Goal: Transaction & Acquisition: Purchase product/service

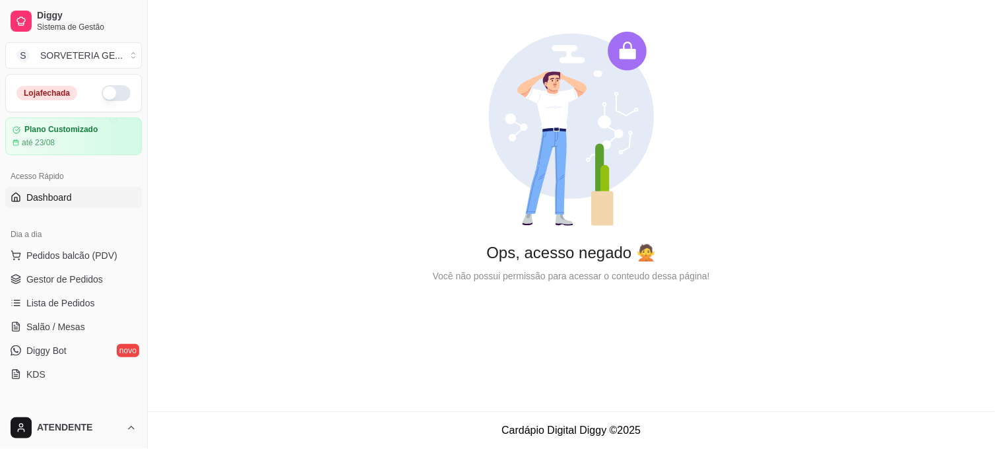
click at [102, 97] on button "button" at bounding box center [116, 93] width 29 height 16
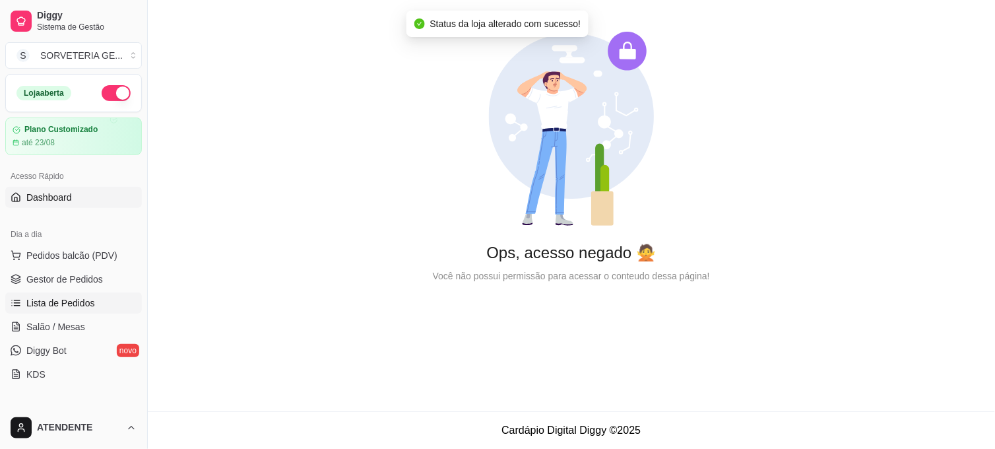
click at [109, 299] on link "Lista de Pedidos" at bounding box center [73, 302] width 137 height 21
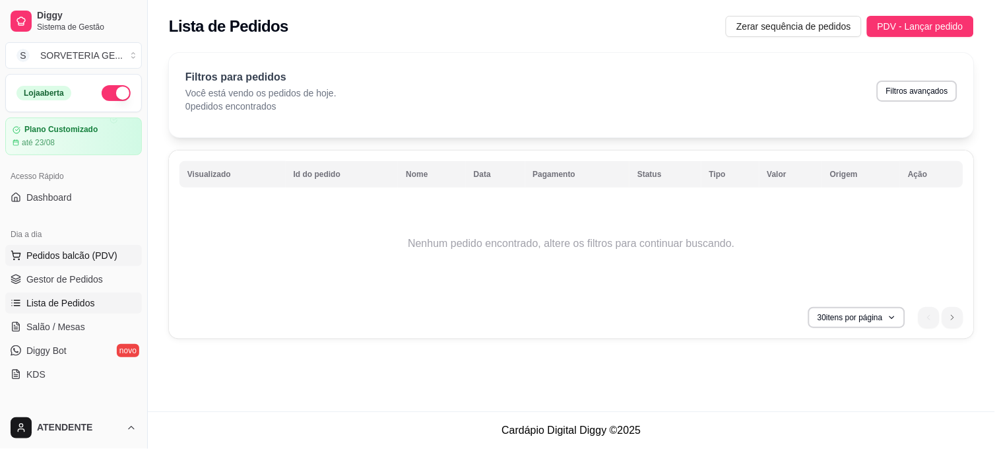
click at [47, 259] on span "Pedidos balcão (PDV)" at bounding box center [71, 255] width 91 height 13
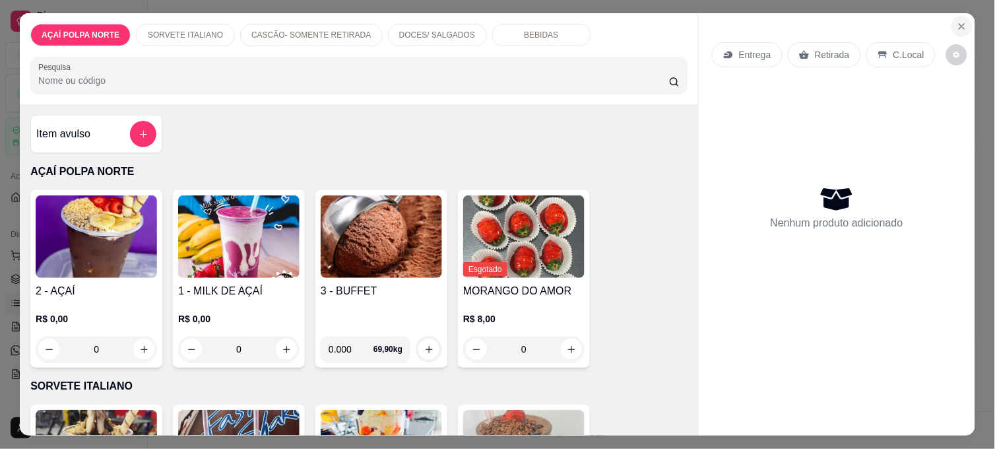
click at [960, 22] on icon "Close" at bounding box center [961, 26] width 11 height 11
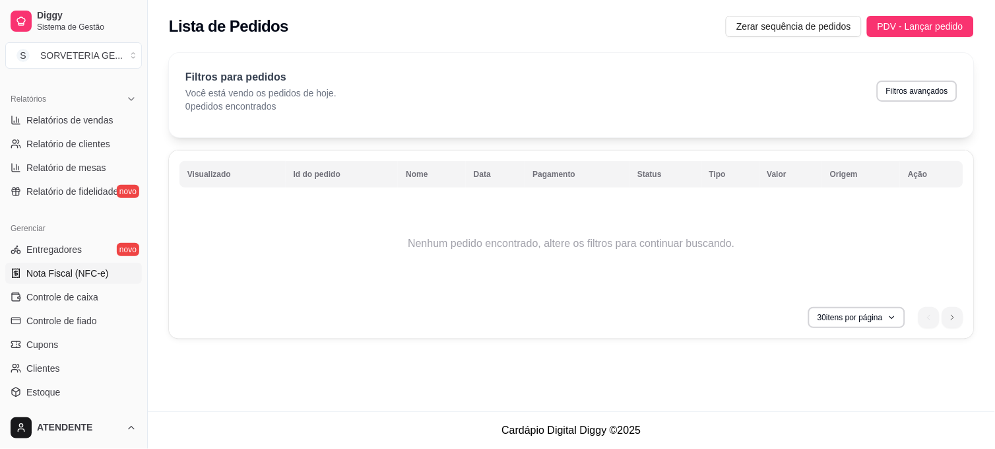
scroll to position [293, 0]
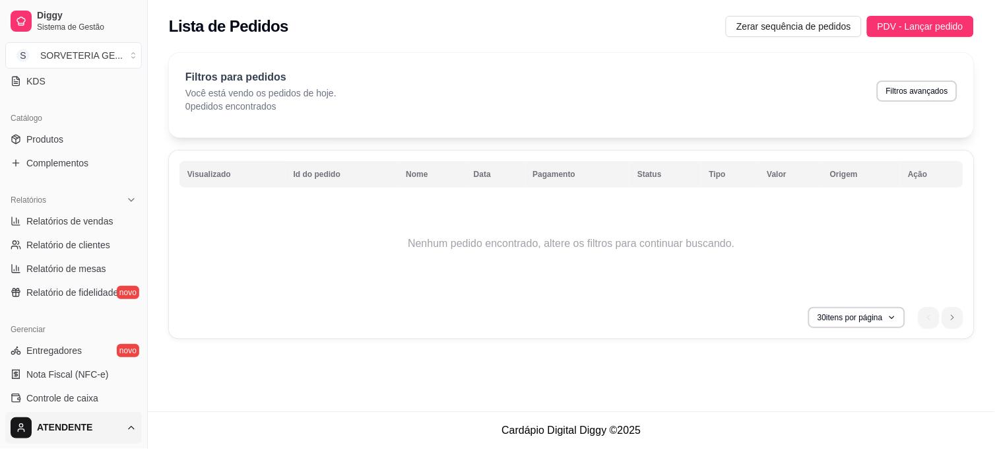
click at [123, 426] on html "Diggy Sistema de Gestão S SORVETERIA GE ... Loja aberta Plano Customizado até 2…" at bounding box center [497, 224] width 995 height 449
click at [82, 393] on div "Sair" at bounding box center [73, 395] width 141 height 21
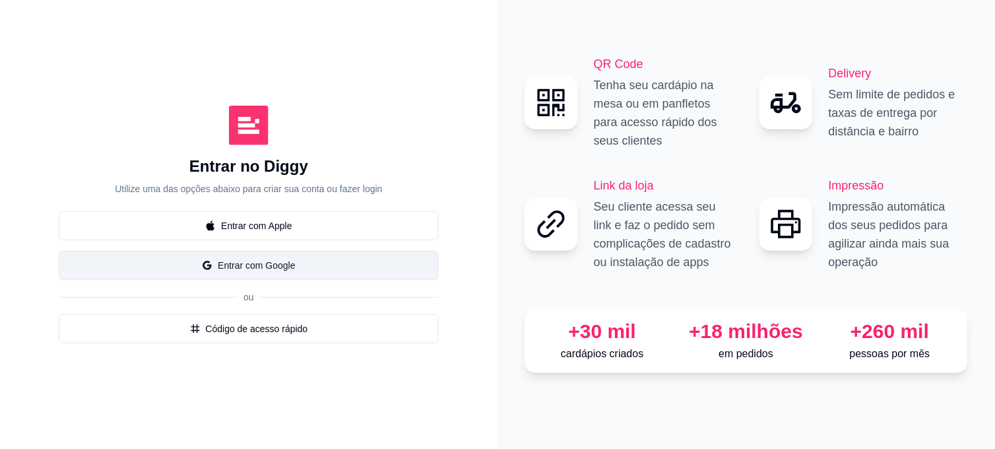
click at [288, 268] on button "Entrar com Google" at bounding box center [249, 265] width 380 height 29
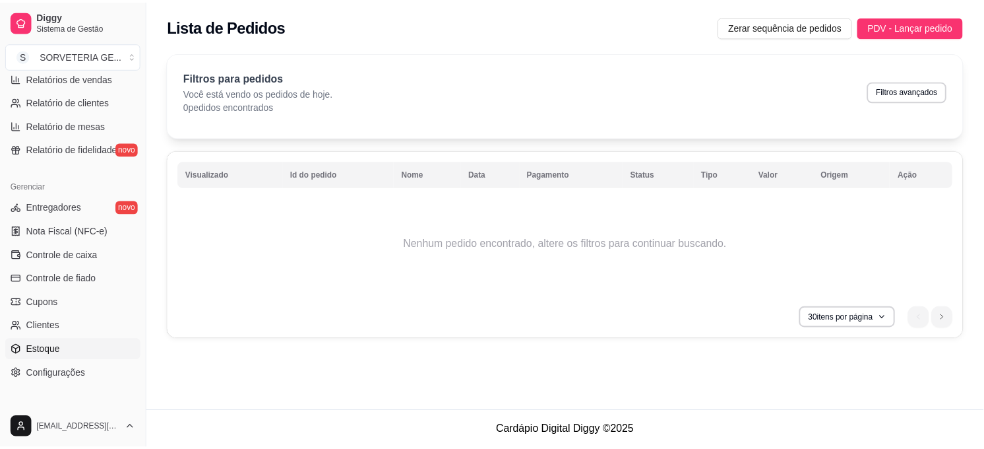
scroll to position [500, 0]
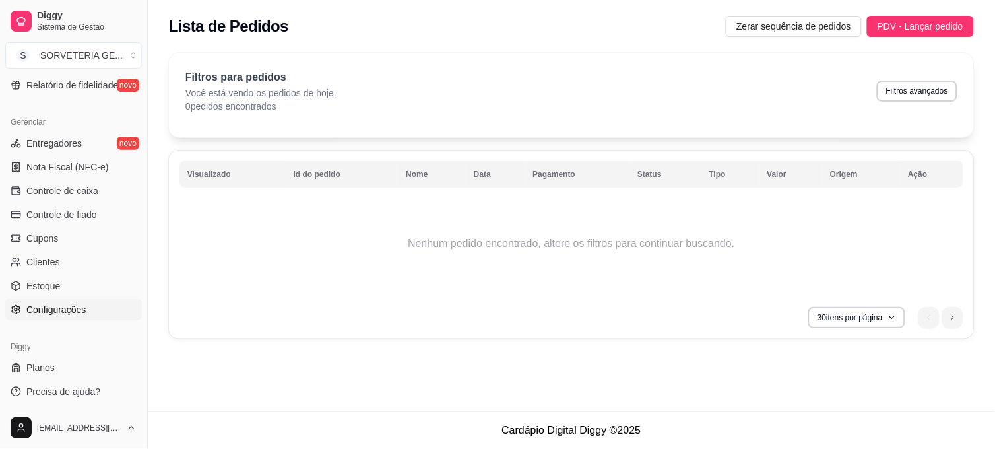
click at [100, 307] on link "Configurações" at bounding box center [73, 309] width 137 height 21
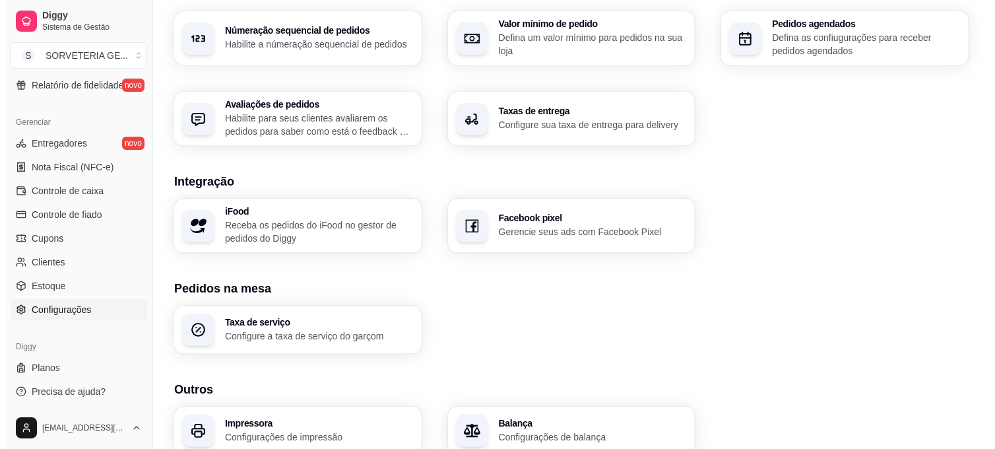
scroll to position [476, 0]
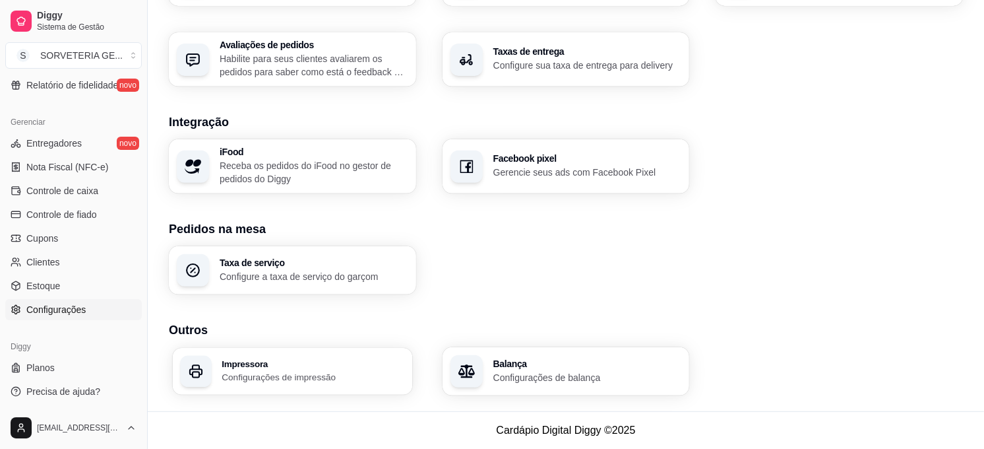
click at [346, 378] on p "Configurações de impressão" at bounding box center [313, 377] width 183 height 13
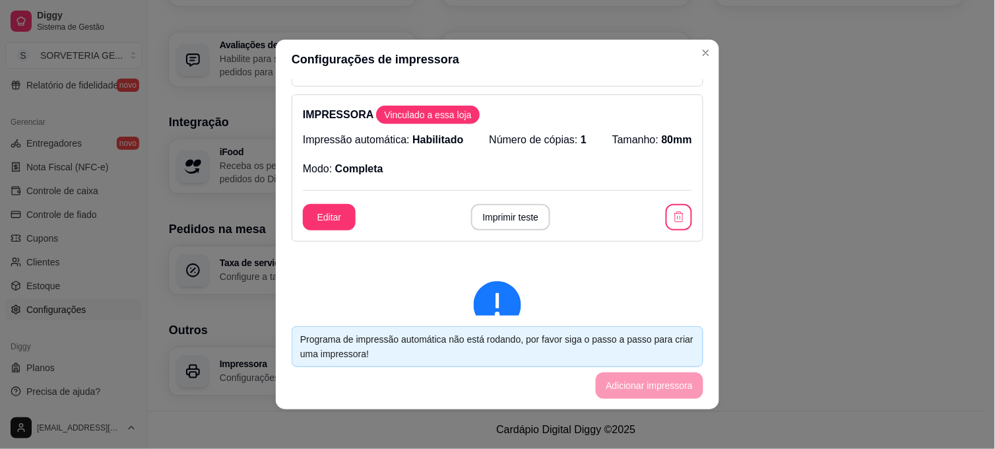
scroll to position [366, 0]
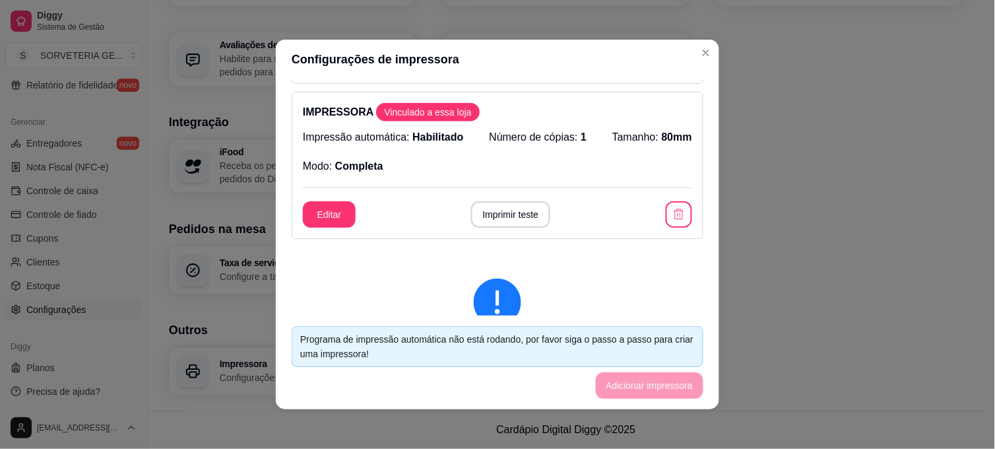
click at [512, 150] on div "Impressão automática: Habilitado Número de cópias: 1 Tamanho: 80mm Modo: Comple…" at bounding box center [497, 151] width 389 height 45
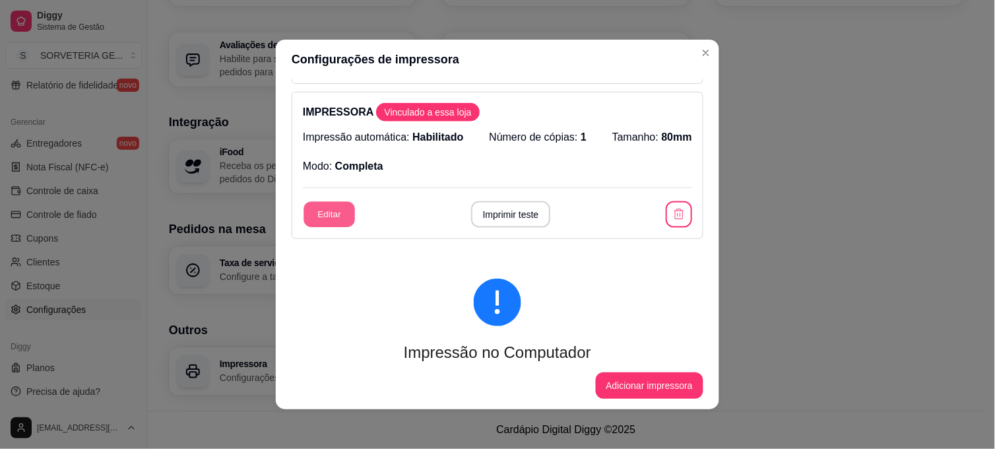
click at [328, 214] on button "Editar" at bounding box center [328, 215] width 51 height 26
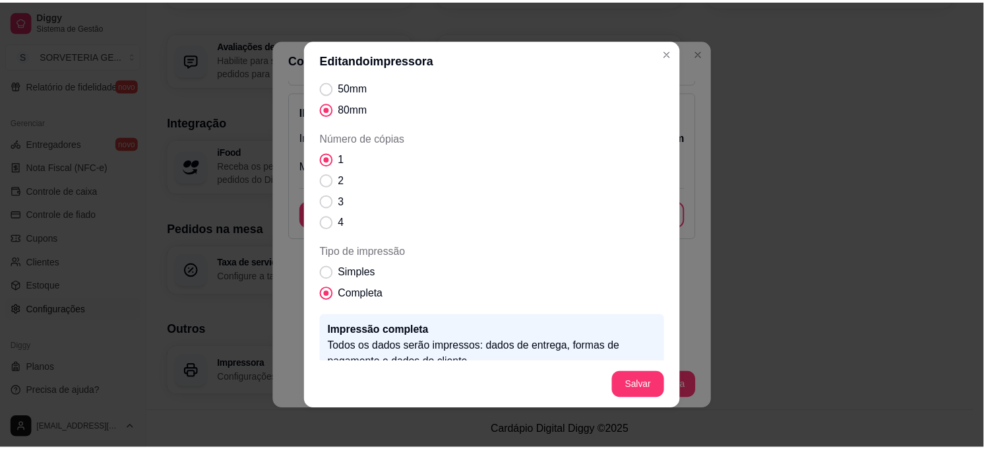
scroll to position [3, 0]
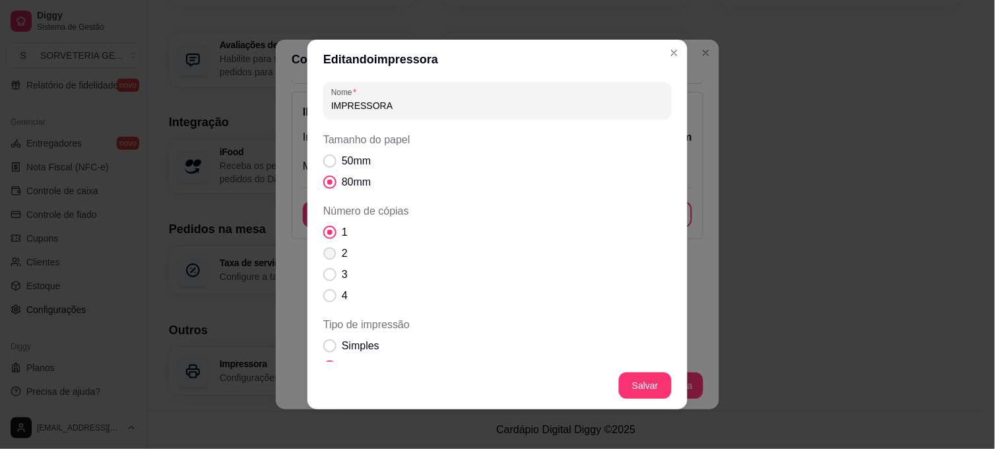
click at [326, 249] on span "Número de cópias" at bounding box center [330, 253] width 13 height 13
click at [326, 256] on input "2" at bounding box center [327, 260] width 9 height 9
radio input "true"
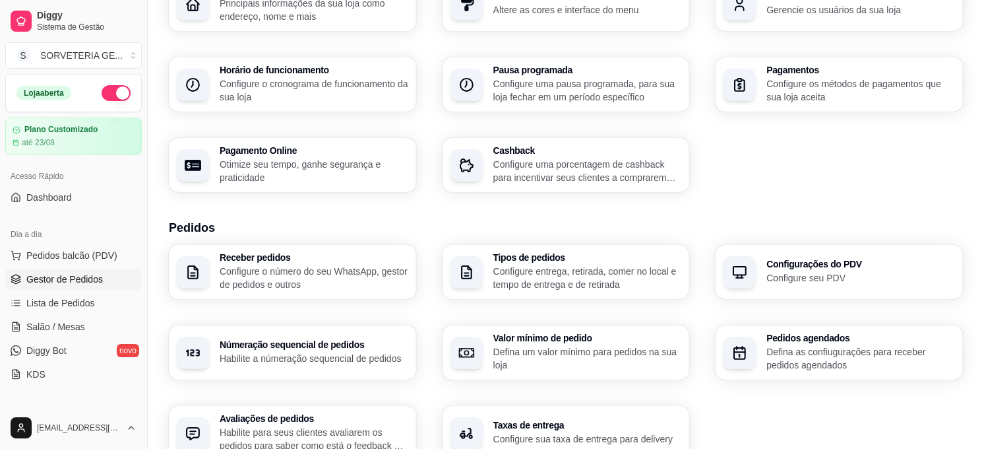
scroll to position [36, 0]
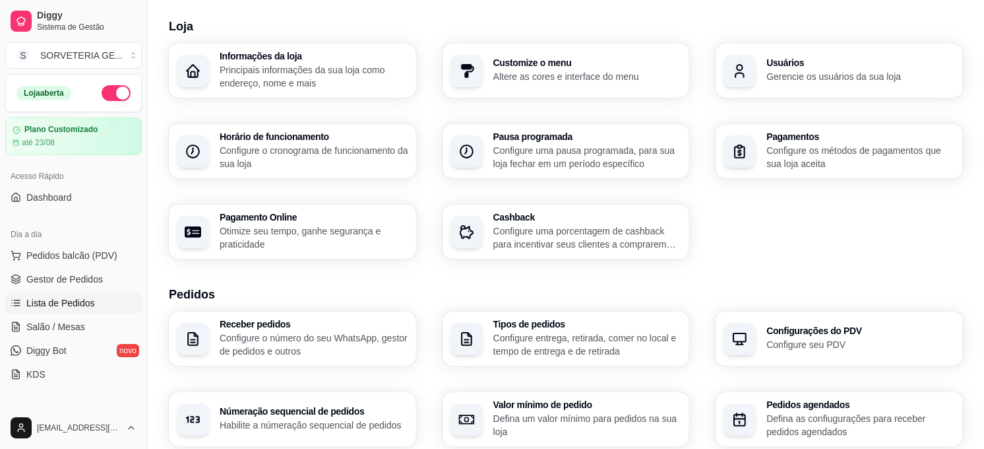
click at [51, 298] on span "Lista de Pedidos" at bounding box center [60, 302] width 69 height 13
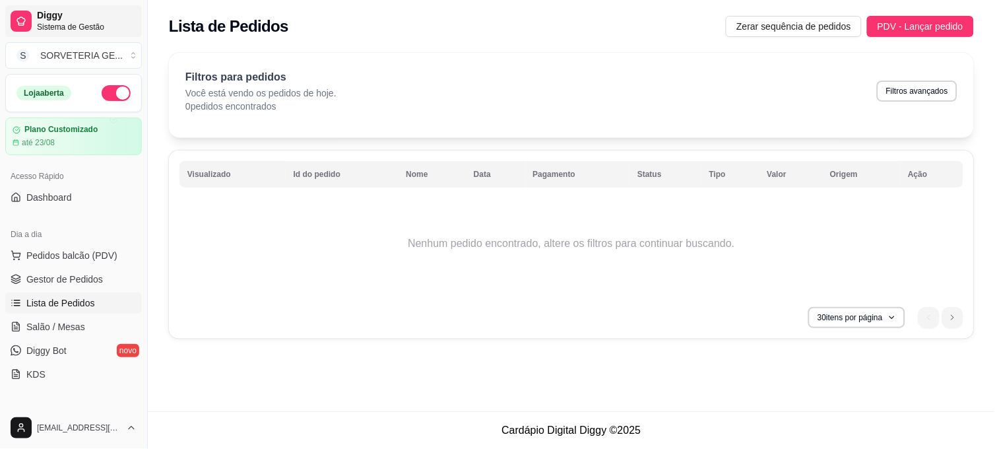
click at [67, 27] on span "Sistema de Gestão" at bounding box center [87, 27] width 100 height 11
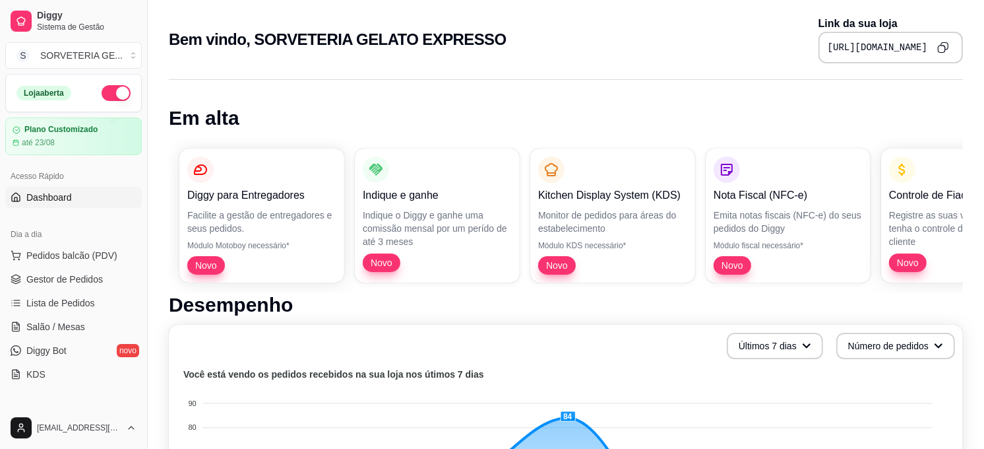
click at [943, 48] on icon "Copy to clipboard" at bounding box center [943, 48] width 12 height 12
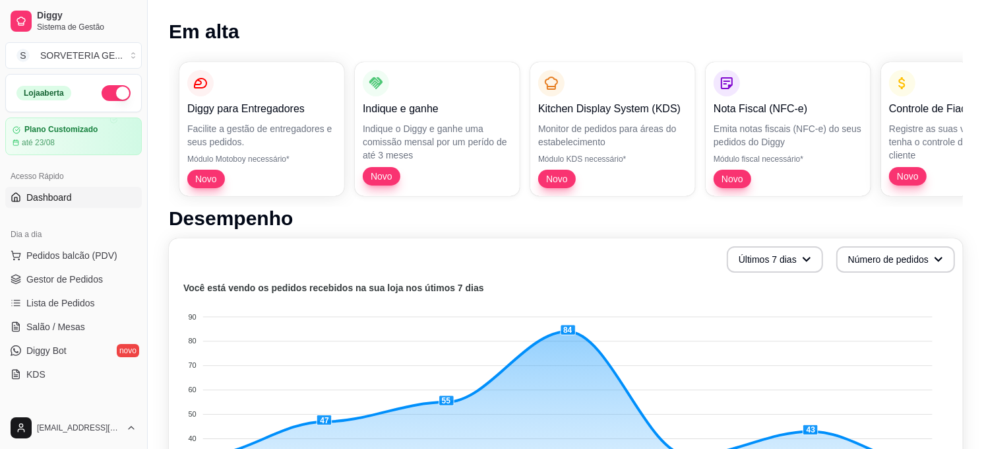
scroll to position [73, 0]
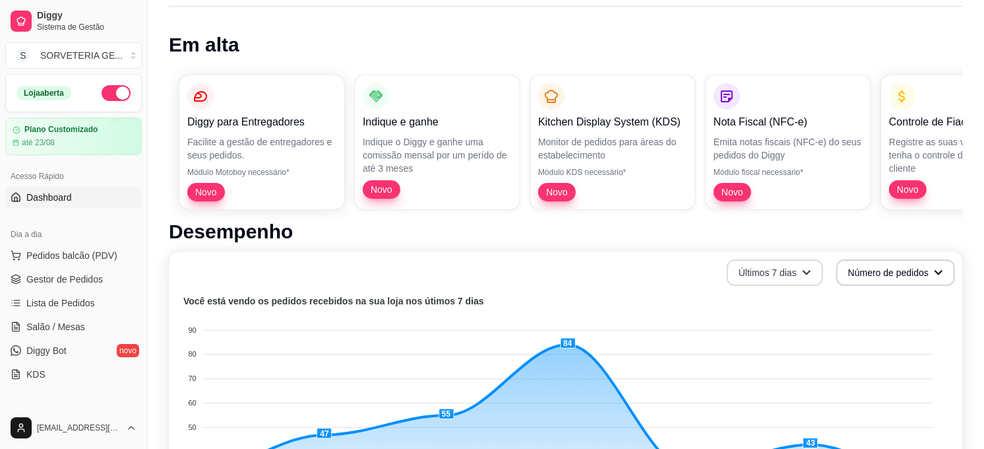
click at [796, 274] on button "Últimos 7 dias" at bounding box center [775, 272] width 96 height 26
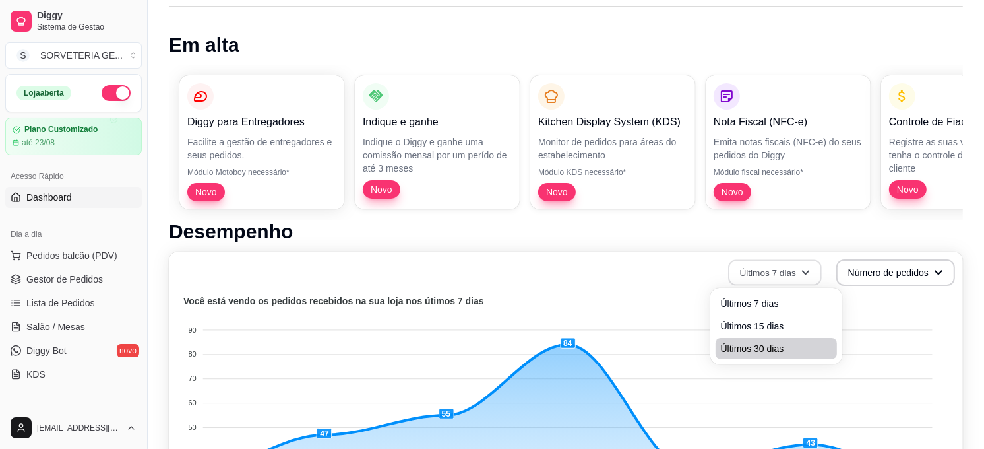
click at [757, 350] on span "Últimos 30 dias" at bounding box center [776, 348] width 111 height 13
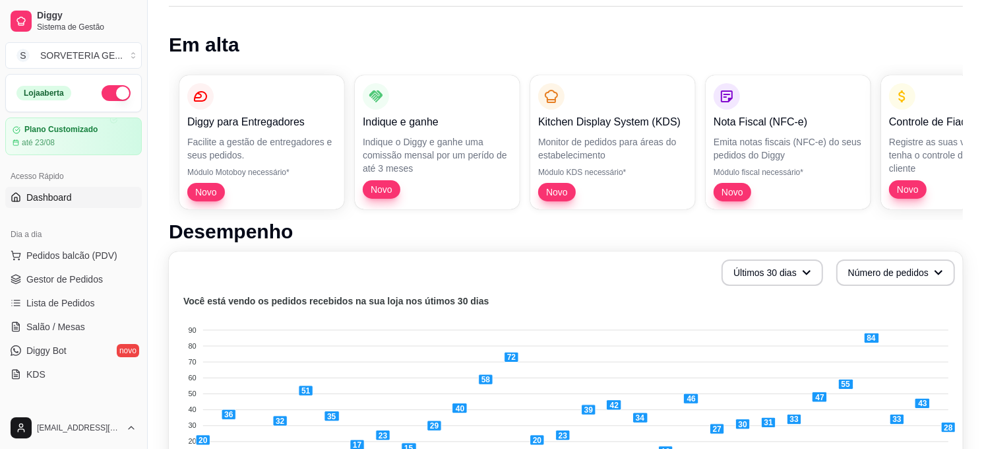
scroll to position [293, 0]
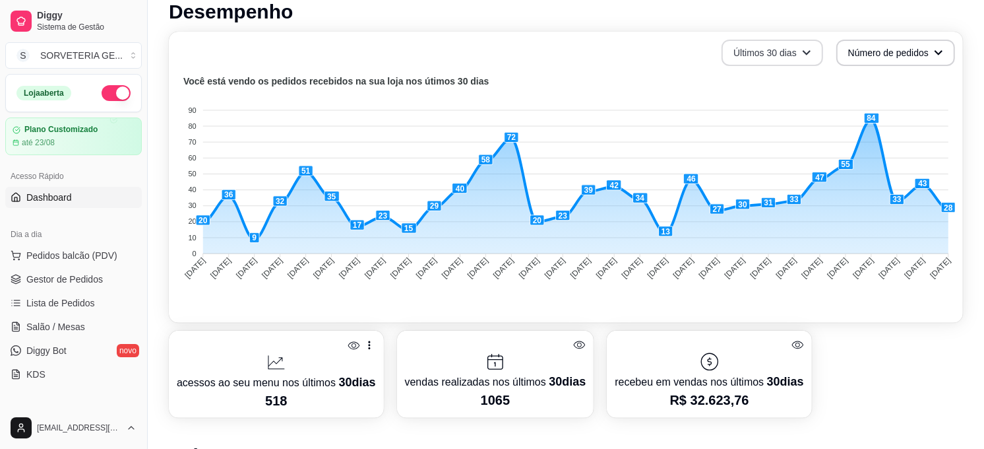
click at [801, 48] on button "Últimos 30 dias" at bounding box center [773, 53] width 102 height 26
click at [766, 104] on span "Últimos 15 dias" at bounding box center [773, 106] width 111 height 13
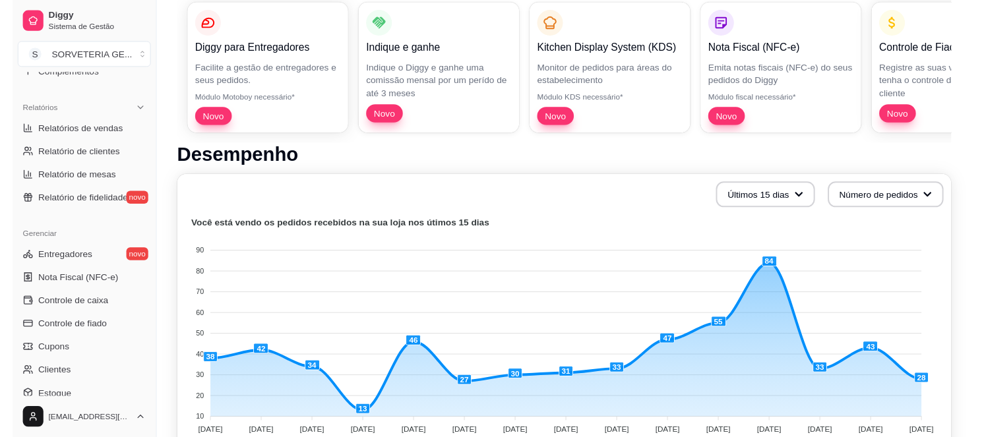
scroll to position [427, 0]
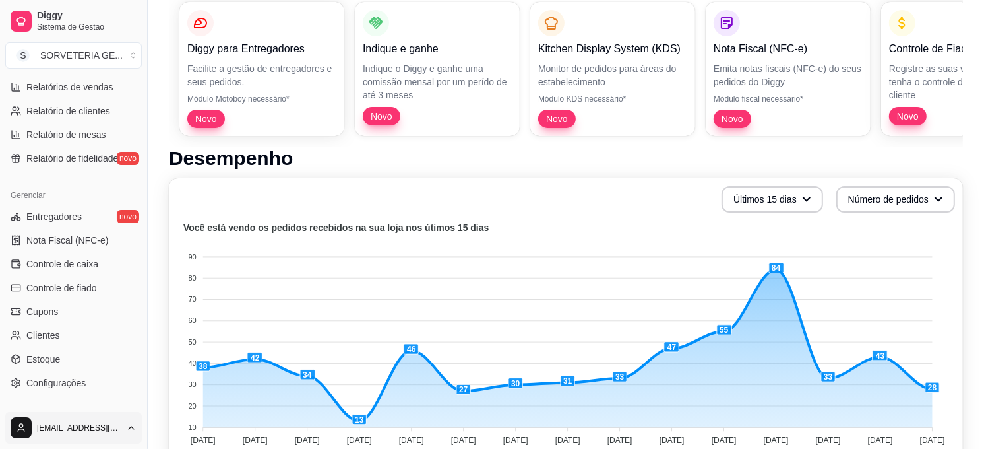
click at [82, 302] on html "Diggy Sistema de Gestão S SORVETERIA GE ... Loja aberta Plano Customizado até 2…" at bounding box center [492, 78] width 984 height 449
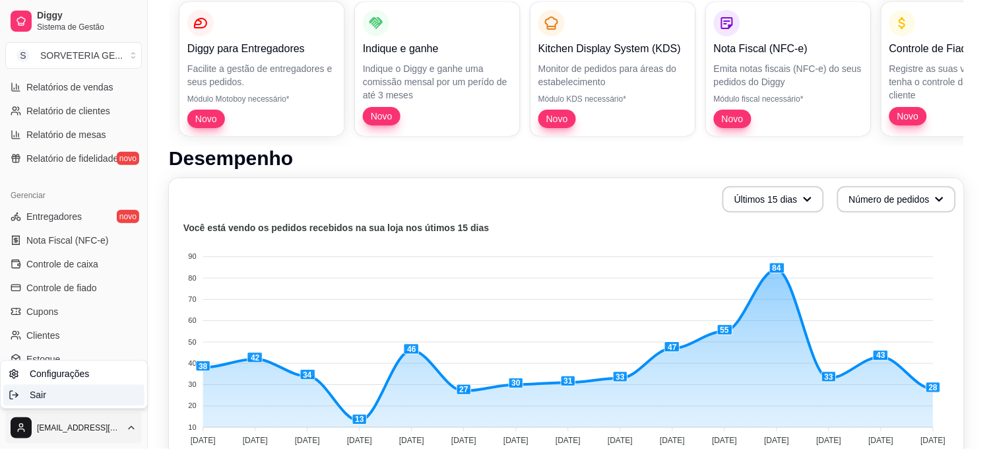
click at [76, 390] on div "Sair" at bounding box center [73, 395] width 141 height 21
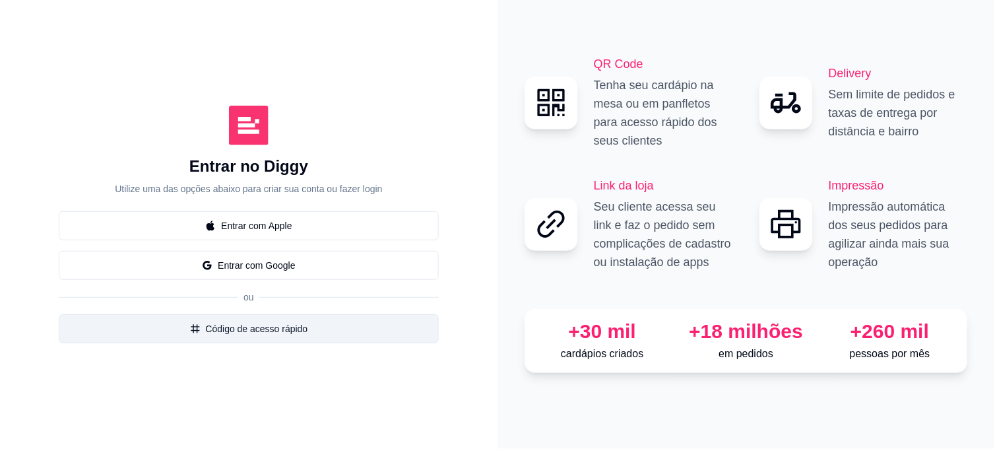
click at [240, 327] on button "Código de acesso rápido" at bounding box center [249, 328] width 380 height 29
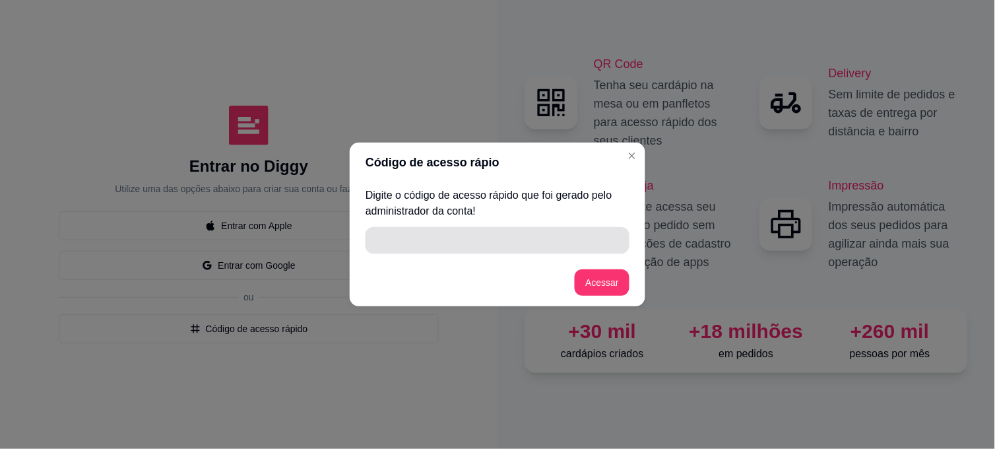
click at [466, 244] on input "" at bounding box center [497, 240] width 248 height 26
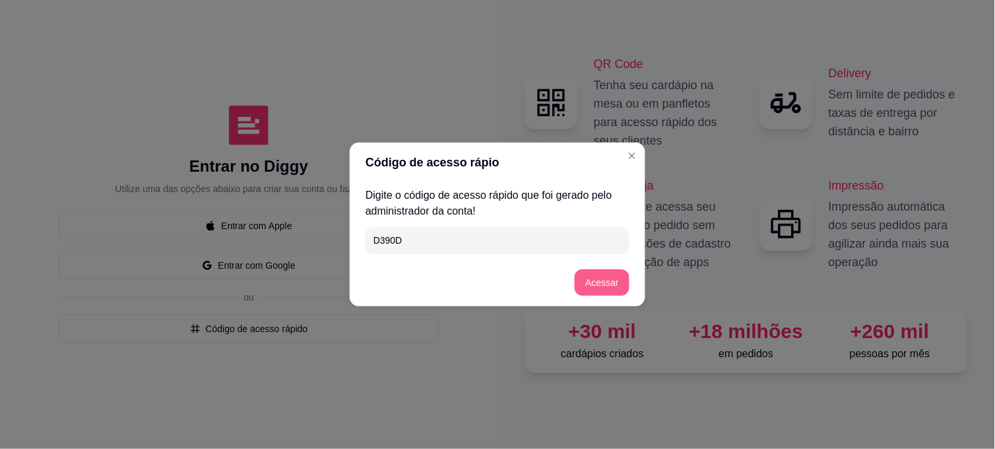
type input "D390D"
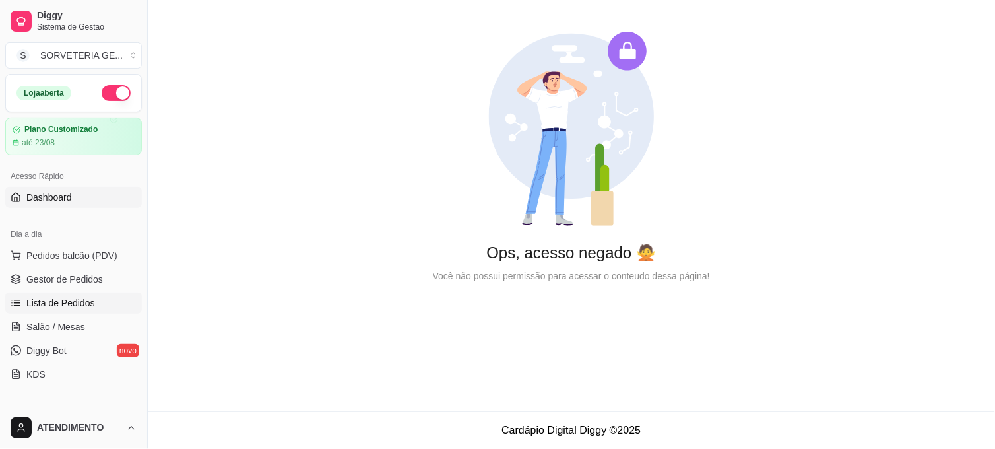
click at [69, 295] on link "Lista de Pedidos" at bounding box center [73, 302] width 137 height 21
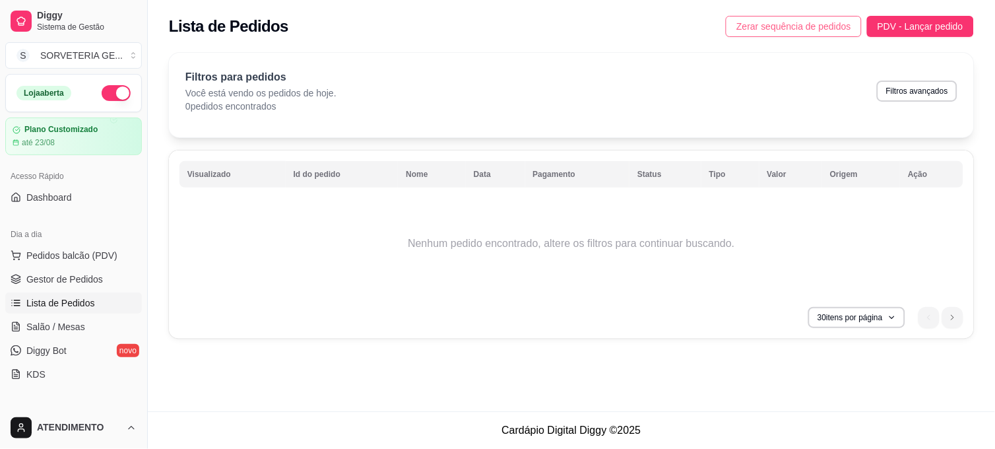
click at [820, 21] on span "Zerar sequência de pedidos" at bounding box center [793, 26] width 115 height 15
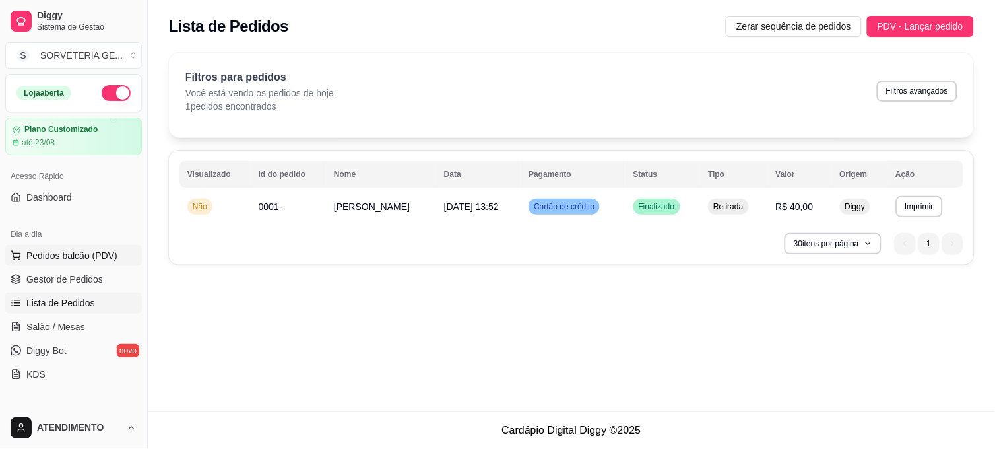
click at [88, 257] on span "Pedidos balcão (PDV)" at bounding box center [71, 255] width 91 height 13
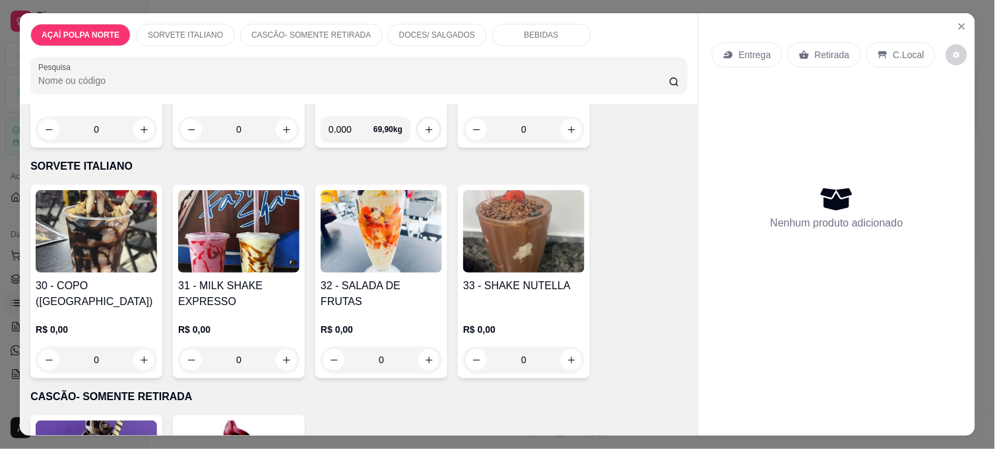
scroll to position [73, 0]
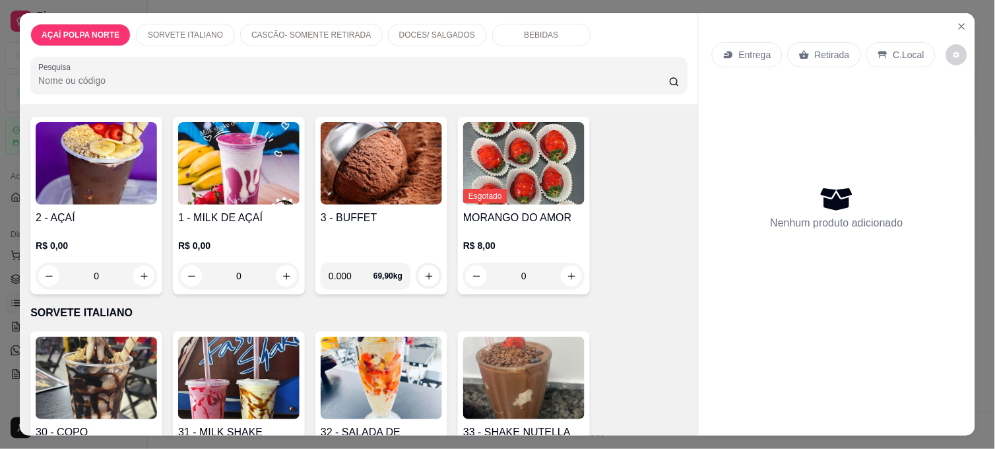
click at [106, 173] on img at bounding box center [96, 163] width 121 height 82
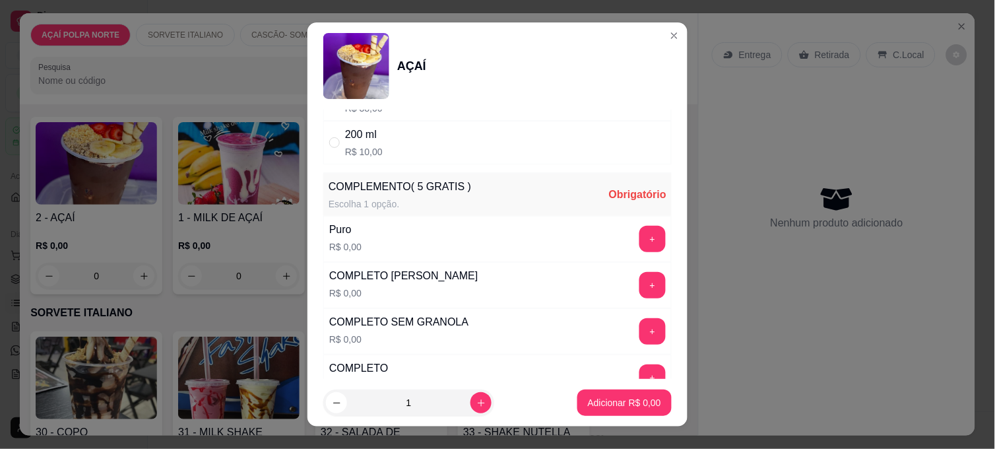
scroll to position [293, 0]
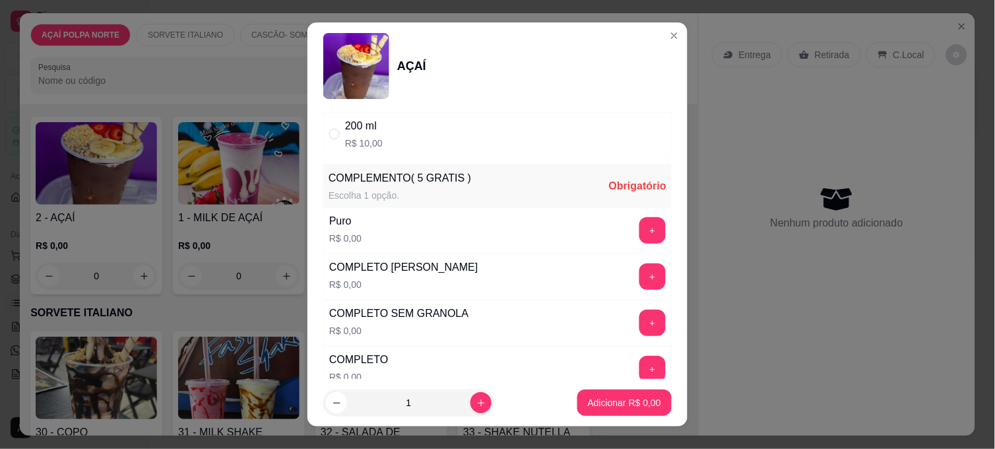
click at [359, 136] on div "200 ml R$ 10,00" at bounding box center [364, 134] width 38 height 32
radio input "true"
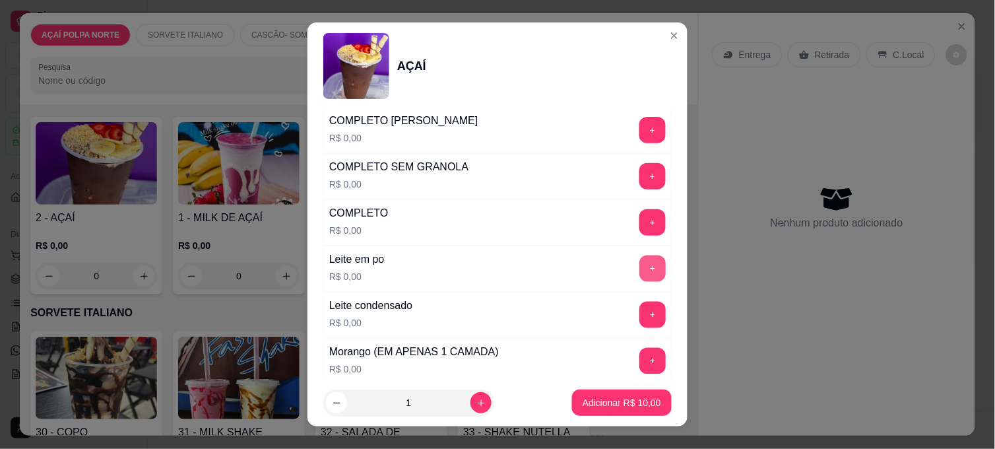
click at [639, 266] on button "+" at bounding box center [652, 268] width 26 height 26
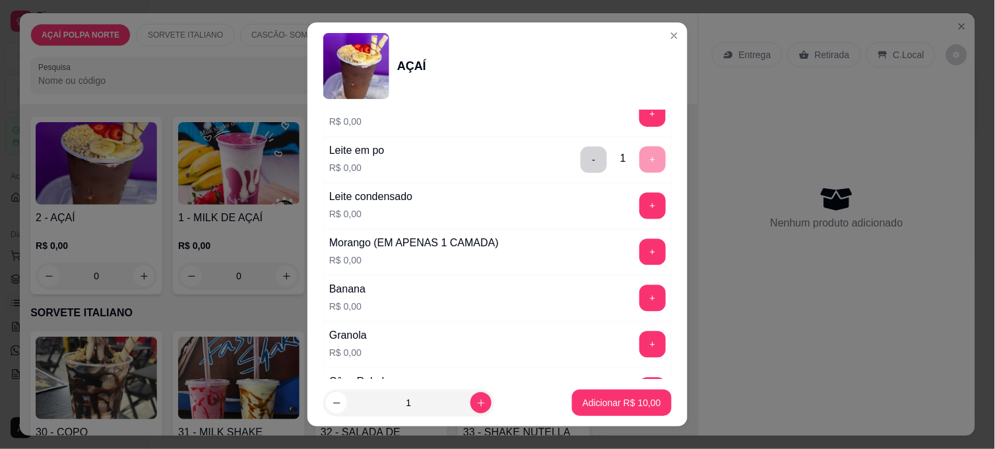
scroll to position [586, 0]
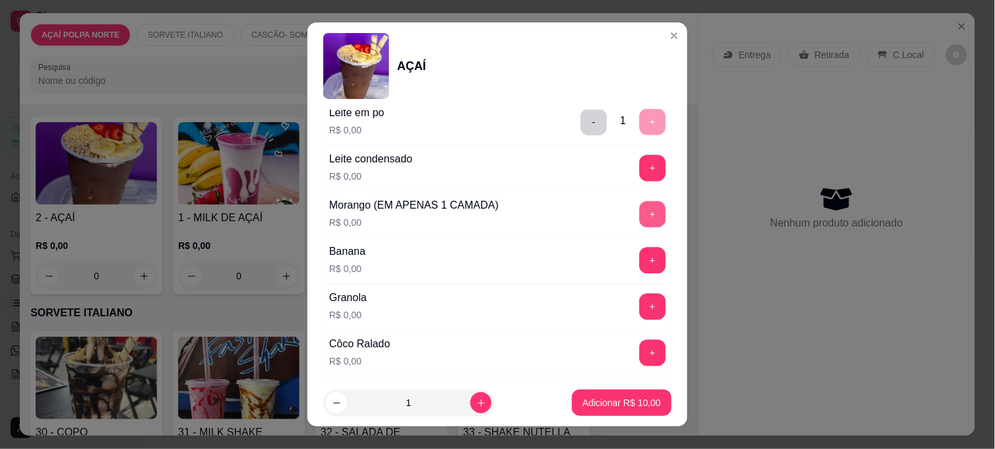
click at [639, 220] on button "+" at bounding box center [652, 214] width 26 height 26
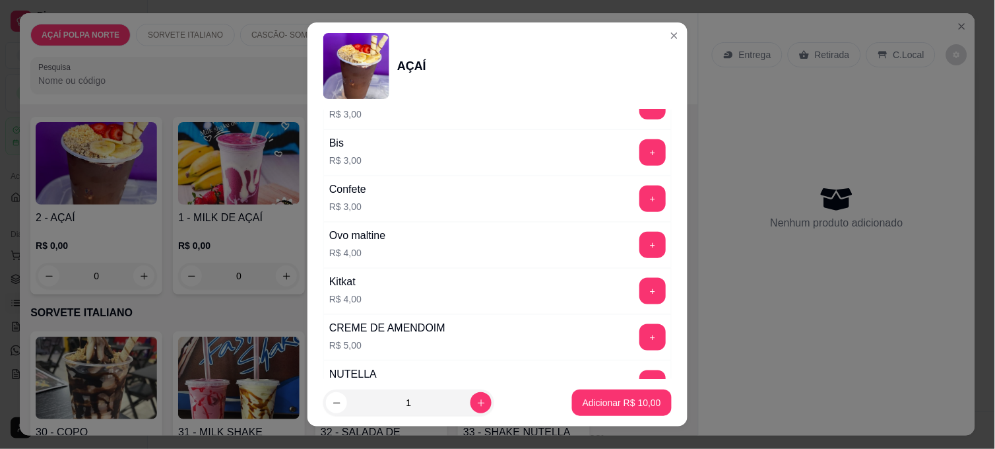
scroll to position [1392, 0]
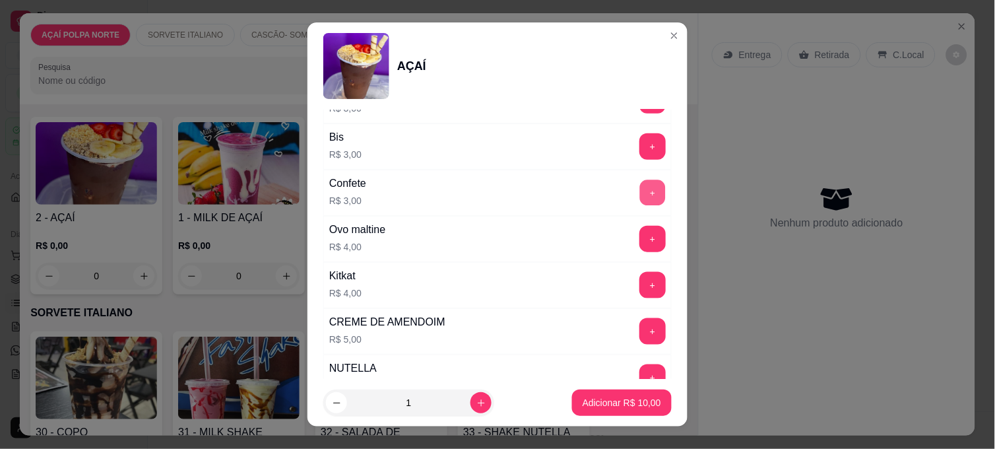
click at [640, 196] on button "+" at bounding box center [653, 193] width 26 height 26
click at [624, 408] on p "Adicionar R$ 13,00" at bounding box center [622, 402] width 77 height 13
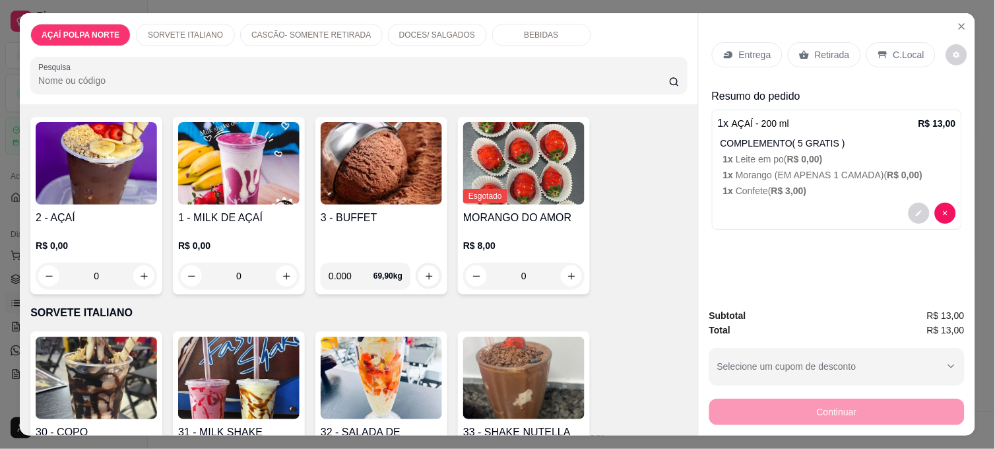
click at [90, 142] on img at bounding box center [96, 163] width 121 height 82
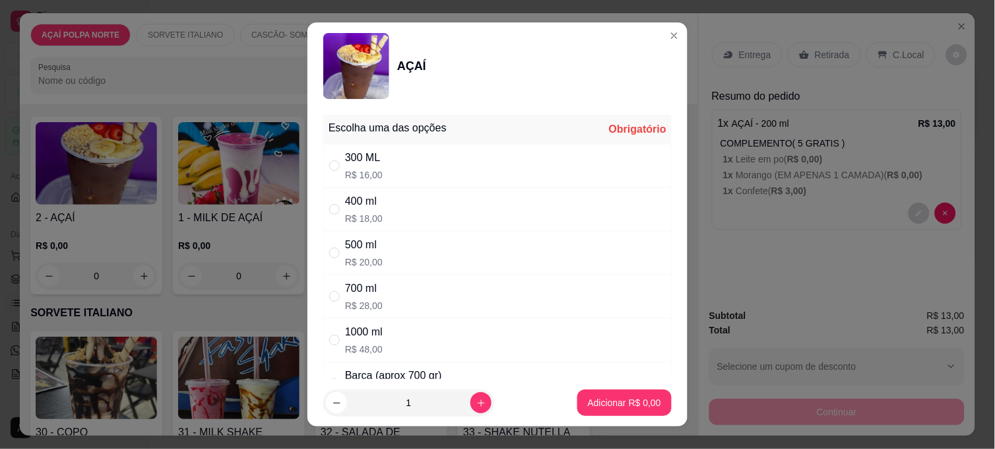
click at [352, 214] on p "R$ 18,00" at bounding box center [364, 218] width 38 height 13
radio input "true"
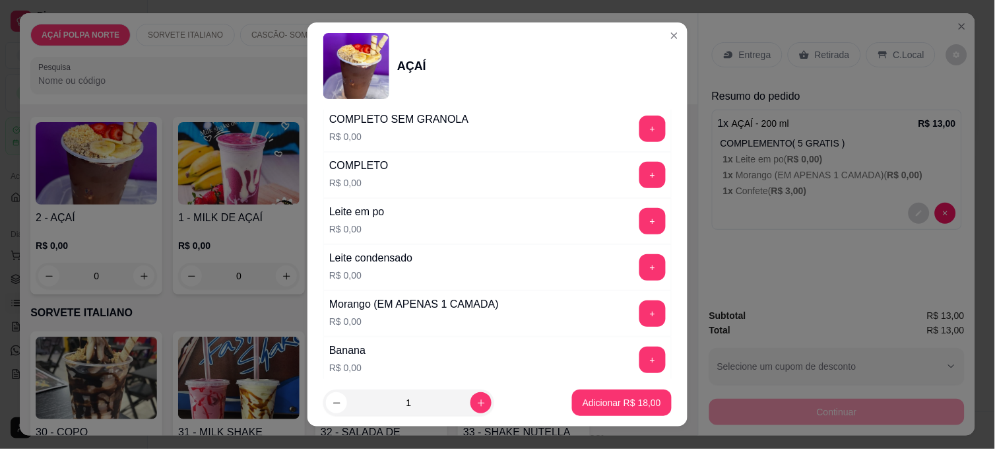
scroll to position [512, 0]
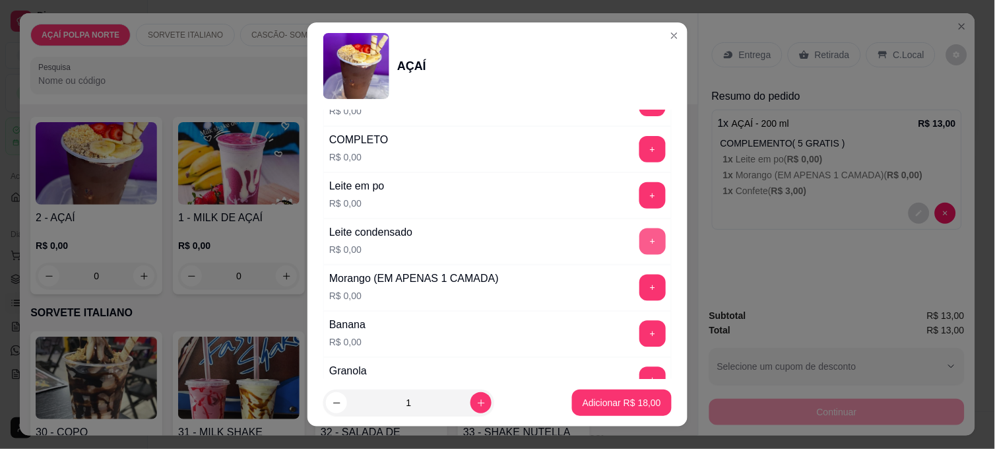
click at [639, 245] on button "+" at bounding box center [652, 241] width 26 height 26
click at [640, 195] on button "+" at bounding box center [653, 196] width 26 height 26
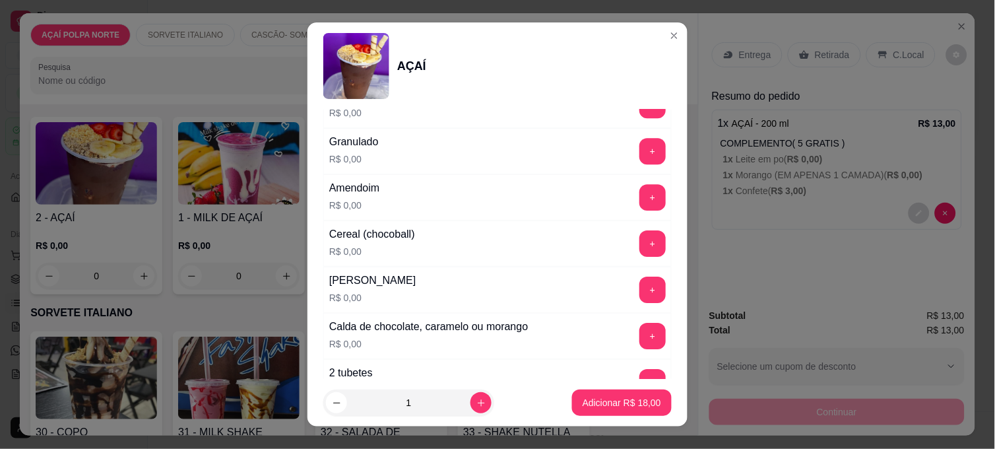
scroll to position [952, 0]
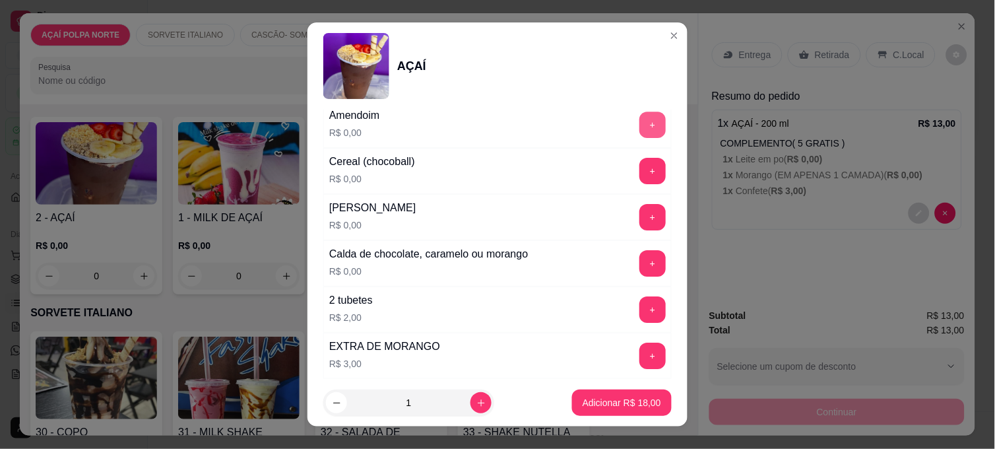
click at [639, 132] on button "+" at bounding box center [652, 124] width 26 height 26
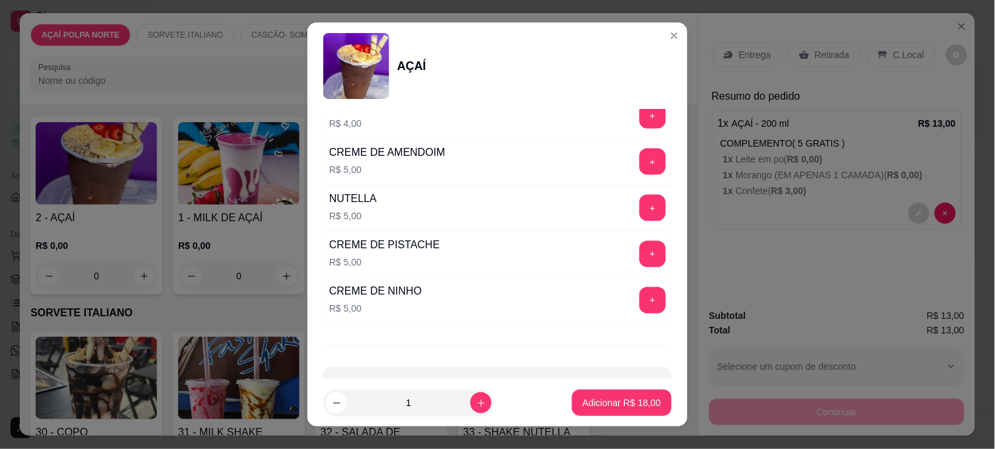
scroll to position [1537, 0]
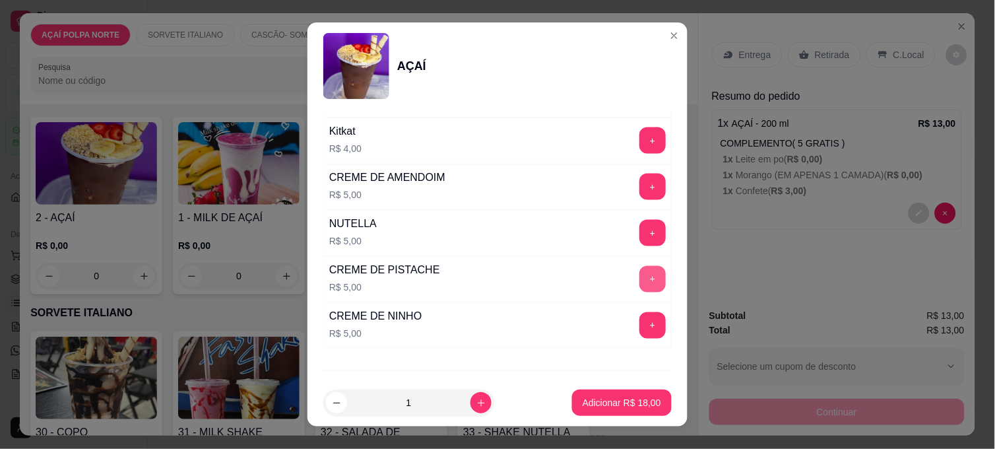
click at [639, 285] on button "+" at bounding box center [652, 279] width 26 height 26
click at [627, 414] on button "Adicionar R$ 23,00" at bounding box center [622, 402] width 100 height 26
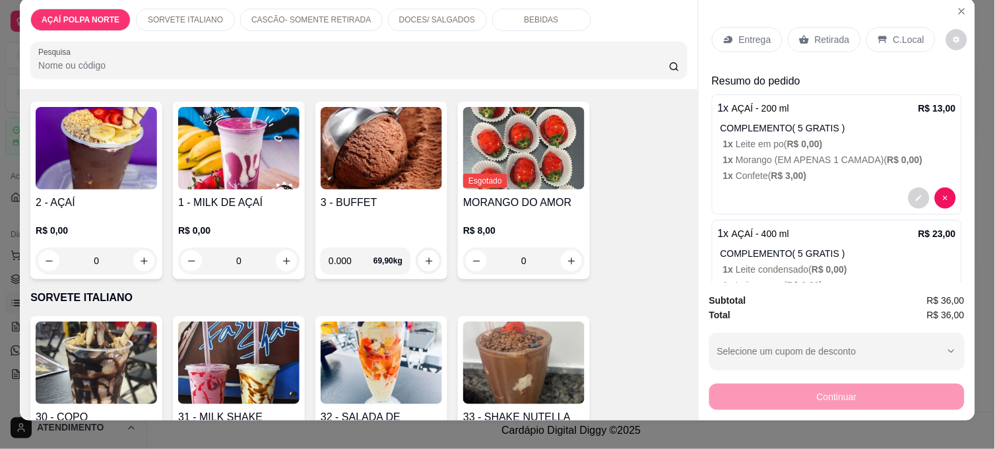
scroll to position [0, 0]
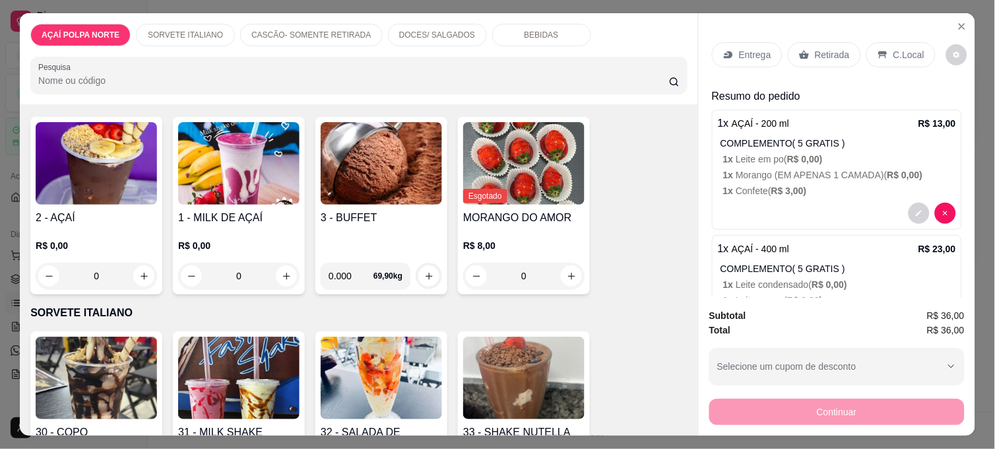
click at [906, 49] on p "C.Local" at bounding box center [908, 54] width 31 height 13
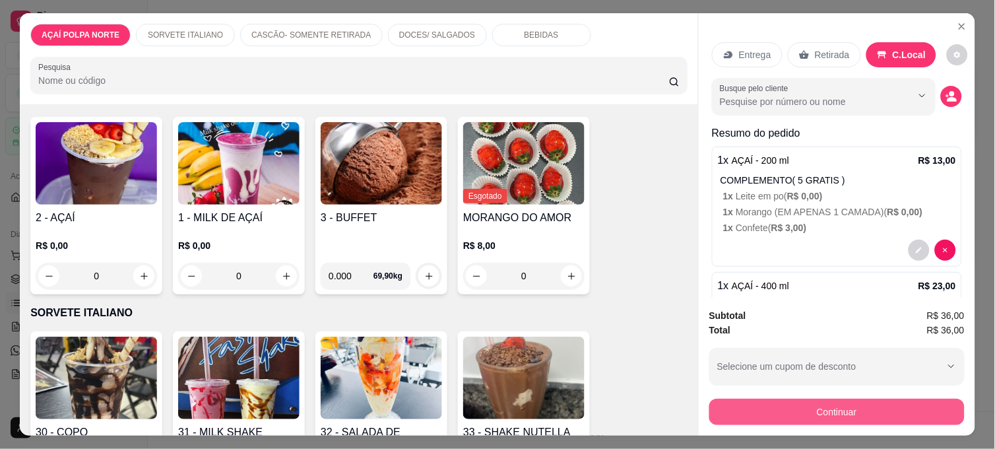
click at [859, 401] on button "Continuar" at bounding box center [836, 411] width 255 height 26
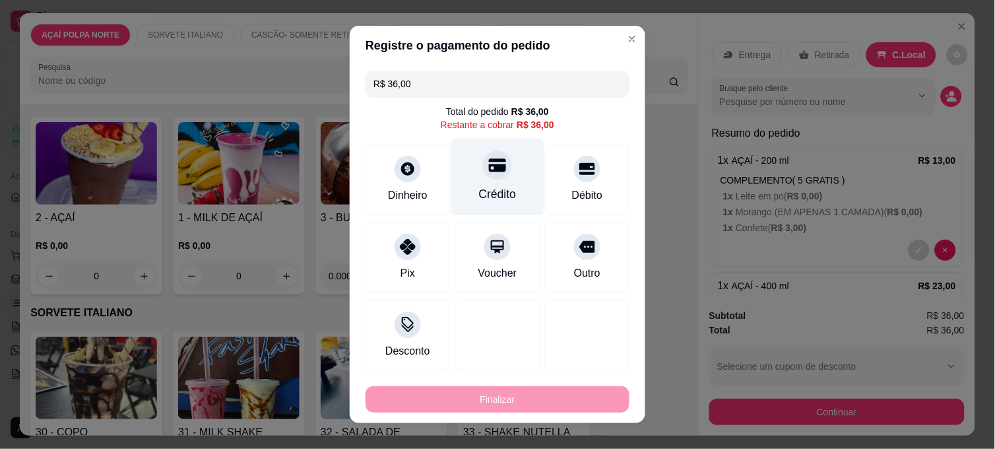
click at [506, 173] on div "Crédito" at bounding box center [497, 177] width 93 height 77
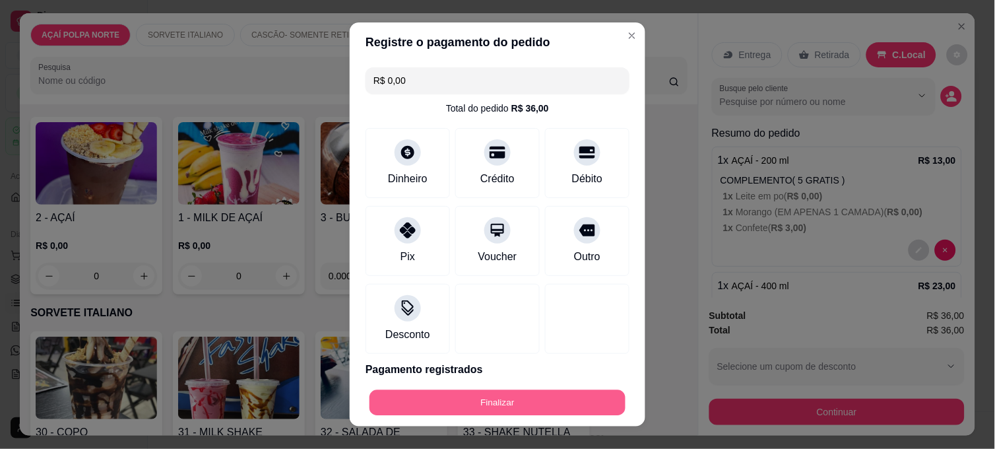
click at [499, 396] on button "Finalizar" at bounding box center [497, 403] width 256 height 26
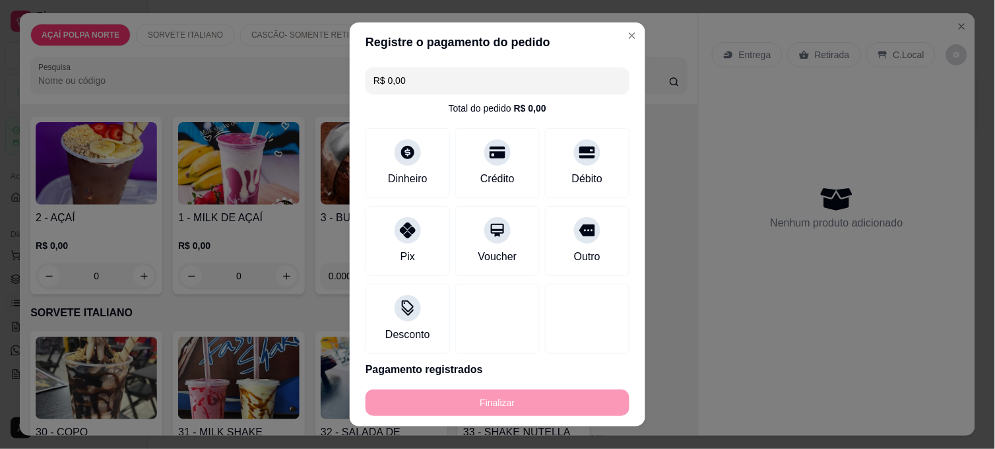
type input "-R$ 36,00"
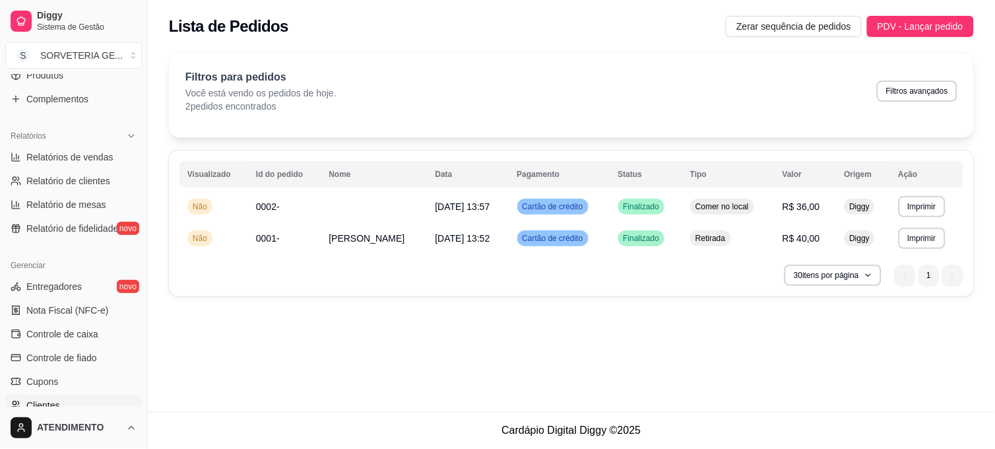
scroll to position [366, 0]
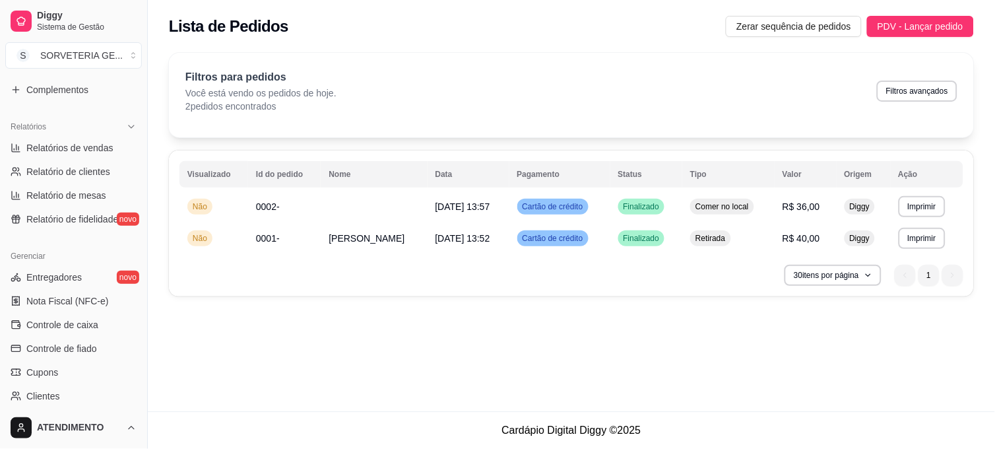
click at [62, 419] on html "Diggy Sistema de Gestão S SORVETERIA GE ... Loja aberta Plano Customizado até 2…" at bounding box center [497, 224] width 995 height 449
click at [92, 399] on div "Sair" at bounding box center [73, 395] width 141 height 21
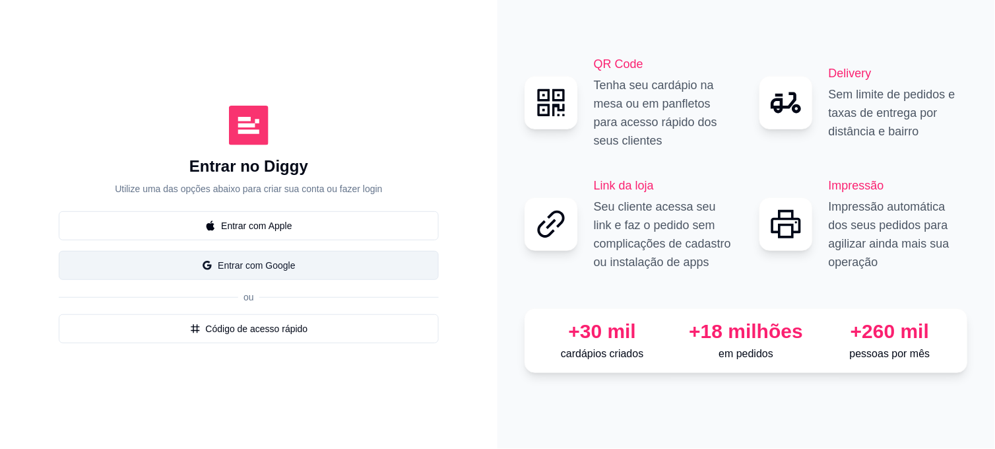
click at [233, 265] on button "Entrar com Google" at bounding box center [249, 265] width 380 height 29
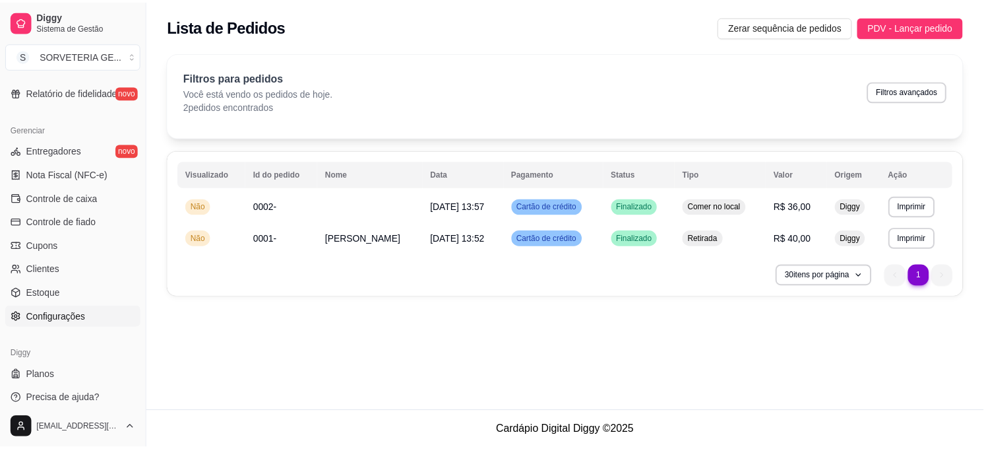
scroll to position [500, 0]
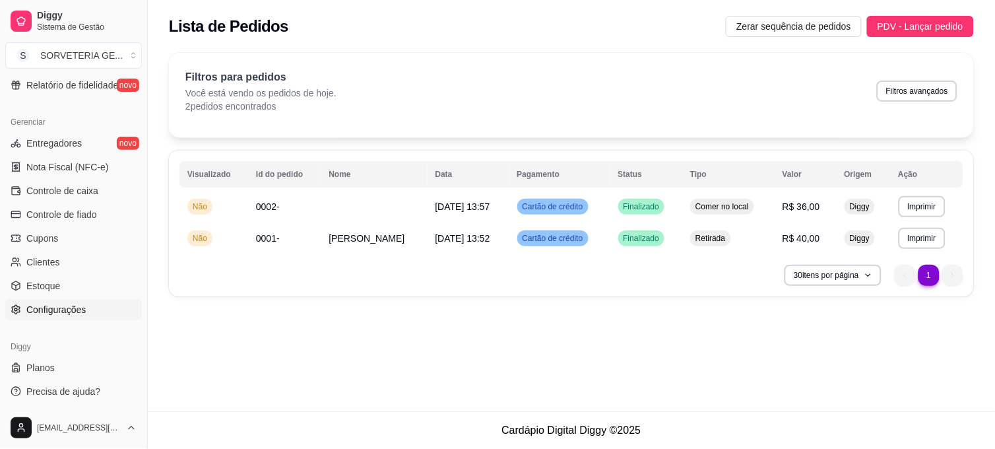
click at [69, 304] on span "Configurações" at bounding box center [55, 309] width 59 height 13
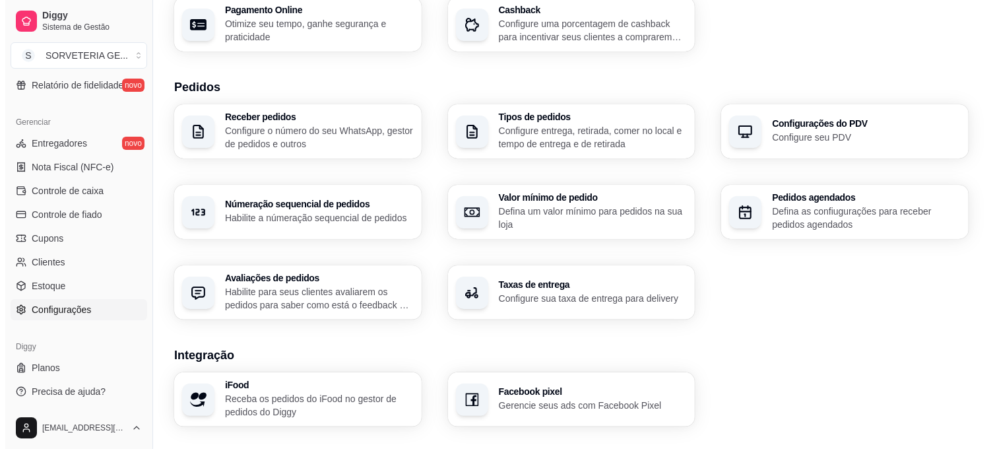
scroll to position [476, 0]
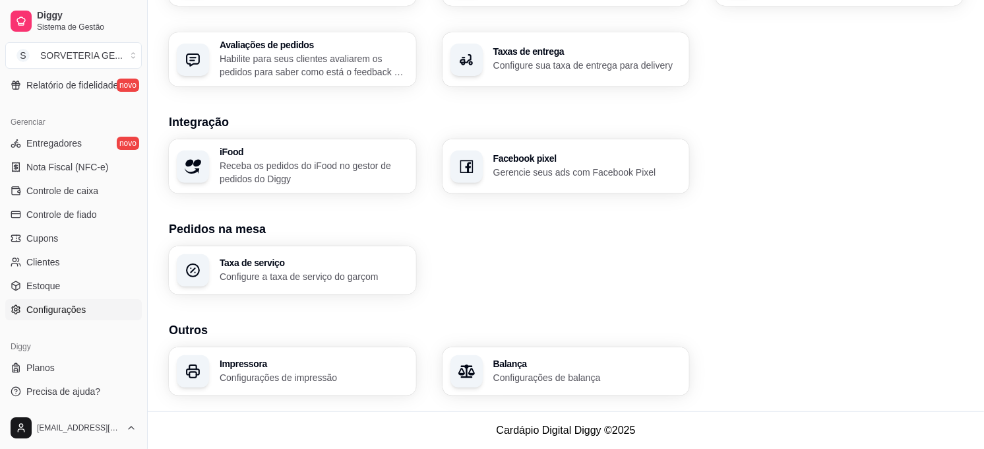
click at [305, 379] on p "Configurações de impressão" at bounding box center [314, 377] width 189 height 13
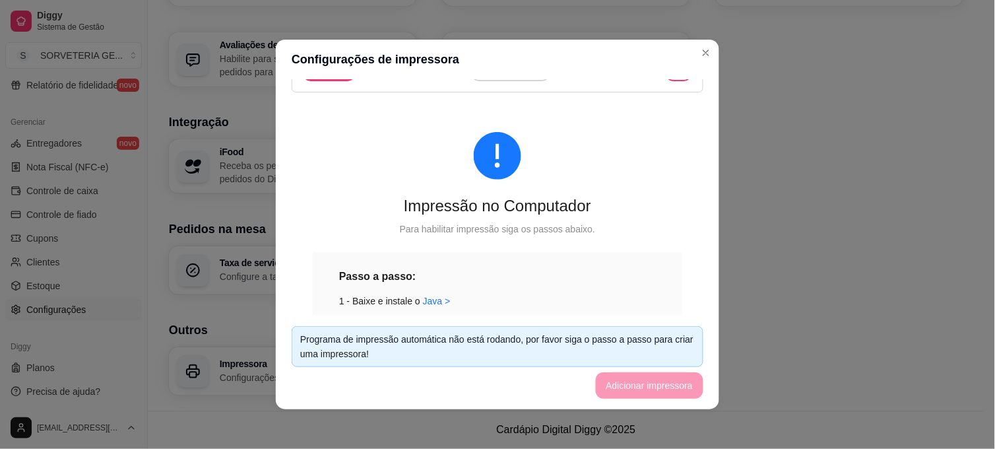
scroll to position [366, 0]
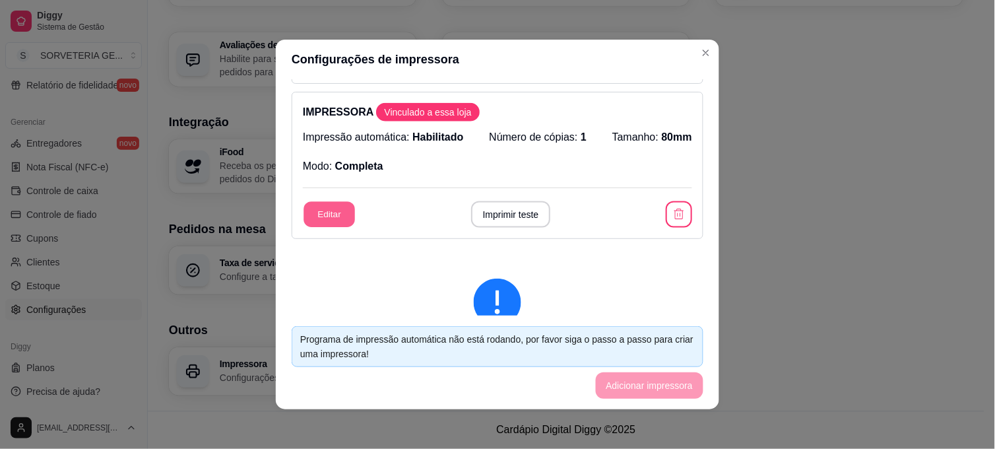
click at [325, 212] on button "Editar" at bounding box center [328, 215] width 51 height 26
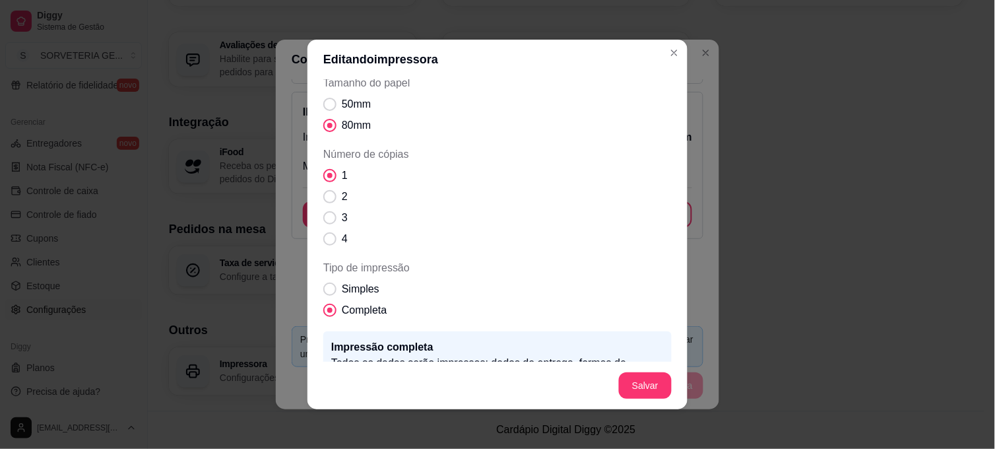
scroll to position [0, 0]
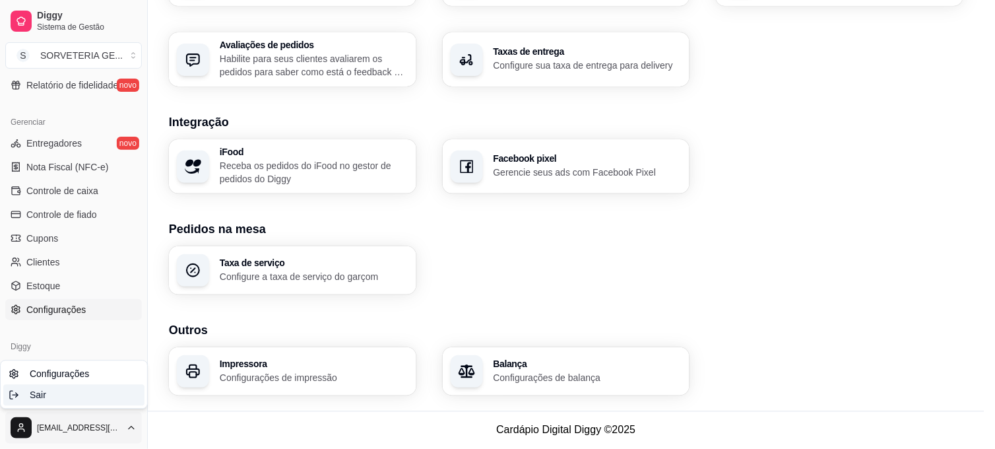
click at [73, 394] on div "Sair" at bounding box center [73, 395] width 141 height 21
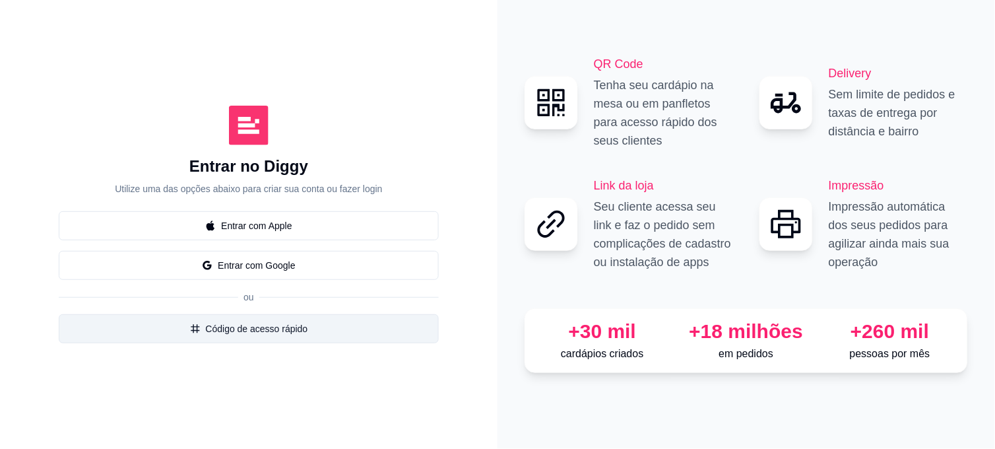
click at [259, 326] on button "Código de acesso rápido" at bounding box center [249, 328] width 380 height 29
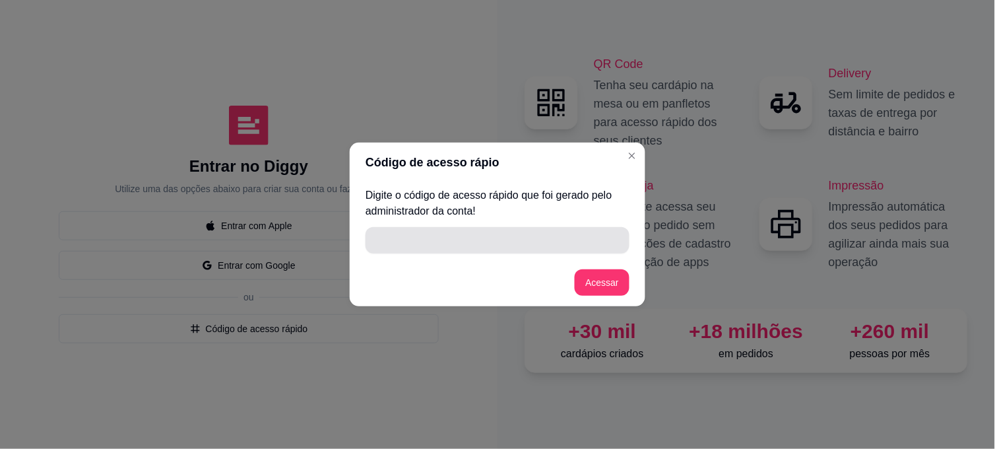
click at [489, 241] on input "" at bounding box center [497, 240] width 248 height 26
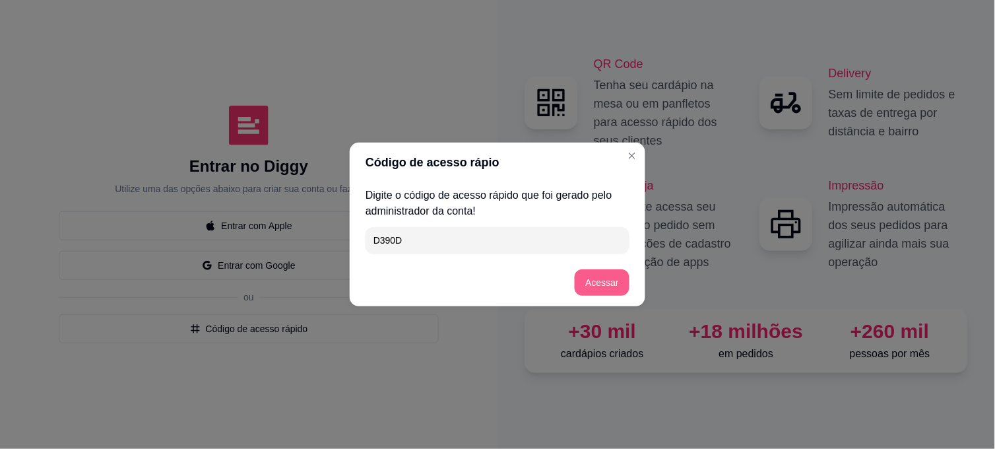
type input "D390D"
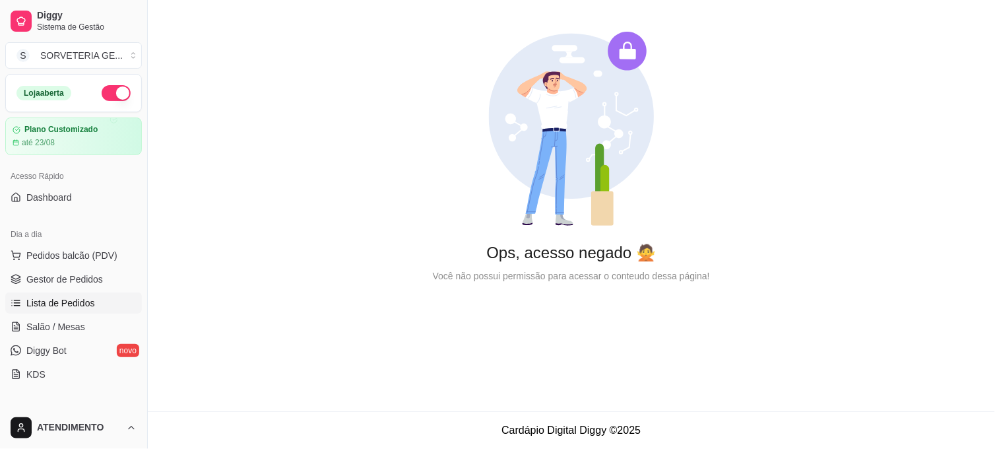
click at [53, 303] on span "Lista de Pedidos" at bounding box center [60, 302] width 69 height 13
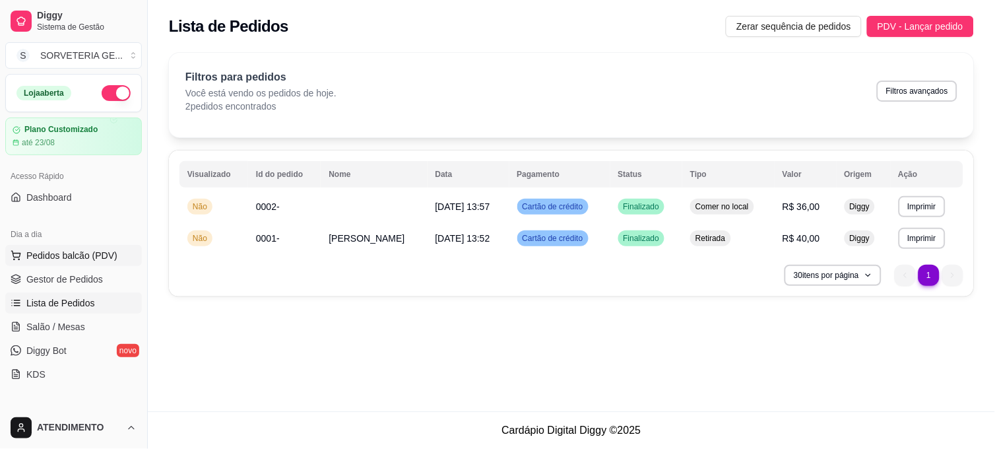
click at [77, 258] on span "Pedidos balcão (PDV)" at bounding box center [71, 255] width 91 height 13
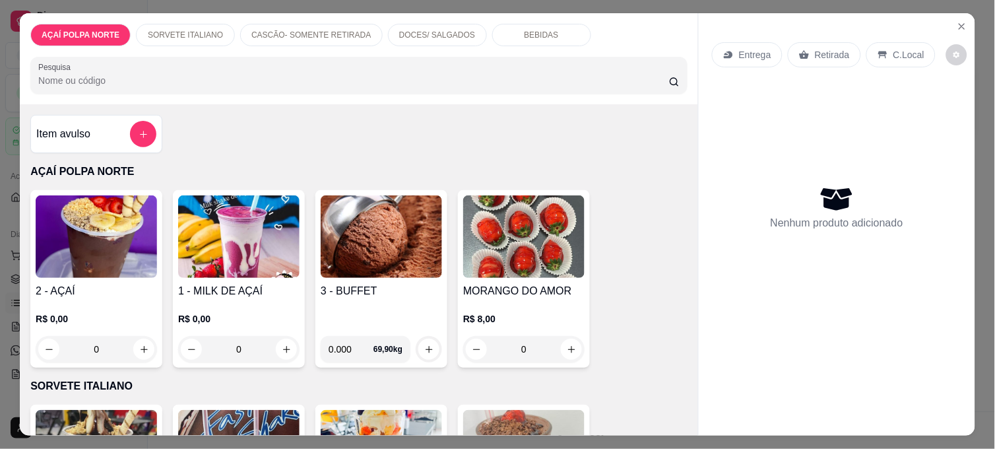
scroll to position [293, 0]
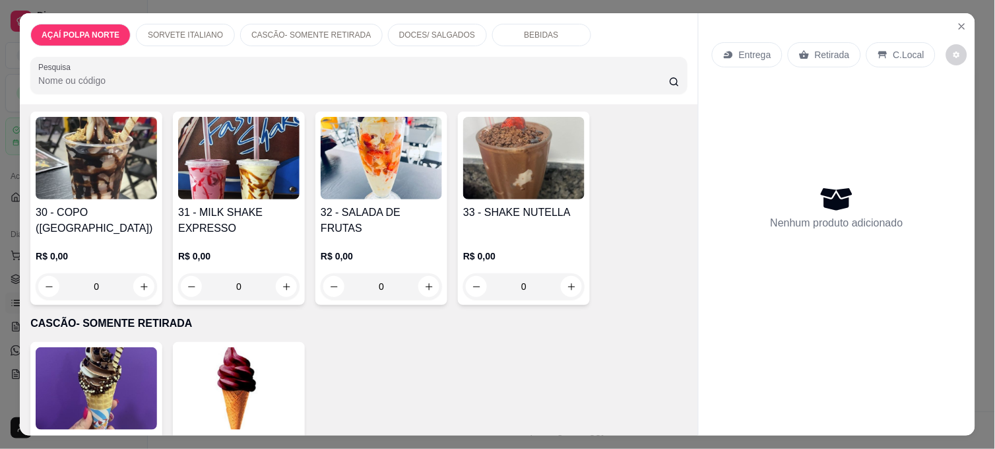
click at [96, 363] on img at bounding box center [96, 388] width 121 height 82
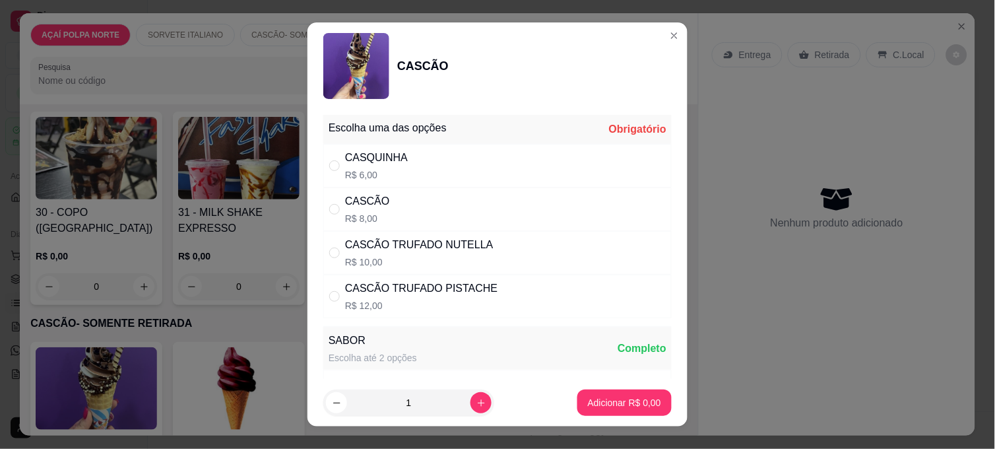
click at [364, 162] on div "CASQUINHA" at bounding box center [376, 158] width 63 height 16
radio input "true"
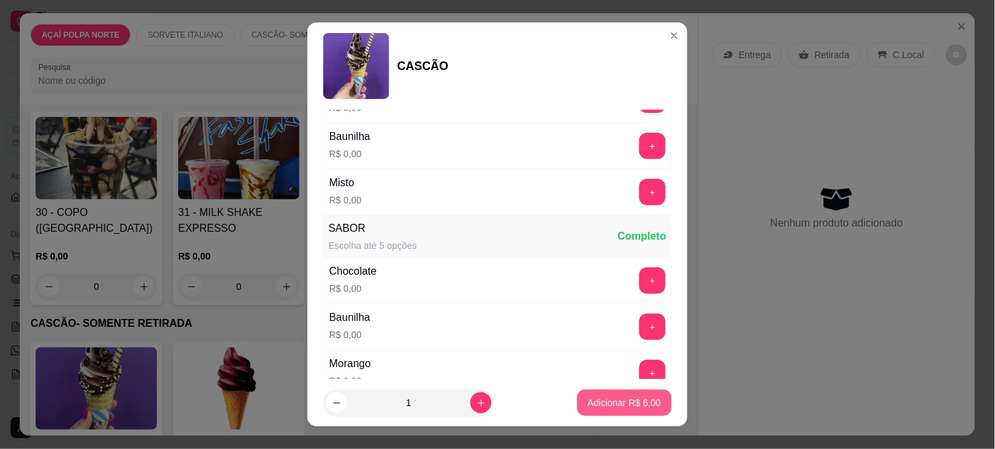
click at [612, 394] on button "Adicionar R$ 6,00" at bounding box center [624, 402] width 94 height 26
type input "1"
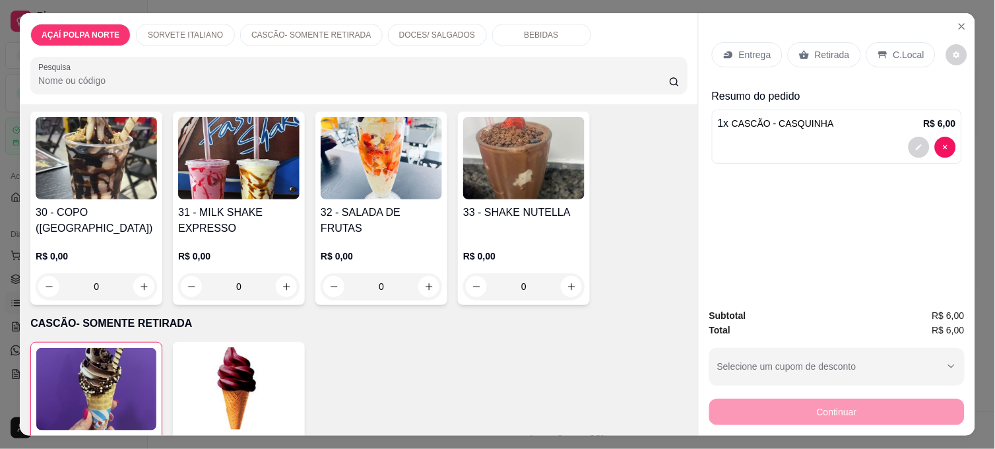
click at [893, 51] on p "C.Local" at bounding box center [908, 54] width 31 height 13
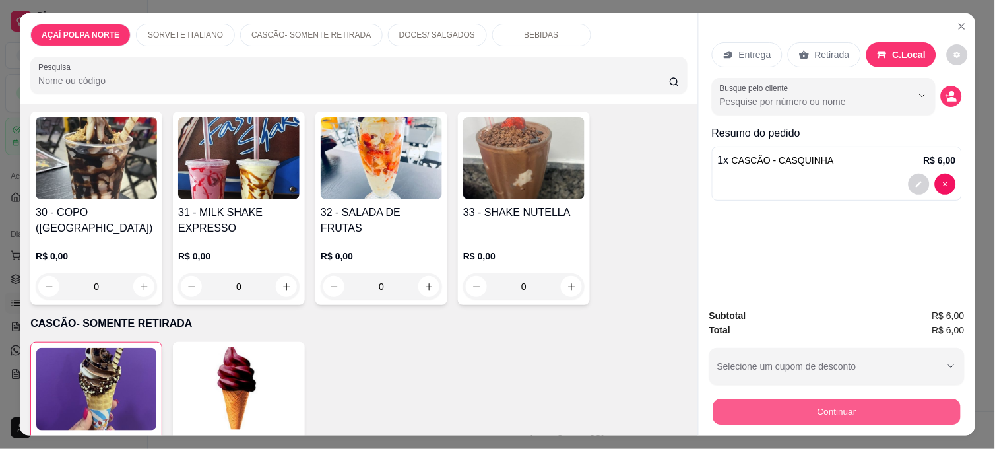
click at [823, 407] on button "Continuar" at bounding box center [836, 411] width 247 height 26
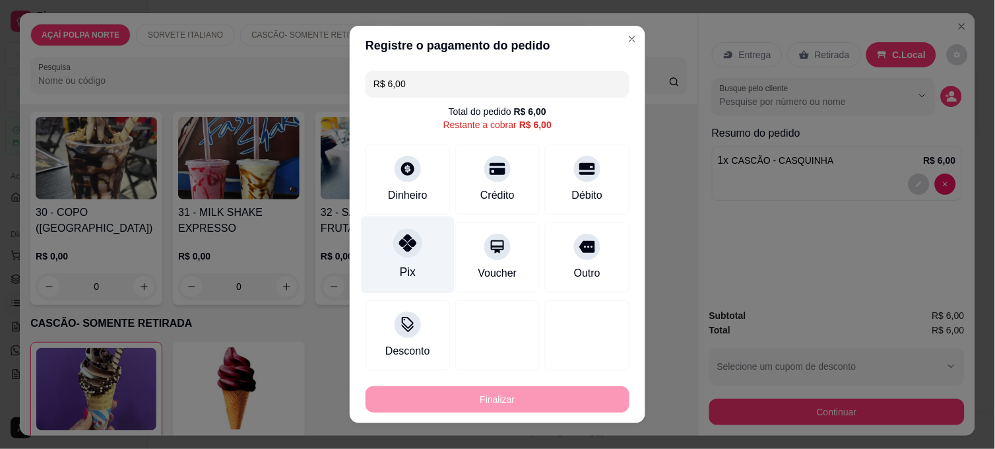
click at [385, 241] on div "Pix" at bounding box center [407, 254] width 93 height 77
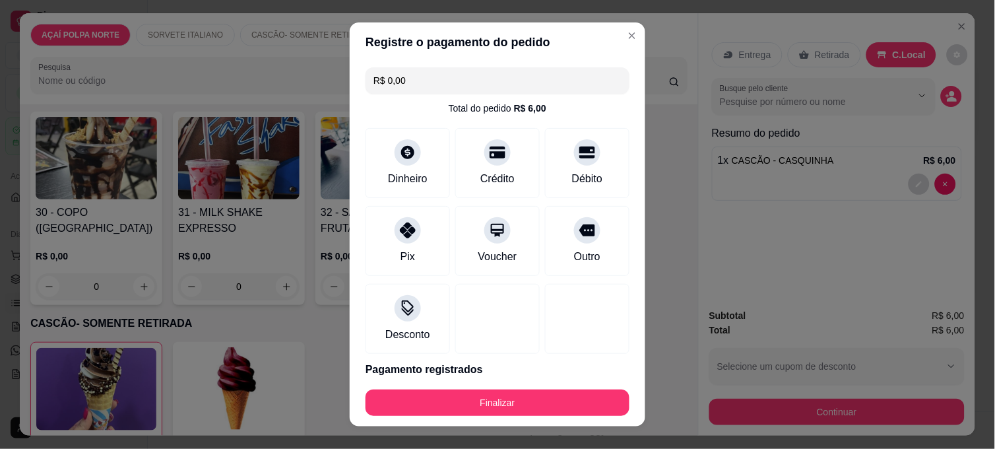
type input "R$ 0,00"
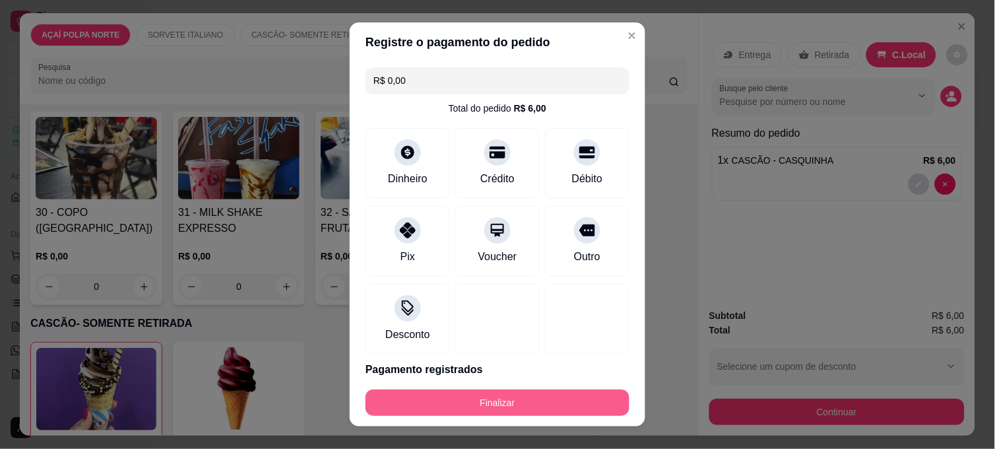
click at [556, 399] on button "Finalizar" at bounding box center [497, 402] width 264 height 26
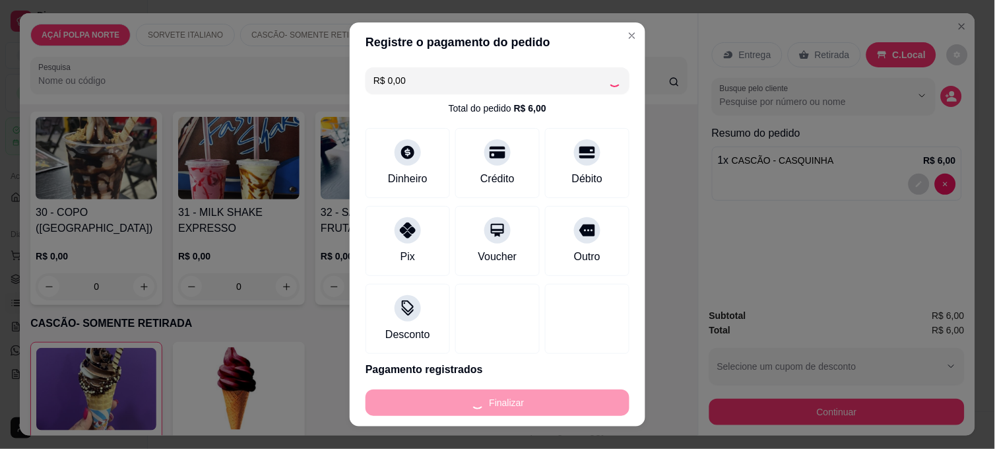
type input "0"
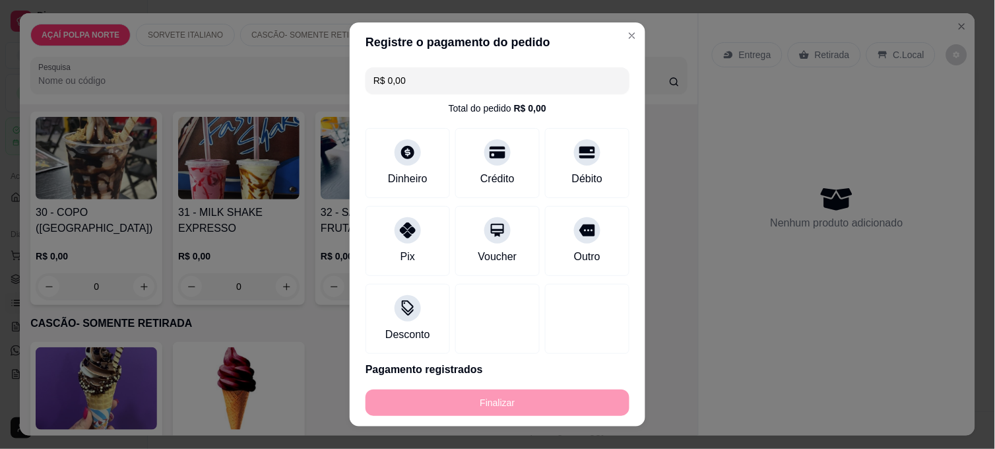
type input "-R$ 6,00"
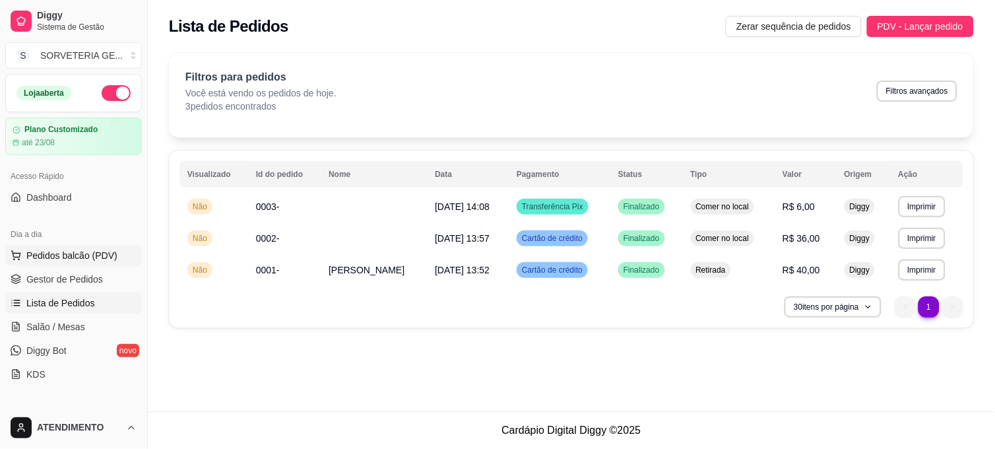
click at [87, 260] on span "Pedidos balcão (PDV)" at bounding box center [71, 255] width 91 height 13
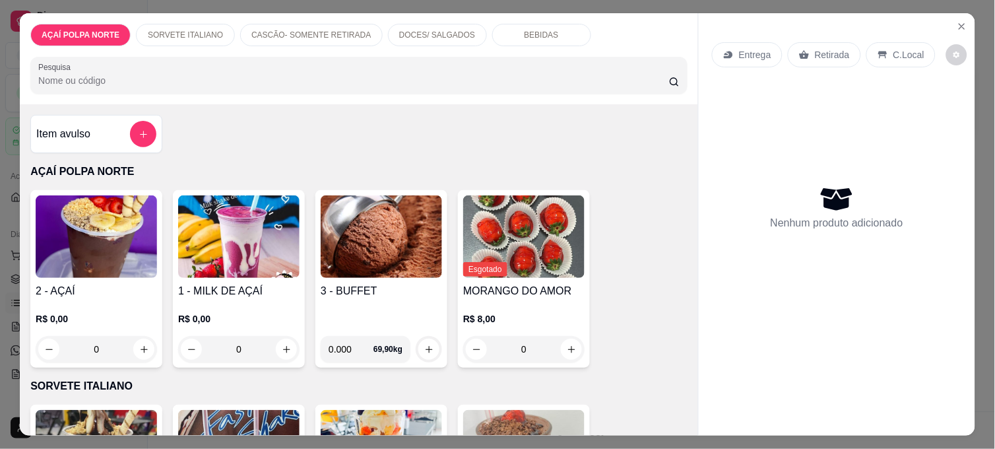
click at [94, 260] on img at bounding box center [96, 236] width 121 height 82
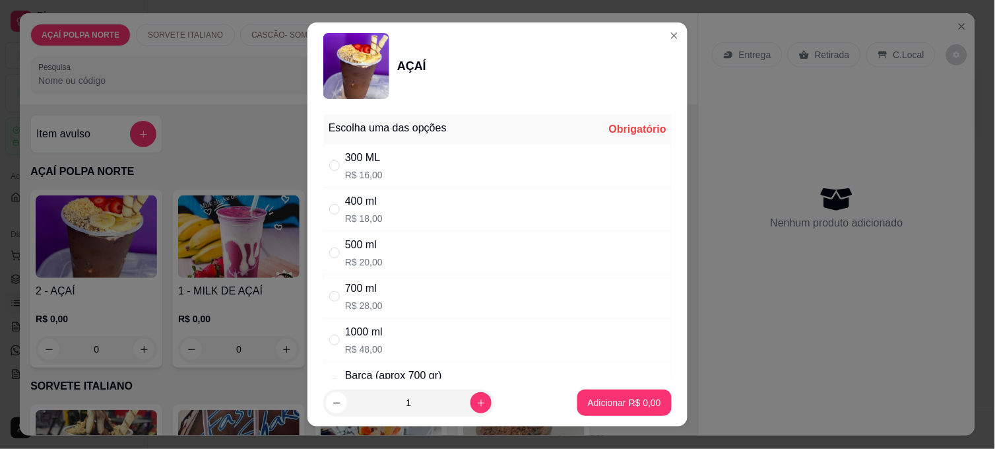
click at [408, 166] on div "300 ML R$ 16,00" at bounding box center [497, 166] width 348 height 44
radio input "true"
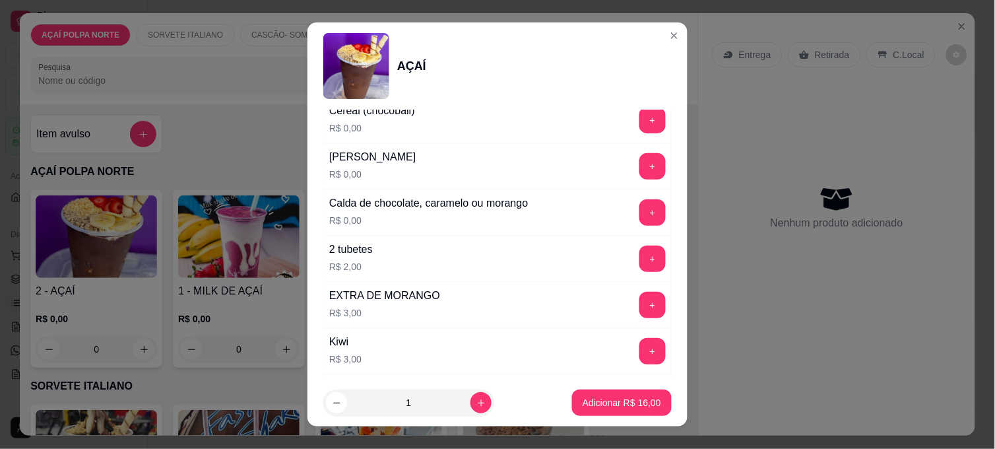
scroll to position [1026, 0]
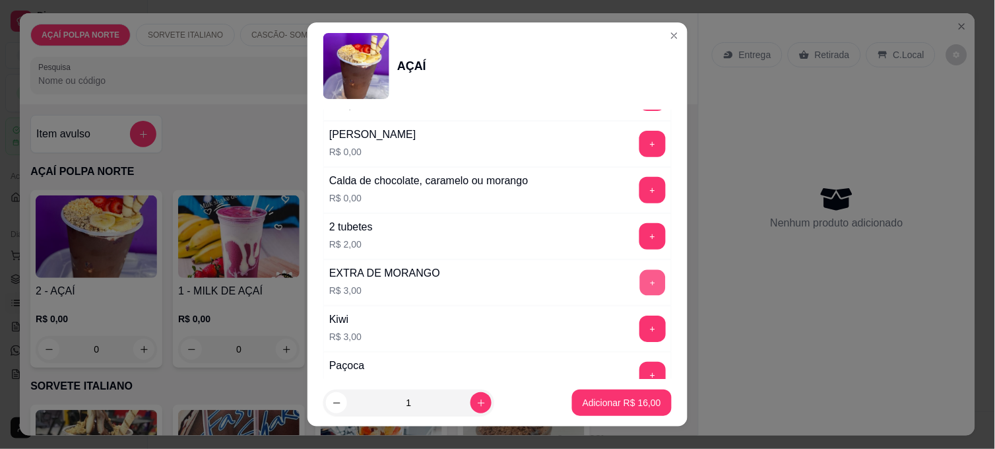
click at [640, 280] on button "+" at bounding box center [653, 283] width 26 height 26
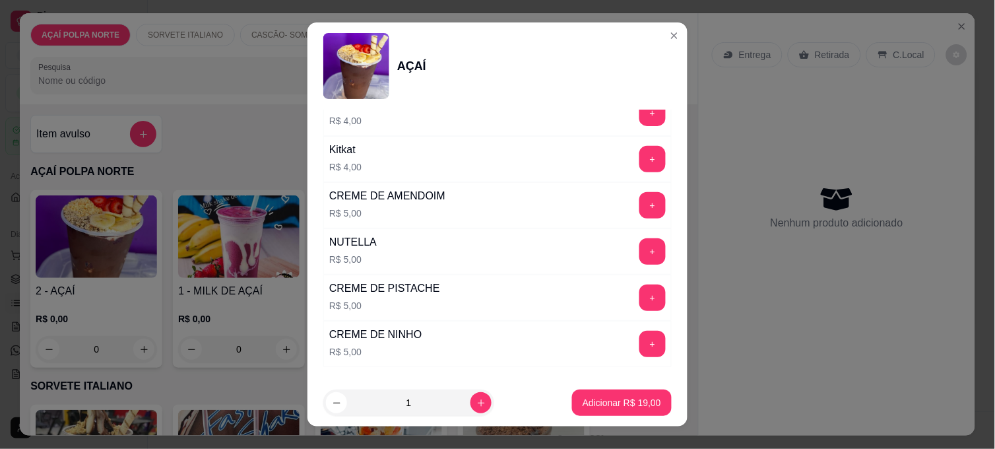
scroll to position [1539, 0]
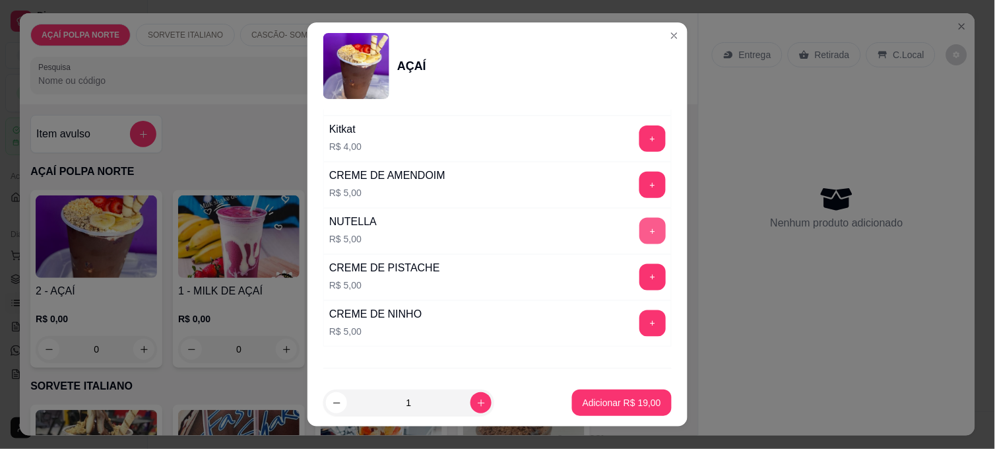
click at [639, 237] on button "+" at bounding box center [652, 231] width 26 height 26
click at [609, 398] on p "Adicionar R$ 24,00" at bounding box center [622, 402] width 77 height 13
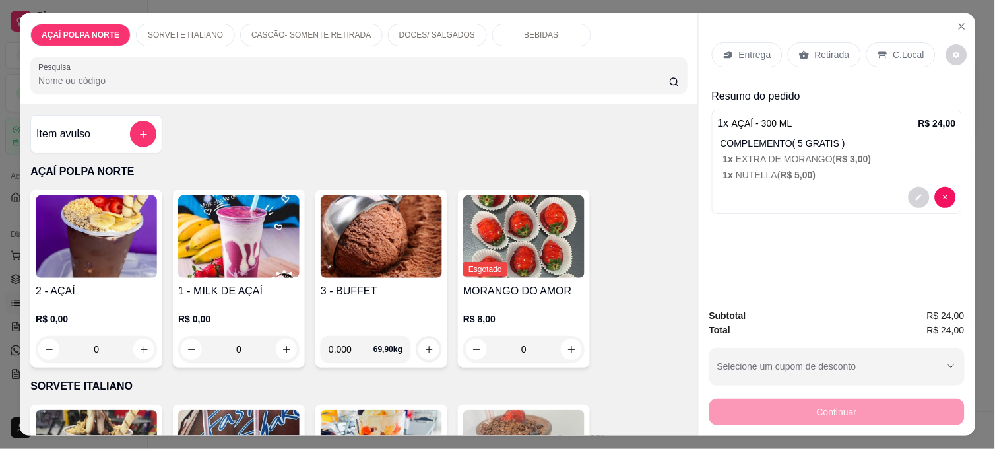
click at [901, 51] on p "C.Local" at bounding box center [908, 54] width 31 height 13
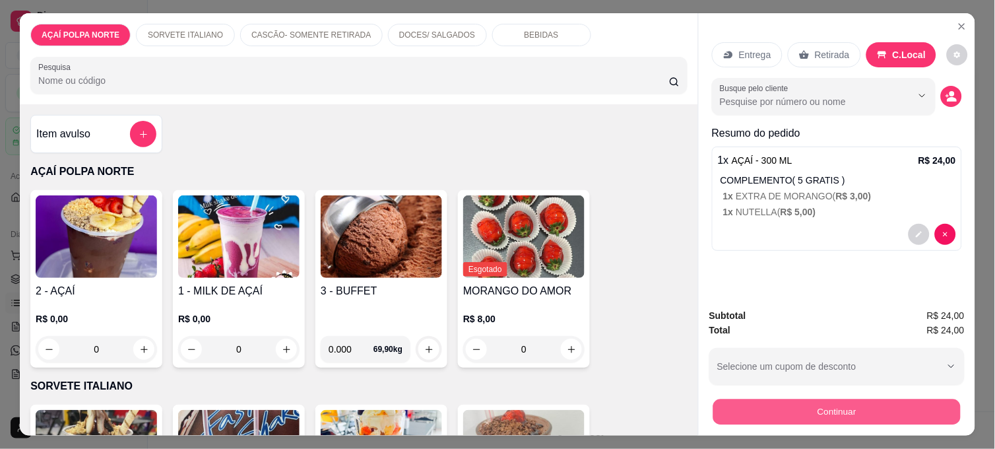
click at [848, 399] on button "Continuar" at bounding box center [836, 411] width 247 height 26
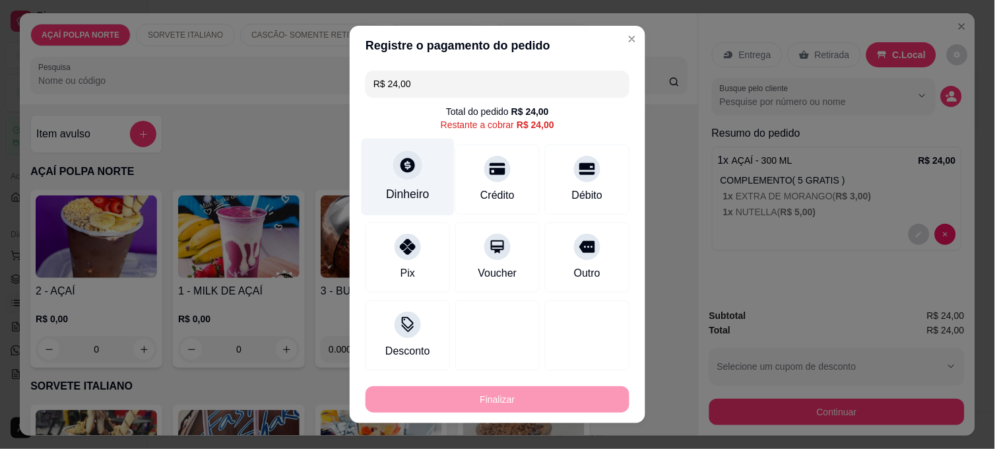
click at [425, 173] on div "Dinheiro" at bounding box center [407, 177] width 93 height 77
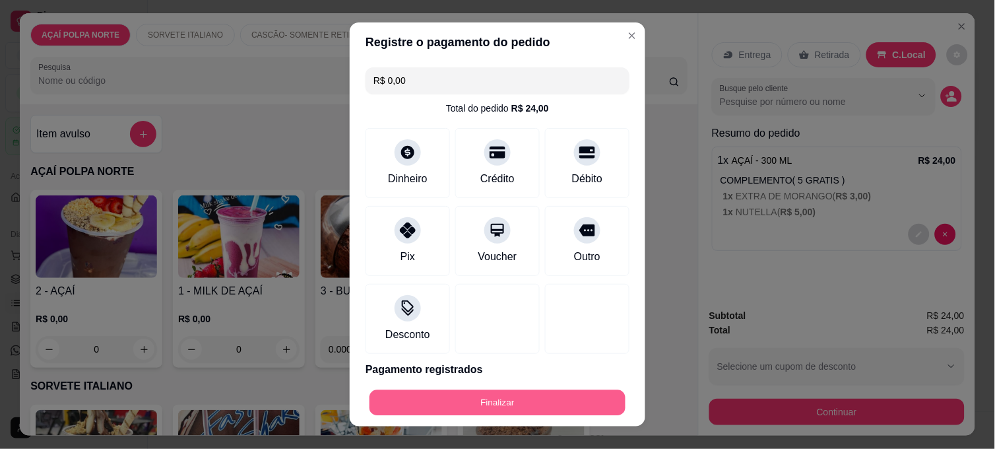
click at [565, 404] on button "Finalizar" at bounding box center [497, 403] width 256 height 26
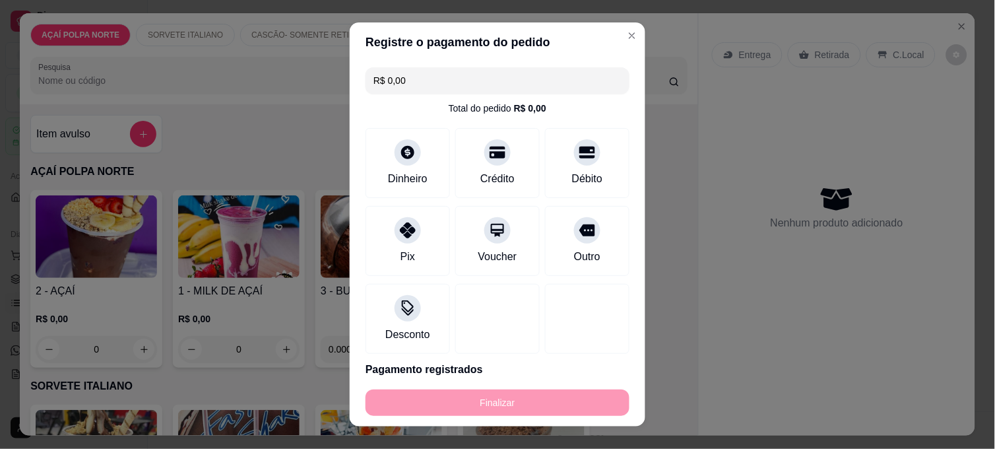
type input "-R$ 24,00"
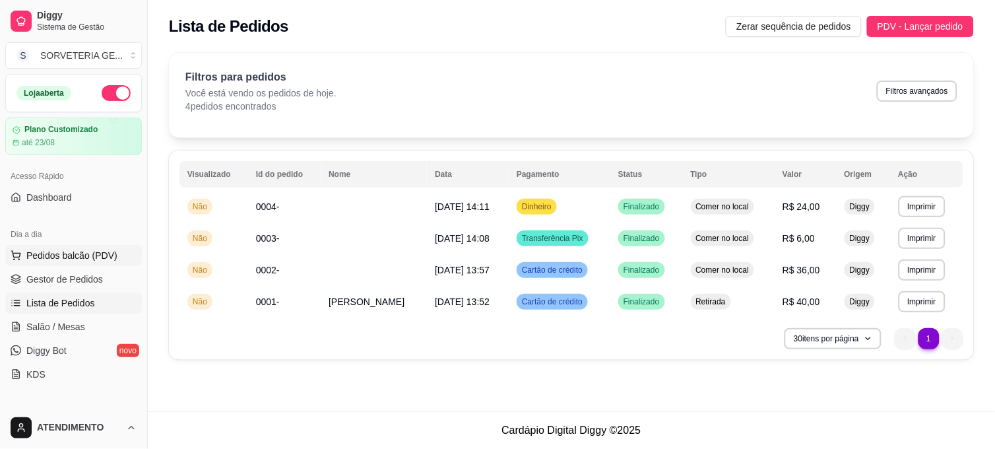
click at [71, 265] on button "Pedidos balcão (PDV)" at bounding box center [73, 255] width 137 height 21
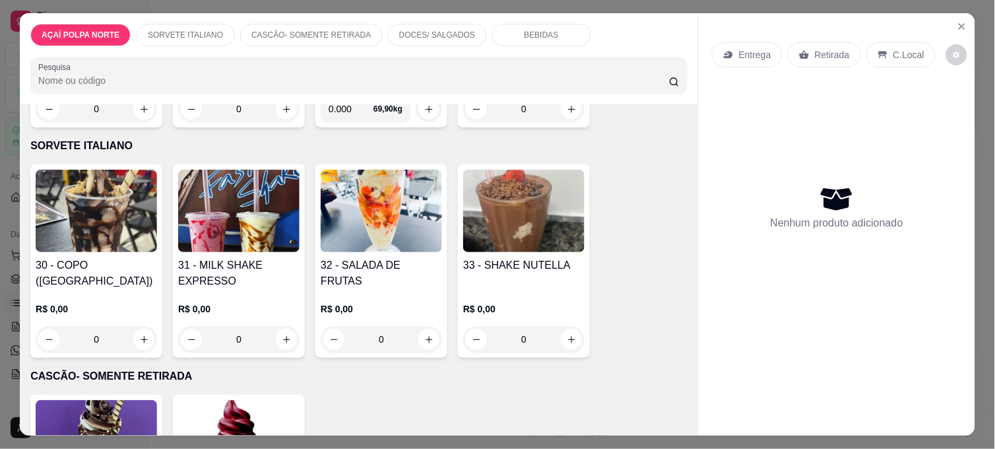
scroll to position [293, 0]
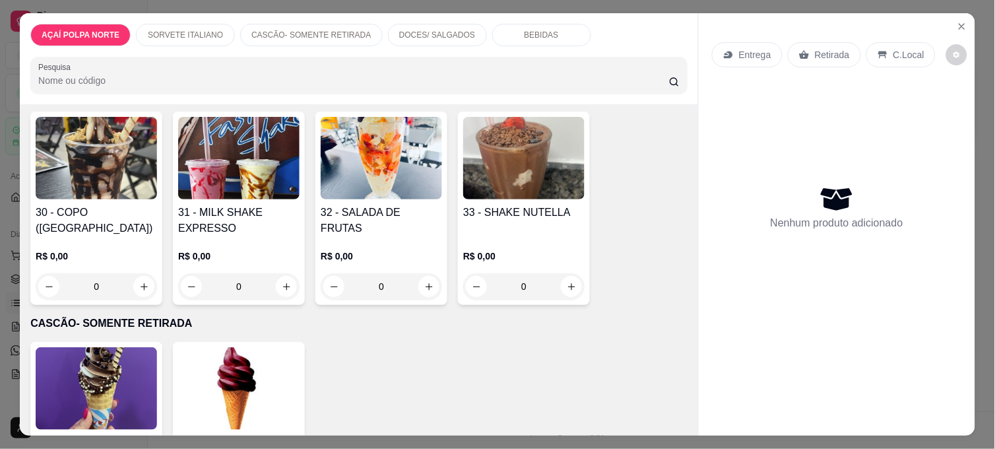
click at [117, 353] on img at bounding box center [96, 388] width 121 height 82
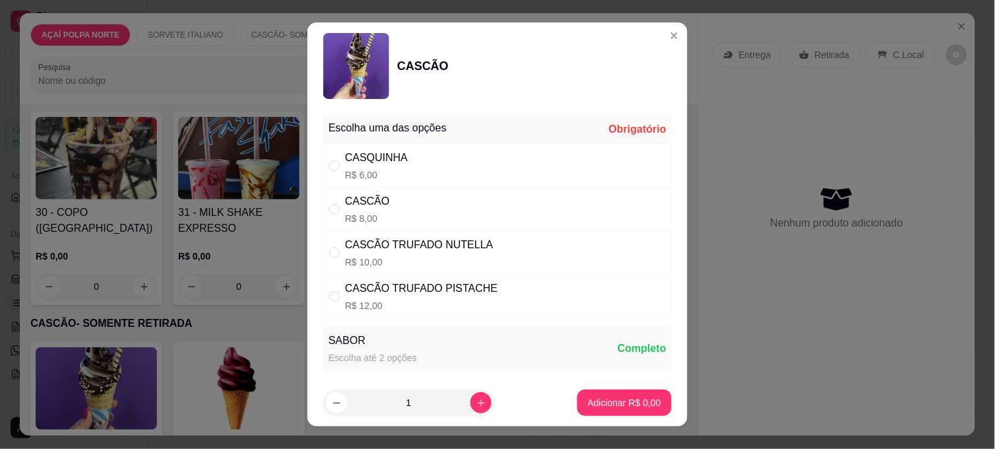
click at [364, 214] on p "R$ 8,00" at bounding box center [367, 218] width 45 height 13
click at [449, 255] on p "R$ 10,00" at bounding box center [419, 261] width 148 height 13
radio input "false"
radio input "true"
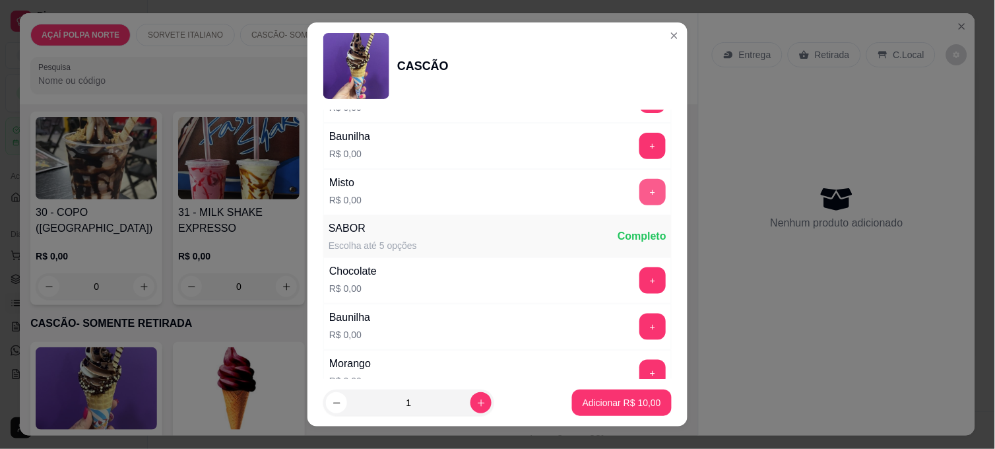
click at [639, 192] on button "+" at bounding box center [652, 192] width 26 height 26
click at [616, 398] on p "Adicionar R$ 10,00" at bounding box center [621, 402] width 78 height 13
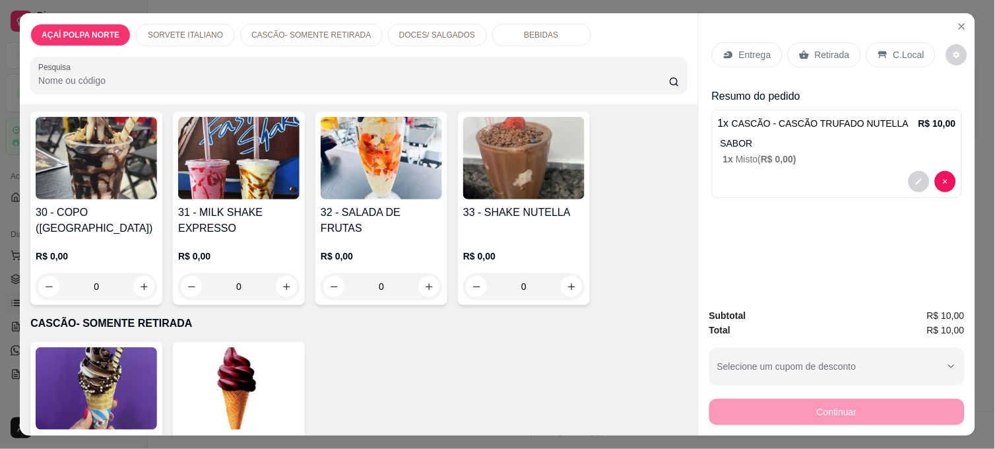
click at [893, 48] on p "C.Local" at bounding box center [908, 54] width 31 height 13
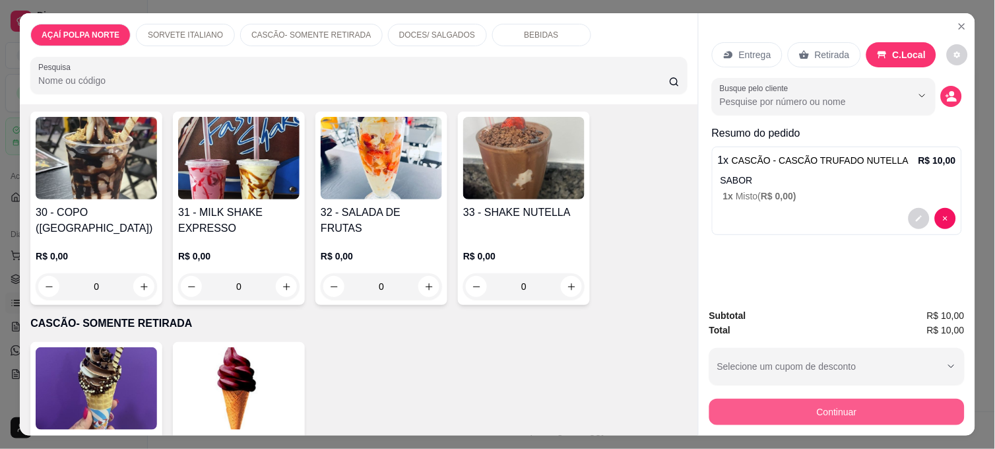
click at [814, 395] on div "Continuar" at bounding box center [836, 410] width 255 height 30
click at [828, 409] on button "Continuar" at bounding box center [836, 411] width 255 height 26
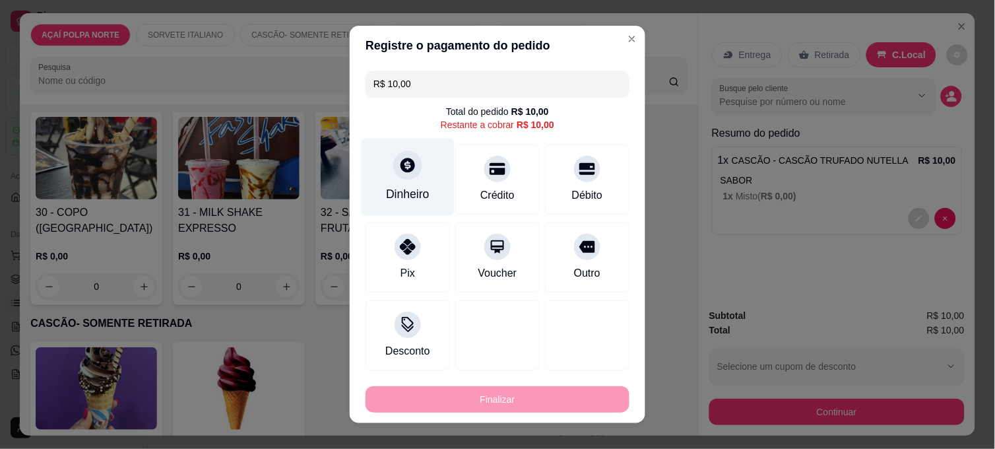
click at [418, 165] on div "Dinheiro" at bounding box center [407, 177] width 93 height 77
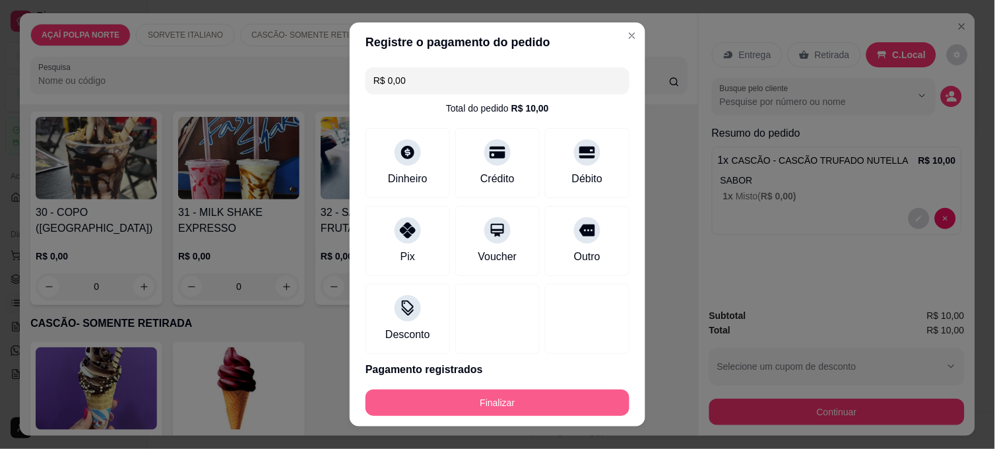
click at [525, 407] on button "Finalizar" at bounding box center [497, 402] width 264 height 26
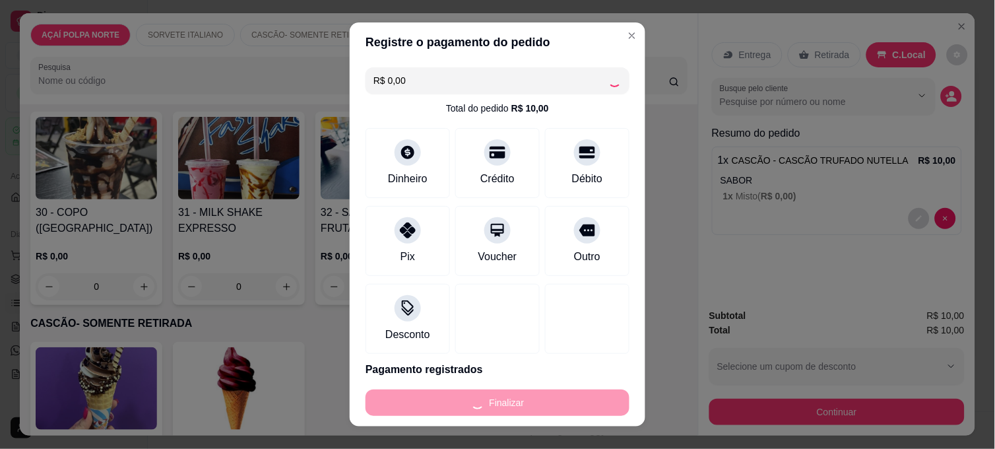
type input "-R$ 10,00"
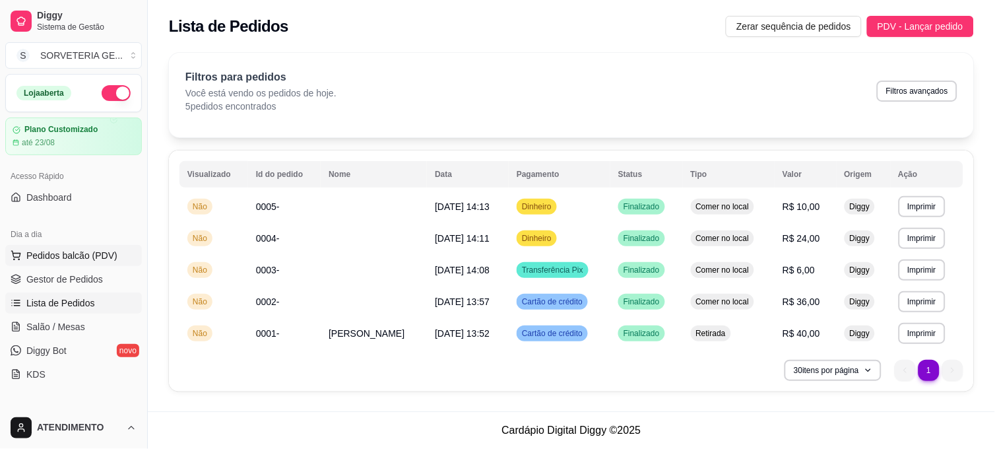
click at [54, 252] on span "Pedidos balcão (PDV)" at bounding box center [71, 255] width 91 height 13
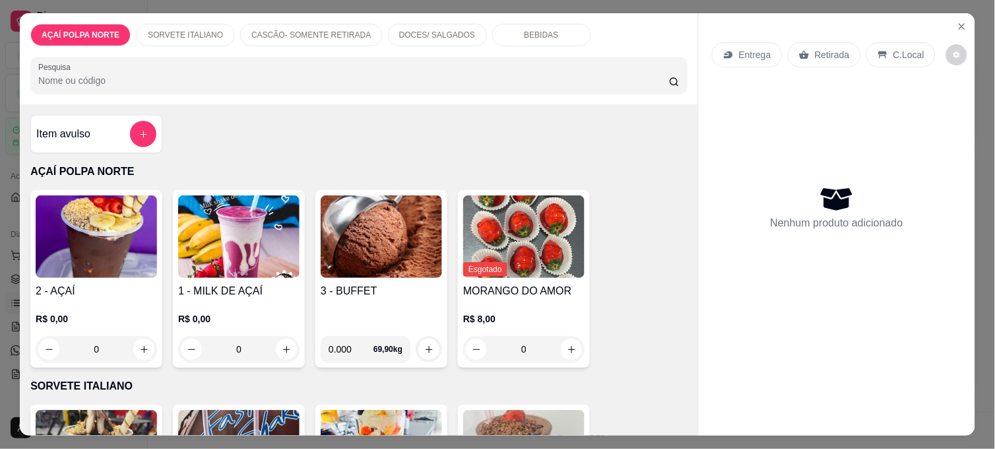
click at [100, 229] on img at bounding box center [96, 236] width 121 height 82
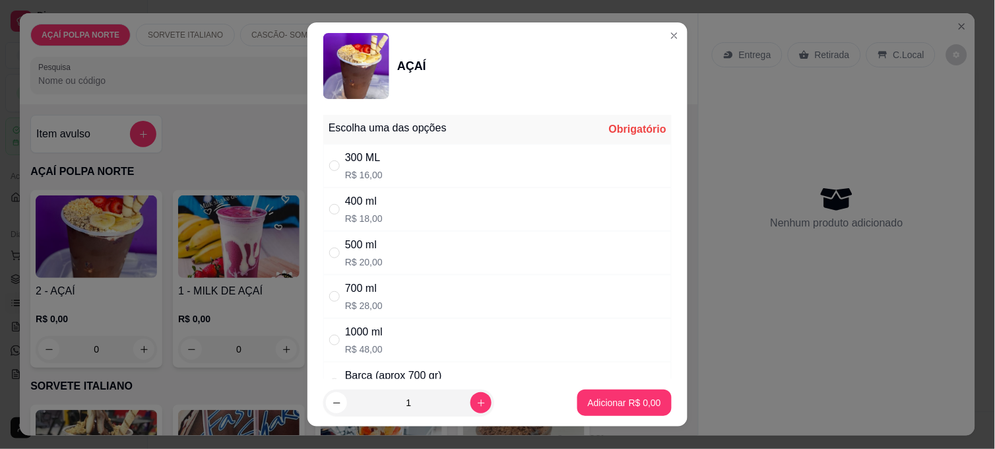
click at [354, 305] on p "R$ 28,00" at bounding box center [364, 305] width 38 height 13
radio input "true"
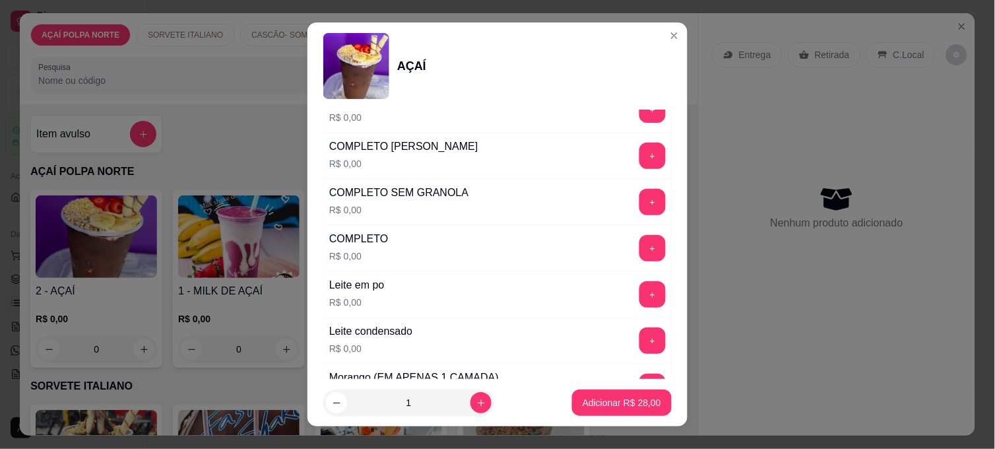
scroll to position [439, 0]
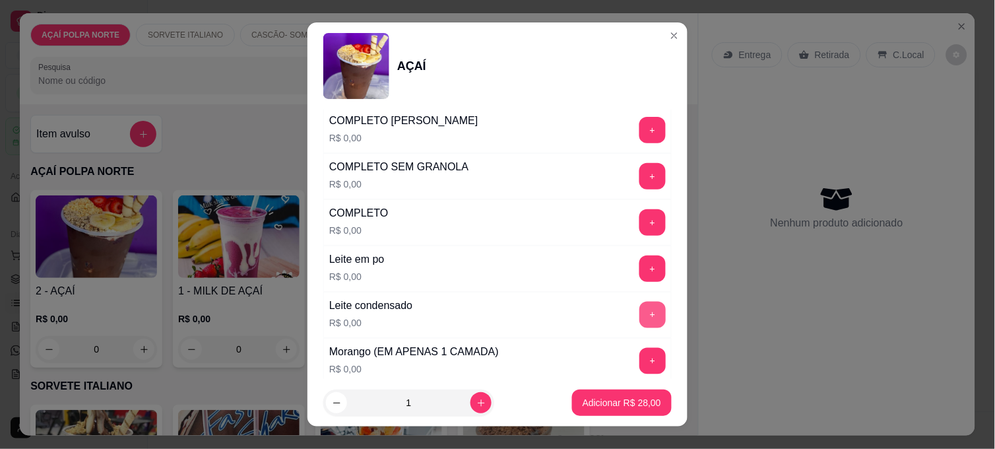
click at [639, 317] on button "+" at bounding box center [652, 314] width 26 height 26
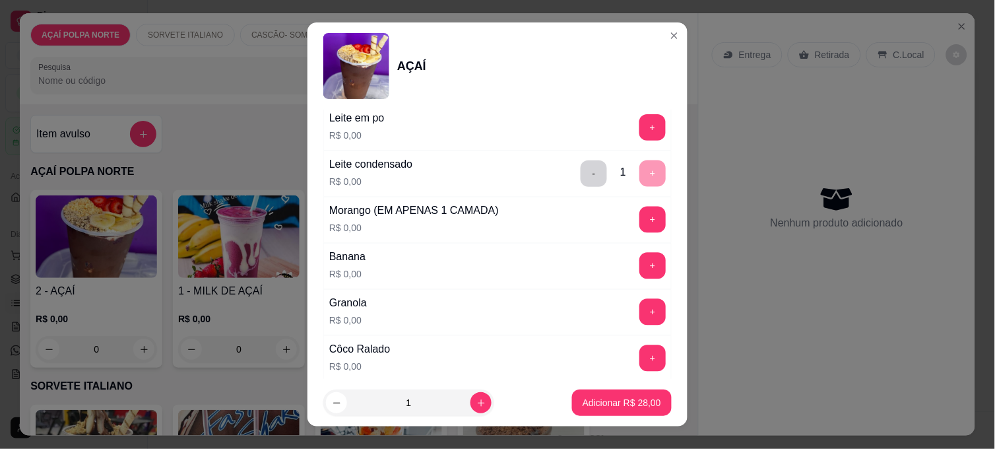
scroll to position [586, 0]
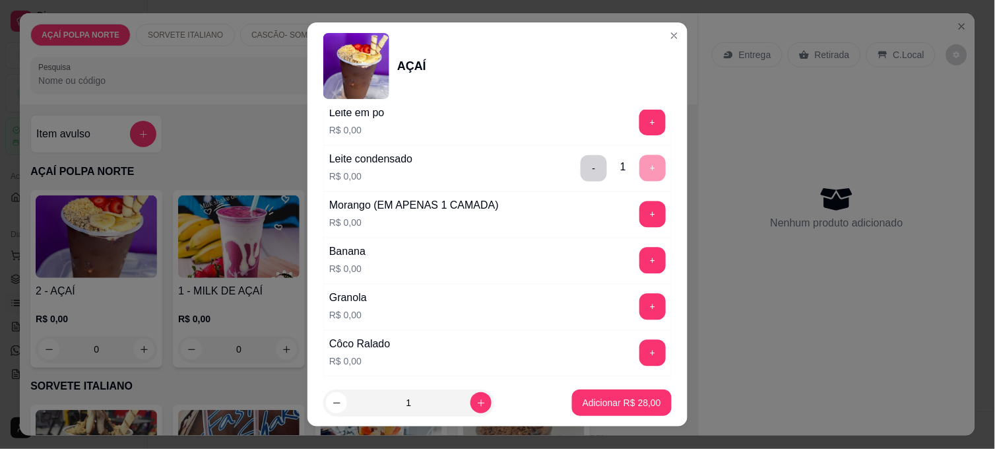
click at [639, 213] on button "+" at bounding box center [652, 214] width 26 height 26
click at [639, 263] on button "+" at bounding box center [652, 260] width 26 height 26
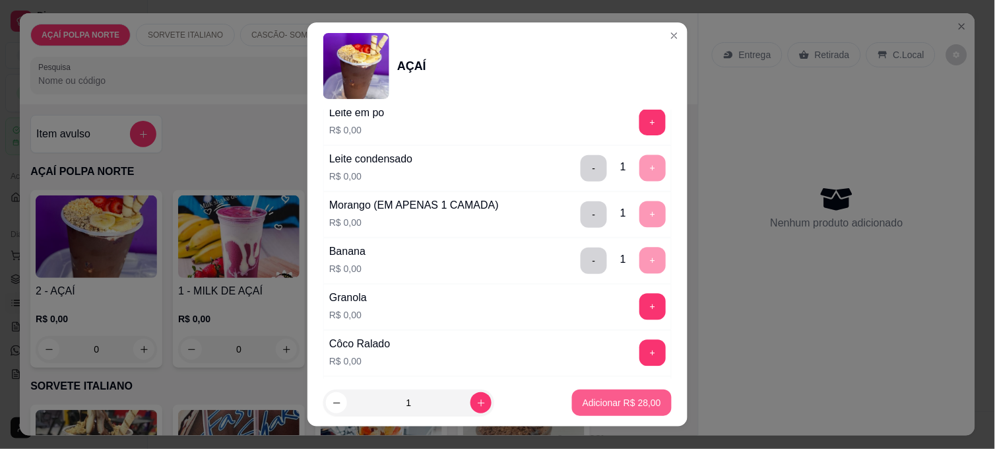
click at [582, 398] on p "Adicionar R$ 28,00" at bounding box center [621, 402] width 78 height 13
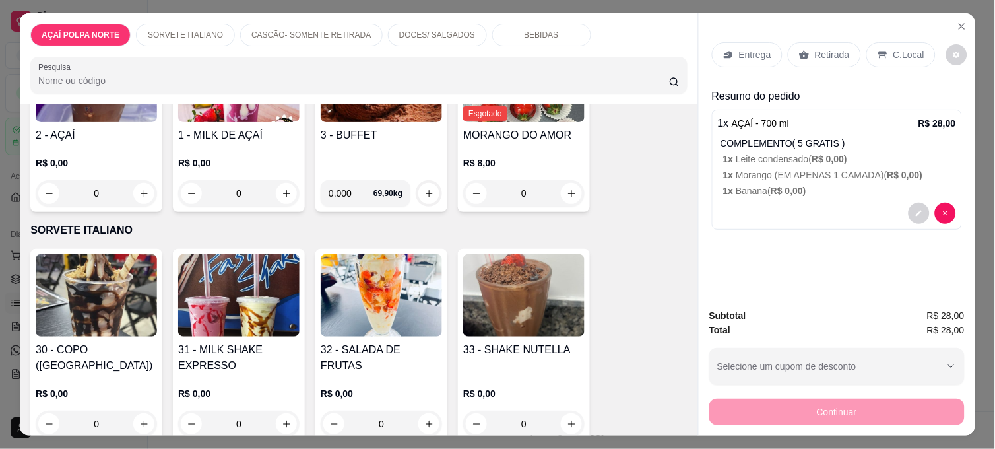
scroll to position [220, 0]
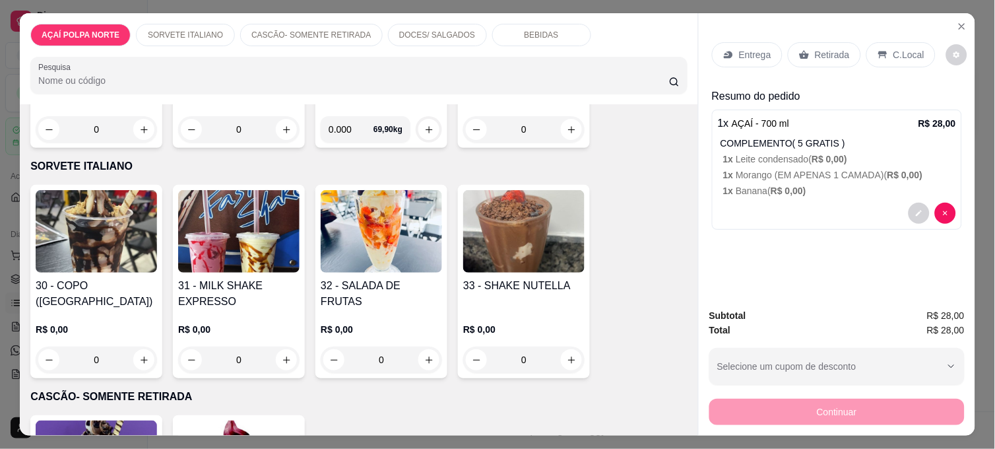
click at [220, 222] on img at bounding box center [238, 231] width 121 height 82
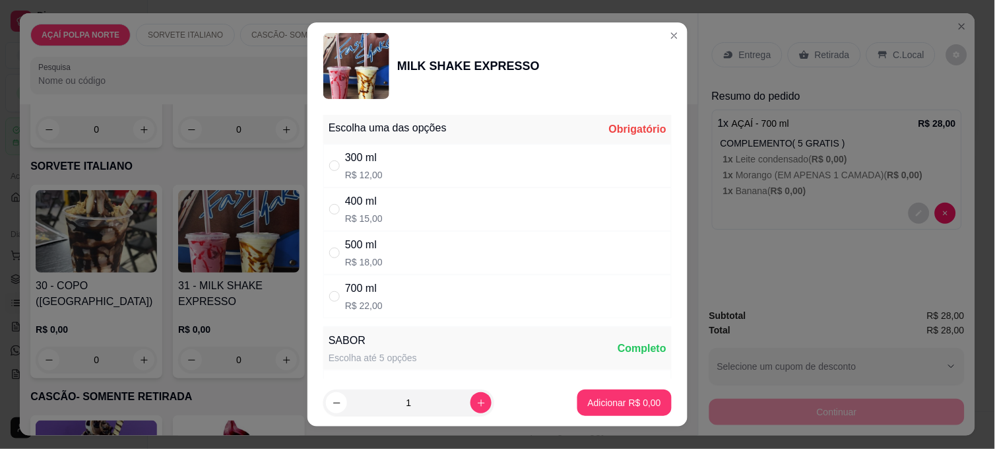
click at [352, 156] on div "300 ml" at bounding box center [364, 158] width 38 height 16
radio input "true"
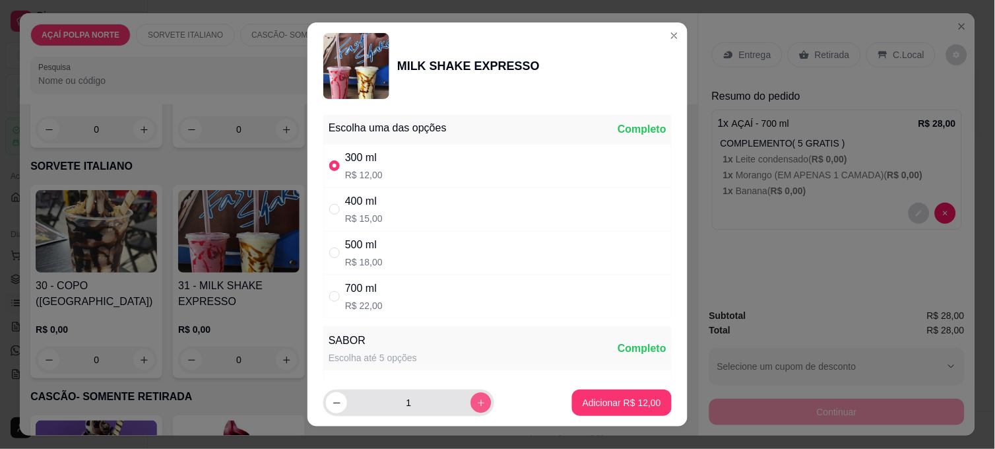
click at [476, 399] on icon "increase-product-quantity" at bounding box center [481, 403] width 10 height 10
type input "2"
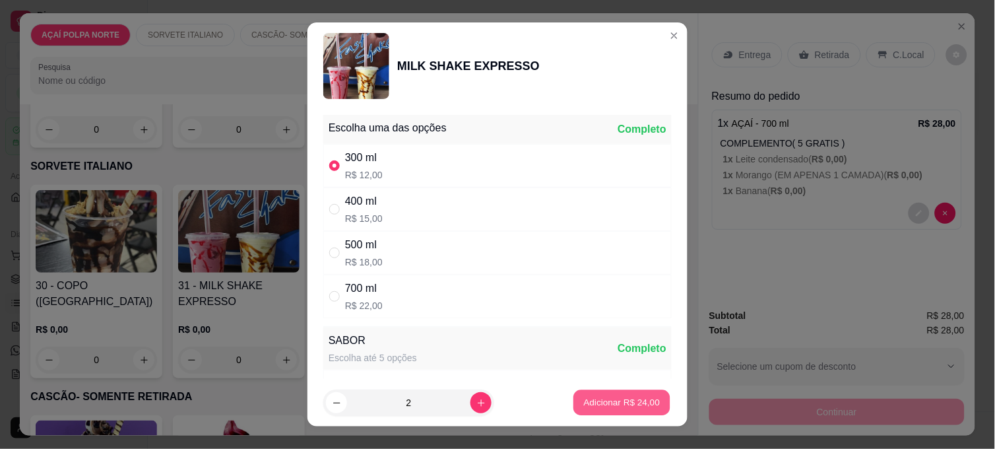
click at [612, 404] on p "Adicionar R$ 24,00" at bounding box center [622, 402] width 77 height 13
type input "2"
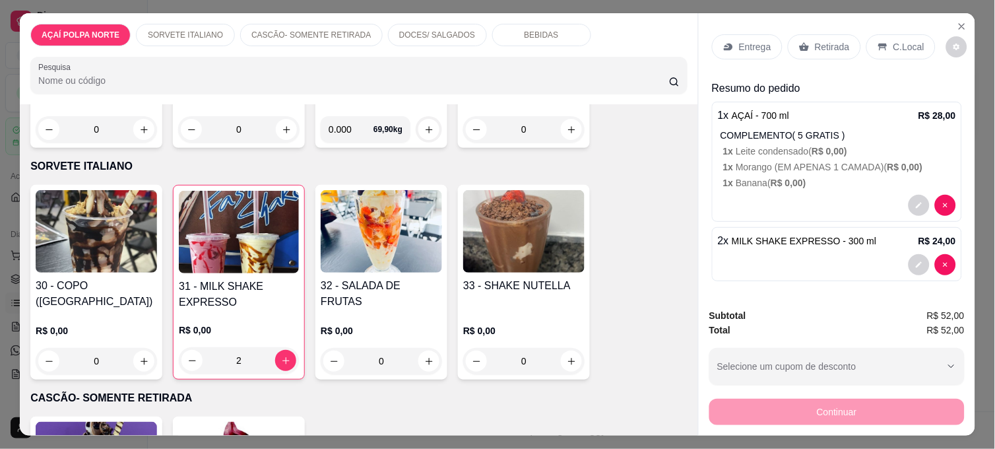
scroll to position [11, 0]
click at [908, 192] on button "decrease-product-quantity" at bounding box center [918, 202] width 21 height 21
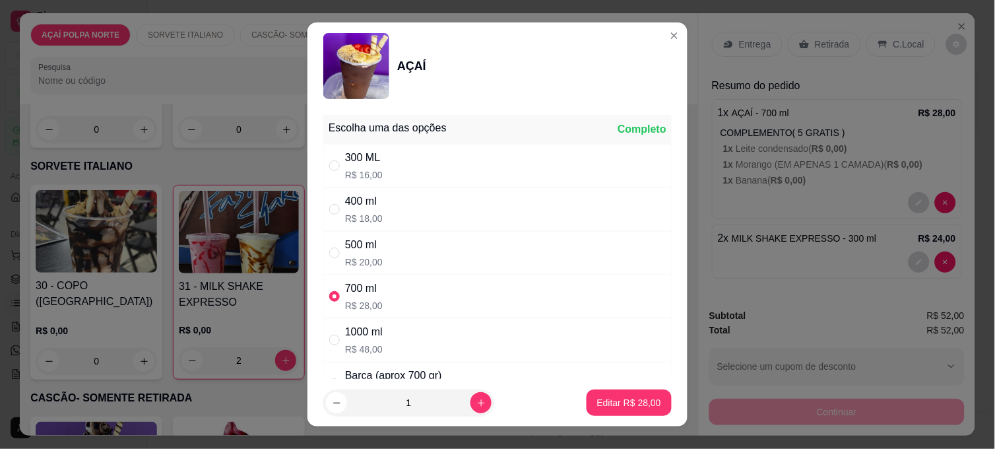
click at [347, 168] on p "R$ 16,00" at bounding box center [364, 174] width 38 height 13
radio input "true"
radio input "false"
click at [627, 406] on p "Editar R$ 16,00" at bounding box center [629, 402] width 64 height 13
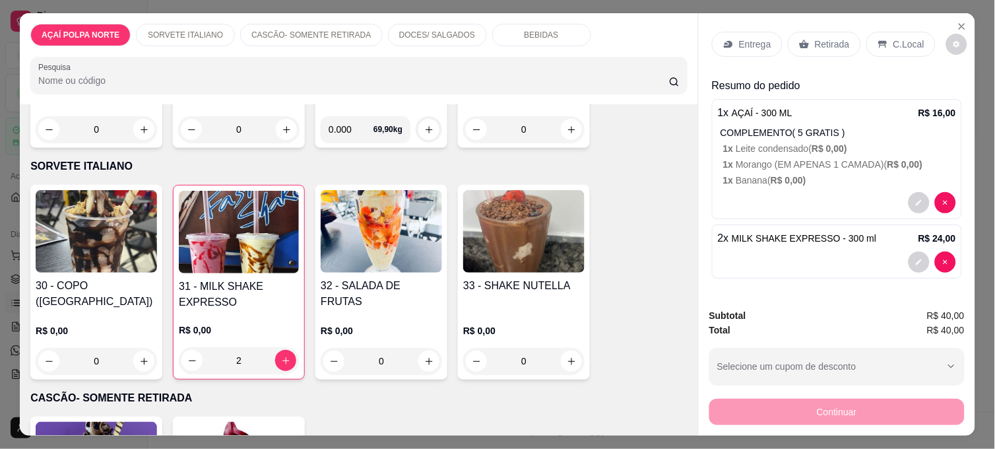
scroll to position [34, 0]
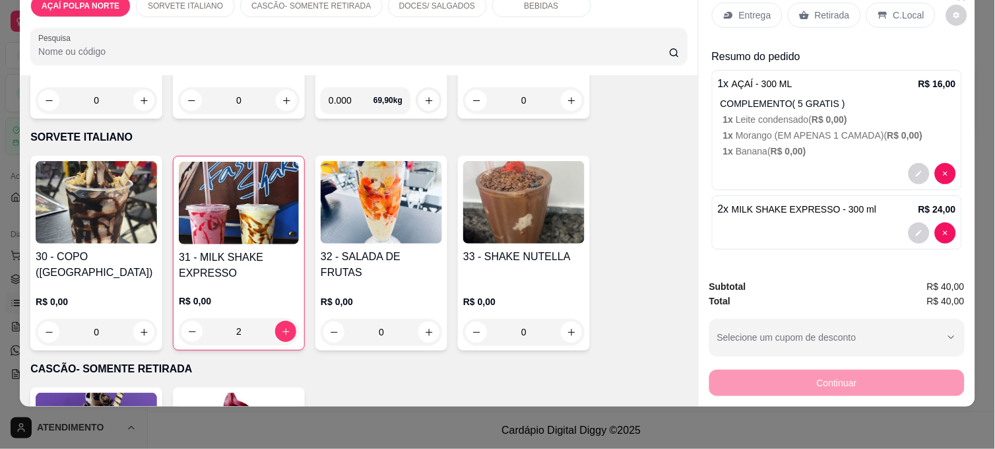
click at [893, 9] on p "C.Local" at bounding box center [908, 15] width 31 height 13
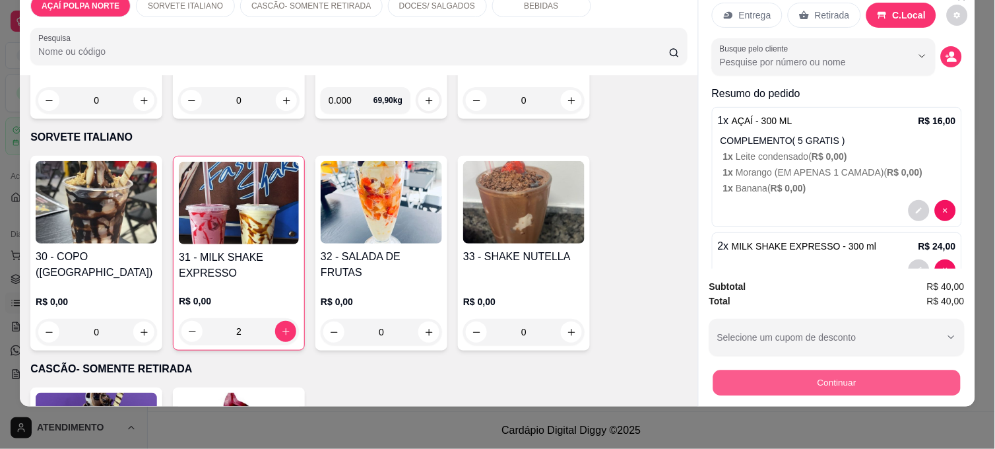
click at [828, 369] on button "Continuar" at bounding box center [836, 382] width 247 height 26
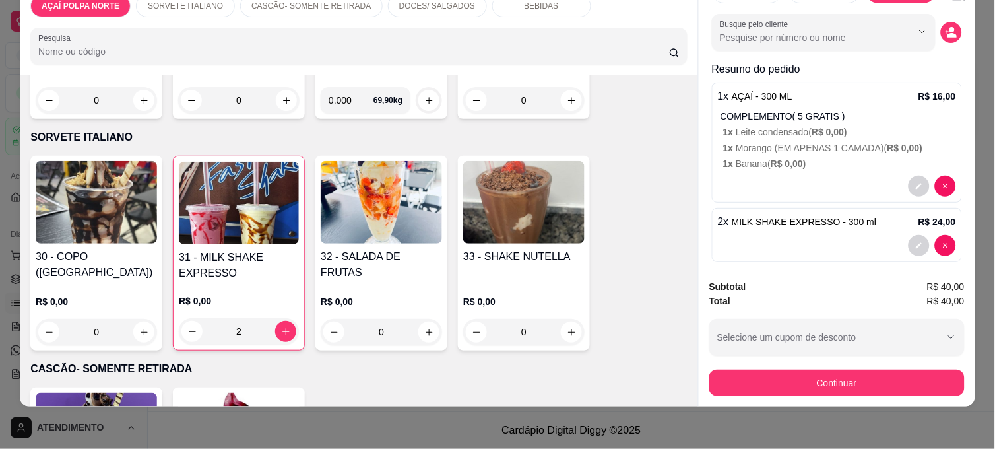
scroll to position [47, 0]
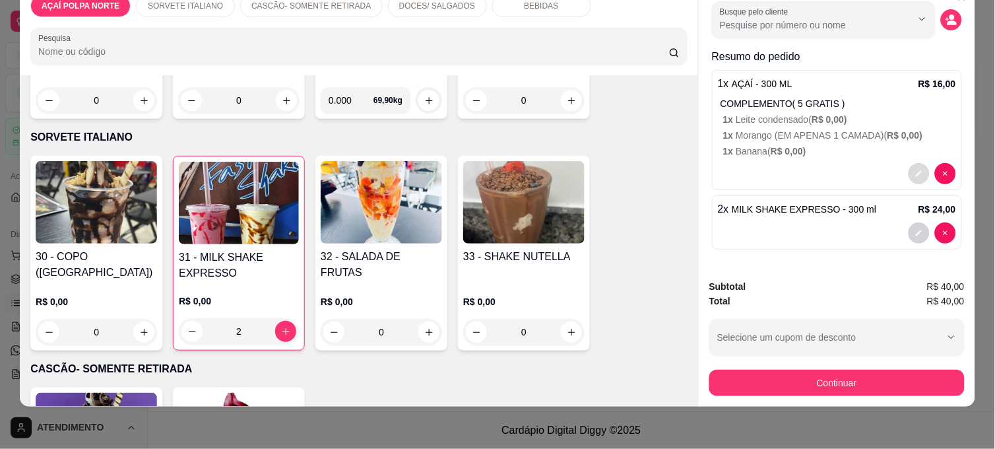
click at [915, 170] on icon "decrease-product-quantity" at bounding box center [919, 174] width 8 height 8
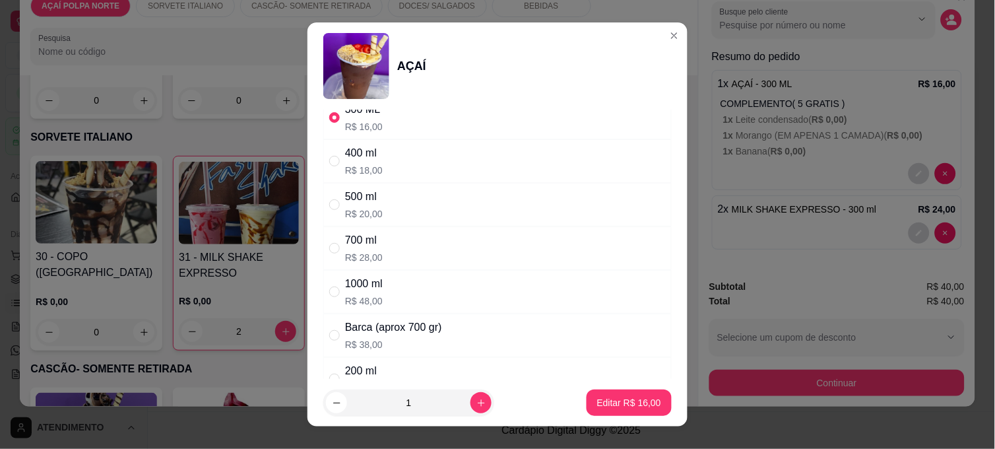
scroll to position [73, 0]
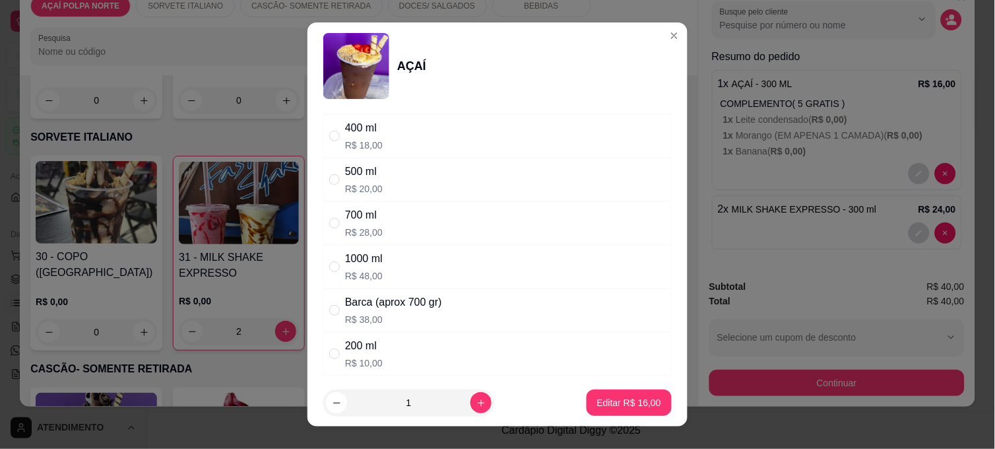
click at [347, 218] on div "700 ml" at bounding box center [364, 215] width 38 height 16
radio input "false"
radio input "true"
click at [597, 400] on p "Editar R$ 28,00" at bounding box center [629, 402] width 64 height 13
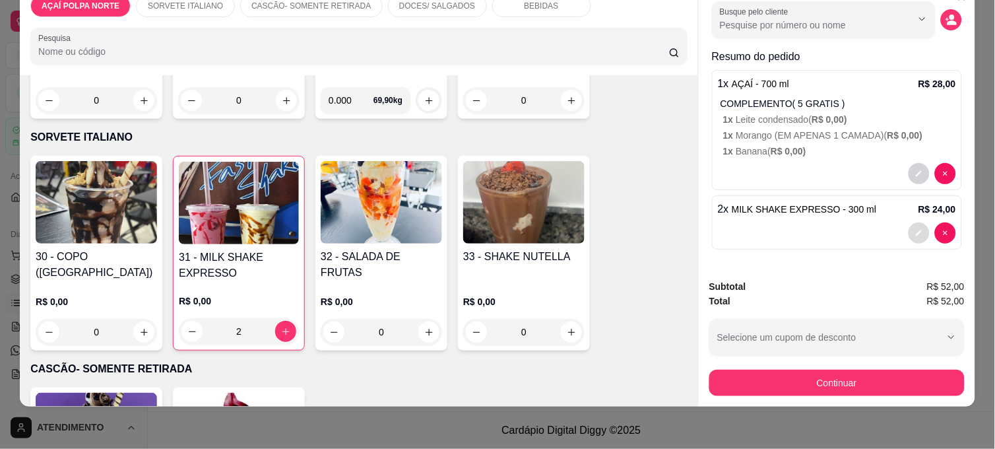
click at [915, 229] on icon "decrease-product-quantity" at bounding box center [919, 233] width 8 height 8
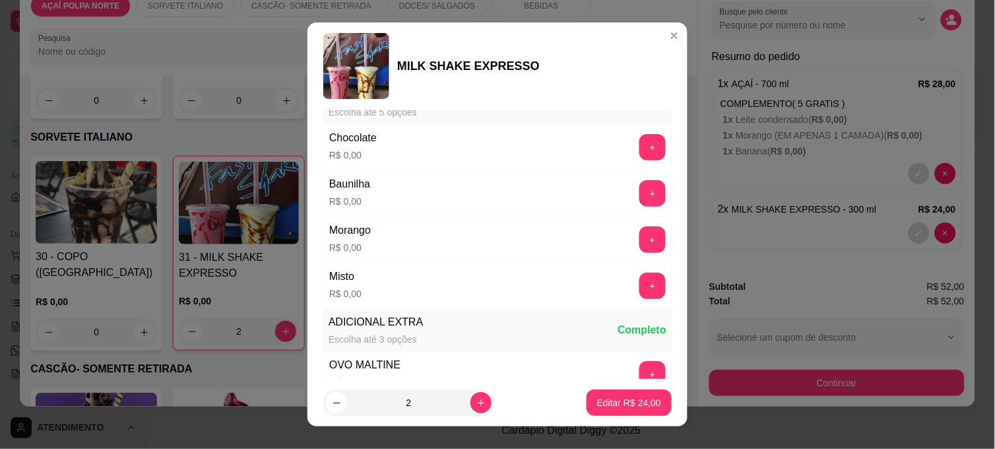
scroll to position [293, 0]
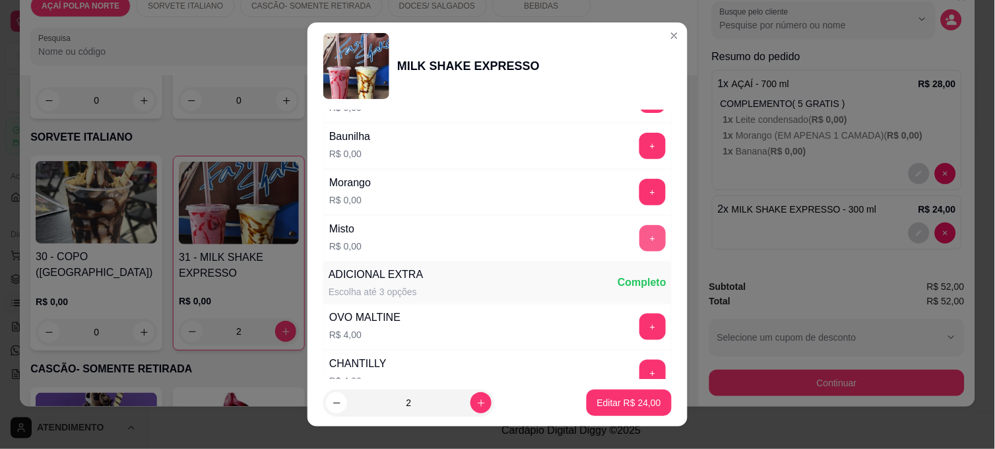
click at [639, 232] on button "+" at bounding box center [652, 238] width 26 height 26
click at [617, 405] on p "Editar R$ 24,00" at bounding box center [629, 402] width 62 height 13
type input "0"
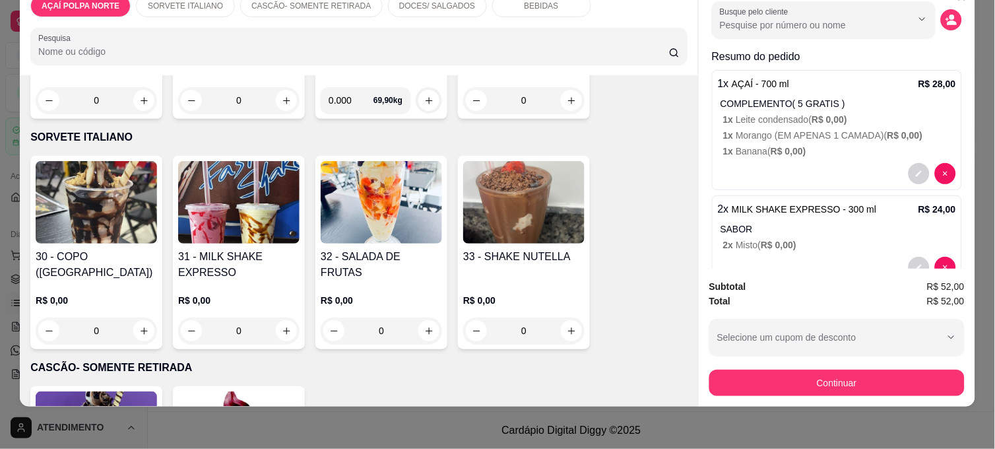
scroll to position [0, 0]
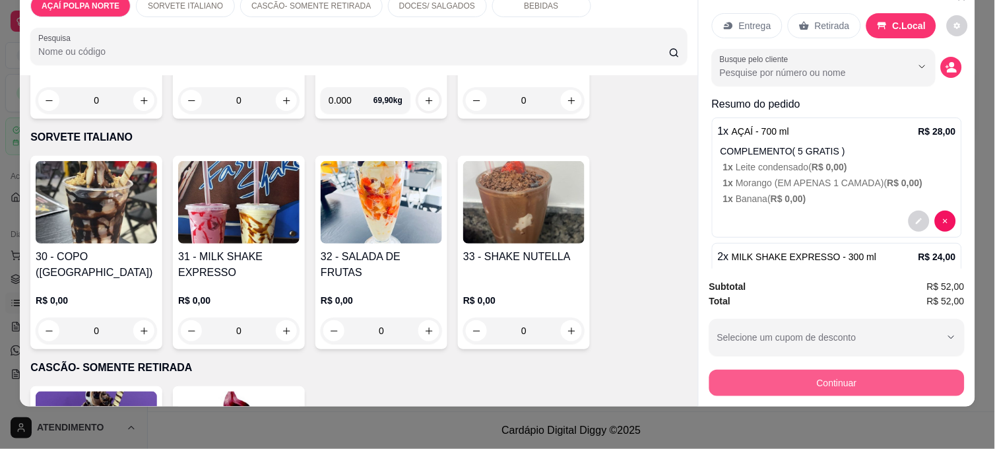
click at [871, 369] on button "Continuar" at bounding box center [836, 382] width 255 height 26
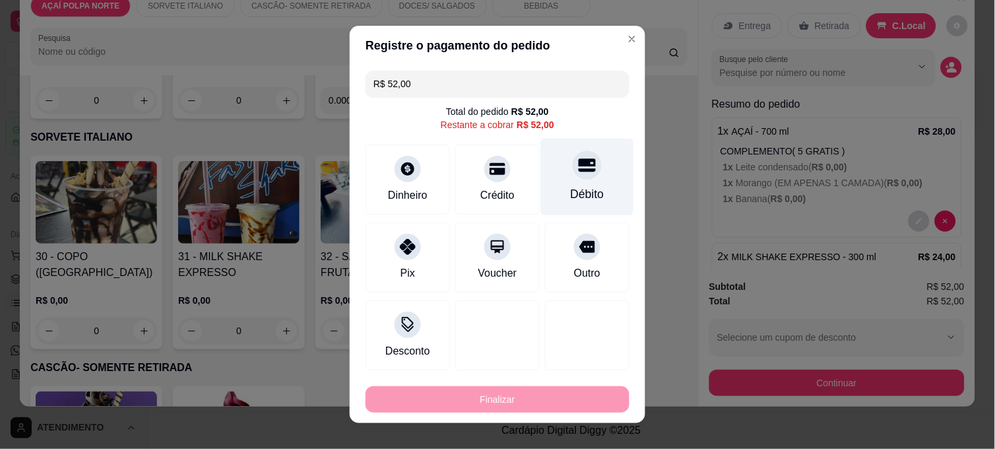
click at [571, 185] on div "Débito" at bounding box center [588, 193] width 34 height 17
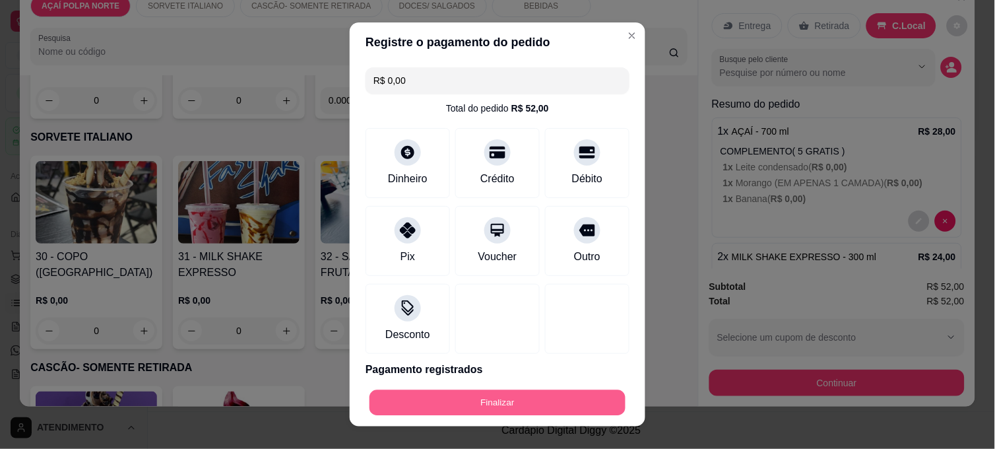
click at [526, 398] on button "Finalizar" at bounding box center [497, 403] width 256 height 26
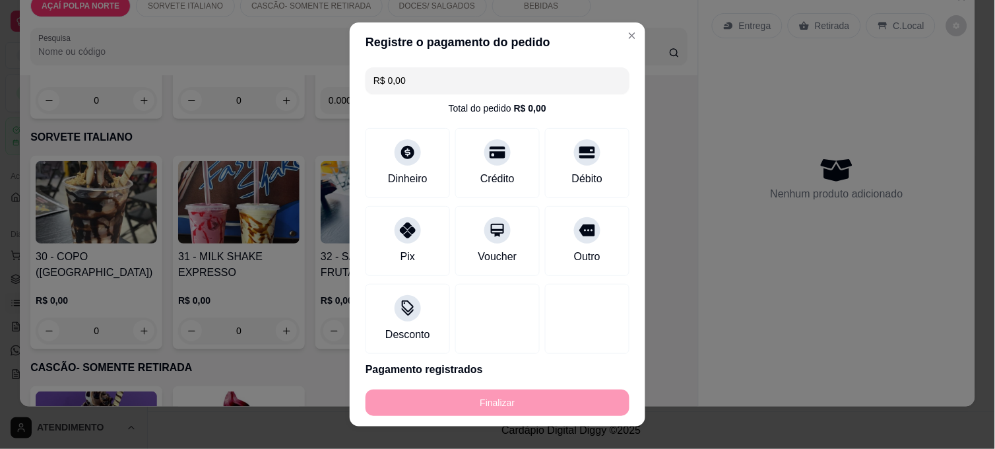
type input "-R$ 52,00"
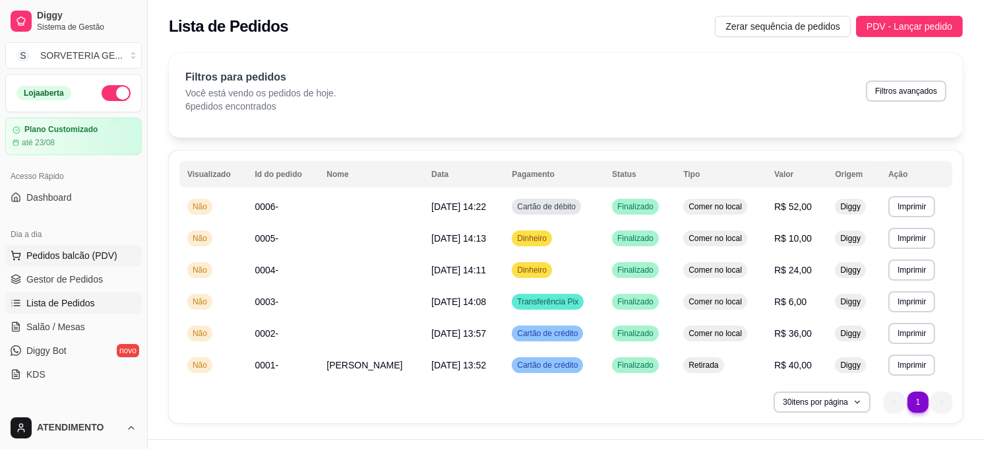
click at [62, 255] on span "Pedidos balcão (PDV)" at bounding box center [71, 255] width 91 height 13
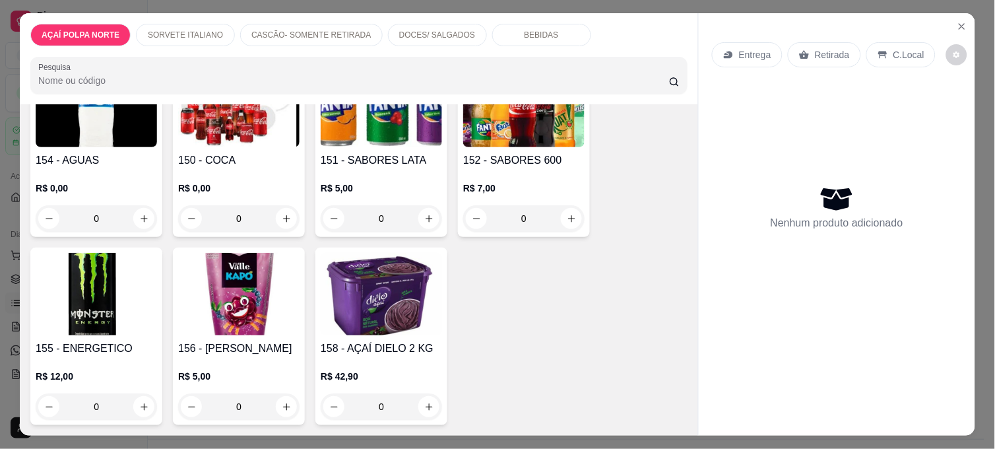
scroll to position [1045, 0]
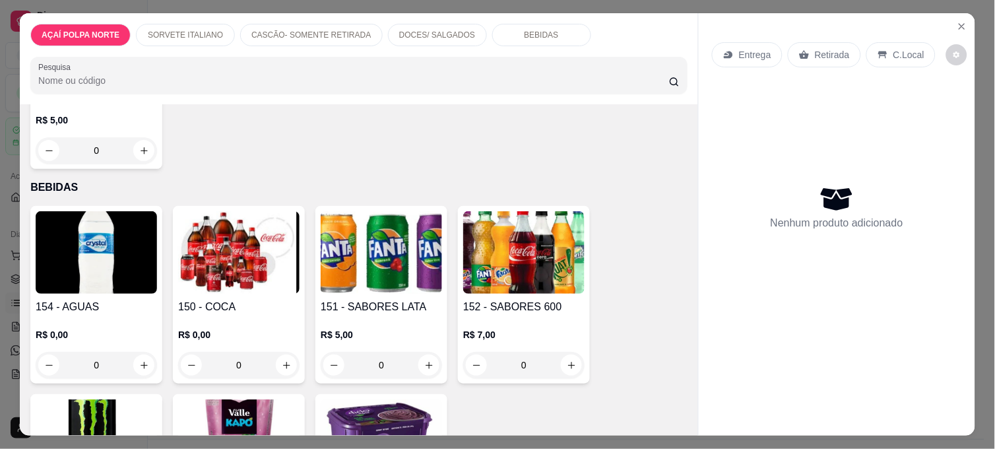
click at [106, 218] on img at bounding box center [96, 252] width 121 height 82
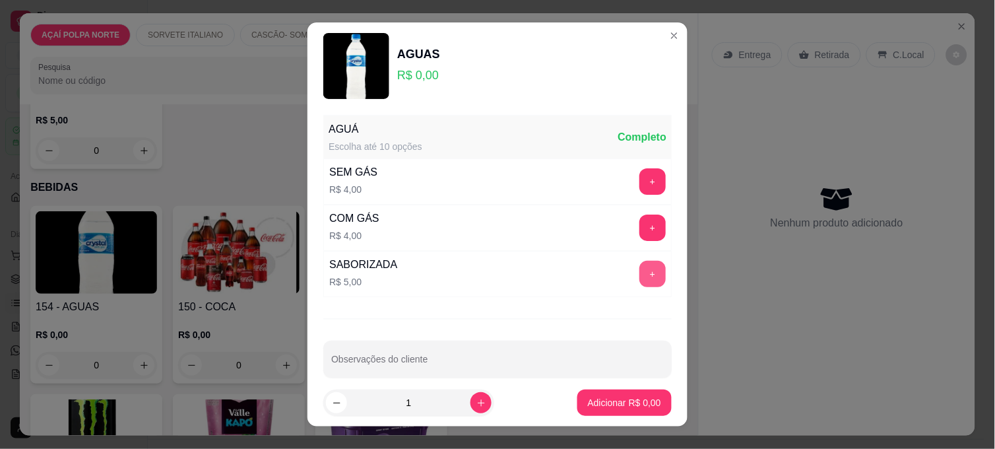
click at [639, 270] on button "+" at bounding box center [652, 274] width 26 height 26
click at [611, 403] on p "Adicionar R$ 5,00" at bounding box center [624, 402] width 73 height 13
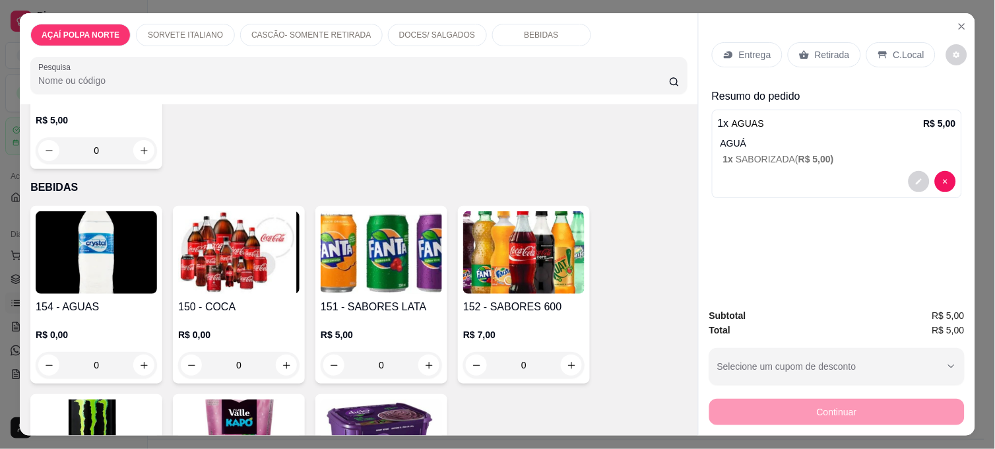
click at [902, 55] on p "C.Local" at bounding box center [908, 54] width 31 height 13
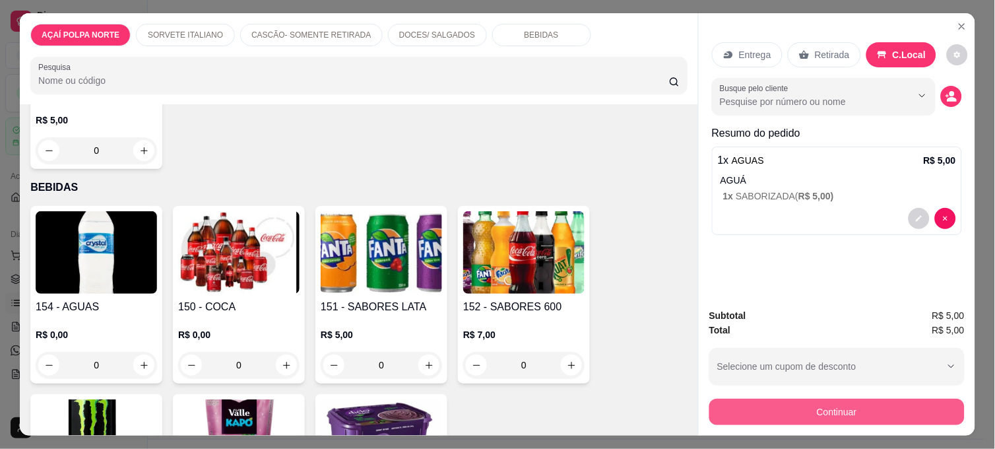
click at [820, 406] on button "Continuar" at bounding box center [836, 411] width 255 height 26
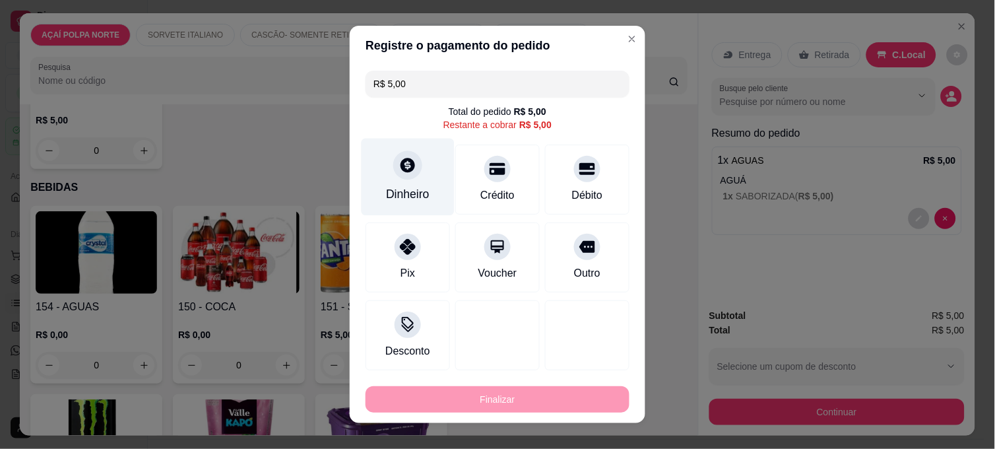
click at [400, 170] on icon at bounding box center [407, 165] width 15 height 15
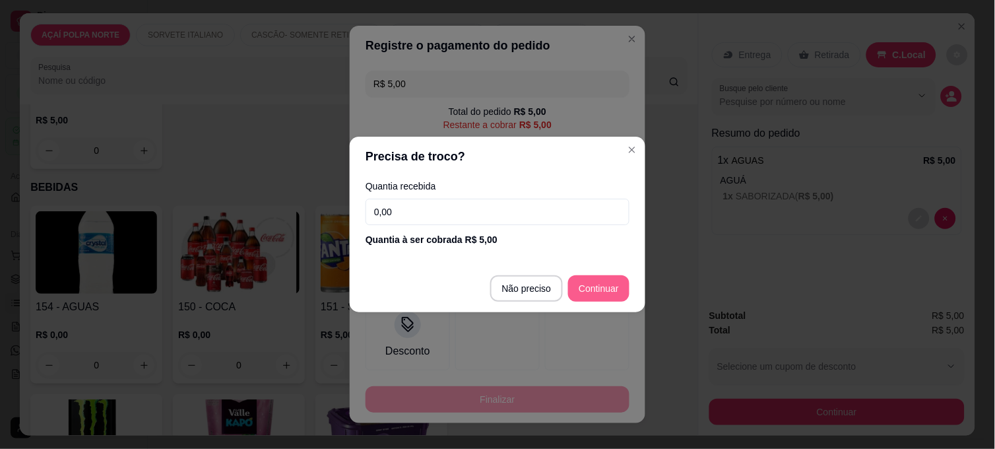
type input "R$ 0,00"
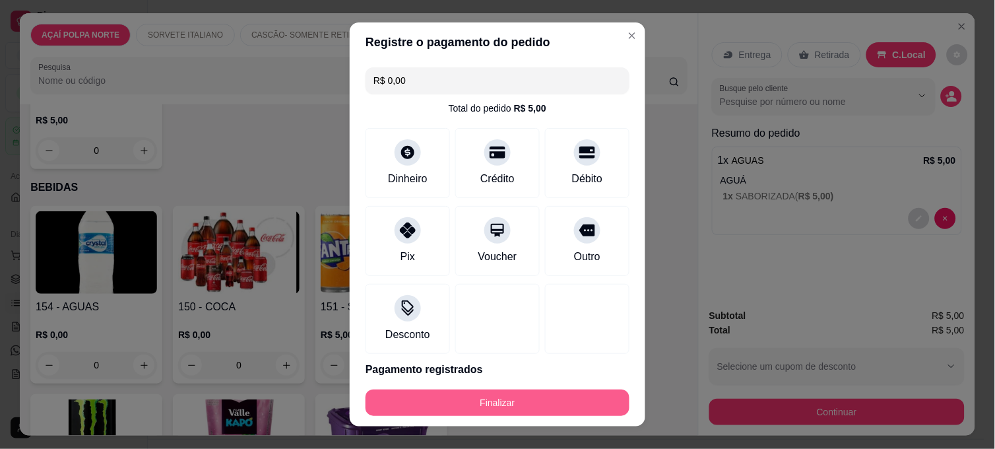
click at [516, 406] on button "Finalizar" at bounding box center [497, 402] width 264 height 26
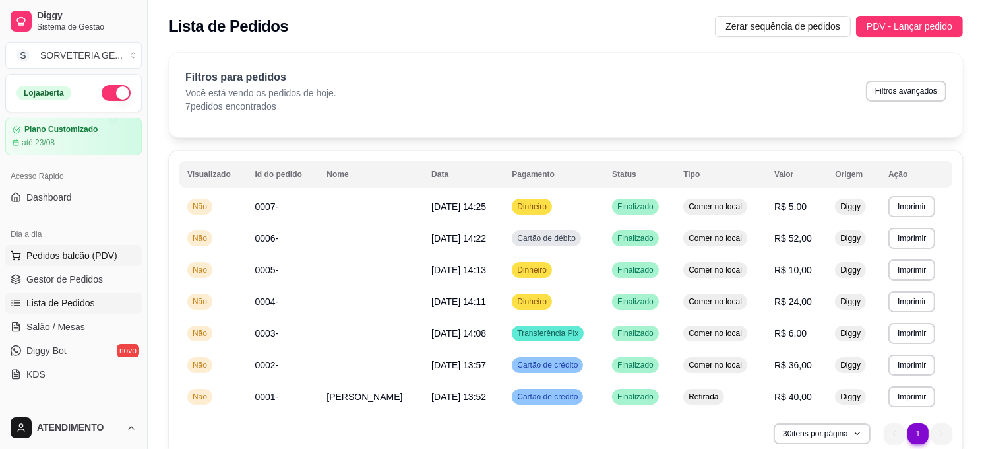
click at [79, 255] on span "Pedidos balcão (PDV)" at bounding box center [71, 255] width 91 height 13
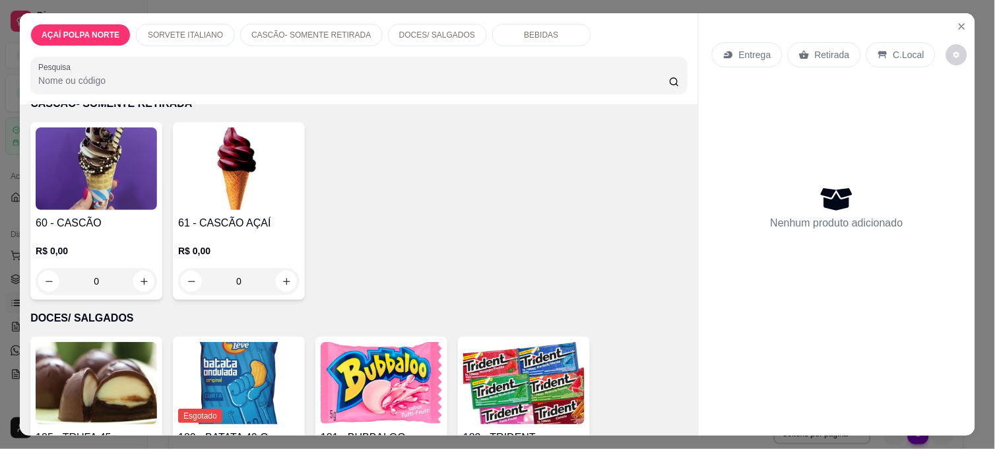
scroll to position [660, 0]
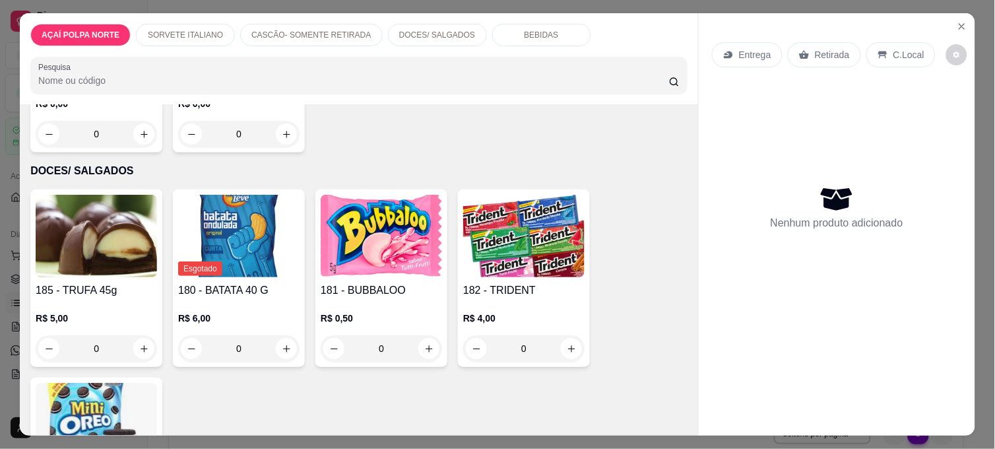
click at [505, 235] on img at bounding box center [523, 236] width 121 height 82
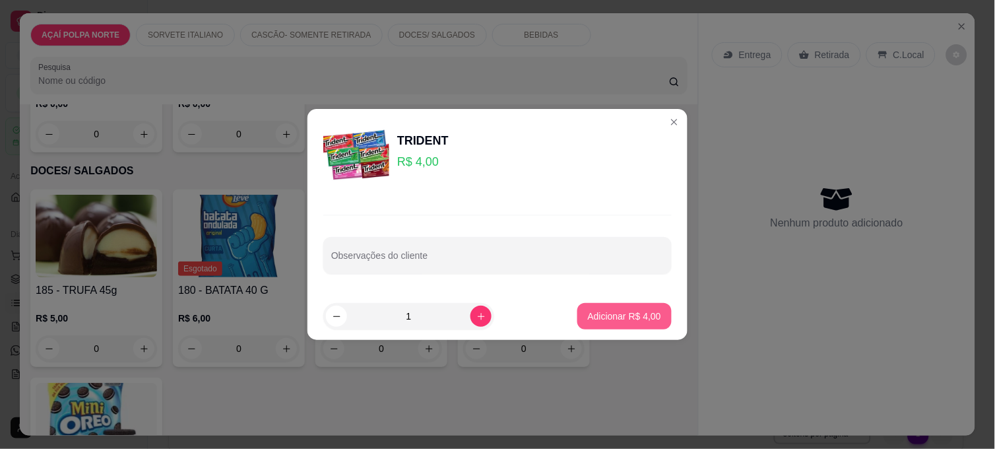
click at [616, 311] on p "Adicionar R$ 4,00" at bounding box center [624, 315] width 73 height 13
type input "1"
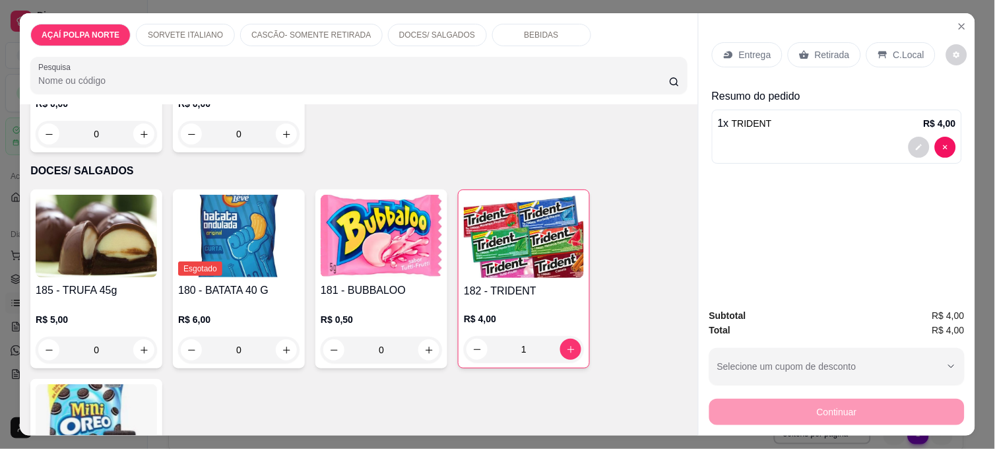
click at [896, 42] on div "C.Local" at bounding box center [900, 54] width 69 height 25
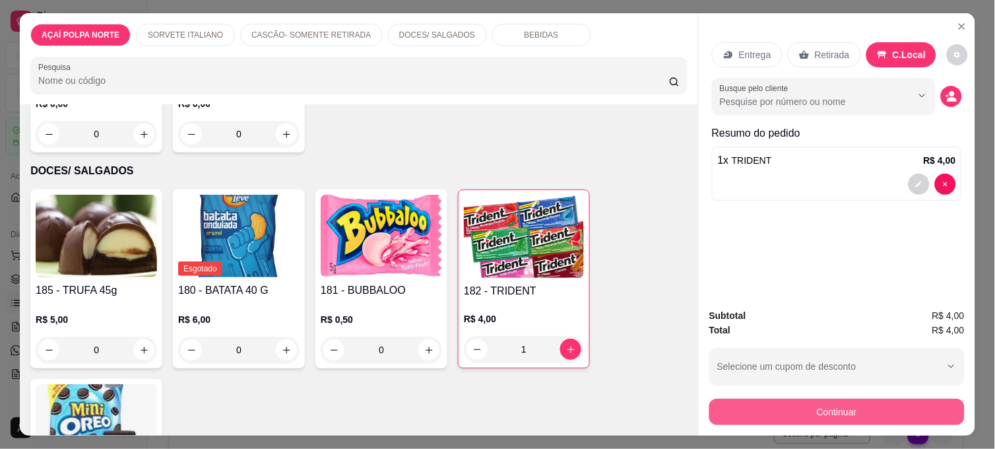
click at [825, 410] on button "Continuar" at bounding box center [836, 411] width 255 height 26
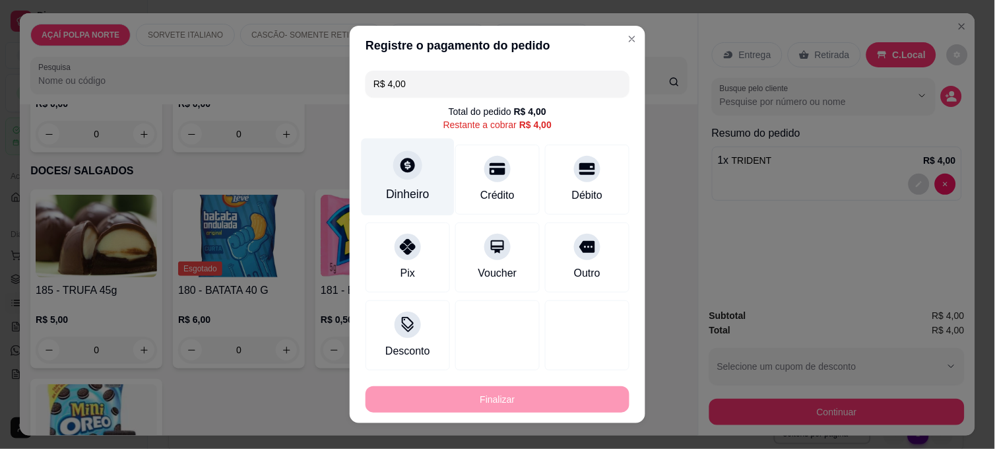
click at [422, 199] on div "Dinheiro" at bounding box center [408, 193] width 44 height 17
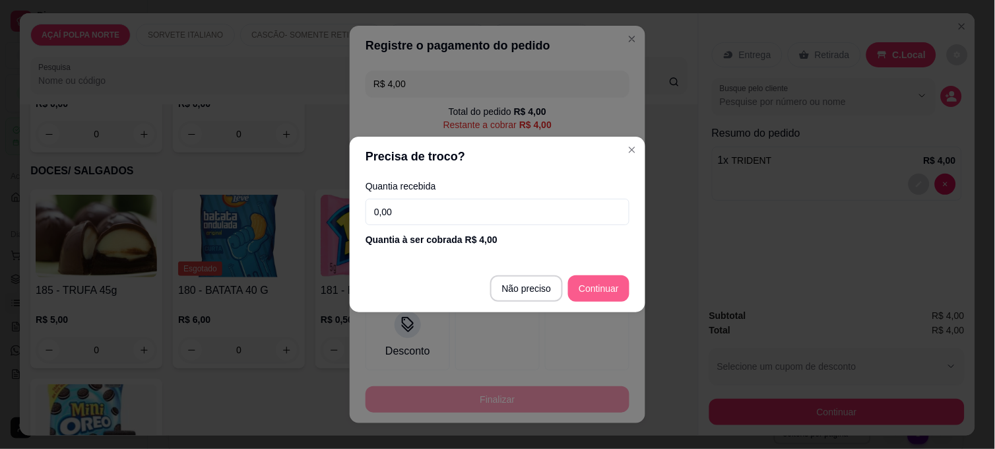
type input "R$ 0,00"
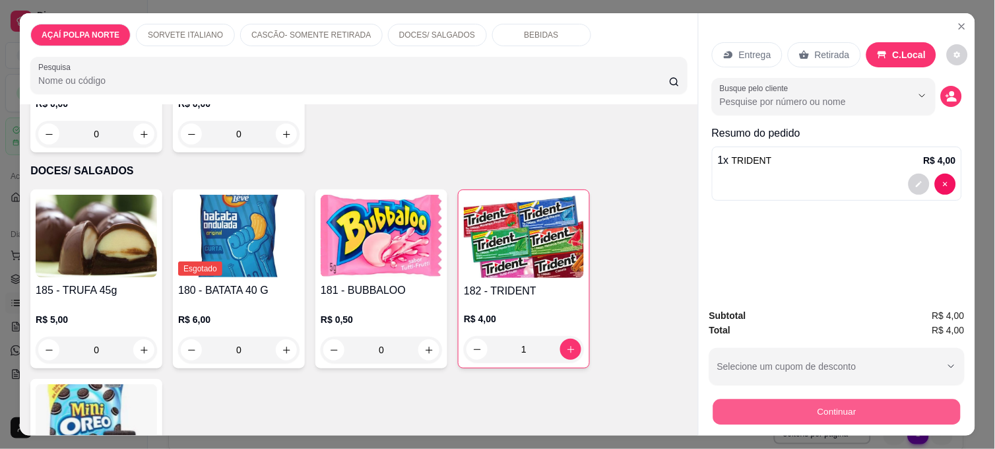
click at [803, 410] on button "Continuar" at bounding box center [836, 411] width 247 height 26
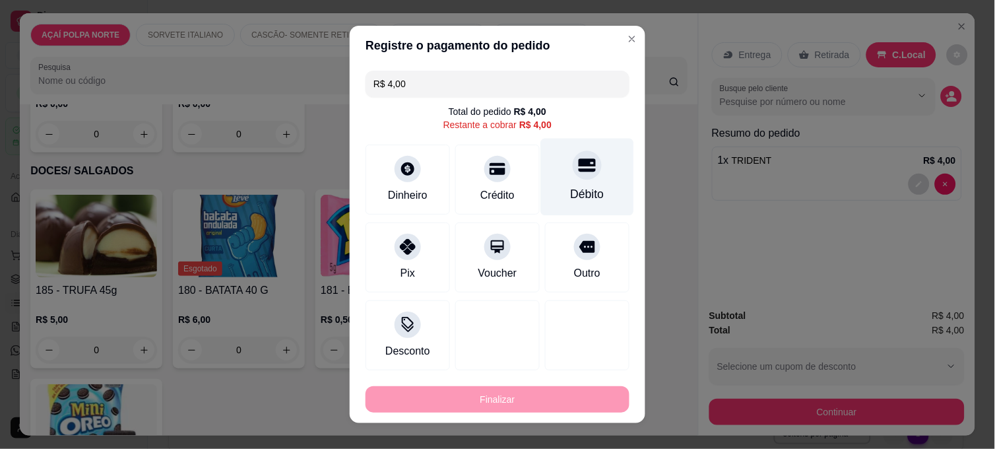
click at [578, 172] on icon at bounding box center [586, 164] width 17 height 17
type input "R$ 0,00"
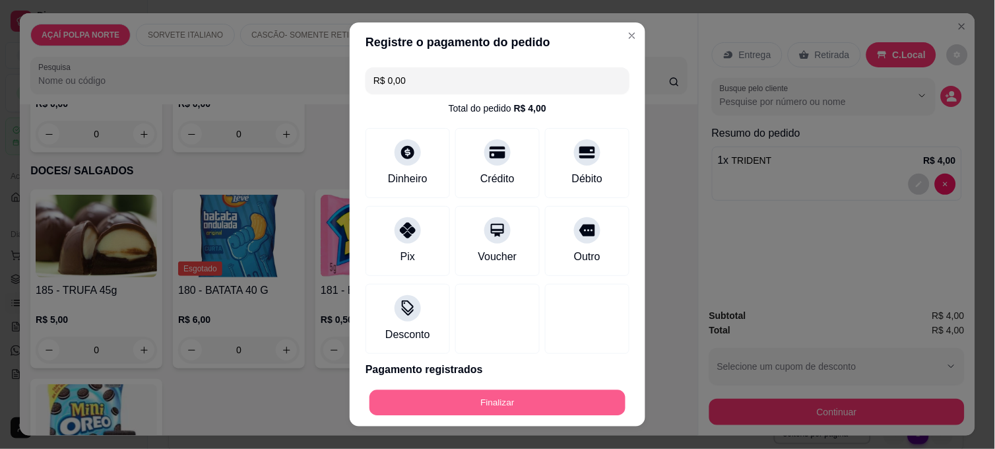
click at [479, 410] on button "Finalizar" at bounding box center [497, 403] width 256 height 26
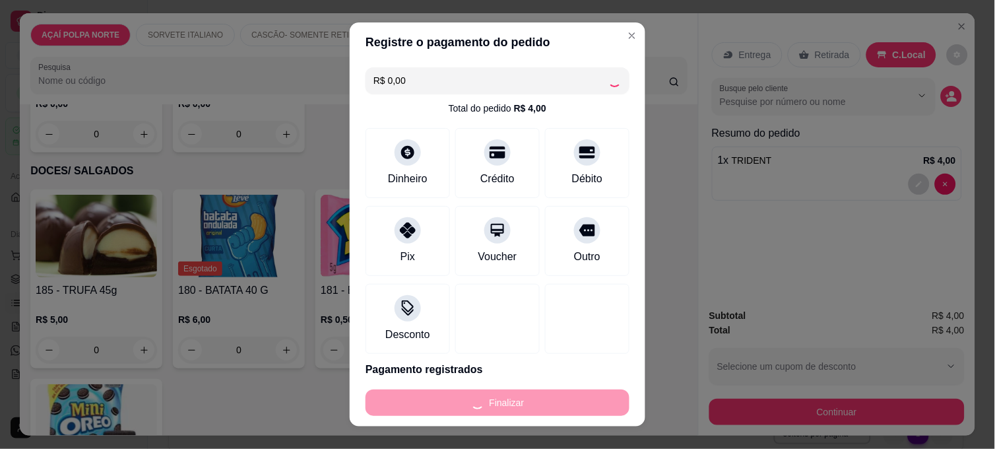
type input "0"
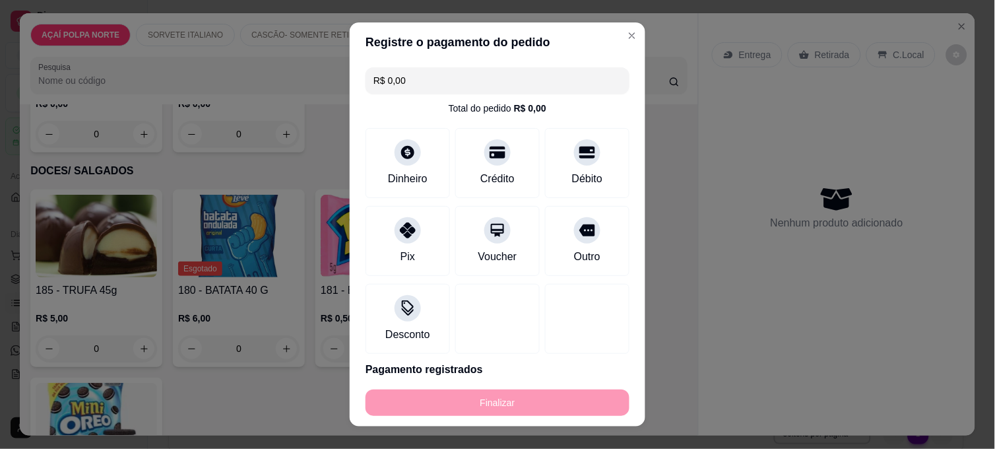
type input "-R$ 4,00"
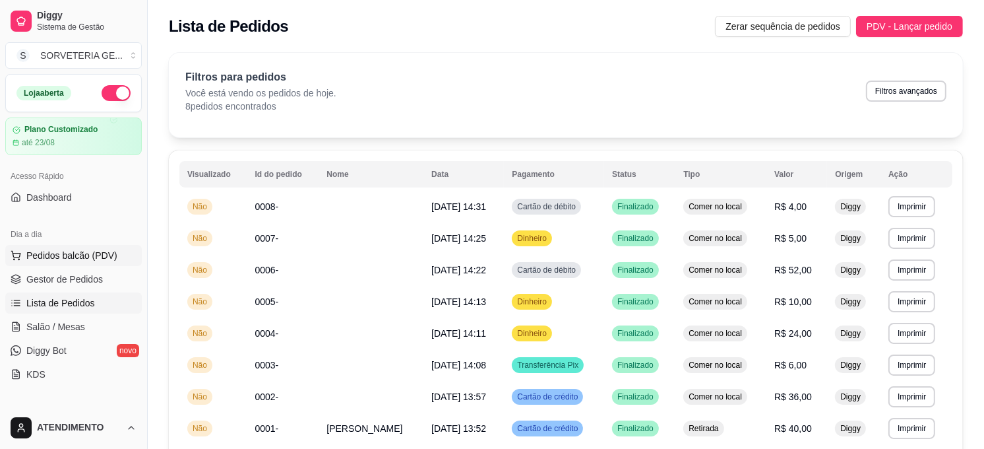
drag, startPoint x: 80, startPoint y: 247, endPoint x: 88, endPoint y: 249, distance: 8.2
click at [80, 247] on button "Pedidos balcão (PDV)" at bounding box center [73, 255] width 137 height 21
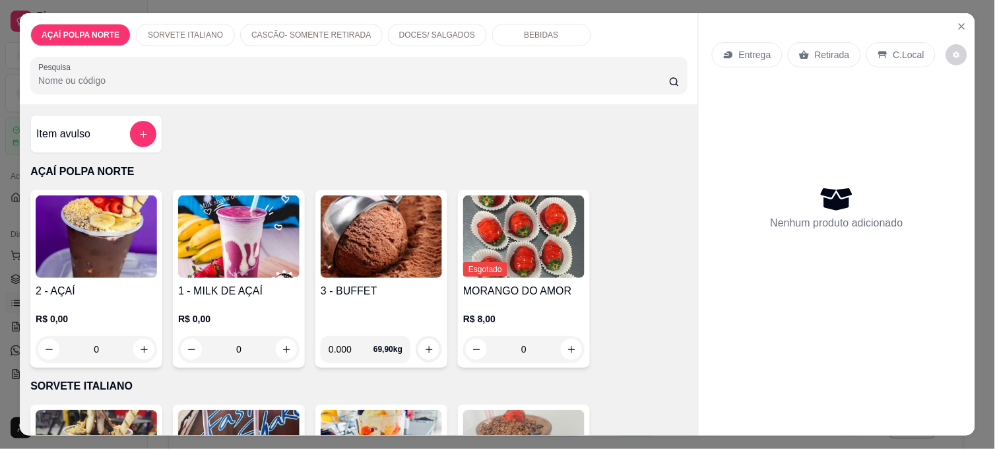
click at [113, 241] on img at bounding box center [96, 236] width 121 height 82
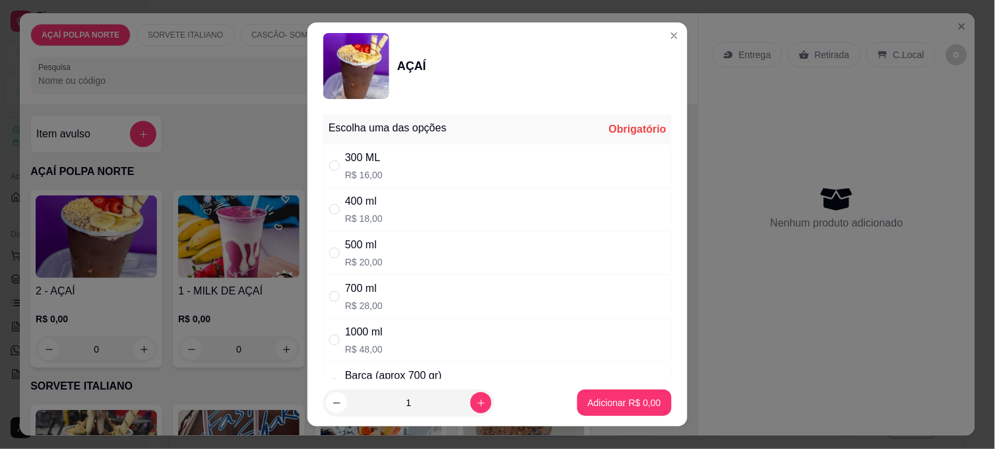
click at [363, 209] on div "400 ml R$ 18,00" at bounding box center [364, 209] width 38 height 32
radio input "true"
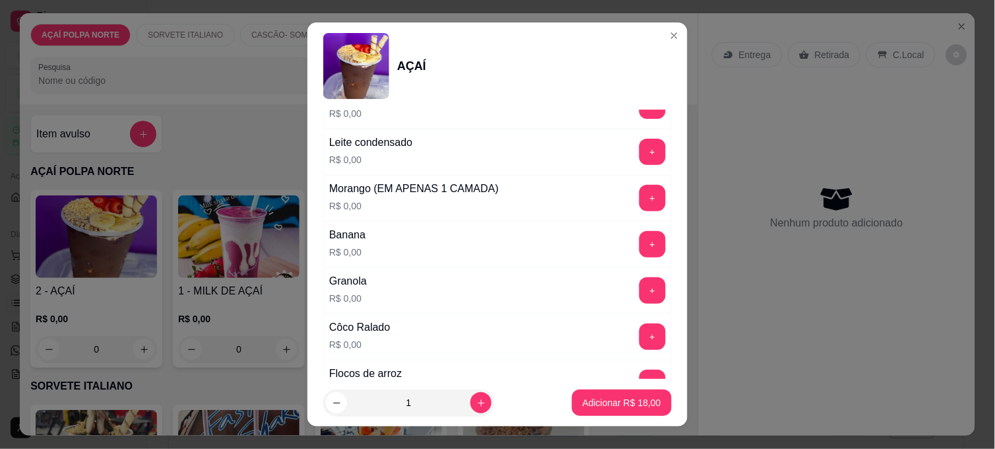
scroll to position [512, 0]
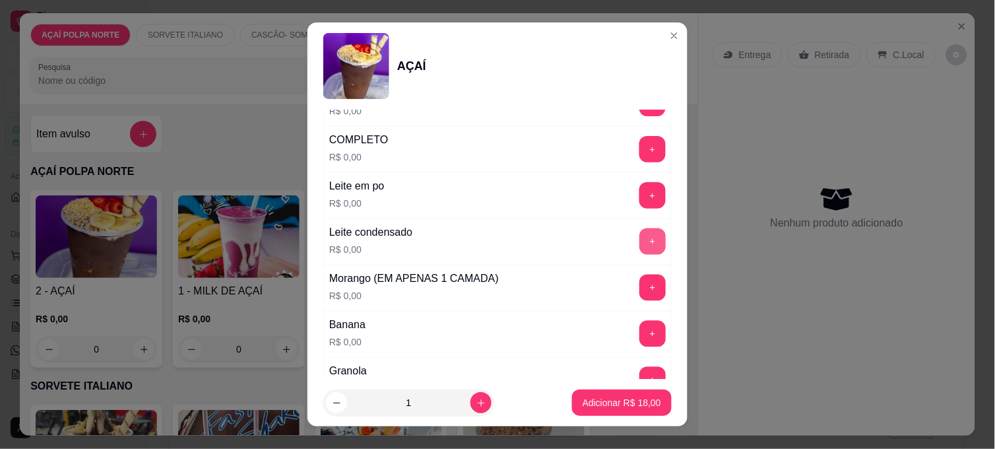
click at [639, 240] on button "+" at bounding box center [652, 241] width 26 height 26
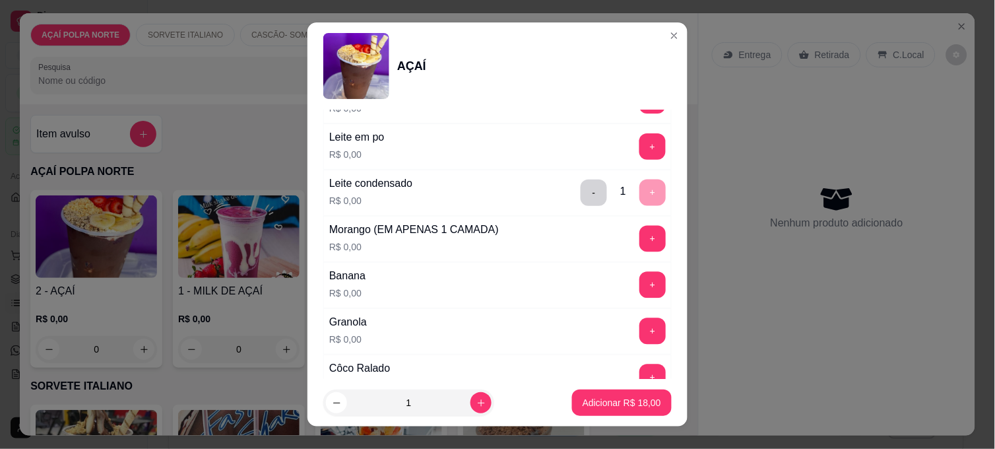
scroll to position [586, 0]
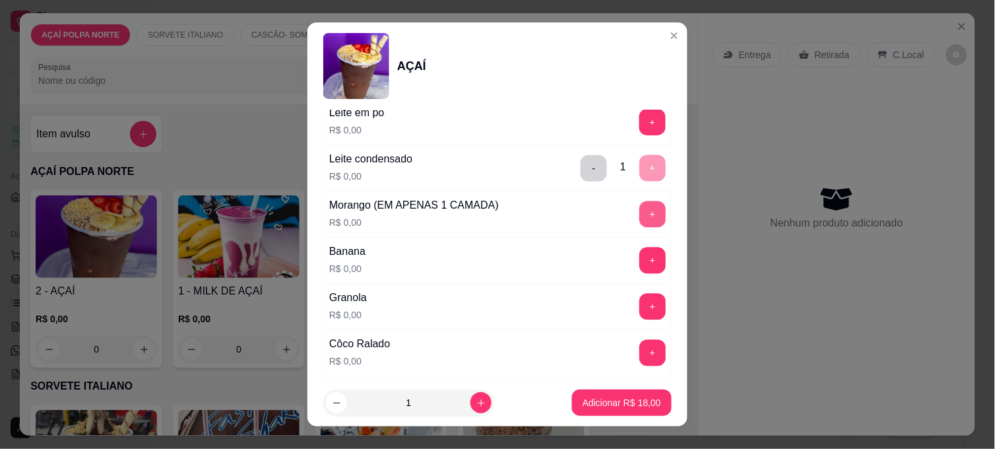
click at [639, 216] on button "+" at bounding box center [652, 214] width 26 height 26
click at [640, 256] on button "+" at bounding box center [653, 261] width 26 height 26
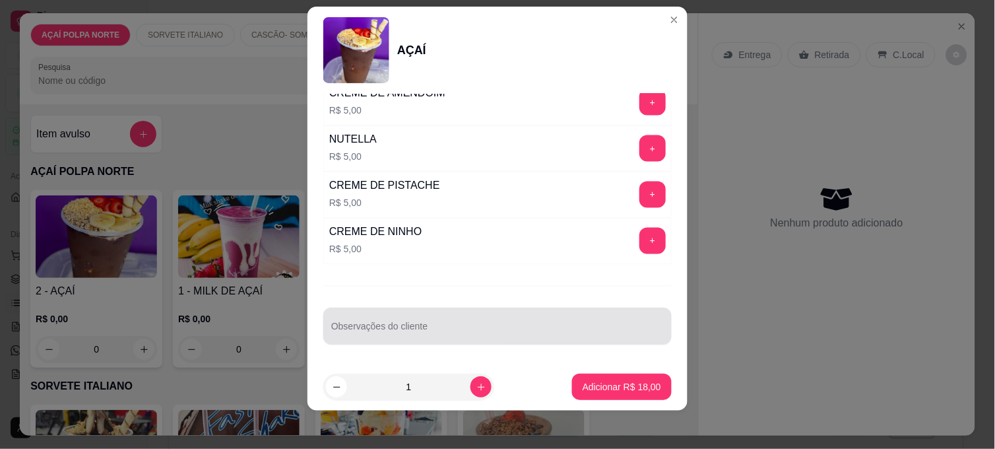
scroll to position [20, 0]
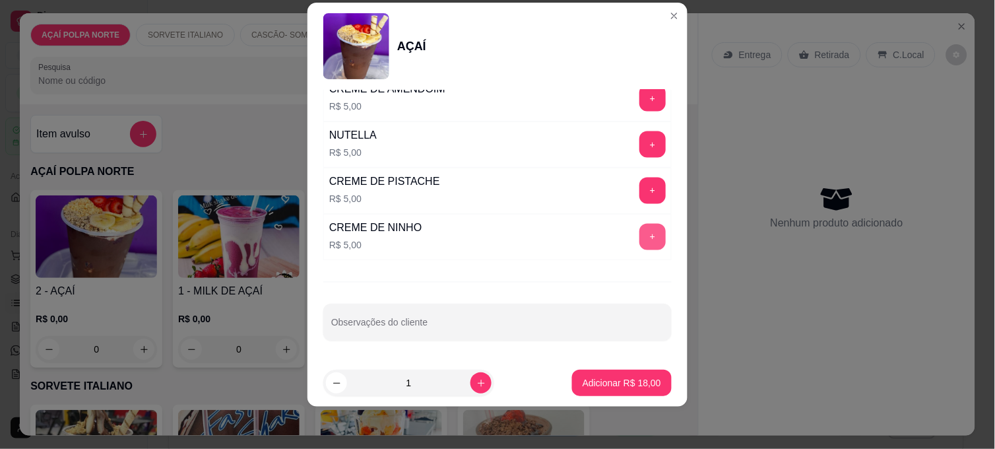
click at [639, 238] on button "+" at bounding box center [652, 237] width 26 height 26
click at [627, 379] on p "Adicionar R$ 23,00" at bounding box center [622, 382] width 77 height 13
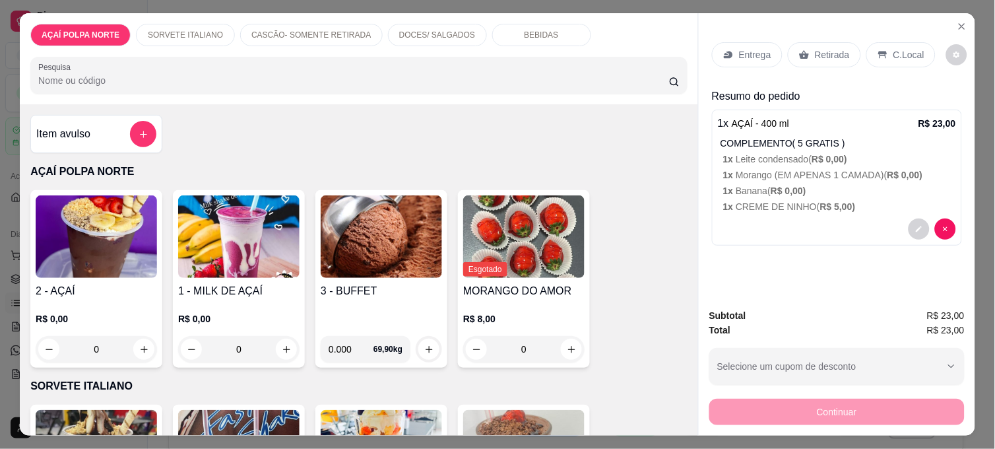
click at [906, 48] on p "C.Local" at bounding box center [908, 54] width 31 height 13
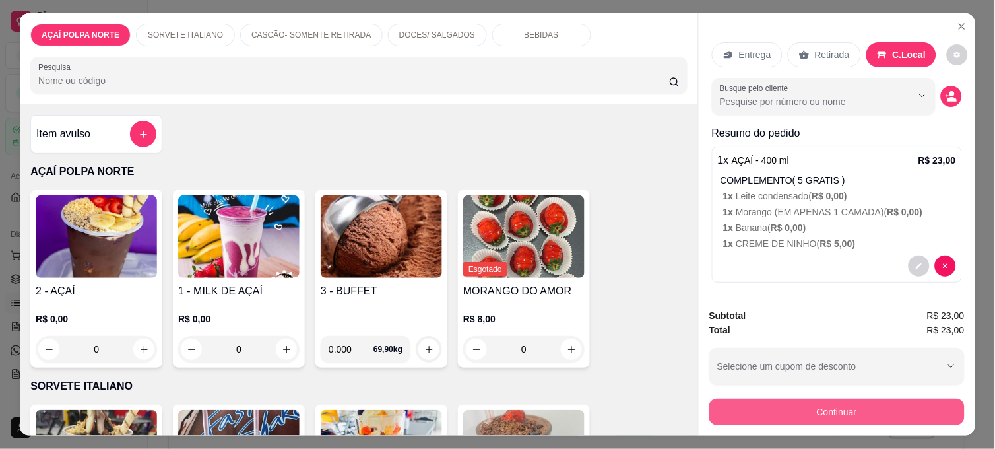
click at [849, 407] on button "Continuar" at bounding box center [836, 411] width 255 height 26
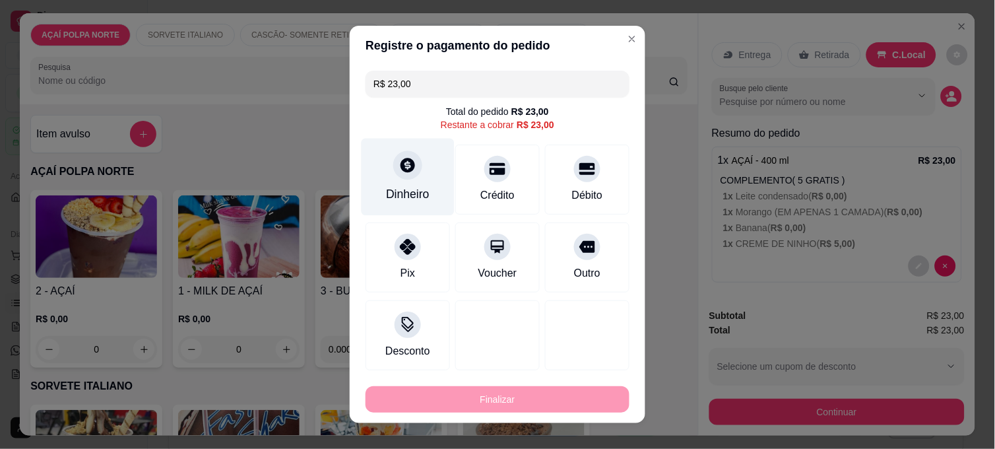
click at [414, 179] on div "Dinheiro" at bounding box center [407, 177] width 93 height 77
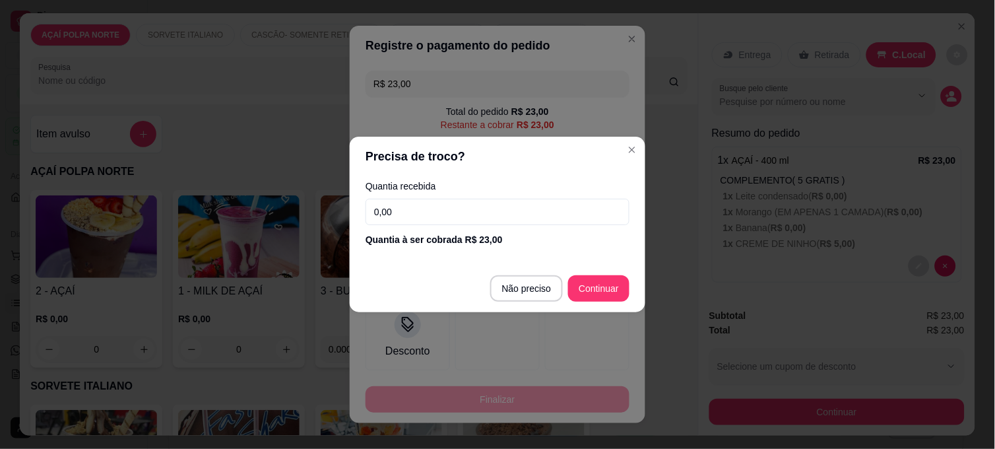
click at [477, 215] on input "0,00" at bounding box center [497, 212] width 264 height 26
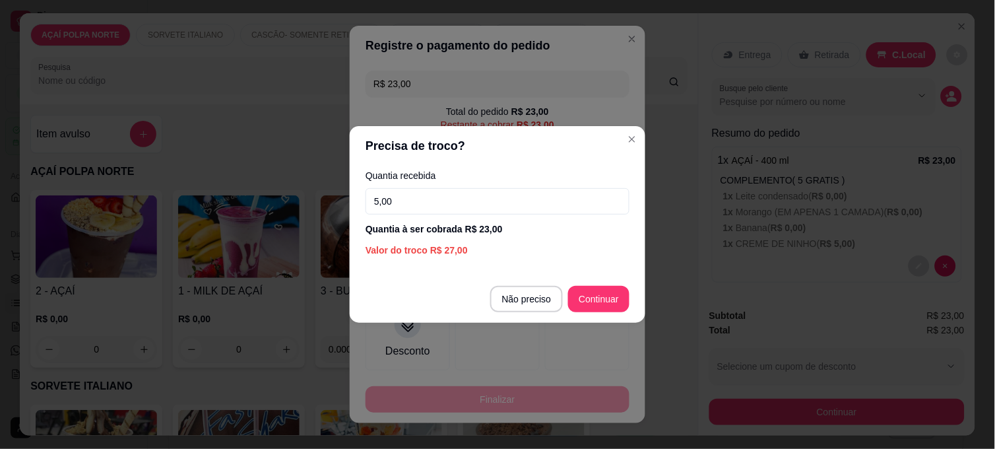
type input "50,00"
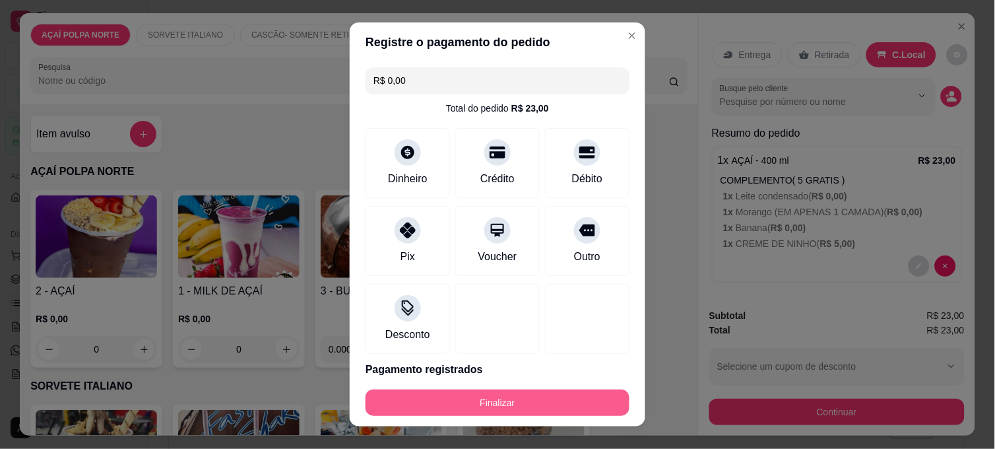
click at [509, 401] on button "Finalizar" at bounding box center [497, 402] width 264 height 26
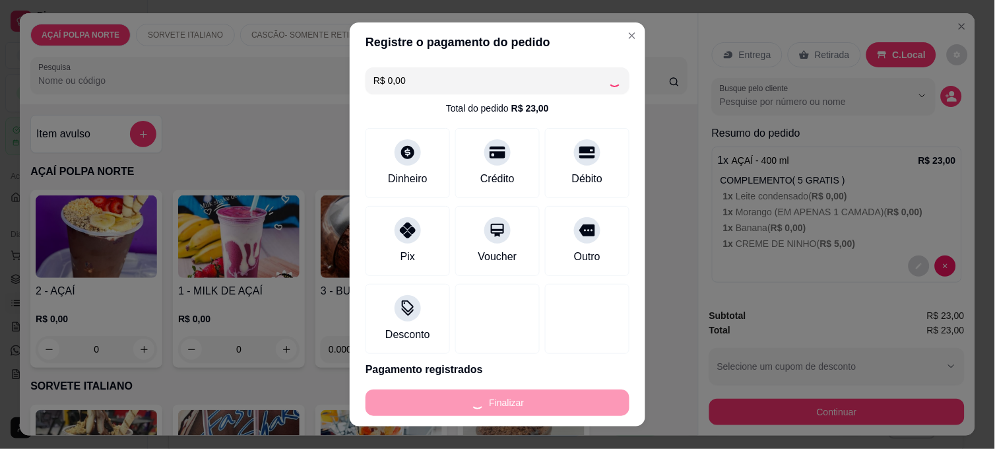
type input "-R$ 23,00"
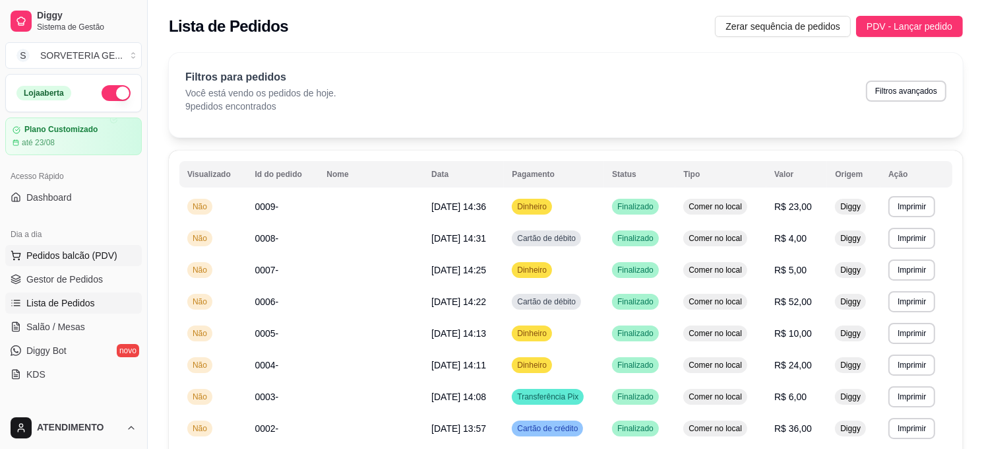
click at [56, 249] on span "Pedidos balcão (PDV)" at bounding box center [71, 255] width 91 height 13
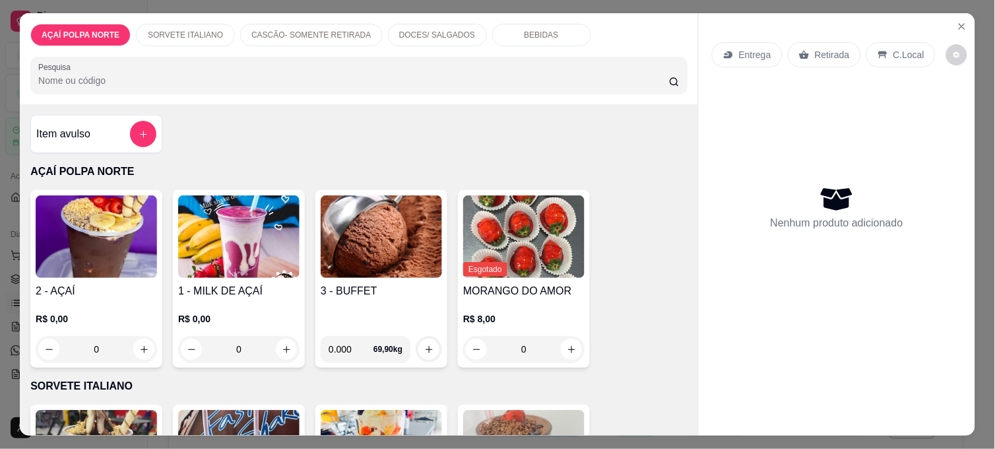
click at [90, 245] on img at bounding box center [96, 236] width 121 height 82
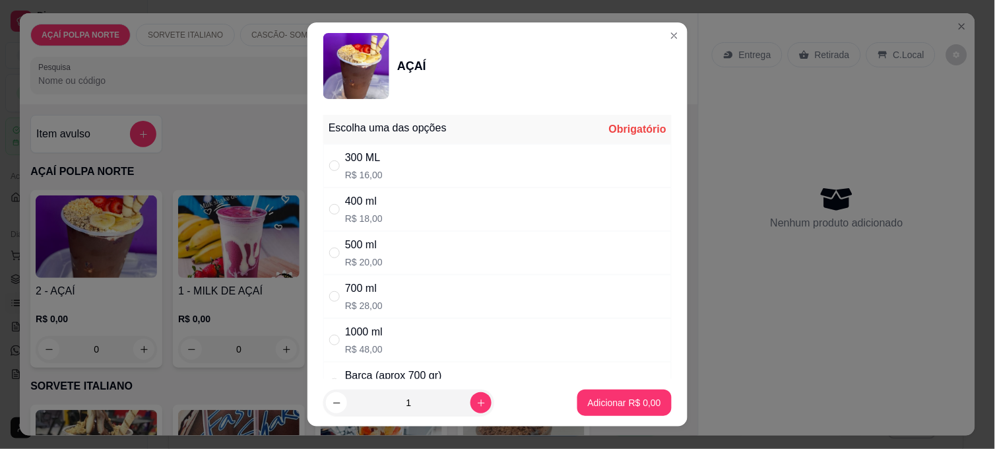
click at [366, 260] on p "R$ 20,00" at bounding box center [364, 261] width 38 height 13
radio input "true"
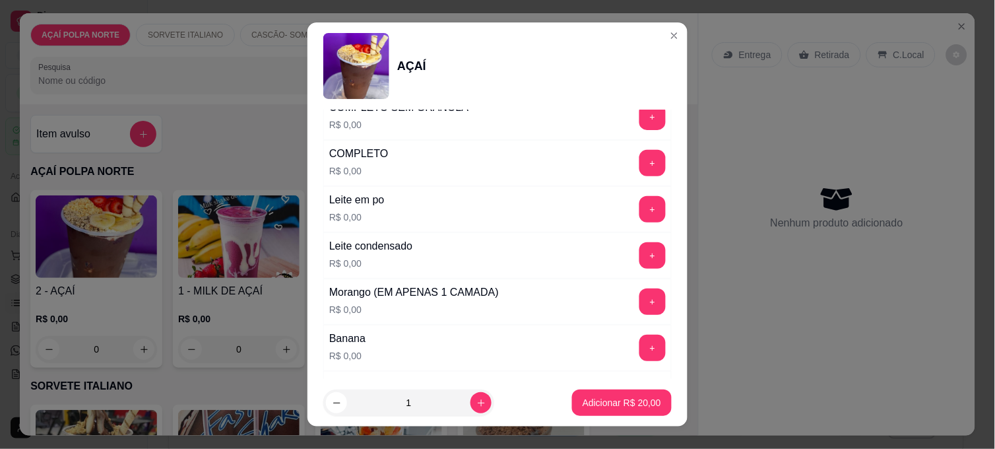
scroll to position [512, 0]
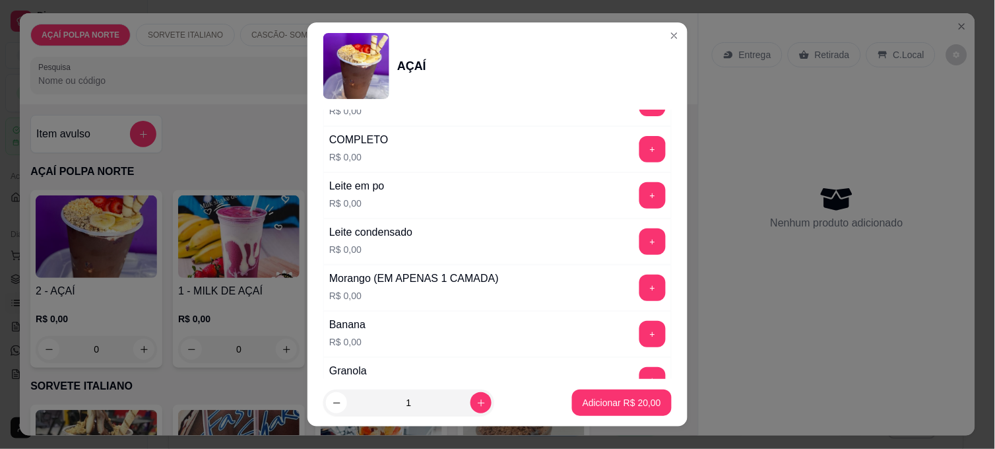
click at [639, 242] on button "+" at bounding box center [652, 241] width 26 height 26
click at [640, 199] on button "+" at bounding box center [653, 196] width 26 height 26
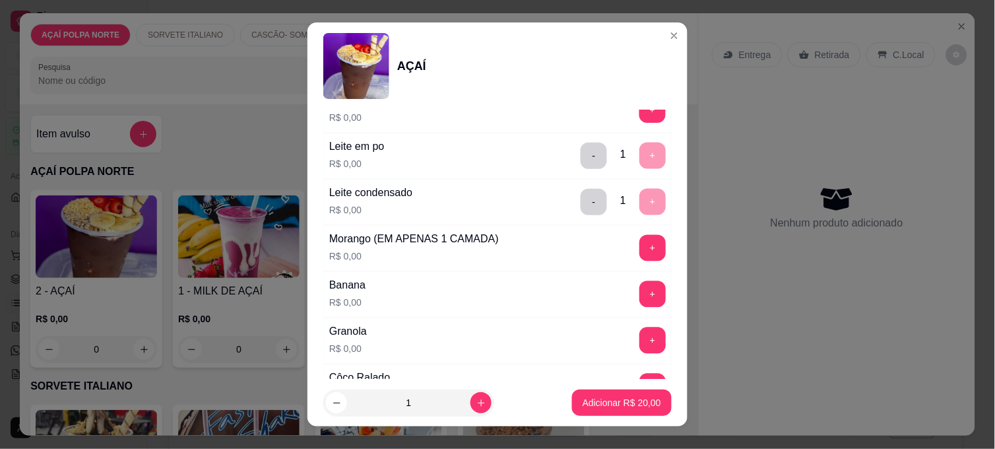
scroll to position [586, 0]
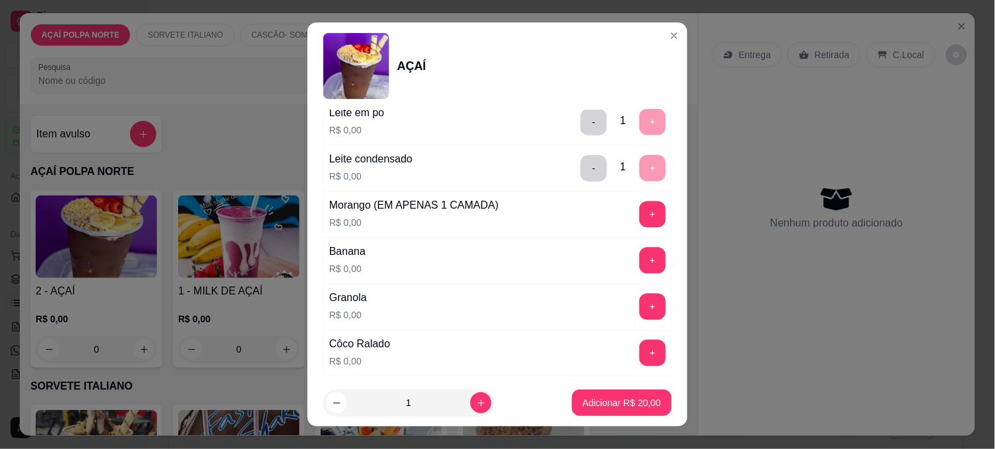
click at [634, 269] on div "+" at bounding box center [652, 260] width 37 height 26
click at [639, 270] on button "+" at bounding box center [652, 260] width 26 height 26
click at [612, 401] on p "Adicionar R$ 20,00" at bounding box center [621, 402] width 78 height 13
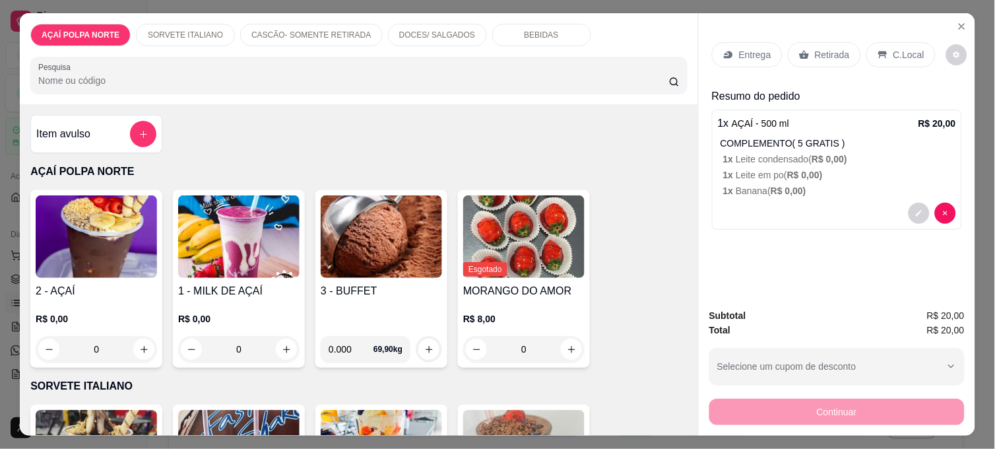
click at [106, 246] on img at bounding box center [96, 236] width 121 height 82
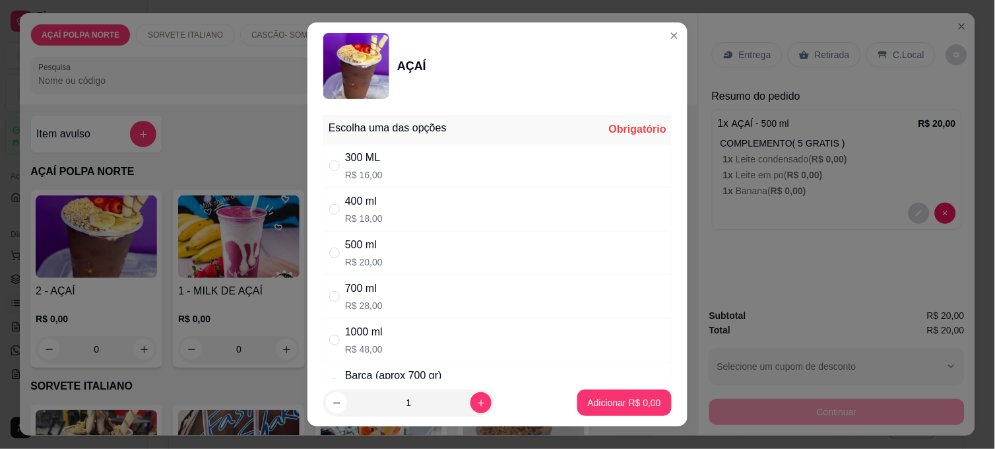
click at [364, 241] on div "500 ml" at bounding box center [364, 245] width 38 height 16
radio input "true"
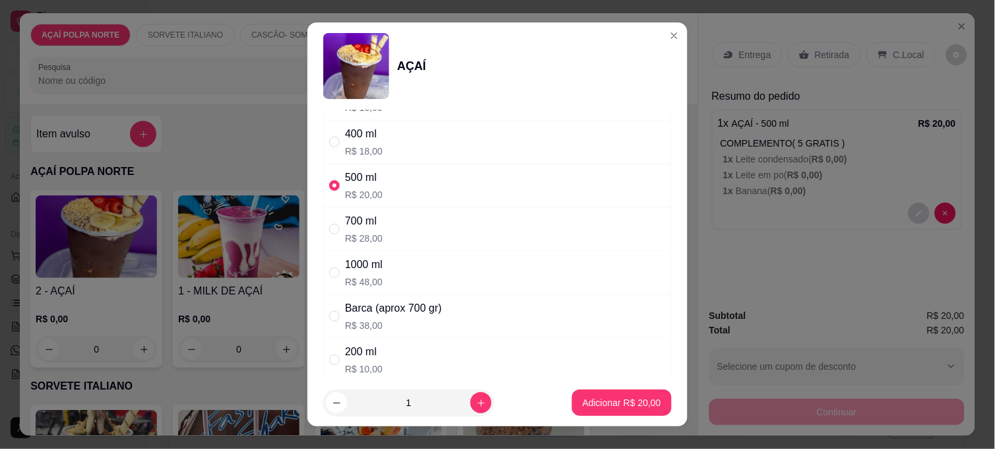
scroll to position [439, 0]
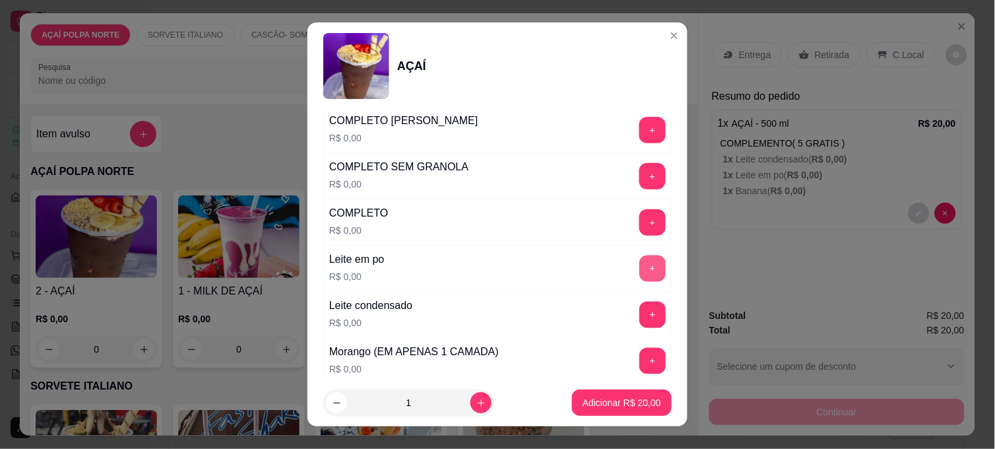
click at [639, 259] on button "+" at bounding box center [652, 268] width 26 height 26
click at [639, 313] on button "+" at bounding box center [652, 314] width 26 height 26
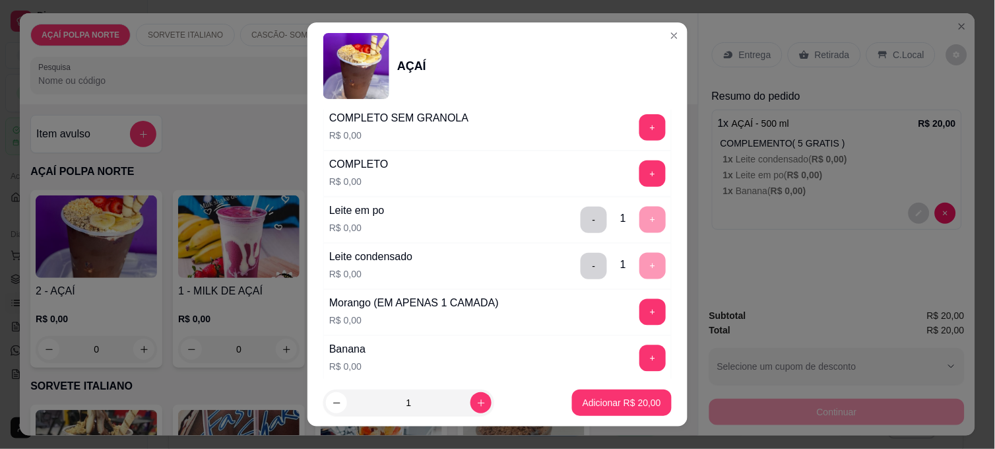
scroll to position [512, 0]
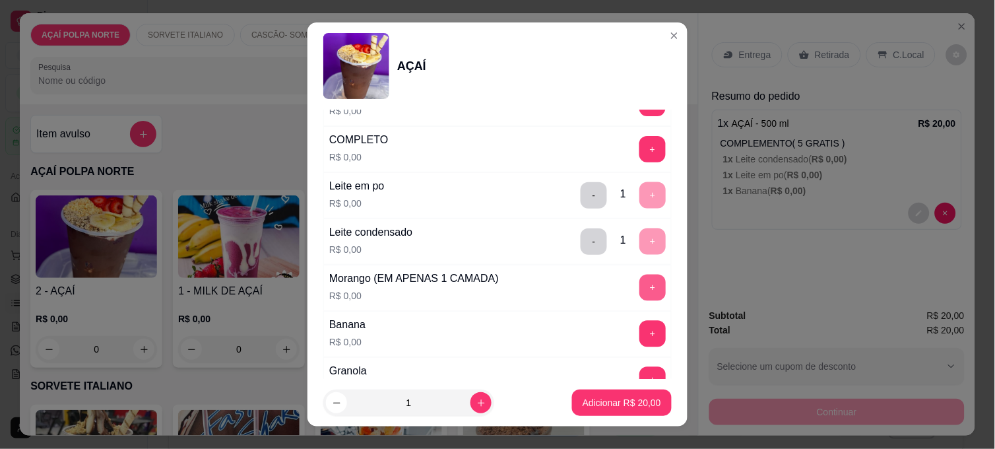
click at [639, 294] on button "+" at bounding box center [652, 287] width 26 height 26
click at [639, 340] on button "+" at bounding box center [652, 334] width 26 height 26
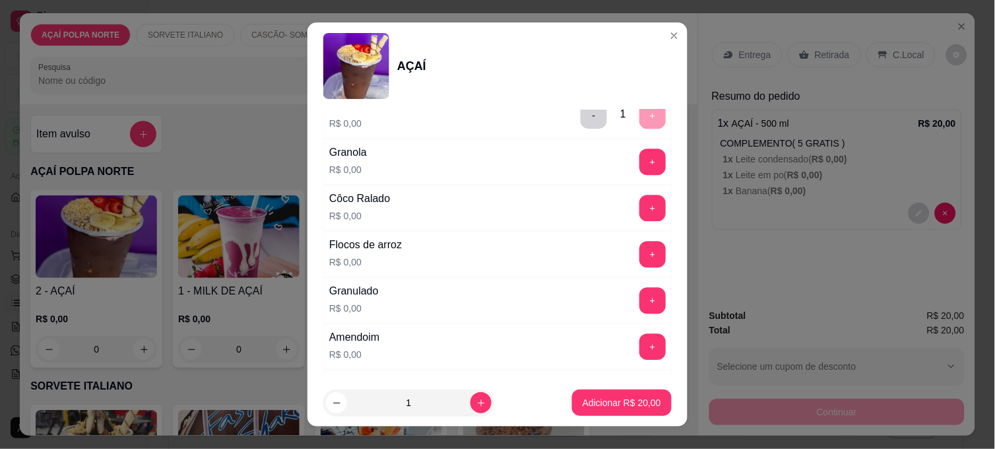
scroll to position [733, 0]
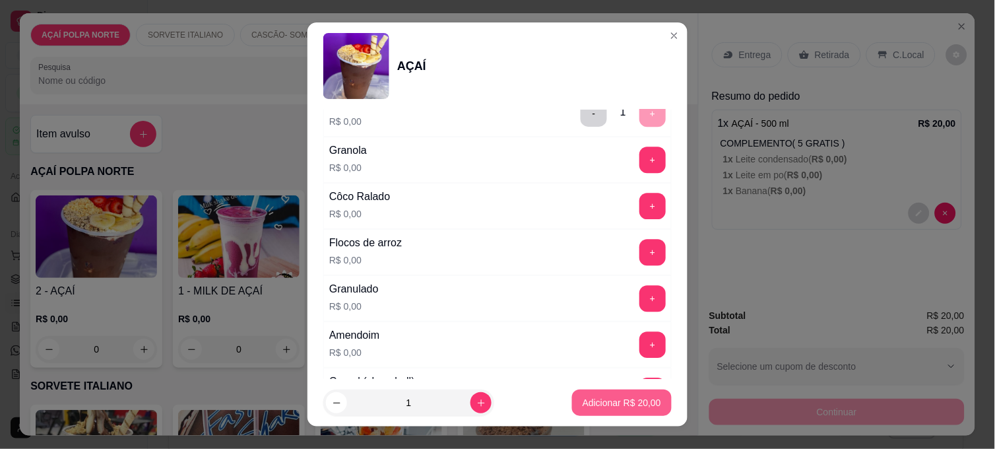
click at [605, 392] on button "Adicionar R$ 20,00" at bounding box center [622, 402] width 100 height 26
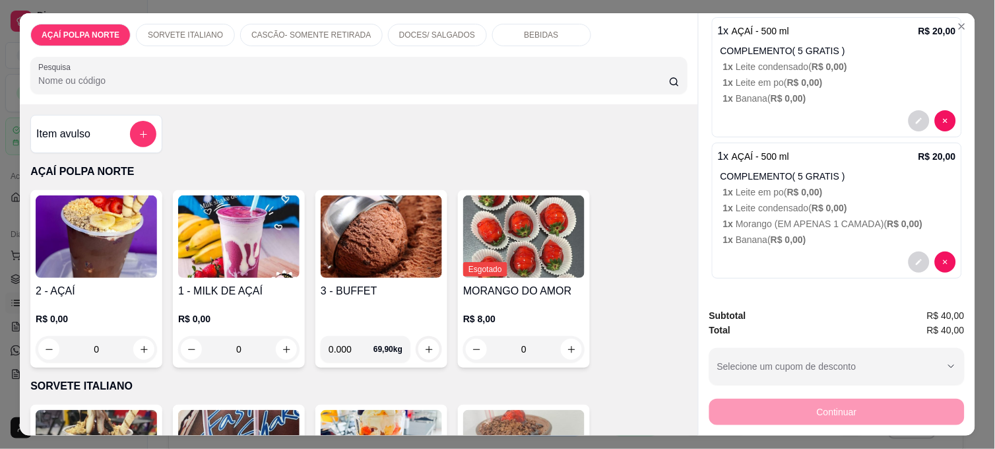
scroll to position [0, 0]
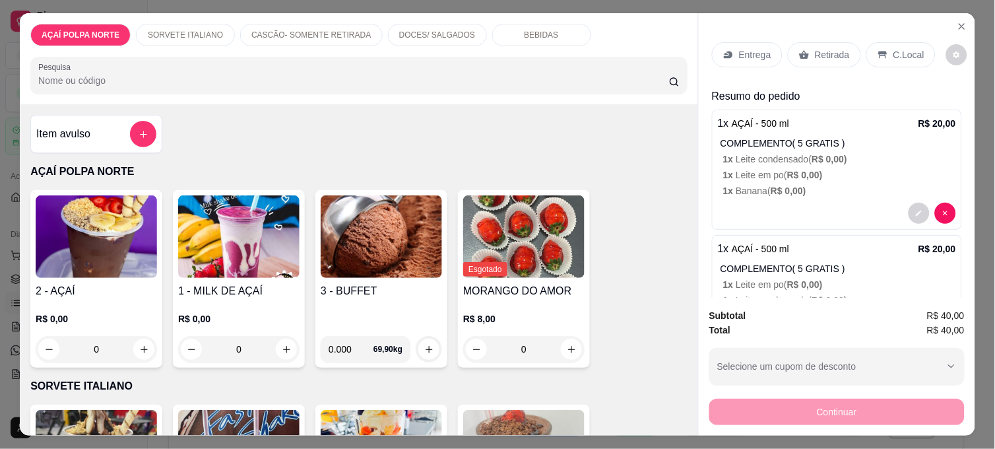
click at [906, 48] on p "C.Local" at bounding box center [908, 54] width 31 height 13
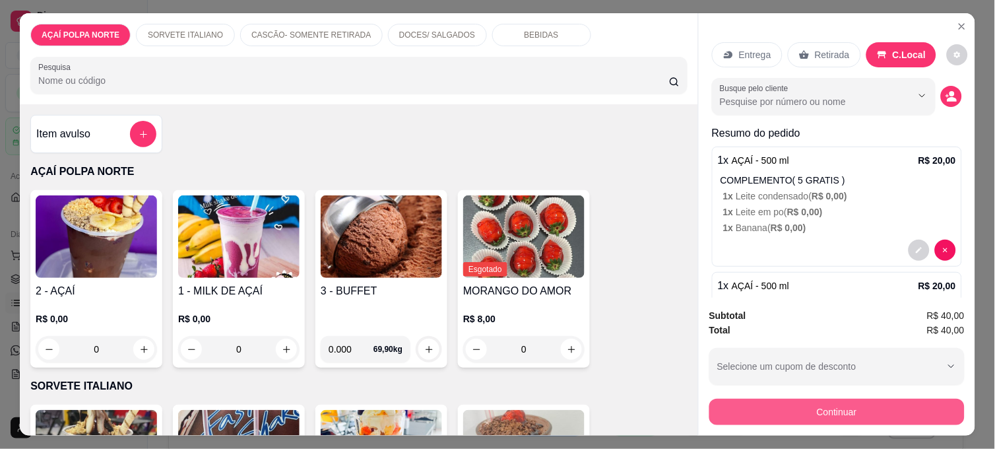
click at [818, 408] on button "Continuar" at bounding box center [836, 411] width 255 height 26
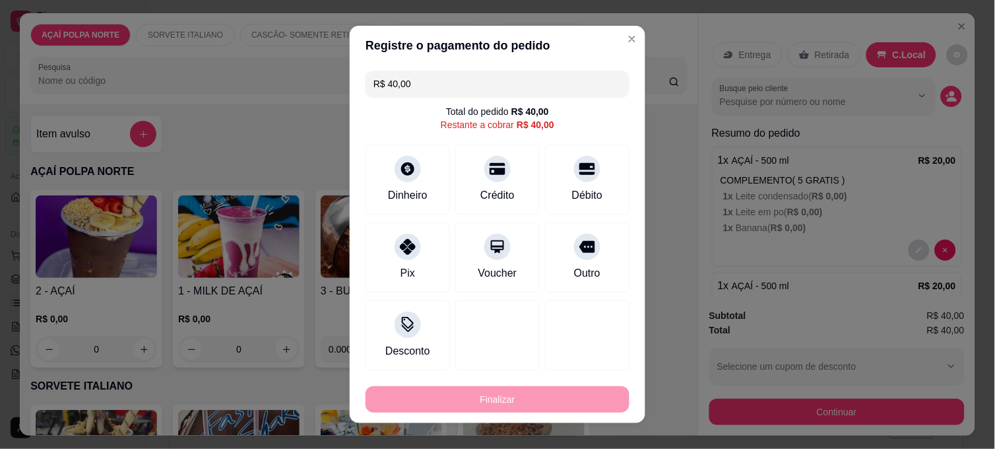
drag, startPoint x: 417, startPoint y: 92, endPoint x: 342, endPoint y: 83, distance: 75.8
click at [342, 83] on div "Registre o pagamento do pedido R$ 40,00 Total do pedido R$ 40,00 Restante a cob…" at bounding box center [497, 224] width 995 height 449
click at [413, 247] on div at bounding box center [407, 242] width 29 height 29
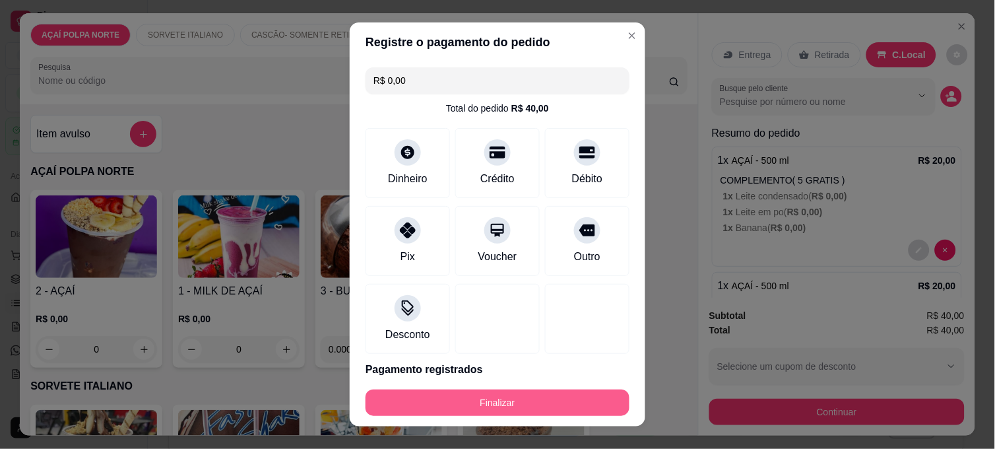
click at [529, 401] on button "Finalizar" at bounding box center [497, 402] width 264 height 26
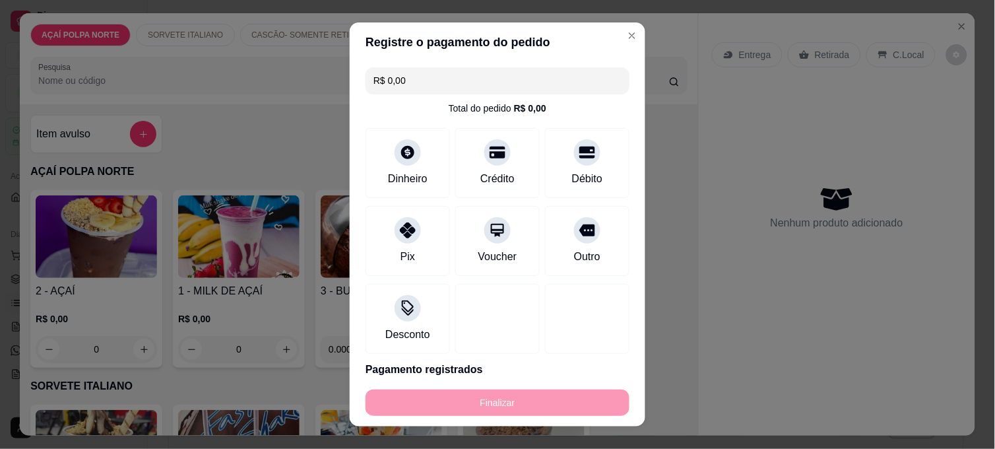
type input "-R$ 40,00"
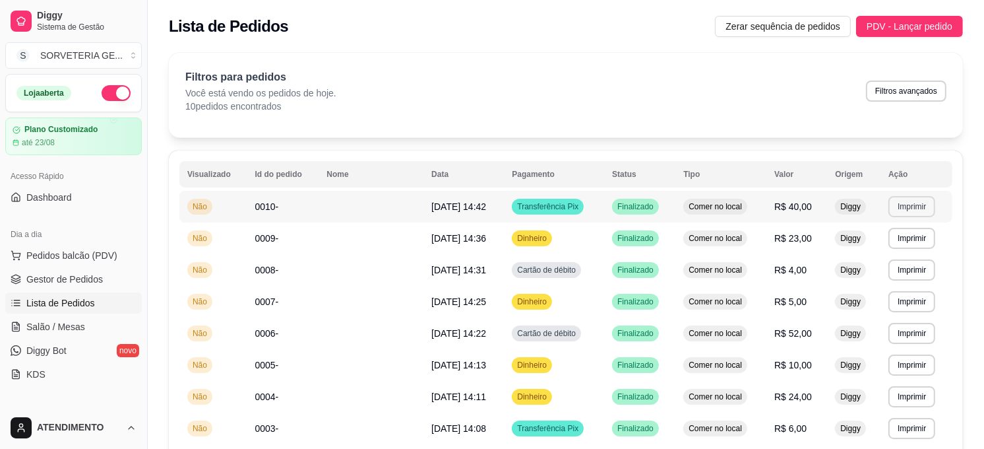
click at [901, 206] on button "Imprimir" at bounding box center [911, 206] width 47 height 21
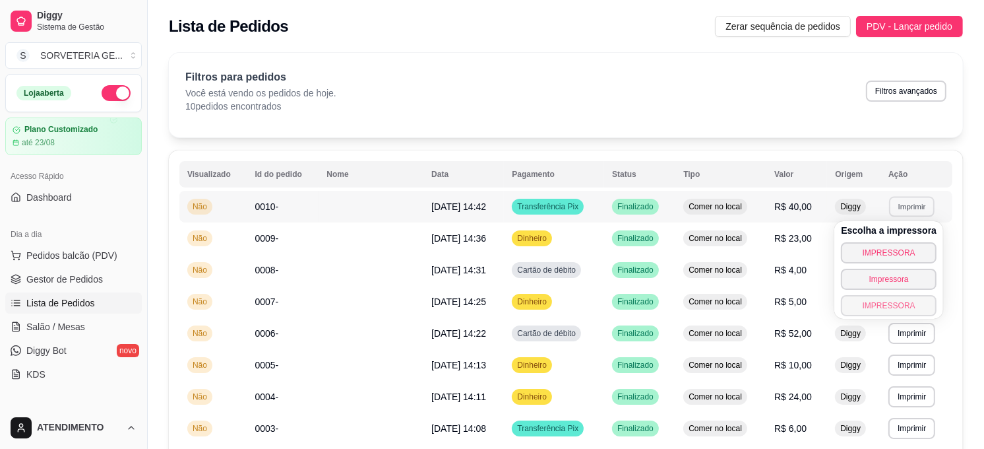
click at [891, 305] on button "IMPRESSORA" at bounding box center [889, 305] width 96 height 21
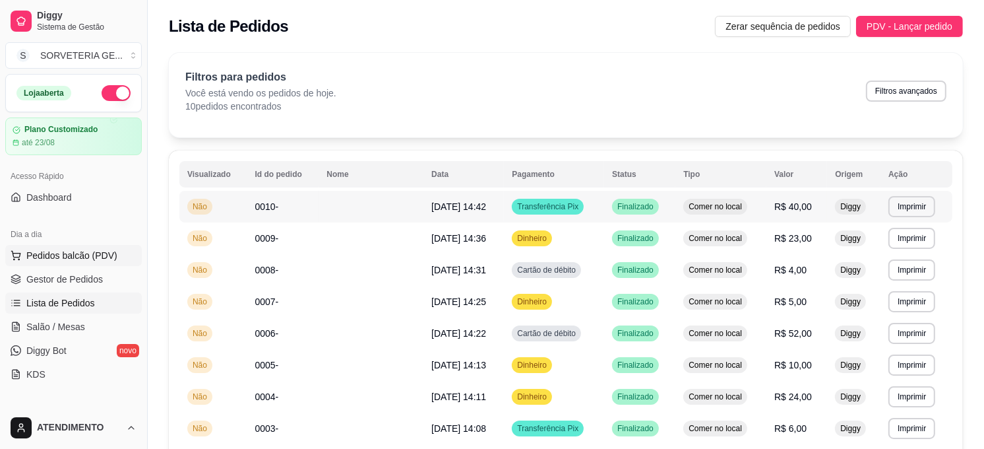
click at [55, 253] on span "Pedidos balcão (PDV)" at bounding box center [71, 255] width 91 height 13
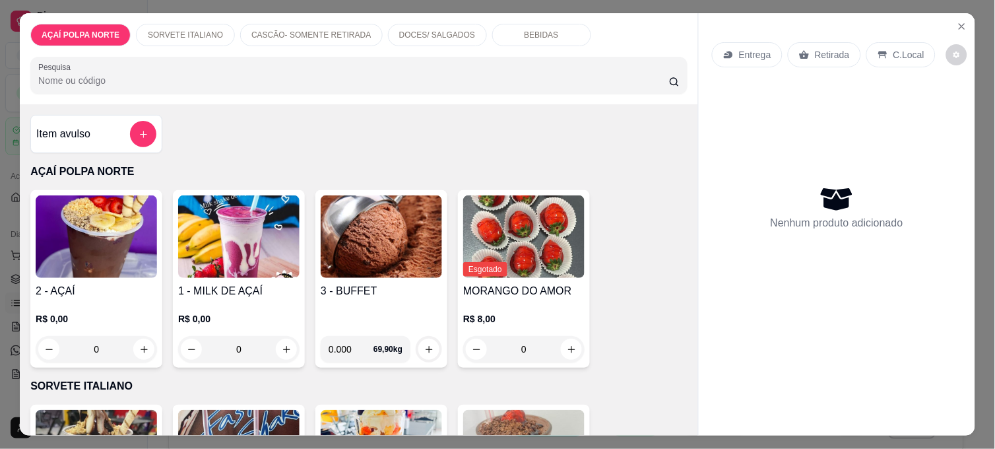
click at [110, 232] on img at bounding box center [96, 236] width 121 height 82
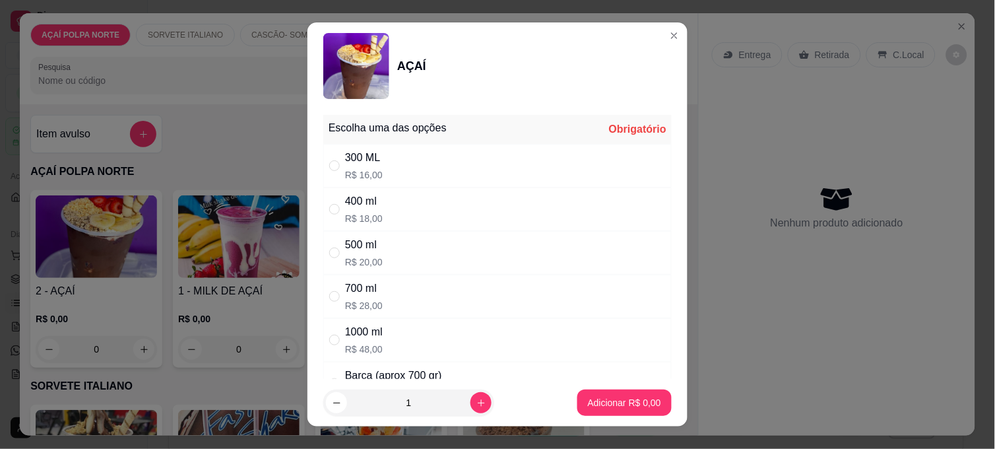
click at [357, 166] on div "300 ML" at bounding box center [364, 158] width 38 height 16
radio input "true"
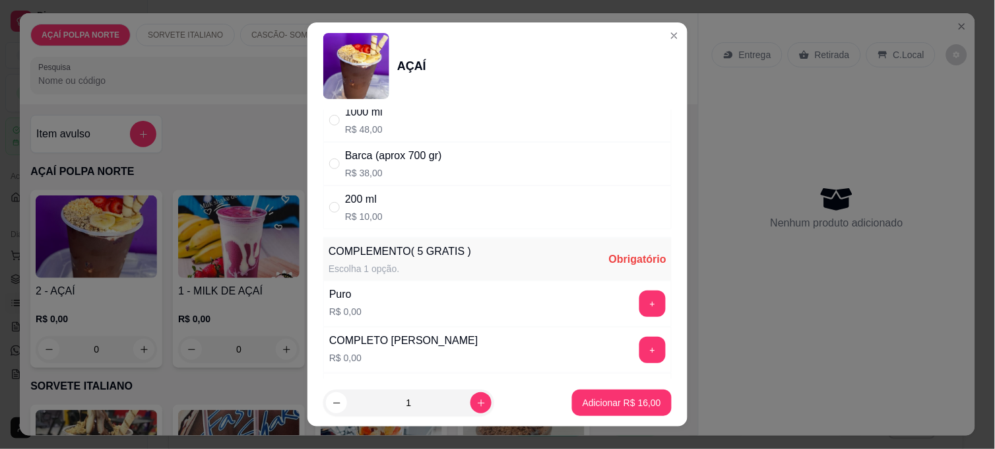
scroll to position [366, 0]
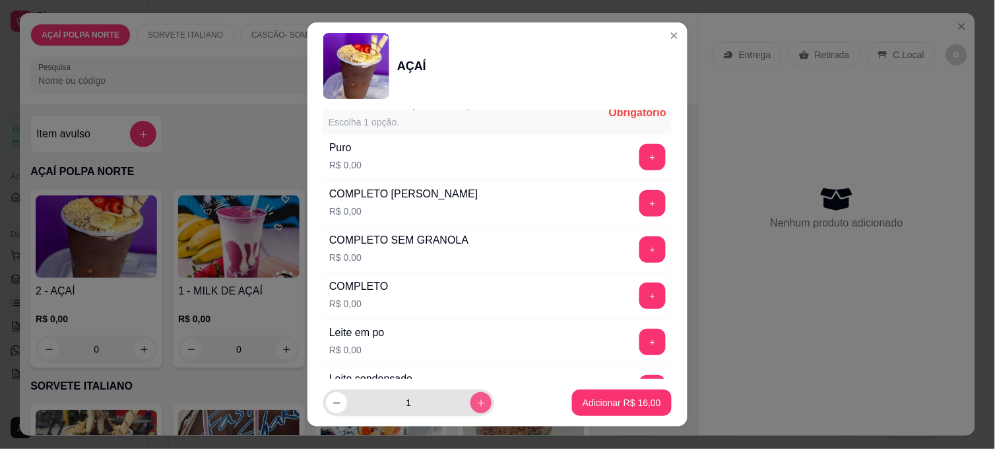
click at [476, 400] on icon "increase-product-quantity" at bounding box center [481, 403] width 10 height 10
click at [476, 401] on icon "increase-product-quantity" at bounding box center [481, 403] width 10 height 10
click at [476, 402] on icon "increase-product-quantity" at bounding box center [481, 403] width 10 height 10
type input "5"
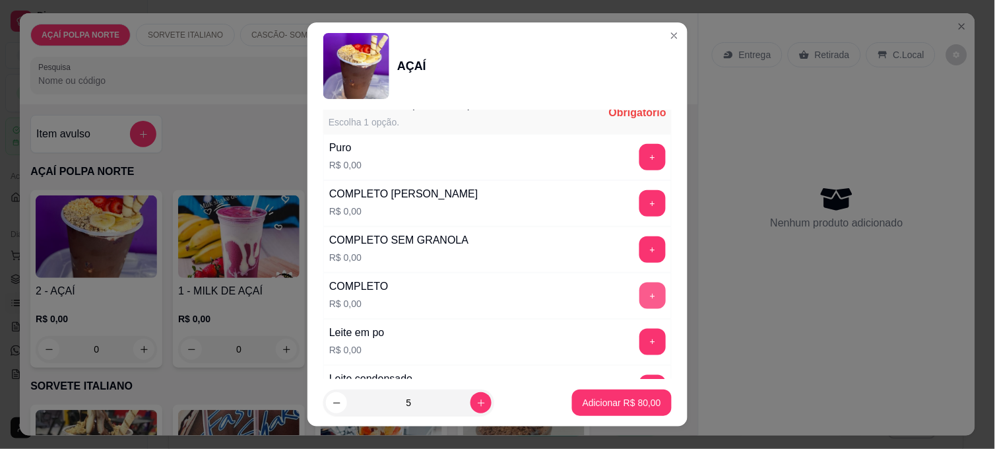
click at [639, 290] on button "+" at bounding box center [652, 295] width 26 height 26
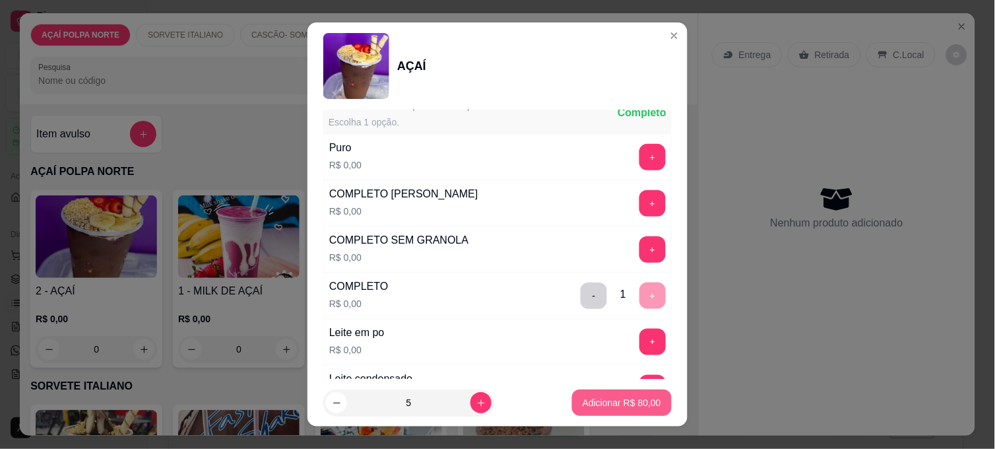
click at [600, 400] on p "Adicionar R$ 80,00" at bounding box center [621, 402] width 78 height 13
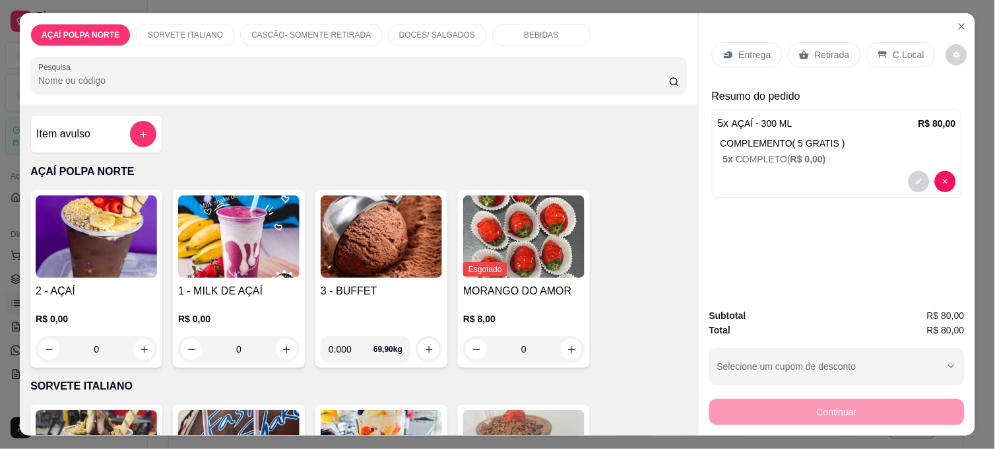
drag, startPoint x: 795, startPoint y: 259, endPoint x: 790, endPoint y: 247, distance: 13.0
drag, startPoint x: 790, startPoint y: 247, endPoint x: 805, endPoint y: 306, distance: 61.3
click at [805, 308] on div "Subtotal R$ 80,00" at bounding box center [836, 315] width 255 height 15
click at [894, 49] on p "C.Local" at bounding box center [908, 54] width 31 height 13
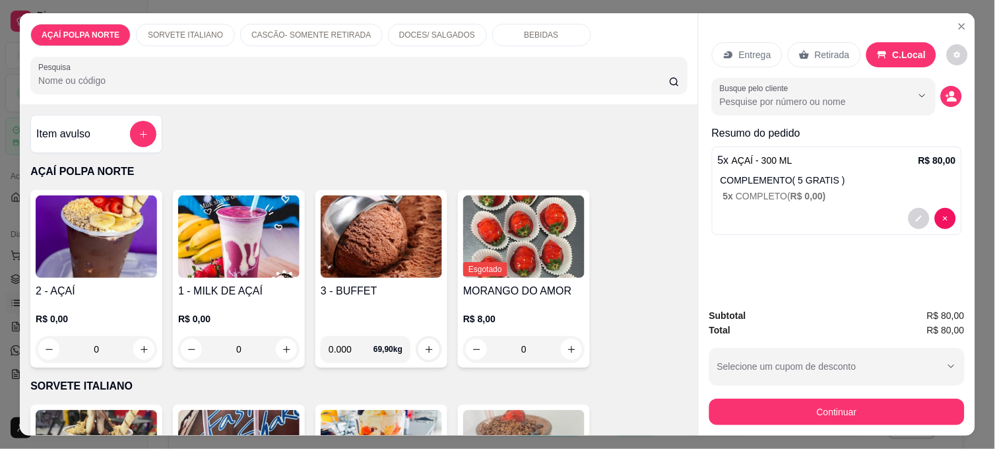
click at [807, 42] on div "Retirada" at bounding box center [824, 54] width 73 height 25
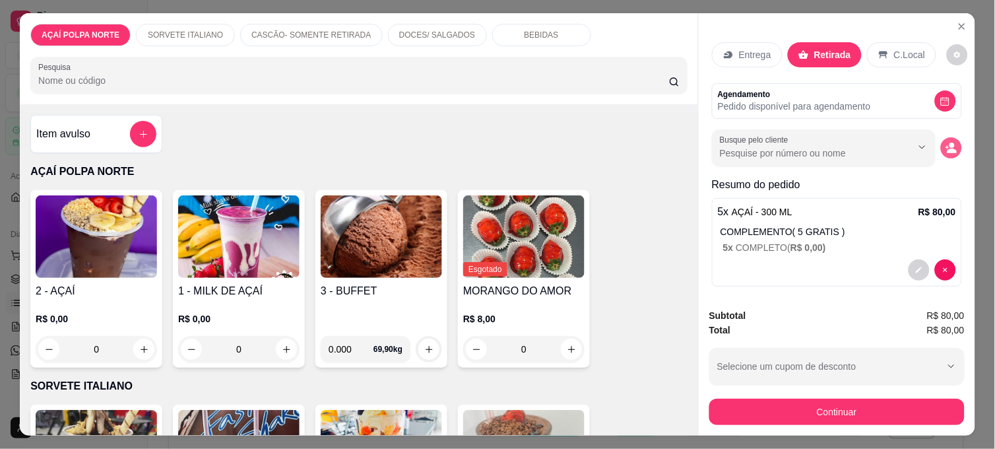
click at [945, 142] on icon "decrease-product-quantity" at bounding box center [951, 148] width 12 height 12
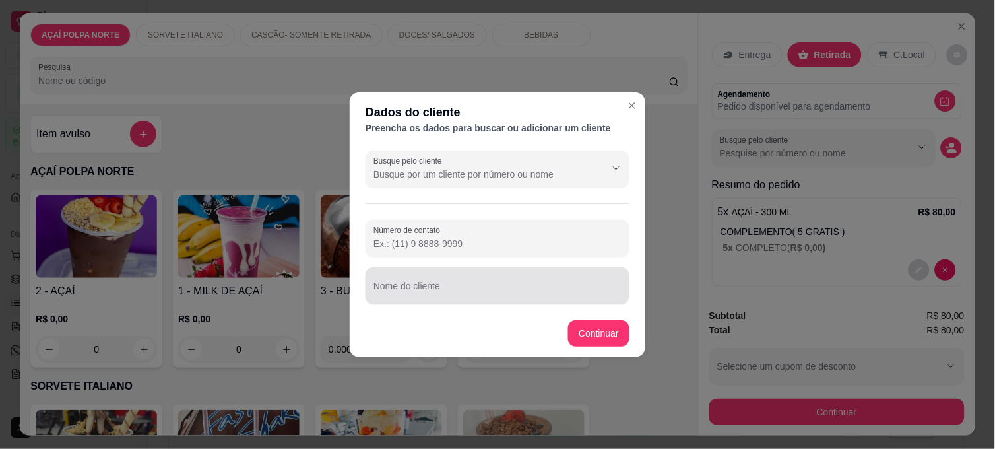
click at [480, 294] on input "Nome do cliente" at bounding box center [497, 290] width 248 height 13
type input "[PERSON_NAME]"
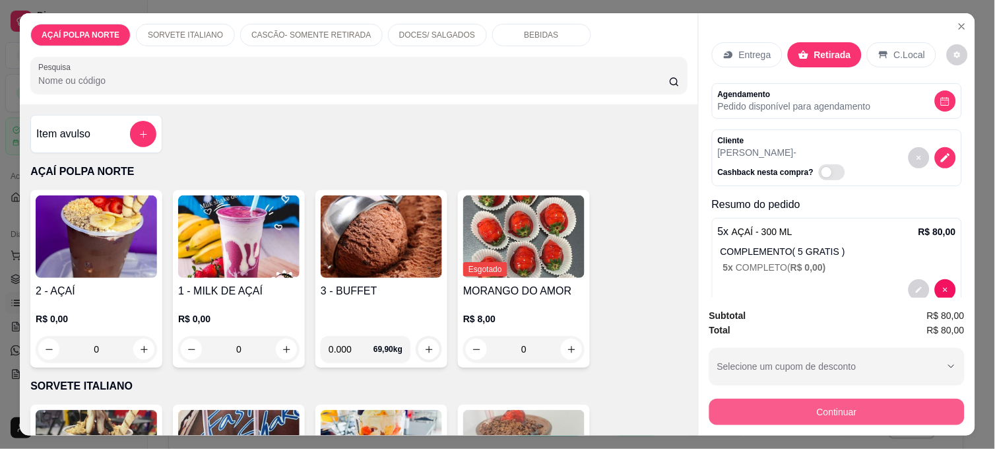
click at [899, 403] on button "Continuar" at bounding box center [836, 411] width 255 height 26
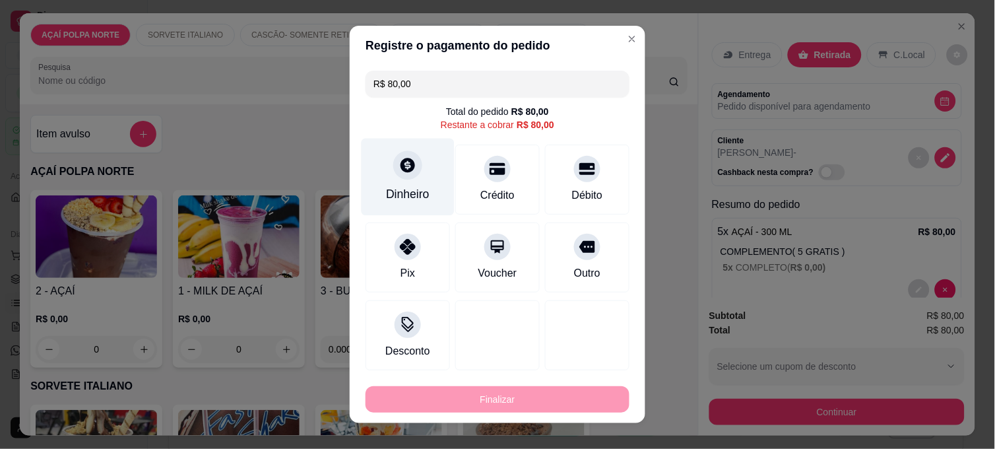
click at [412, 186] on div "Dinheiro" at bounding box center [407, 177] width 93 height 77
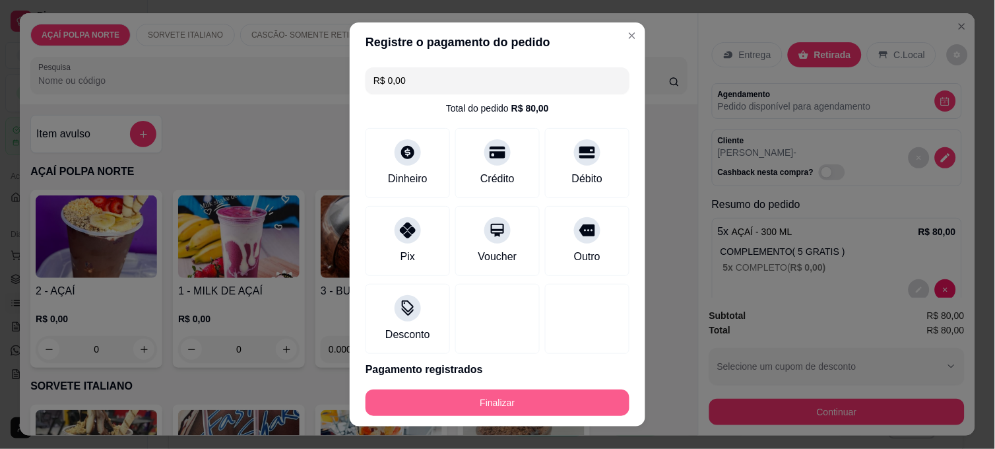
click at [504, 404] on button "Finalizar" at bounding box center [497, 402] width 264 height 26
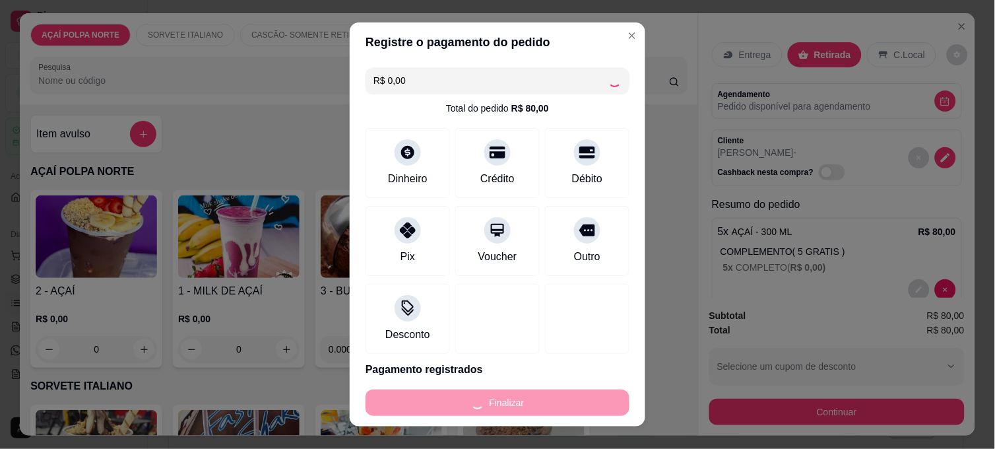
type input "-R$ 80,00"
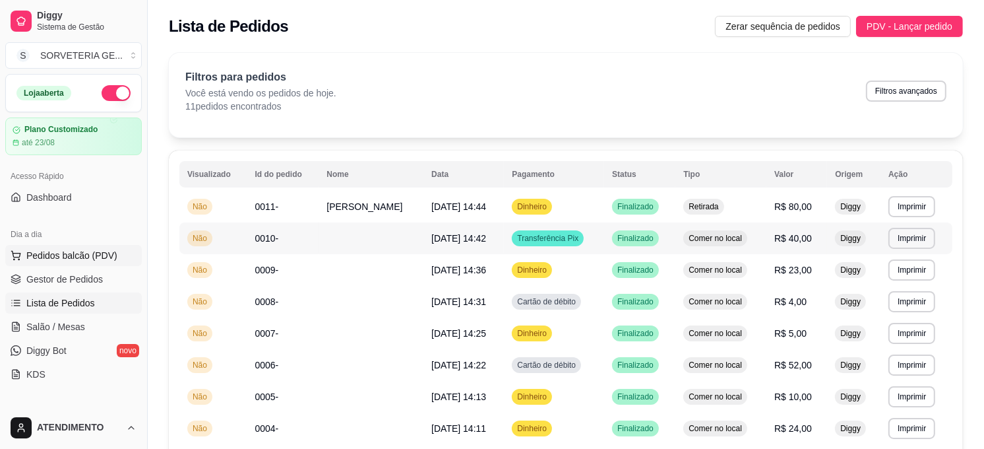
click at [71, 253] on span "Pedidos balcão (PDV)" at bounding box center [71, 255] width 91 height 13
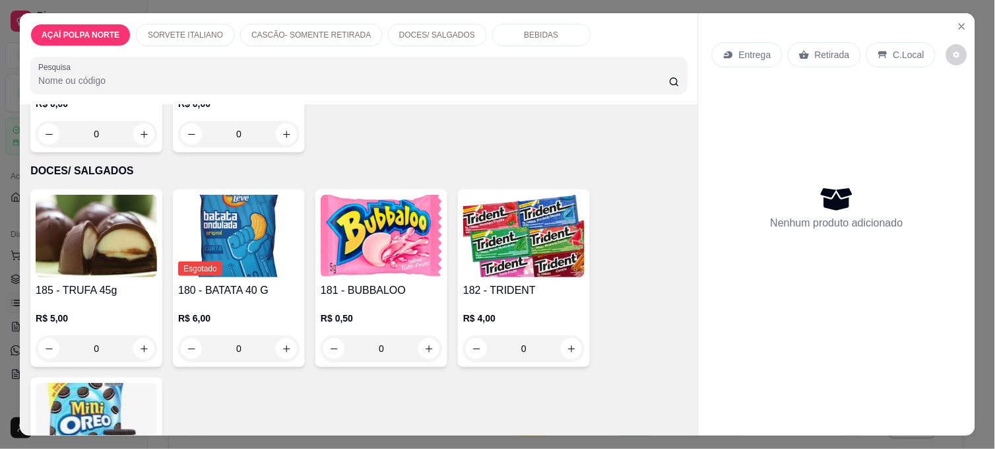
scroll to position [1026, 0]
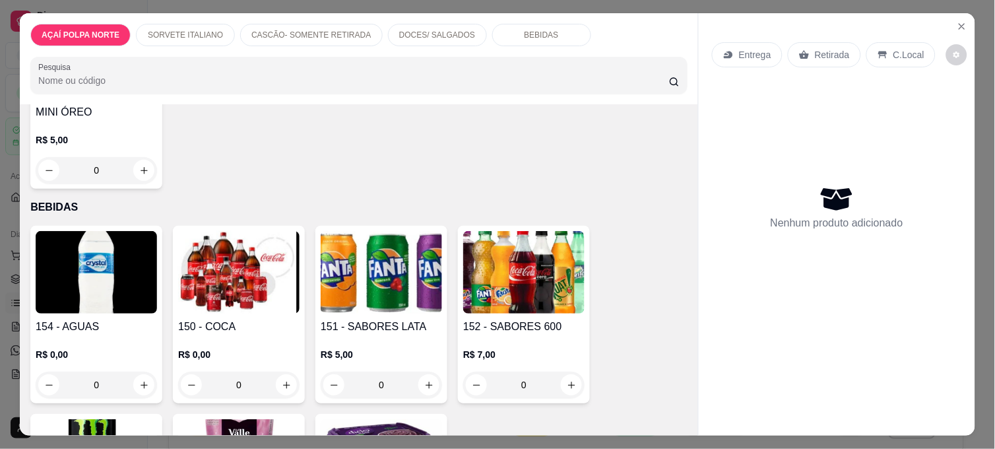
click at [122, 371] on div "0" at bounding box center [96, 384] width 121 height 26
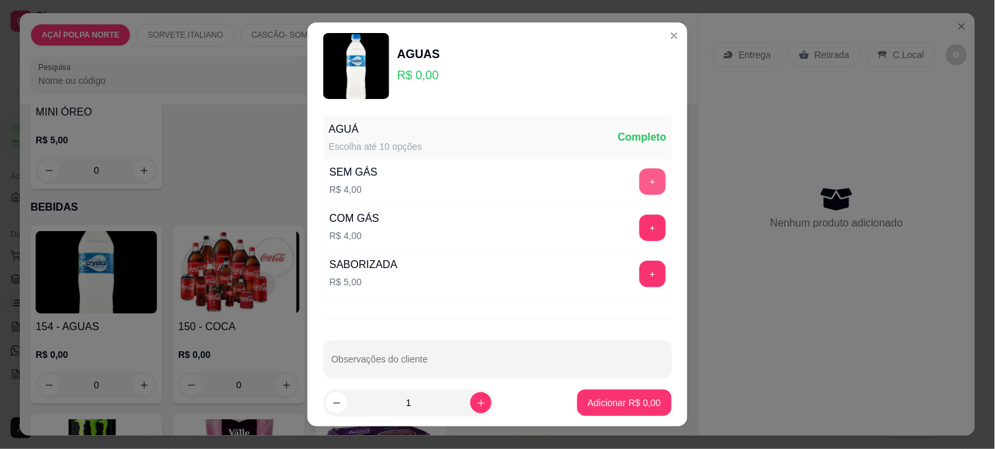
click at [639, 183] on button "+" at bounding box center [652, 181] width 26 height 26
click at [598, 406] on p "Adicionar R$ 4,00" at bounding box center [624, 402] width 73 height 13
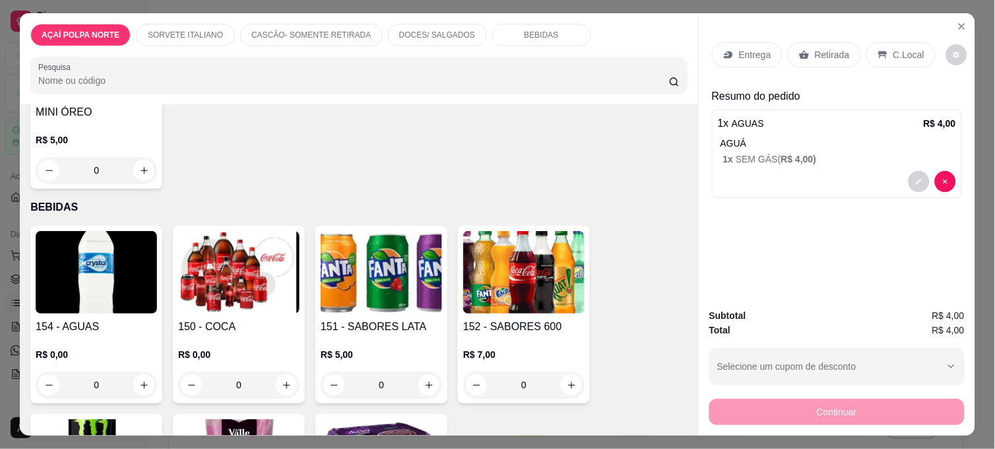
click at [896, 48] on p "C.Local" at bounding box center [908, 54] width 31 height 13
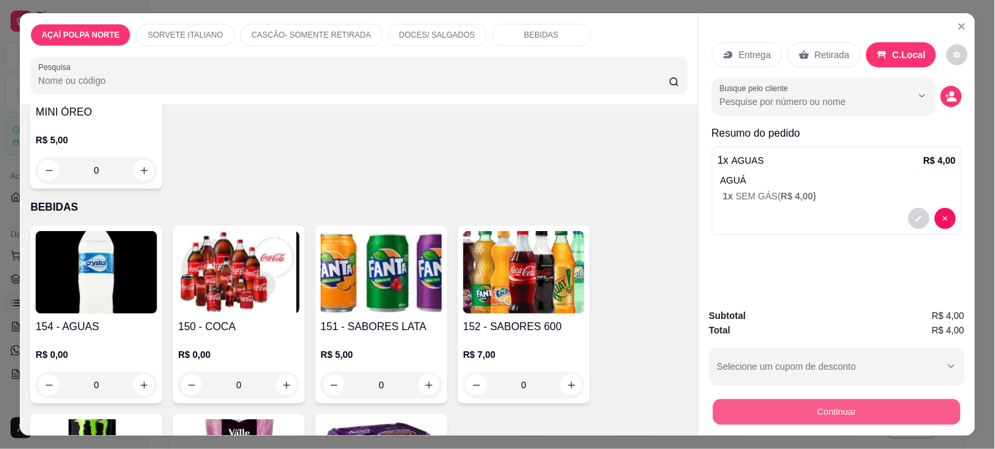
click at [822, 403] on button "Continuar" at bounding box center [836, 411] width 247 height 26
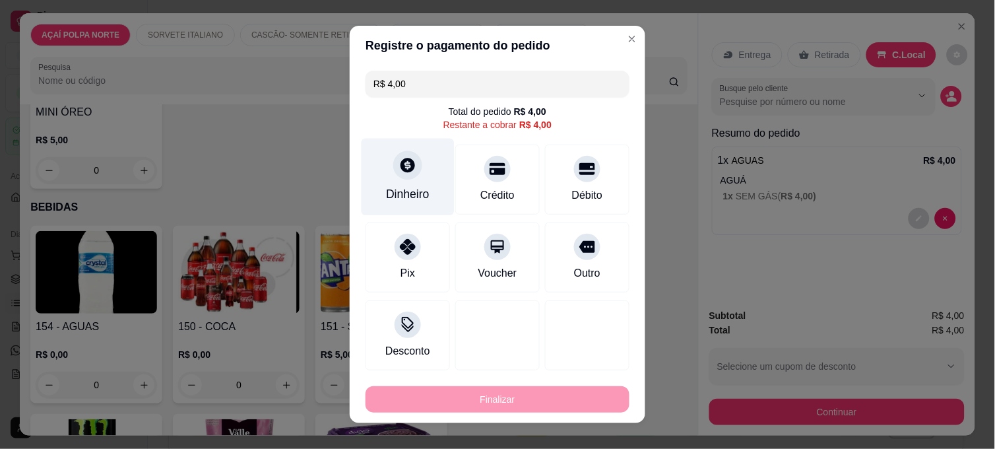
click at [410, 194] on div "Dinheiro" at bounding box center [408, 193] width 44 height 17
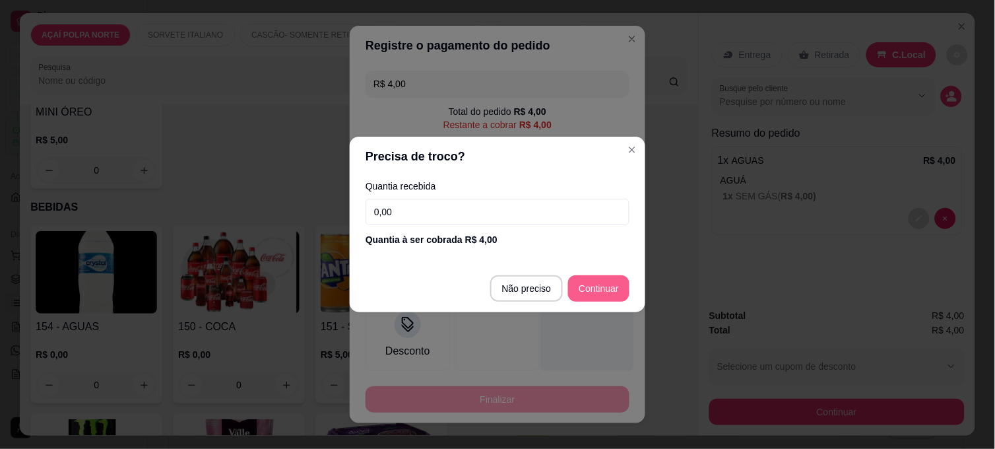
type input "R$ 0,00"
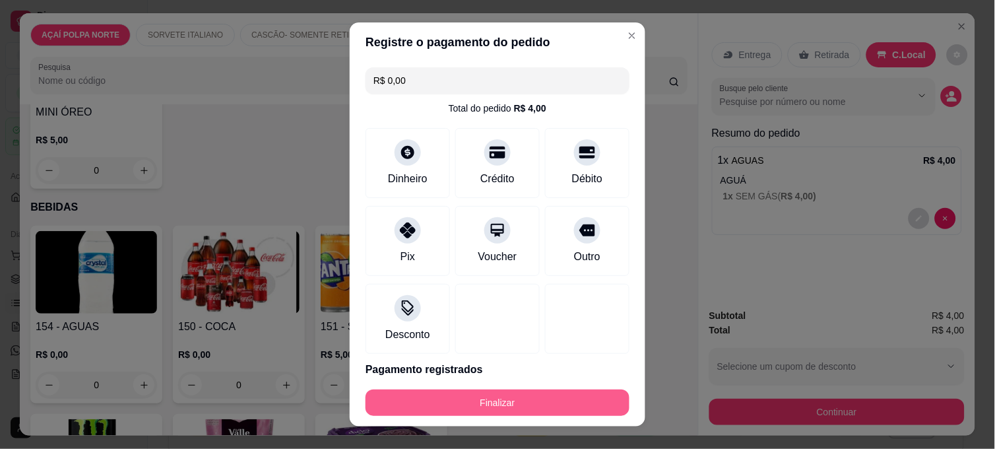
click at [469, 398] on button "Finalizar" at bounding box center [497, 402] width 264 height 26
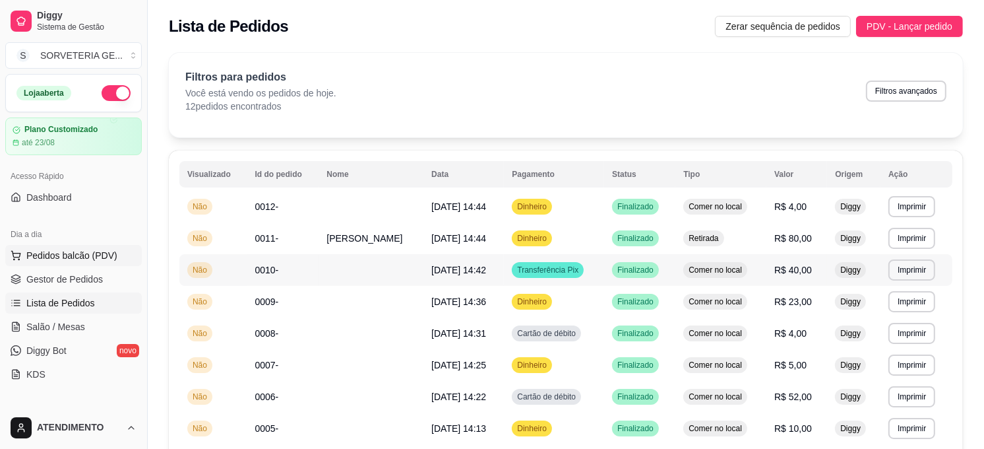
click at [99, 251] on span "Pedidos balcão (PDV)" at bounding box center [71, 255] width 91 height 13
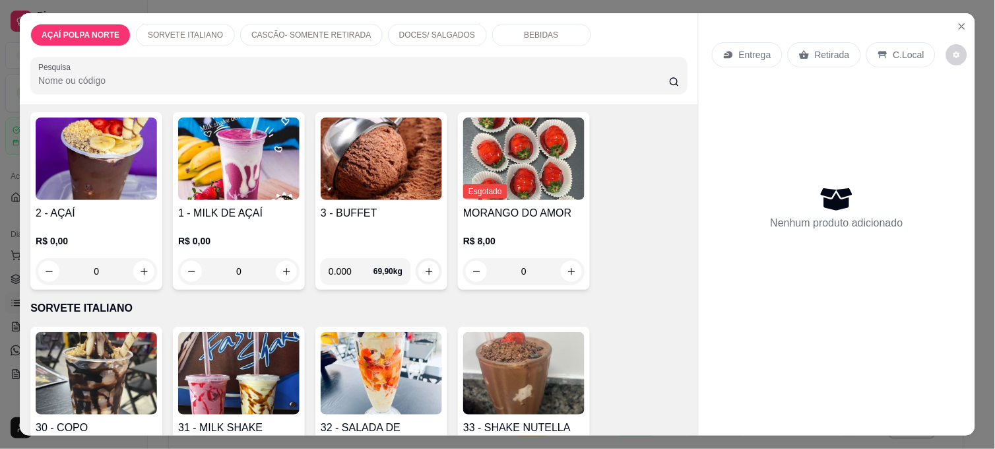
scroll to position [220, 0]
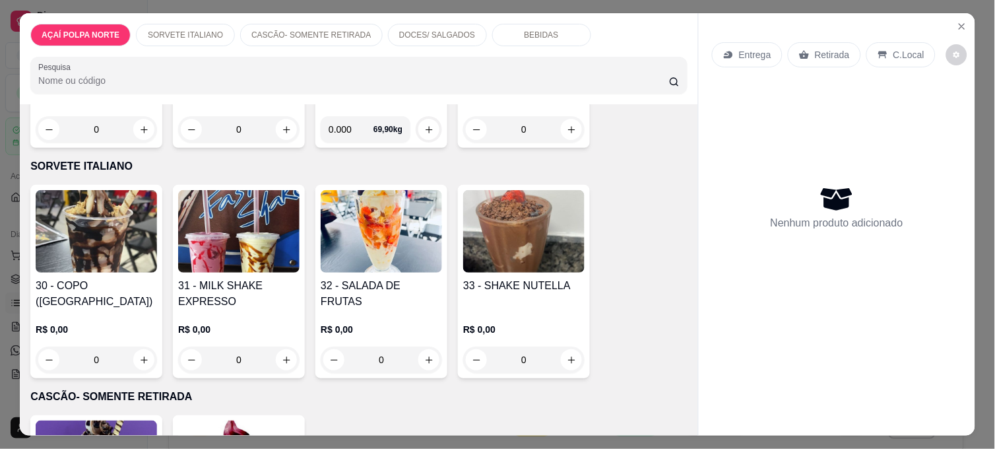
click at [361, 255] on img at bounding box center [381, 231] width 121 height 82
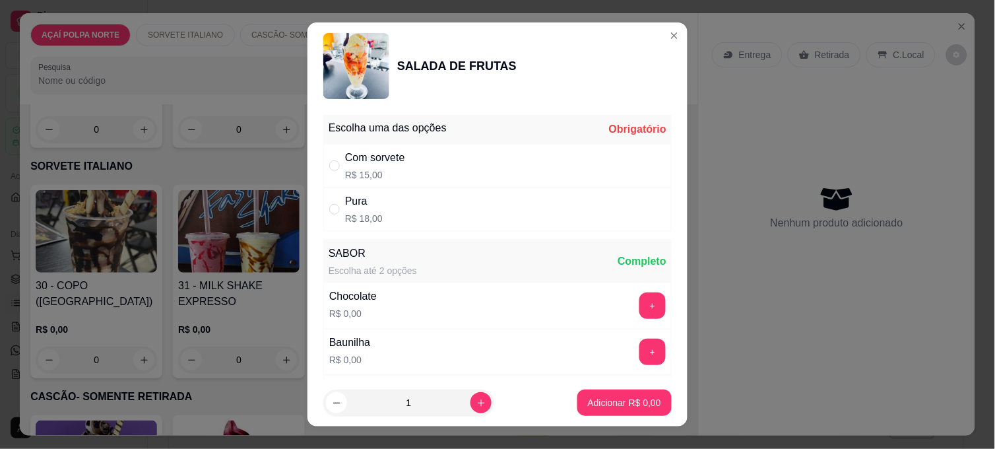
click at [485, 159] on div "Com sorvete R$ 15,00" at bounding box center [497, 166] width 348 height 44
radio input "true"
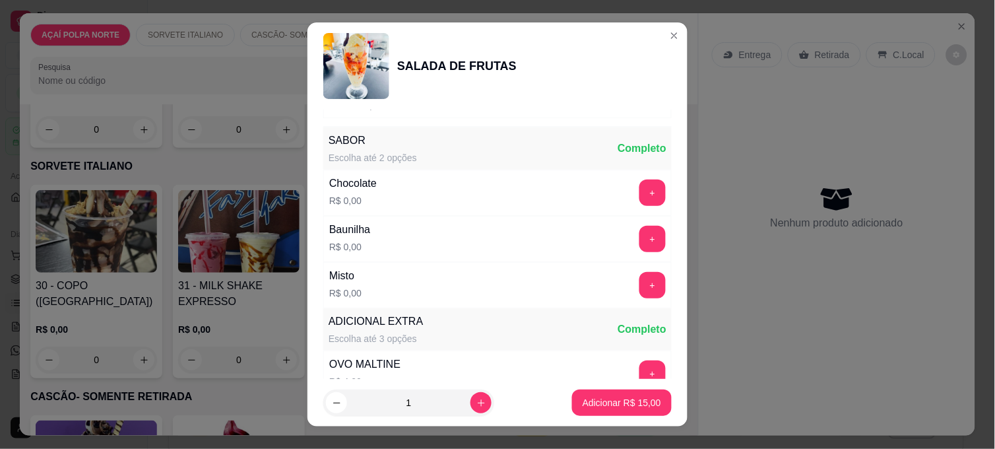
scroll to position [146, 0]
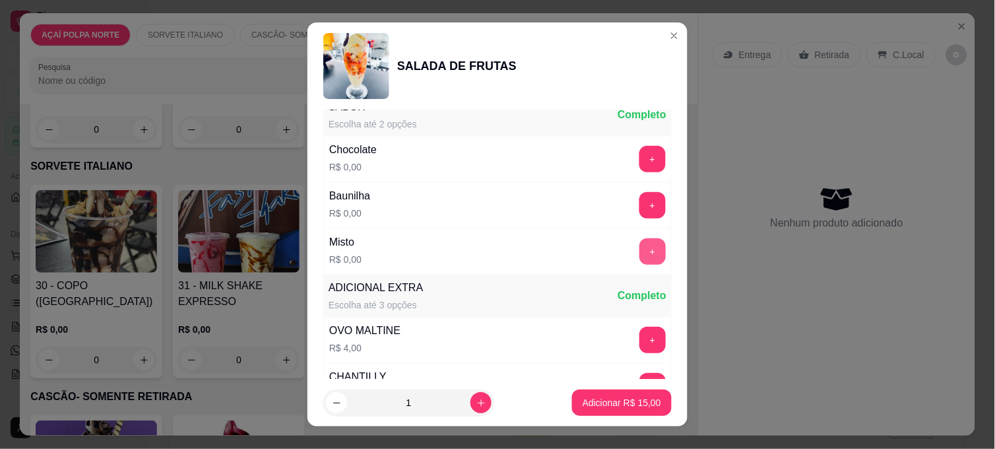
click at [639, 253] on button "+" at bounding box center [652, 251] width 26 height 26
click at [474, 404] on button "increase-product-quantity" at bounding box center [480, 402] width 21 height 21
type input "2"
click at [582, 398] on p "Adicionar R$ 30,00" at bounding box center [621, 402] width 78 height 13
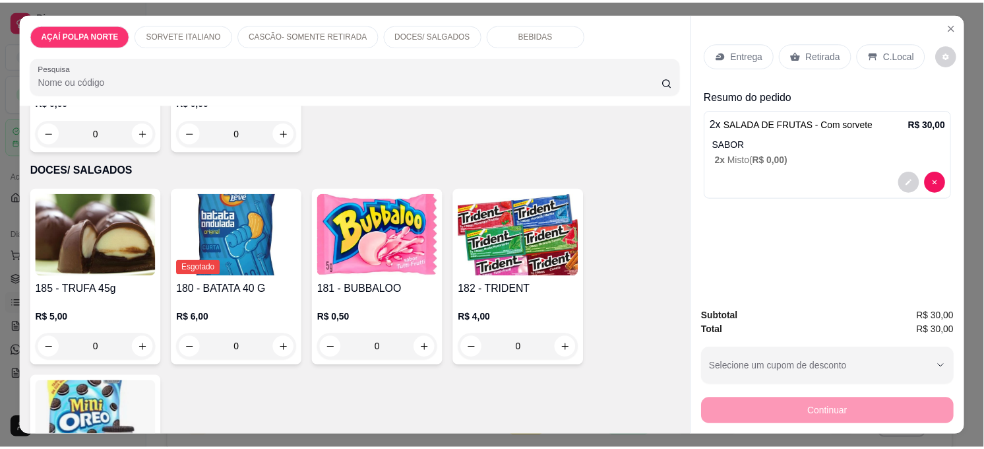
scroll to position [660, 0]
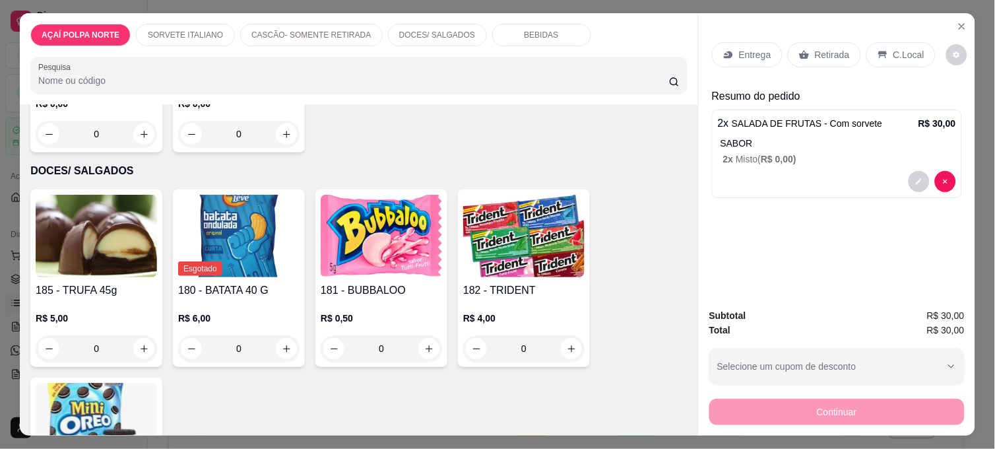
click at [109, 266] on img at bounding box center [96, 236] width 121 height 82
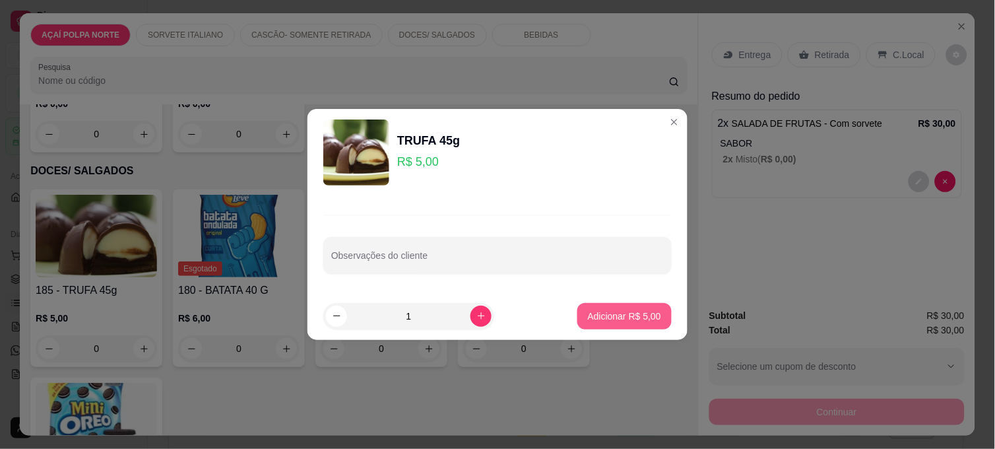
click at [623, 317] on p "Adicionar R$ 5,00" at bounding box center [624, 315] width 73 height 13
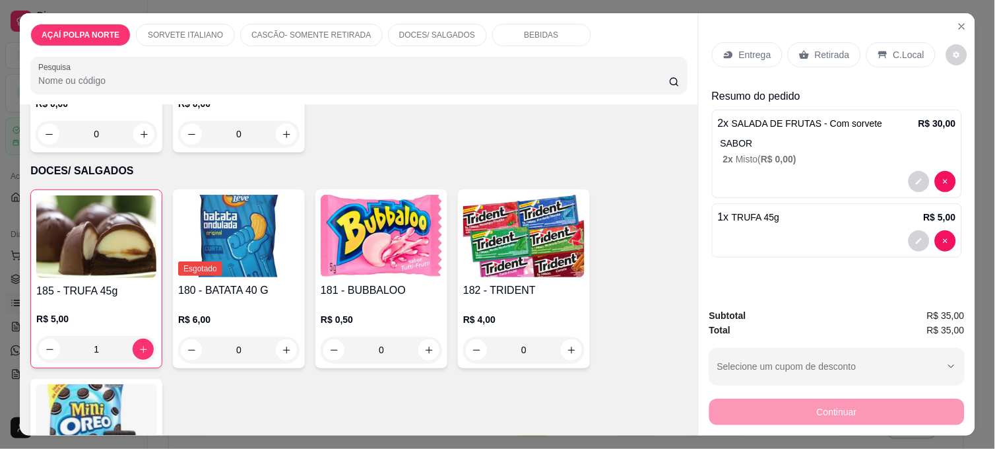
type input "1"
click at [900, 48] on p "C.Local" at bounding box center [908, 54] width 31 height 13
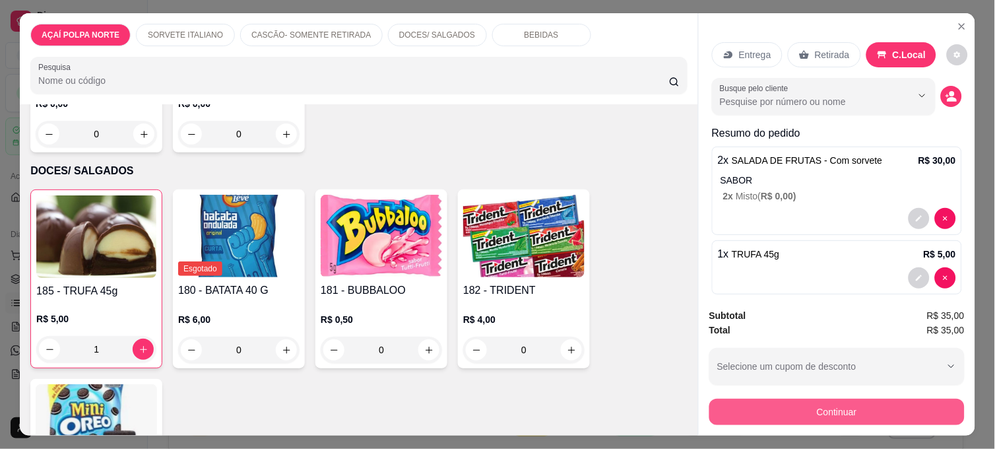
click at [902, 404] on button "Continuar" at bounding box center [836, 411] width 255 height 26
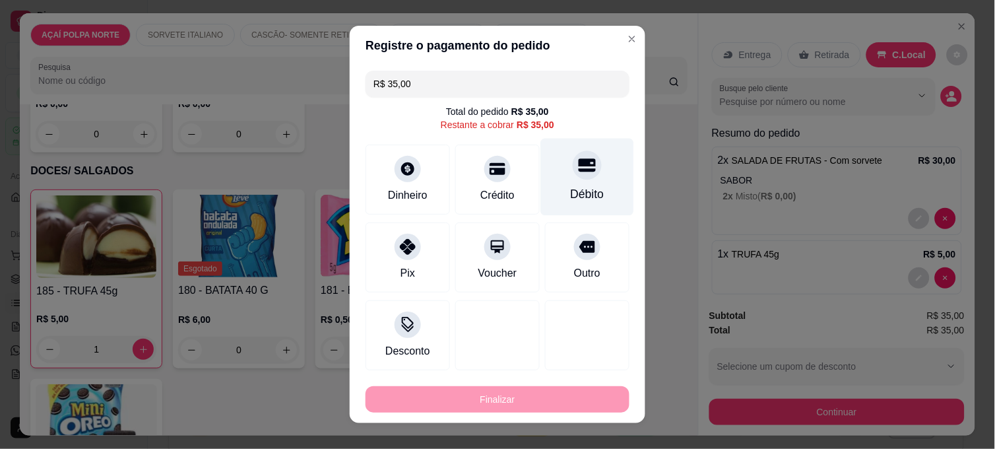
drag, startPoint x: 574, startPoint y: 181, endPoint x: 583, endPoint y: 181, distance: 9.3
click at [583, 181] on div "Débito" at bounding box center [587, 177] width 93 height 77
type input "R$ 0,00"
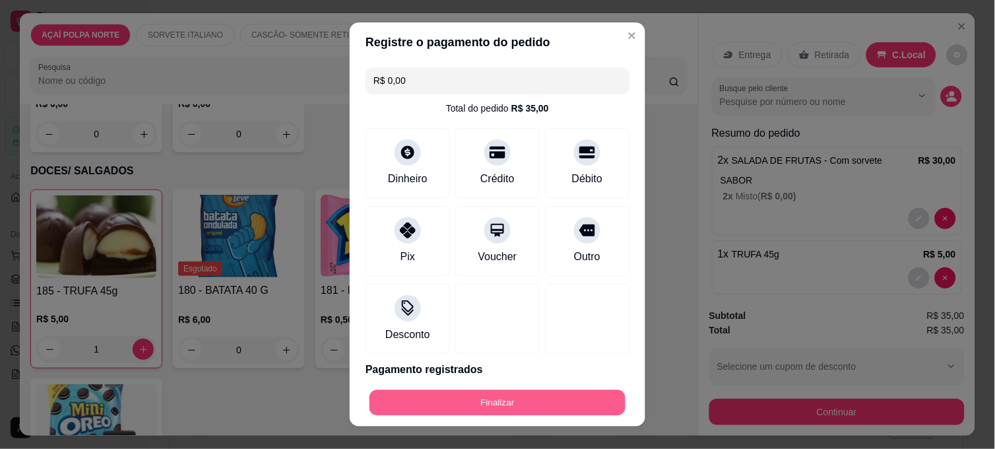
click at [561, 398] on button "Finalizar" at bounding box center [497, 403] width 256 height 26
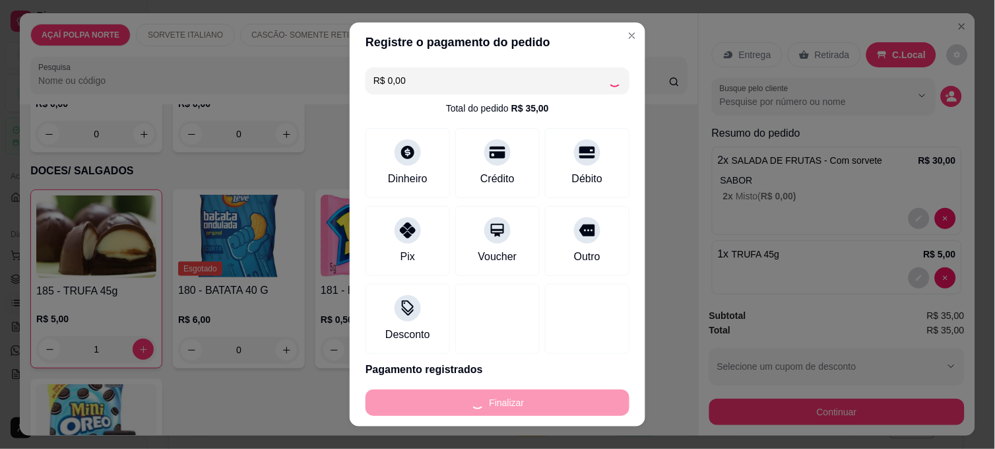
type input "0"
type input "-R$ 35,00"
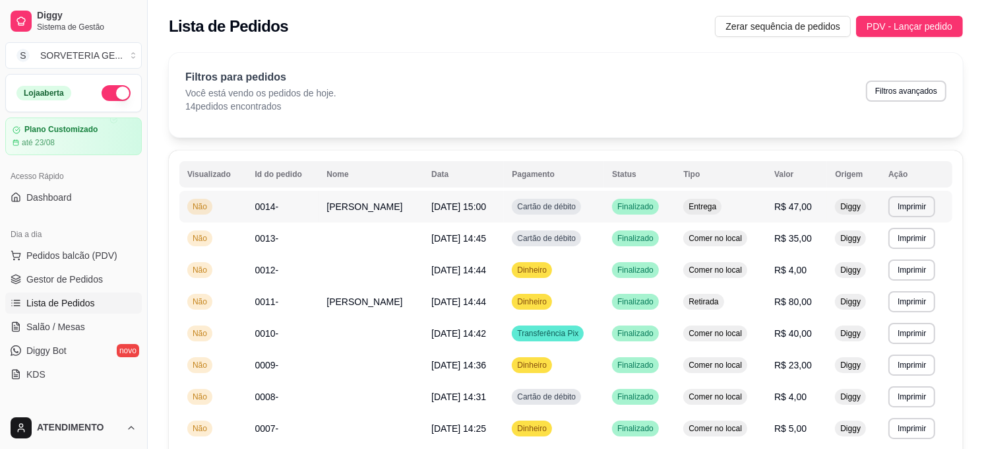
click at [268, 208] on span "0014-" at bounding box center [267, 206] width 24 height 11
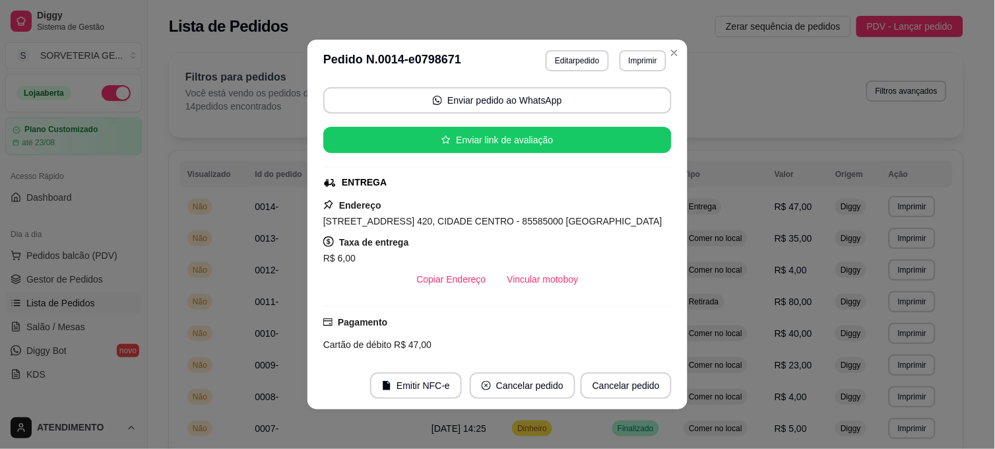
scroll to position [220, 0]
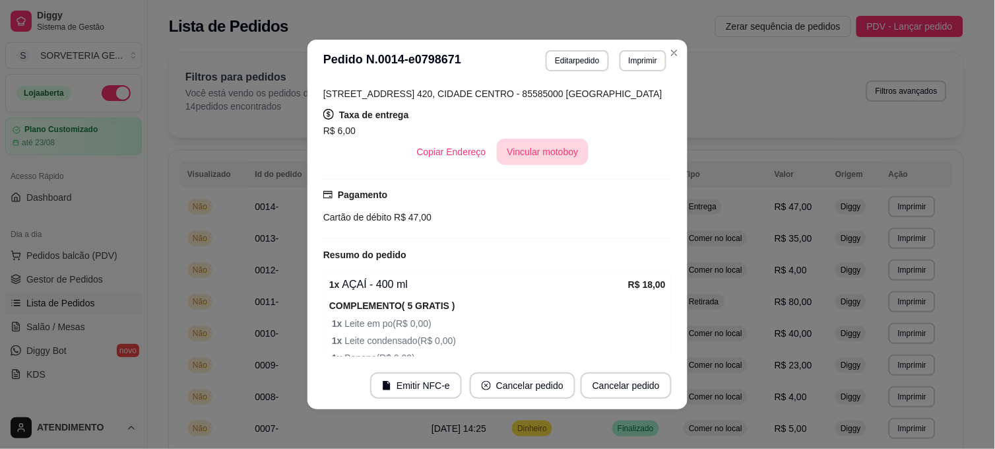
click at [532, 162] on button "Vincular motoboy" at bounding box center [543, 152] width 92 height 26
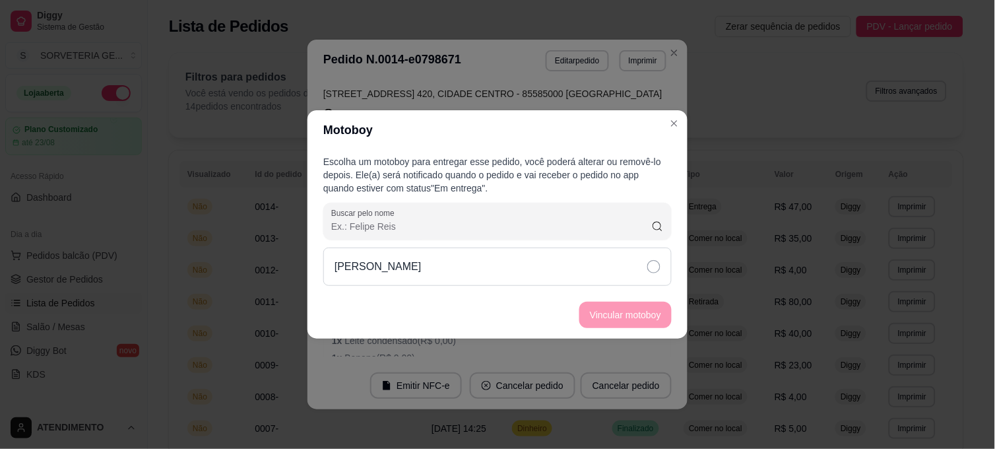
click at [604, 271] on div "[PERSON_NAME]" at bounding box center [497, 266] width 348 height 38
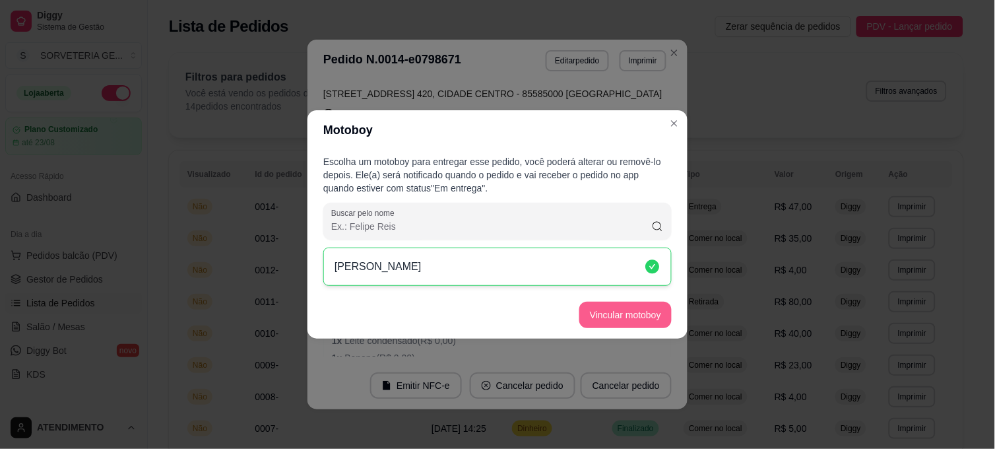
click at [638, 317] on button "Vincular motoboy" at bounding box center [625, 314] width 92 height 26
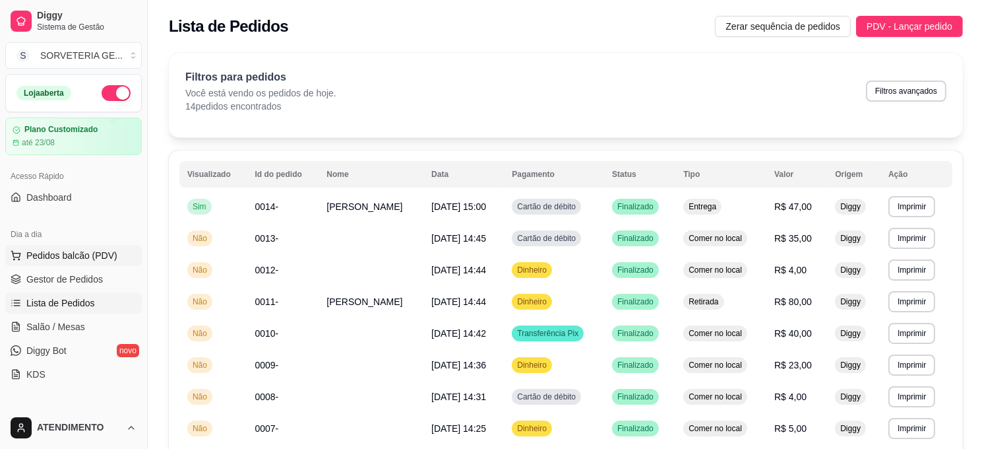
click at [103, 254] on span "Pedidos balcão (PDV)" at bounding box center [71, 255] width 91 height 13
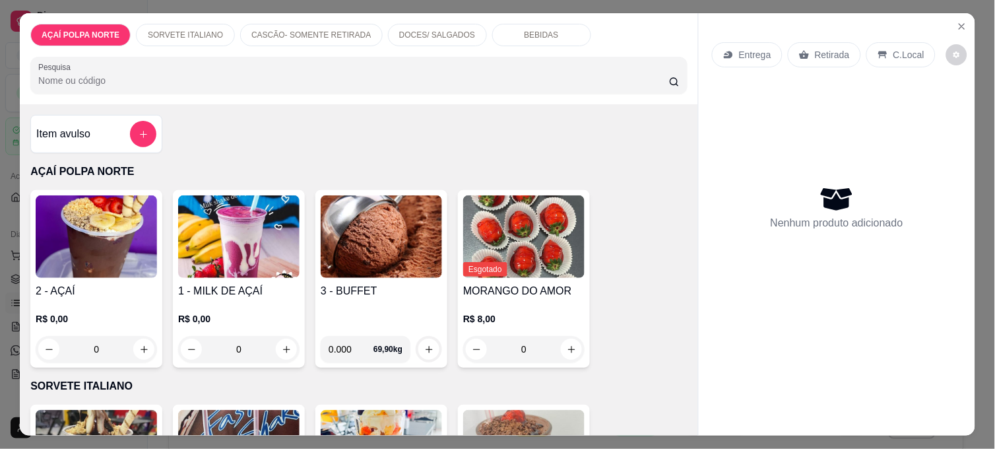
click at [359, 253] on img at bounding box center [381, 236] width 121 height 82
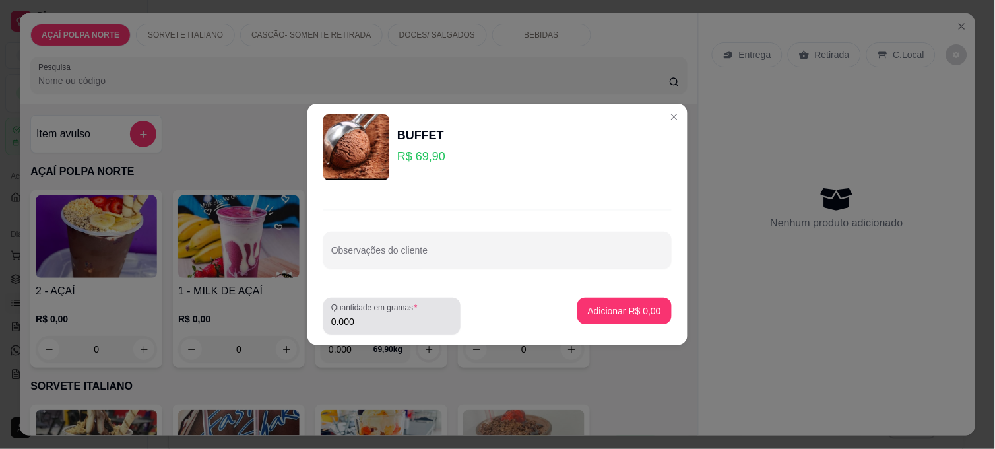
click at [419, 325] on input "0.000" at bounding box center [391, 321] width 121 height 13
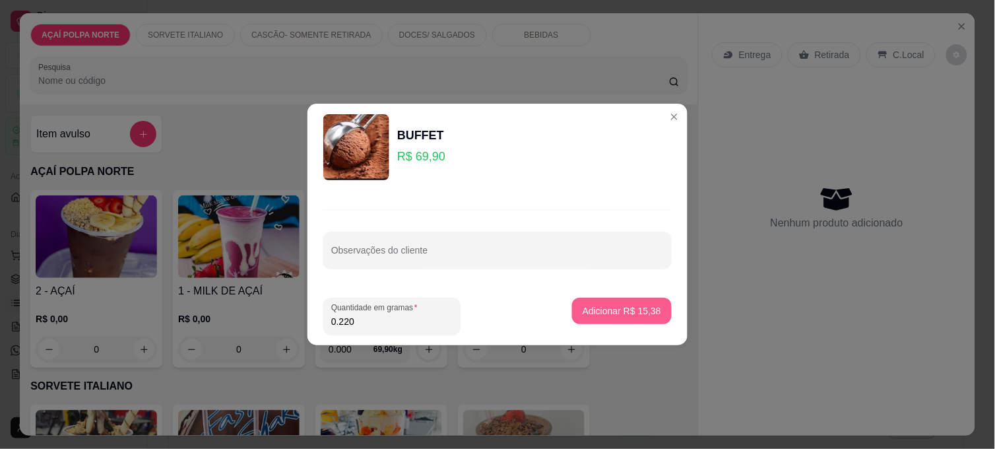
type input "0.220"
click at [605, 297] on button "Adicionar R$ 15,38" at bounding box center [622, 310] width 100 height 26
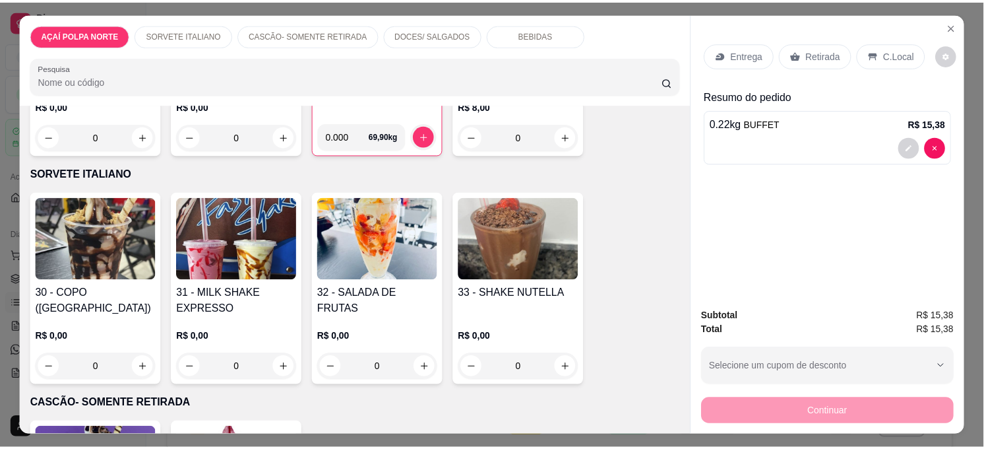
scroll to position [293, 0]
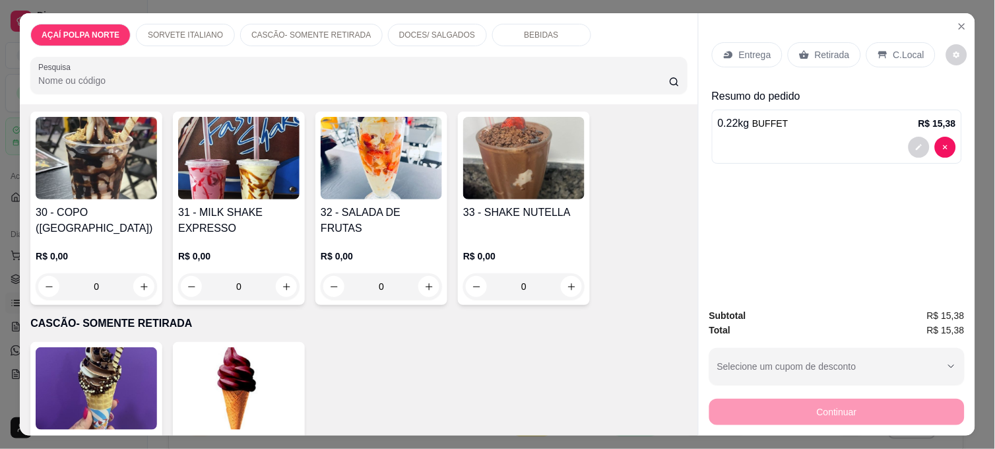
click at [115, 370] on img at bounding box center [96, 388] width 121 height 82
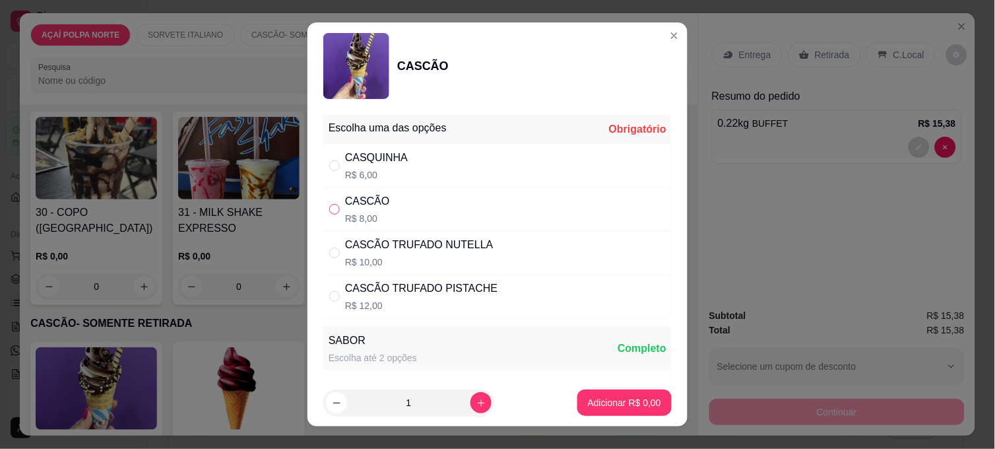
click at [329, 206] on input "" at bounding box center [334, 209] width 11 height 11
radio input "true"
click at [632, 404] on p "Adicionar R$ 8,00" at bounding box center [623, 402] width 71 height 13
type input "1"
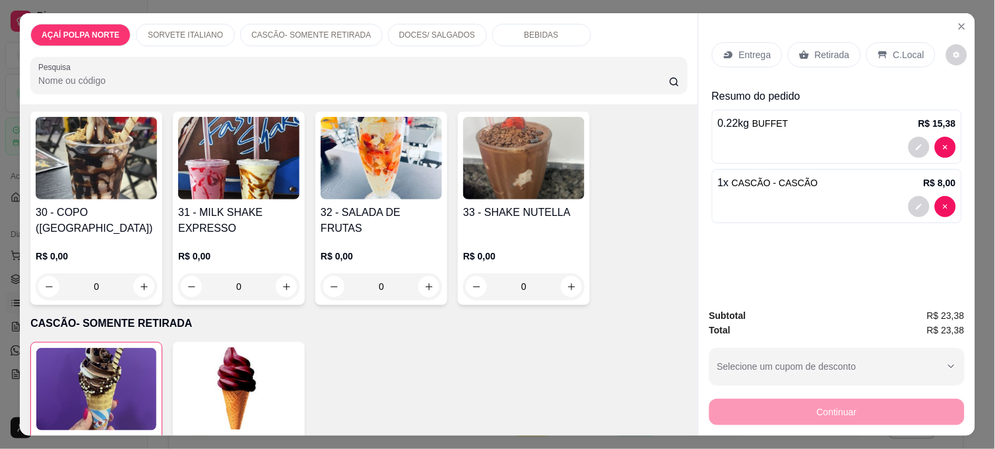
click at [878, 51] on icon at bounding box center [882, 54] width 9 height 7
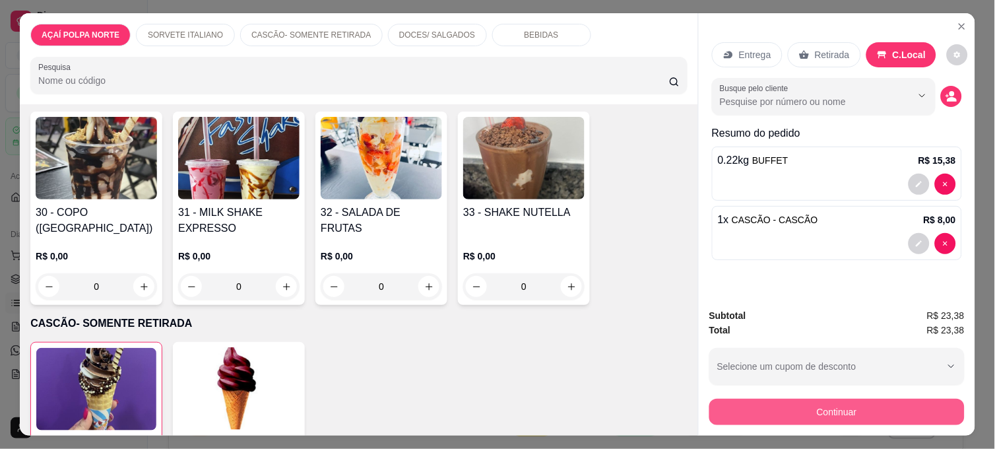
click at [925, 402] on button "Continuar" at bounding box center [836, 411] width 255 height 26
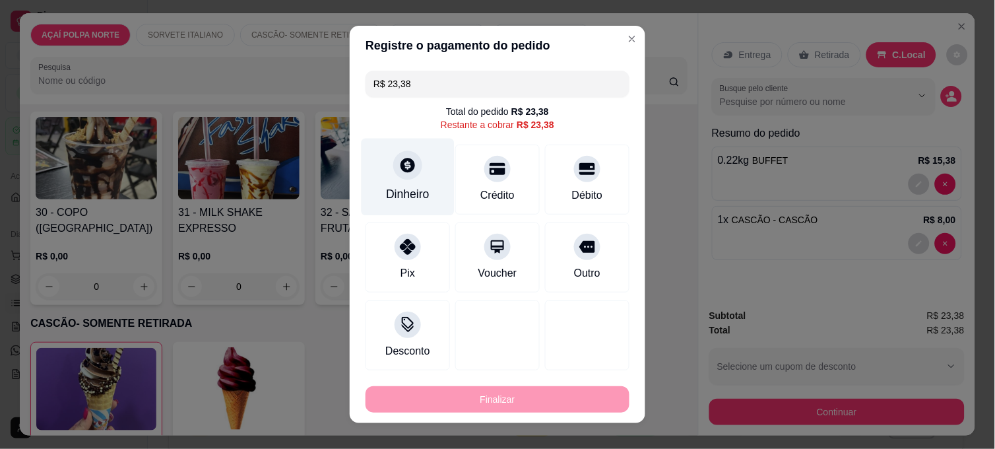
click at [398, 185] on div "Dinheiro" at bounding box center [408, 193] width 44 height 17
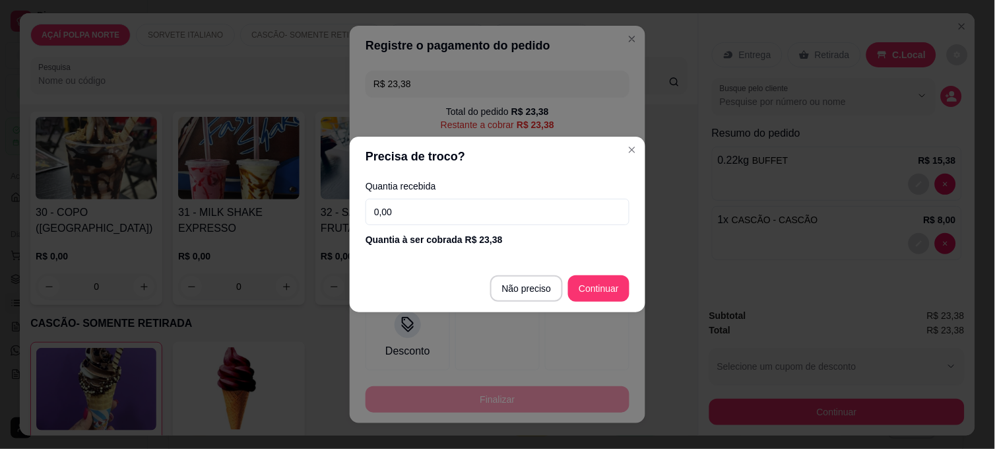
drag, startPoint x: 445, startPoint y: 208, endPoint x: 438, endPoint y: 201, distance: 9.8
click at [445, 209] on input "0,00" at bounding box center [497, 212] width 264 height 26
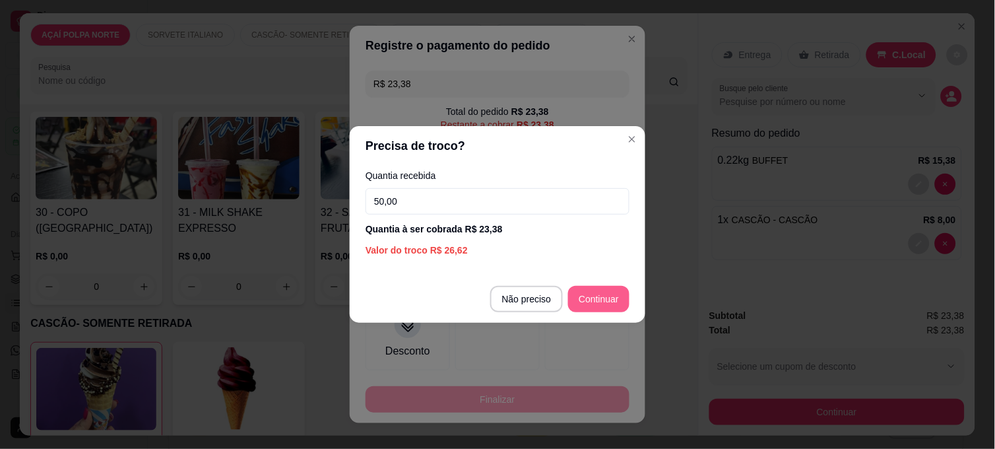
type input "50,00"
type input "R$ 0,00"
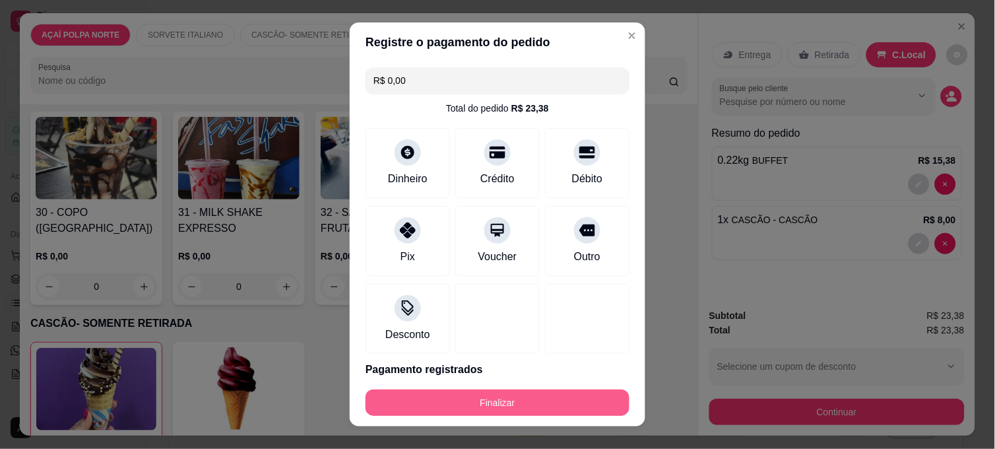
click at [567, 396] on button "Finalizar" at bounding box center [497, 402] width 264 height 26
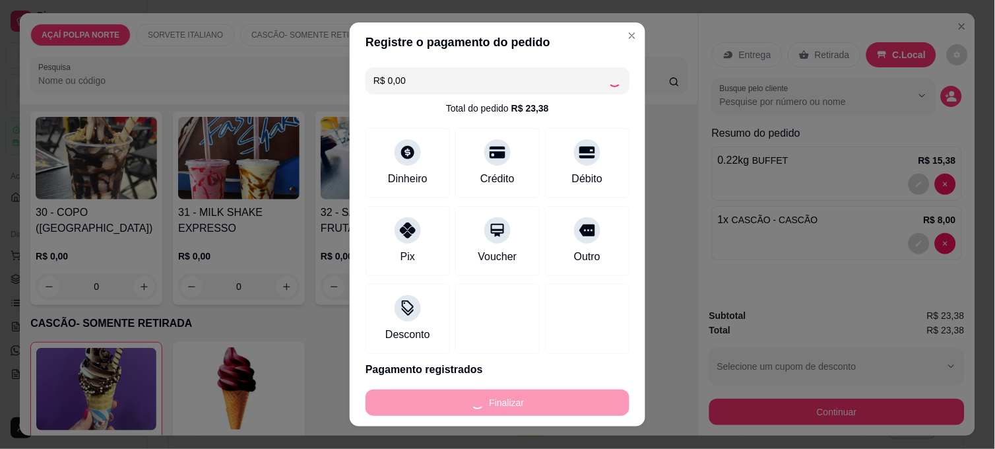
type input "0"
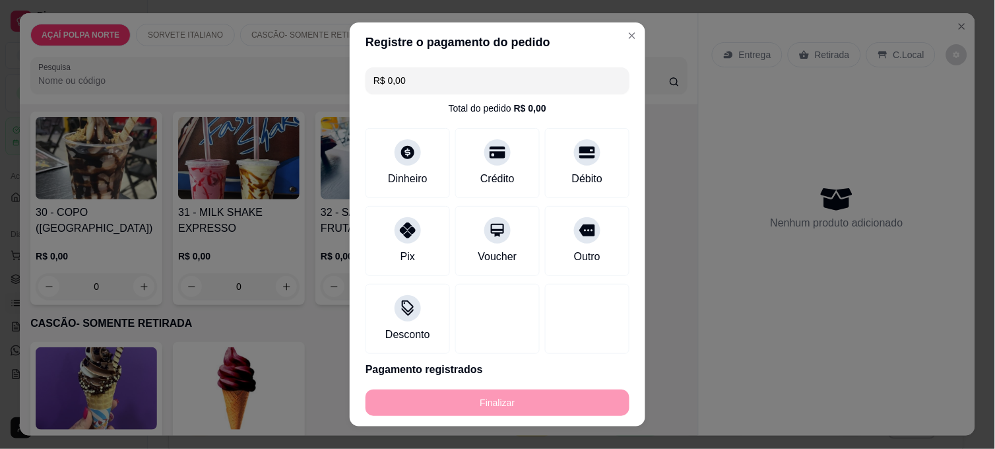
type input "-R$ 23,38"
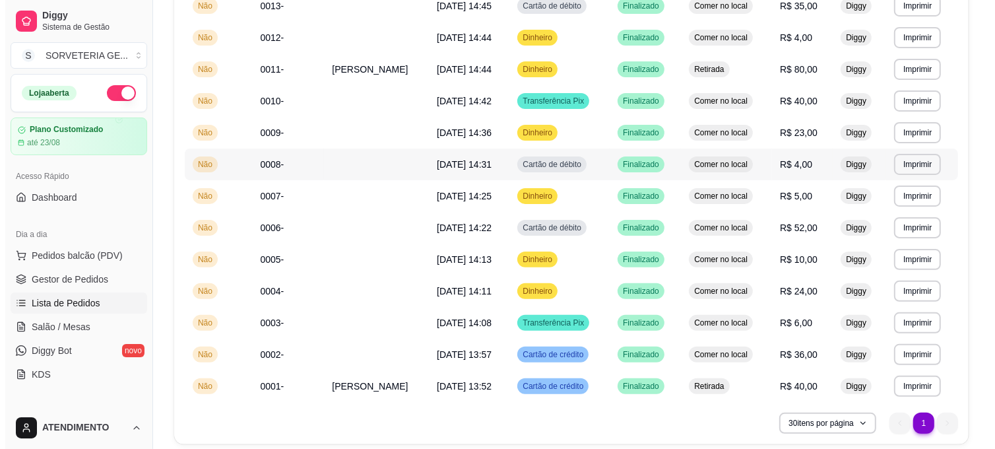
scroll to position [344, 0]
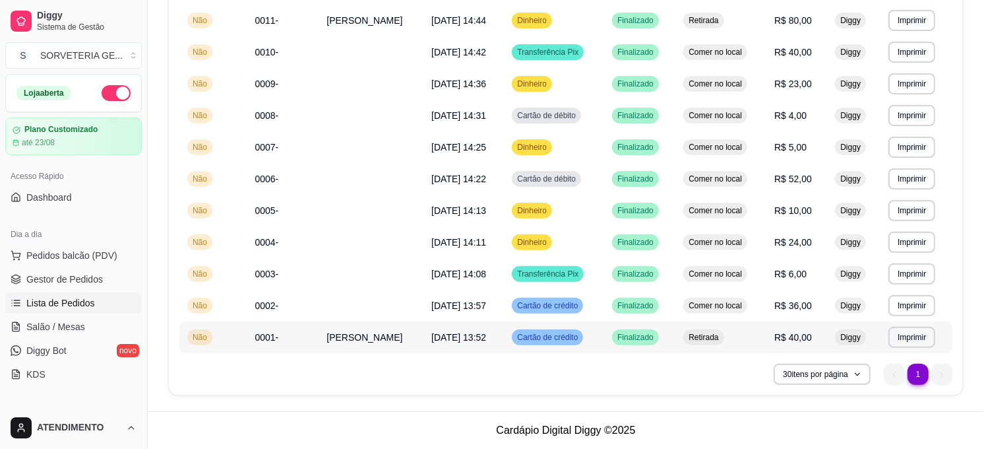
click at [205, 339] on span "Não" at bounding box center [200, 337] width 20 height 11
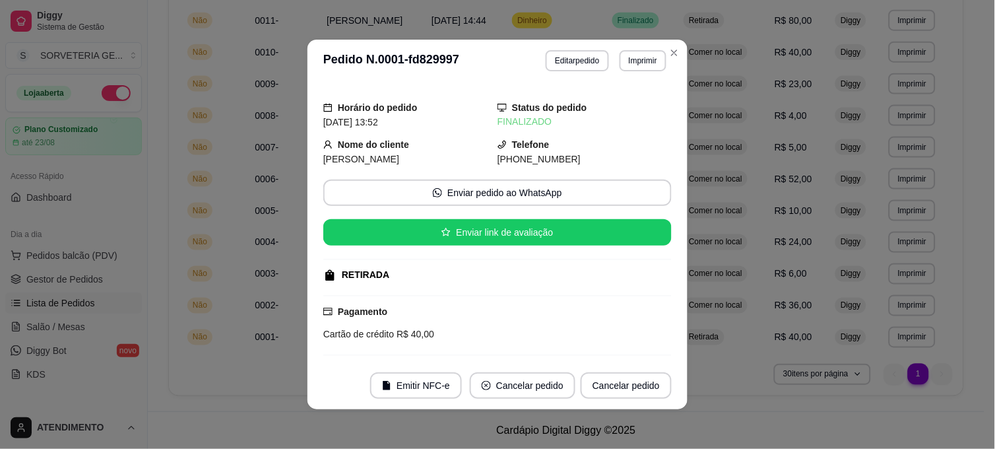
click at [576, 50] on div "**********" at bounding box center [605, 60] width 121 height 21
click at [576, 57] on button "Editar pedido" at bounding box center [576, 60] width 63 height 21
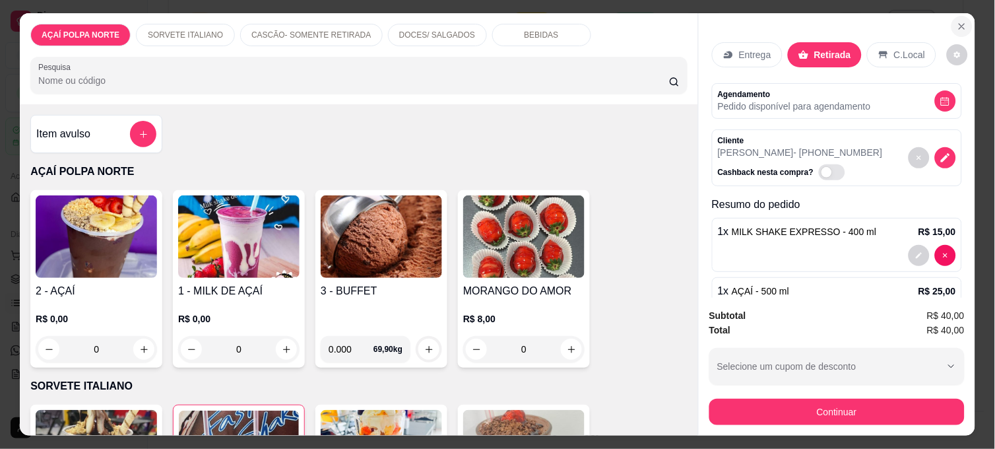
click at [956, 21] on icon "Close" at bounding box center [961, 26] width 11 height 11
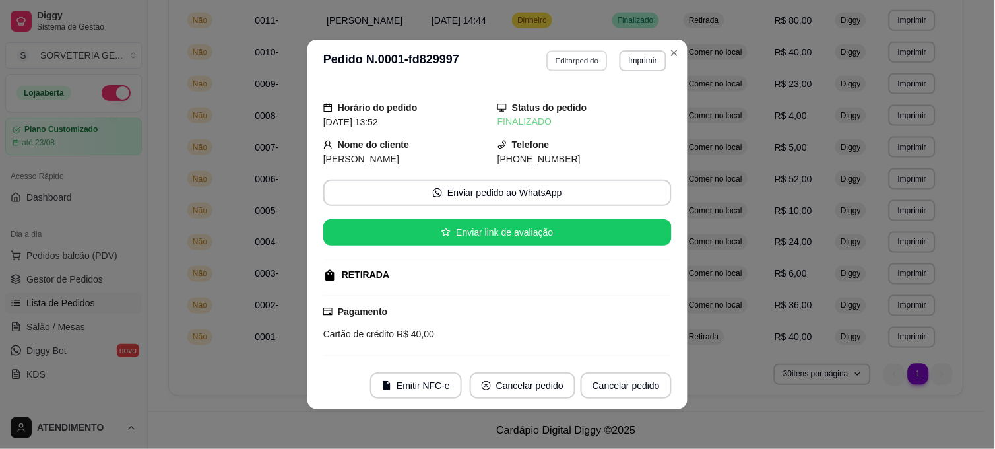
click at [576, 63] on button "Editar pedido" at bounding box center [577, 60] width 61 height 20
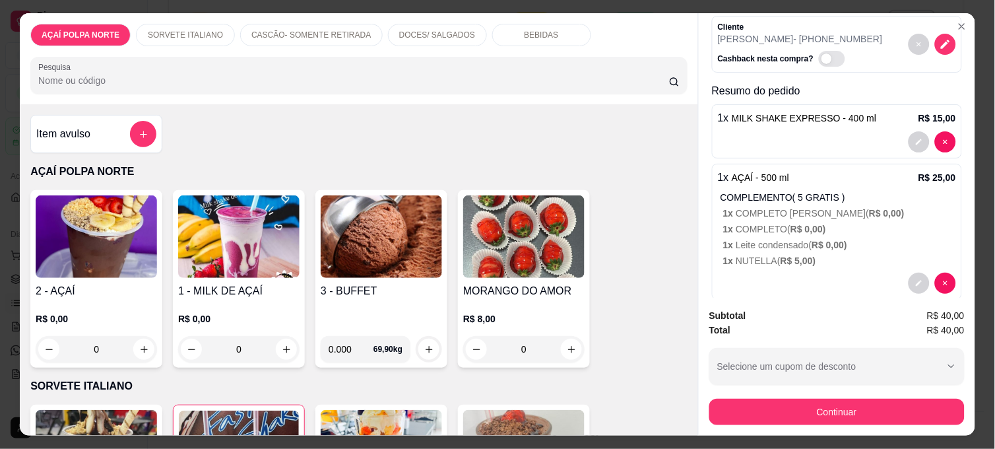
scroll to position [135, 0]
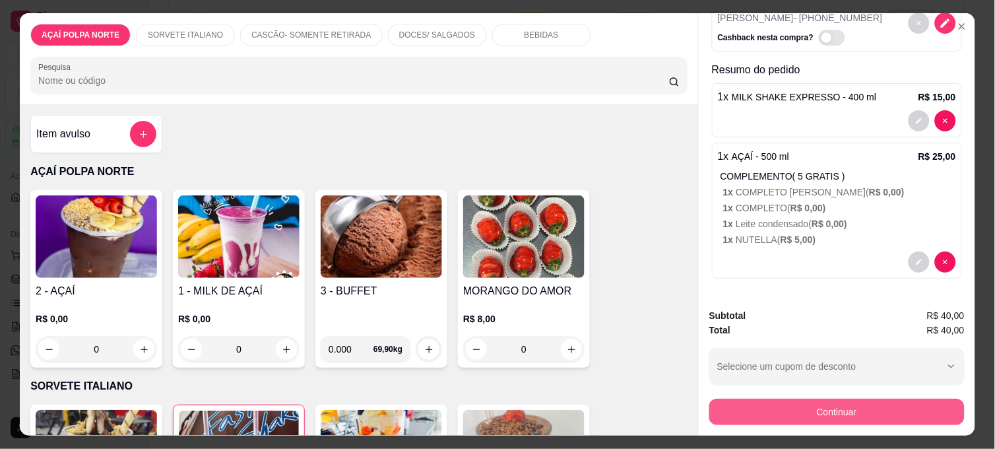
click at [832, 411] on button "Continuar" at bounding box center [836, 411] width 255 height 26
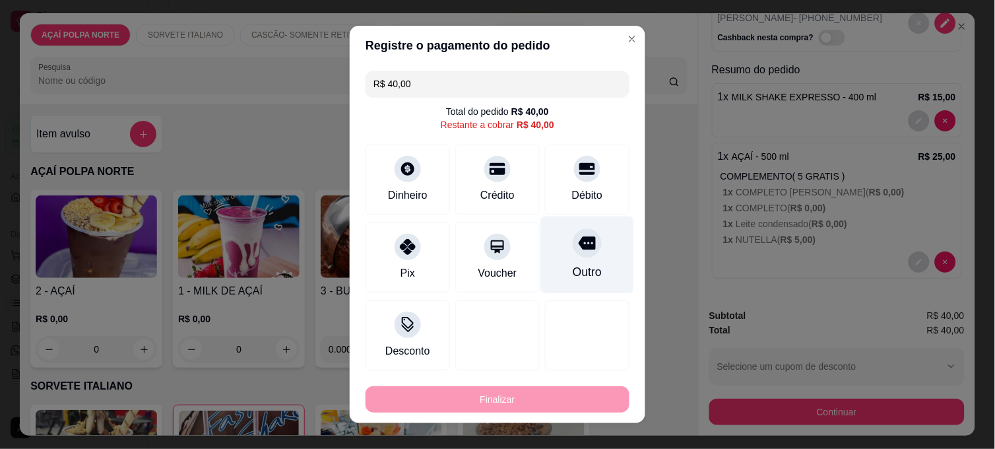
click at [583, 243] on div at bounding box center [587, 242] width 29 height 29
type input "R$ 0,00"
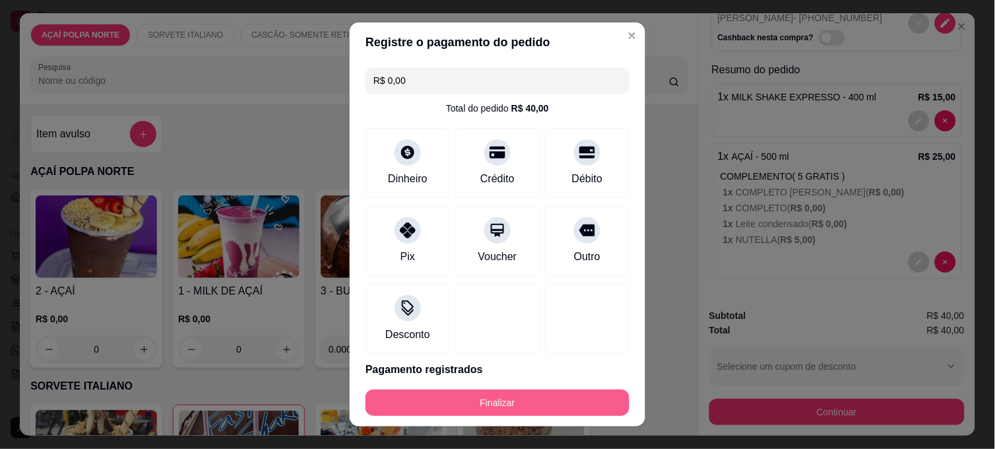
click at [538, 398] on button "Finalizar" at bounding box center [497, 402] width 264 height 26
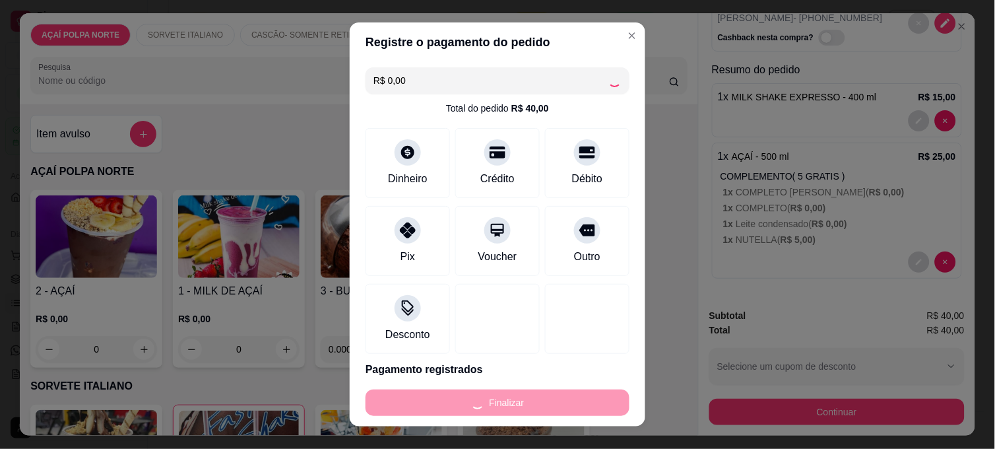
type input "0"
type input "-R$ 40,00"
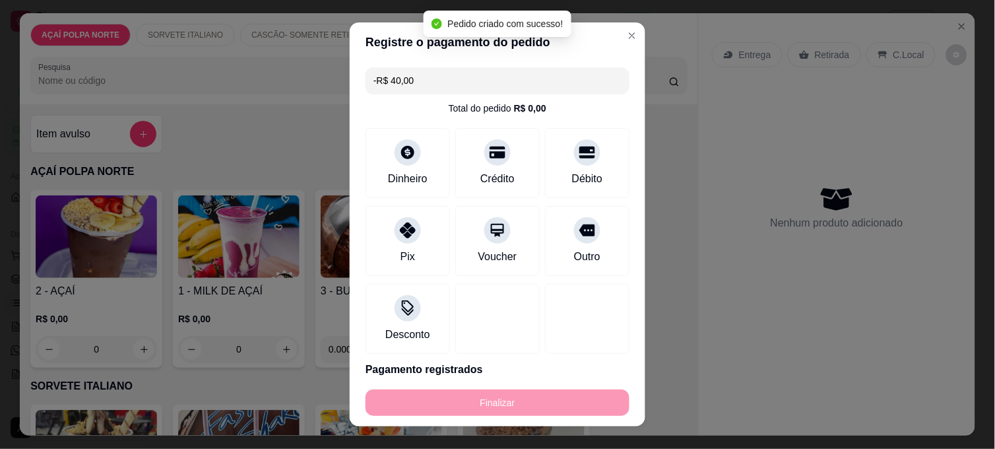
scroll to position [0, 0]
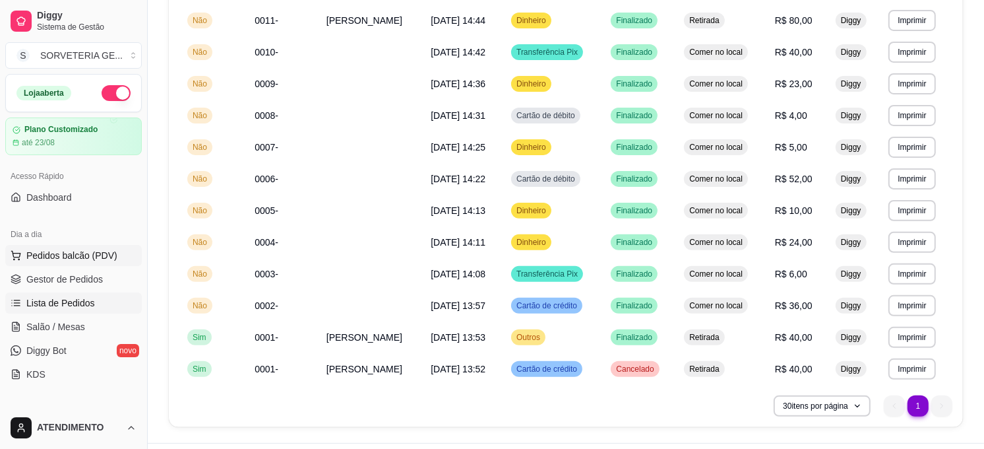
click at [113, 251] on button "Pedidos balcão (PDV)" at bounding box center [73, 255] width 137 height 21
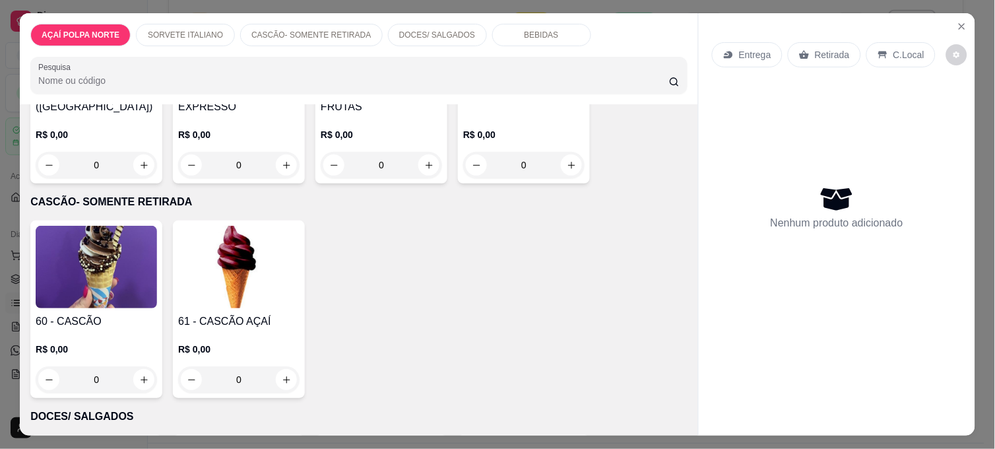
scroll to position [439, 0]
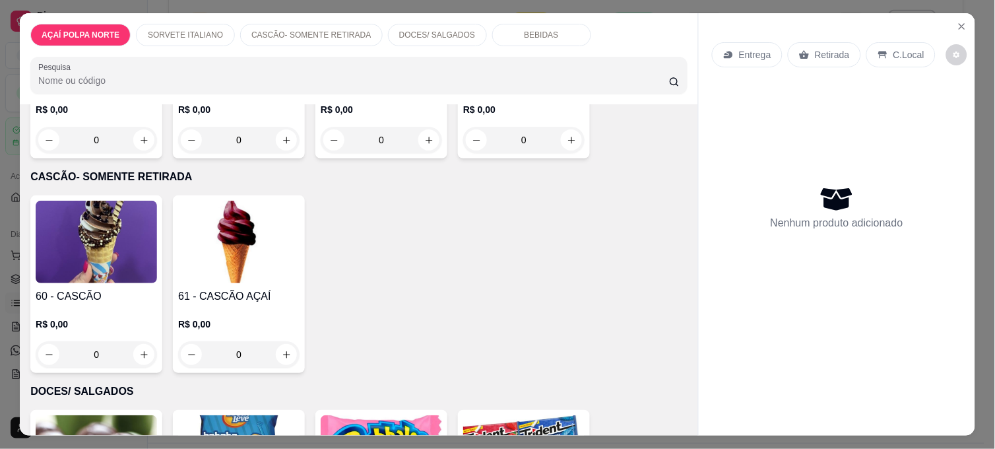
click at [121, 251] on img at bounding box center [96, 242] width 121 height 82
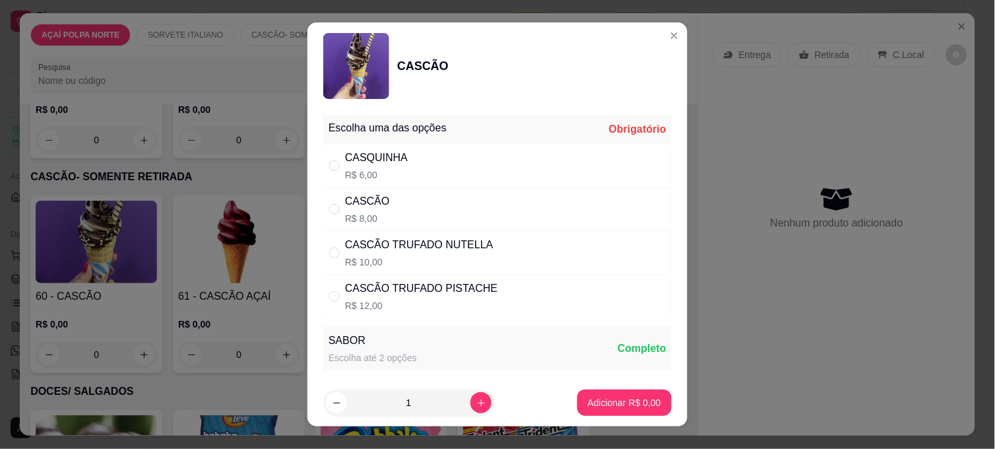
click at [470, 238] on div "CASCÃO TRUFADO NUTELLA" at bounding box center [419, 245] width 148 height 16
radio input "true"
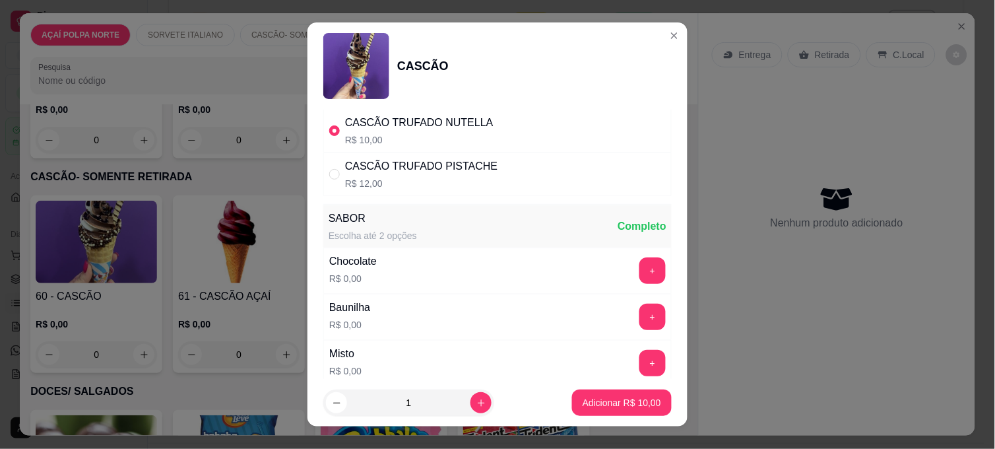
scroll to position [146, 0]
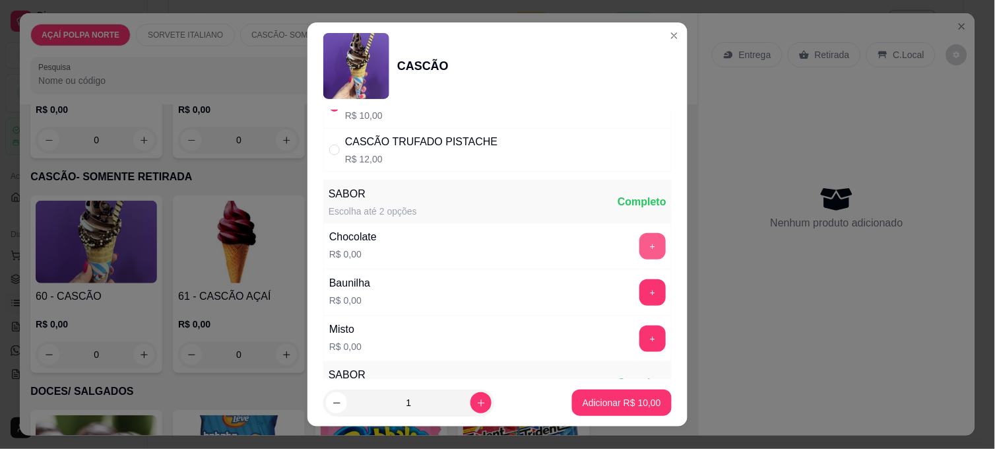
click at [639, 243] on button "+" at bounding box center [652, 246] width 26 height 26
click at [607, 390] on button "Adicionar R$ 10,00" at bounding box center [621, 403] width 97 height 26
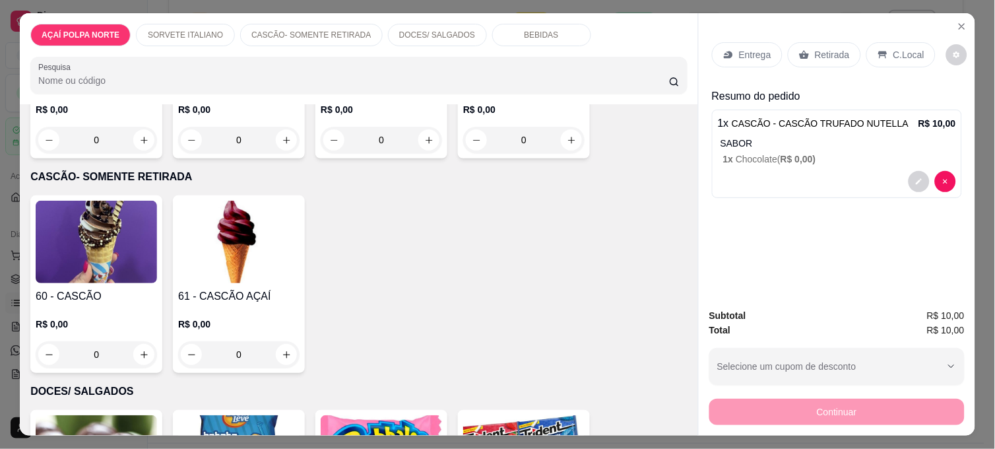
click at [900, 49] on p "C.Local" at bounding box center [908, 54] width 31 height 13
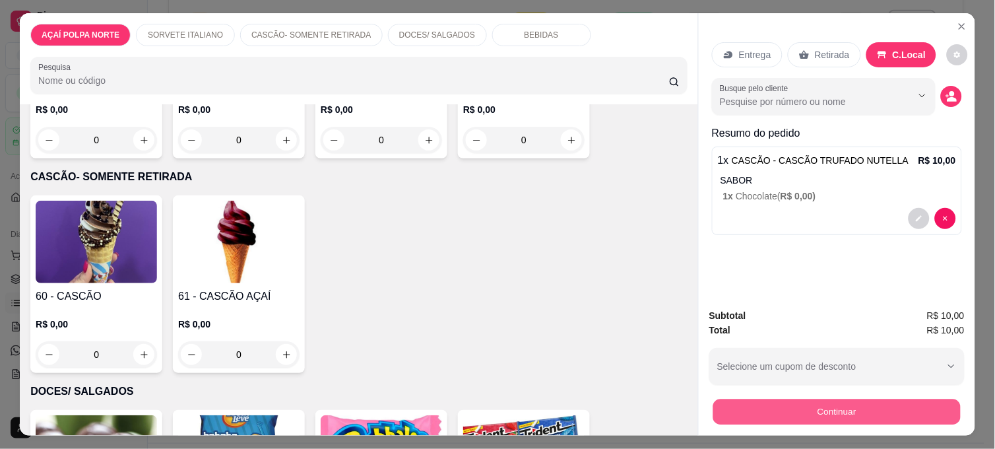
click at [864, 404] on button "Continuar" at bounding box center [836, 411] width 247 height 26
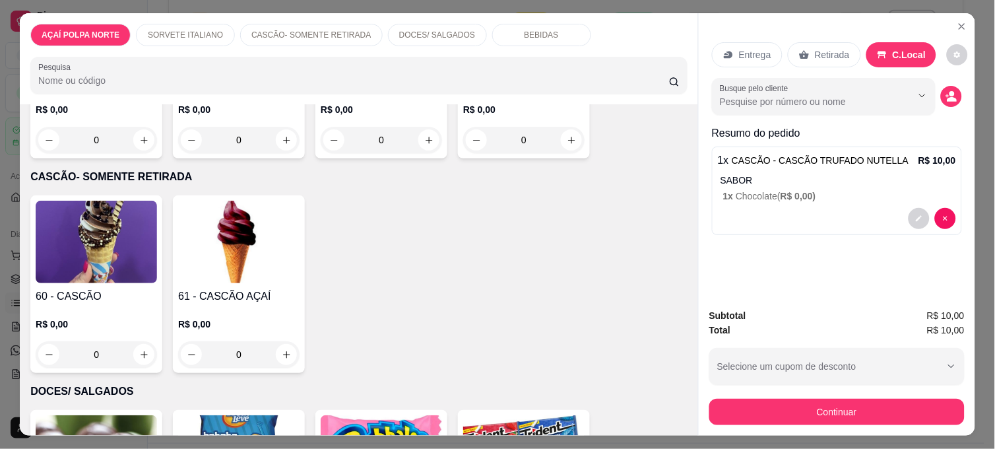
click at [51, 267] on img at bounding box center [96, 242] width 121 height 82
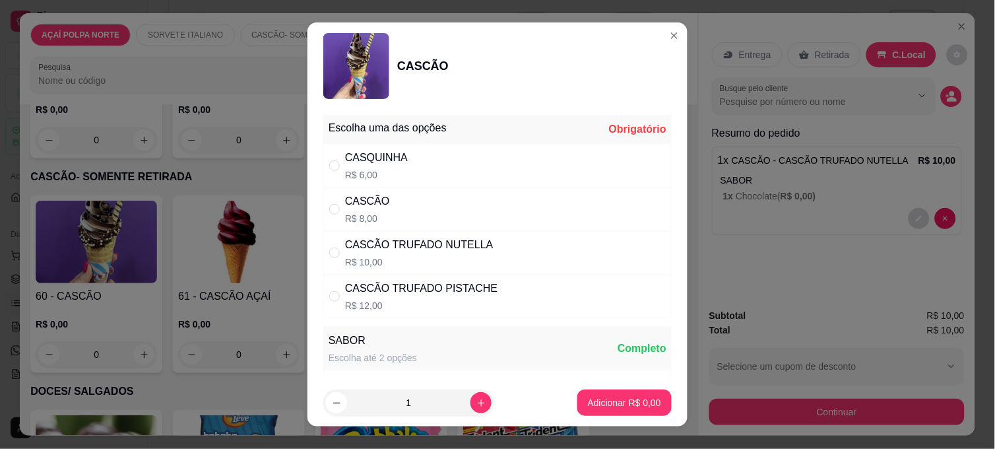
click at [375, 210] on div "CASCÃO R$ 8,00" at bounding box center [367, 209] width 45 height 32
radio input "true"
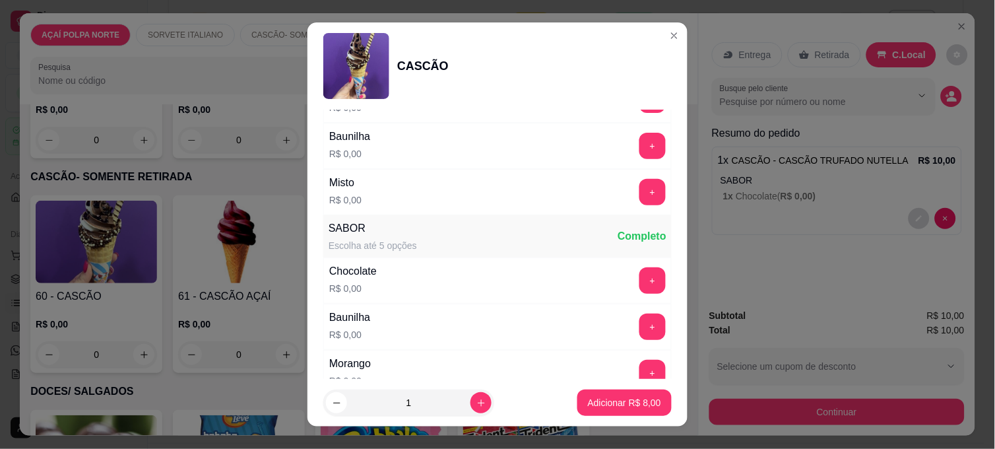
scroll to position [220, 0]
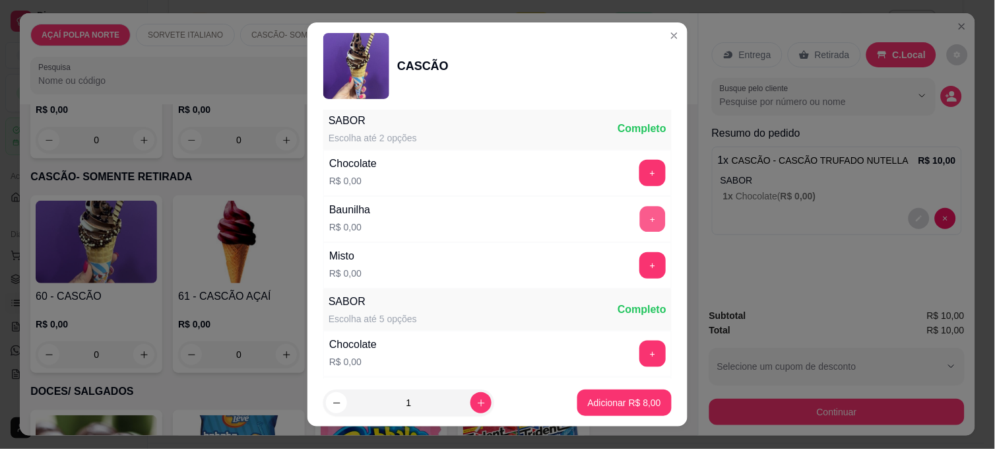
click at [640, 220] on button "+" at bounding box center [653, 219] width 26 height 26
click at [592, 406] on p "Adicionar R$ 8,00" at bounding box center [624, 402] width 73 height 13
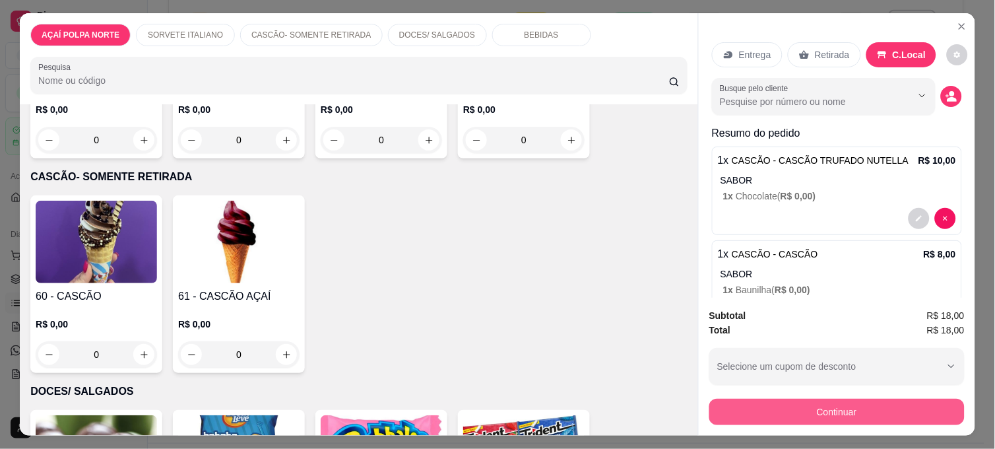
click at [867, 408] on button "Continuar" at bounding box center [836, 411] width 255 height 26
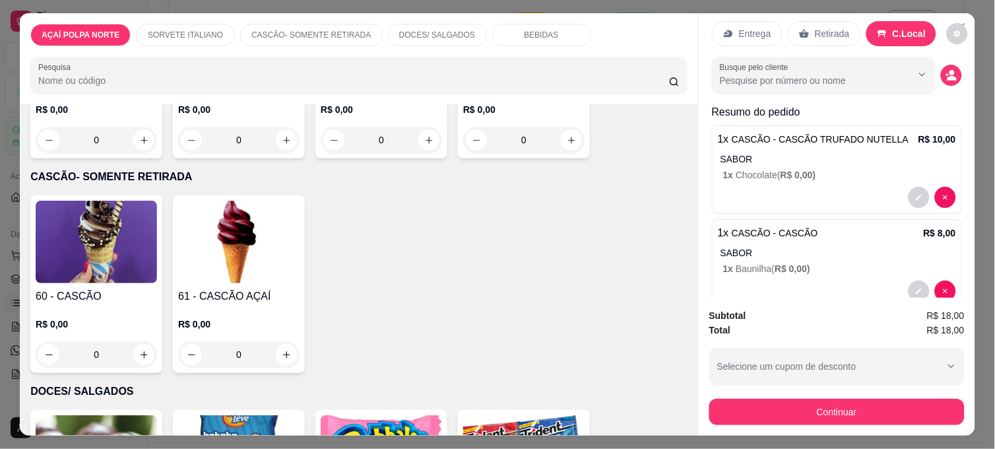
scroll to position [50, 0]
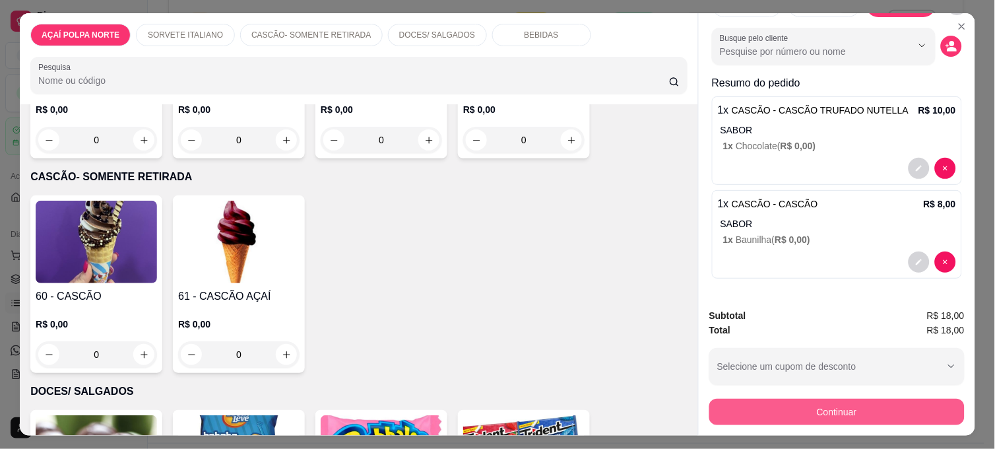
click at [832, 401] on button "Continuar" at bounding box center [836, 411] width 255 height 26
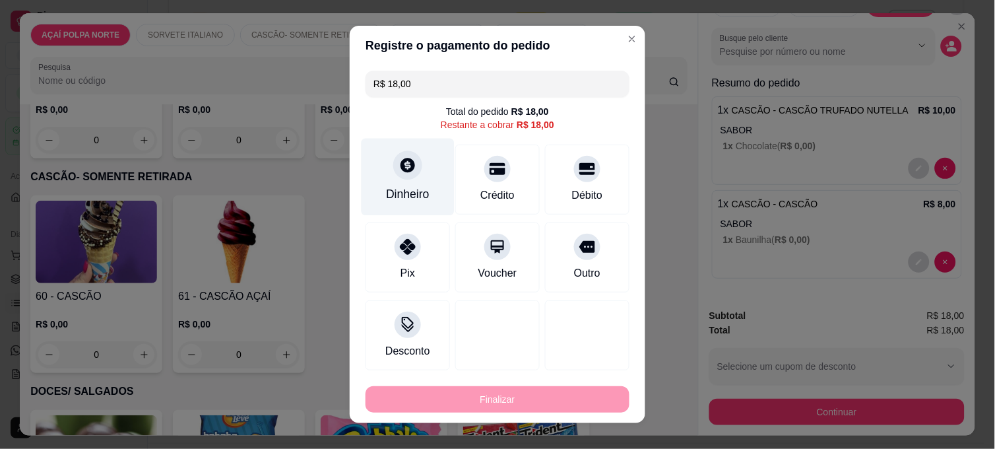
click at [429, 182] on div "Dinheiro" at bounding box center [407, 177] width 93 height 77
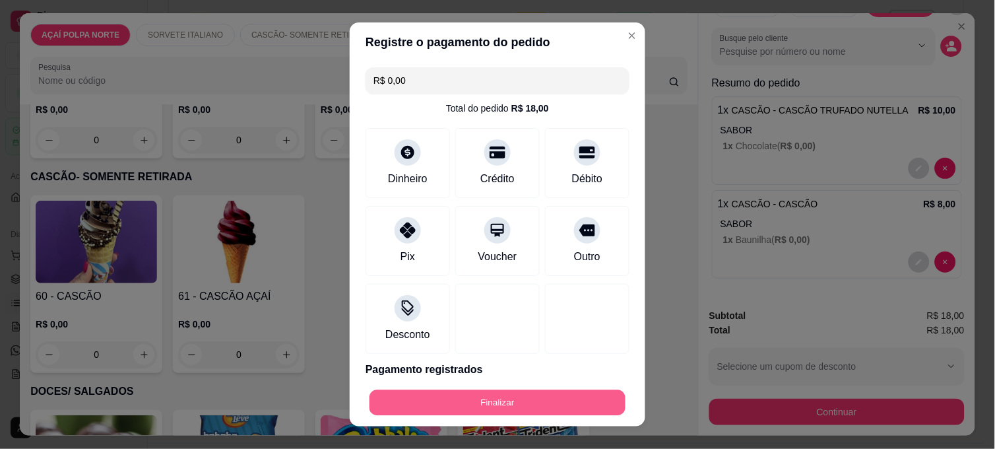
click at [547, 400] on button "Finalizar" at bounding box center [497, 403] width 256 height 26
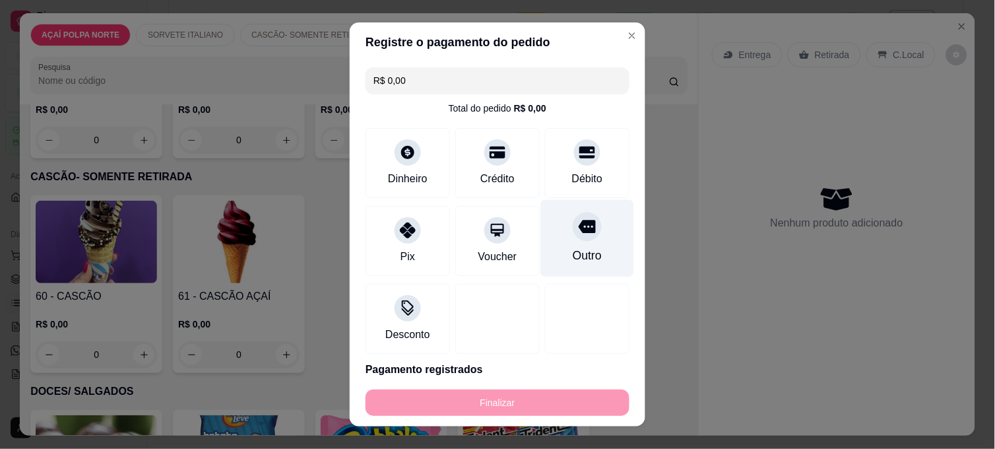
type input "-R$ 18,00"
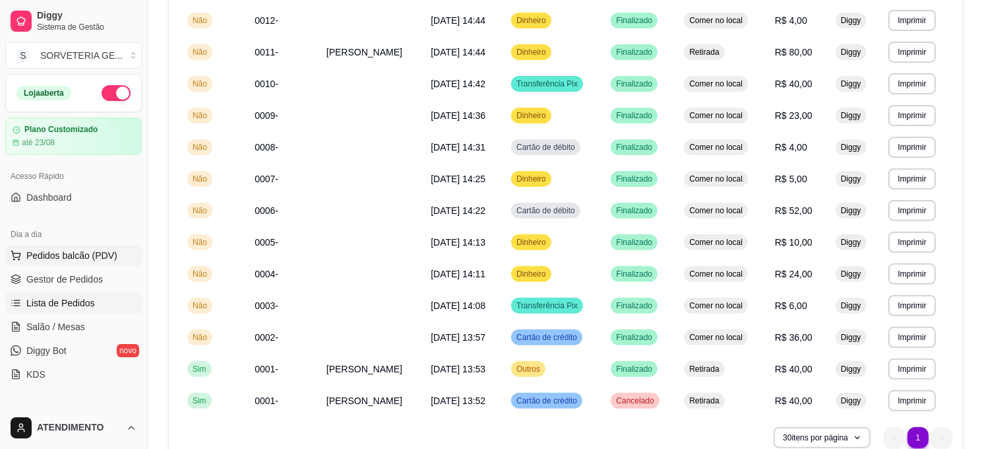
click at [90, 249] on span "Pedidos balcão (PDV)" at bounding box center [71, 255] width 91 height 13
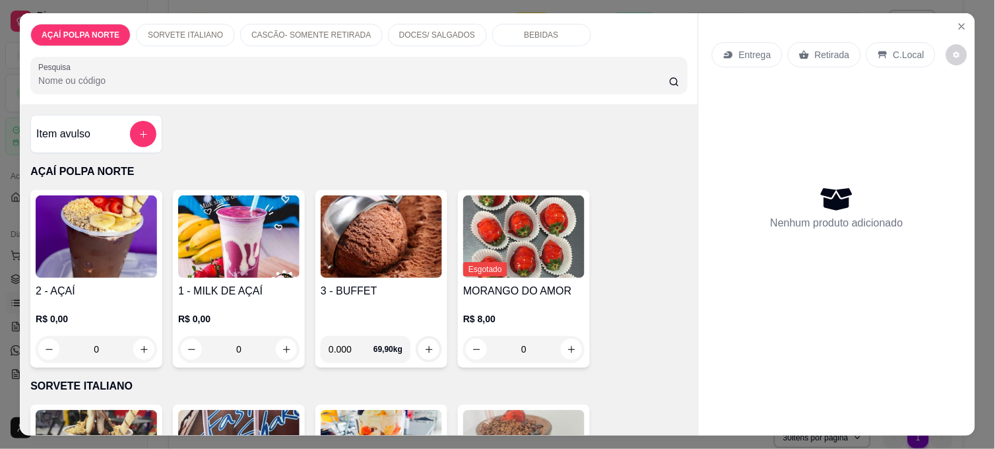
click at [81, 292] on h4 "2 - AÇAÍ" at bounding box center [96, 291] width 121 height 16
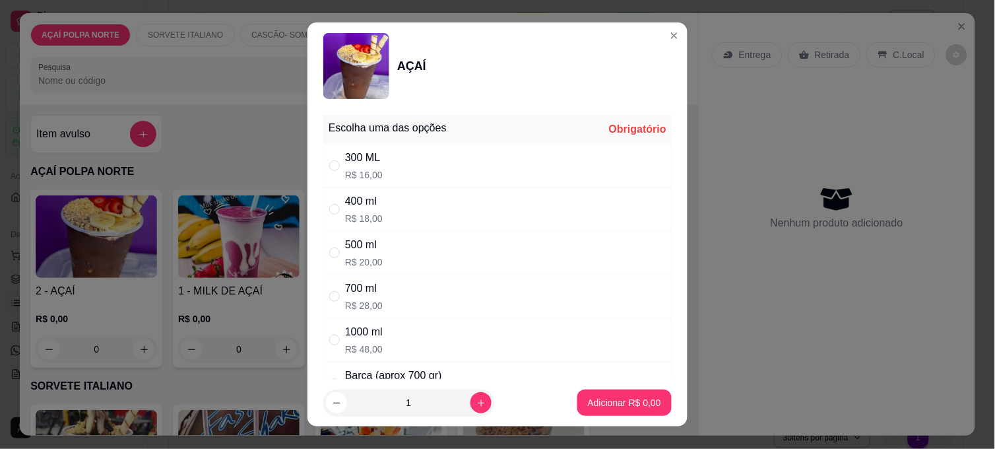
click at [381, 175] on div "300 ML R$ 16,00" at bounding box center [497, 166] width 348 height 44
radio input "true"
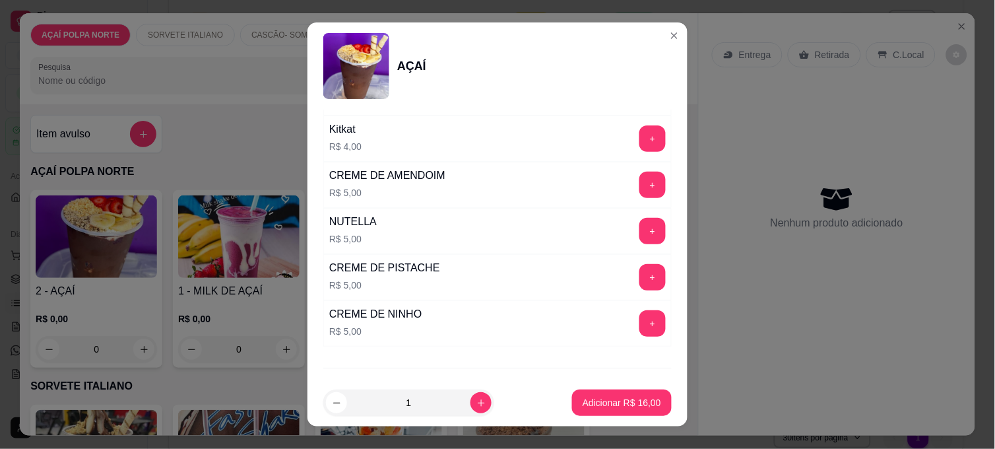
scroll to position [1610, 0]
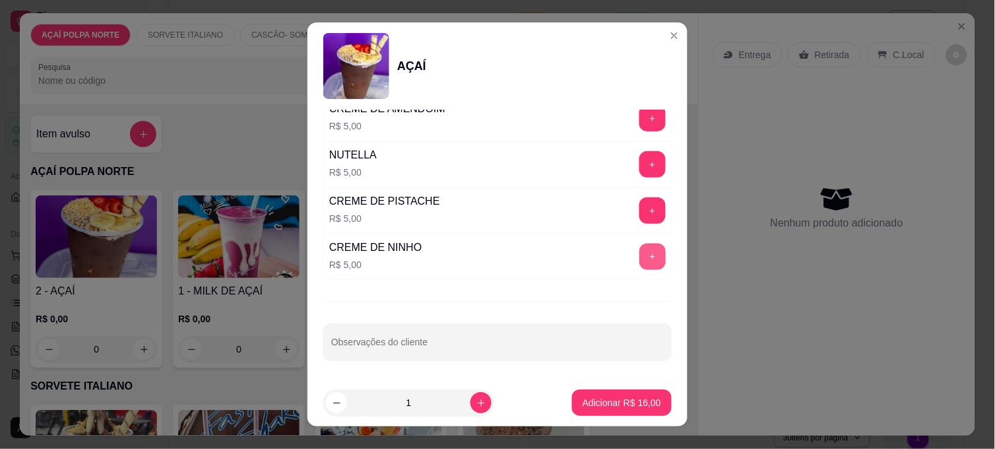
click at [639, 254] on button "+" at bounding box center [652, 256] width 26 height 26
click at [639, 166] on button "+" at bounding box center [652, 164] width 26 height 26
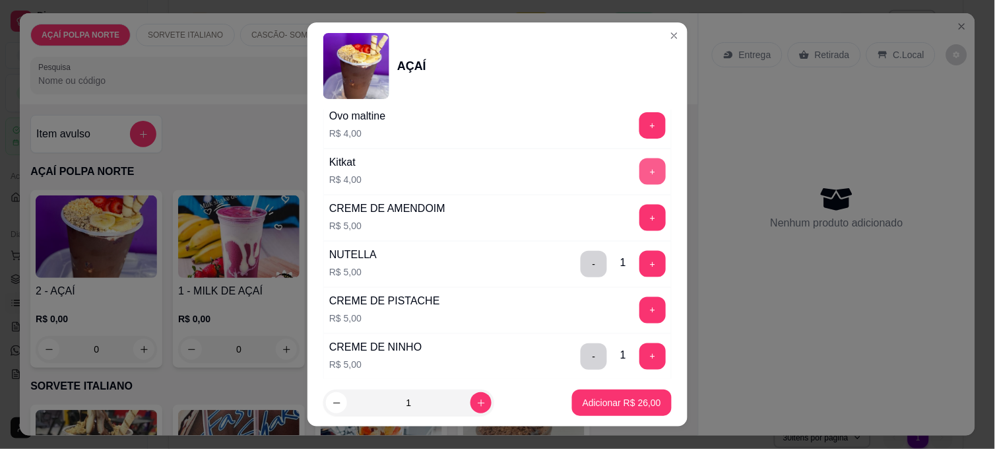
scroll to position [1463, 0]
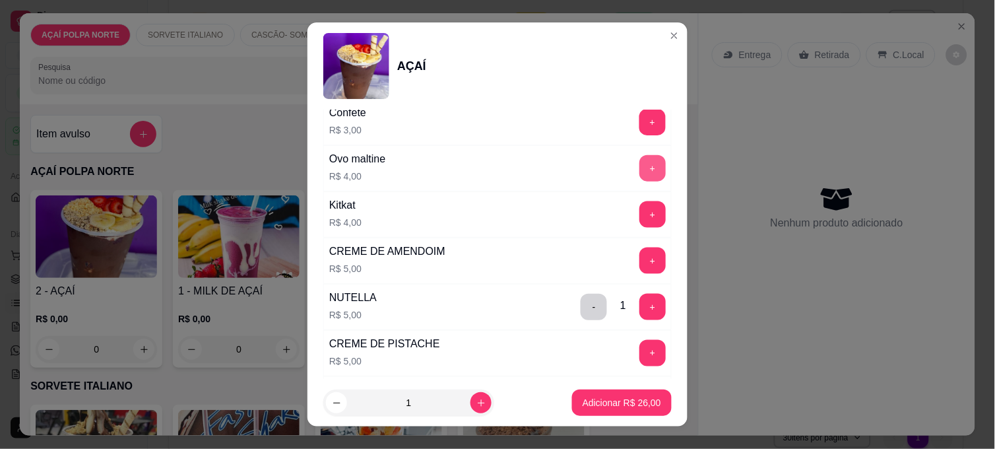
click at [639, 181] on button "+" at bounding box center [652, 168] width 26 height 26
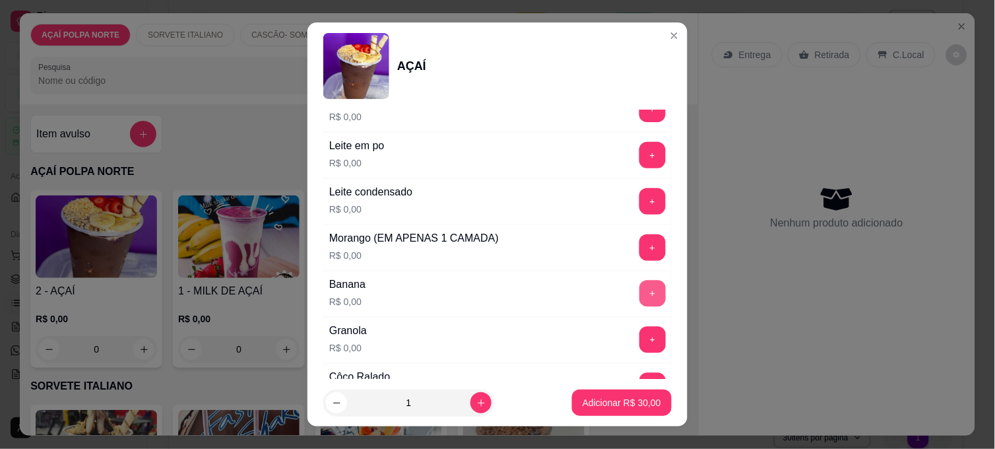
scroll to position [511, 0]
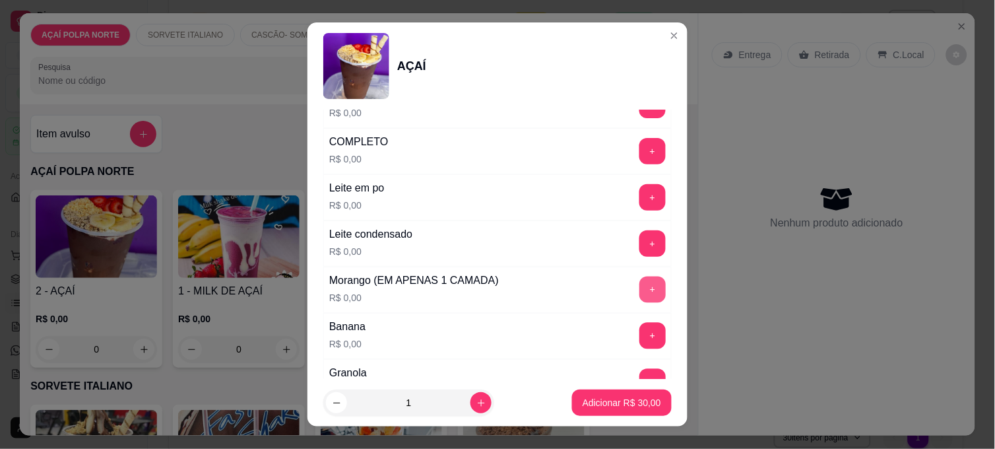
click at [639, 285] on button "+" at bounding box center [652, 289] width 26 height 26
click at [639, 334] on button "+" at bounding box center [652, 336] width 26 height 26
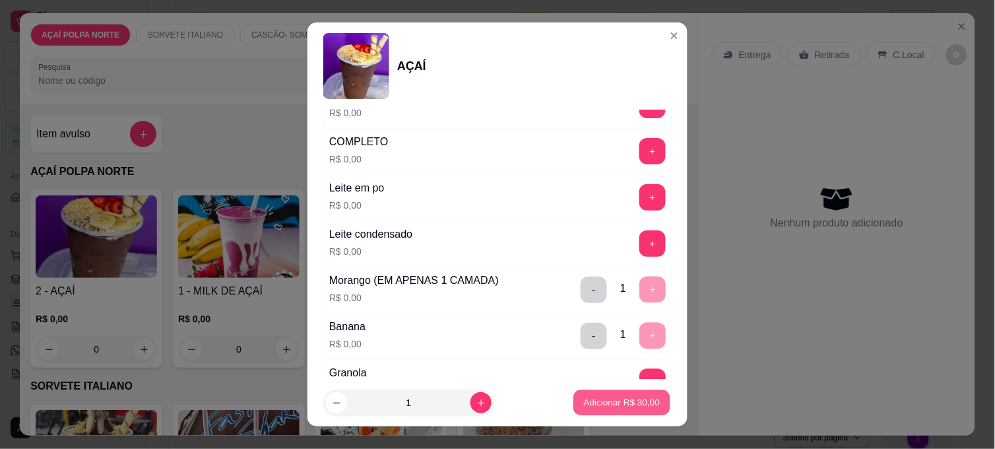
click at [625, 392] on button "Adicionar R$ 30,00" at bounding box center [621, 403] width 97 height 26
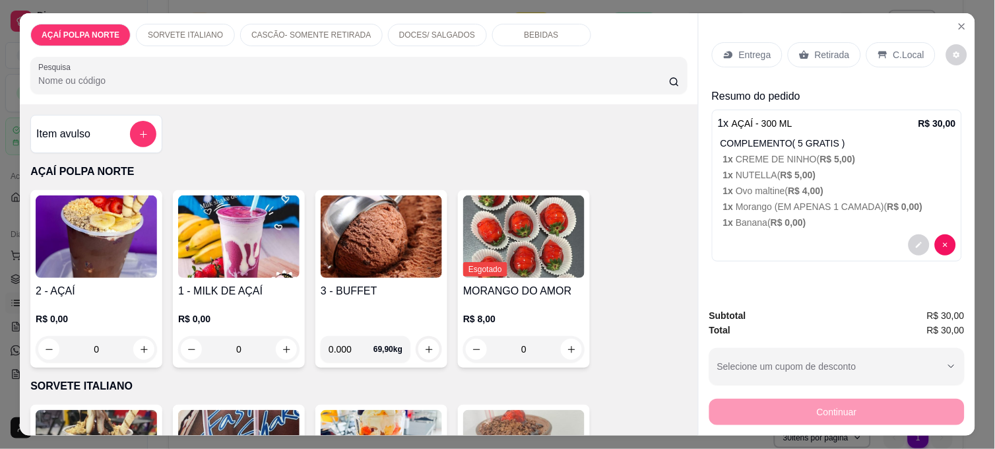
click at [834, 48] on p "Retirada" at bounding box center [832, 54] width 35 height 13
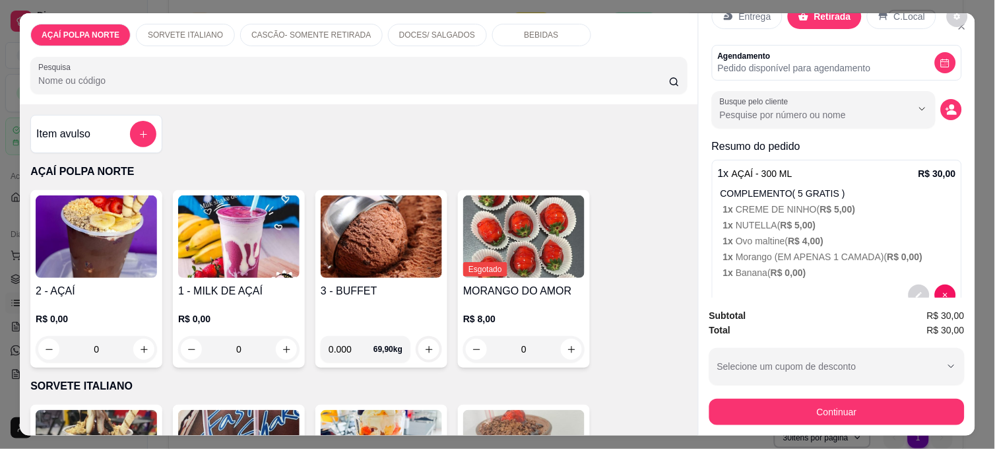
scroll to position [71, 0]
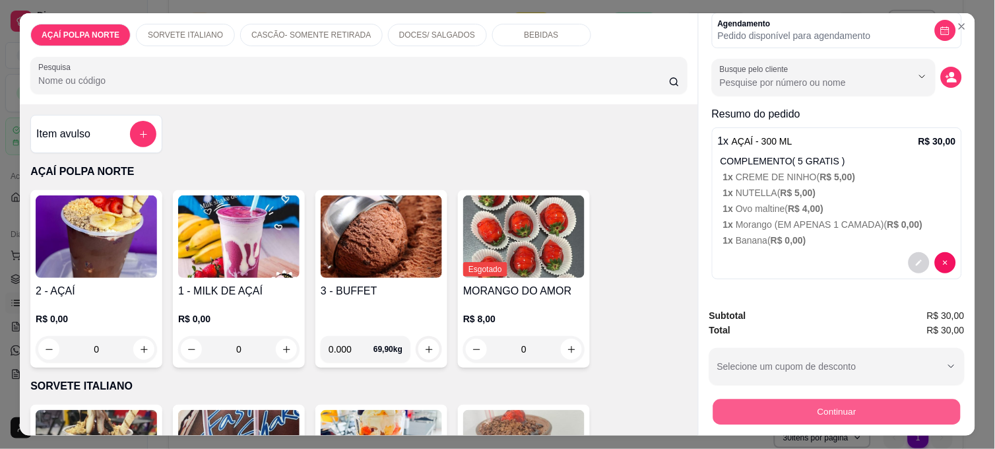
click at [883, 398] on button "Continuar" at bounding box center [836, 411] width 247 height 26
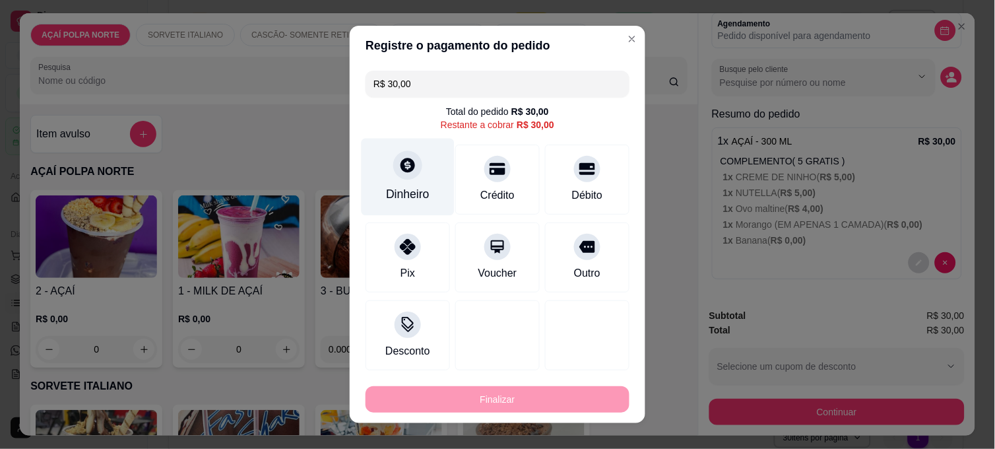
click at [414, 181] on div "Dinheiro" at bounding box center [407, 177] width 93 height 77
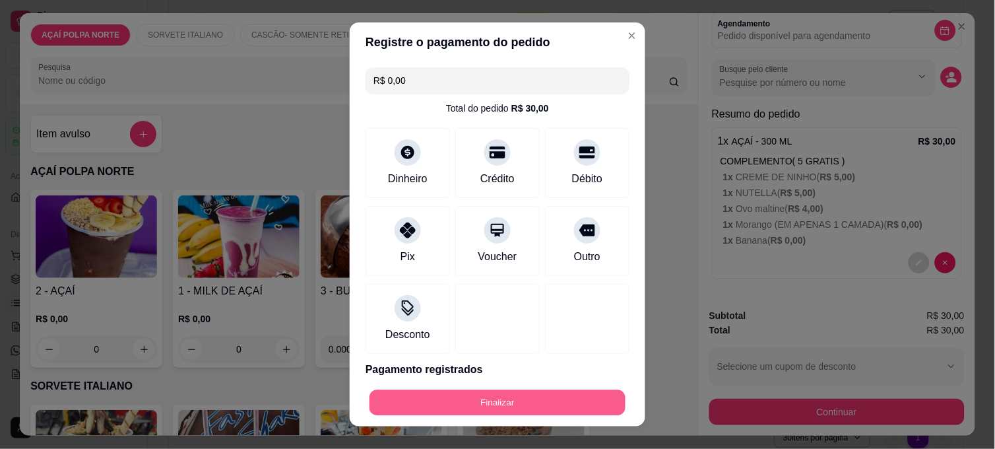
click at [514, 396] on button "Finalizar" at bounding box center [497, 403] width 256 height 26
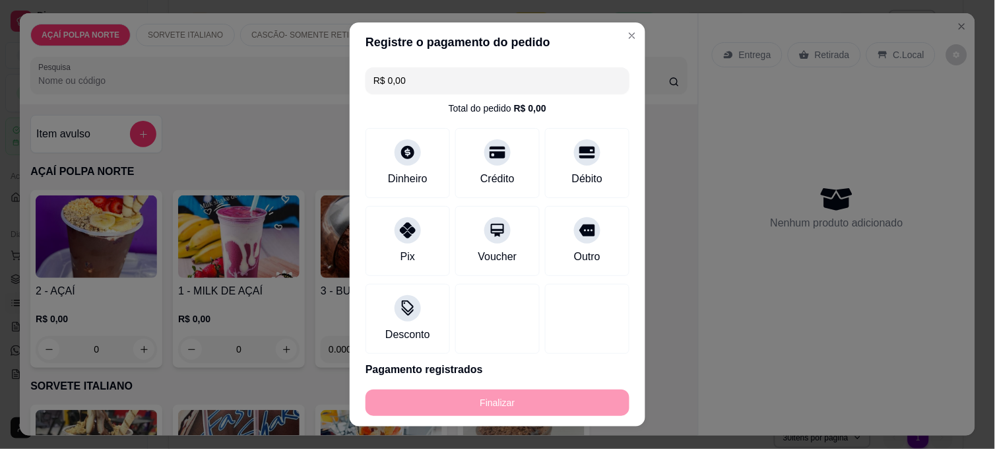
type input "-R$ 30,00"
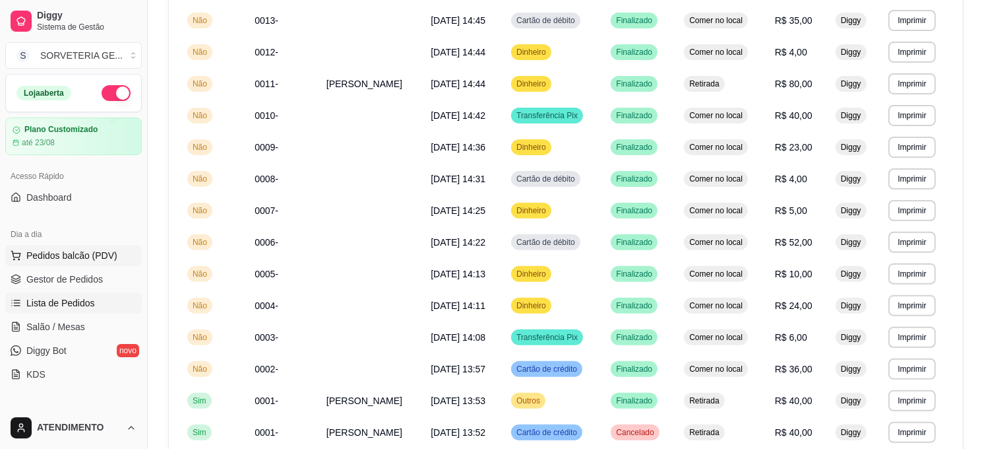
click at [67, 259] on span "Pedidos balcão (PDV)" at bounding box center [71, 255] width 91 height 13
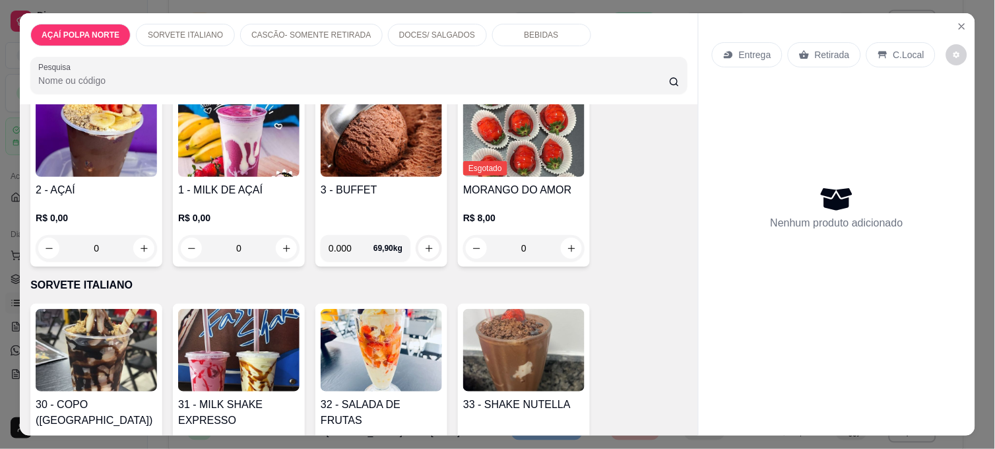
scroll to position [146, 0]
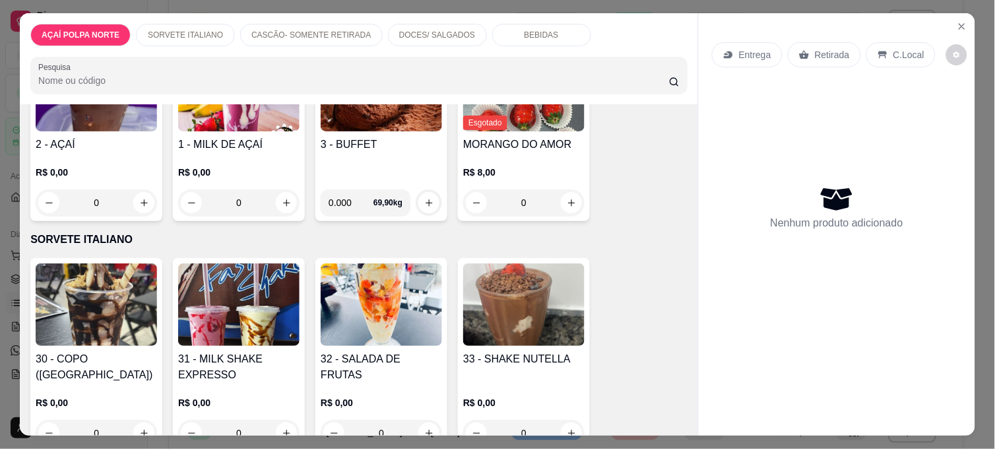
click at [233, 320] on img at bounding box center [238, 304] width 121 height 82
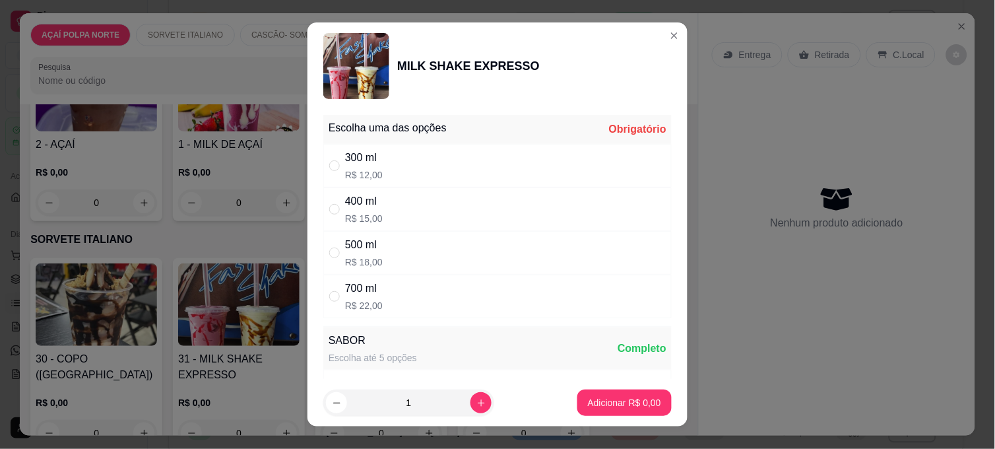
click at [420, 262] on div "500 ml R$ 18,00" at bounding box center [497, 253] width 348 height 44
radio input "true"
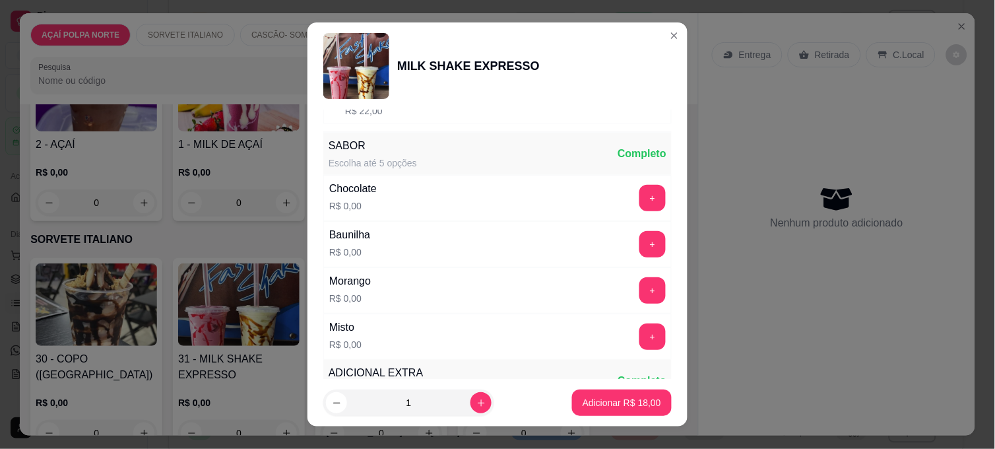
scroll to position [220, 0]
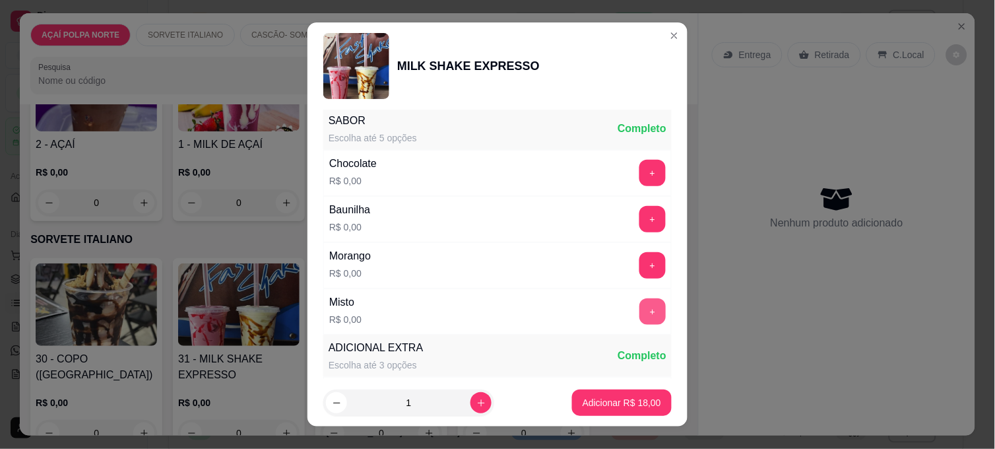
click at [639, 315] on button "+" at bounding box center [652, 311] width 26 height 26
click at [631, 402] on p "Adicionar R$ 18,00" at bounding box center [621, 402] width 78 height 13
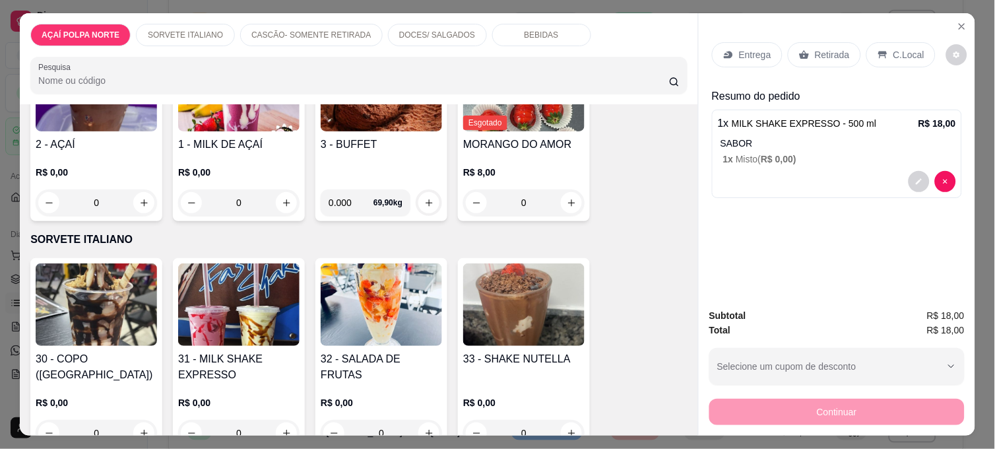
click at [818, 61] on div "Retirada" at bounding box center [824, 54] width 73 height 25
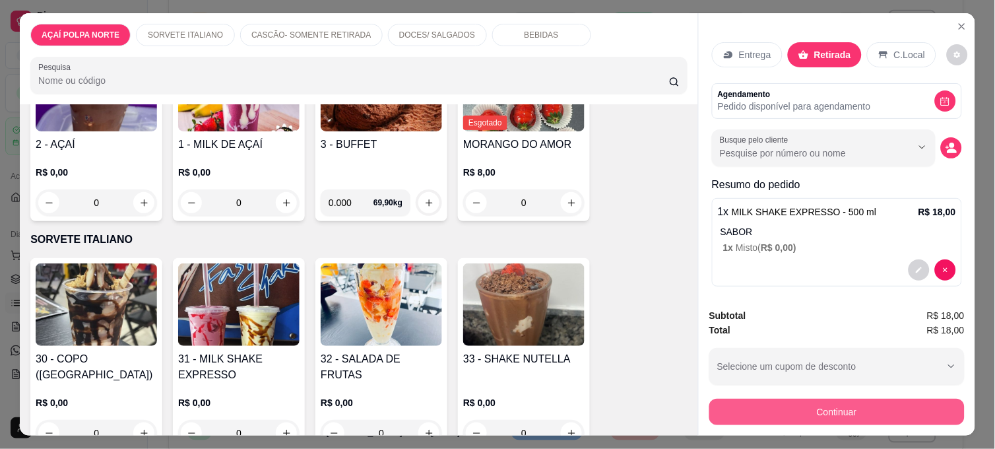
click at [795, 398] on button "Continuar" at bounding box center [836, 411] width 255 height 26
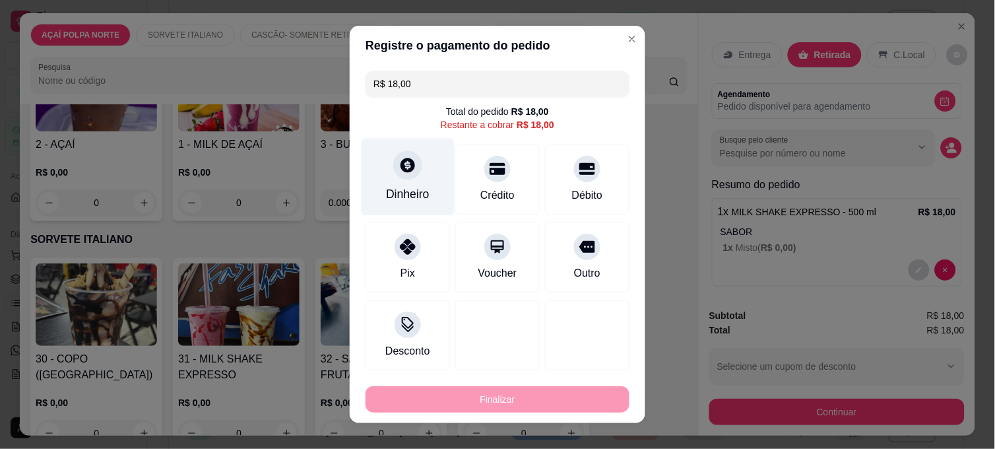
click at [419, 185] on div "Dinheiro" at bounding box center [407, 177] width 93 height 77
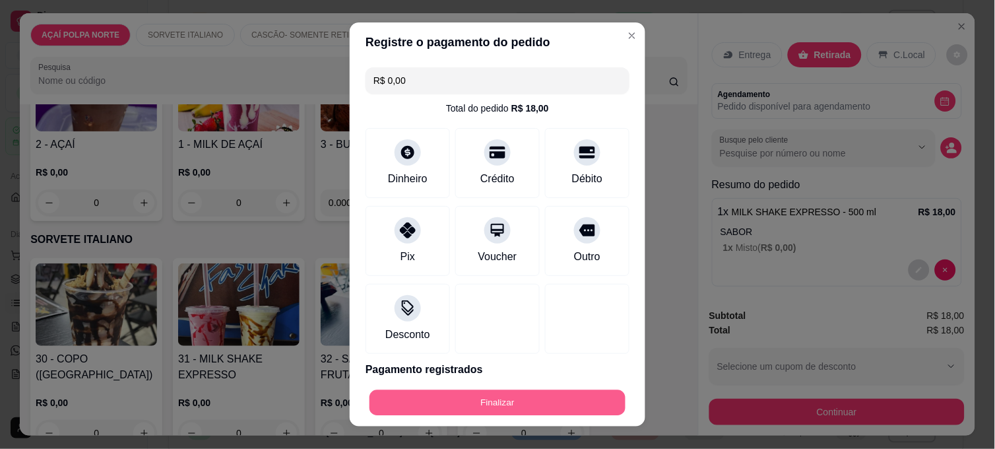
click at [534, 403] on button "Finalizar" at bounding box center [497, 403] width 256 height 26
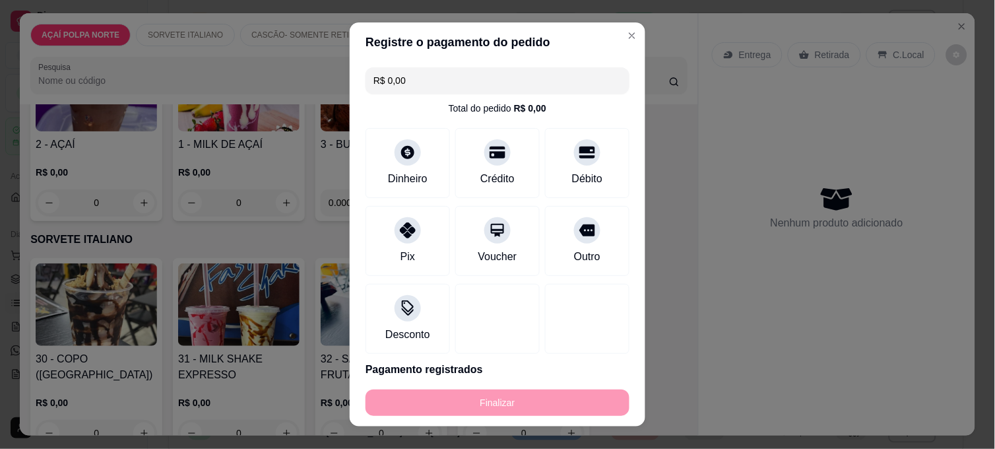
type input "-R$ 18,00"
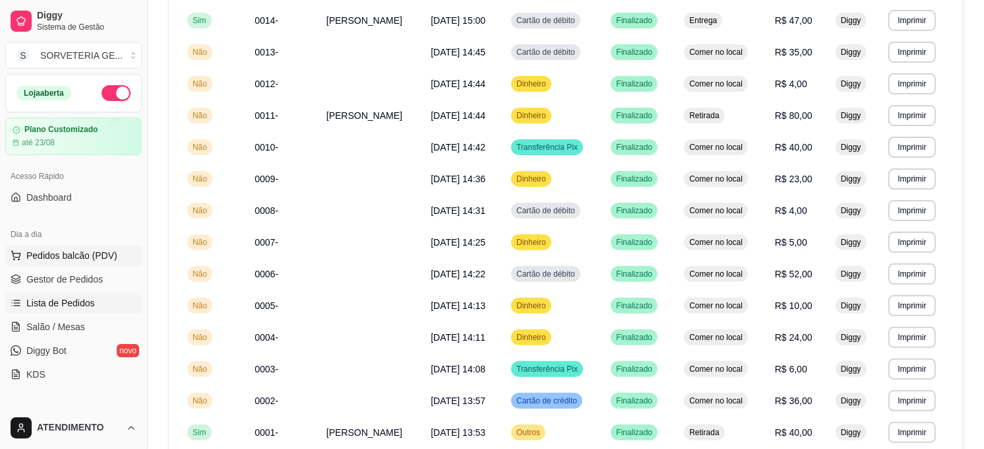
click at [62, 262] on button "Pedidos balcão (PDV)" at bounding box center [73, 255] width 137 height 21
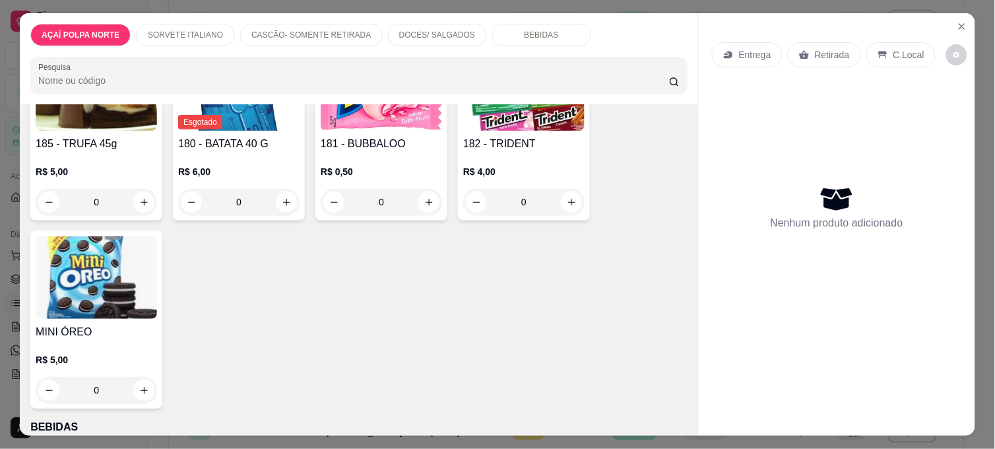
scroll to position [1026, 0]
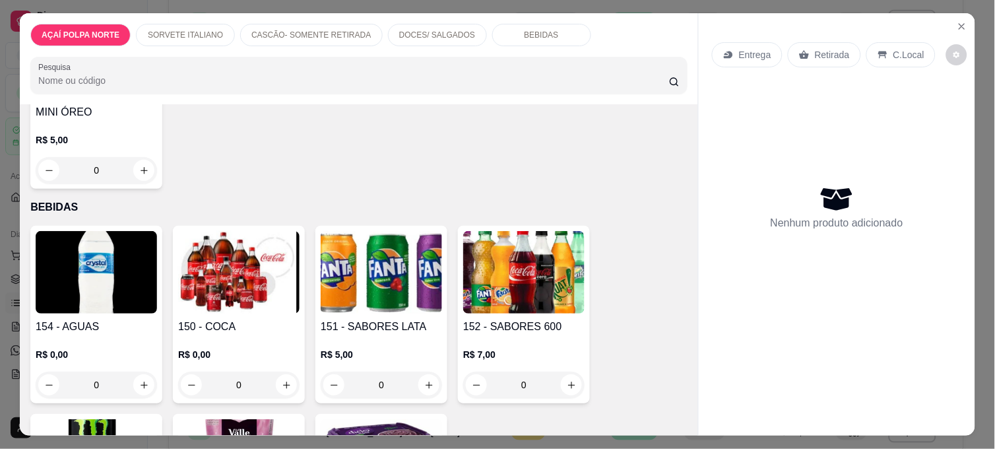
click at [225, 278] on img at bounding box center [238, 272] width 121 height 82
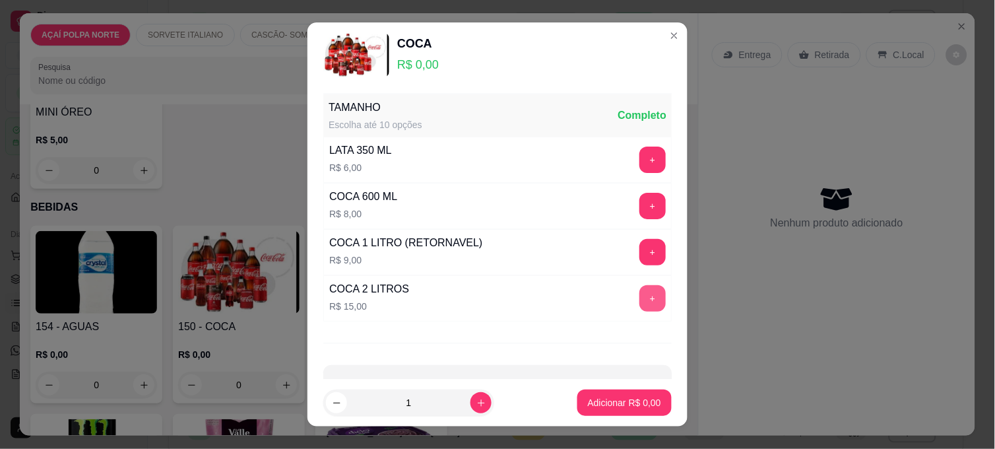
click at [639, 306] on button "+" at bounding box center [652, 298] width 26 height 26
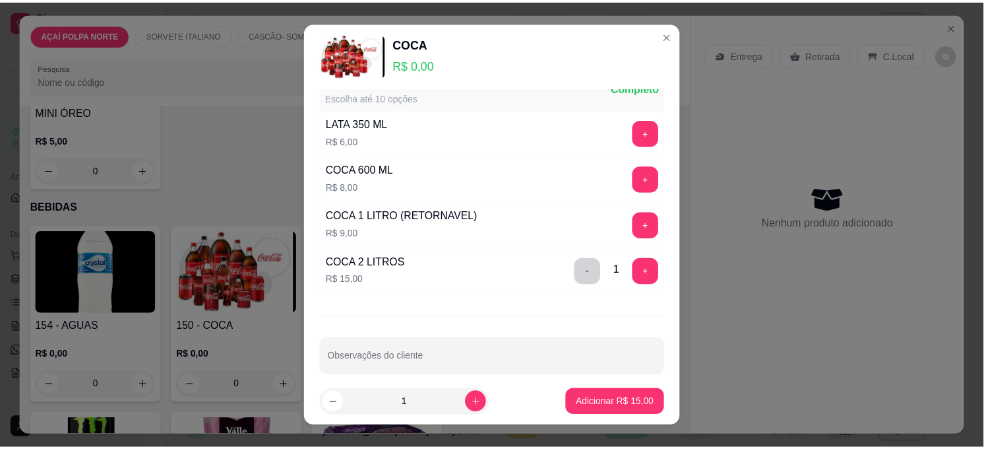
scroll to position [42, 0]
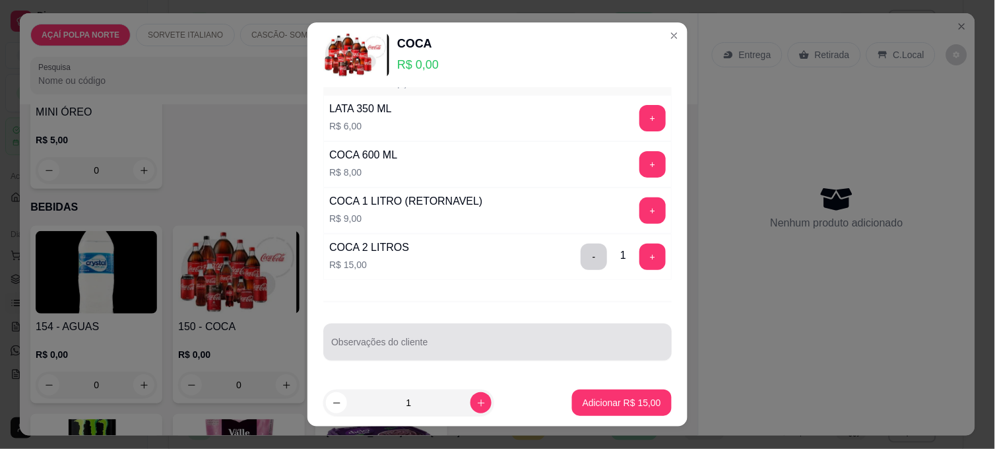
click at [554, 339] on div at bounding box center [497, 341] width 332 height 26
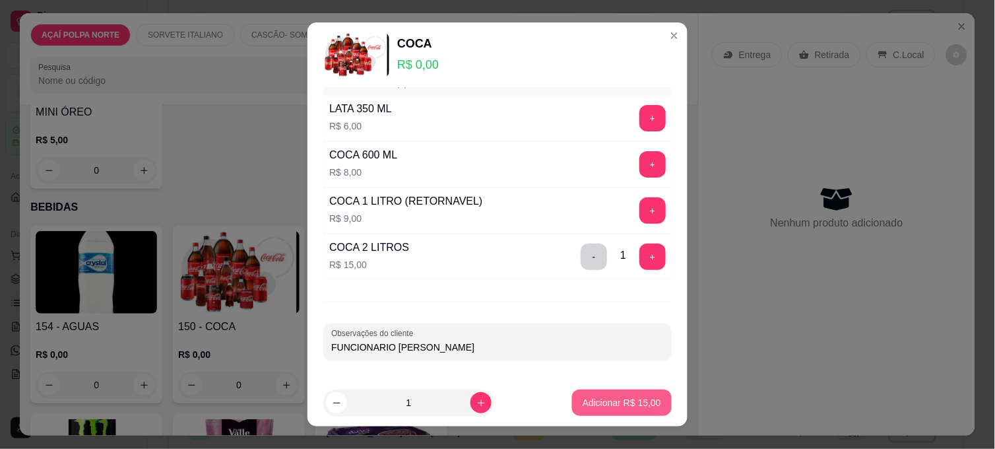
type input "FUNCIONARIO [PERSON_NAME]"
click at [631, 406] on p "Adicionar R$ 15,00" at bounding box center [621, 402] width 78 height 13
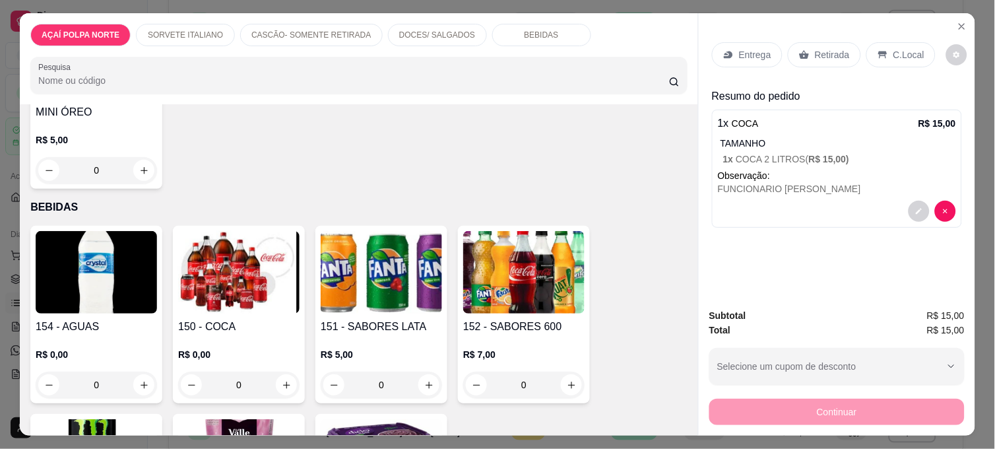
click at [827, 48] on p "Retirada" at bounding box center [832, 54] width 35 height 13
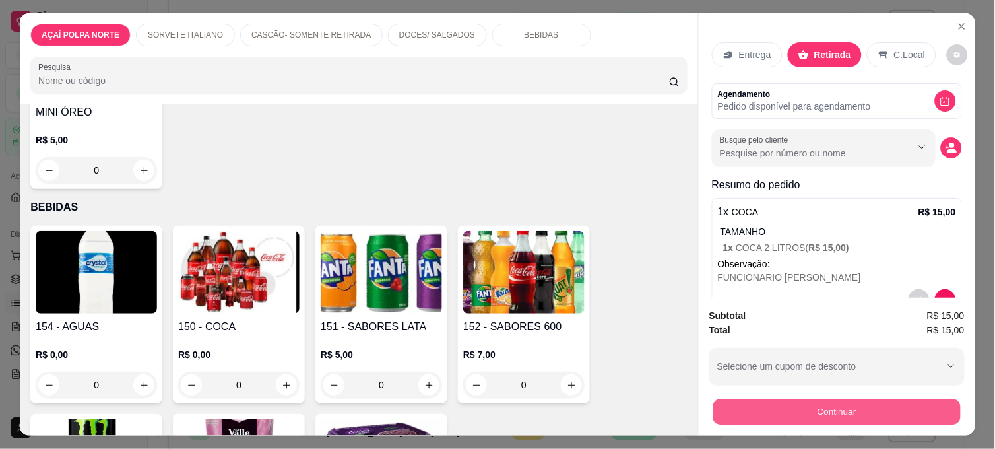
click at [810, 398] on button "Continuar" at bounding box center [836, 411] width 247 height 26
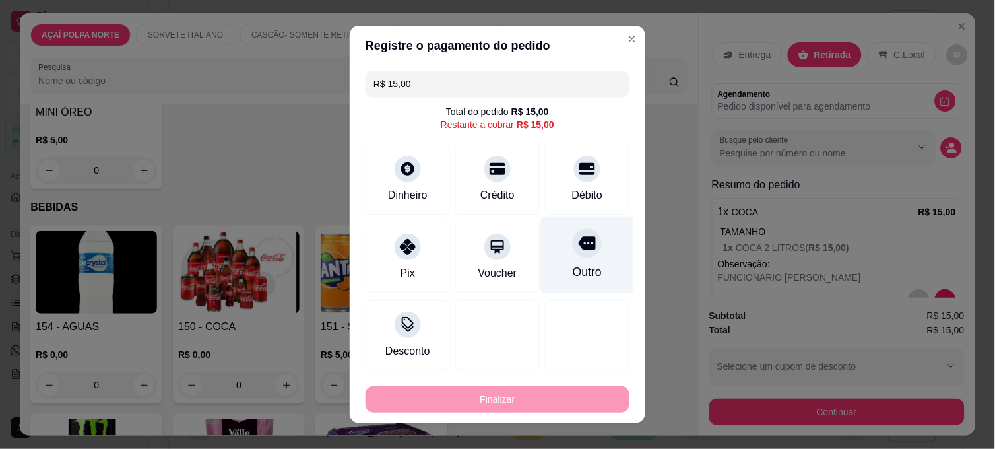
click at [553, 251] on div "Outro" at bounding box center [587, 254] width 93 height 77
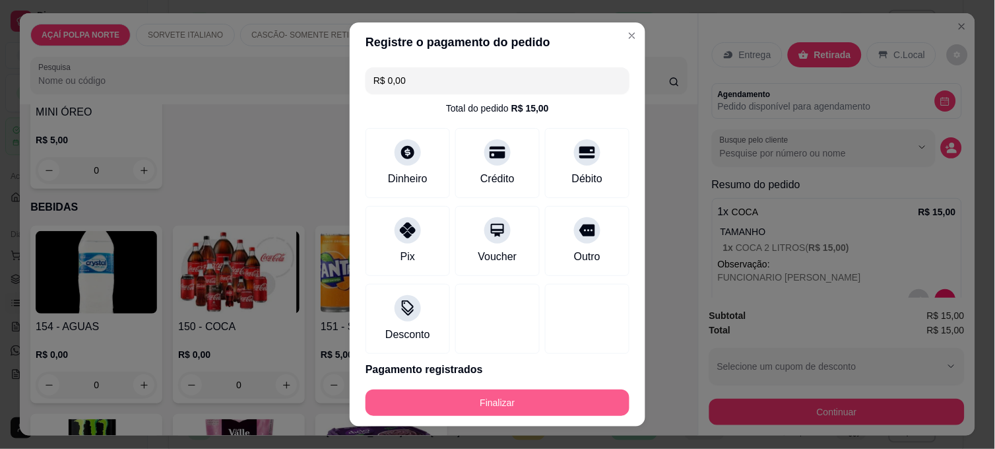
click at [570, 401] on button "Finalizar" at bounding box center [497, 402] width 264 height 26
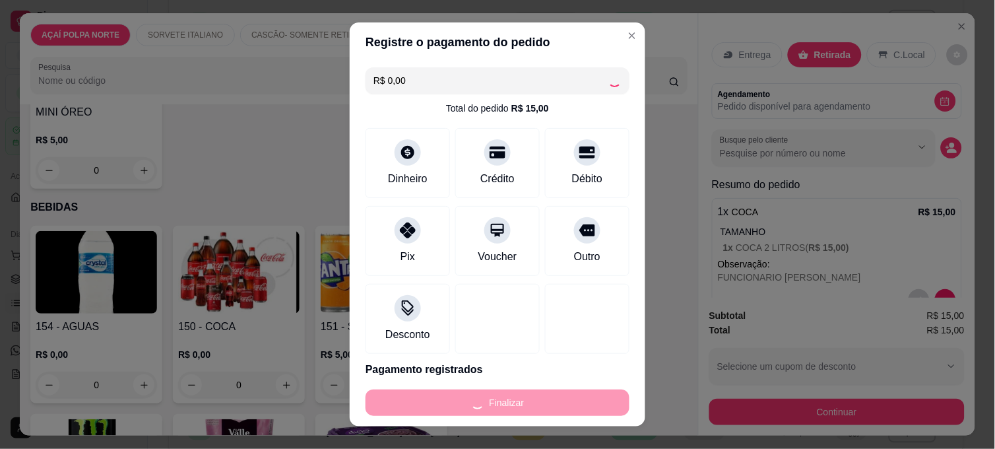
type input "-R$ 15,00"
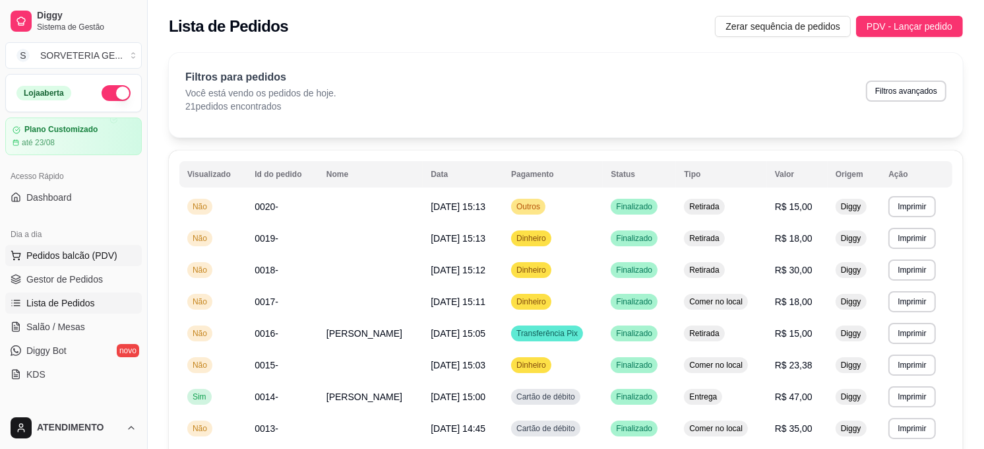
click at [36, 249] on span "Pedidos balcão (PDV)" at bounding box center [71, 255] width 91 height 13
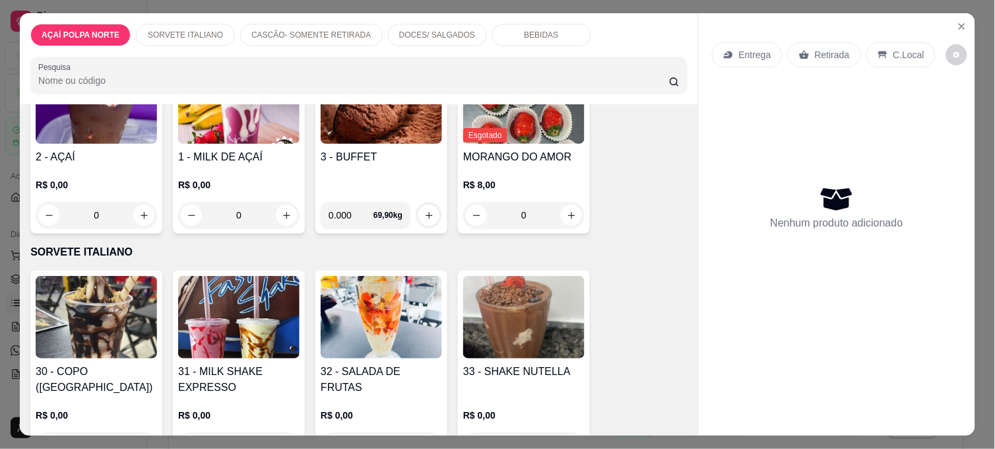
scroll to position [220, 0]
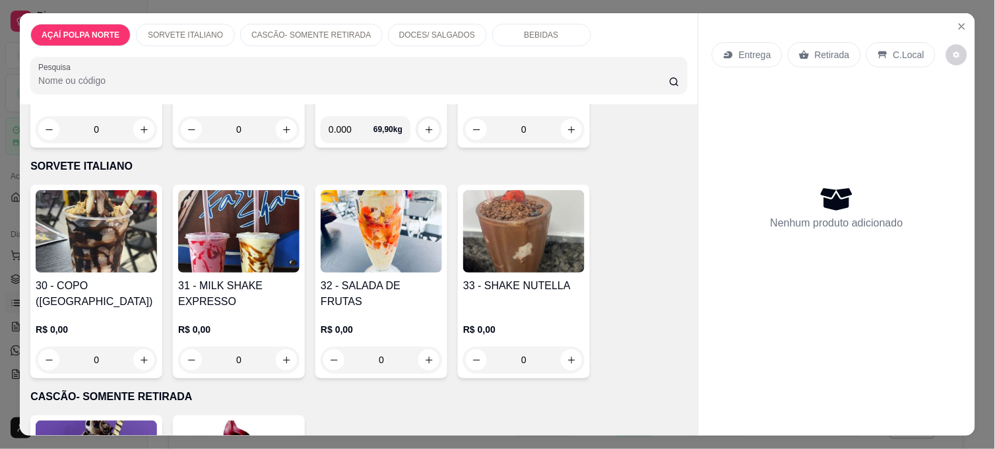
click at [125, 309] on div "R$ 0,00 0" at bounding box center [96, 340] width 121 height 63
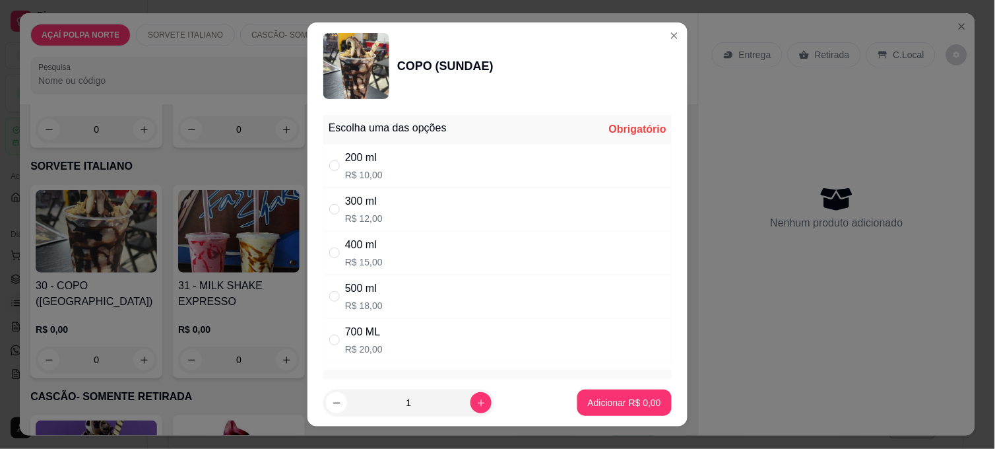
click at [393, 165] on div "200 ml R$ 10,00" at bounding box center [497, 166] width 348 height 44
radio input "true"
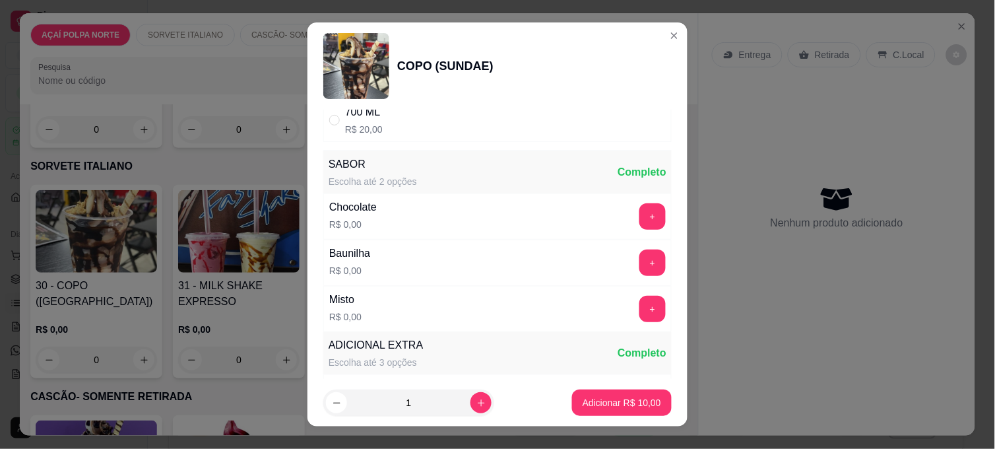
click at [638, 315] on div "+" at bounding box center [652, 308] width 37 height 26
click at [639, 315] on button "+" at bounding box center [652, 308] width 26 height 26
click at [633, 398] on p "Adicionar R$ 10,00" at bounding box center [621, 402] width 78 height 13
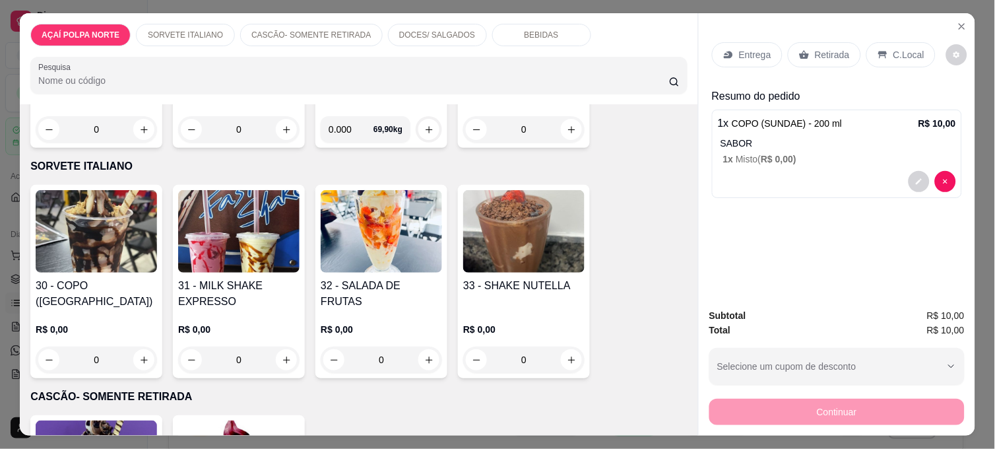
click at [834, 57] on div "Retirada" at bounding box center [824, 54] width 73 height 25
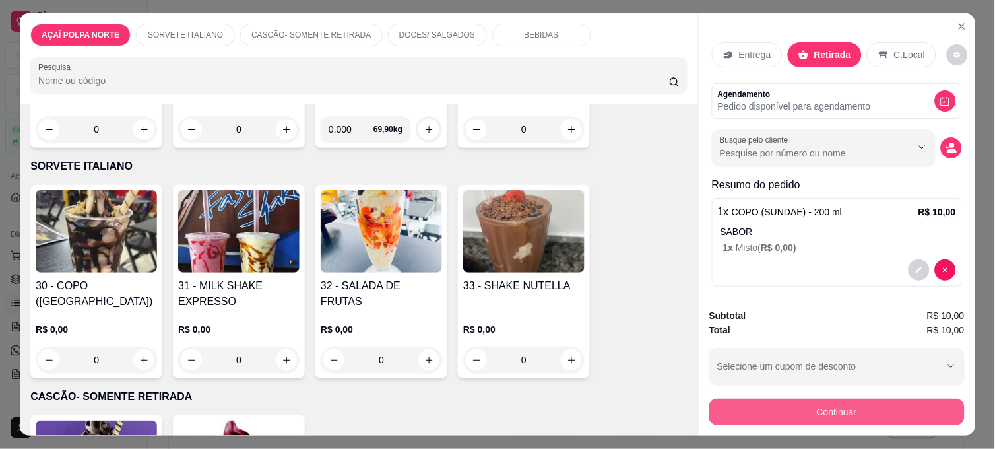
click at [840, 409] on button "Continuar" at bounding box center [836, 411] width 255 height 26
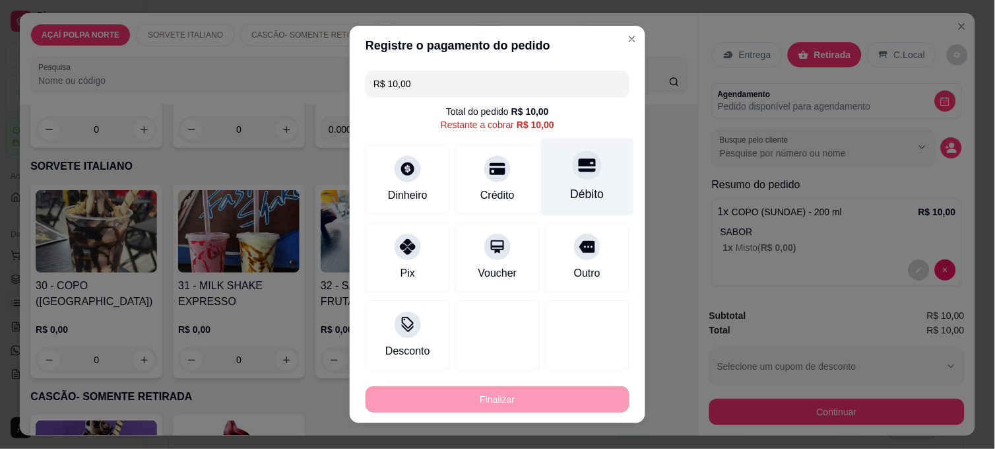
click at [578, 173] on icon at bounding box center [586, 164] width 17 height 17
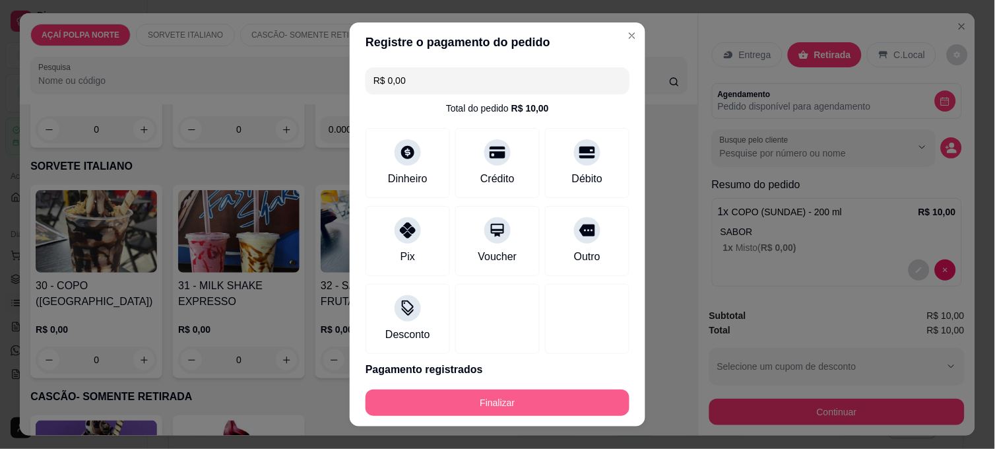
click at [564, 397] on button "Finalizar" at bounding box center [497, 402] width 264 height 26
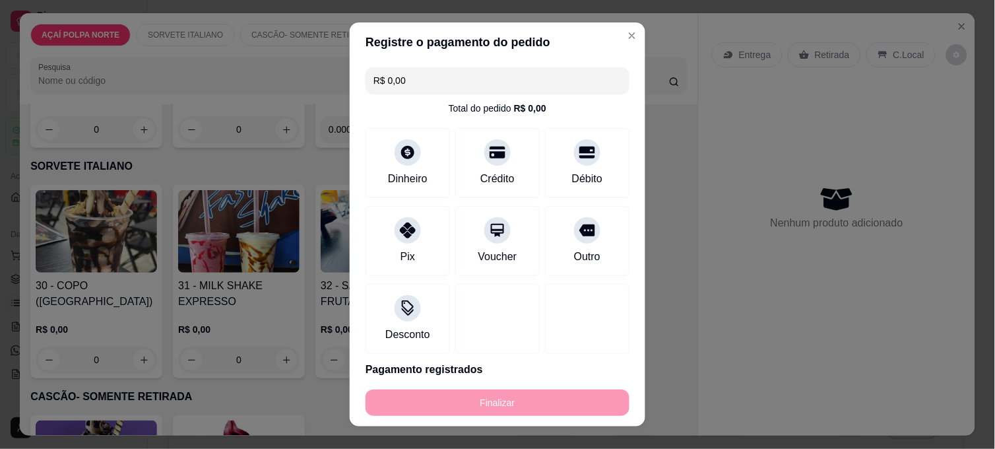
type input "-R$ 10,00"
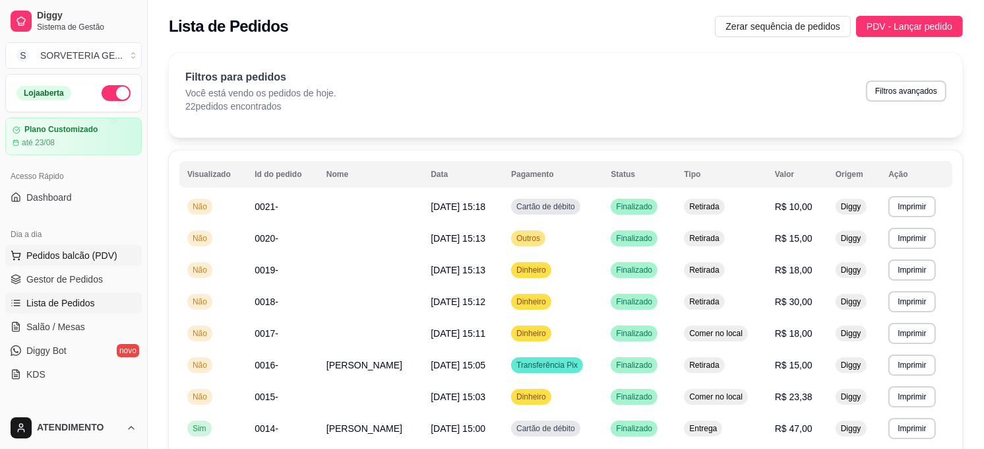
click at [68, 246] on button "Pedidos balcão (PDV)" at bounding box center [73, 255] width 137 height 21
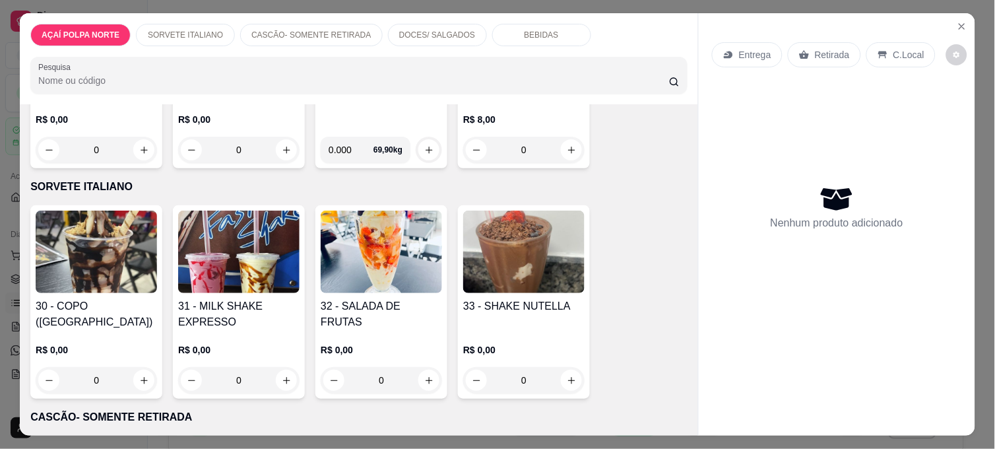
scroll to position [220, 0]
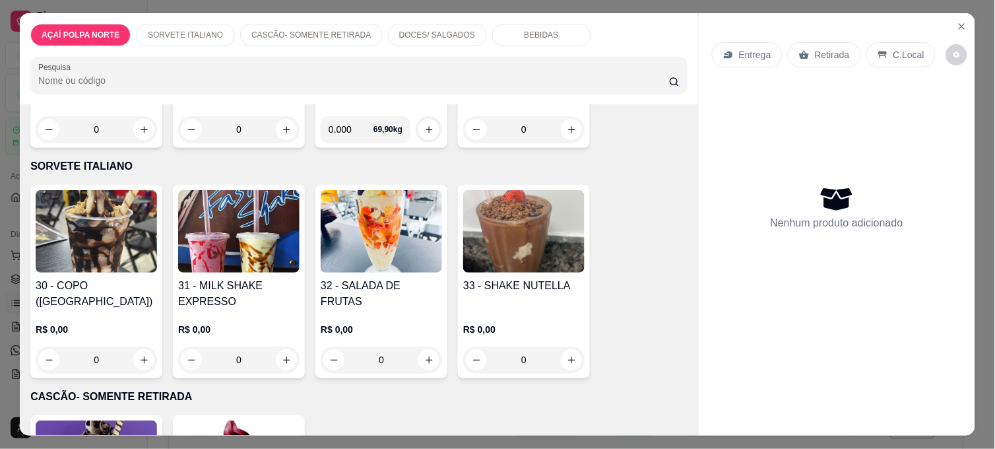
click at [104, 251] on img at bounding box center [96, 231] width 121 height 82
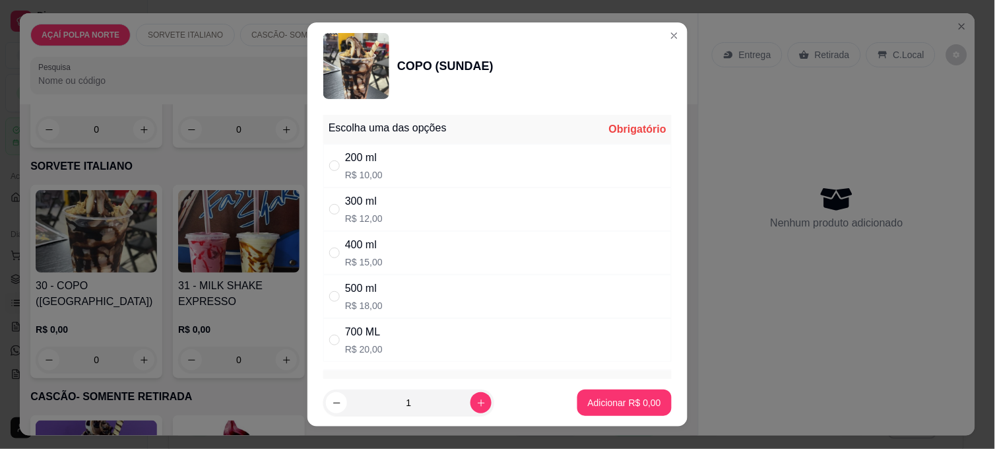
click at [358, 208] on div "300 ml" at bounding box center [364, 201] width 38 height 16
radio input "true"
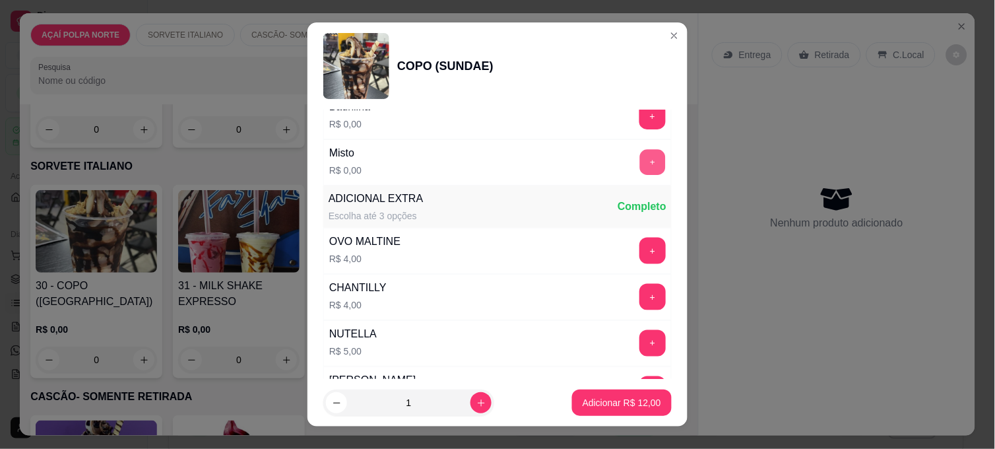
click at [640, 166] on button "+" at bounding box center [653, 163] width 26 height 26
click at [639, 253] on button "+" at bounding box center [652, 250] width 26 height 26
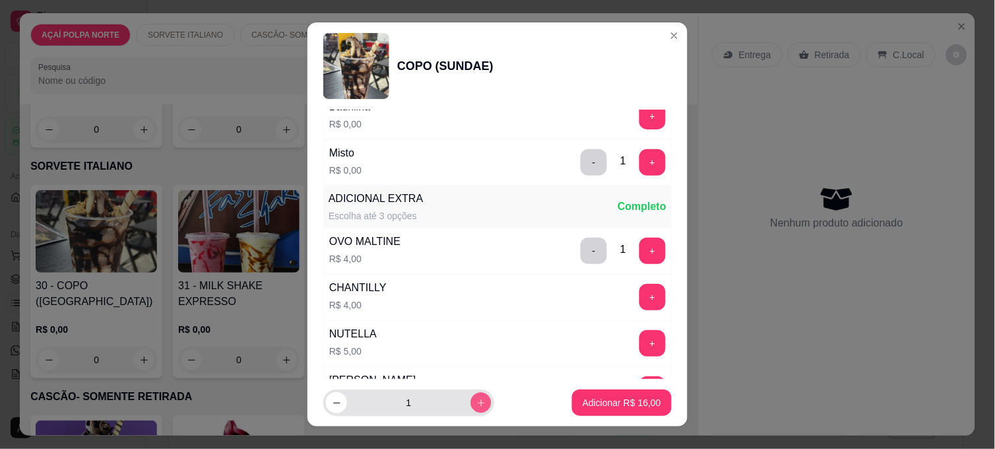
click at [476, 404] on icon "increase-product-quantity" at bounding box center [481, 403] width 10 height 10
type input "2"
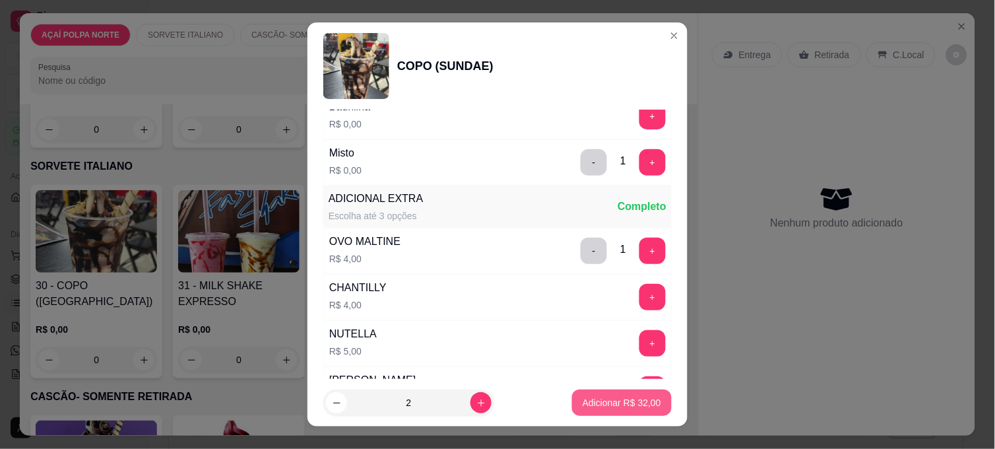
click at [596, 403] on p "Adicionar R$ 32,00" at bounding box center [621, 402] width 78 height 13
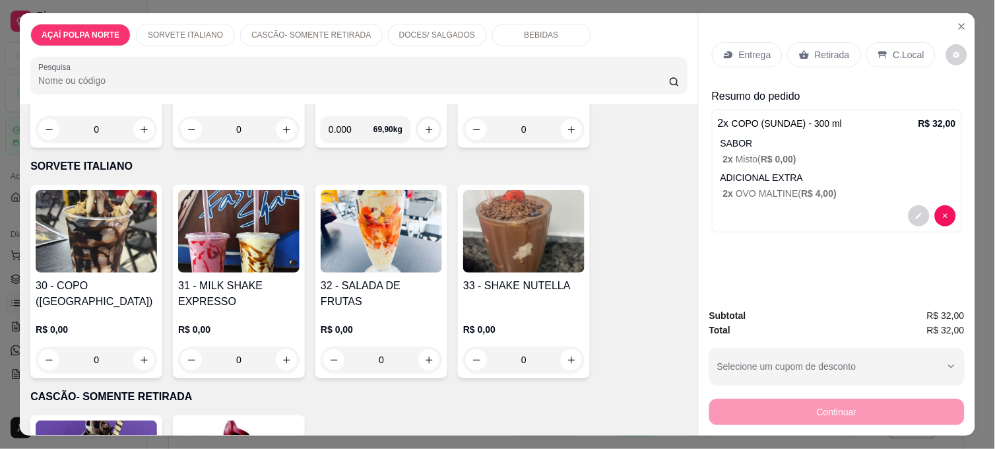
click at [904, 48] on p "C.Local" at bounding box center [908, 54] width 31 height 13
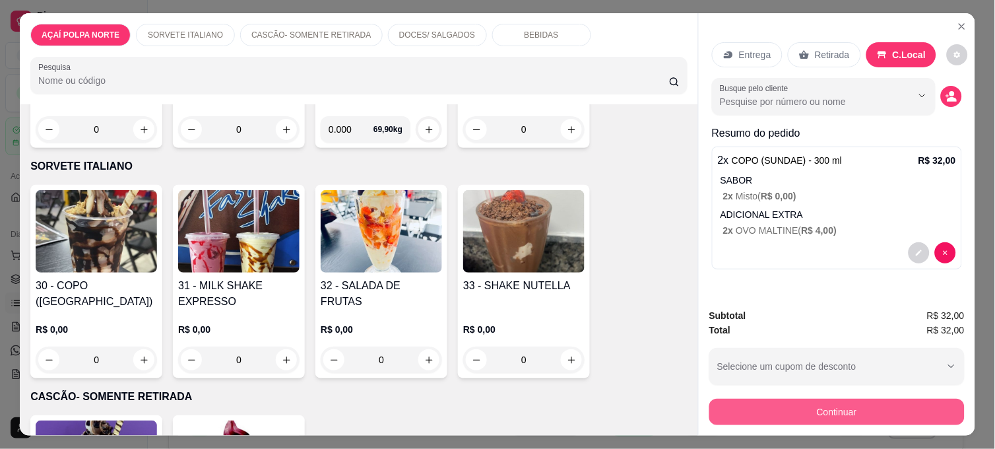
click at [838, 409] on button "Continuar" at bounding box center [836, 411] width 255 height 26
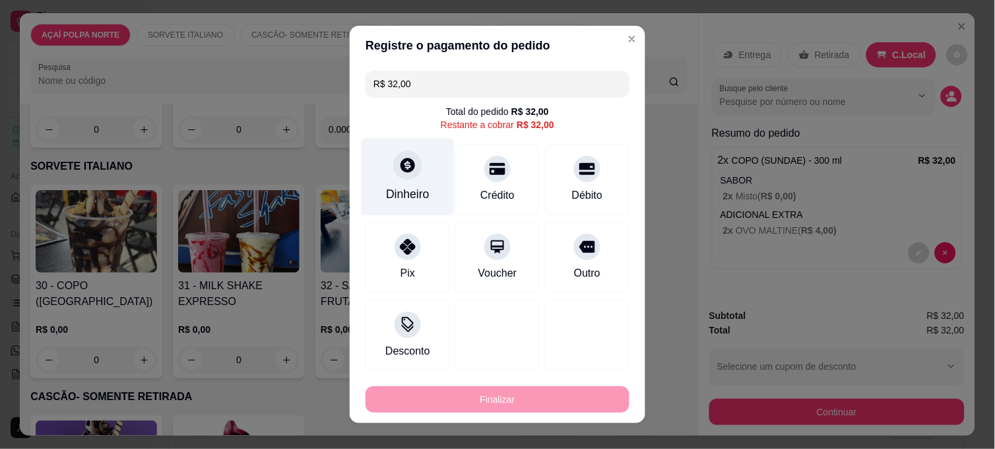
click at [406, 192] on div "Dinheiro" at bounding box center [408, 193] width 44 height 17
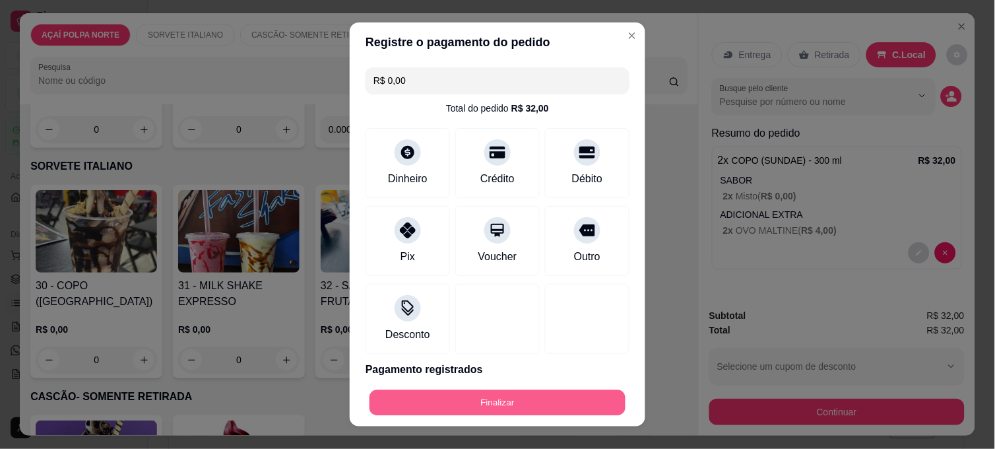
click at [508, 396] on button "Finalizar" at bounding box center [497, 403] width 256 height 26
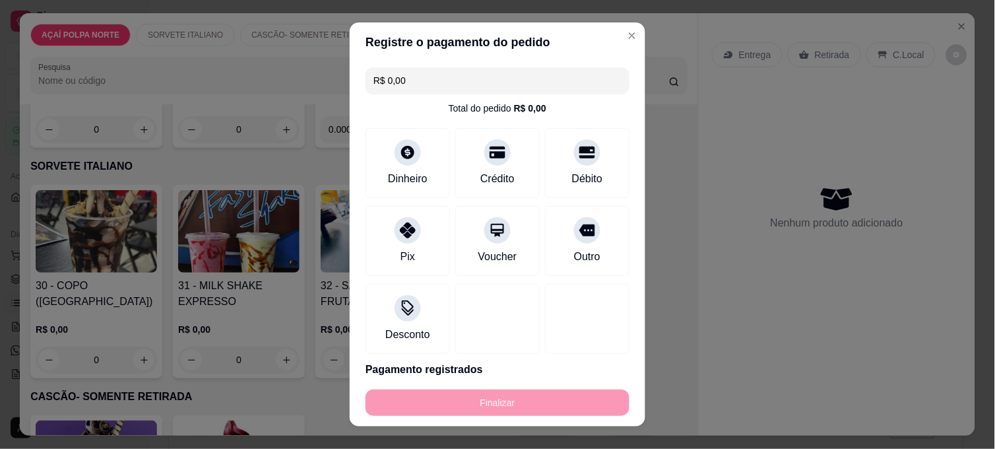
type input "-R$ 32,00"
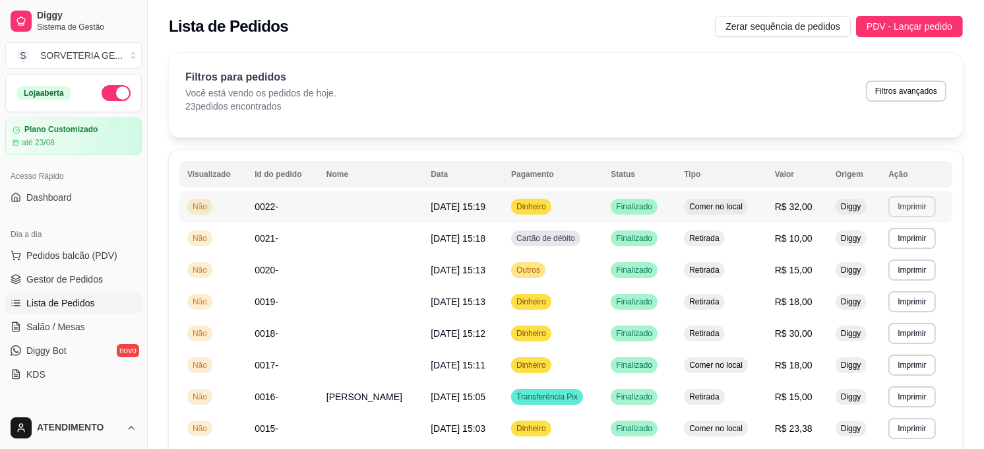
click at [923, 201] on button "Imprimir" at bounding box center [911, 206] width 47 height 21
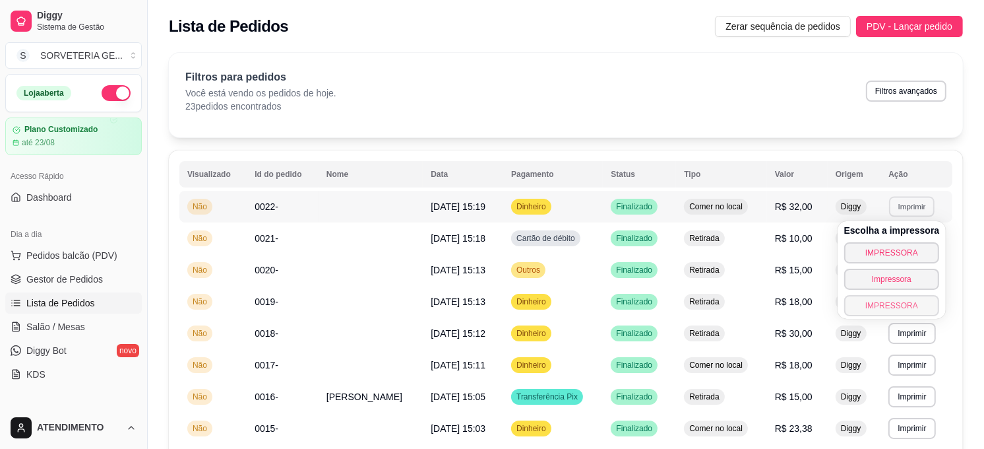
click at [907, 306] on button "IMPRESSORA" at bounding box center [892, 305] width 96 height 21
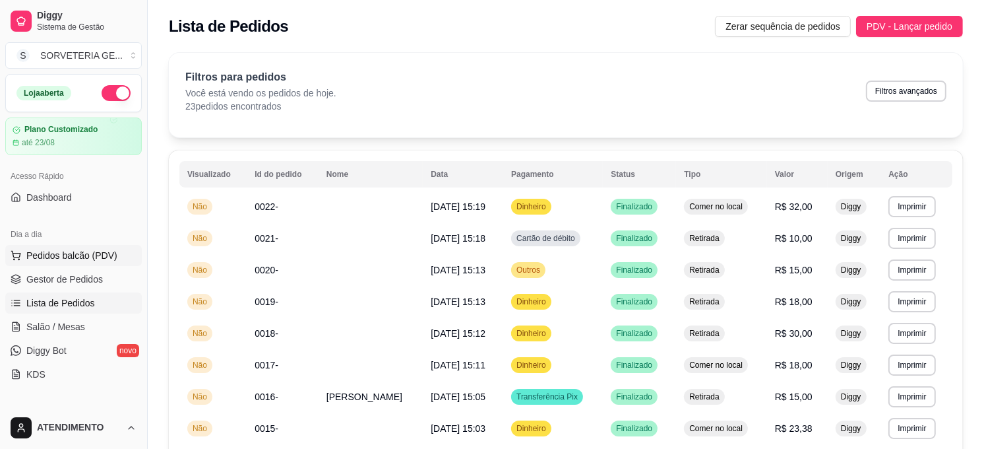
click at [80, 262] on button "Pedidos balcão (PDV)" at bounding box center [73, 255] width 137 height 21
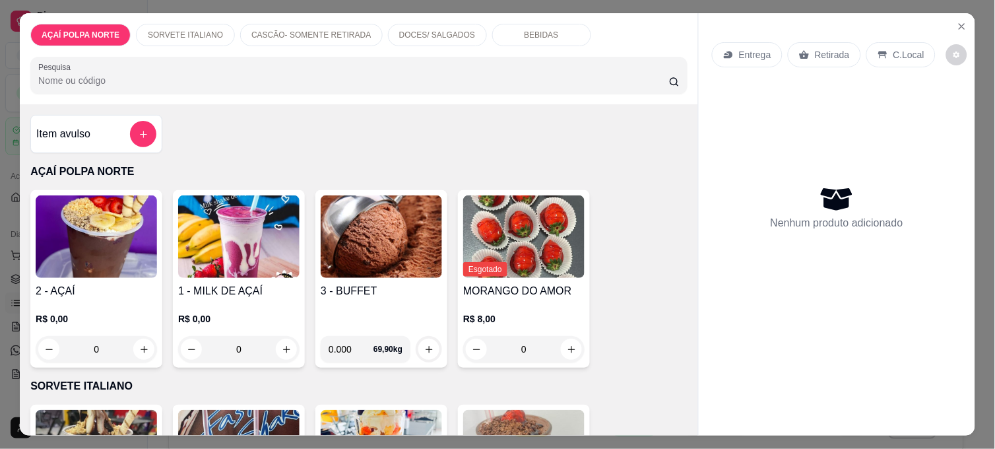
click at [392, 225] on img at bounding box center [381, 236] width 121 height 82
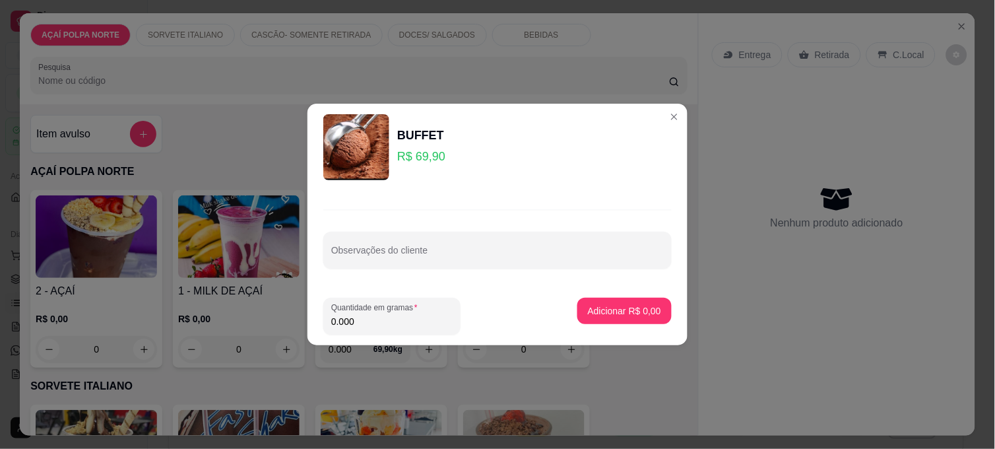
click at [378, 325] on input "0.000" at bounding box center [391, 321] width 121 height 13
type input "0.185"
click at [596, 307] on p "Adicionar R$ 12,93" at bounding box center [621, 310] width 78 height 13
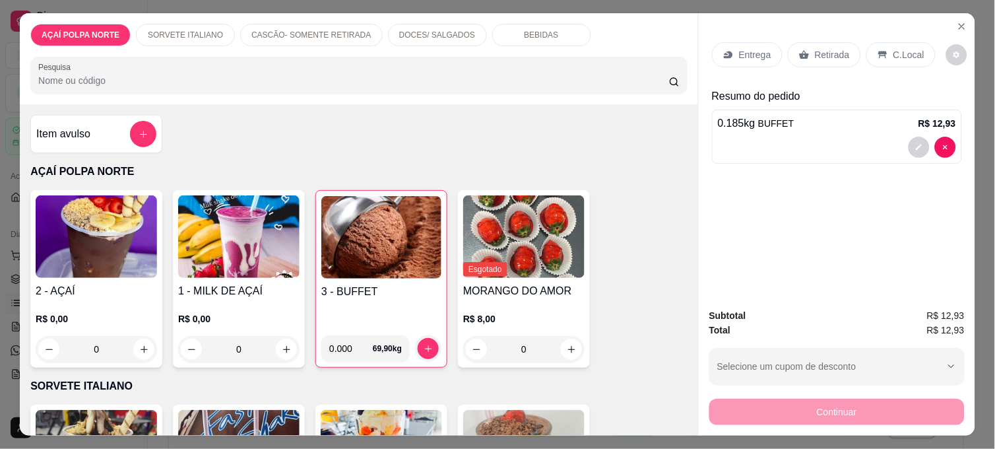
click at [828, 48] on p "Retirada" at bounding box center [832, 54] width 35 height 13
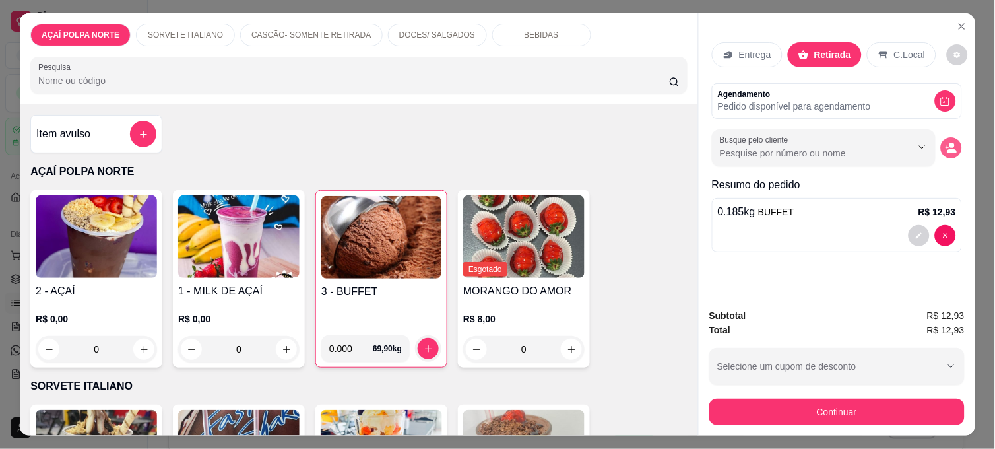
click at [945, 148] on icon "decrease-product-quantity" at bounding box center [951, 148] width 12 height 12
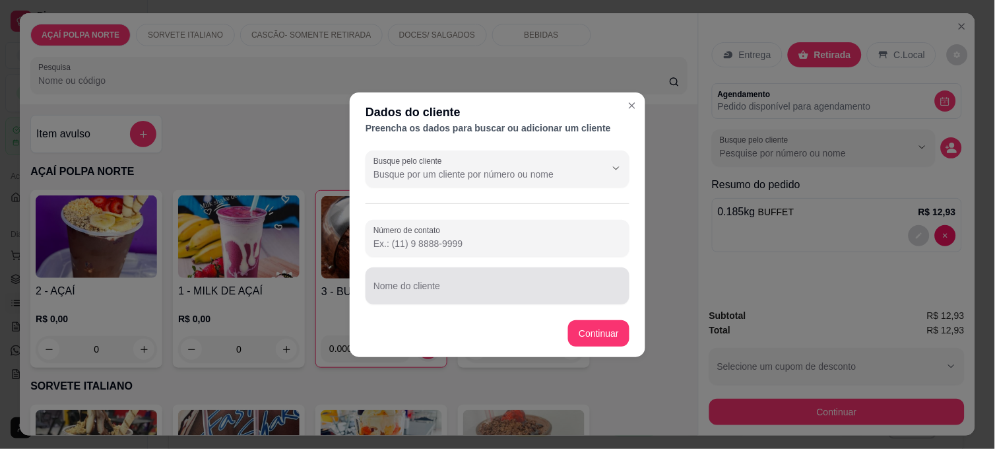
click at [456, 291] on input "Nome do cliente" at bounding box center [497, 290] width 248 height 13
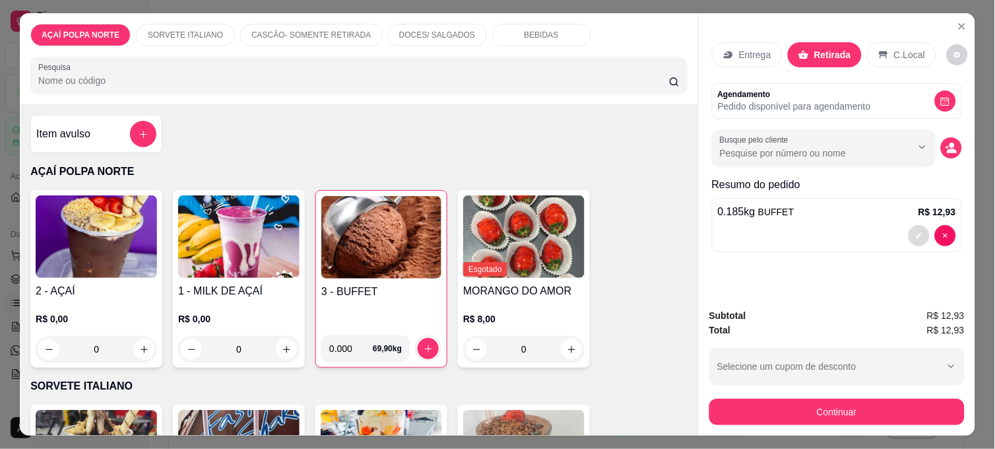
click at [915, 232] on icon "decrease-product-quantity" at bounding box center [919, 236] width 8 height 8
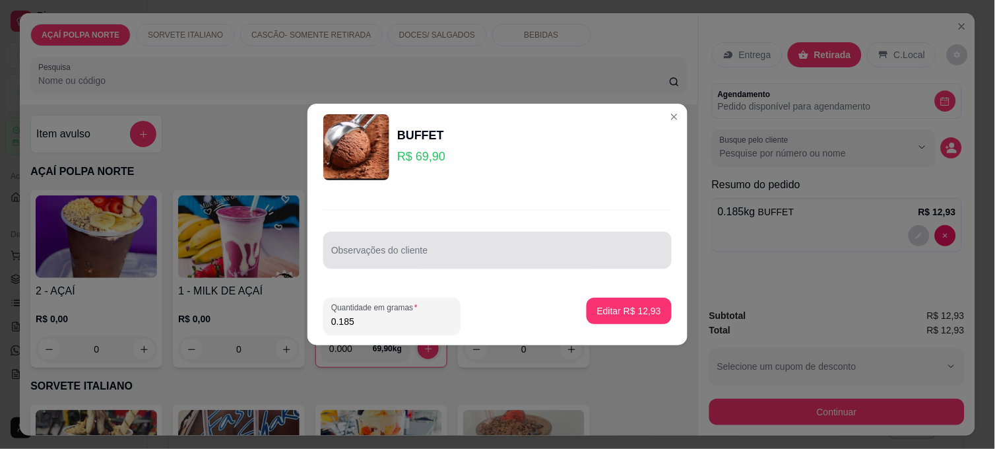
click at [485, 262] on div at bounding box center [497, 250] width 332 height 26
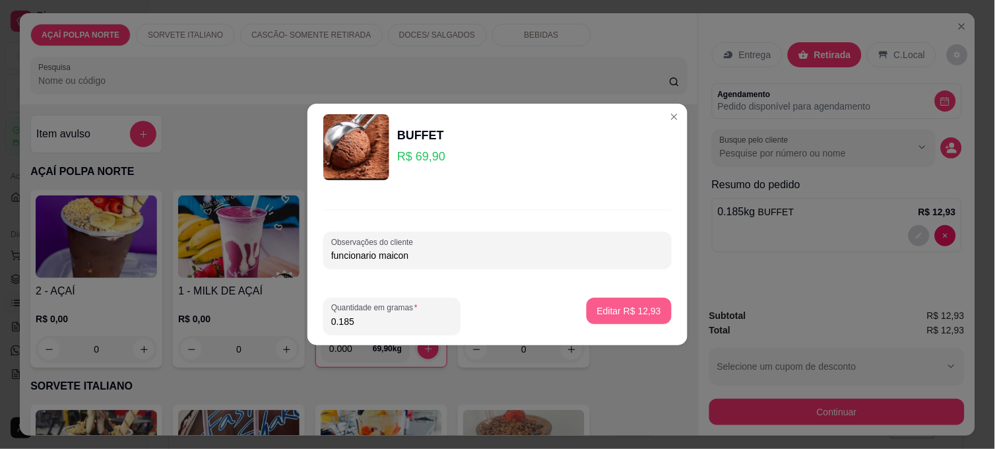
type input "funcionario maicon"
click at [642, 312] on p "Editar R$ 12,93" at bounding box center [629, 310] width 64 height 13
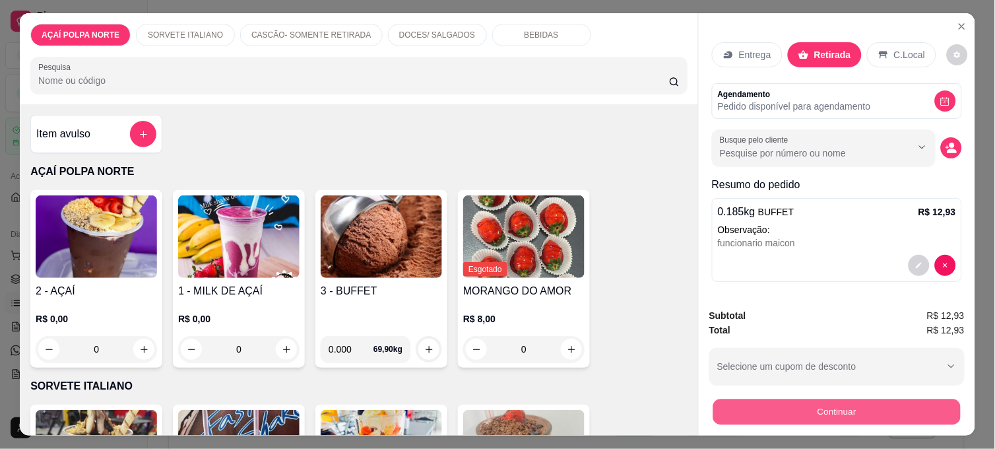
click at [866, 403] on button "Continuar" at bounding box center [836, 411] width 247 height 26
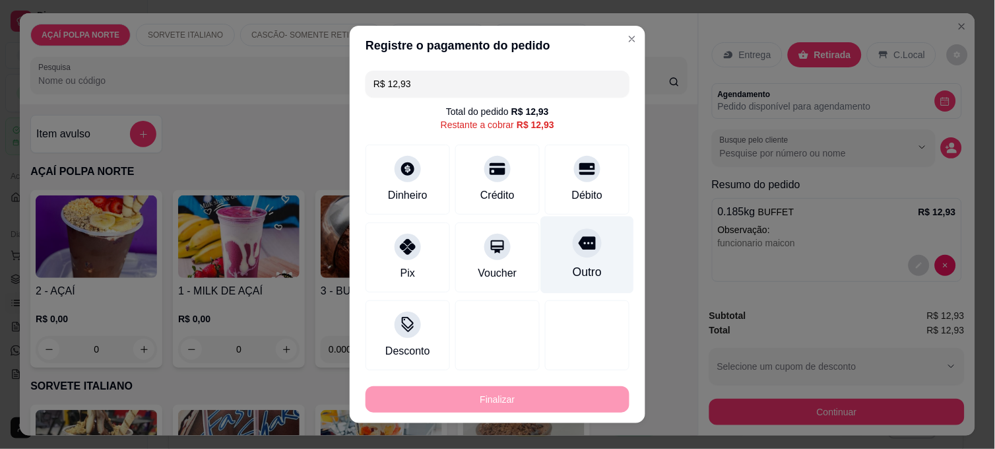
click at [573, 261] on div "Outro" at bounding box center [587, 254] width 93 height 77
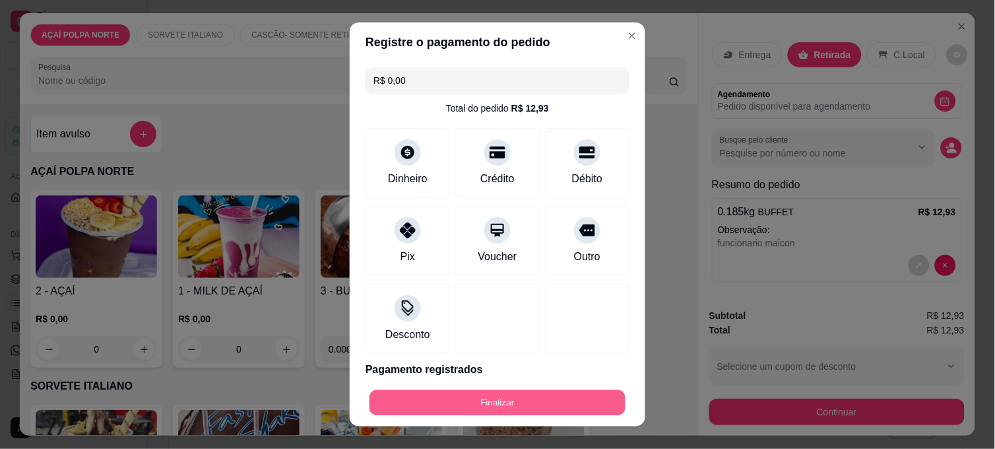
click at [582, 406] on button "Finalizar" at bounding box center [497, 403] width 256 height 26
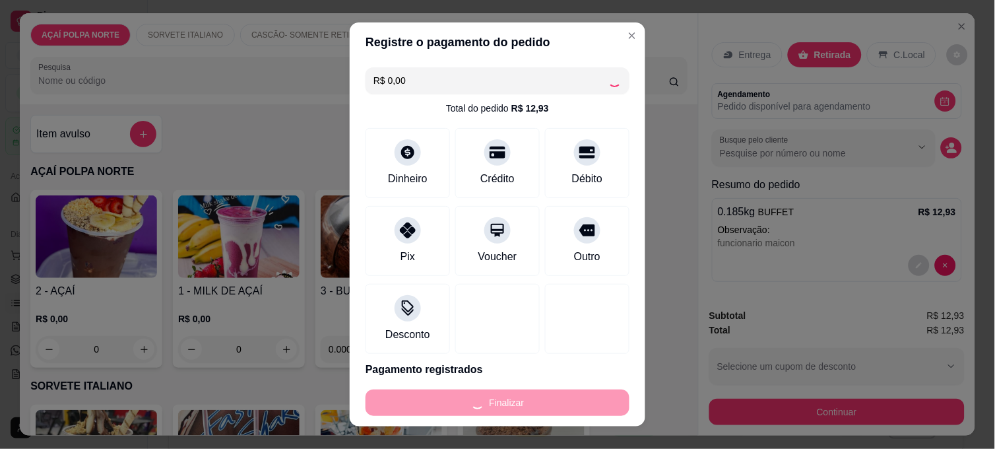
type input "-R$ 12,93"
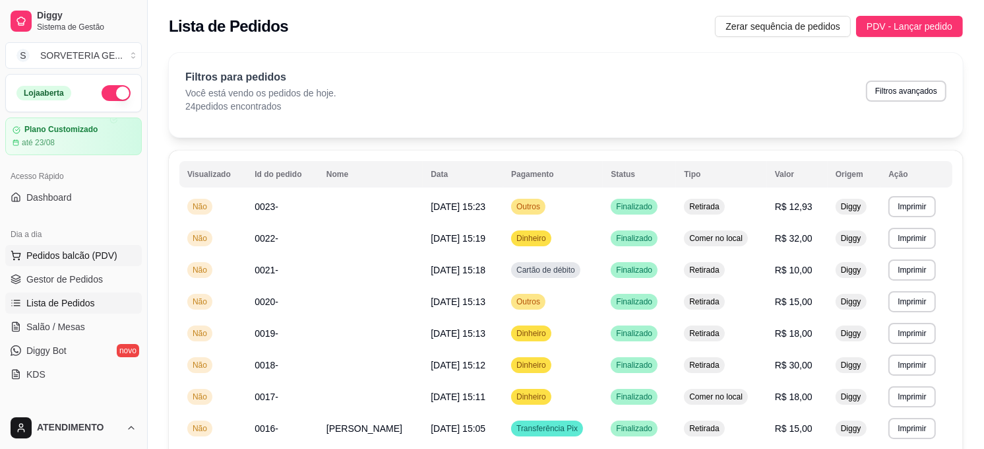
click at [47, 256] on span "Pedidos balcão (PDV)" at bounding box center [71, 255] width 91 height 13
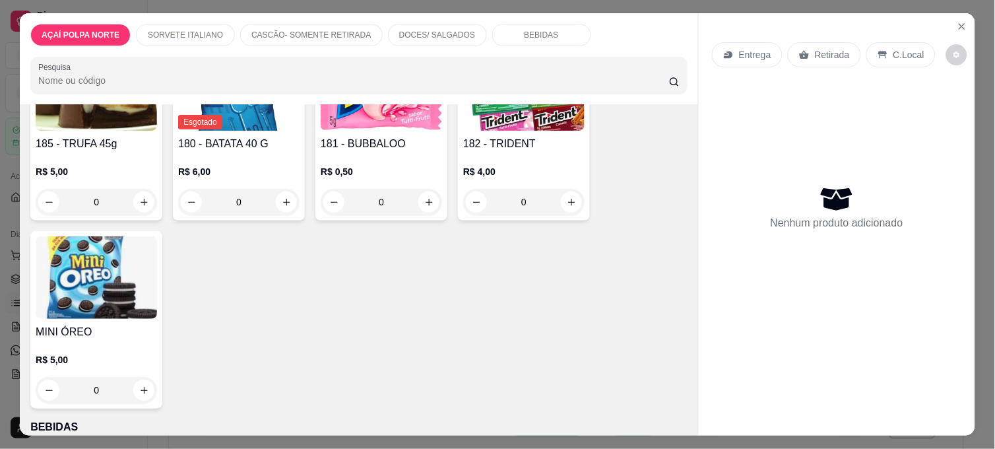
scroll to position [1099, 0]
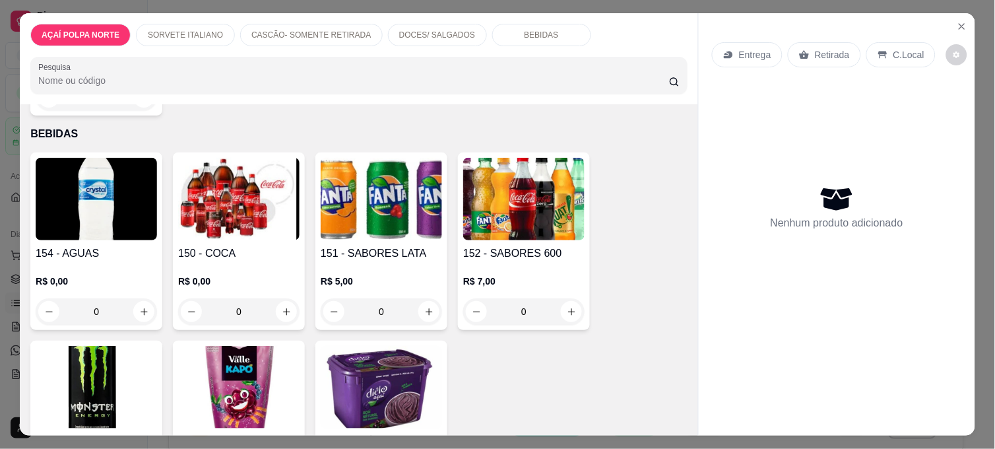
click at [126, 210] on img at bounding box center [96, 199] width 121 height 82
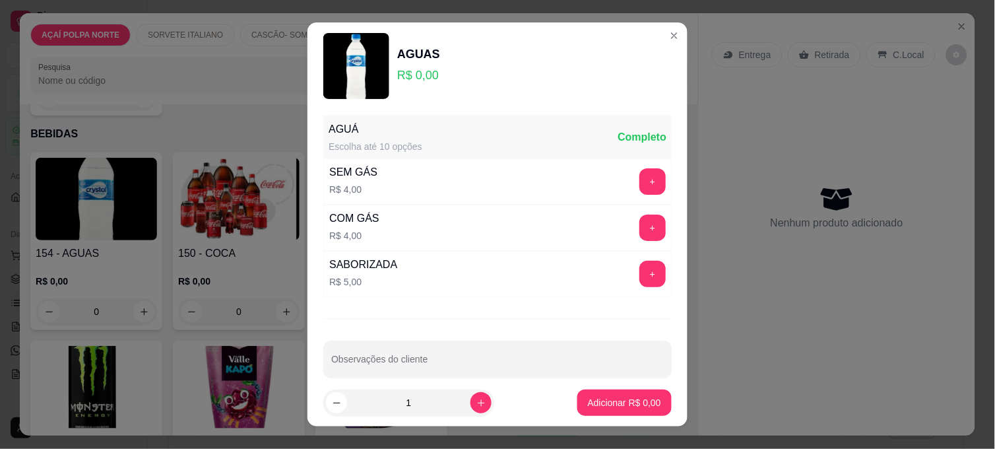
click at [639, 177] on button "+" at bounding box center [652, 181] width 26 height 26
click at [615, 400] on p "Adicionar R$ 4,00" at bounding box center [624, 402] width 73 height 13
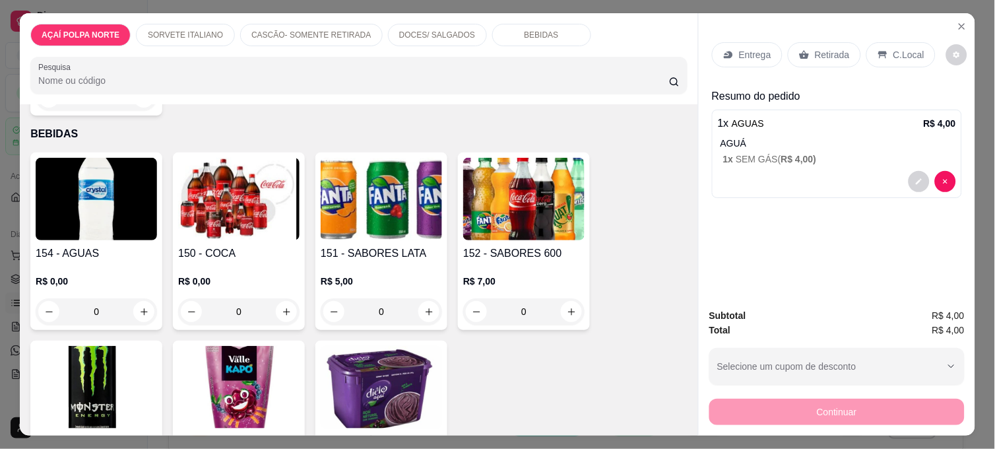
drag, startPoint x: 875, startPoint y: 41, endPoint x: 875, endPoint y: 48, distance: 7.3
click at [875, 42] on div "C.Local" at bounding box center [900, 54] width 69 height 25
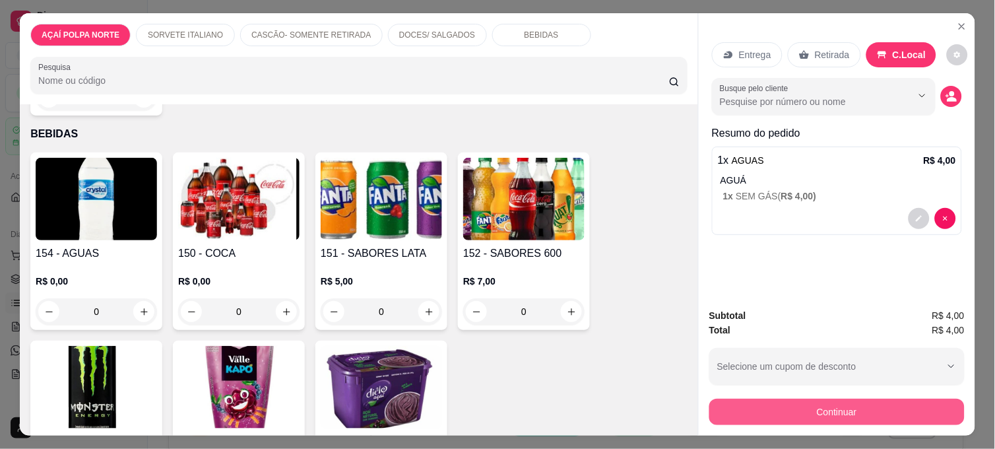
click at [782, 407] on button "Continuar" at bounding box center [836, 411] width 255 height 26
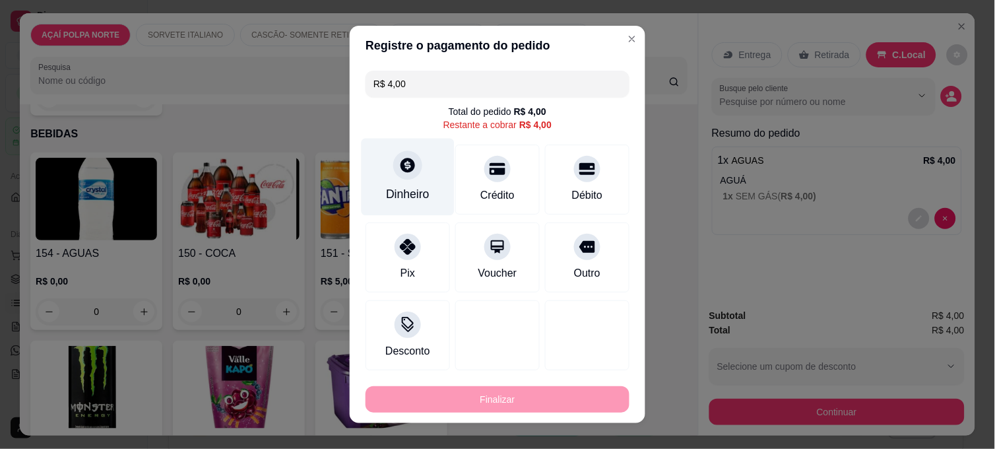
click at [393, 170] on div at bounding box center [407, 164] width 29 height 29
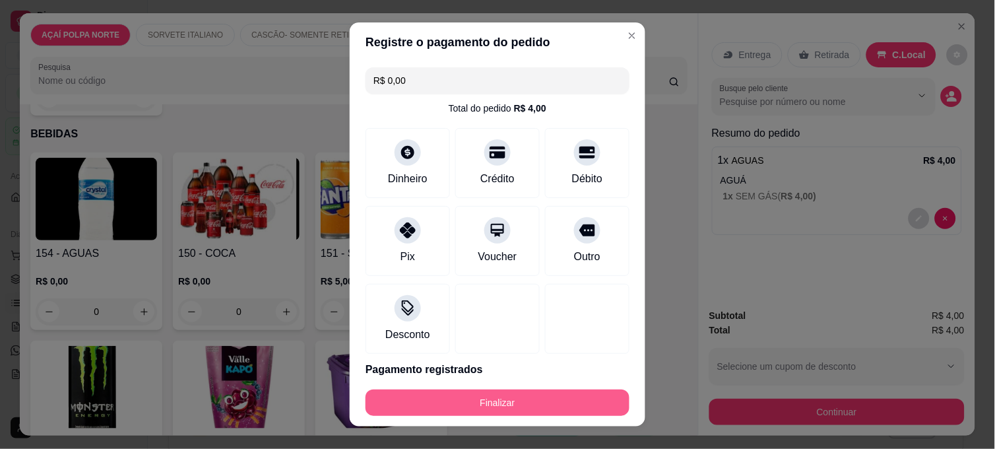
click at [556, 400] on button "Finalizar" at bounding box center [497, 402] width 264 height 26
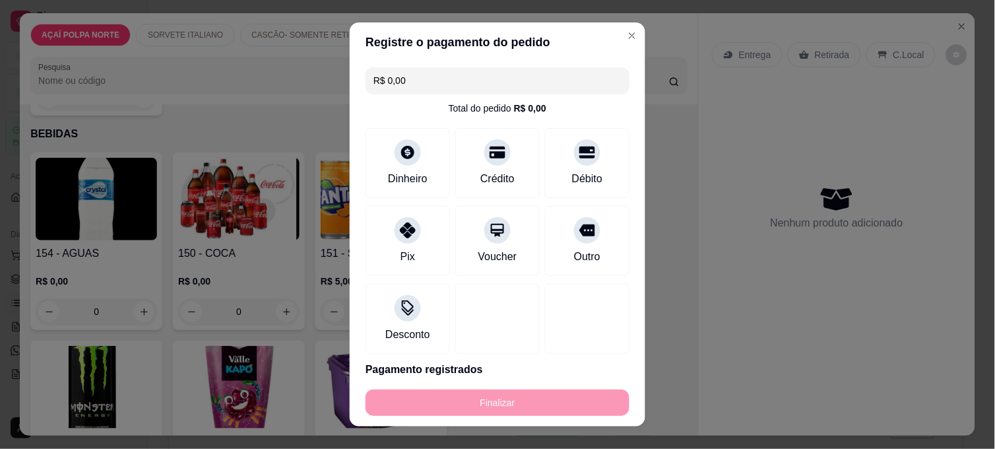
type input "-R$ 4,00"
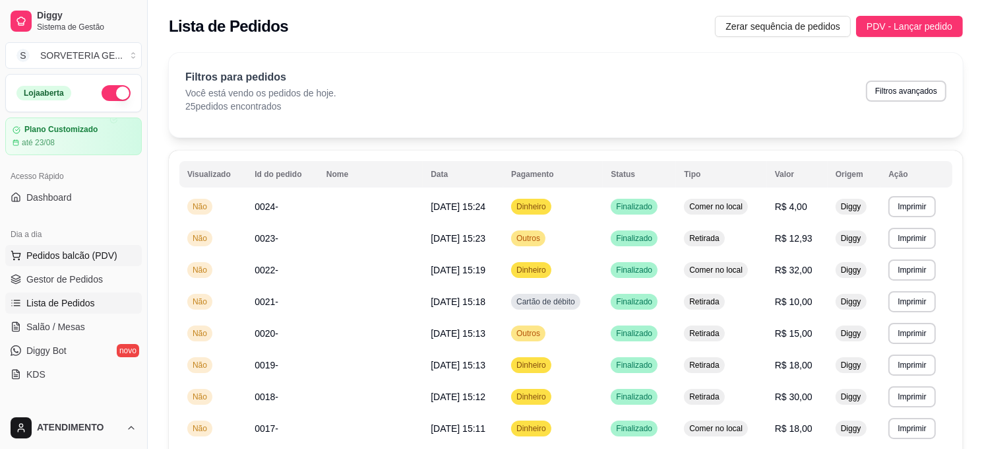
drag, startPoint x: 44, startPoint y: 253, endPoint x: 51, endPoint y: 254, distance: 7.3
click at [44, 253] on span "Pedidos balcão (PDV)" at bounding box center [71, 255] width 91 height 13
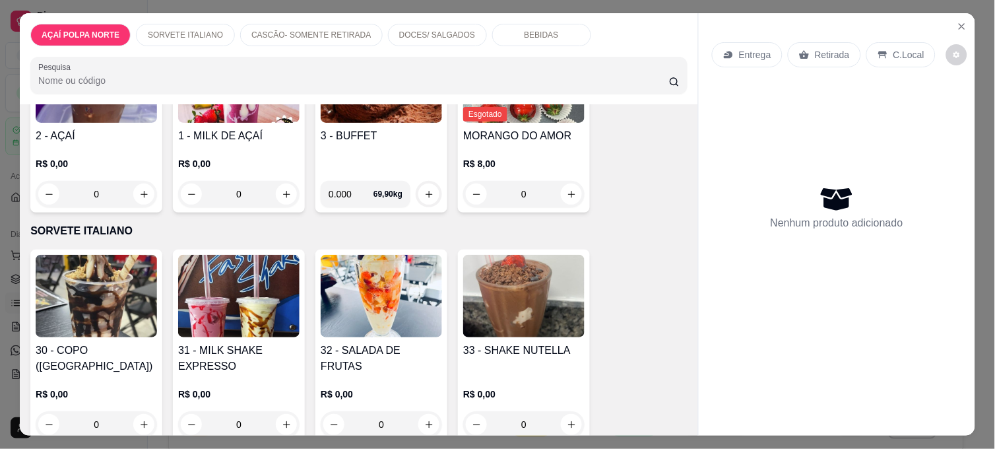
scroll to position [220, 0]
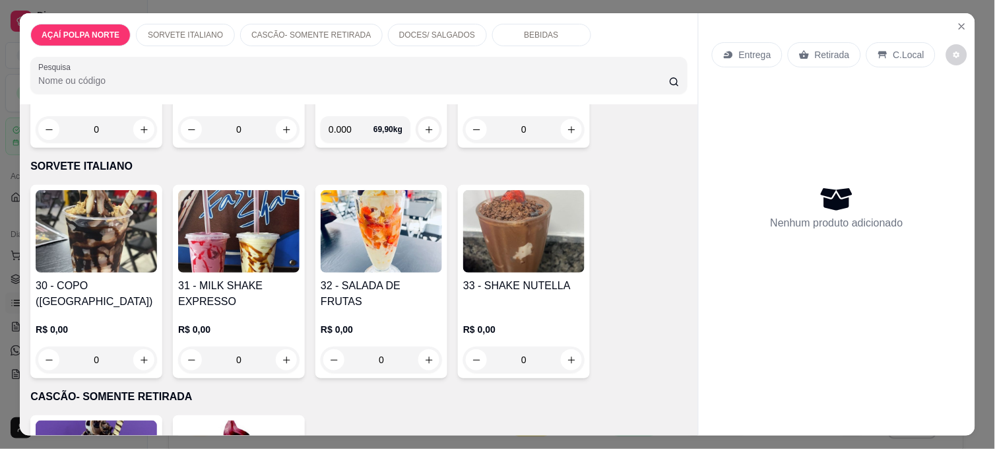
click at [113, 239] on img at bounding box center [96, 231] width 121 height 82
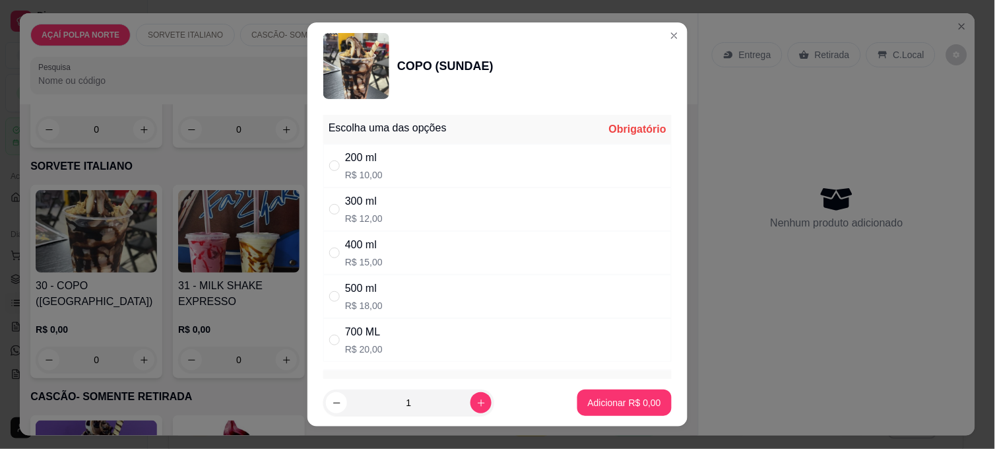
click at [345, 168] on p "R$ 10,00" at bounding box center [364, 174] width 38 height 13
radio input "true"
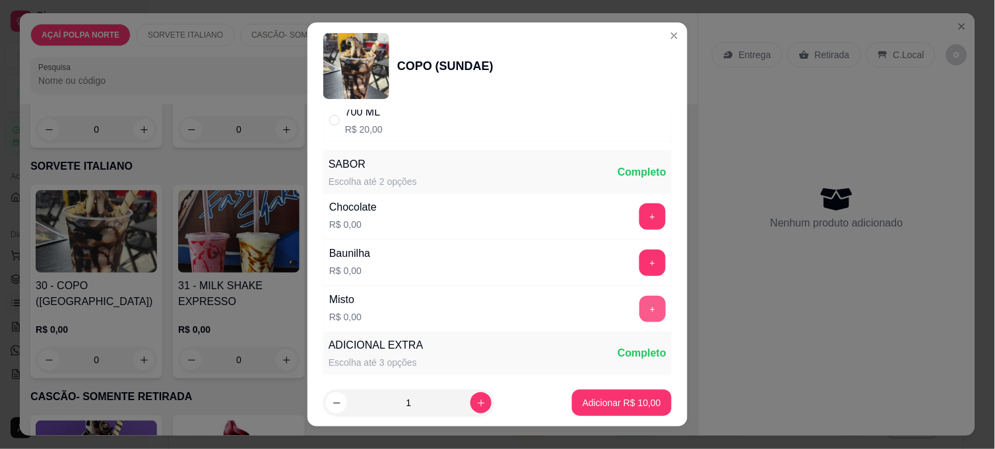
click at [639, 311] on button "+" at bounding box center [652, 308] width 26 height 26
click at [639, 317] on button "+" at bounding box center [652, 308] width 26 height 26
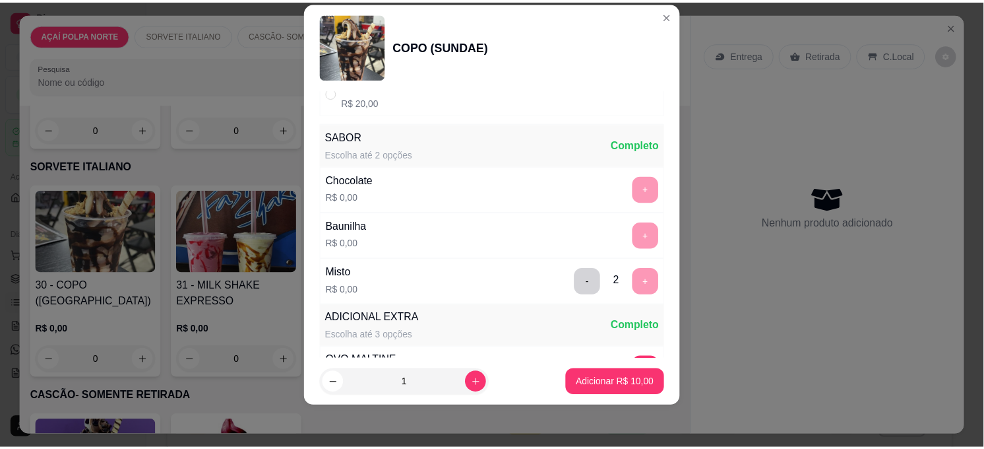
scroll to position [297, 0]
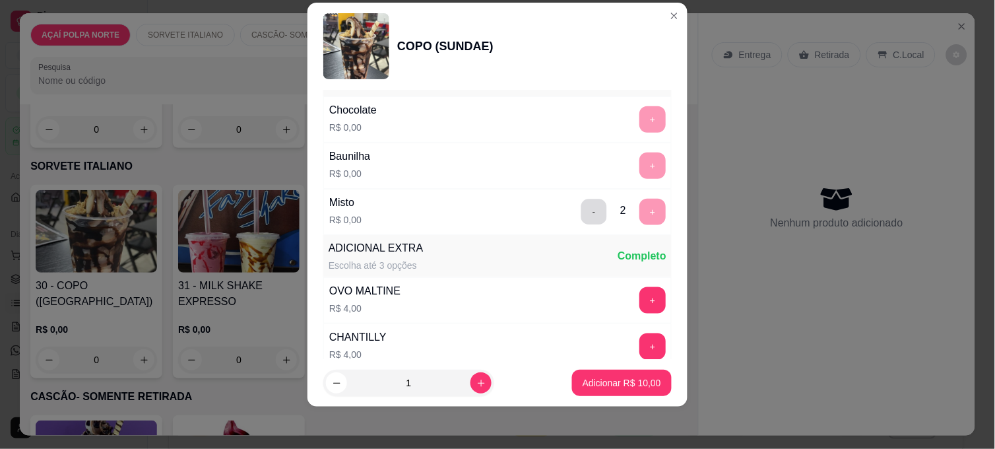
click at [581, 211] on button "-" at bounding box center [594, 212] width 26 height 26
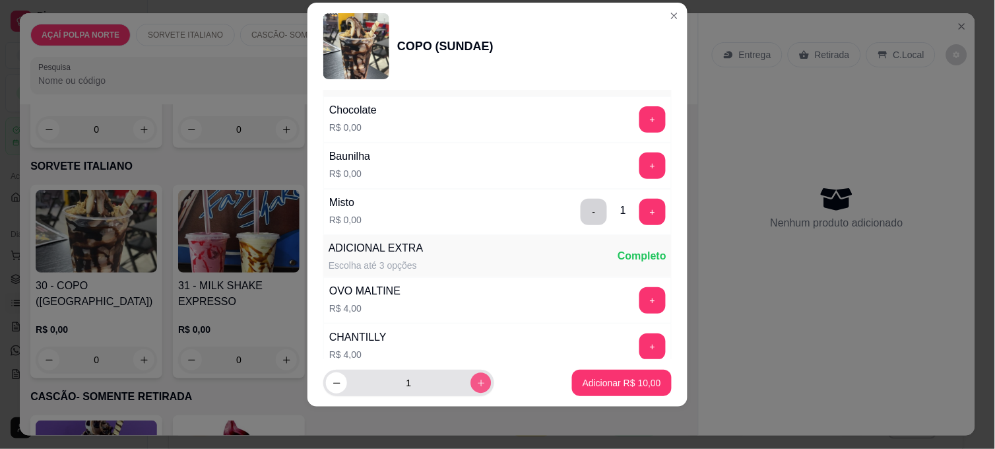
click at [470, 380] on button "increase-product-quantity" at bounding box center [480, 382] width 20 height 20
type input "2"
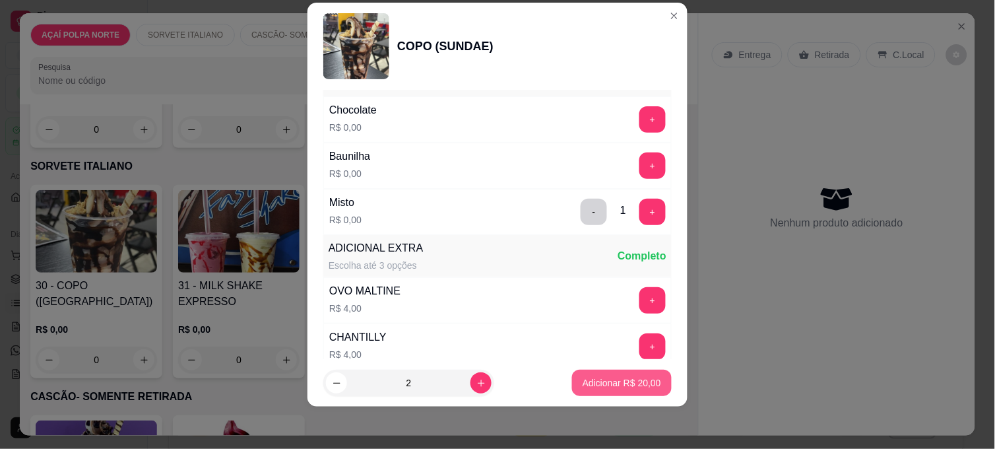
click at [625, 384] on p "Adicionar R$ 20,00" at bounding box center [621, 382] width 78 height 13
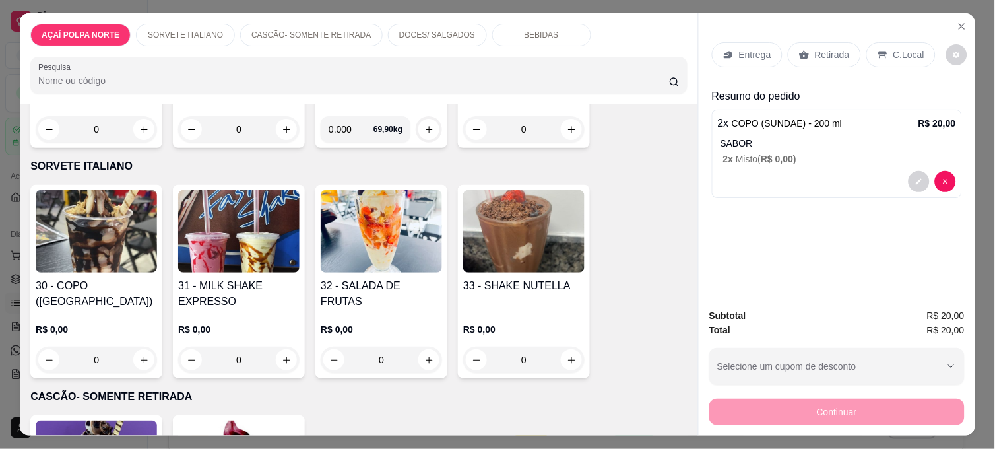
click at [893, 48] on p "C.Local" at bounding box center [908, 54] width 31 height 13
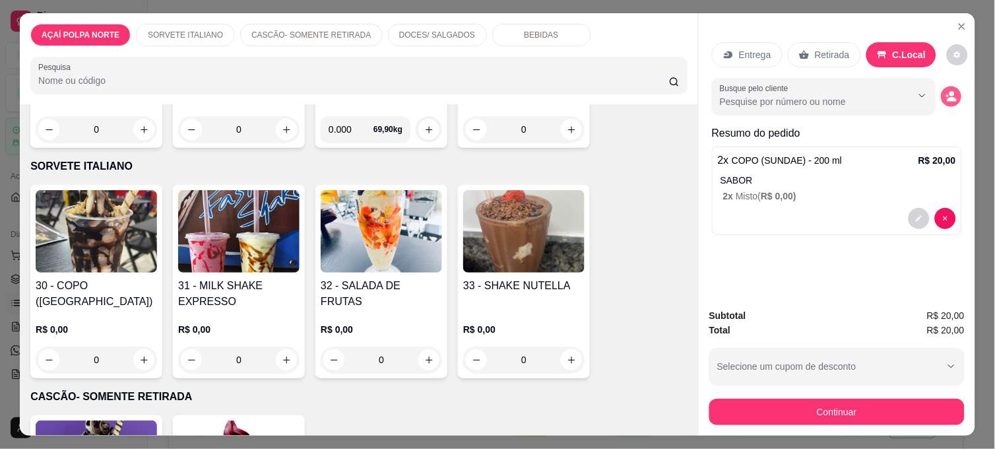
click at [945, 91] on icon "decrease-product-quantity" at bounding box center [950, 96] width 11 height 11
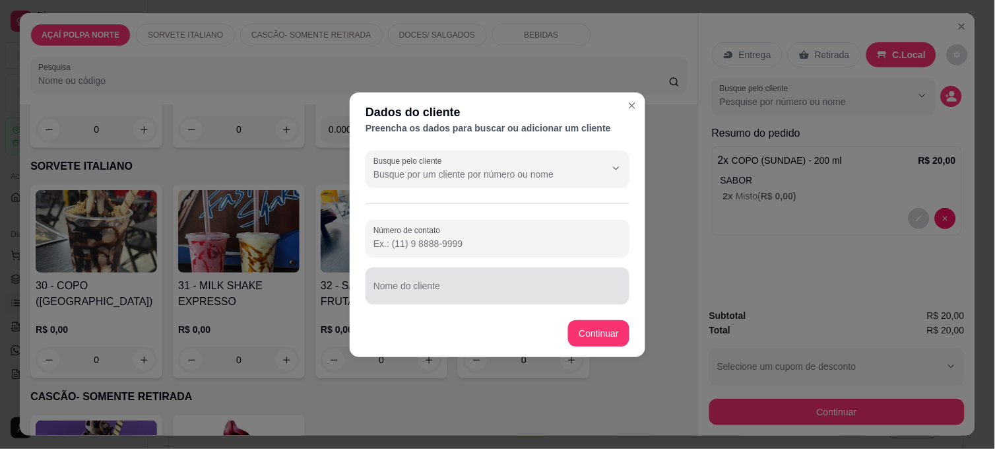
click at [457, 289] on input "Nome do cliente" at bounding box center [497, 290] width 248 height 13
type input "[PERSON_NAME] E [PERSON_NAME]"
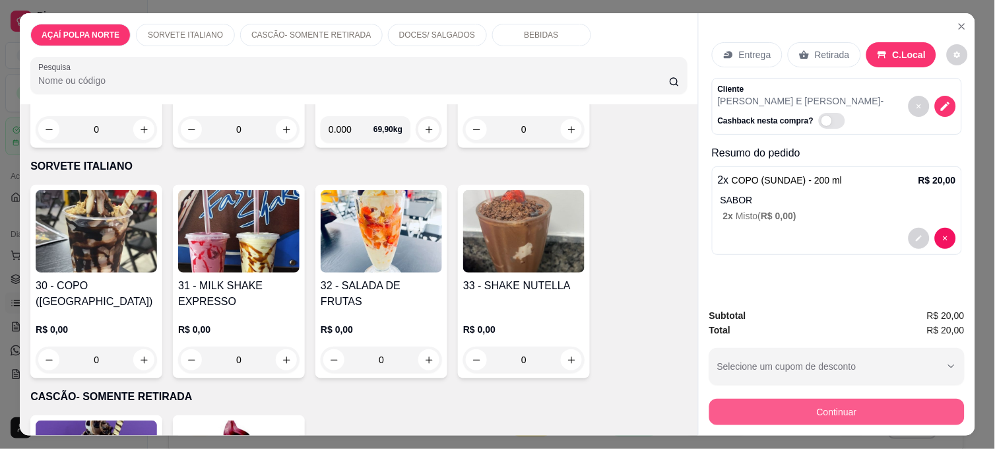
click at [899, 400] on button "Continuar" at bounding box center [836, 411] width 255 height 26
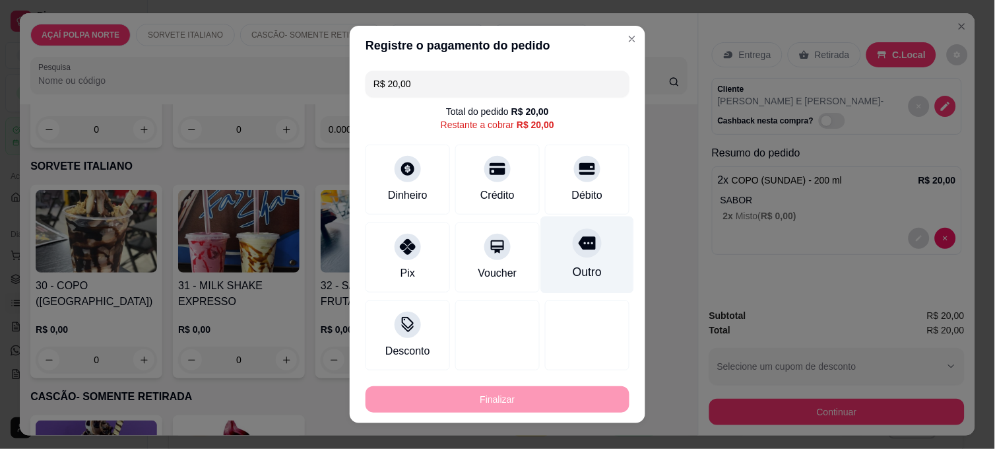
click at [572, 262] on div "Outro" at bounding box center [587, 254] width 93 height 77
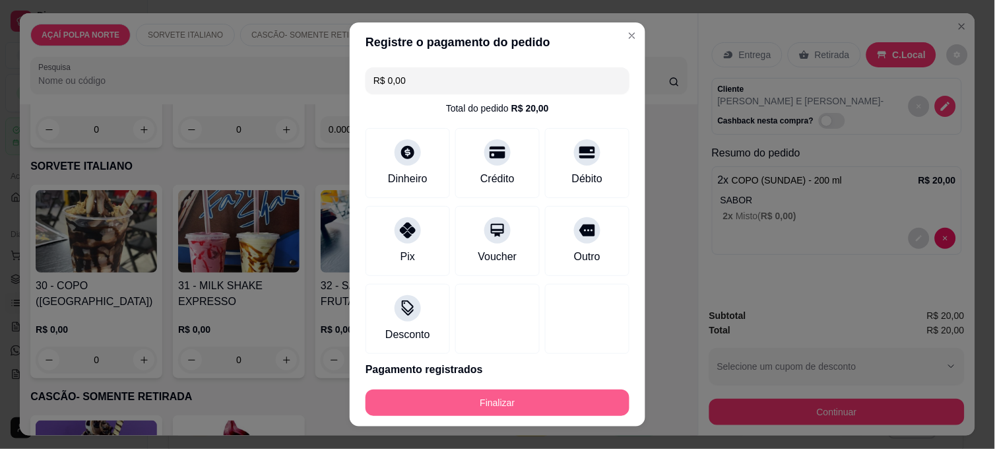
click at [557, 390] on button "Finalizar" at bounding box center [497, 402] width 264 height 26
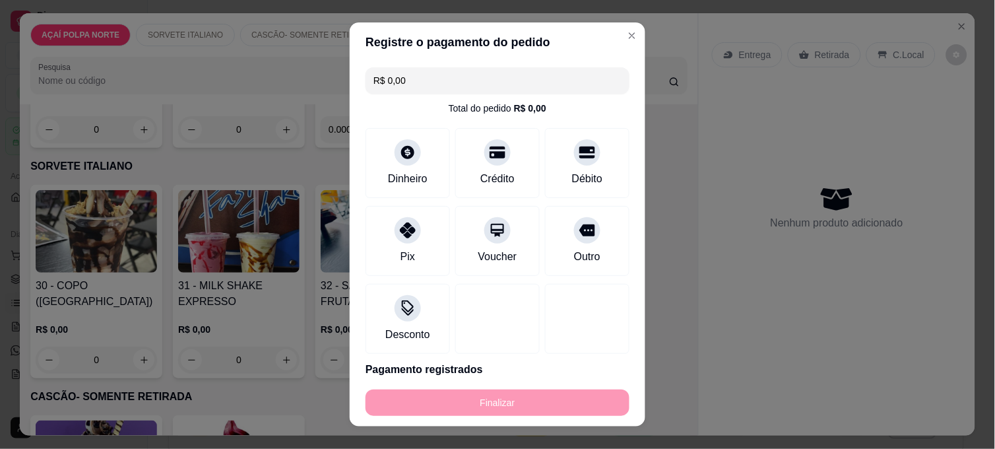
type input "-R$ 20,00"
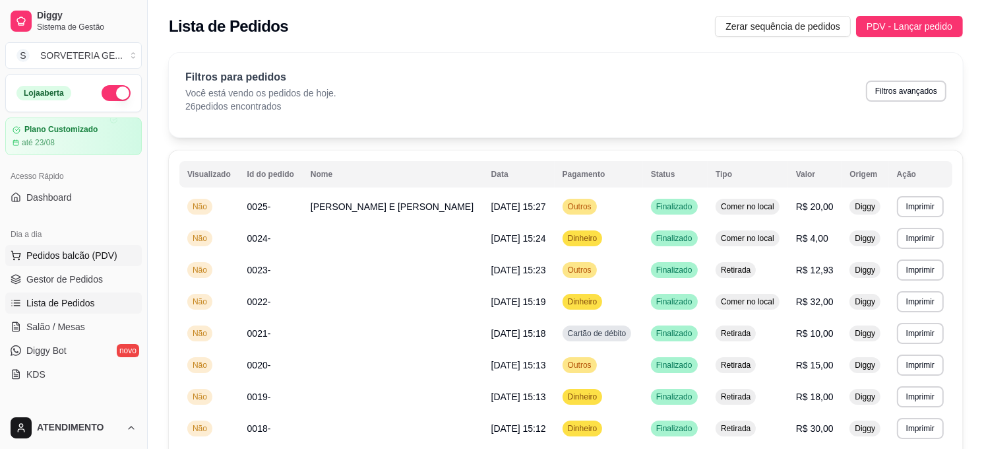
click at [101, 246] on button "Pedidos balcão (PDV)" at bounding box center [73, 255] width 137 height 21
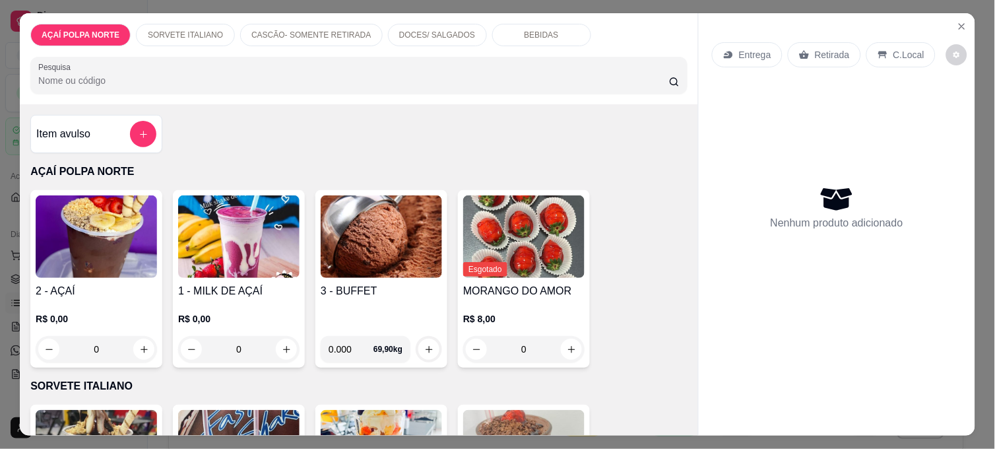
click at [145, 256] on img at bounding box center [96, 236] width 121 height 82
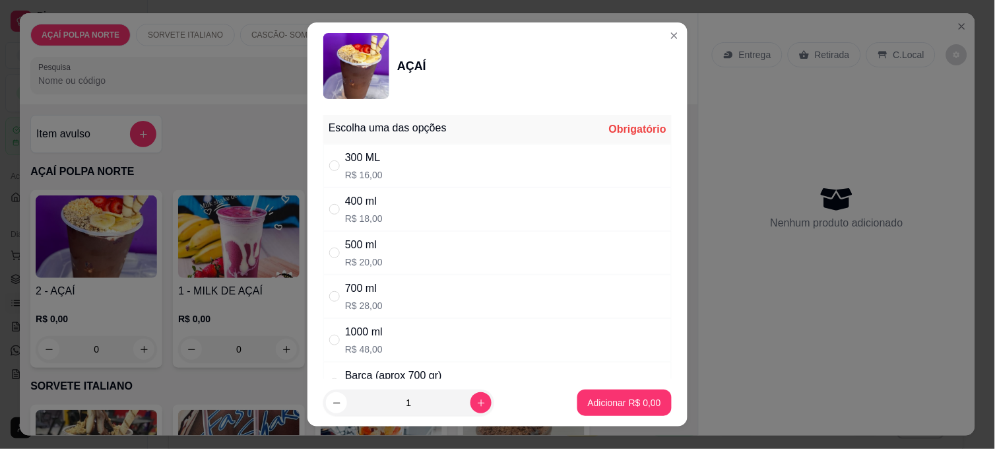
click at [348, 249] on div "500 ml" at bounding box center [364, 245] width 38 height 16
radio input "true"
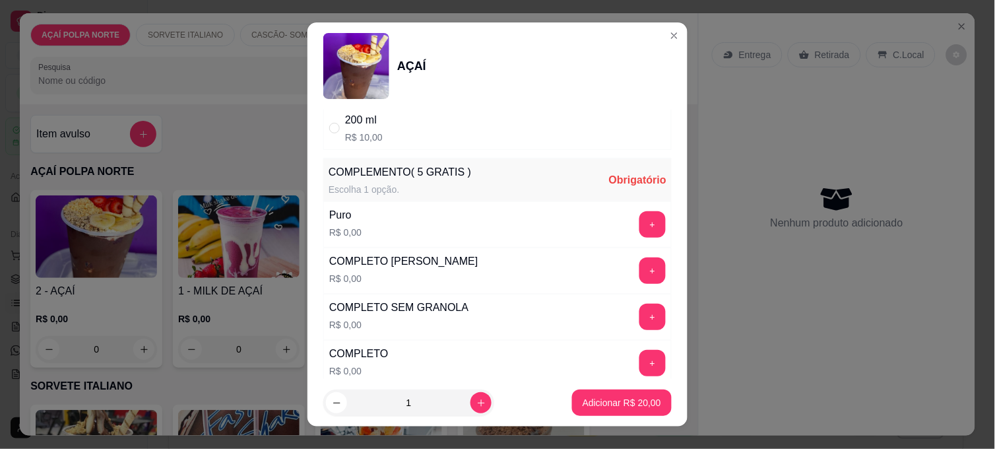
scroll to position [439, 0]
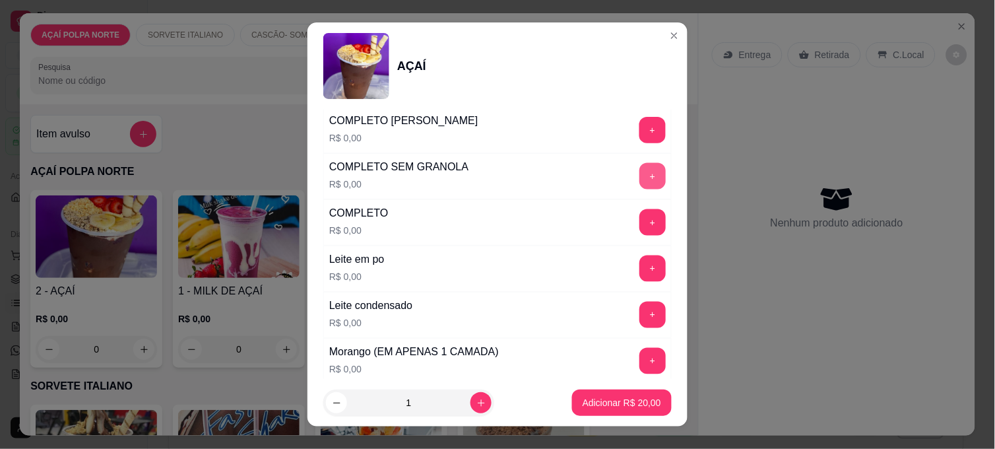
click at [639, 181] on button "+" at bounding box center [652, 176] width 26 height 26
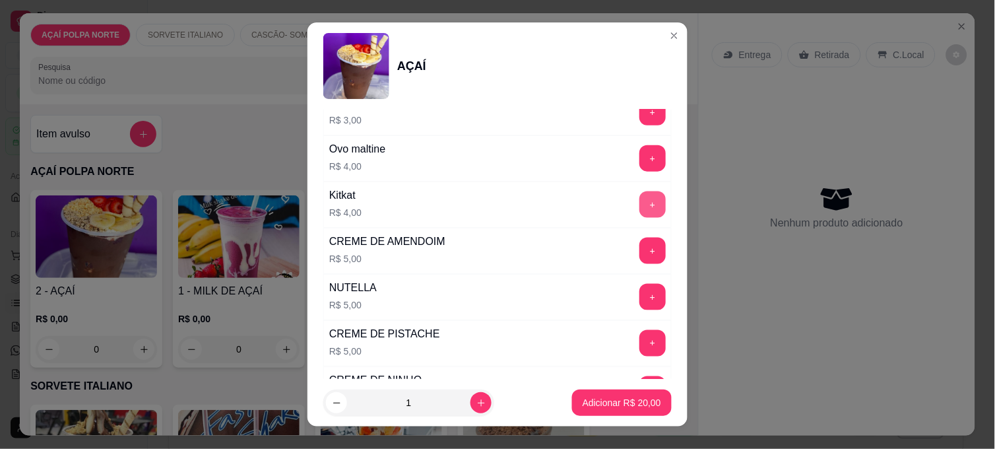
scroll to position [1539, 0]
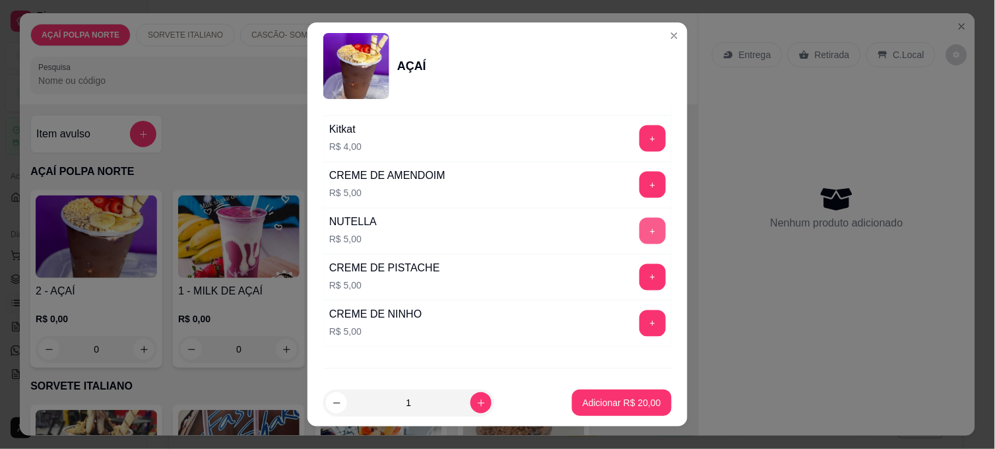
click at [639, 235] on button "+" at bounding box center [652, 231] width 26 height 26
click at [610, 412] on button "Adicionar R$ 25,00" at bounding box center [622, 402] width 100 height 26
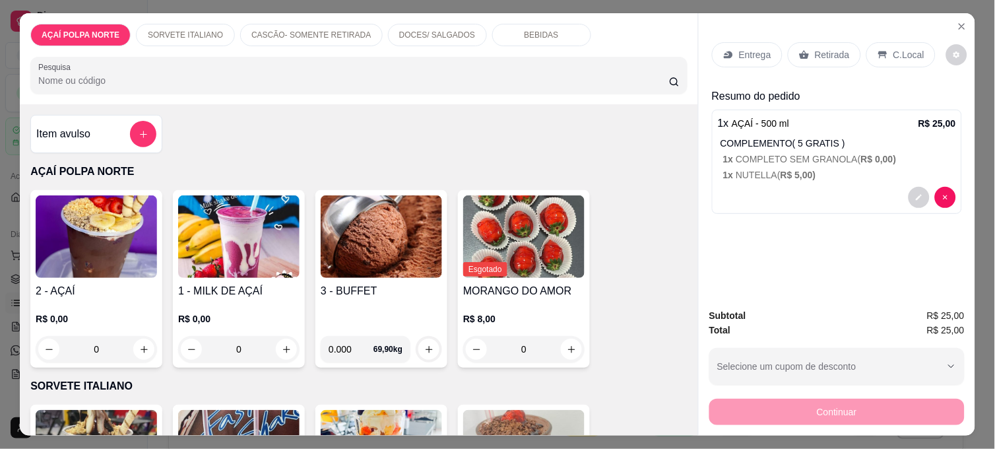
click at [877, 54] on icon at bounding box center [882, 54] width 11 height 11
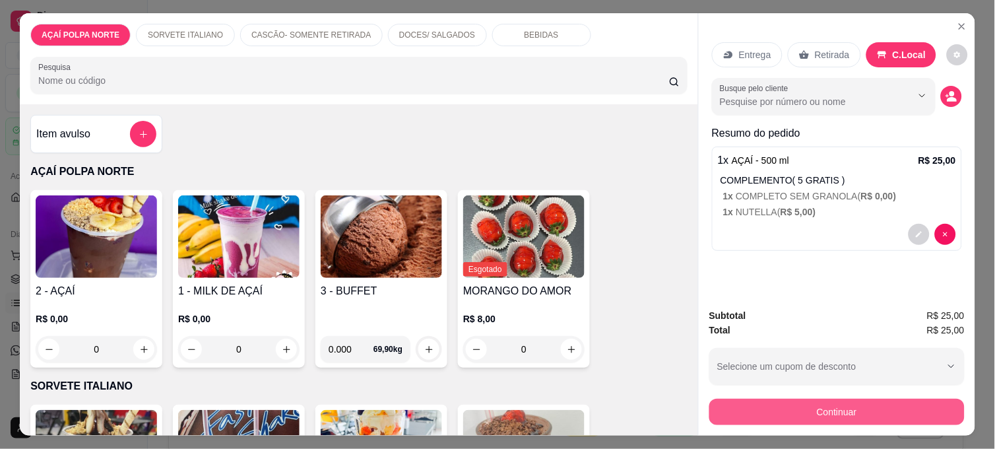
click at [875, 406] on button "Continuar" at bounding box center [836, 411] width 255 height 26
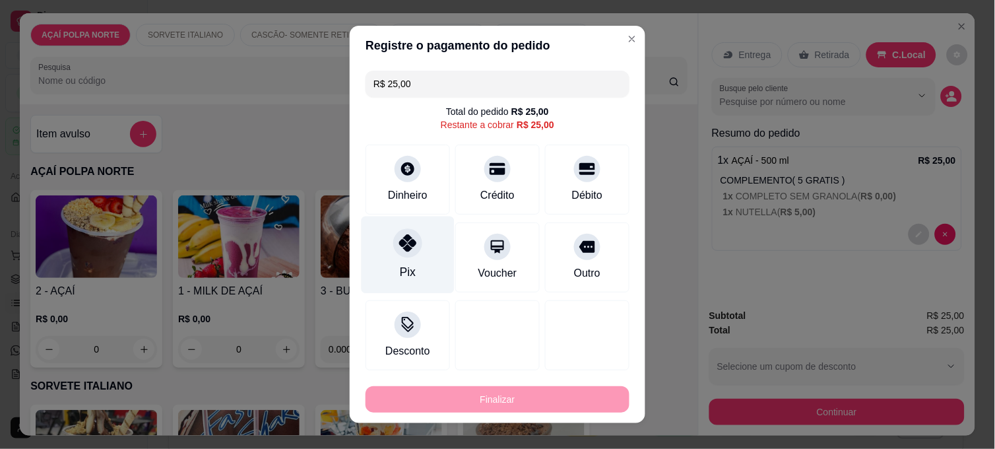
click at [418, 245] on div "Pix" at bounding box center [407, 254] width 93 height 77
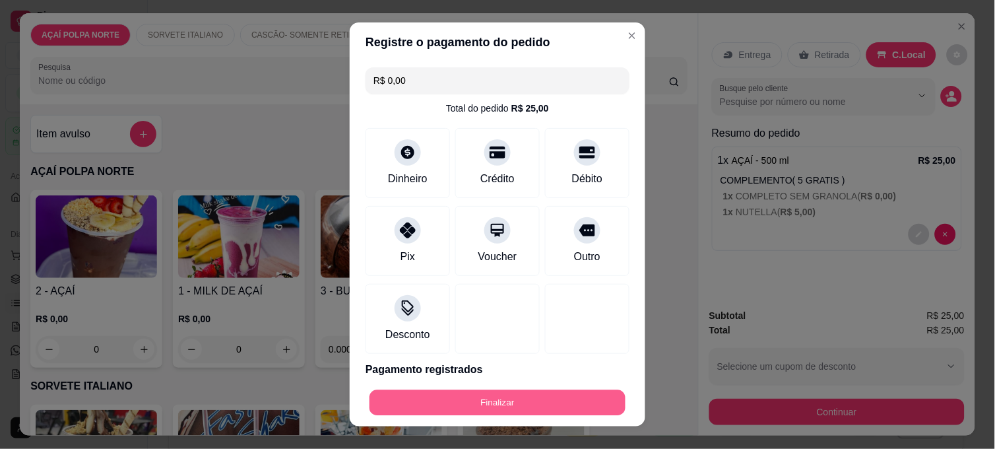
click at [511, 398] on button "Finalizar" at bounding box center [497, 403] width 256 height 26
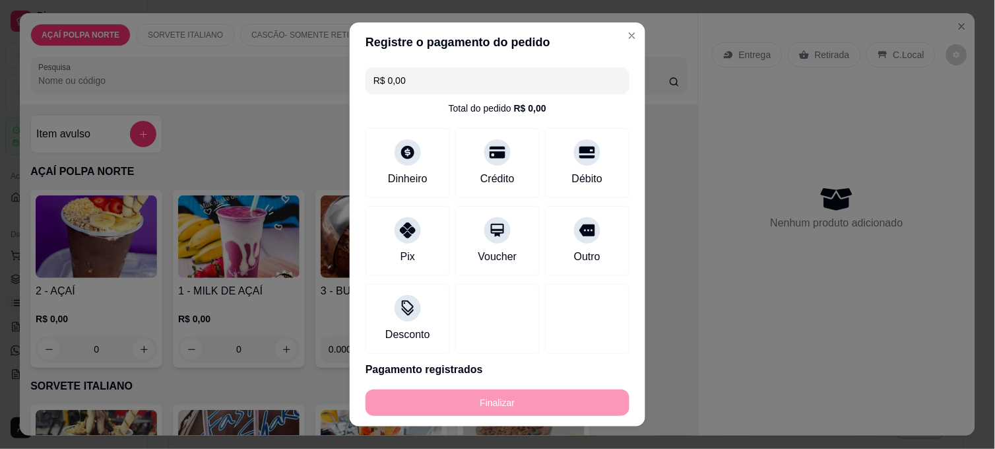
type input "-R$ 25,00"
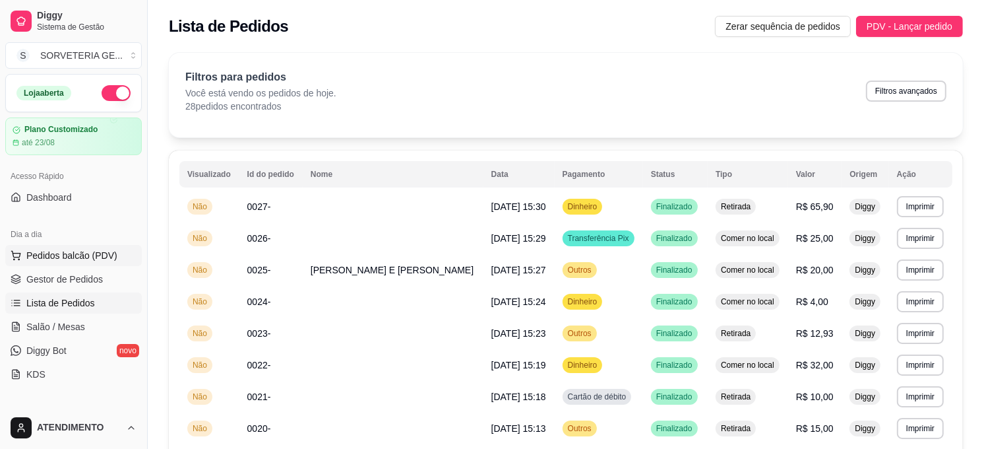
click at [99, 253] on span "Pedidos balcão (PDV)" at bounding box center [71, 255] width 91 height 13
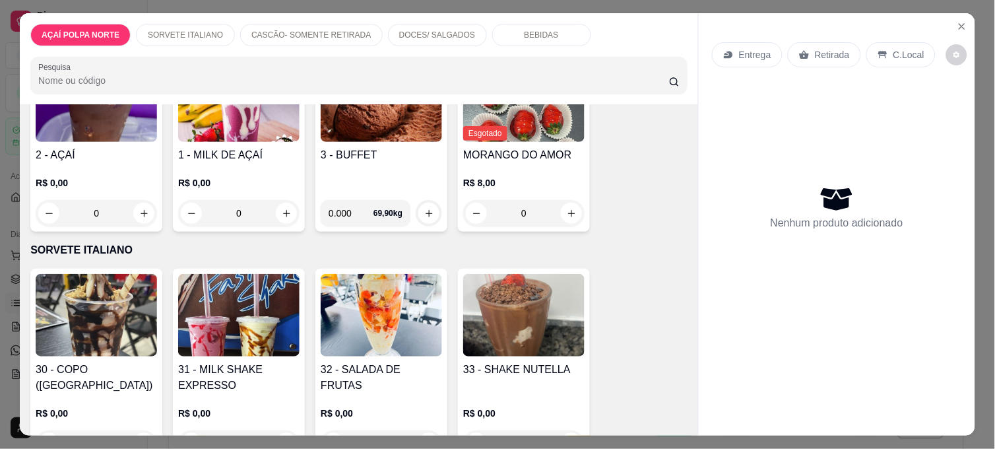
scroll to position [146, 0]
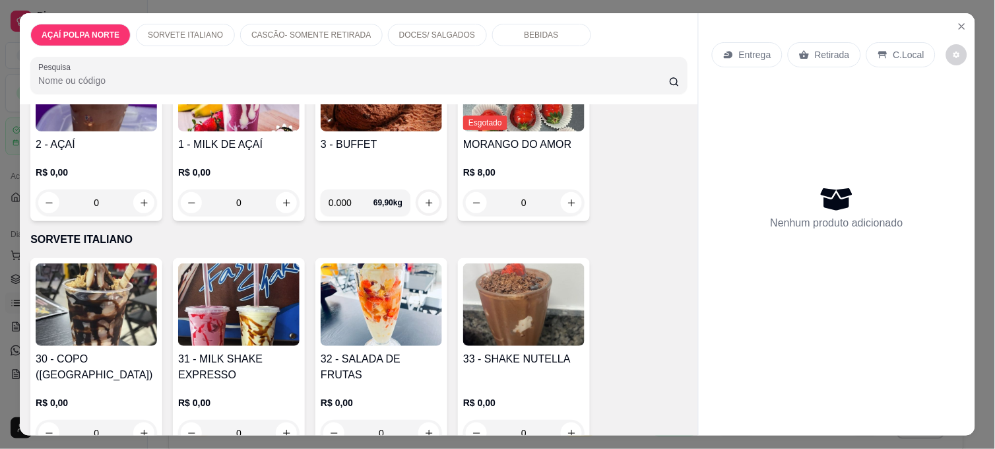
click at [389, 301] on img at bounding box center [381, 304] width 121 height 82
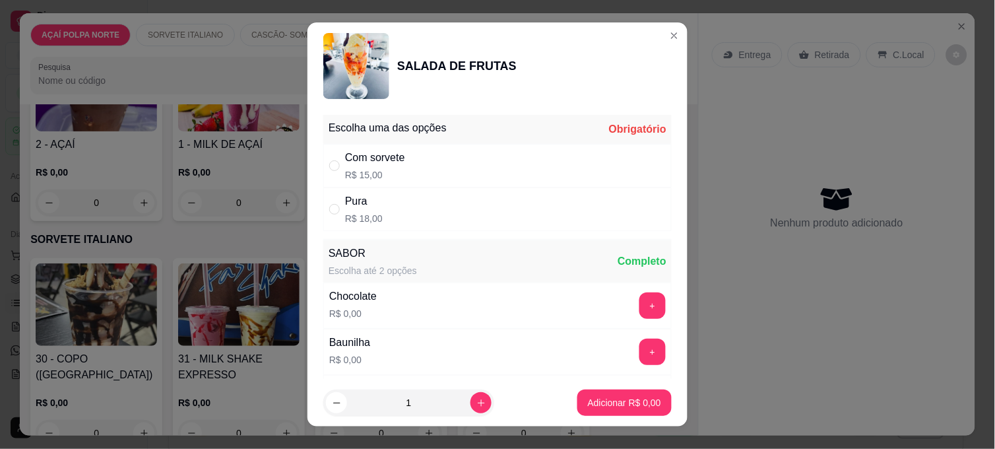
click at [449, 160] on div "Com sorvete R$ 15,00" at bounding box center [497, 166] width 348 height 44
radio input "true"
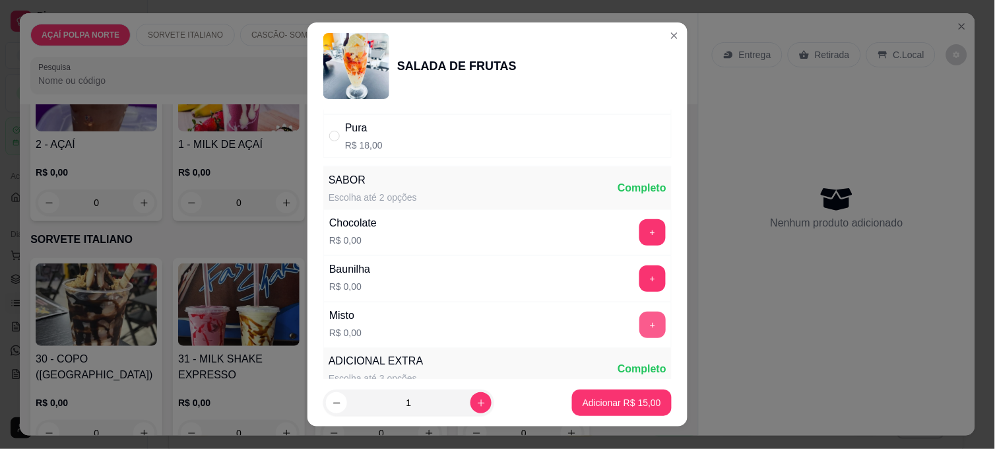
click at [639, 325] on button "+" at bounding box center [652, 324] width 26 height 26
click at [607, 411] on button "Adicionar R$ 15,00" at bounding box center [622, 402] width 100 height 26
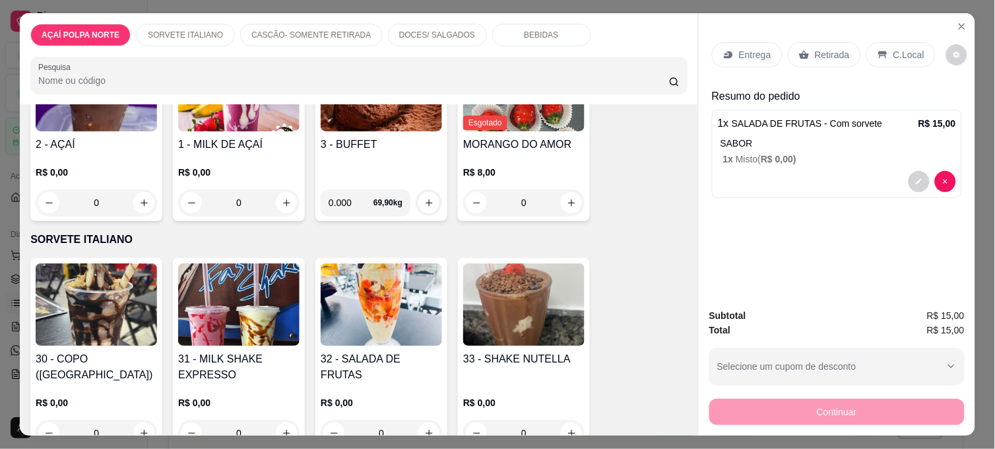
drag, startPoint x: 888, startPoint y: 44, endPoint x: 894, endPoint y: 175, distance: 131.4
click at [893, 48] on p "C.Local" at bounding box center [908, 54] width 31 height 13
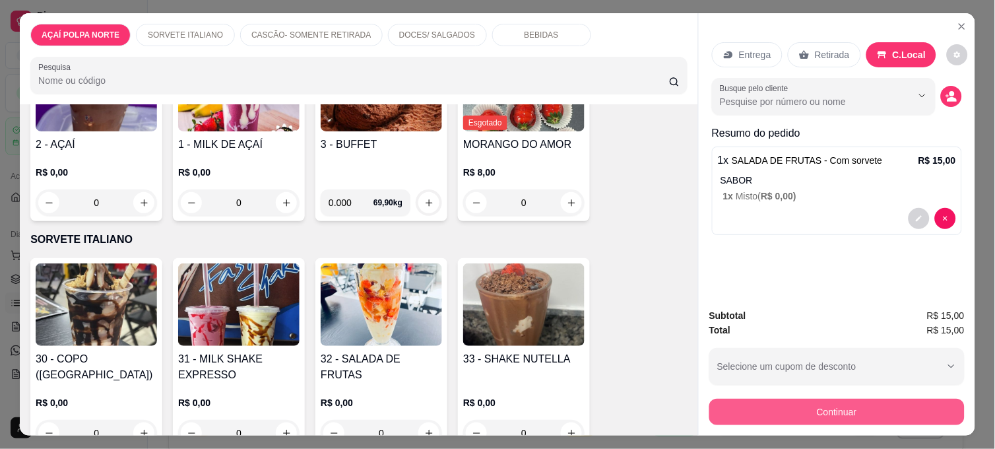
click at [901, 401] on button "Continuar" at bounding box center [836, 411] width 255 height 26
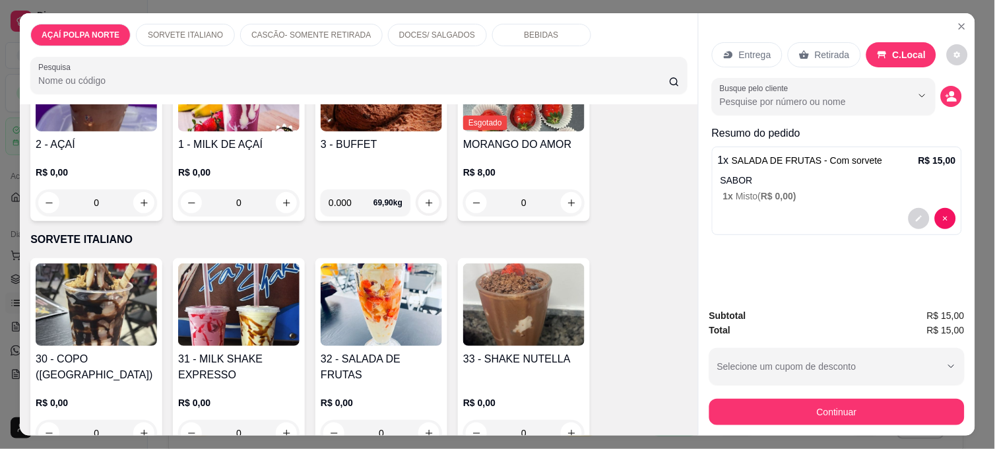
click at [954, 99] on div "Busque pelo cliente" at bounding box center [837, 96] width 250 height 37
click at [945, 91] on icon "decrease-product-quantity" at bounding box center [950, 96] width 11 height 11
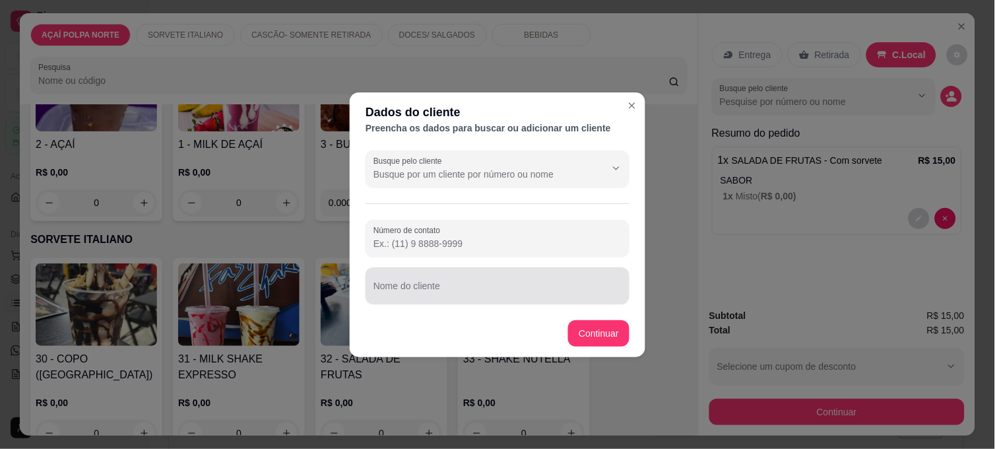
click at [466, 280] on div at bounding box center [497, 285] width 248 height 26
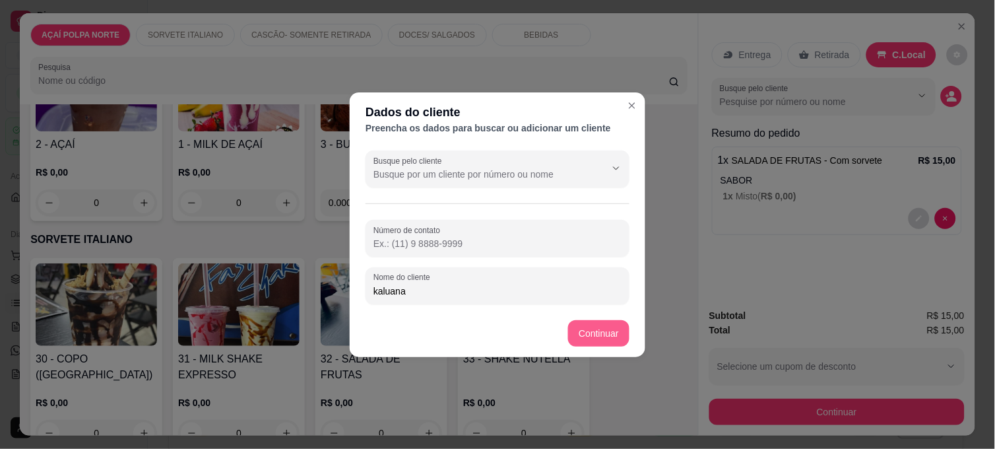
type input "kaluana"
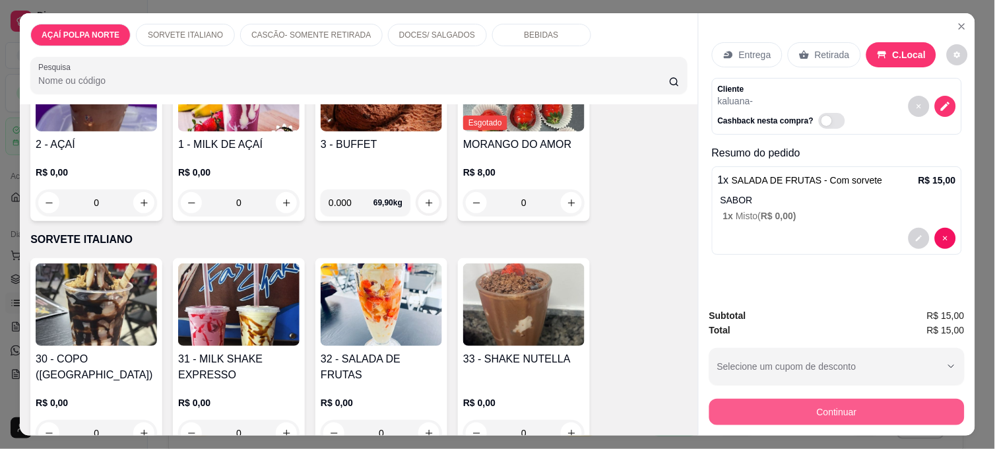
click at [910, 409] on button "Continuar" at bounding box center [836, 411] width 255 height 26
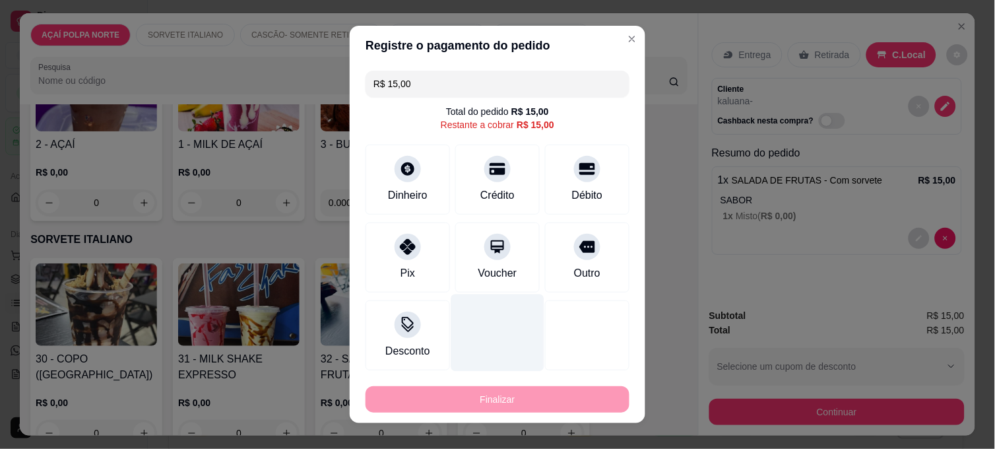
drag, startPoint x: 381, startPoint y: 255, endPoint x: 510, endPoint y: 328, distance: 148.6
click at [381, 256] on div "Pix" at bounding box center [407, 257] width 84 height 70
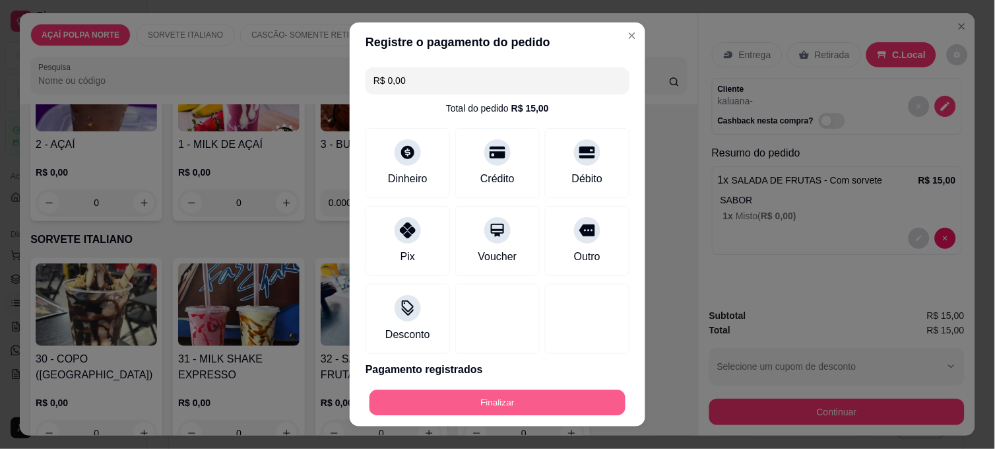
click at [535, 398] on button "Finalizar" at bounding box center [497, 403] width 256 height 26
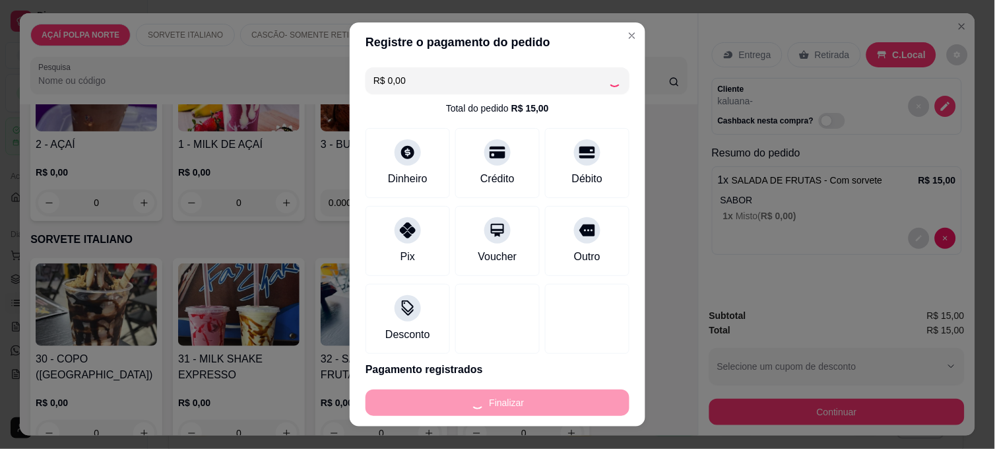
type input "-R$ 15,00"
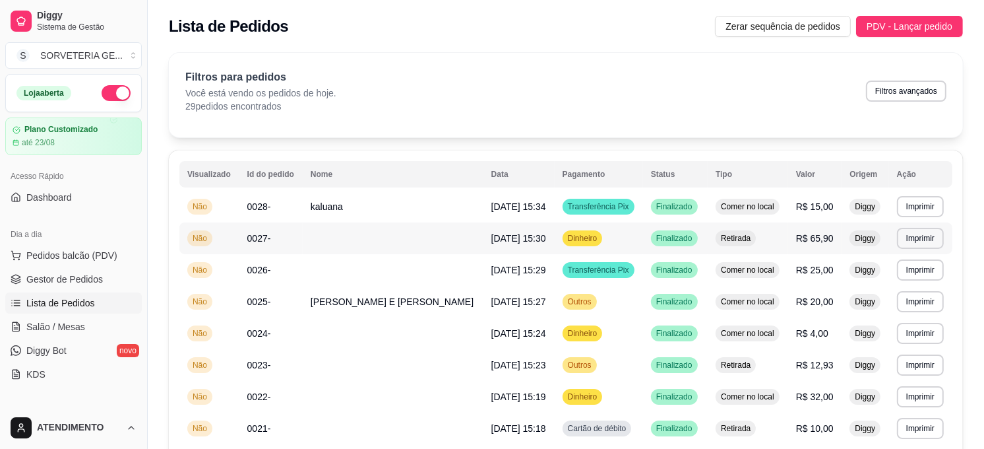
click at [383, 241] on td at bounding box center [393, 238] width 181 height 32
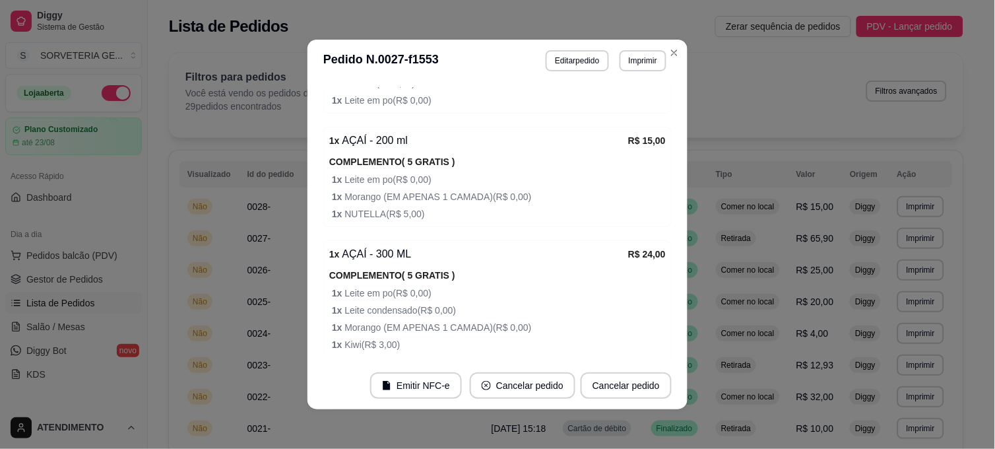
scroll to position [293, 0]
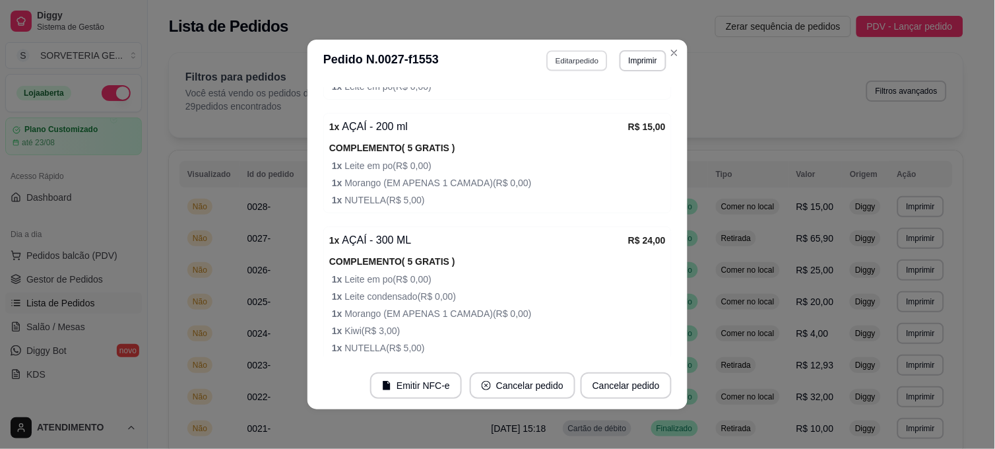
click at [600, 57] on button "Editar pedido" at bounding box center [577, 60] width 61 height 20
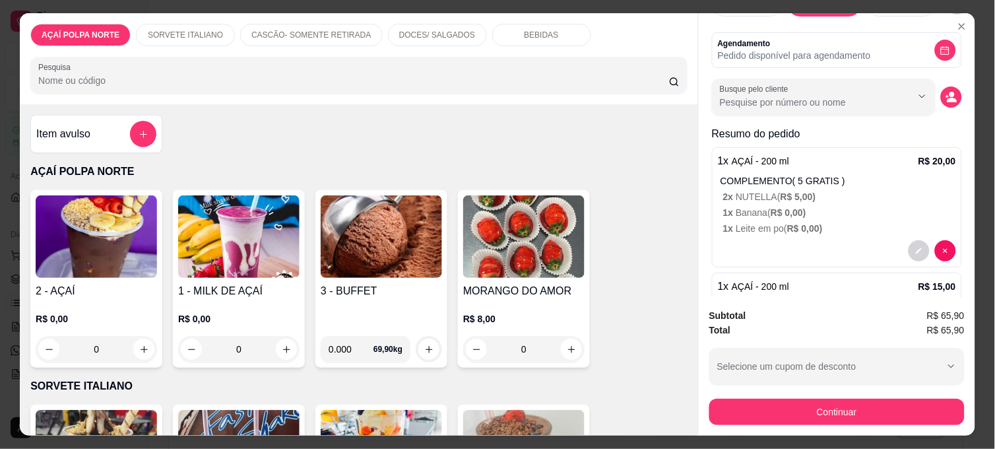
scroll to position [73, 0]
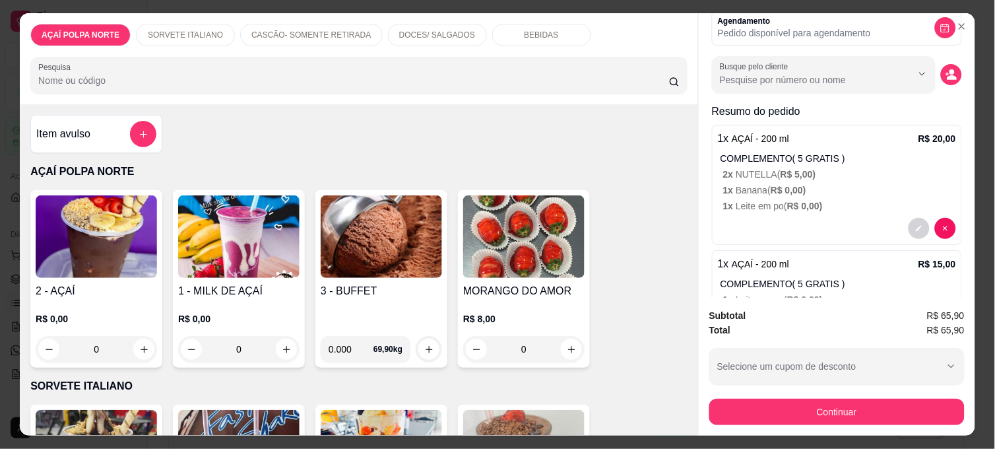
click at [392, 301] on div "3 - BUFFET" at bounding box center [381, 304] width 121 height 42
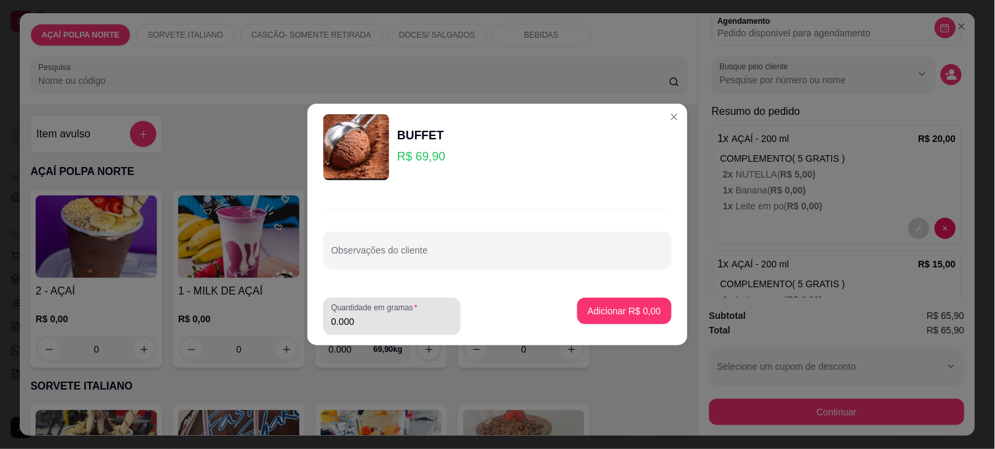
click at [400, 319] on input "0.000" at bounding box center [391, 321] width 121 height 13
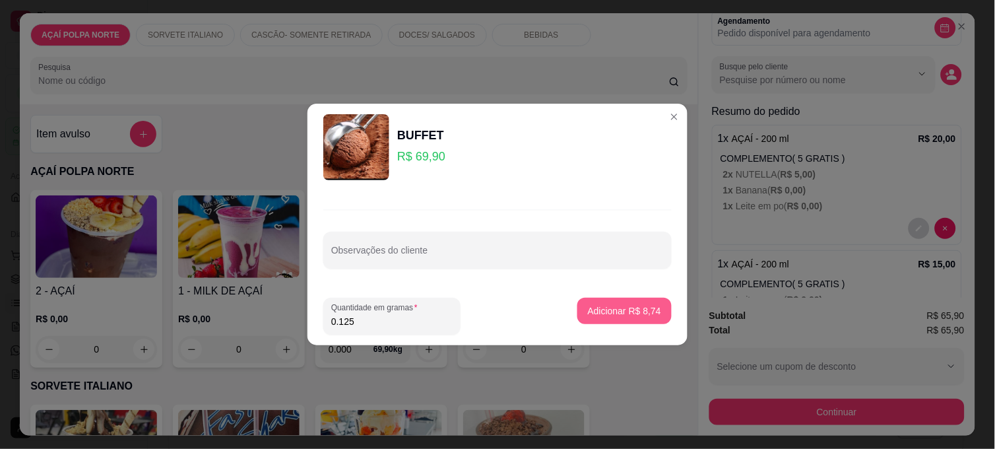
type input "0.125"
click at [629, 305] on p "Adicionar R$ 8,74" at bounding box center [623, 310] width 71 height 13
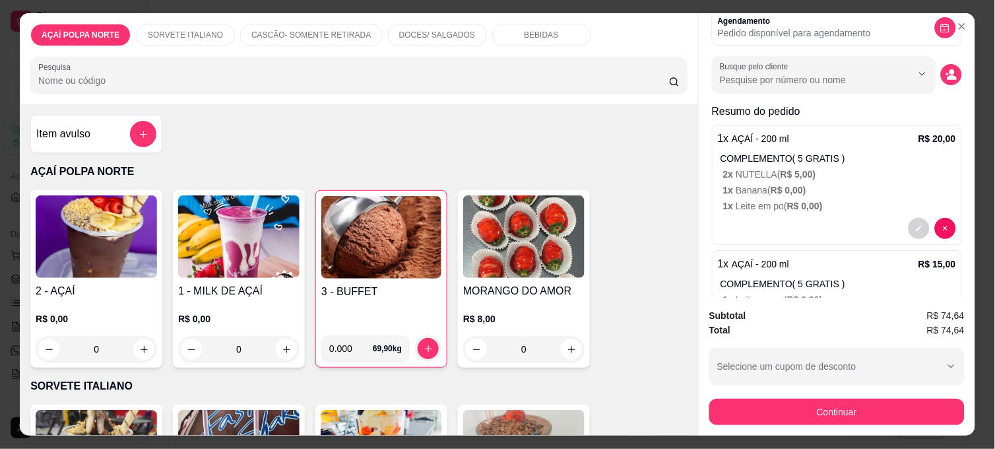
click at [121, 283] on h4 "2 - AÇAÍ" at bounding box center [96, 291] width 121 height 16
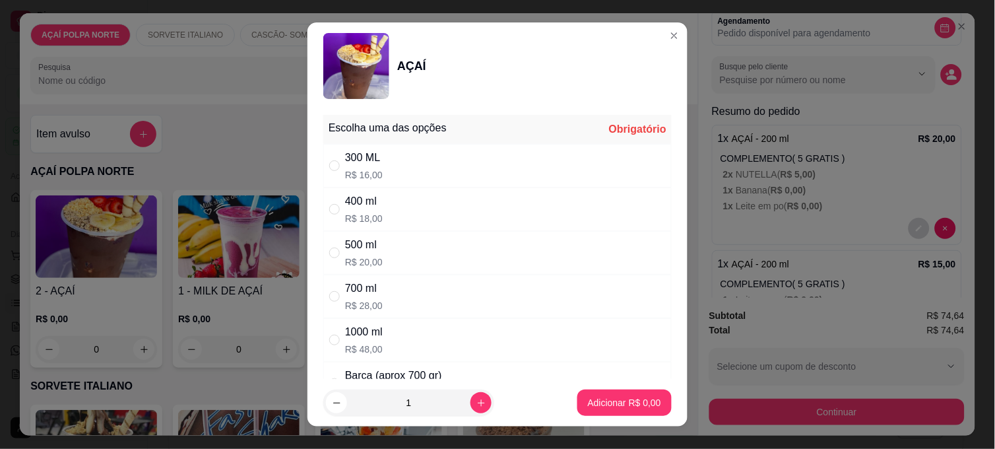
click at [389, 251] on div "500 ml R$ 20,00" at bounding box center [497, 253] width 348 height 44
radio input "true"
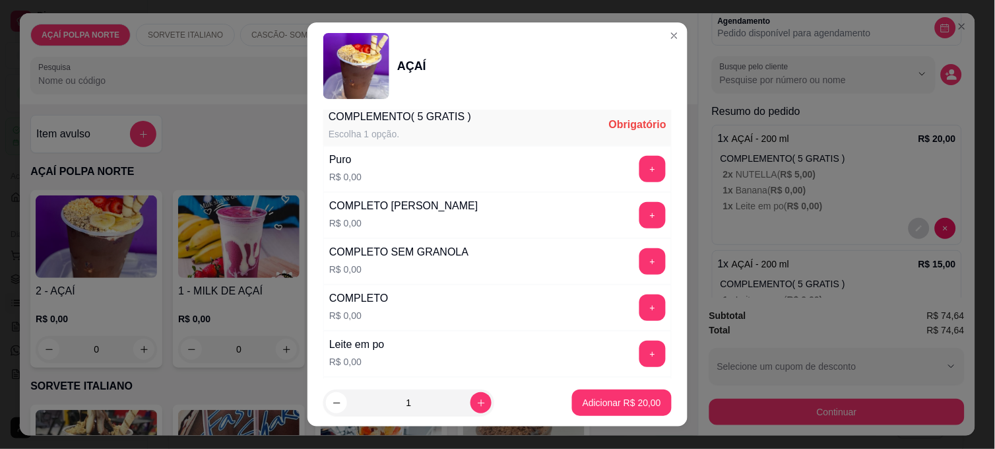
scroll to position [366, 0]
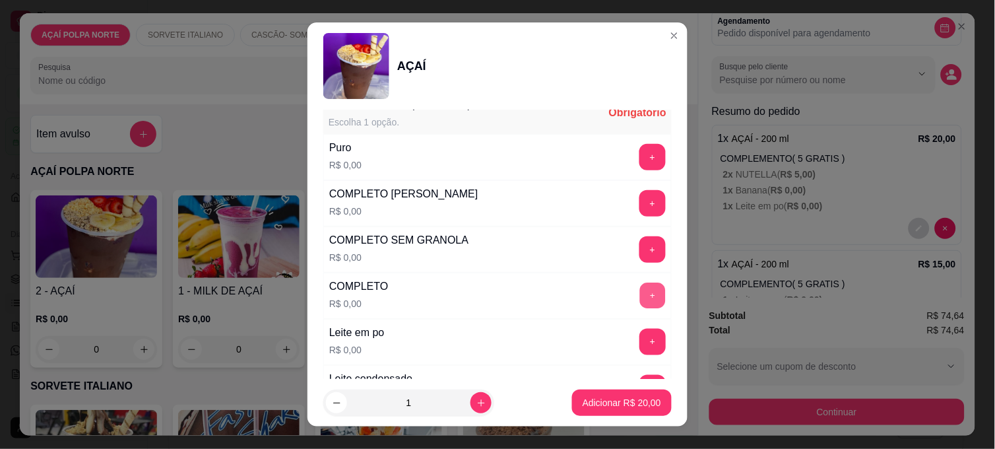
click at [640, 291] on button "+" at bounding box center [653, 296] width 26 height 26
click at [636, 405] on p "Adicionar R$ 20,00" at bounding box center [621, 402] width 78 height 13
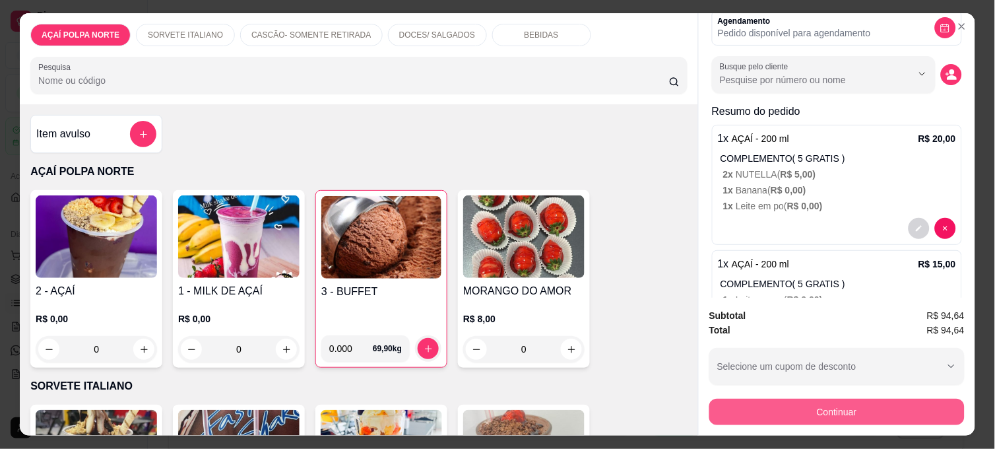
click at [803, 404] on button "Continuar" at bounding box center [836, 411] width 255 height 26
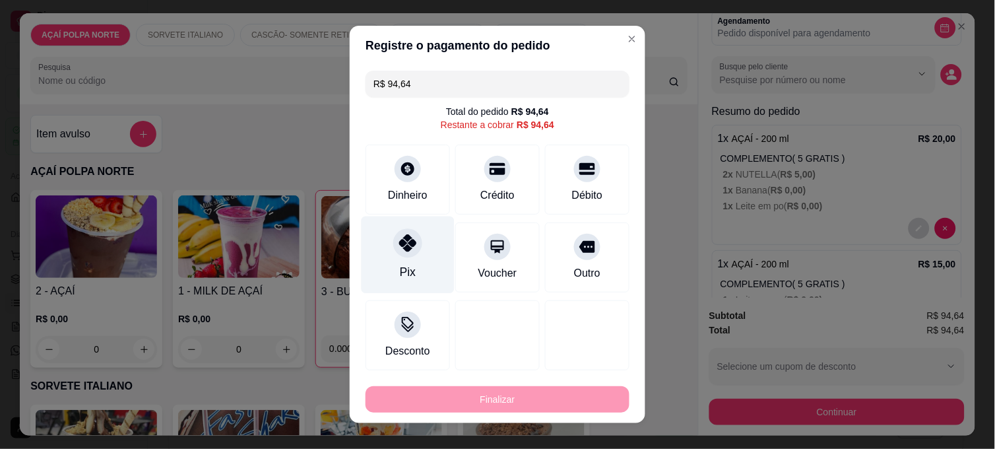
click at [406, 247] on icon at bounding box center [407, 242] width 17 height 17
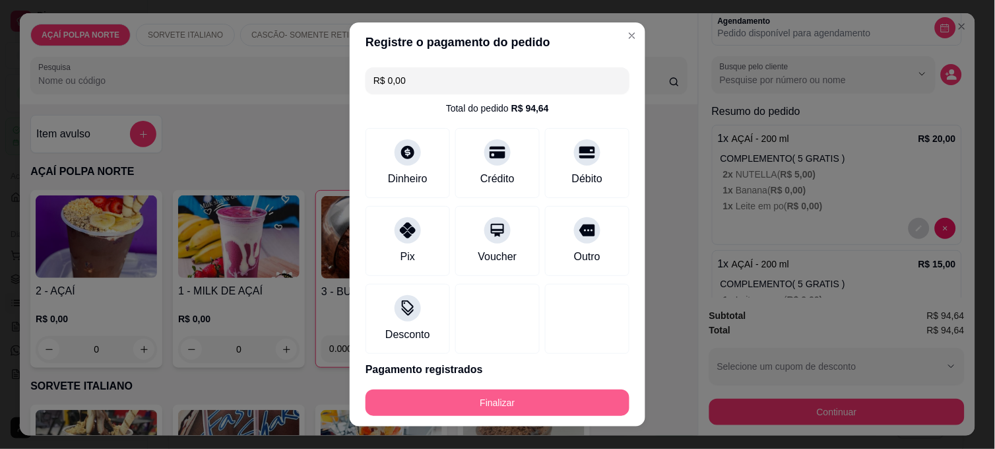
click at [559, 394] on button "Finalizar" at bounding box center [497, 402] width 264 height 26
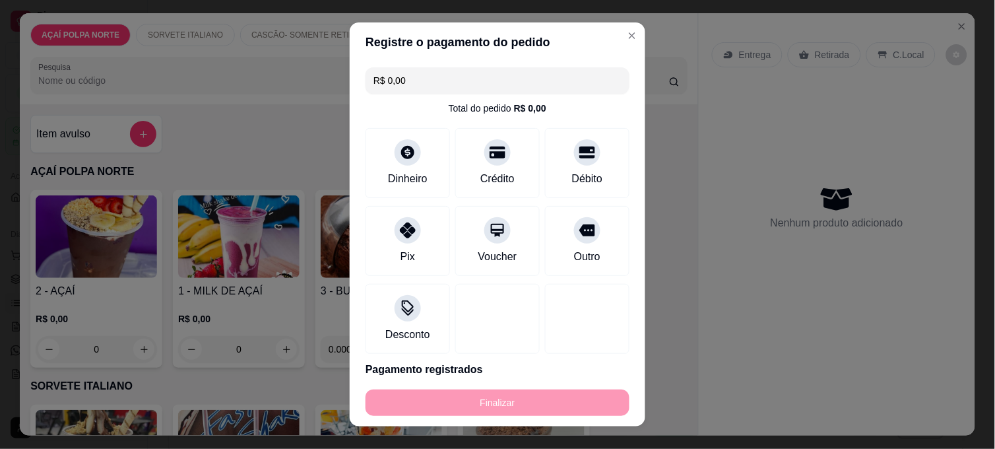
type input "-R$ 94,64"
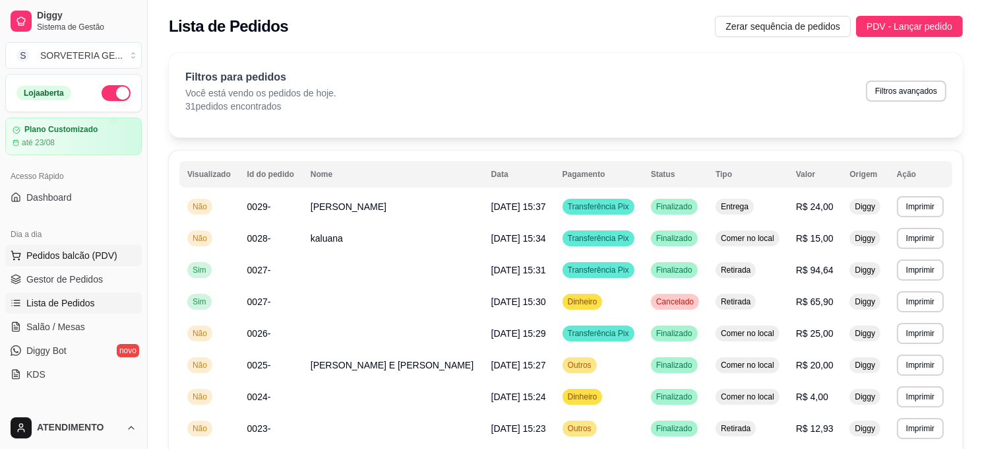
click at [86, 259] on span "Pedidos balcão (PDV)" at bounding box center [71, 255] width 91 height 13
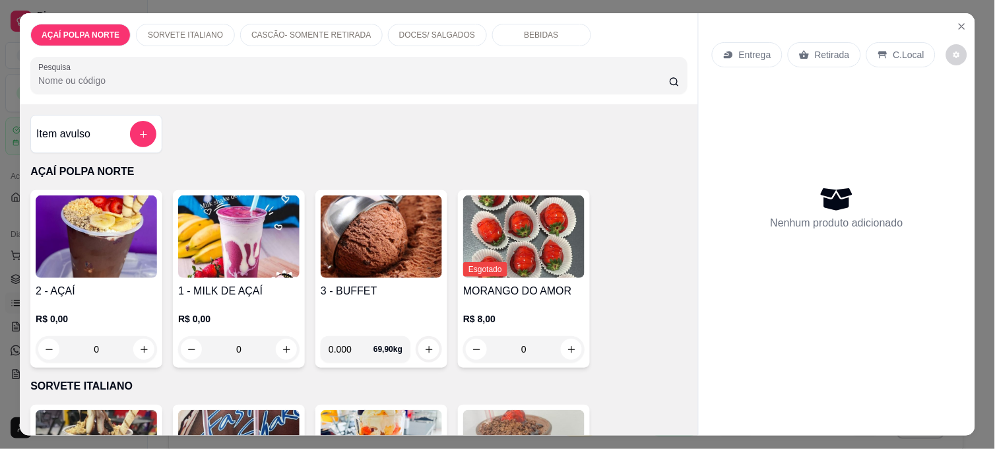
click at [114, 288] on h4 "2 - AÇAÍ" at bounding box center [96, 291] width 121 height 16
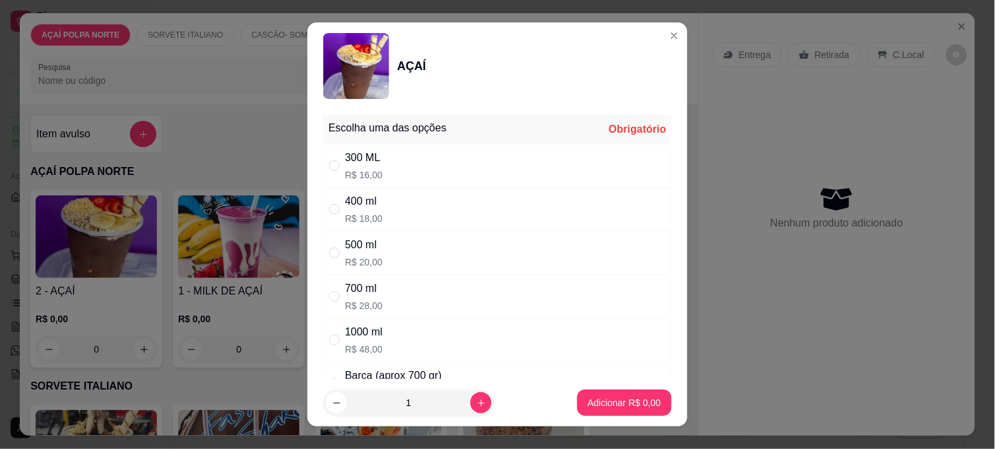
click at [398, 214] on div "400 ml R$ 18,00" at bounding box center [497, 209] width 348 height 44
radio input "true"
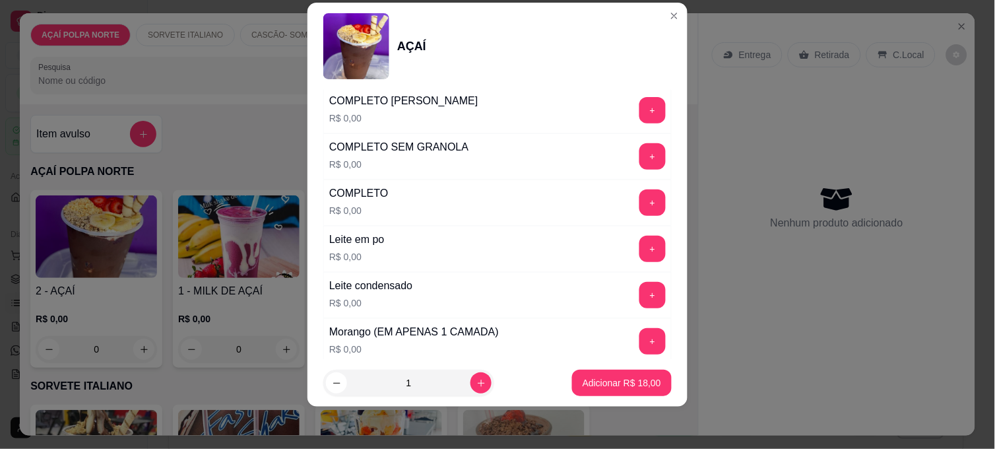
scroll to position [512, 0]
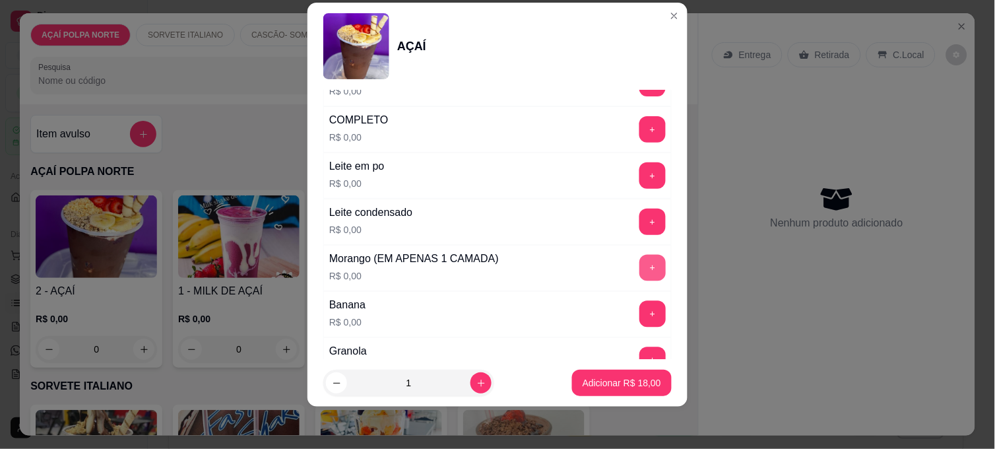
click at [639, 269] on button "+" at bounding box center [652, 268] width 26 height 26
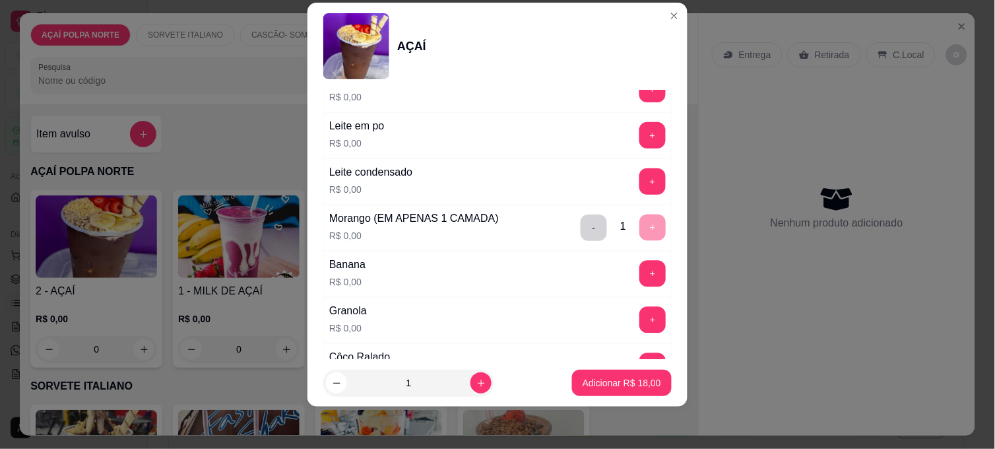
scroll to position [586, 0]
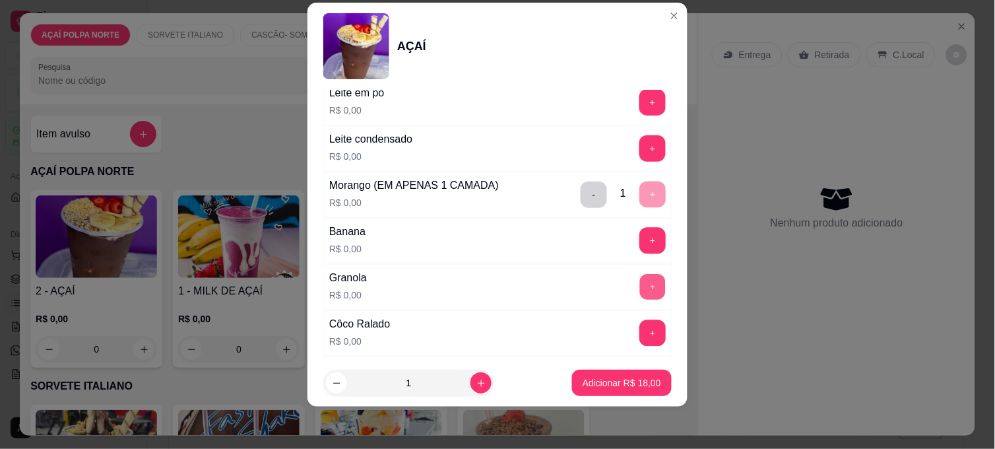
click at [640, 286] on button "+" at bounding box center [653, 287] width 26 height 26
click at [640, 150] on button "+" at bounding box center [653, 149] width 26 height 26
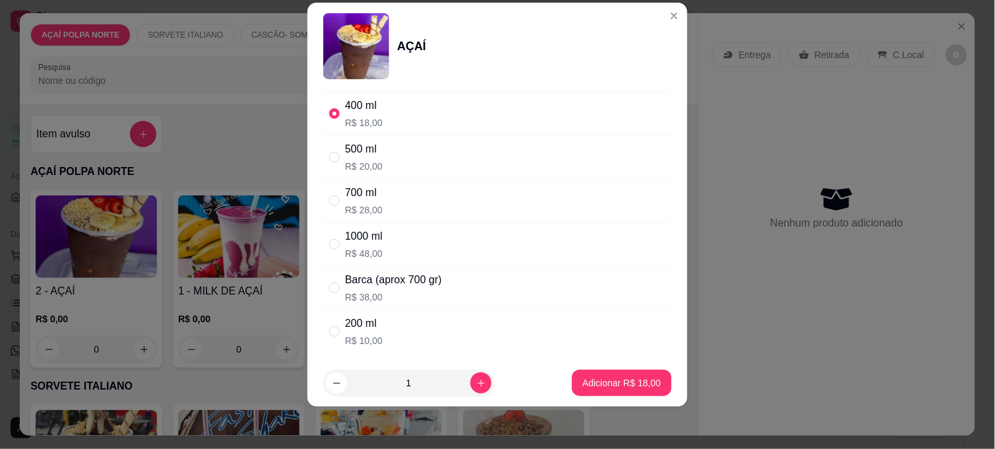
scroll to position [73, 0]
click at [638, 379] on p "Adicionar R$ 18,00" at bounding box center [621, 382] width 78 height 13
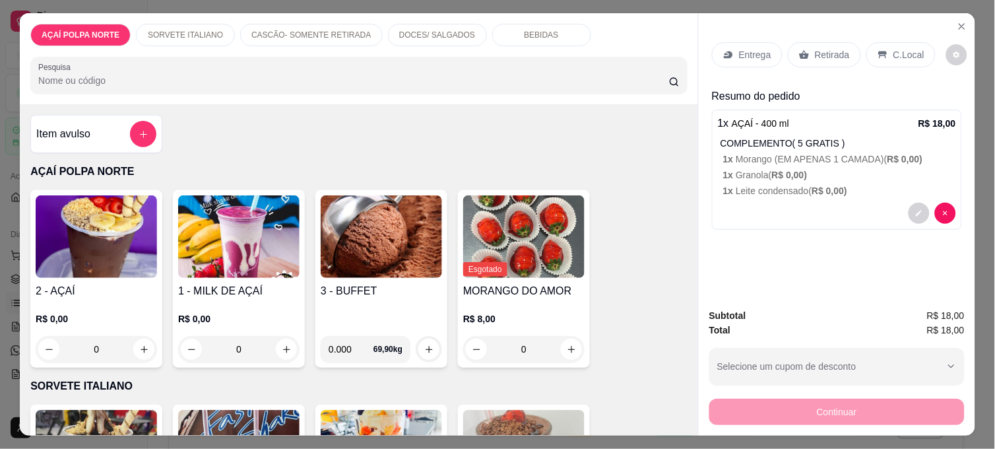
click at [893, 49] on p "C.Local" at bounding box center [908, 54] width 31 height 13
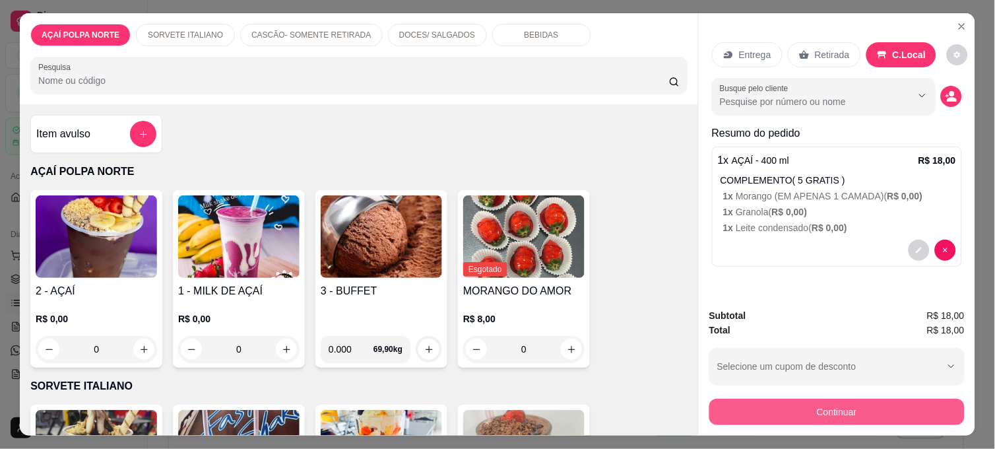
click at [883, 403] on button "Continuar" at bounding box center [836, 411] width 255 height 26
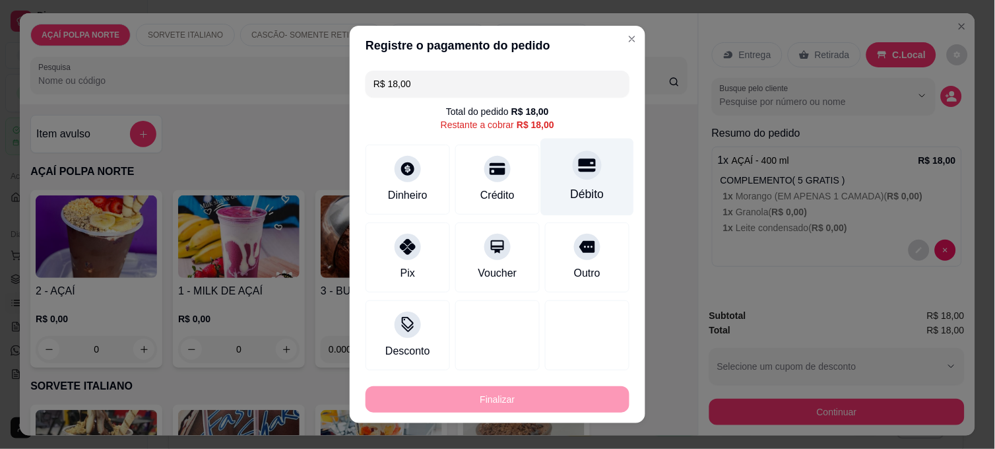
click at [578, 170] on icon at bounding box center [586, 165] width 17 height 13
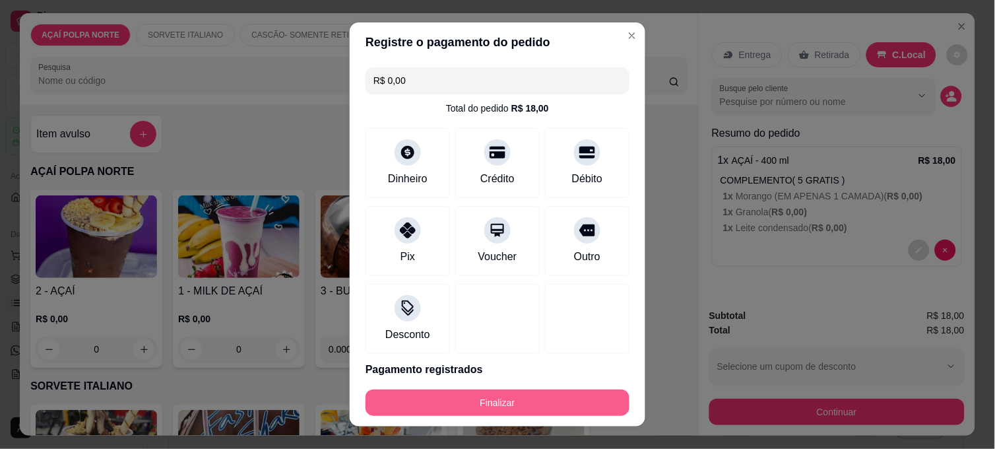
click at [561, 408] on button "Finalizar" at bounding box center [497, 402] width 264 height 26
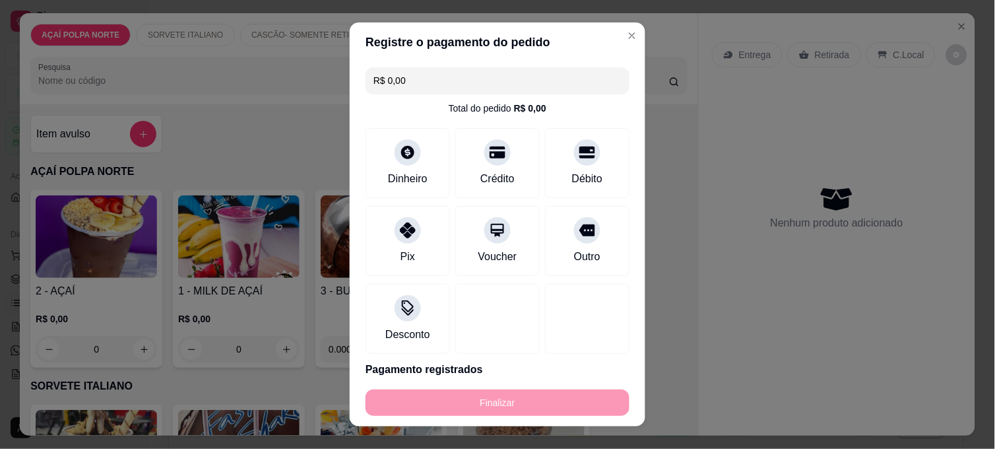
type input "-R$ 18,00"
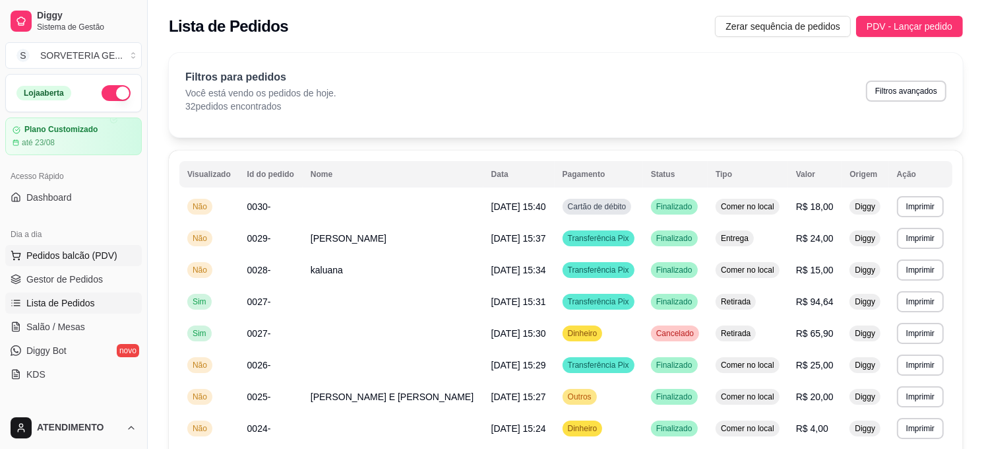
click at [86, 249] on span "Pedidos balcão (PDV)" at bounding box center [71, 255] width 91 height 13
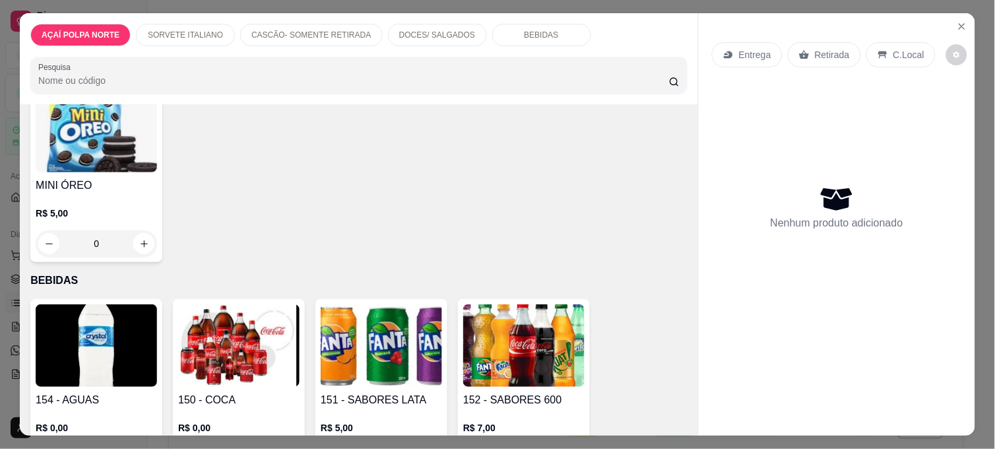
scroll to position [1026, 0]
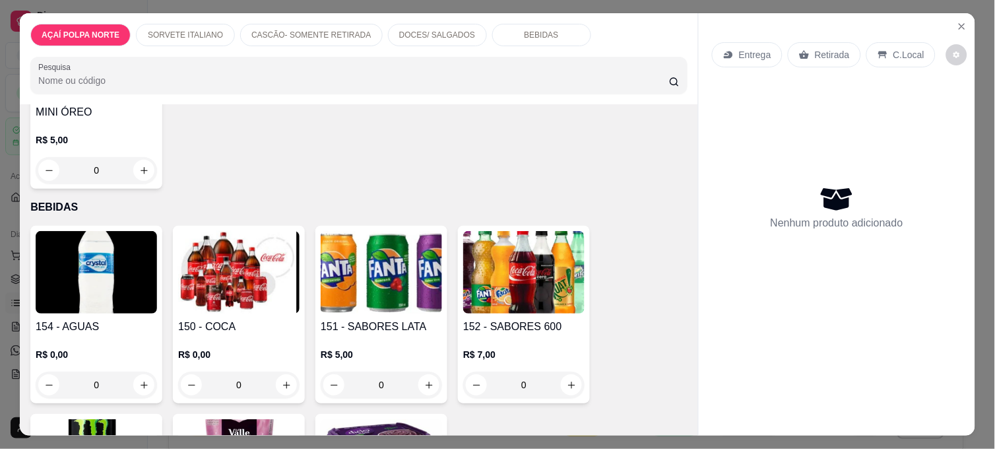
click at [112, 238] on img at bounding box center [96, 272] width 121 height 82
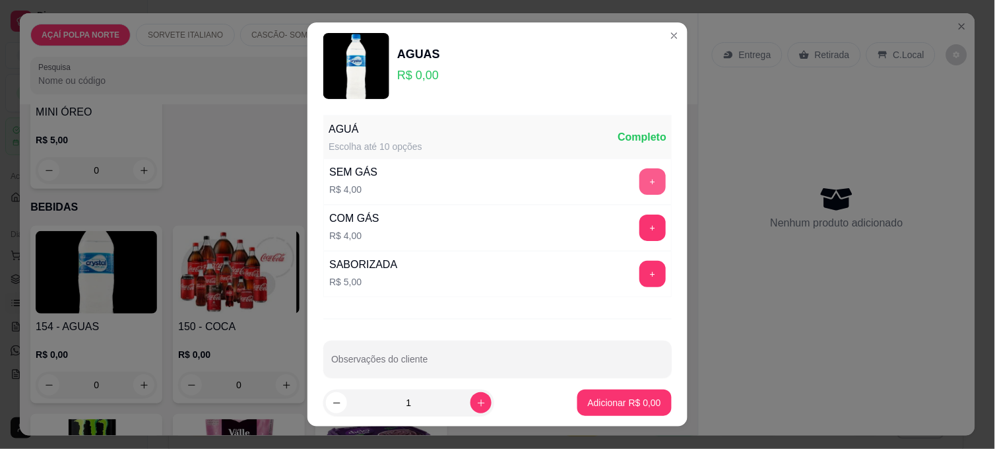
click at [639, 185] on button "+" at bounding box center [652, 181] width 26 height 26
click at [599, 405] on p "Adicionar R$ 4,00" at bounding box center [623, 402] width 71 height 13
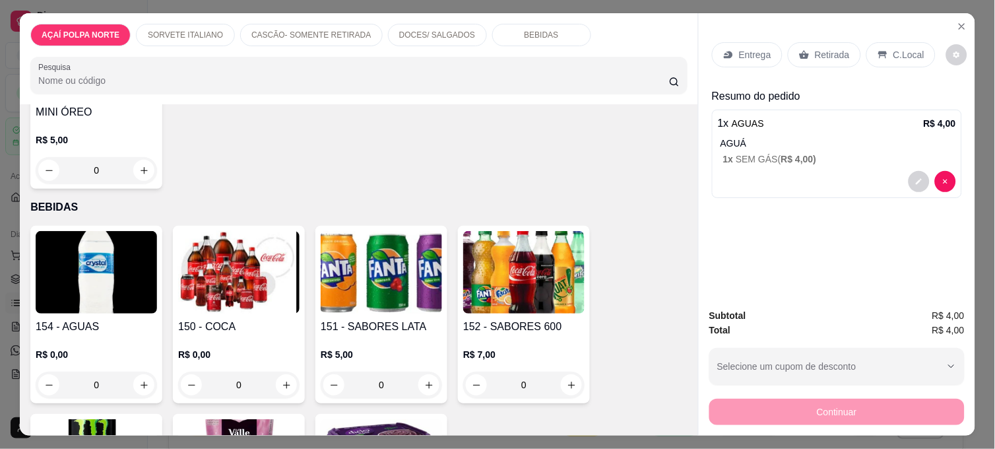
click at [893, 51] on p "C.Local" at bounding box center [908, 54] width 31 height 13
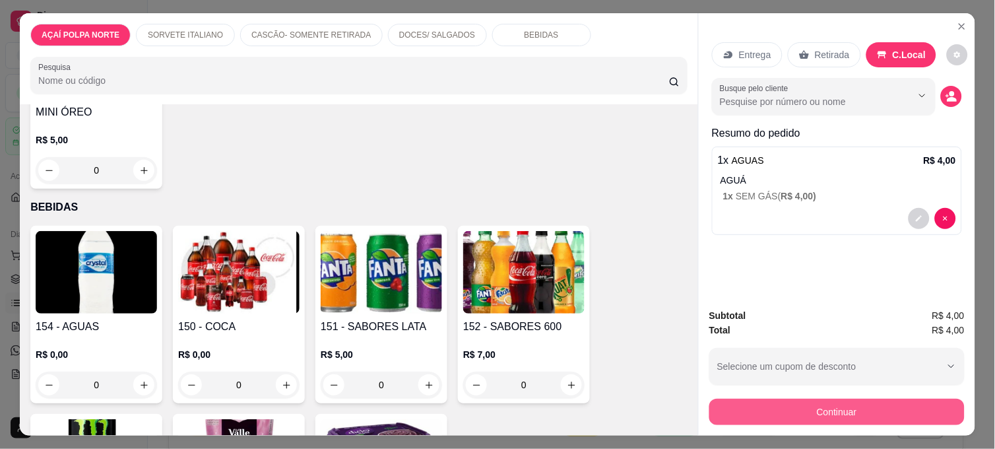
click at [908, 406] on button "Continuar" at bounding box center [836, 411] width 255 height 26
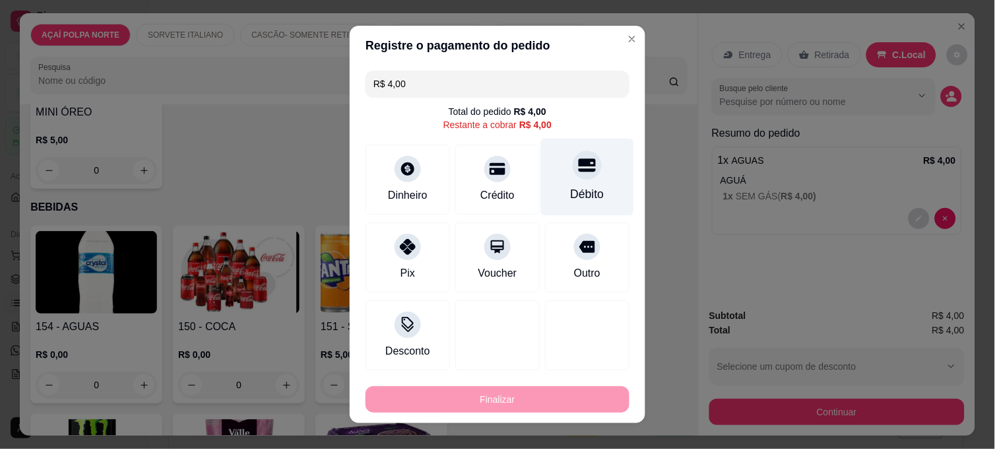
click at [556, 165] on div "Débito" at bounding box center [587, 177] width 93 height 77
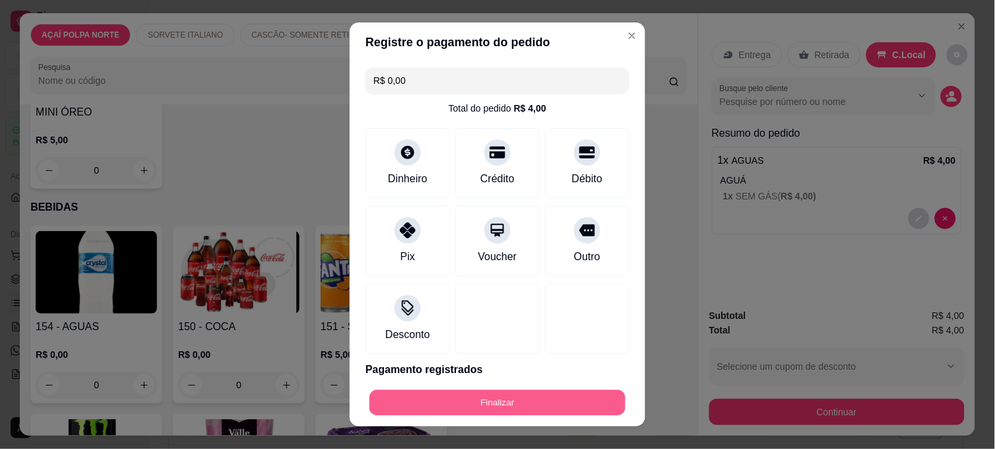
click at [598, 400] on button "Finalizar" at bounding box center [497, 403] width 256 height 26
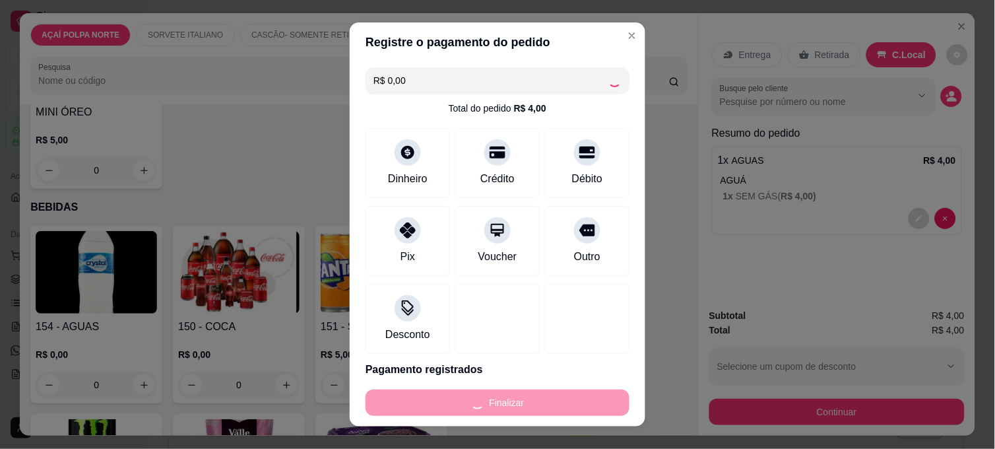
type input "-R$ 4,00"
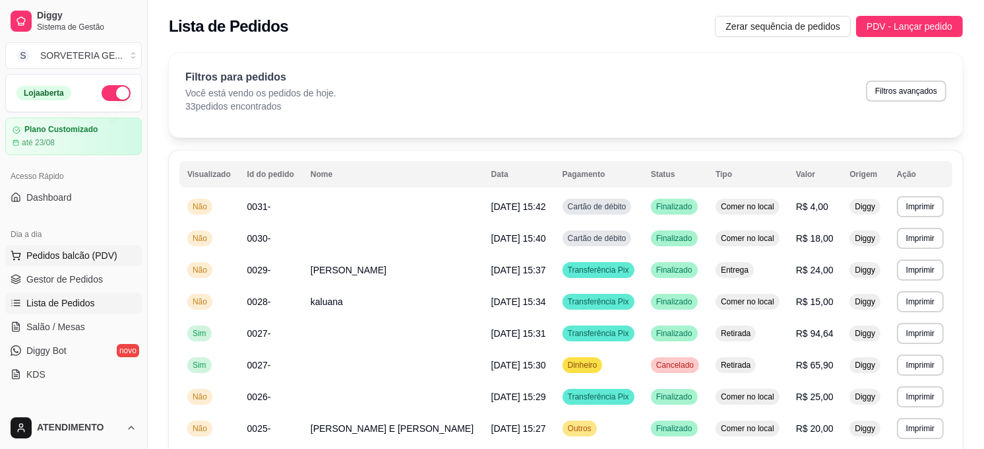
click at [76, 254] on span "Pedidos balcão (PDV)" at bounding box center [71, 255] width 91 height 13
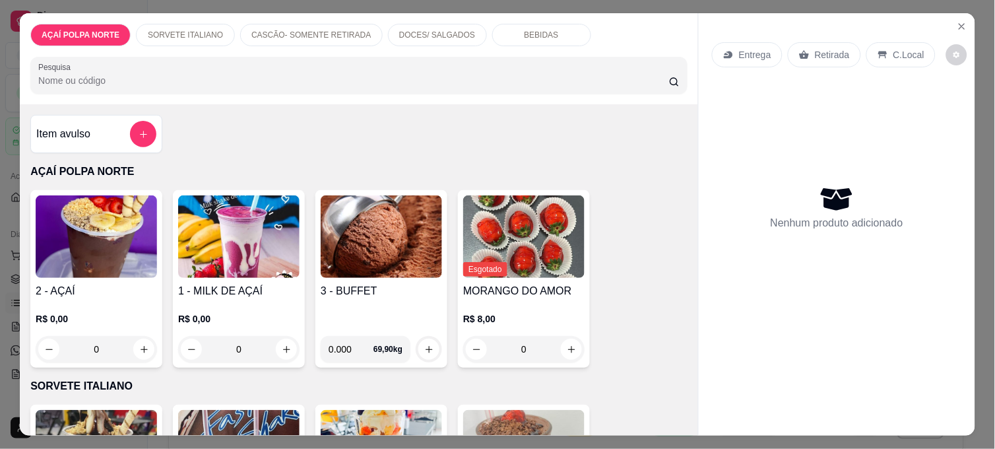
click at [392, 267] on img at bounding box center [381, 236] width 121 height 82
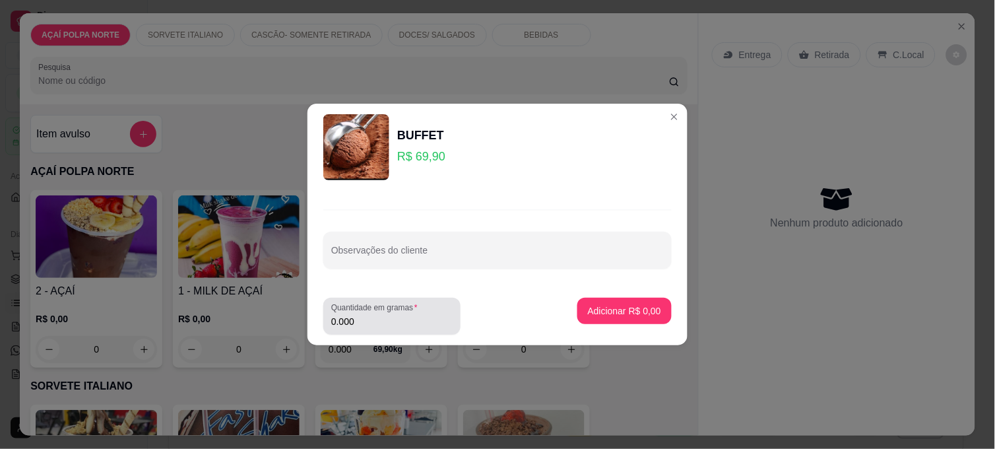
click at [414, 328] on div "0.000" at bounding box center [391, 316] width 121 height 26
click at [408, 328] on div "0.000" at bounding box center [391, 316] width 121 height 26
type input "0.500"
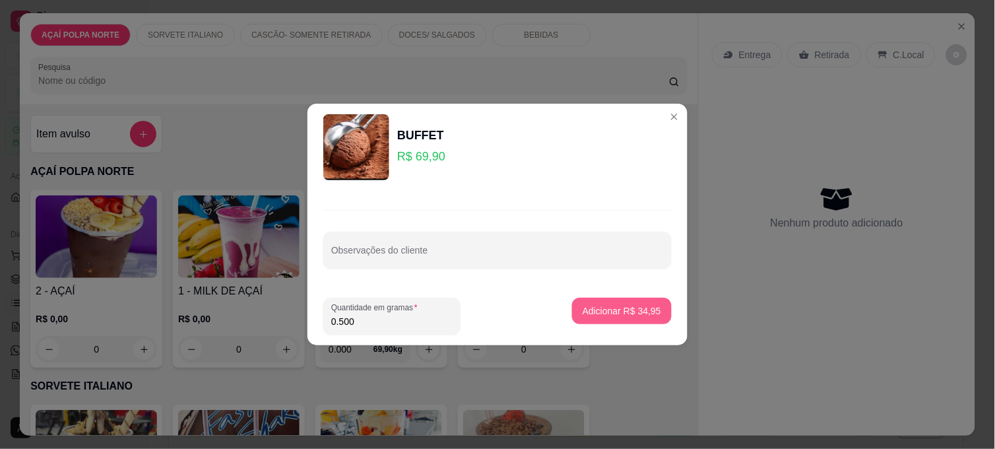
click at [609, 313] on p "Adicionar R$ 34,95" at bounding box center [621, 310] width 78 height 13
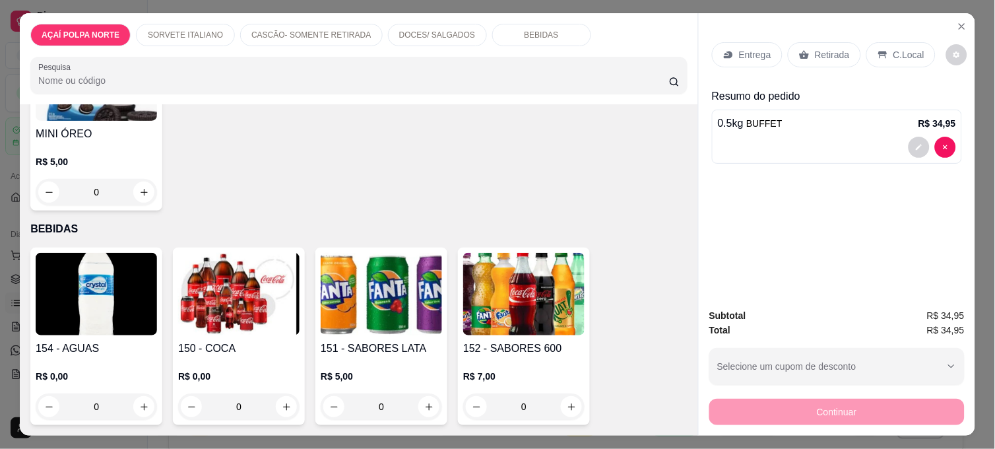
scroll to position [1026, 0]
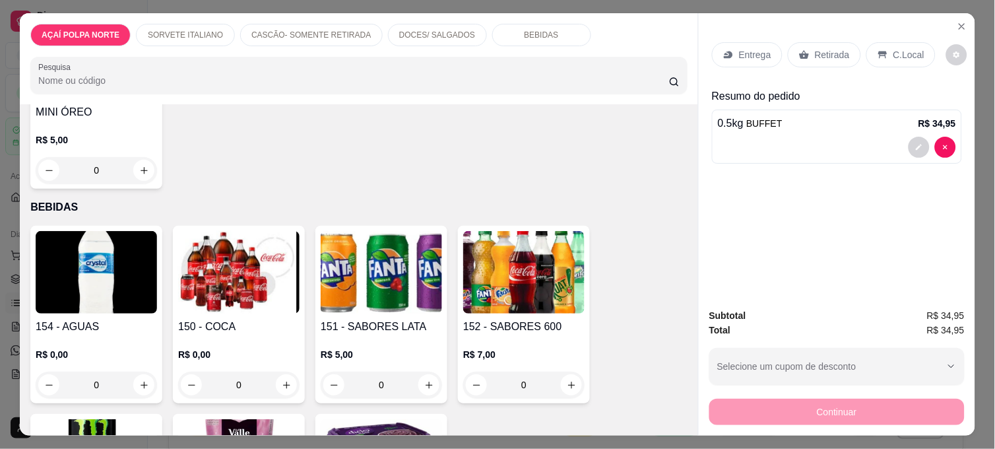
click at [226, 276] on img at bounding box center [238, 272] width 121 height 82
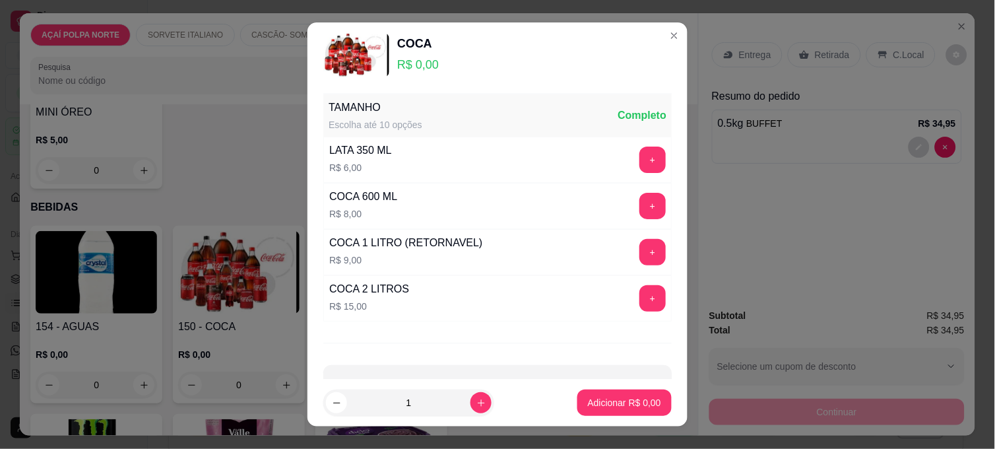
click at [634, 203] on div "+" at bounding box center [652, 206] width 37 height 26
click at [639, 203] on button "+" at bounding box center [652, 206] width 26 height 26
click at [639, 202] on button "+" at bounding box center [652, 206] width 26 height 26
click at [580, 204] on button "-" at bounding box center [593, 206] width 26 height 26
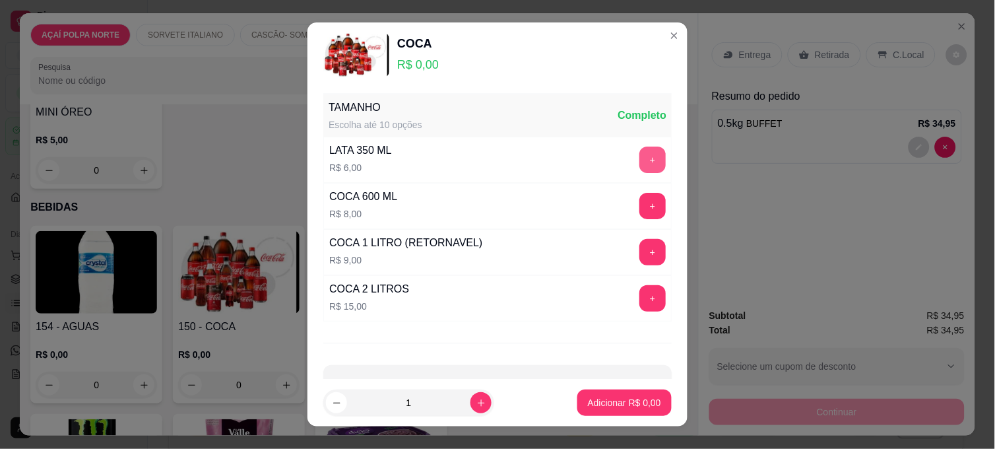
click at [639, 168] on button "+" at bounding box center [652, 159] width 26 height 26
click at [640, 168] on button "+" at bounding box center [653, 160] width 26 height 26
click at [614, 396] on p "Adicionar R$ 12,00" at bounding box center [622, 402] width 77 height 13
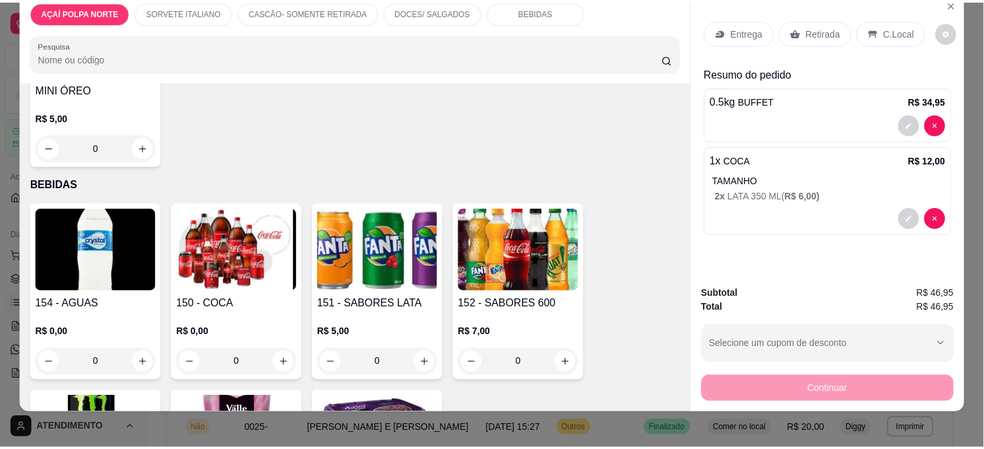
scroll to position [34, 0]
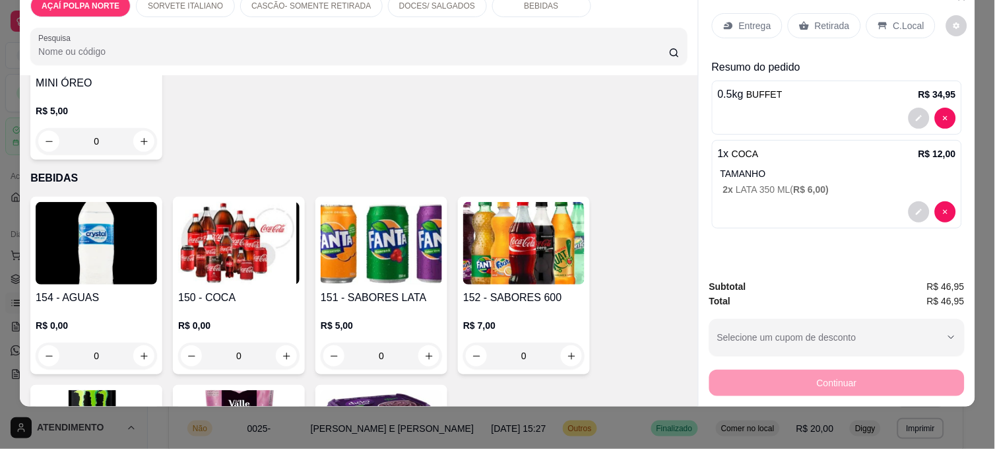
click at [821, 20] on p "Retirada" at bounding box center [832, 25] width 35 height 13
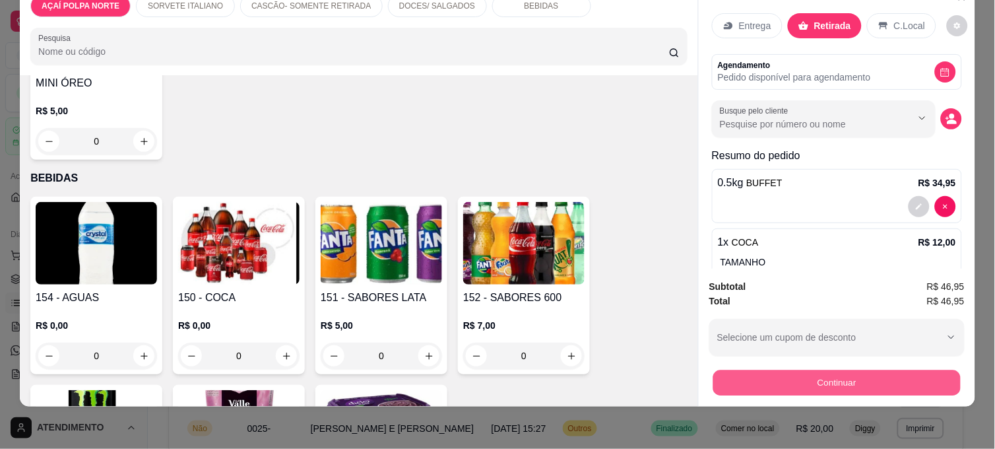
click at [877, 376] on button "Continuar" at bounding box center [836, 382] width 247 height 26
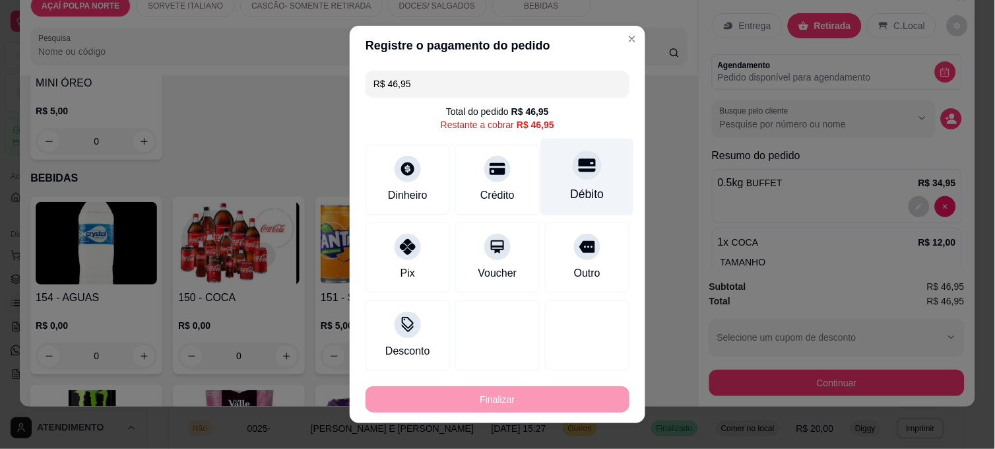
click at [571, 199] on div "Débito" at bounding box center [588, 193] width 34 height 17
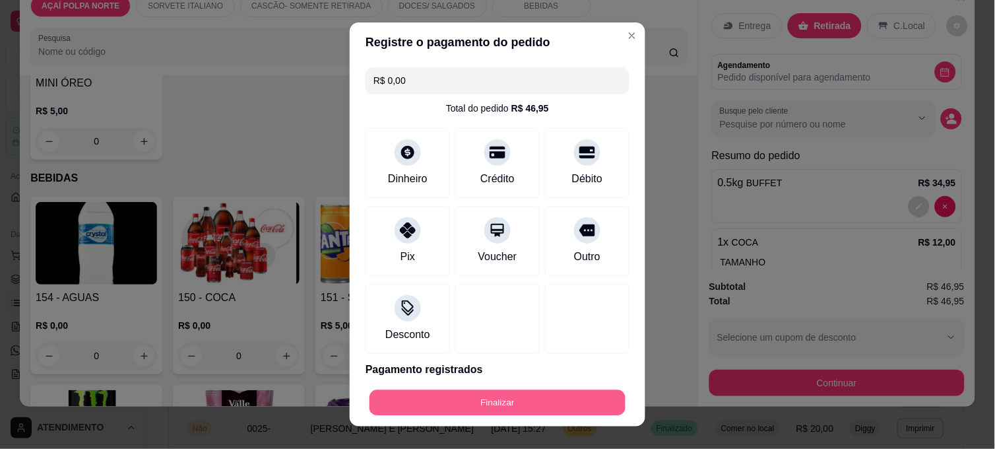
click at [544, 406] on button "Finalizar" at bounding box center [497, 403] width 256 height 26
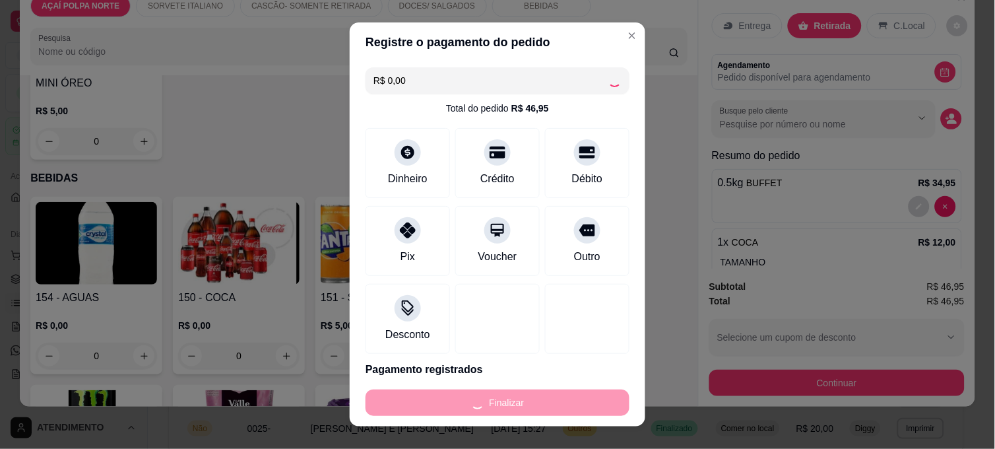
type input "-R$ 46,95"
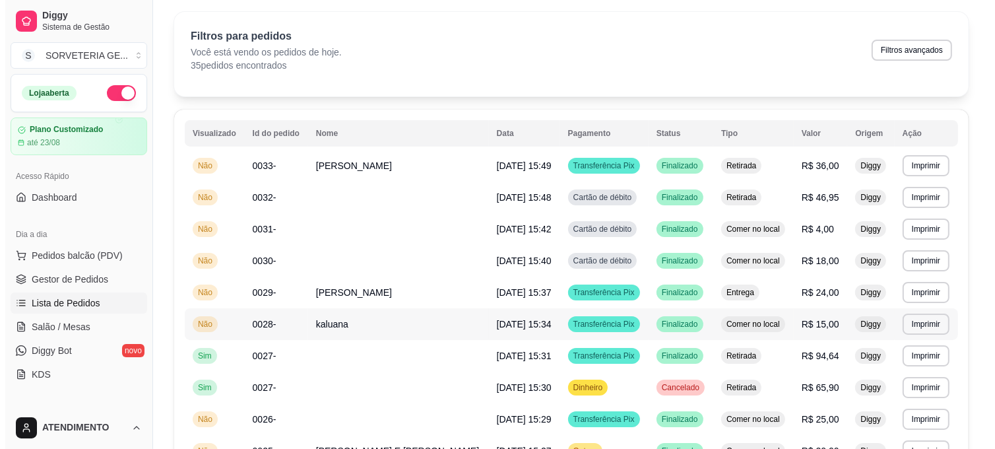
scroll to position [73, 0]
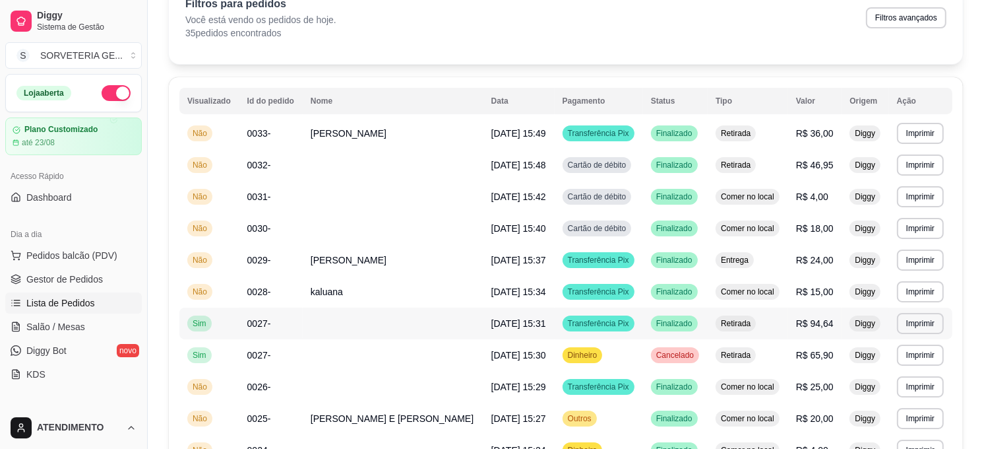
click at [257, 326] on span "0027-" at bounding box center [259, 323] width 24 height 11
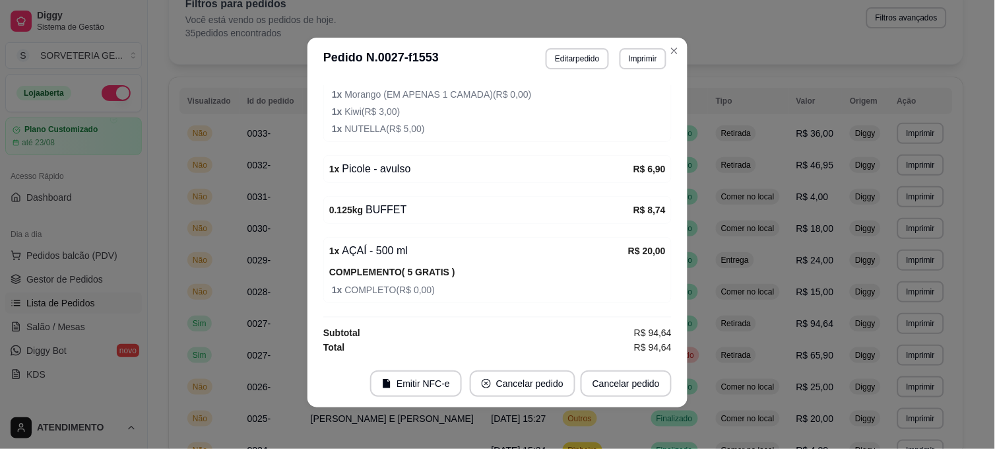
scroll to position [3, 0]
click at [570, 56] on button "Editar pedido" at bounding box center [576, 57] width 63 height 21
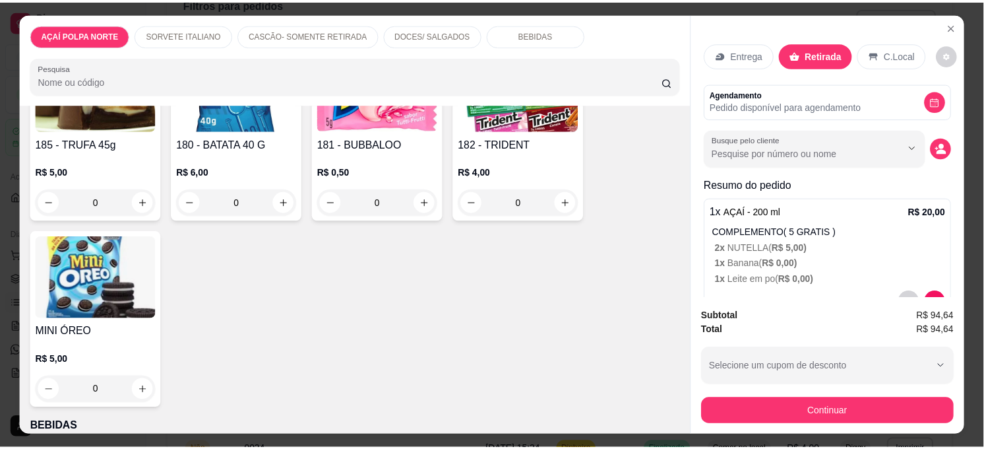
scroll to position [1172, 0]
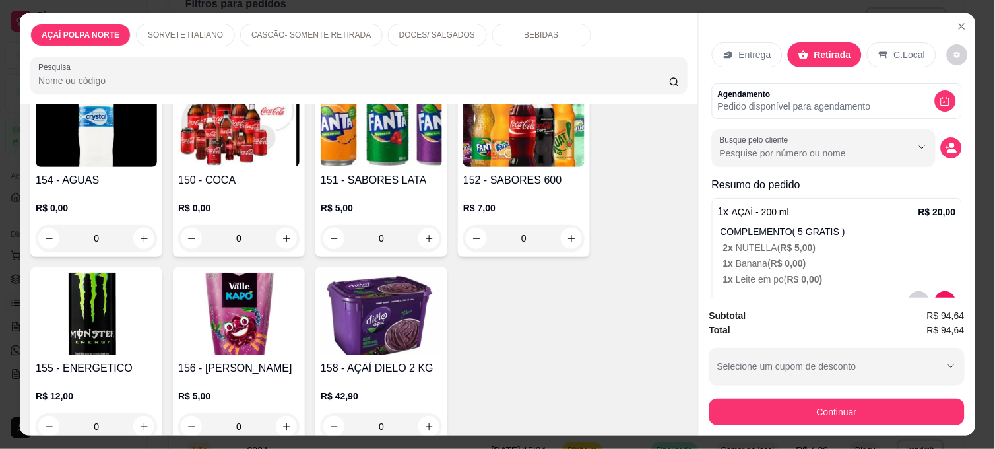
click at [253, 139] on img at bounding box center [238, 125] width 121 height 82
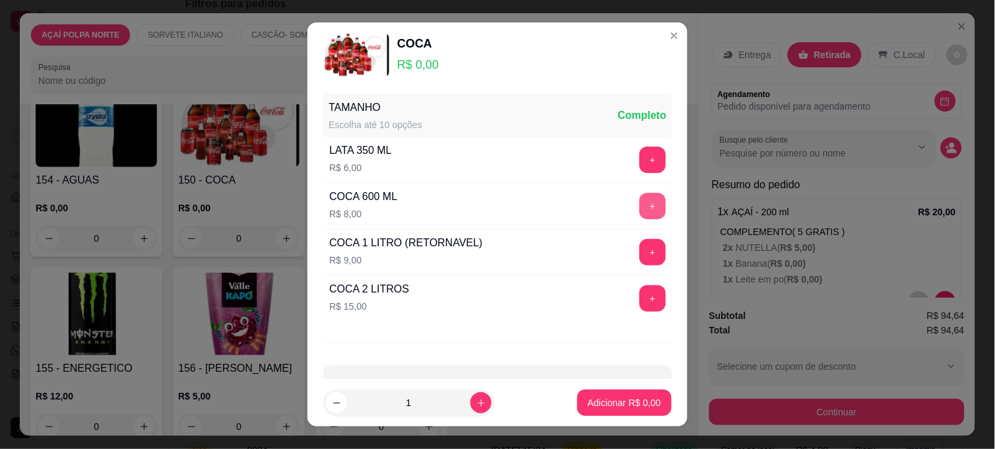
click at [639, 201] on button "+" at bounding box center [652, 206] width 26 height 26
click at [614, 405] on p "Adicionar R$ 8,00" at bounding box center [624, 402] width 73 height 13
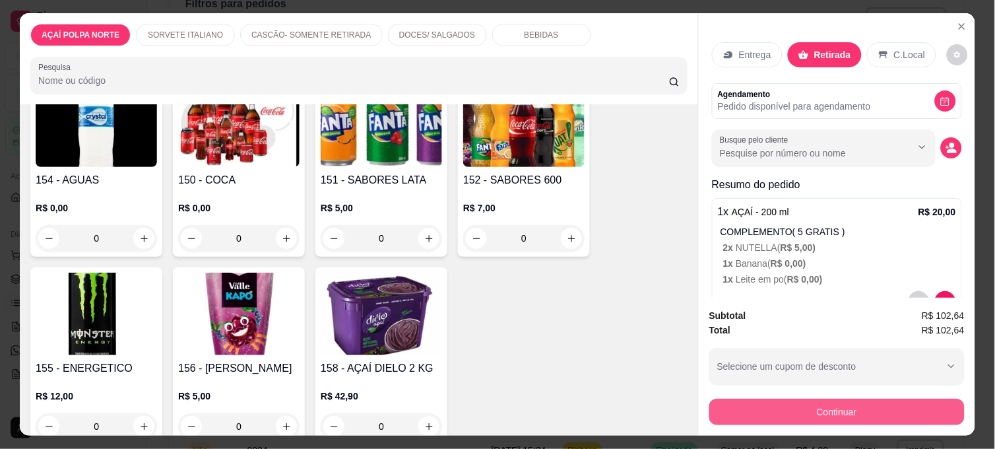
click at [822, 409] on button "Continuar" at bounding box center [836, 411] width 255 height 26
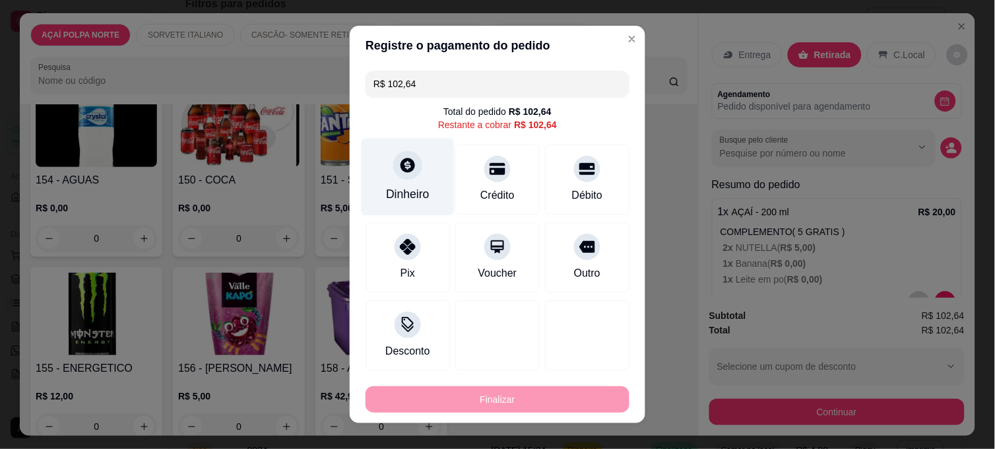
click at [404, 170] on icon at bounding box center [407, 165] width 15 height 15
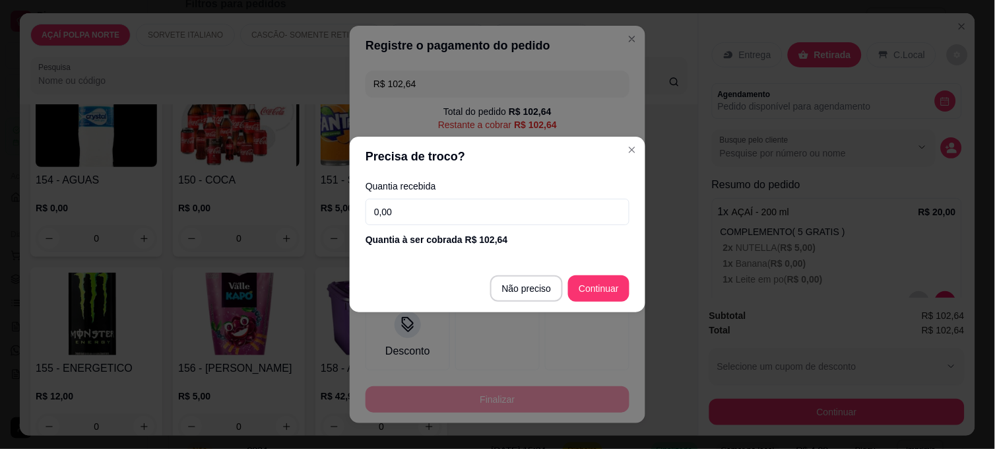
click at [592, 272] on footer "Não preciso Continuar" at bounding box center [497, 287] width 295 height 47
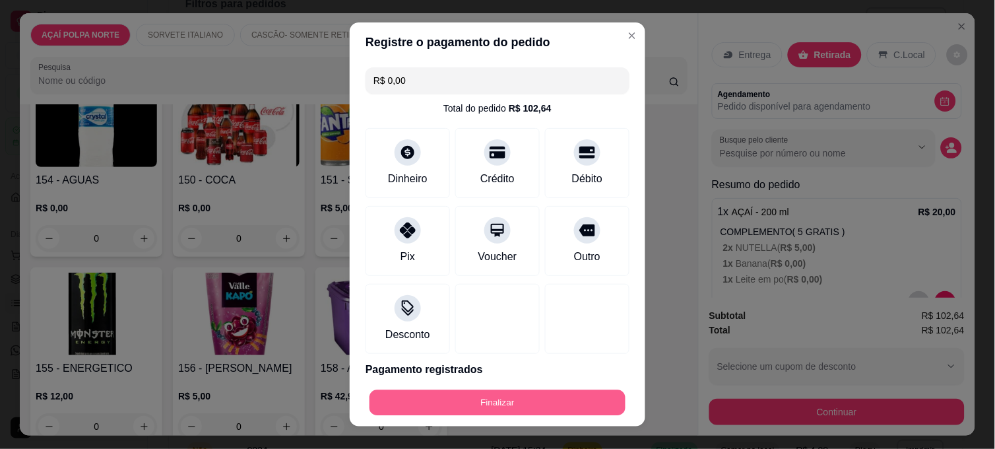
click at [501, 405] on button "Finalizar" at bounding box center [497, 403] width 256 height 26
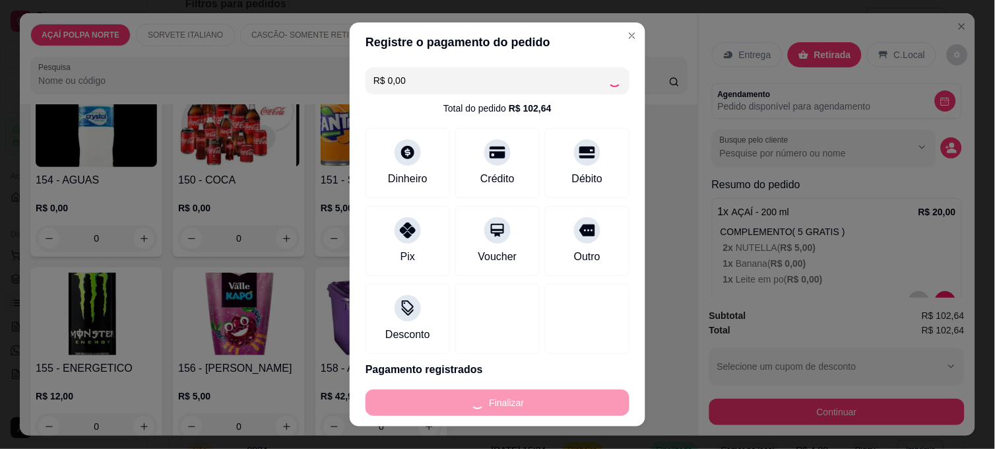
type input "-R$ 102,64"
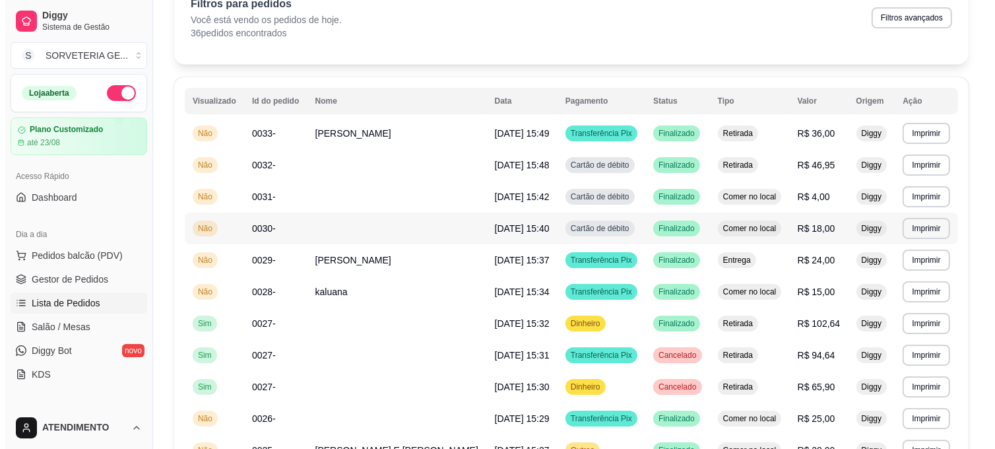
scroll to position [0, 0]
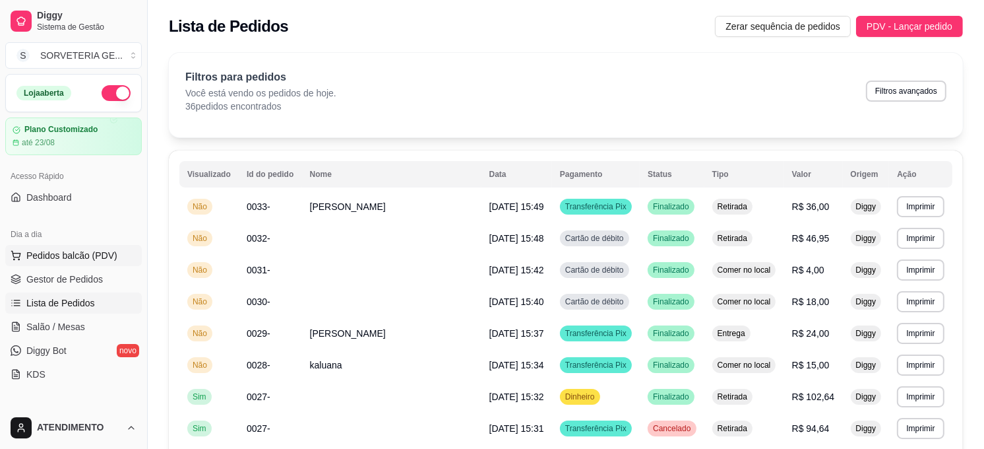
click at [77, 262] on button "Pedidos balcão (PDV)" at bounding box center [73, 255] width 137 height 21
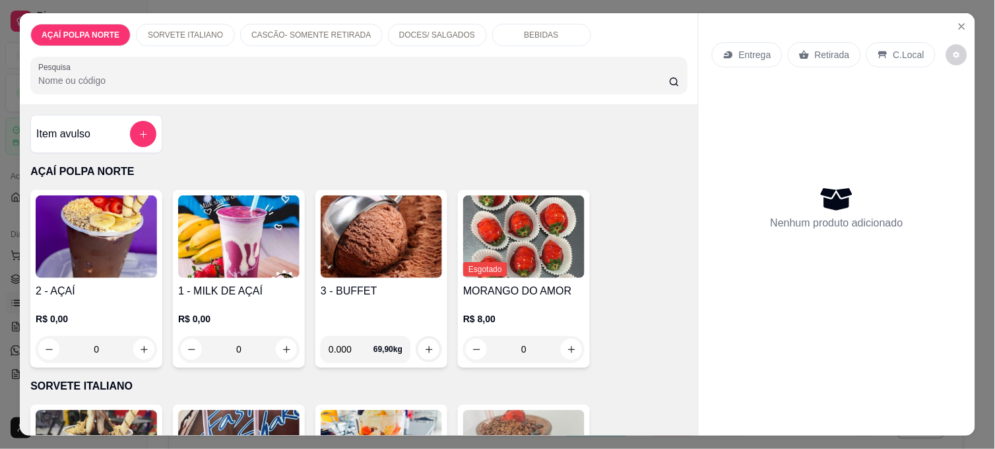
click at [100, 247] on img at bounding box center [96, 236] width 121 height 82
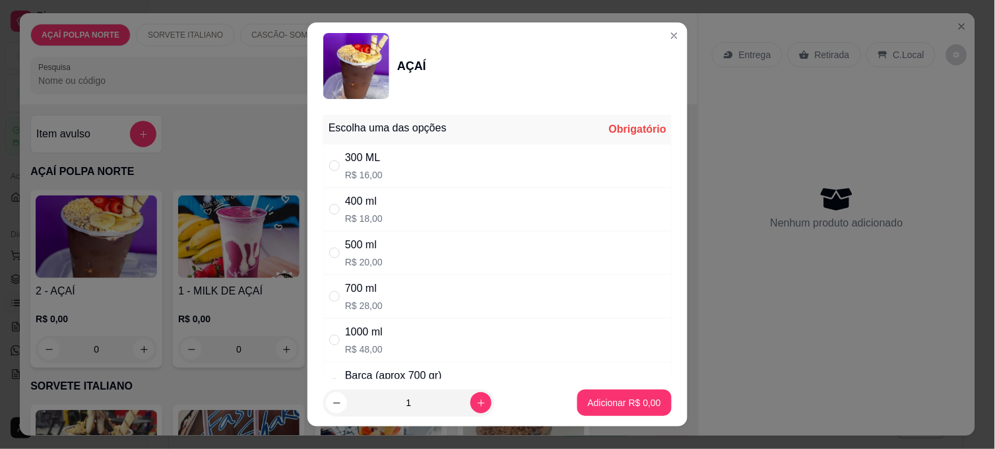
click at [357, 206] on div "400 ml" at bounding box center [364, 201] width 38 height 16
radio input "true"
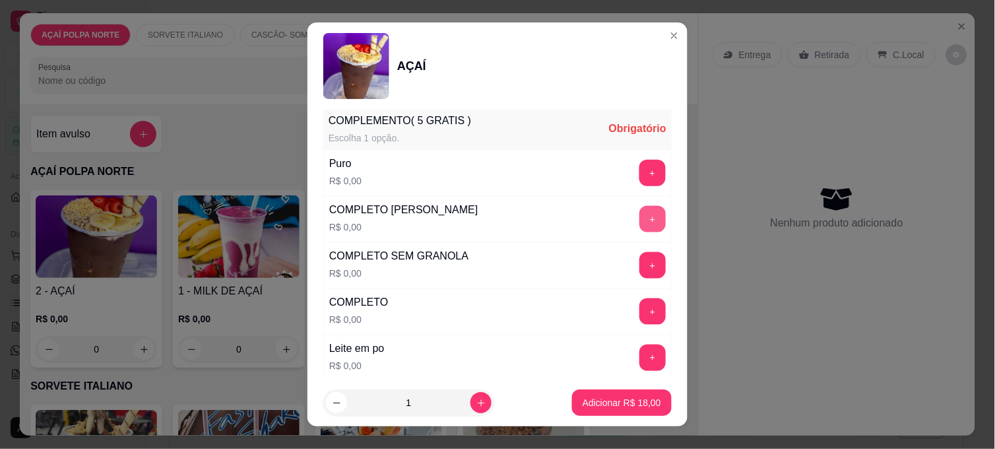
scroll to position [439, 0]
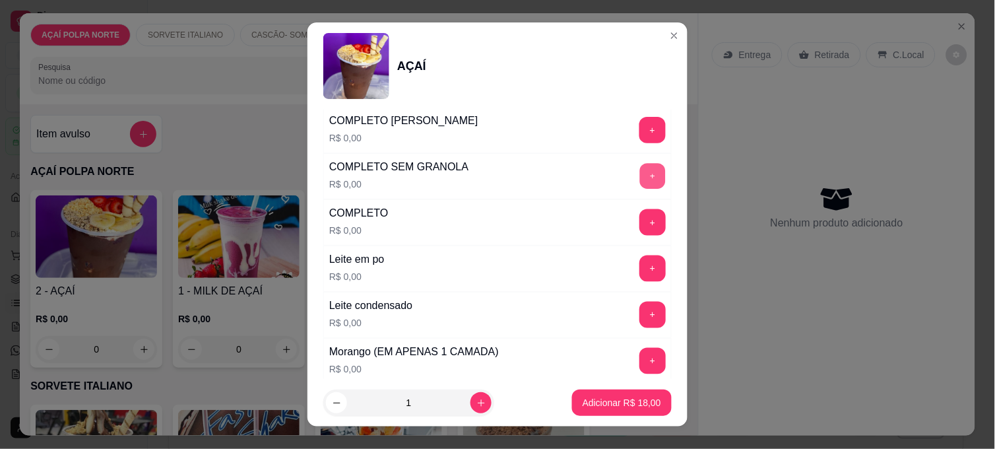
click at [640, 175] on button "+" at bounding box center [653, 177] width 26 height 26
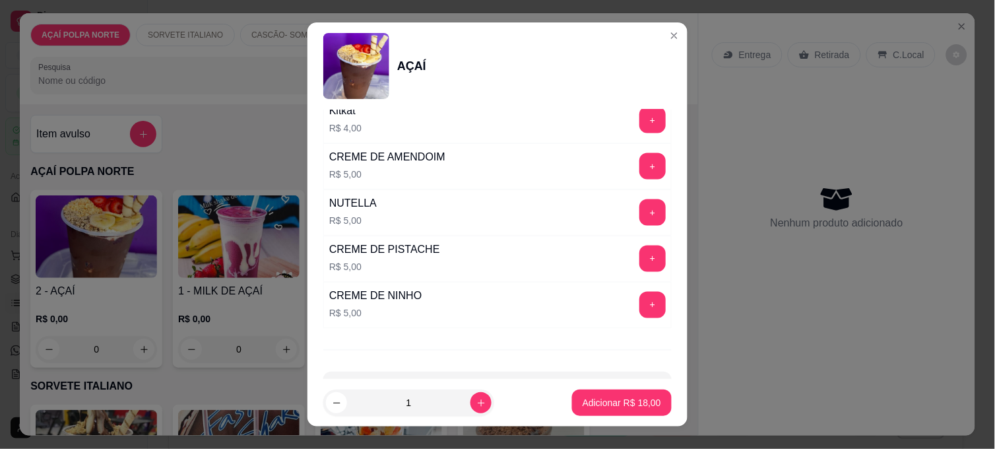
scroll to position [1610, 0]
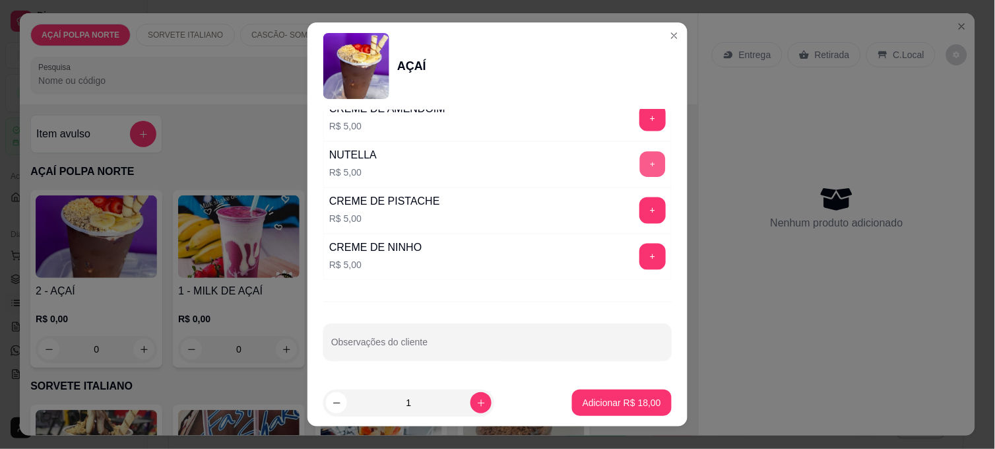
click at [640, 167] on button "+" at bounding box center [653, 165] width 26 height 26
click at [607, 406] on p "Adicionar R$ 23,00" at bounding box center [621, 402] width 78 height 13
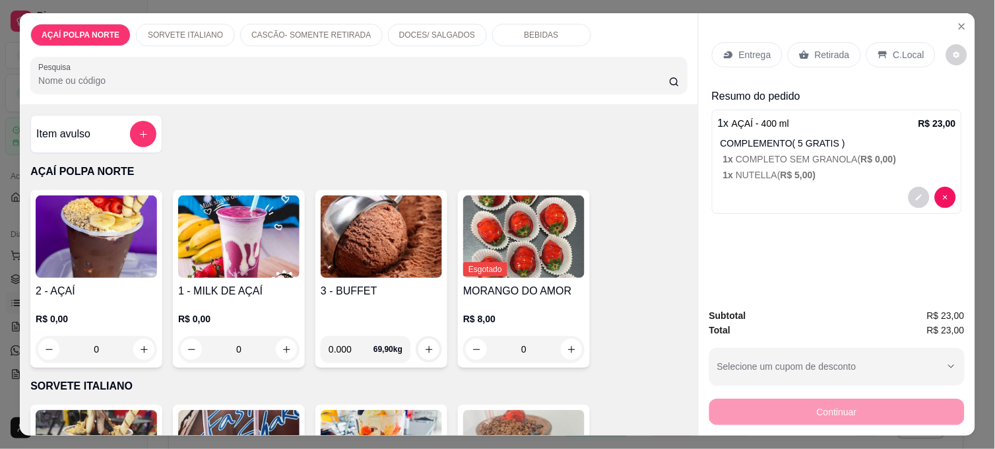
click at [819, 55] on p "Retirada" at bounding box center [832, 54] width 35 height 13
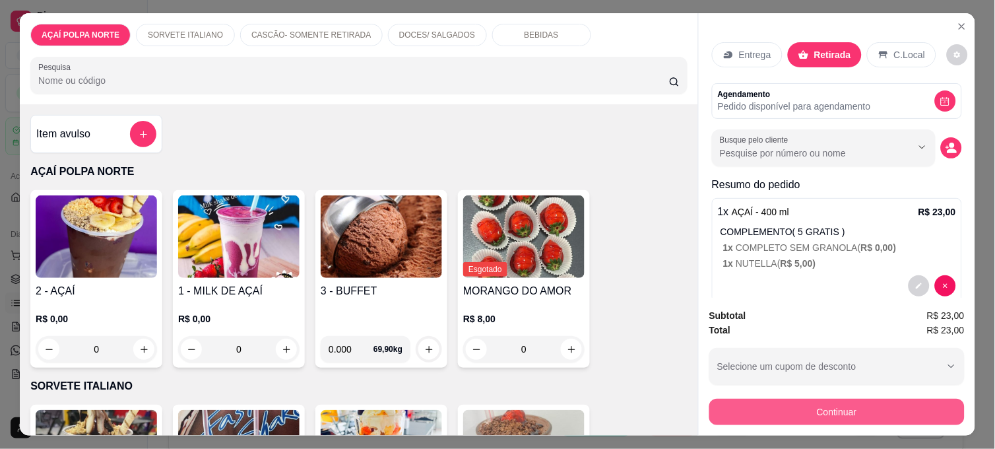
click at [823, 412] on button "Continuar" at bounding box center [836, 411] width 255 height 26
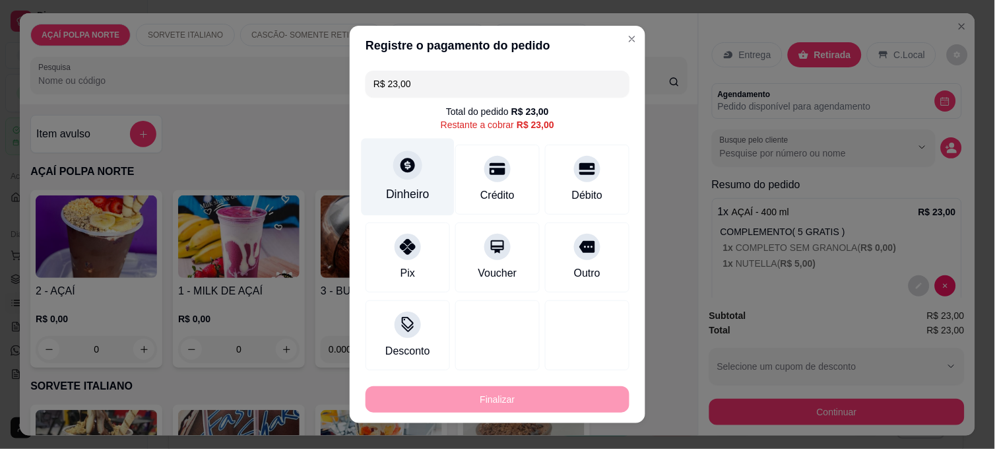
click at [402, 166] on icon at bounding box center [407, 165] width 15 height 15
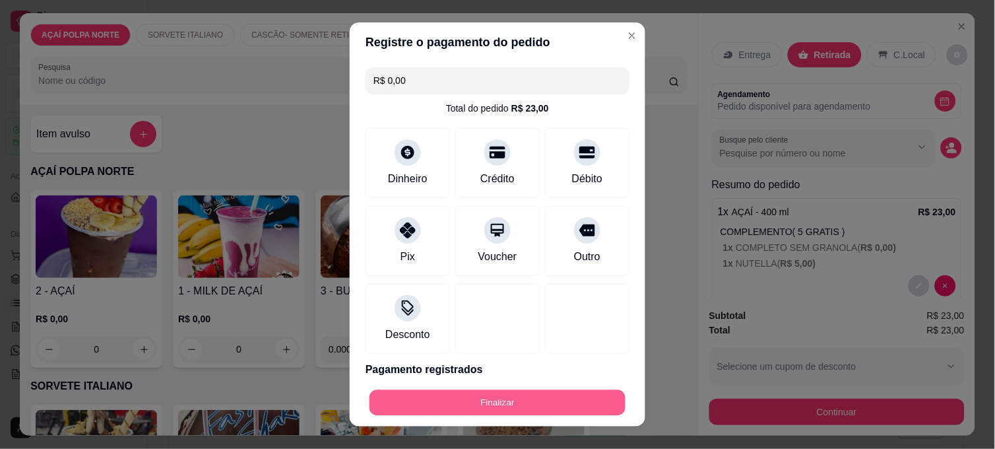
click at [574, 396] on button "Finalizar" at bounding box center [497, 403] width 256 height 26
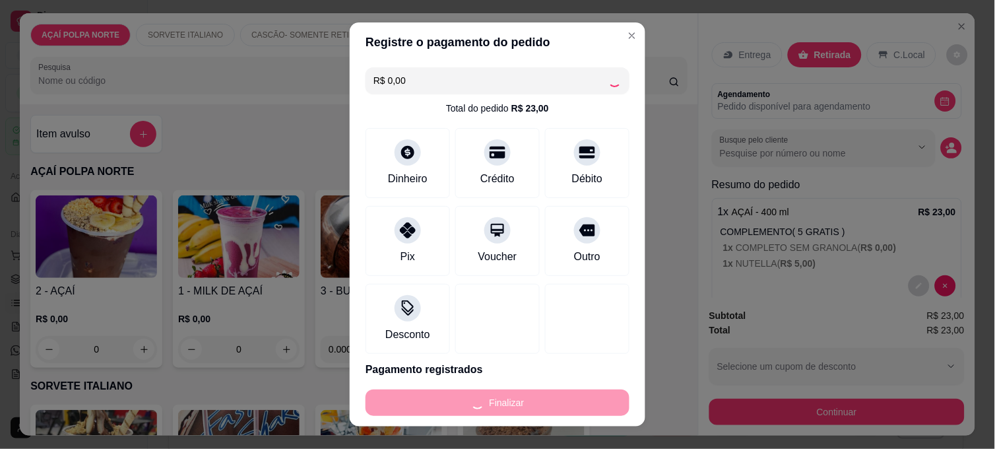
type input "-R$ 23,00"
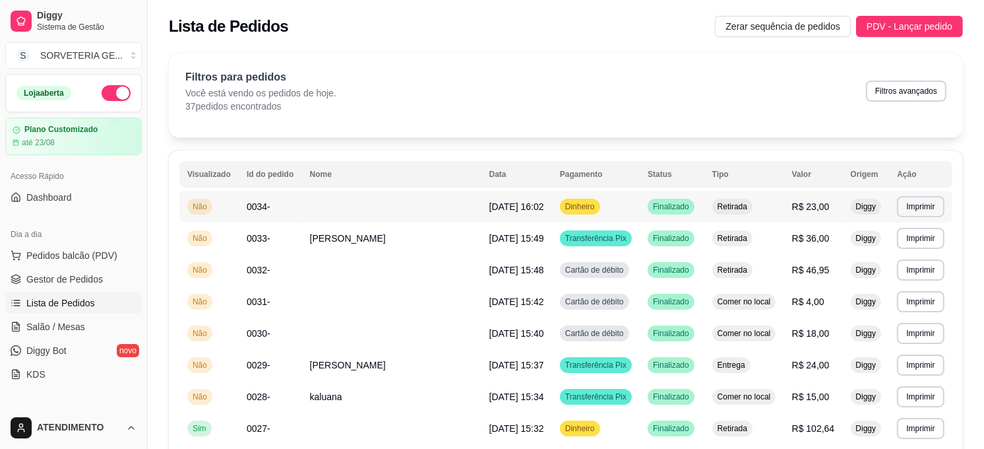
click at [359, 214] on td at bounding box center [391, 207] width 179 height 32
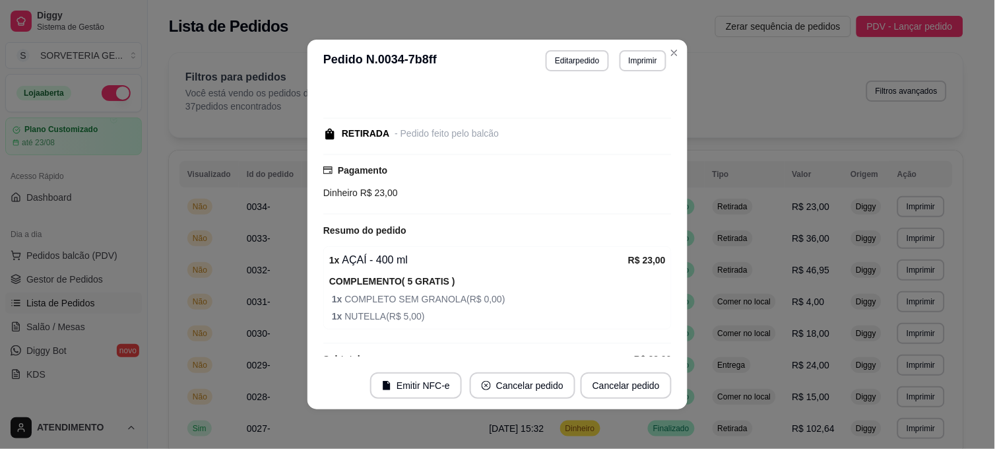
scroll to position [71, 0]
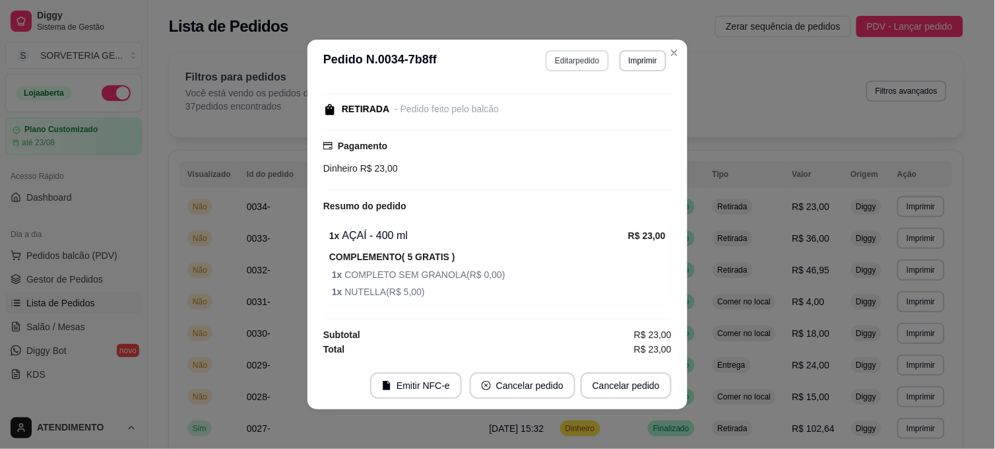
click at [584, 59] on button "Editar pedido" at bounding box center [576, 60] width 63 height 21
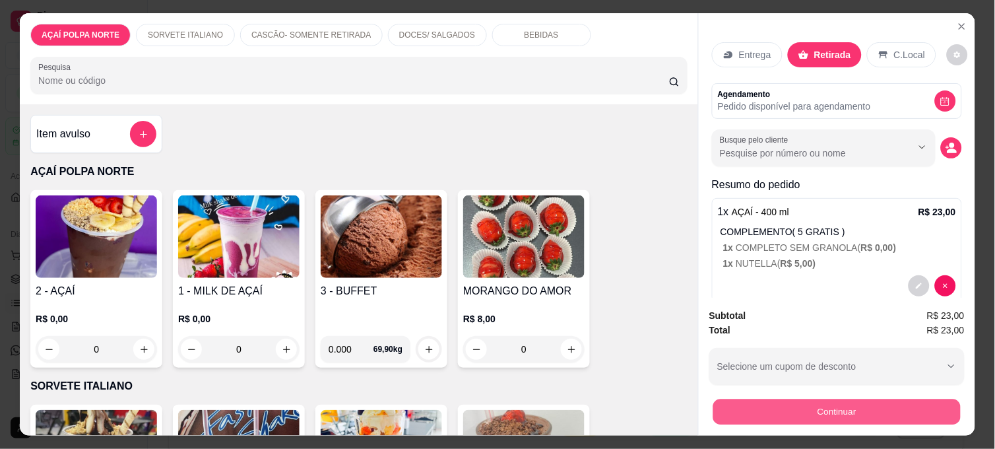
click at [883, 407] on button "Continuar" at bounding box center [836, 411] width 247 height 26
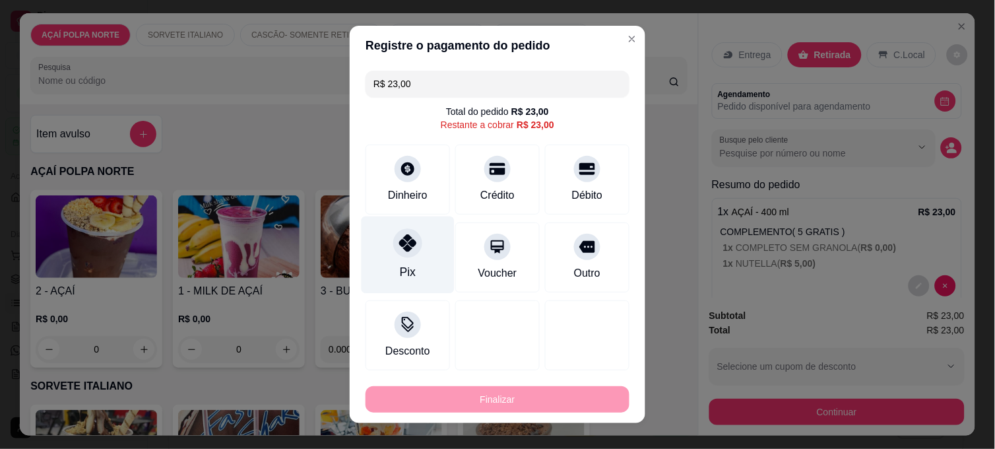
click at [425, 261] on div "Pix" at bounding box center [407, 254] width 93 height 77
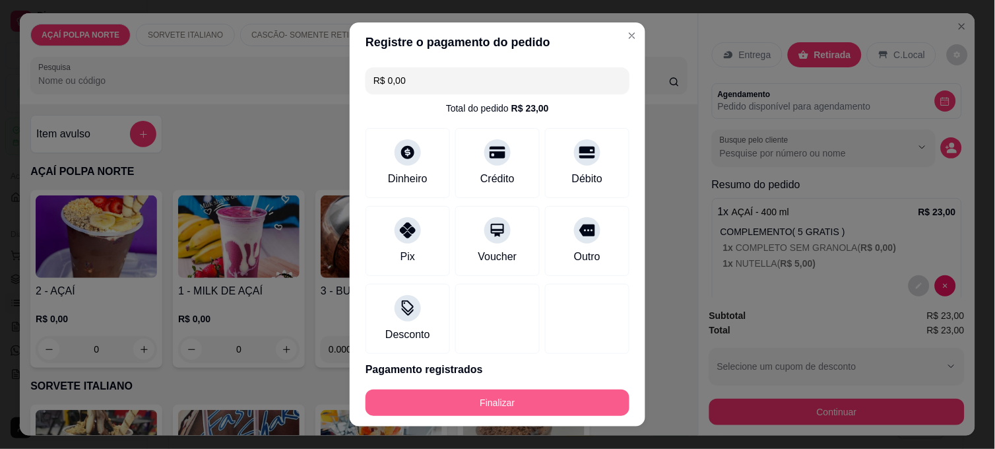
click at [523, 410] on button "Finalizar" at bounding box center [497, 402] width 264 height 26
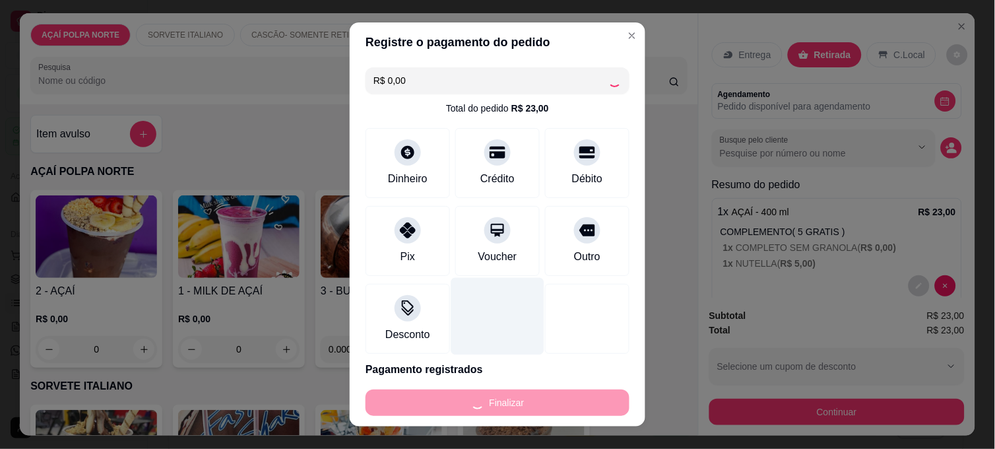
type input "-R$ 23,00"
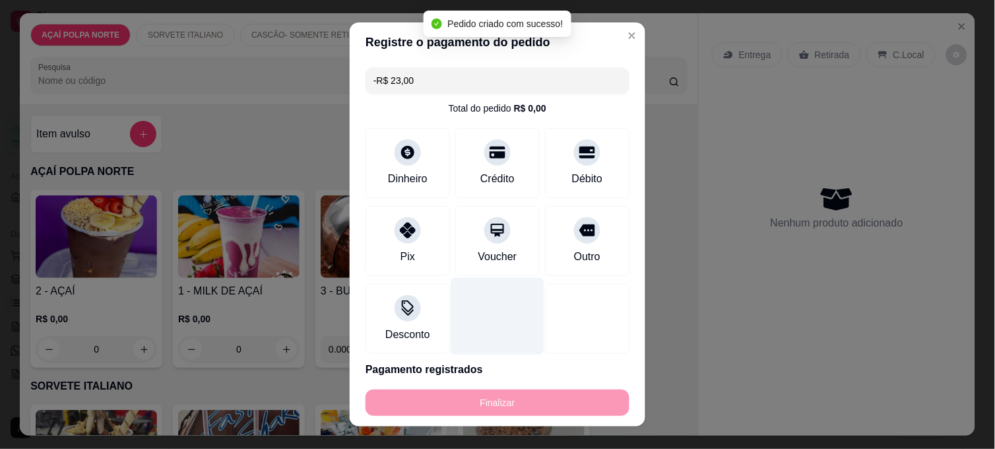
scroll to position [87, 0]
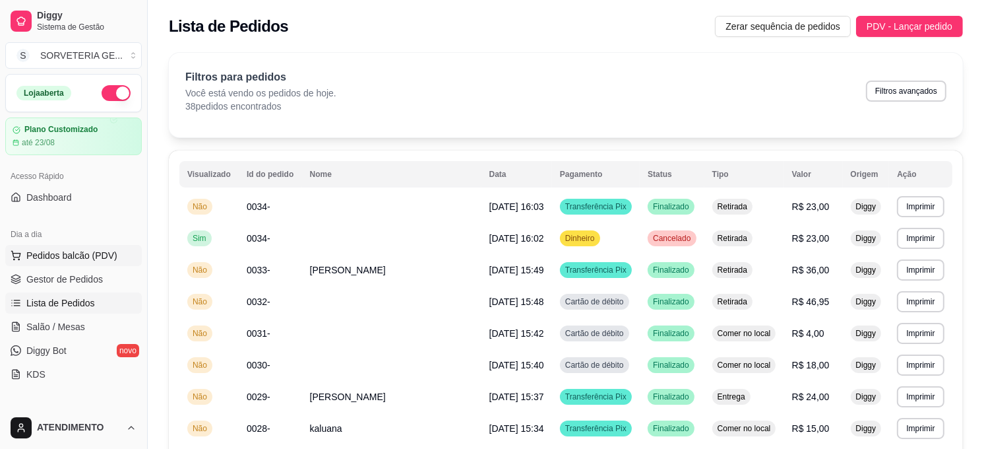
click at [28, 251] on span "Pedidos balcão (PDV)" at bounding box center [71, 255] width 91 height 13
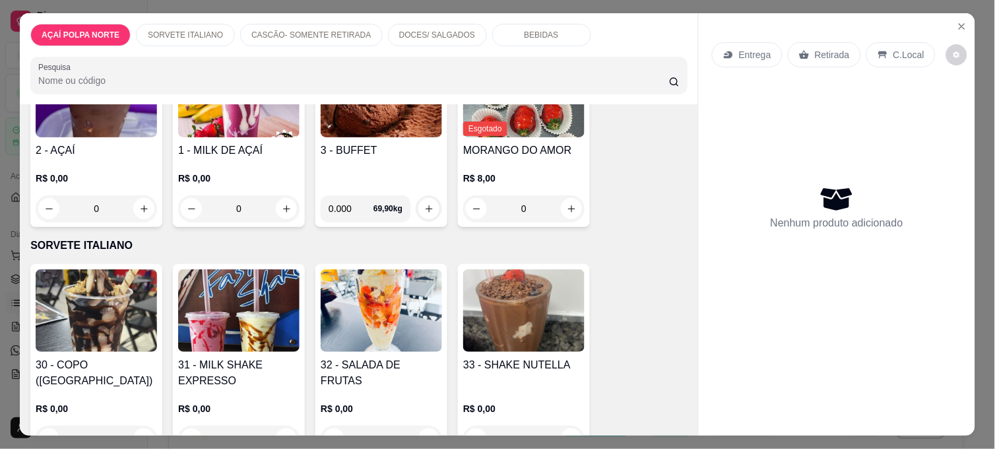
scroll to position [146, 0]
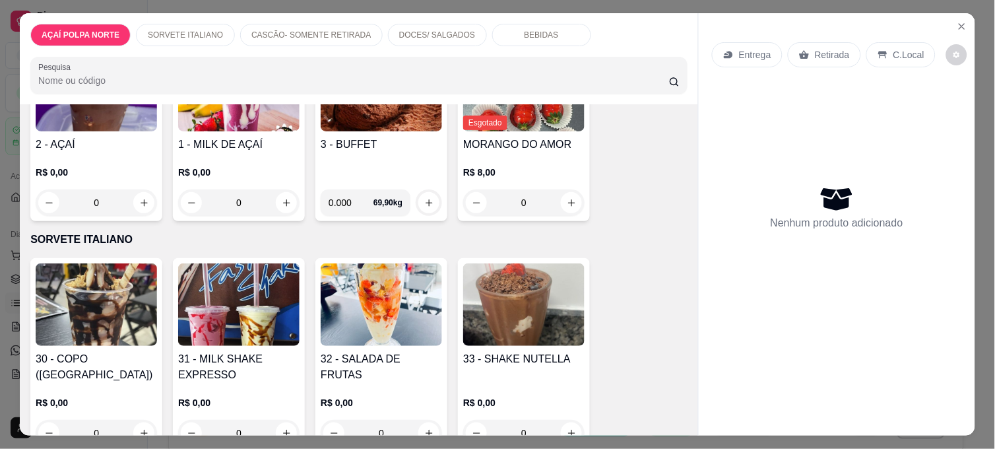
click at [245, 334] on img at bounding box center [238, 304] width 121 height 82
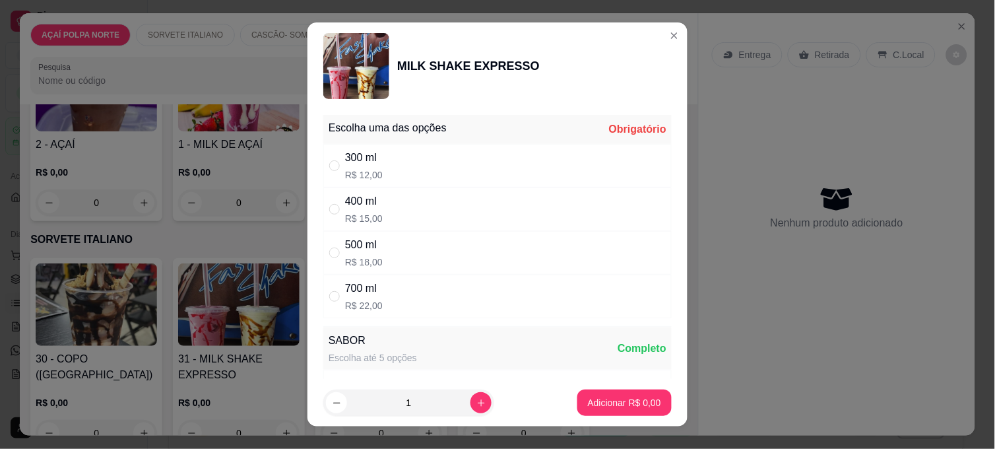
click at [419, 162] on div "300 ml R$ 12,00" at bounding box center [497, 166] width 348 height 44
radio input "true"
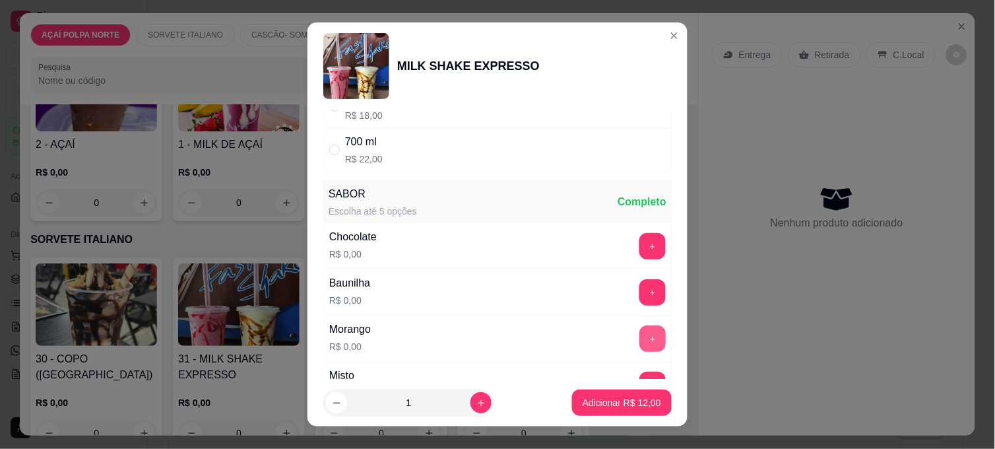
scroll to position [220, 0]
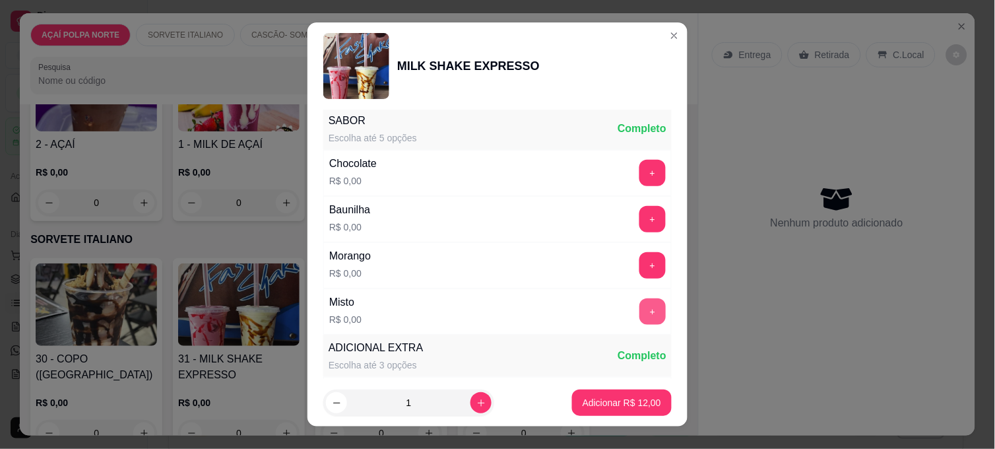
click at [639, 321] on button "+" at bounding box center [652, 311] width 26 height 26
click at [644, 401] on button "Adicionar R$ 12,00" at bounding box center [622, 402] width 100 height 26
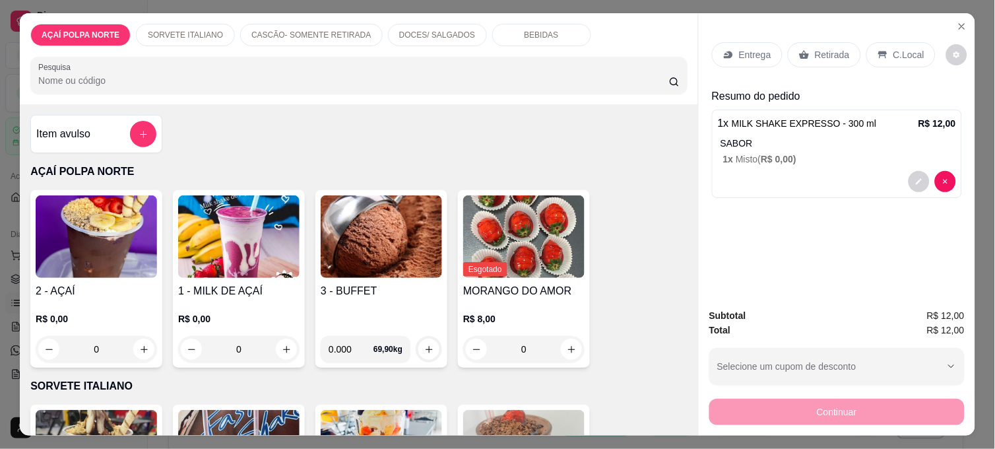
scroll to position [73, 0]
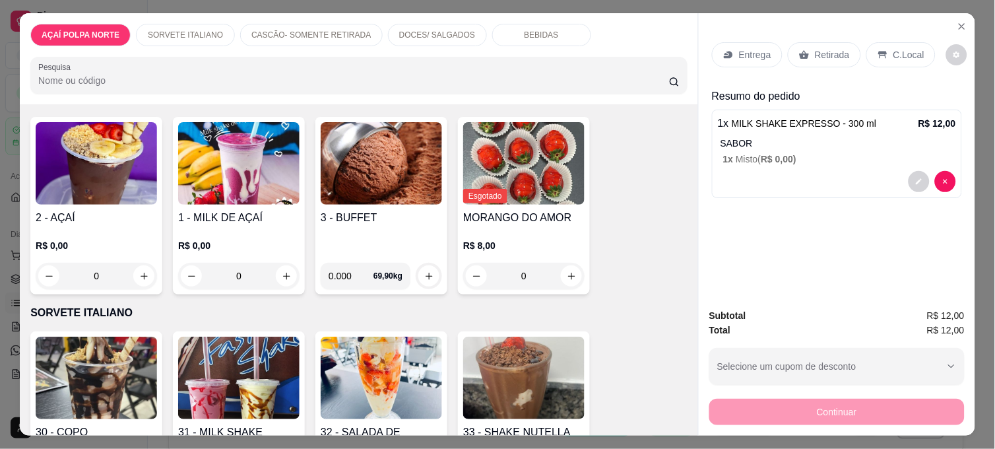
click at [222, 338] on img at bounding box center [238, 377] width 121 height 82
click at [917, 177] on icon "decrease-product-quantity" at bounding box center [919, 181] width 8 height 8
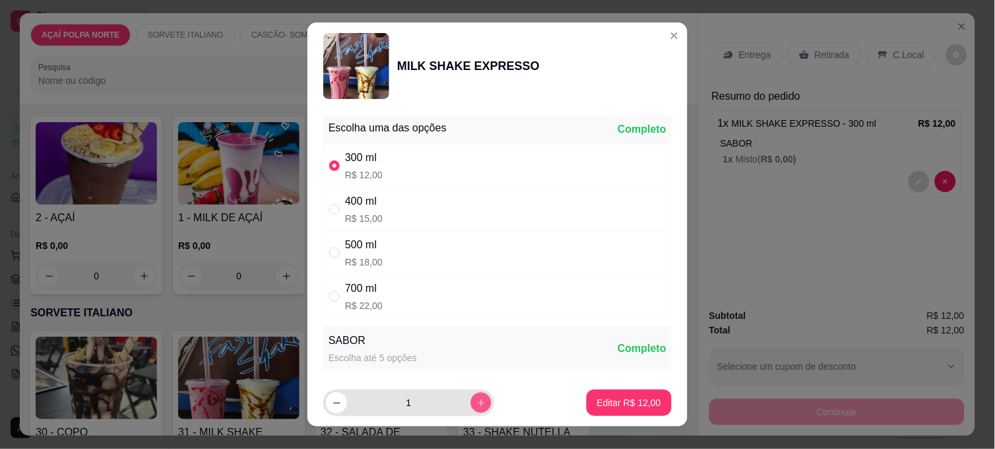
click at [476, 404] on icon "increase-product-quantity" at bounding box center [481, 403] width 10 height 10
type input "2"
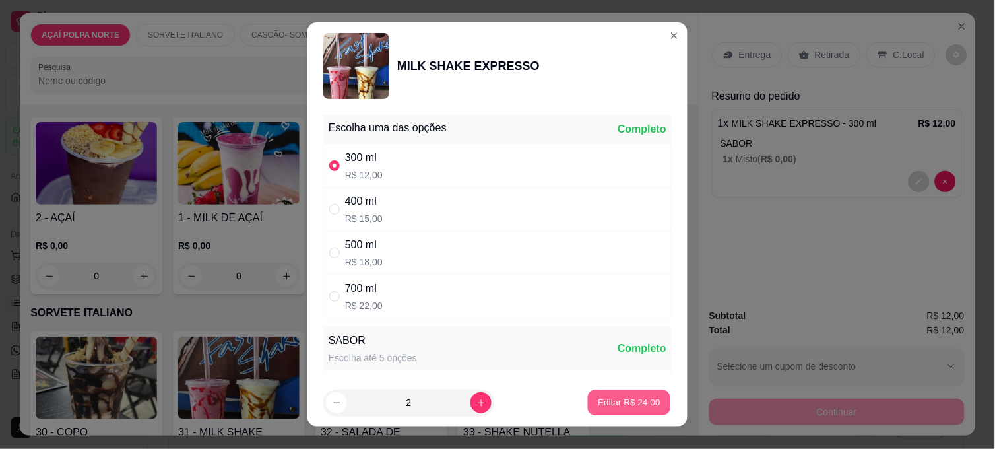
click at [627, 399] on p "Editar R$ 24,00" at bounding box center [629, 402] width 62 height 13
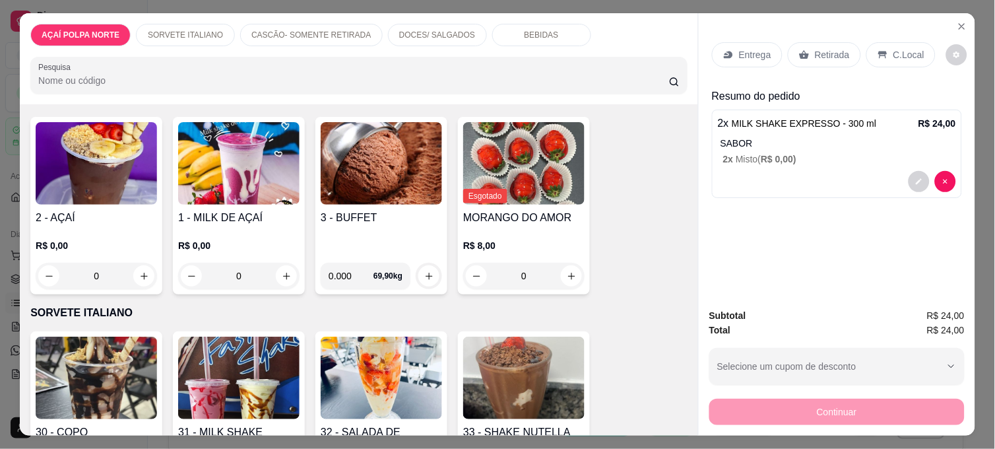
click at [827, 51] on p "Retirada" at bounding box center [832, 54] width 35 height 13
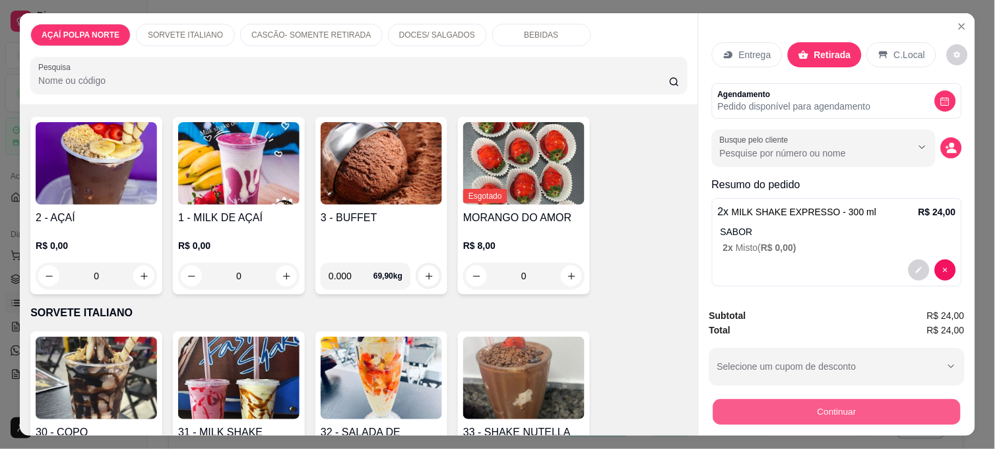
click at [852, 408] on button "Continuar" at bounding box center [836, 411] width 247 height 26
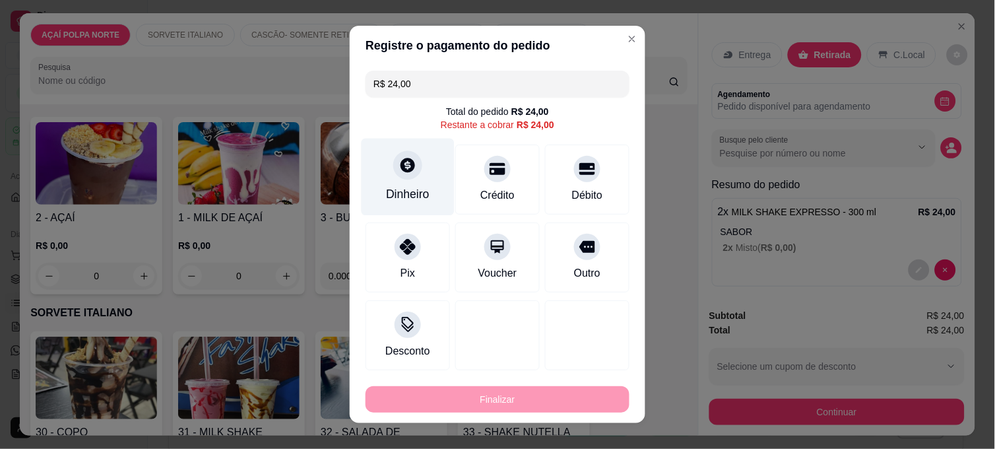
click at [398, 206] on div "Dinheiro" at bounding box center [407, 177] width 93 height 77
click at [400, 205] on input "0,00" at bounding box center [497, 212] width 264 height 26
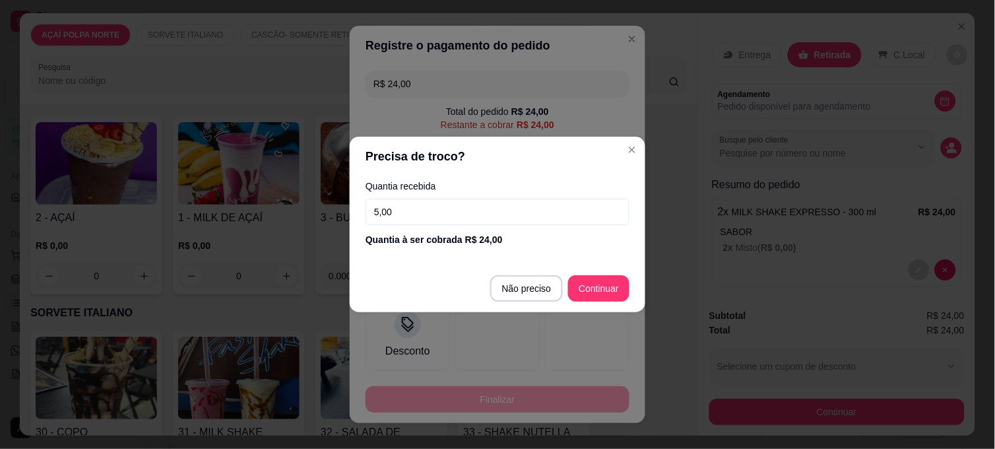
type input "50,00"
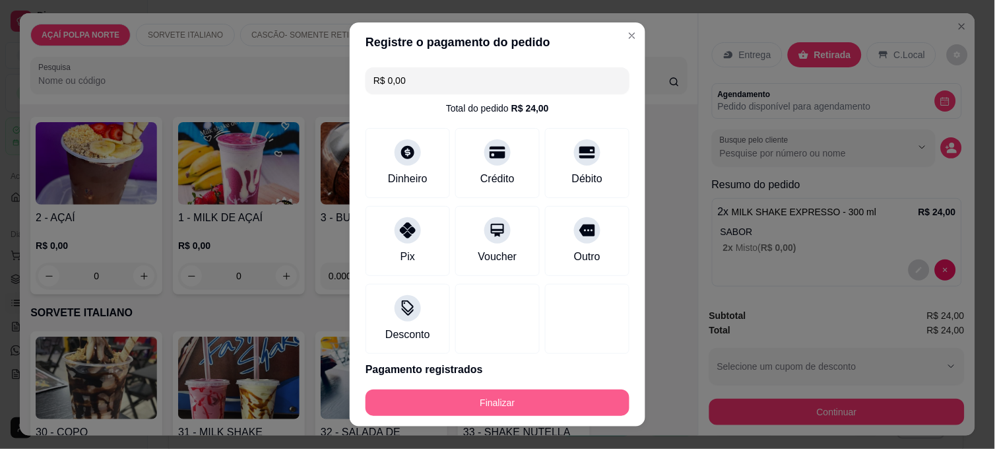
click at [580, 393] on button "Finalizar" at bounding box center [497, 402] width 264 height 26
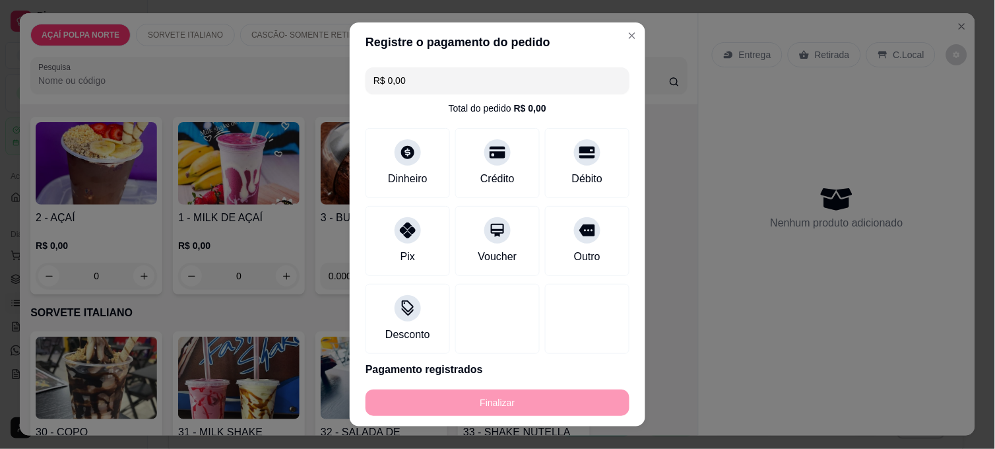
type input "-R$ 24,00"
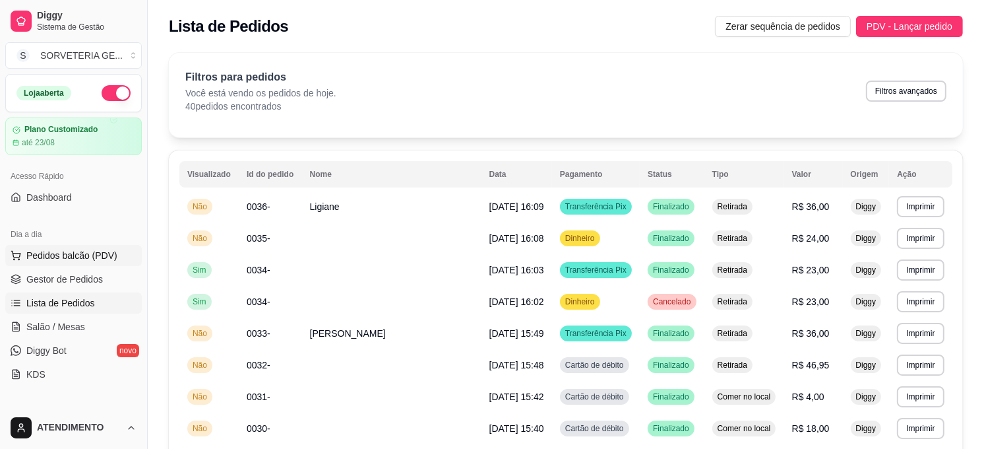
click at [66, 251] on span "Pedidos balcão (PDV)" at bounding box center [71, 255] width 91 height 13
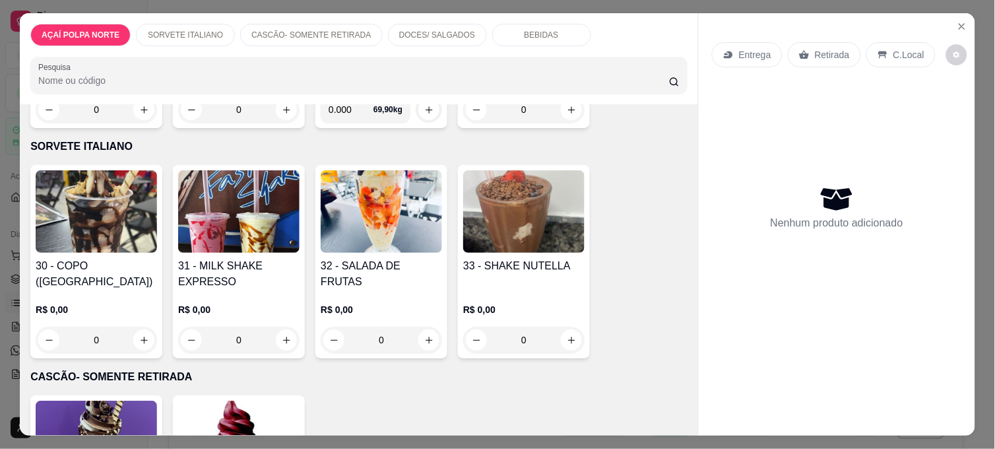
scroll to position [220, 0]
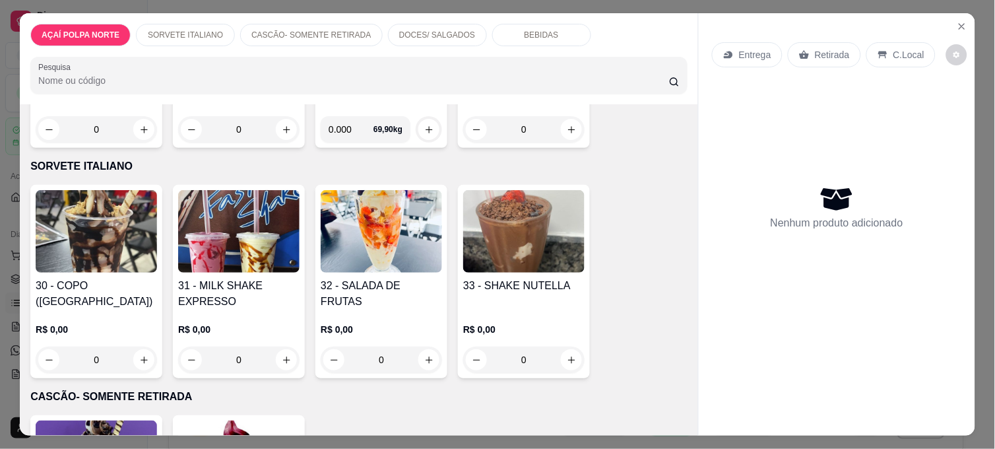
click at [89, 221] on img at bounding box center [96, 231] width 121 height 82
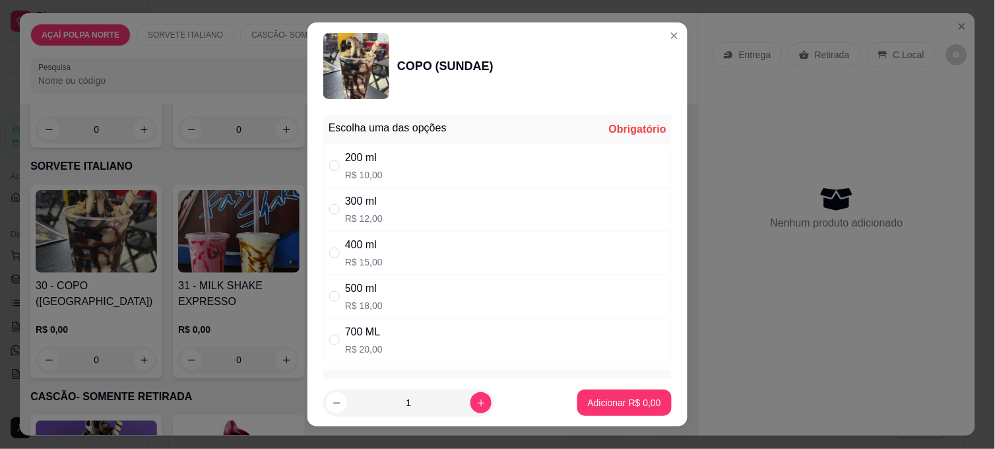
click at [357, 249] on div "400 ml" at bounding box center [364, 245] width 38 height 16
radio input "true"
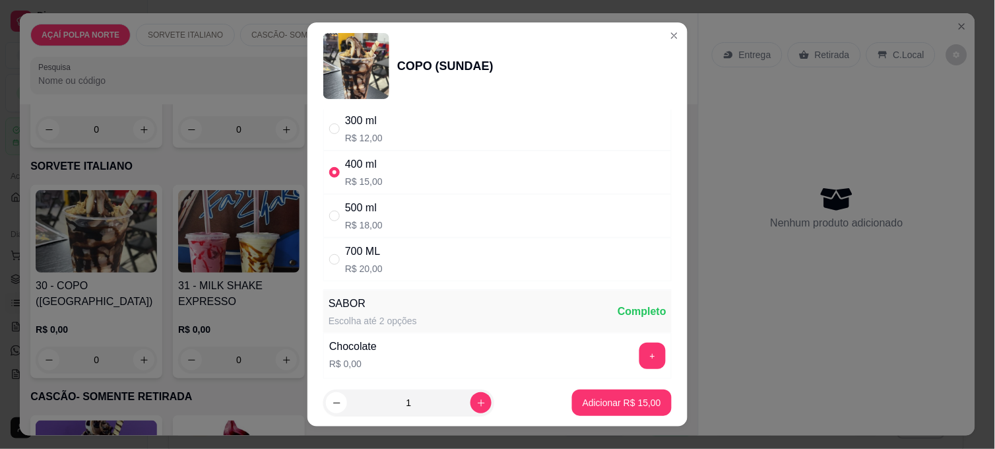
scroll to position [146, 0]
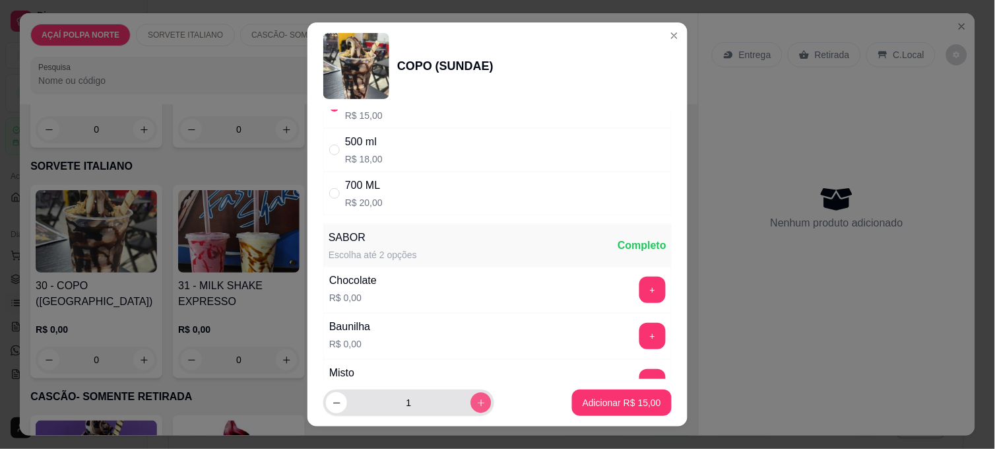
click at [470, 410] on button "increase-product-quantity" at bounding box center [480, 402] width 20 height 20
type input "2"
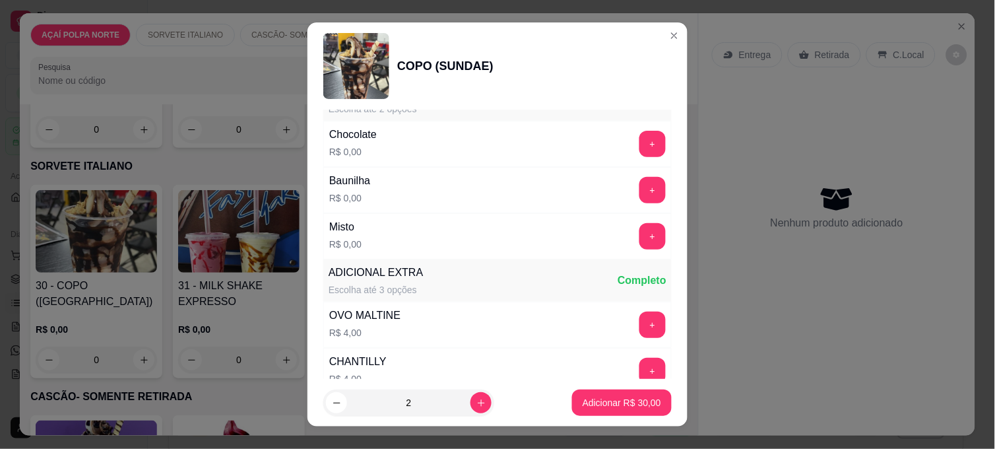
scroll to position [293, 0]
click at [639, 240] on button "+" at bounding box center [652, 235] width 26 height 26
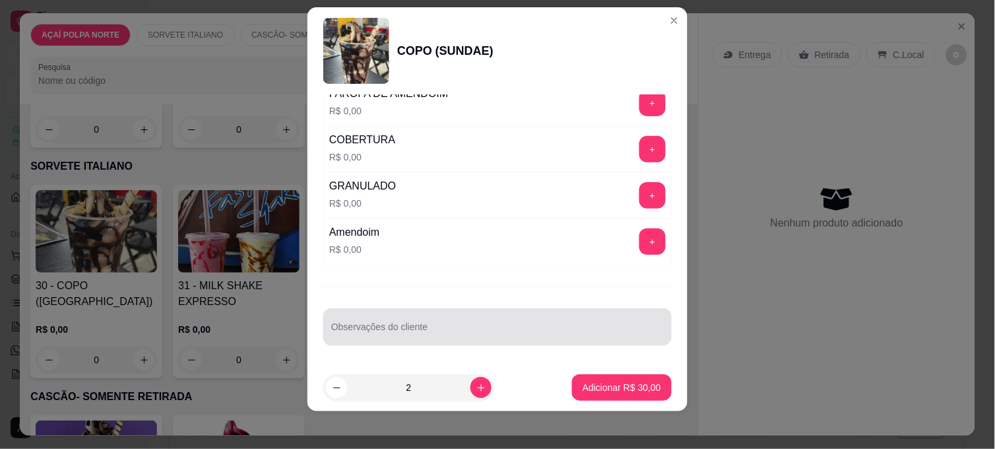
scroll to position [20, 0]
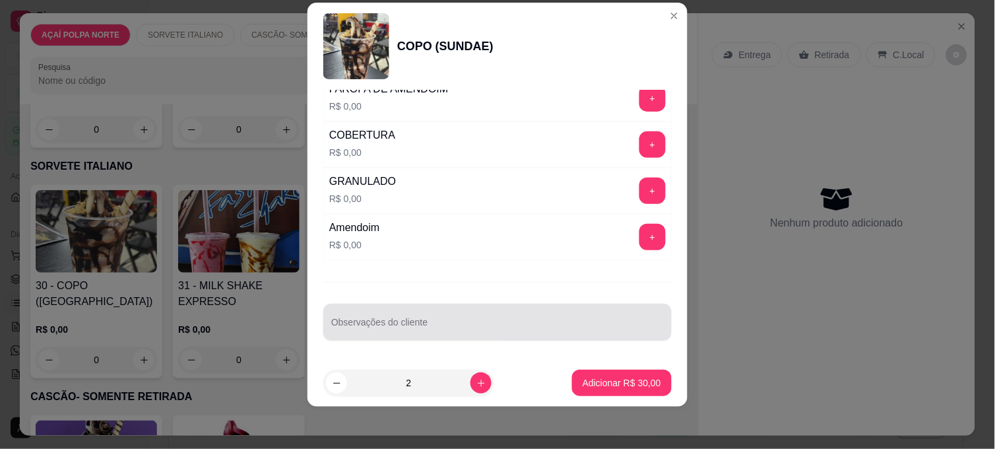
click at [457, 325] on input "Observações do cliente" at bounding box center [497, 327] width 332 height 13
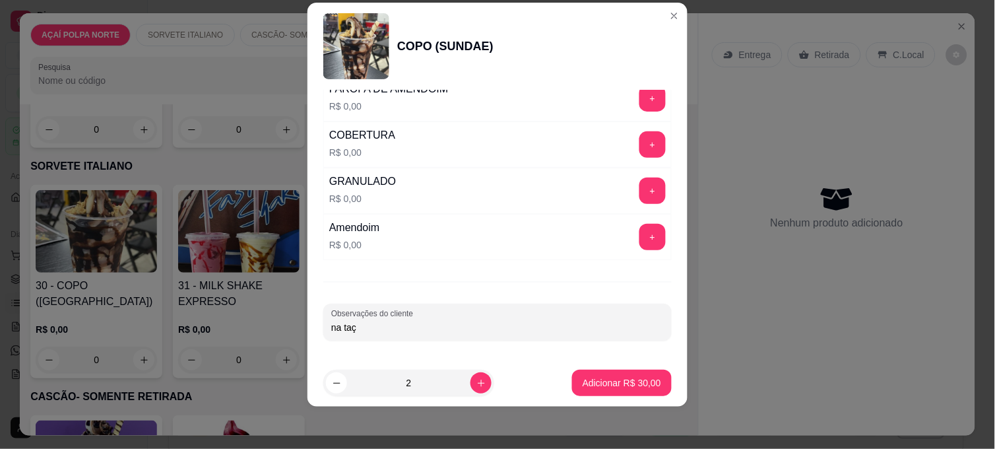
type input "na taça"
click at [638, 379] on p "Adicionar R$ 30,00" at bounding box center [621, 382] width 78 height 13
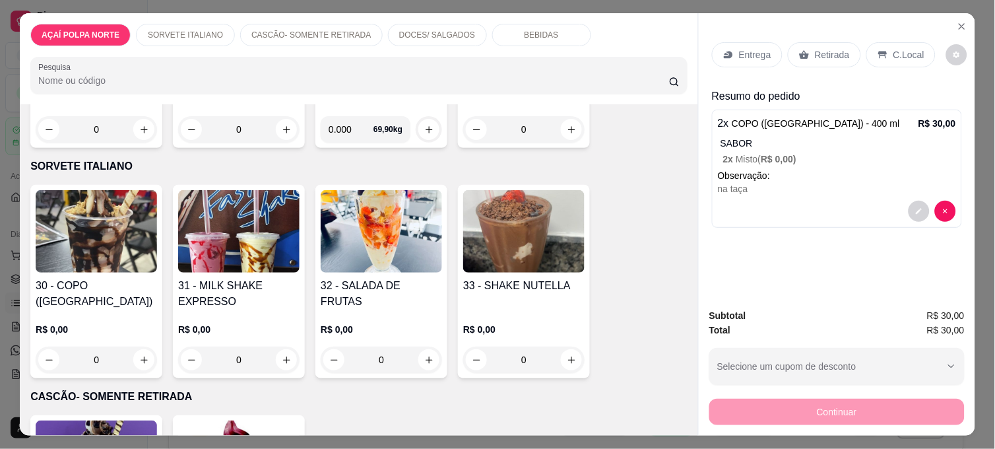
click at [912, 48] on p "C.Local" at bounding box center [908, 54] width 31 height 13
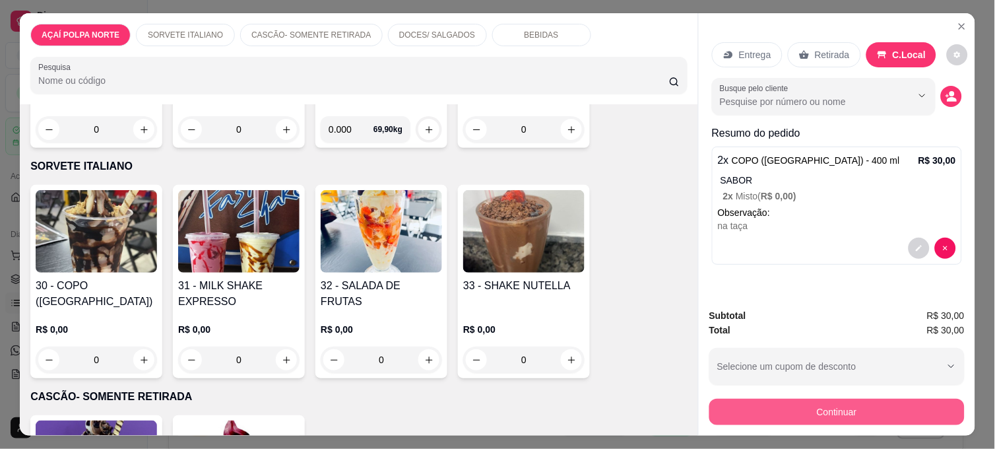
click at [806, 413] on button "Continuar" at bounding box center [836, 411] width 255 height 26
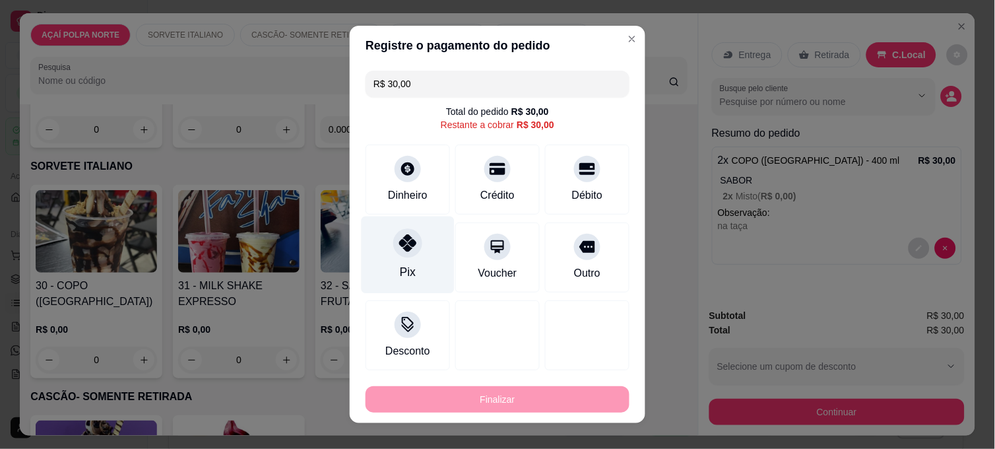
click at [404, 261] on div "Pix" at bounding box center [407, 254] width 93 height 77
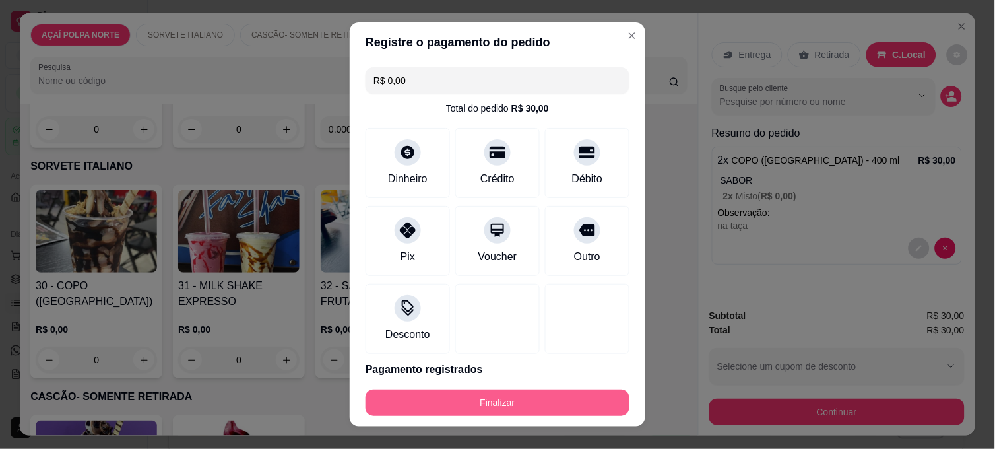
click at [524, 405] on button "Finalizar" at bounding box center [497, 402] width 264 height 26
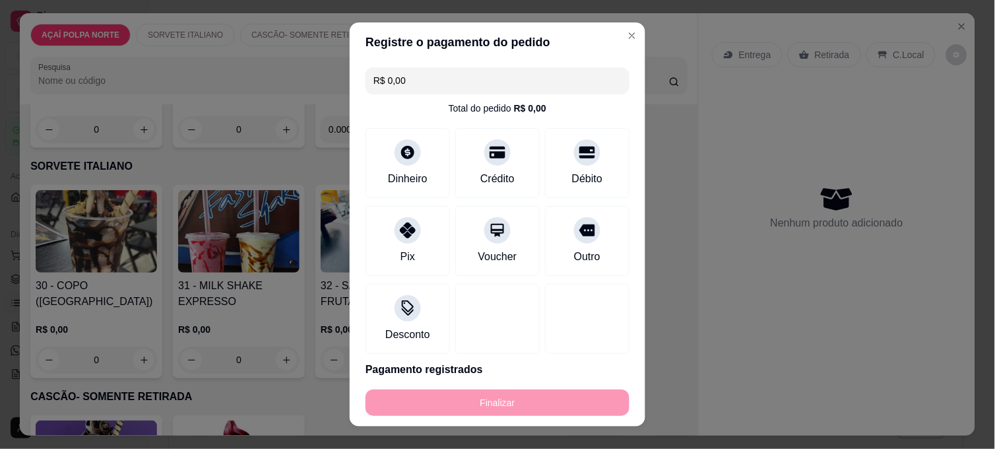
type input "-R$ 30,00"
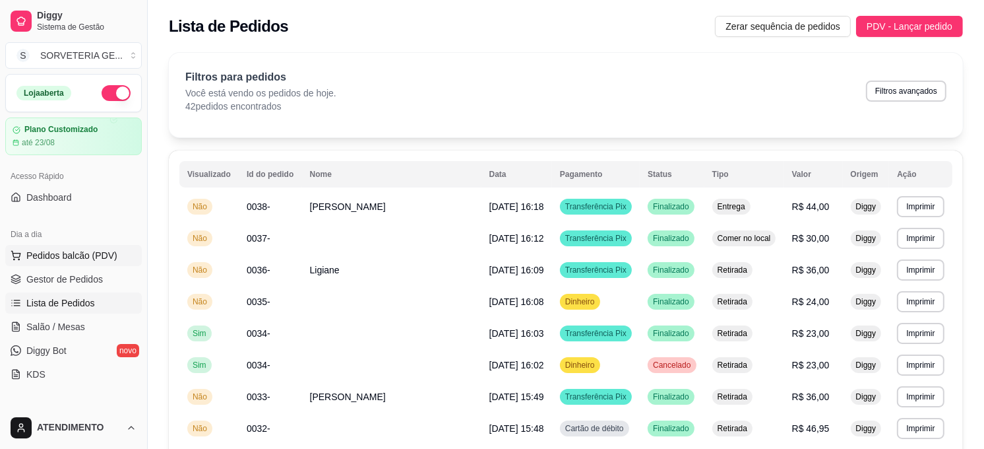
click at [84, 258] on span "Pedidos balcão (PDV)" at bounding box center [71, 255] width 91 height 13
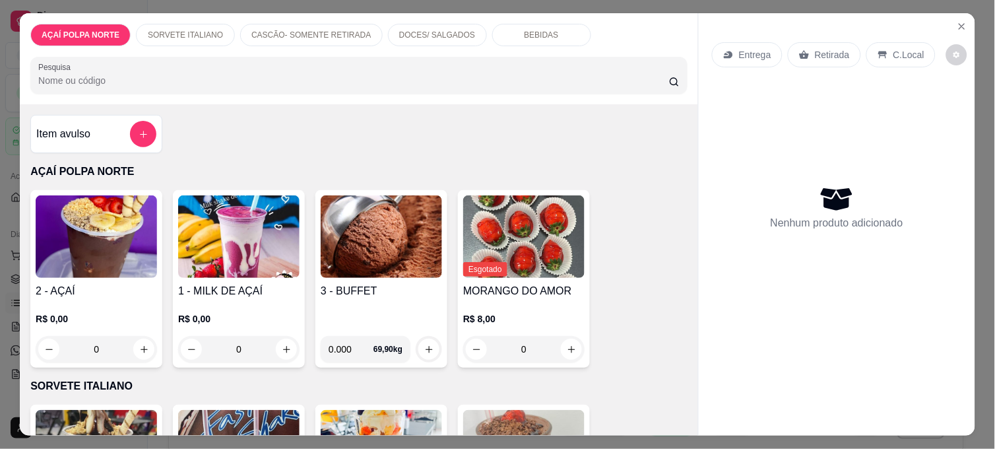
click at [140, 261] on img at bounding box center [96, 236] width 121 height 82
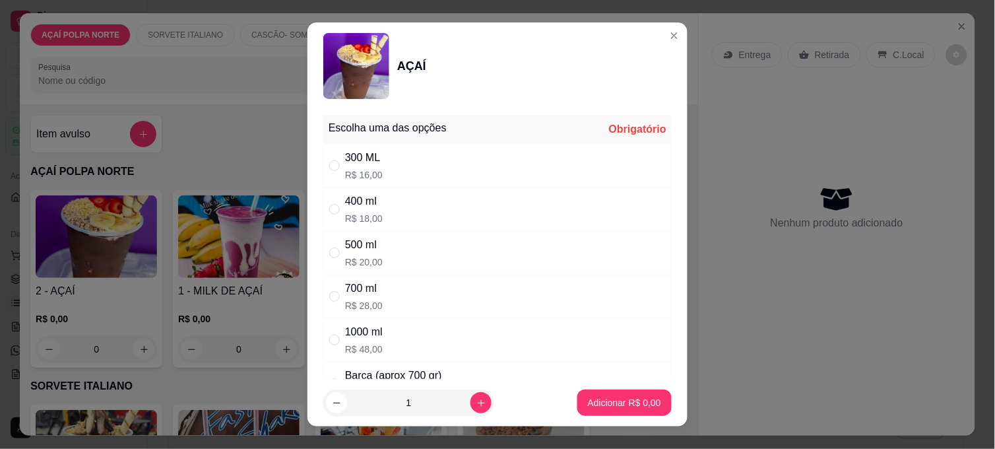
click at [431, 160] on div "300 ML R$ 16,00" at bounding box center [497, 166] width 348 height 44
radio input "true"
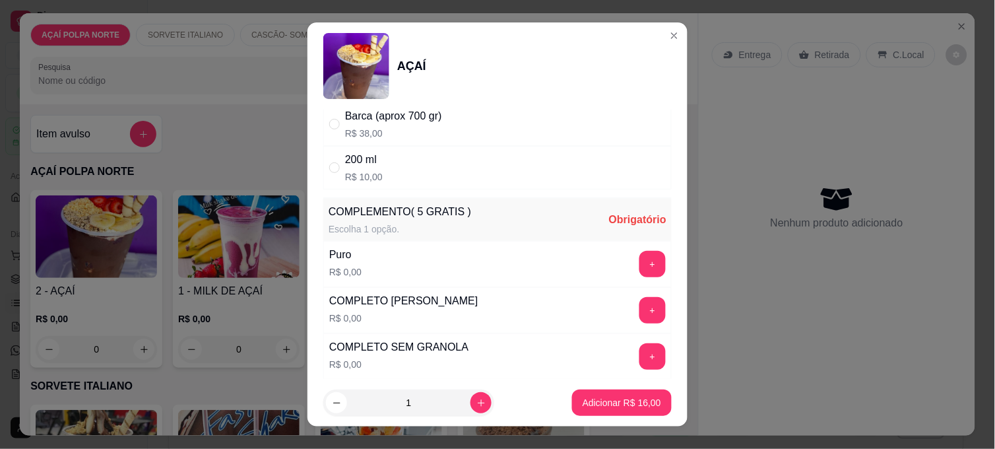
scroll to position [366, 0]
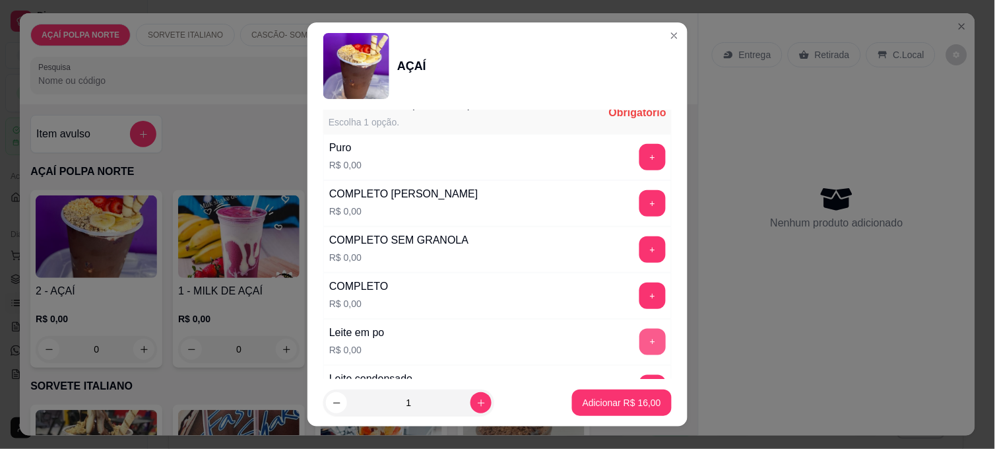
click at [639, 338] on button "+" at bounding box center [652, 341] width 26 height 26
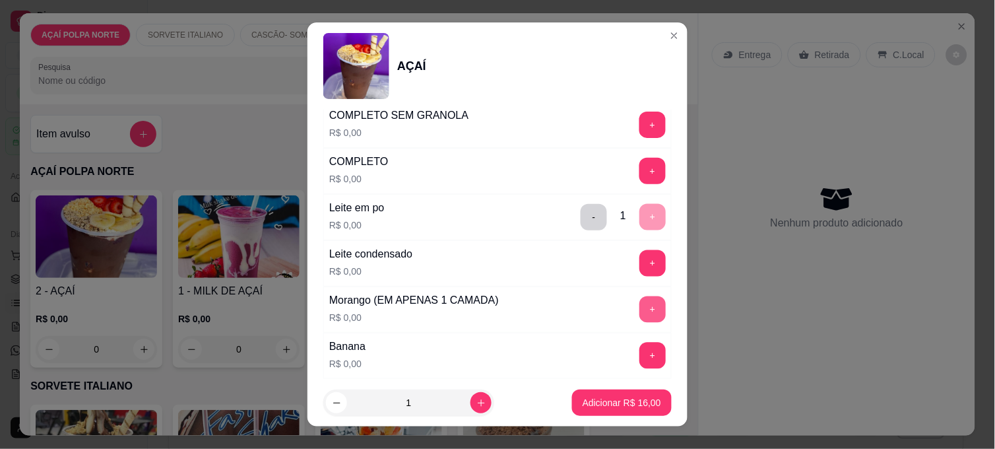
scroll to position [512, 0]
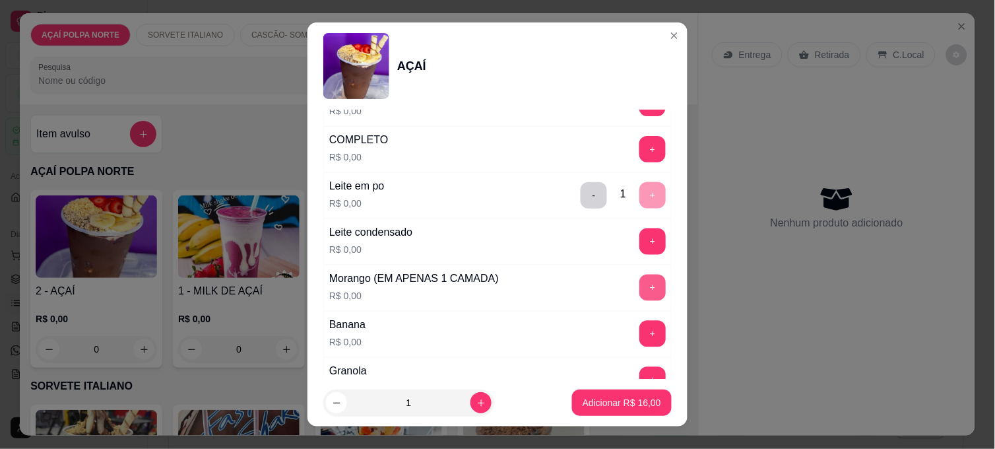
click at [639, 289] on button "+" at bounding box center [652, 287] width 26 height 26
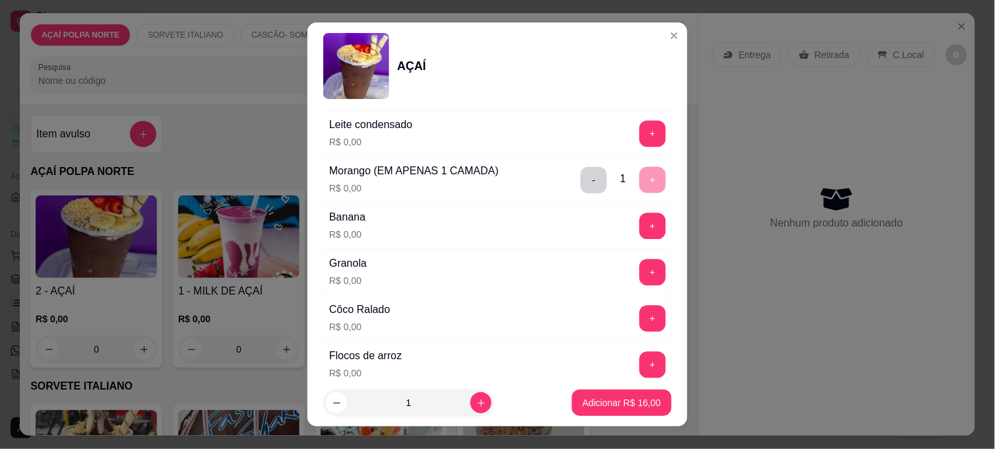
scroll to position [660, 0]
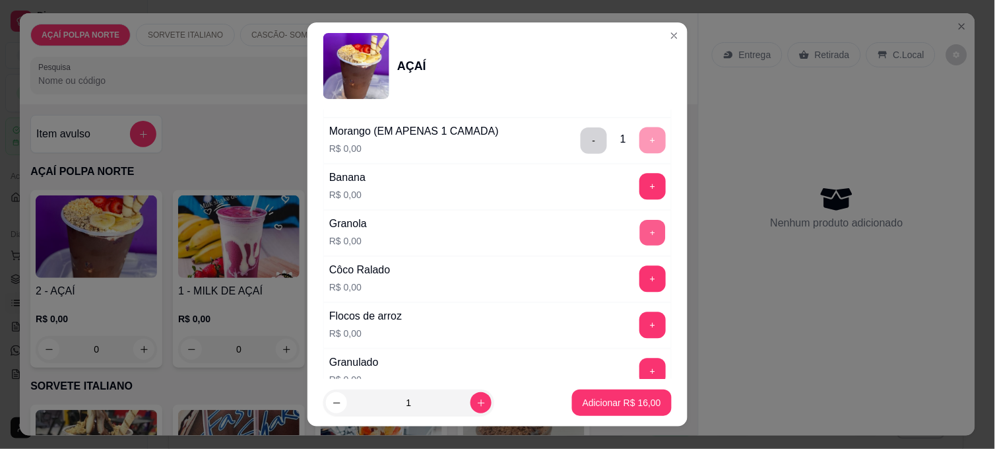
click at [640, 233] on button "+" at bounding box center [653, 233] width 26 height 26
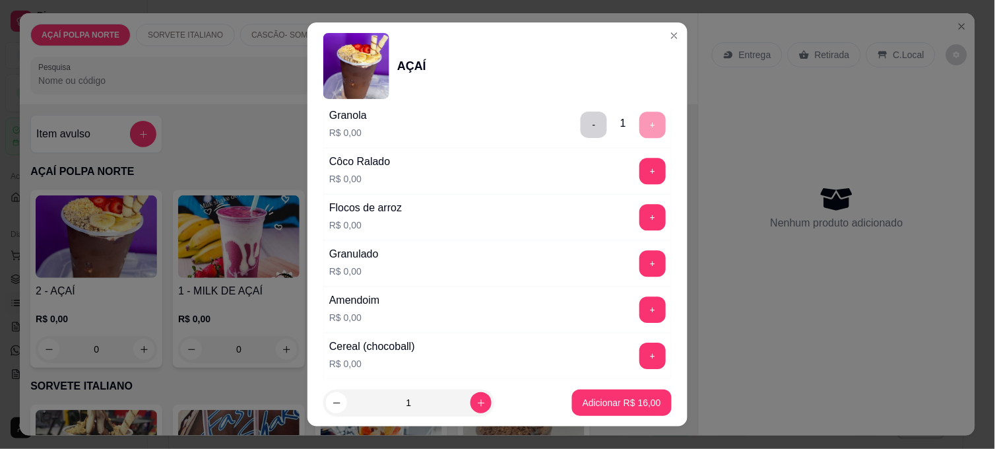
scroll to position [806, 0]
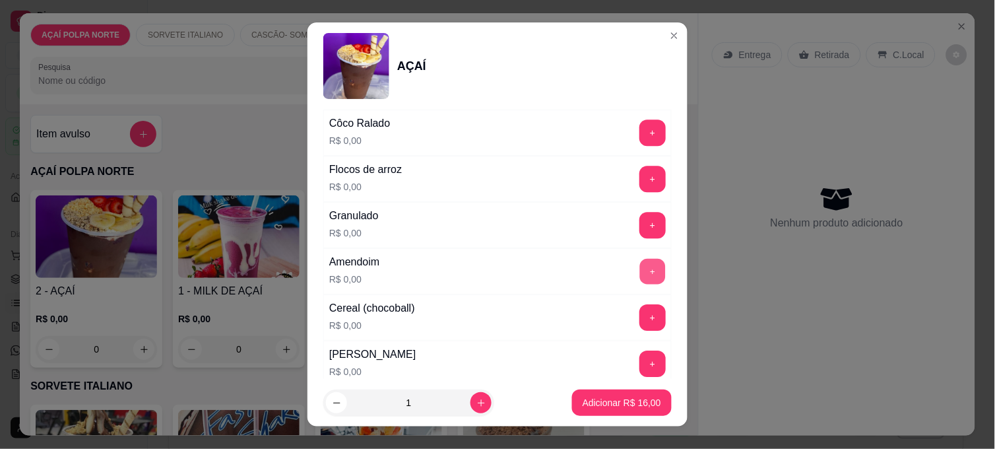
click at [640, 268] on button "+" at bounding box center [653, 272] width 26 height 26
click at [628, 403] on p "Adicionar R$ 16,00" at bounding box center [622, 402] width 77 height 13
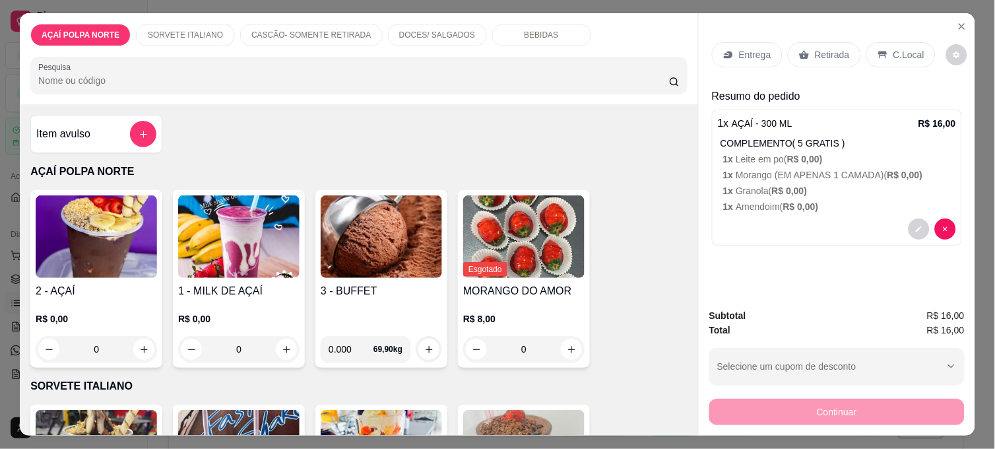
click at [828, 53] on p "Retirada" at bounding box center [832, 54] width 35 height 13
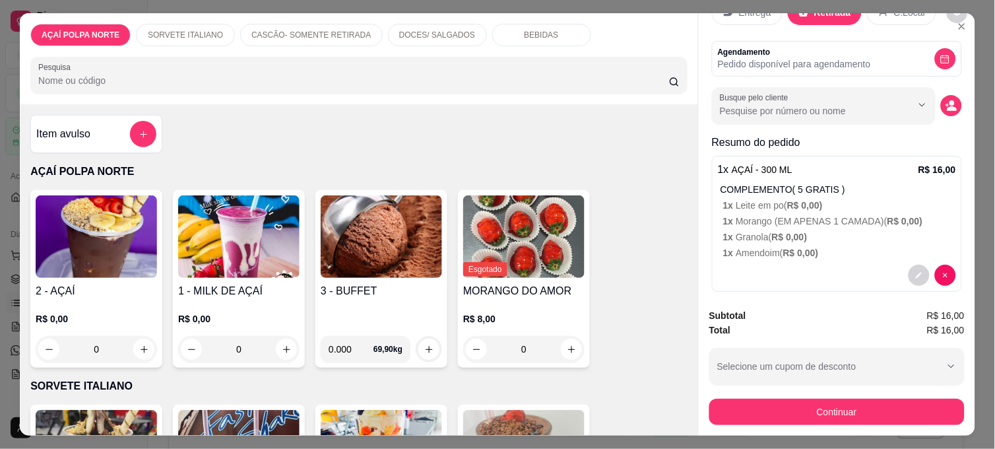
scroll to position [55, 0]
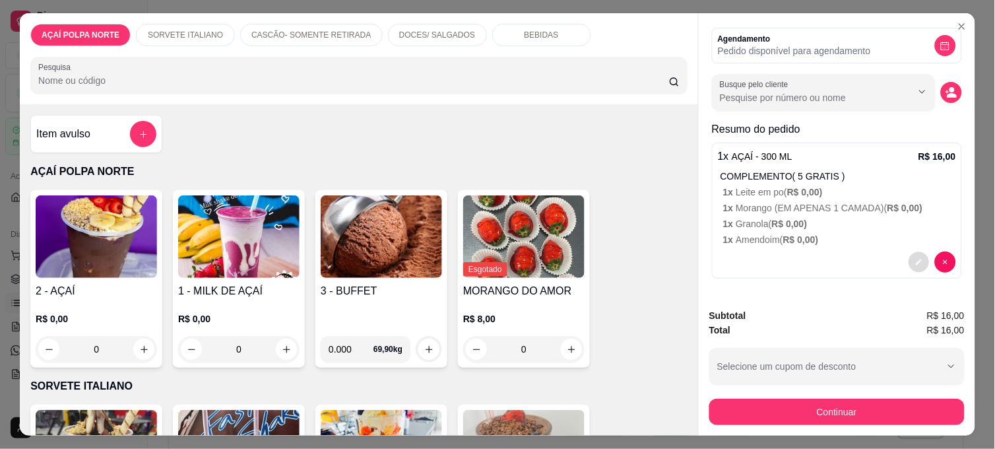
click at [908, 261] on button "decrease-product-quantity" at bounding box center [918, 262] width 20 height 20
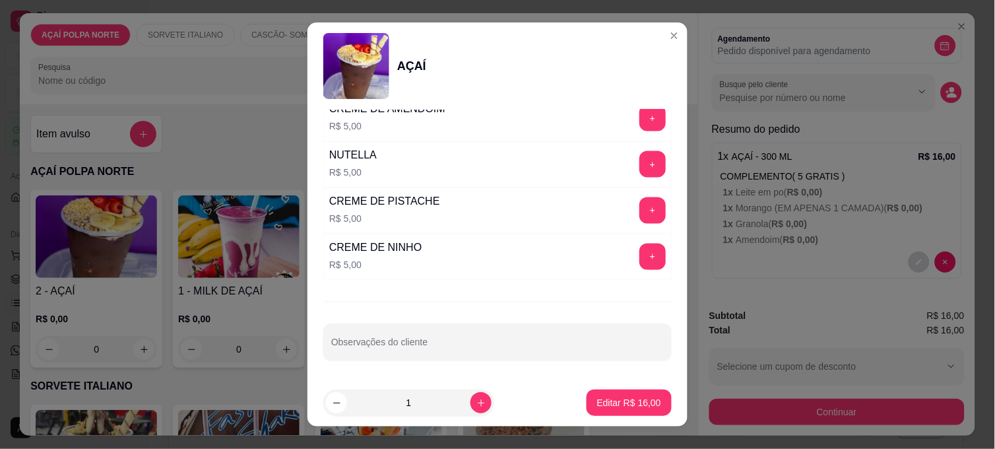
scroll to position [1610, 0]
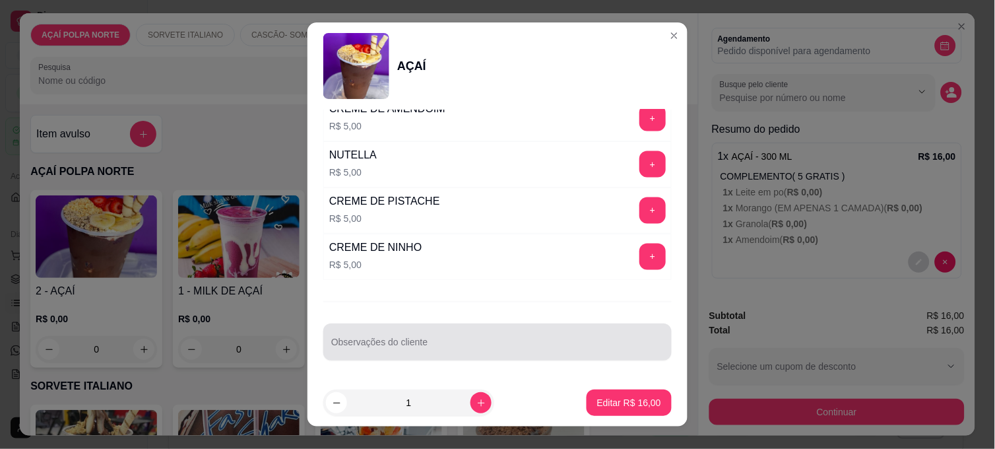
click at [433, 337] on div at bounding box center [497, 341] width 332 height 26
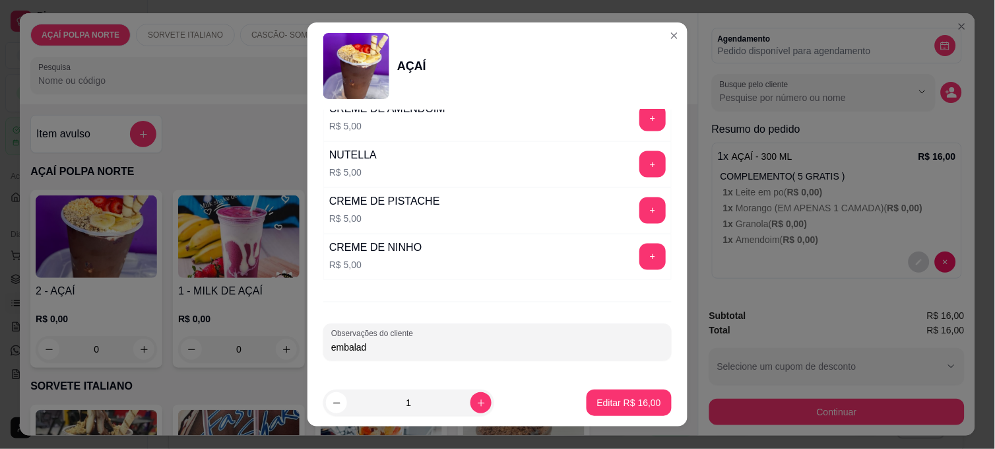
type input "embalado"
click at [597, 396] on p "Editar R$ 16,00" at bounding box center [629, 402] width 64 height 13
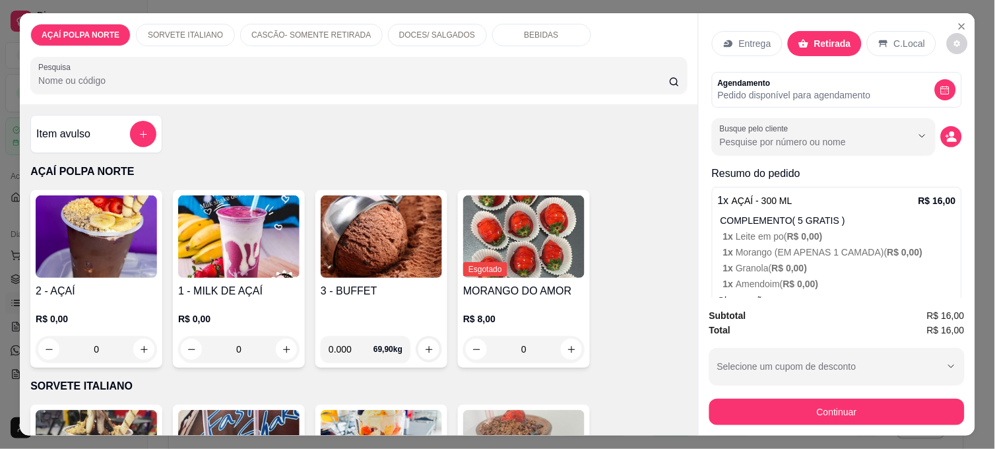
scroll to position [0, 0]
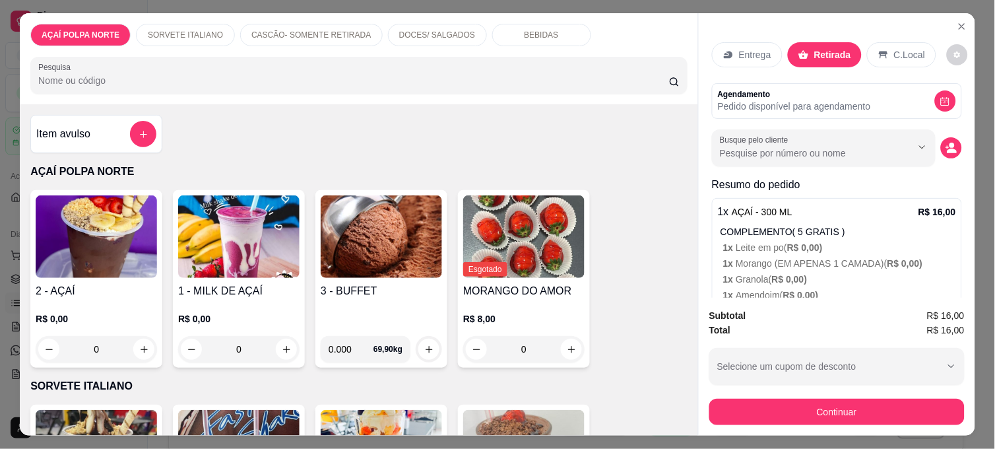
click at [895, 53] on p "C.Local" at bounding box center [909, 54] width 31 height 13
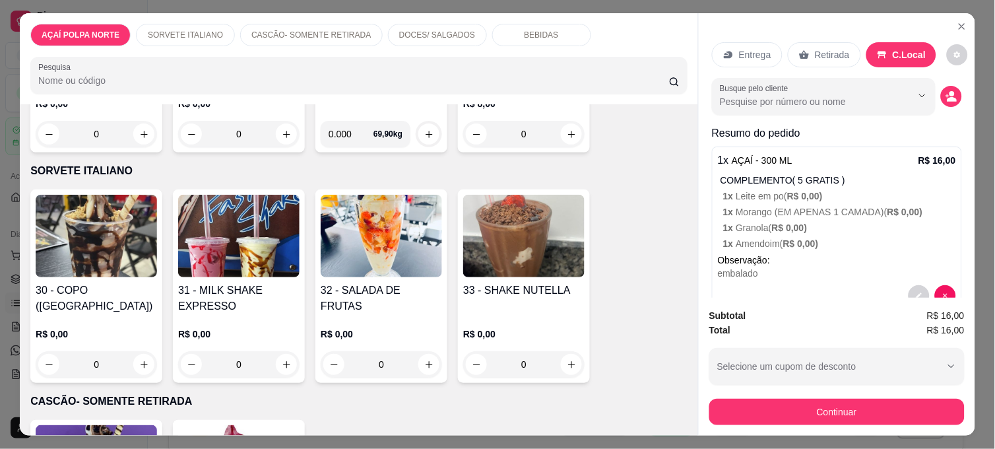
scroll to position [220, 0]
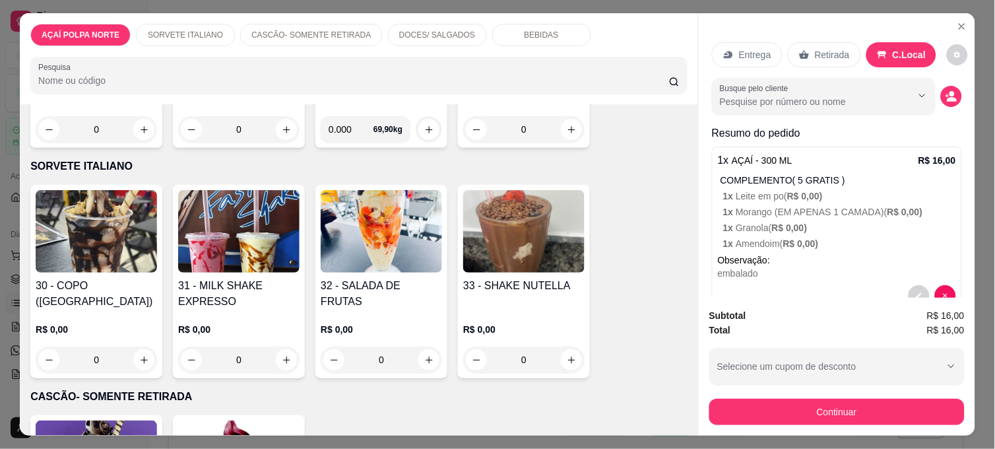
click at [480, 260] on img at bounding box center [523, 231] width 121 height 82
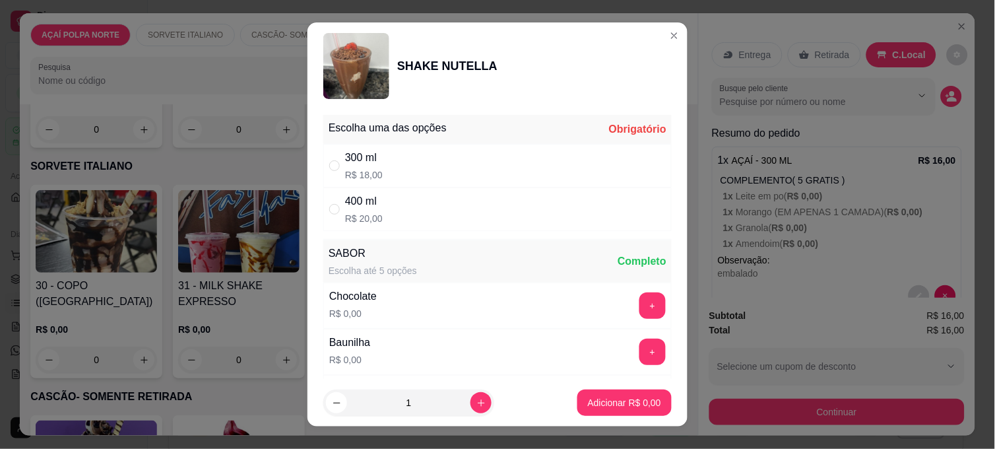
click at [513, 208] on div "400 ml R$ 20,00" at bounding box center [497, 209] width 348 height 44
radio input "true"
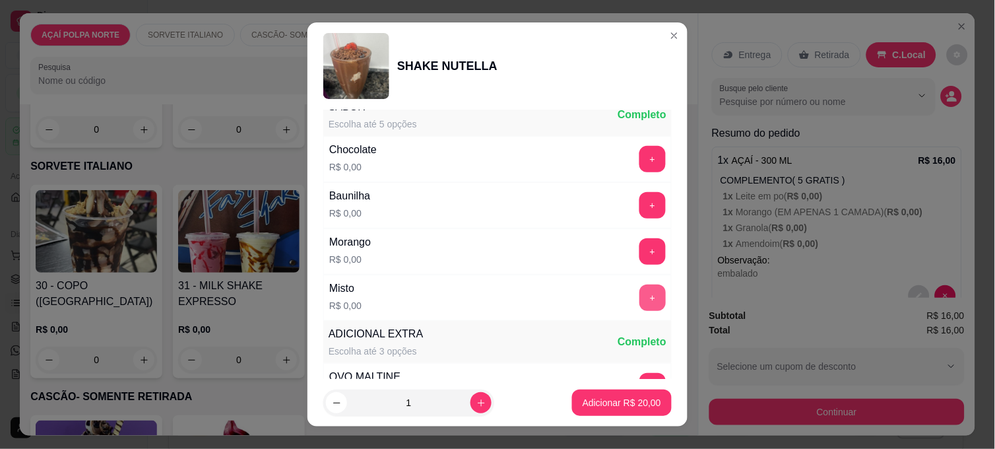
click at [639, 302] on button "+" at bounding box center [652, 297] width 26 height 26
click at [625, 400] on p "Adicionar R$ 20,00" at bounding box center [622, 402] width 77 height 13
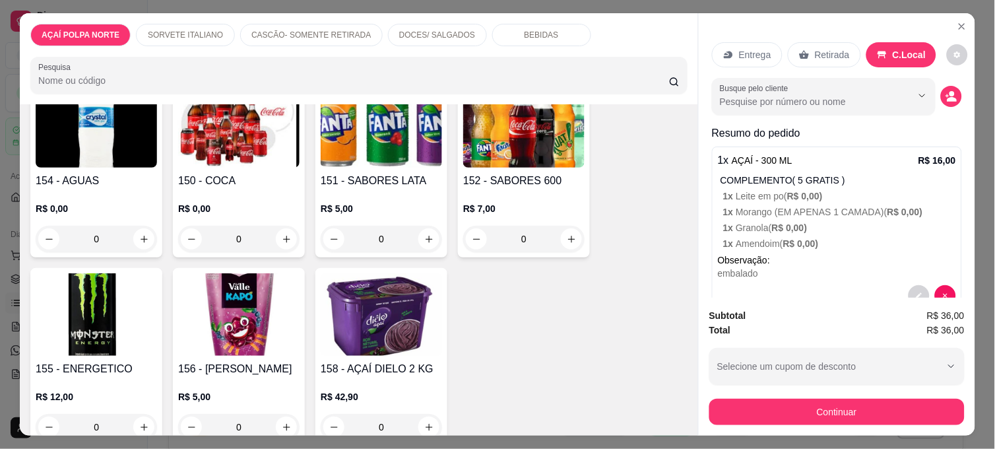
scroll to position [1172, 0]
click at [238, 172] on h4 "150 - COCA" at bounding box center [238, 180] width 121 height 16
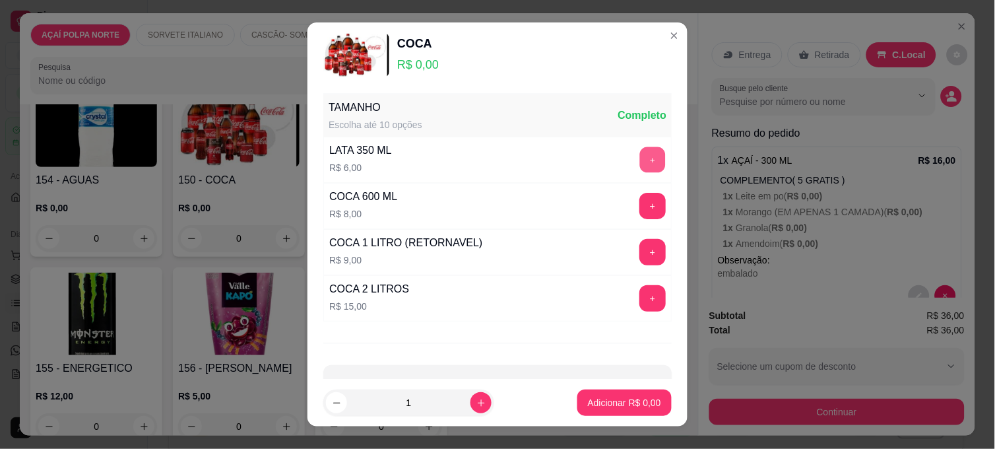
click at [640, 159] on button "+" at bounding box center [653, 160] width 26 height 26
click at [618, 405] on p "Adicionar R$ 6,00" at bounding box center [624, 402] width 73 height 13
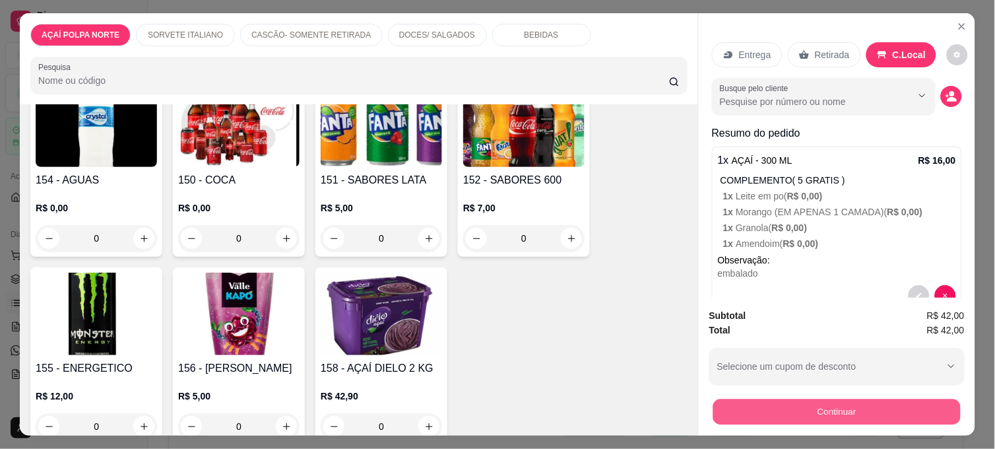
click at [853, 406] on button "Continuar" at bounding box center [836, 411] width 247 height 26
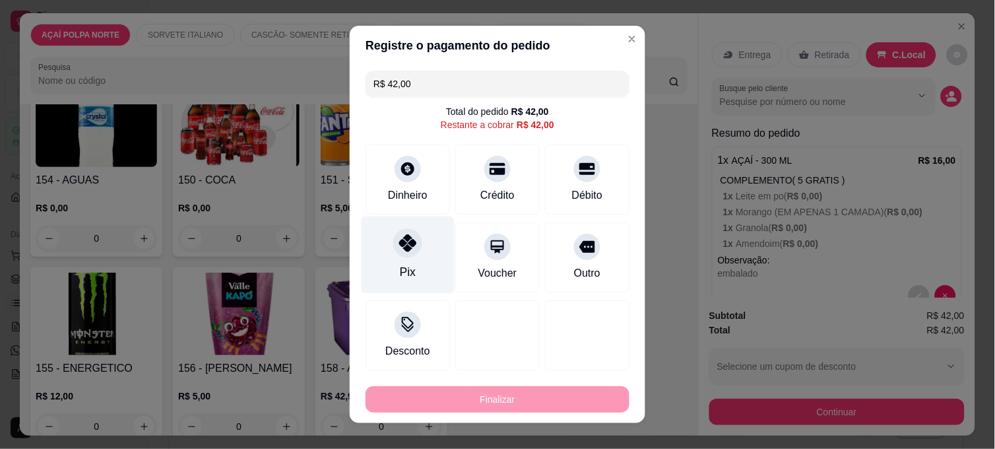
click at [402, 243] on icon at bounding box center [407, 242] width 17 height 17
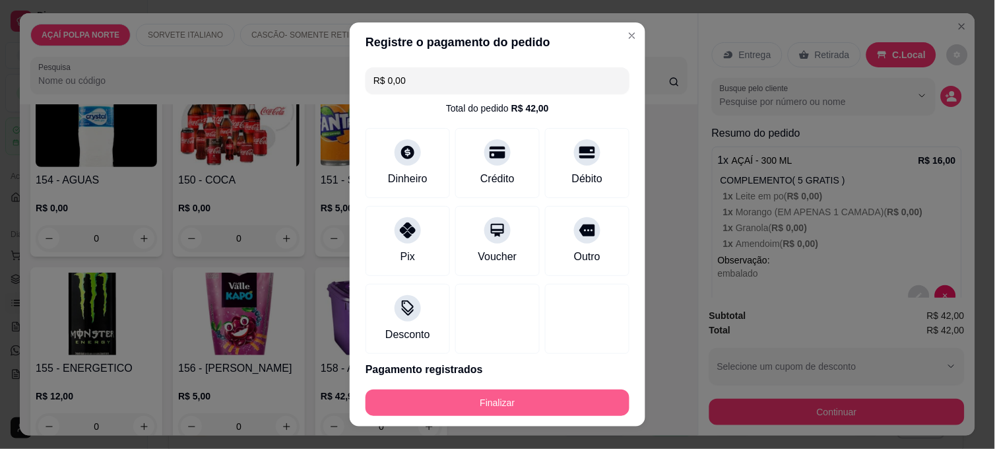
click at [556, 409] on button "Finalizar" at bounding box center [497, 402] width 264 height 26
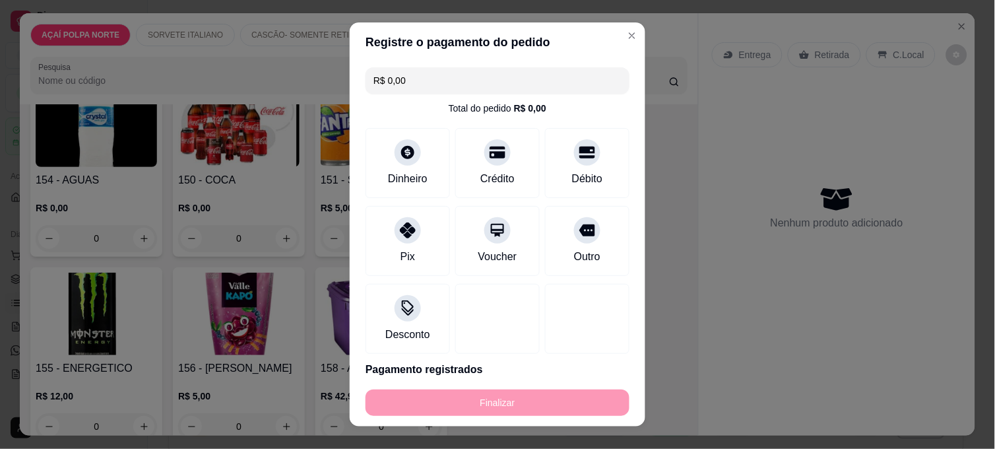
type input "-R$ 42,00"
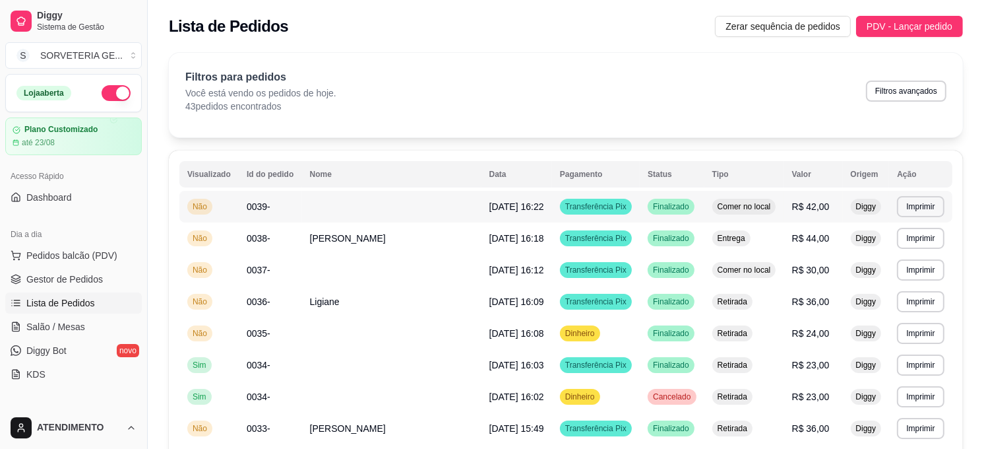
click at [386, 199] on td at bounding box center [391, 207] width 179 height 32
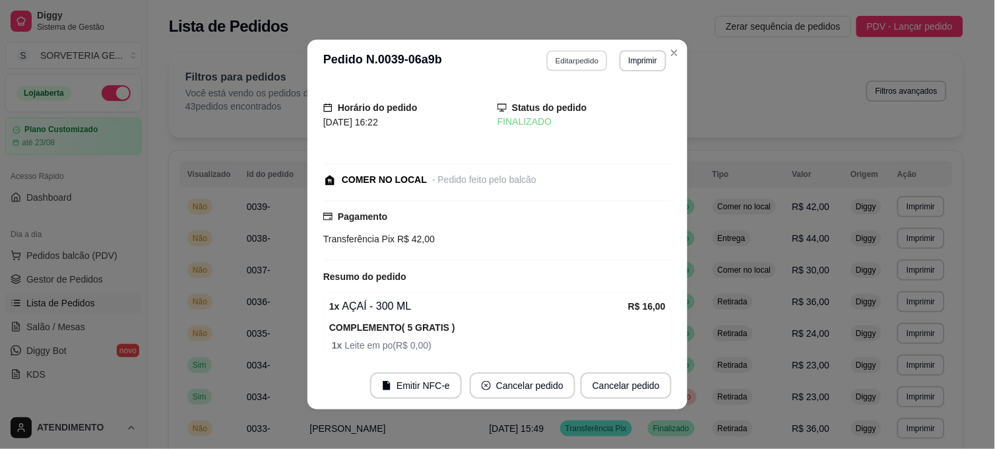
click at [568, 60] on button "Editar pedido" at bounding box center [577, 60] width 61 height 20
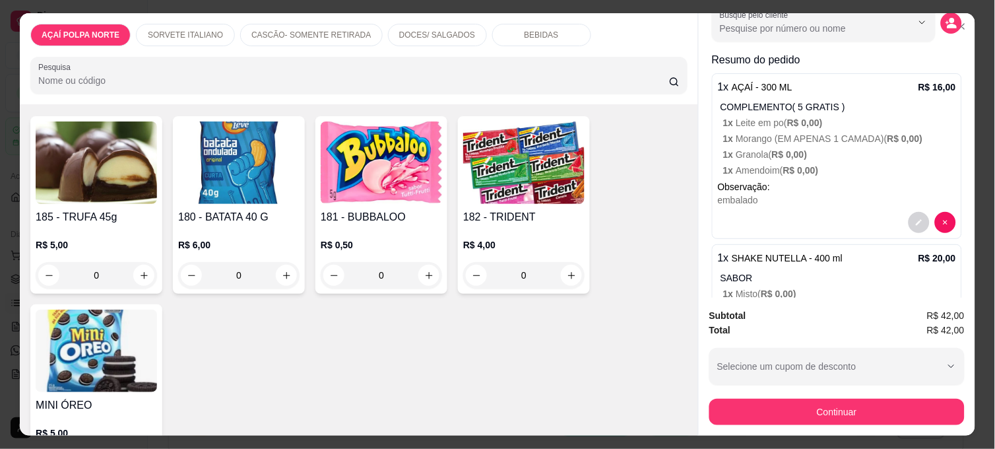
scroll to position [221, 0]
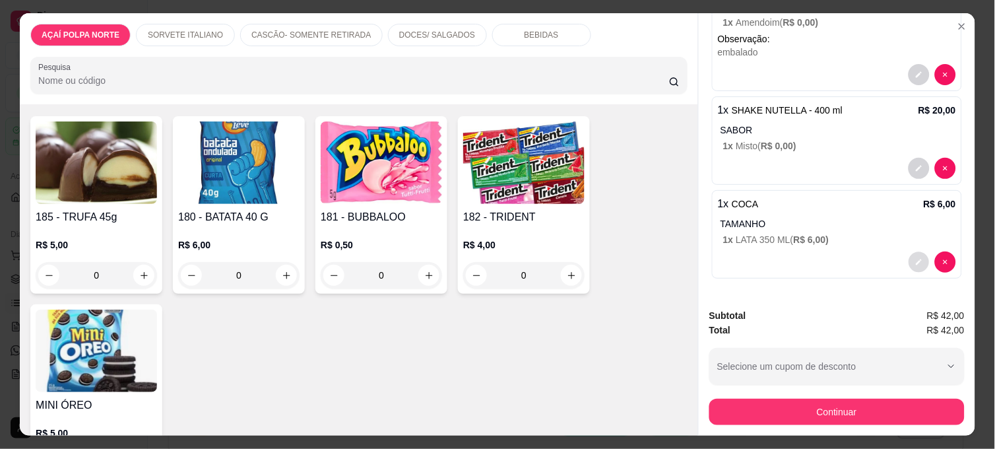
click at [915, 259] on icon "decrease-product-quantity" at bounding box center [918, 262] width 6 height 6
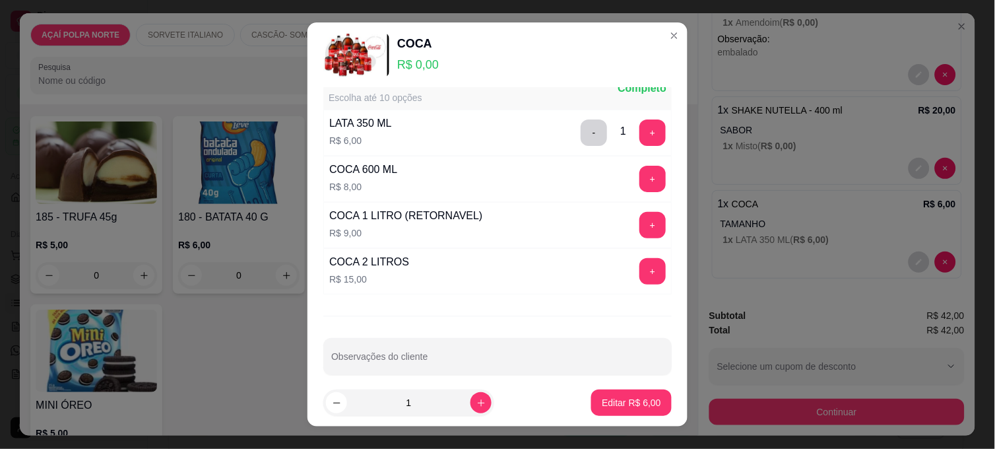
scroll to position [42, 0]
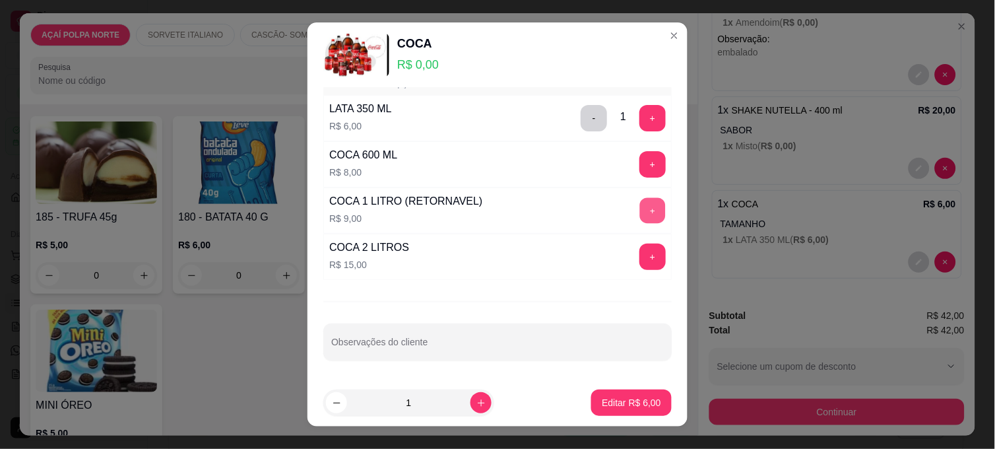
click at [640, 216] on button "+" at bounding box center [653, 211] width 26 height 26
click at [628, 401] on p "Editar R$ 15,00" at bounding box center [629, 402] width 64 height 13
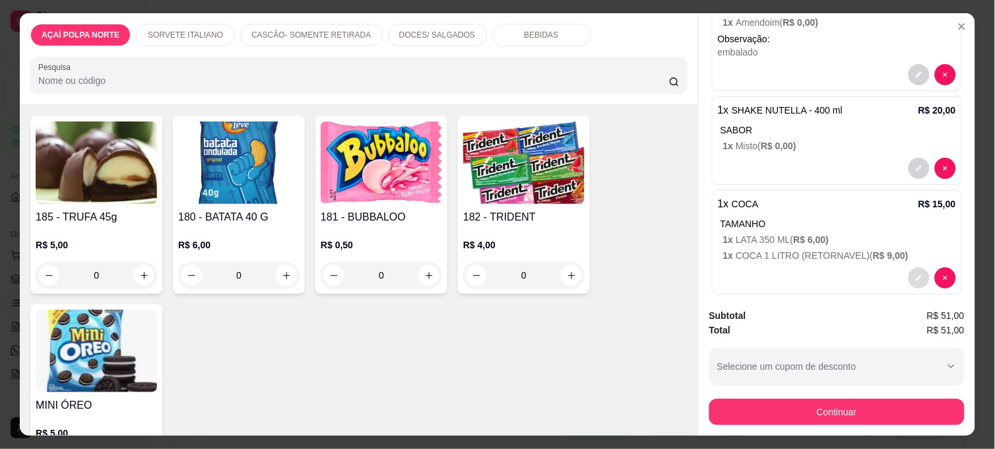
click at [908, 276] on button "decrease-product-quantity" at bounding box center [918, 277] width 21 height 21
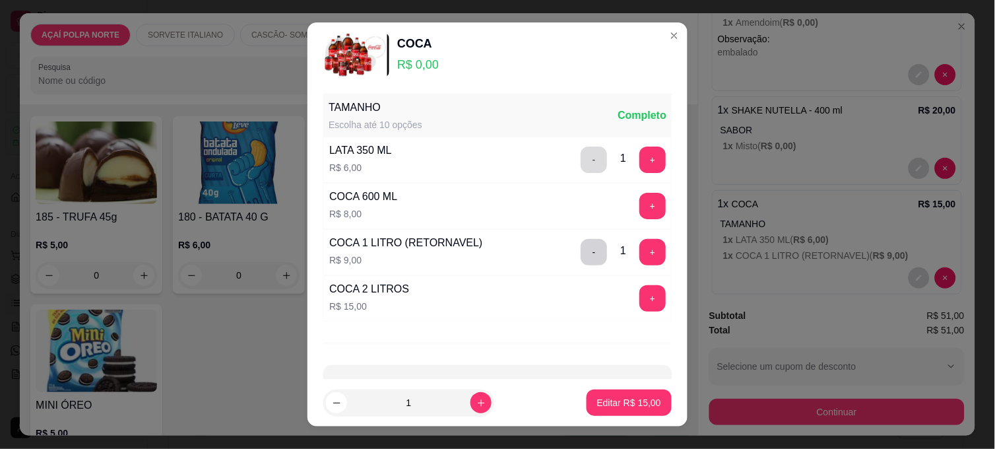
click at [580, 167] on button "-" at bounding box center [593, 159] width 26 height 26
click at [611, 410] on button "Editar R$ 9,00" at bounding box center [631, 402] width 80 height 26
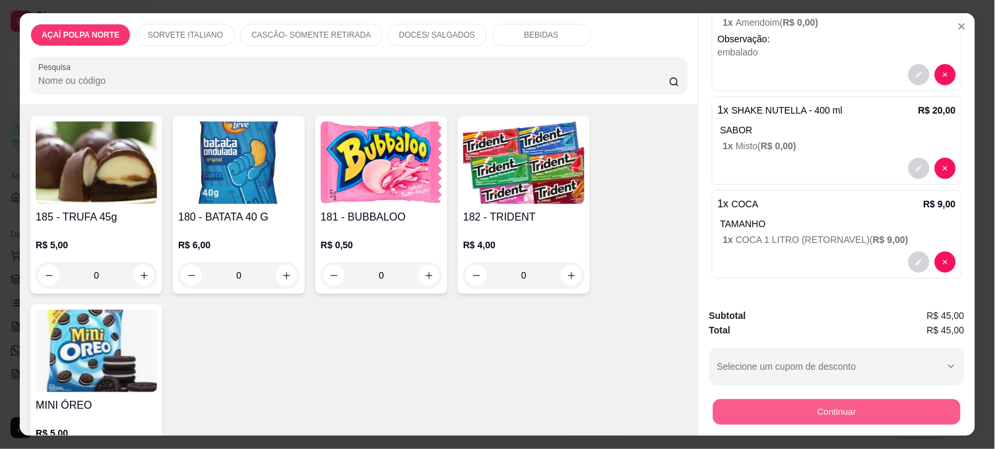
click at [790, 412] on button "Continuar" at bounding box center [836, 411] width 247 height 26
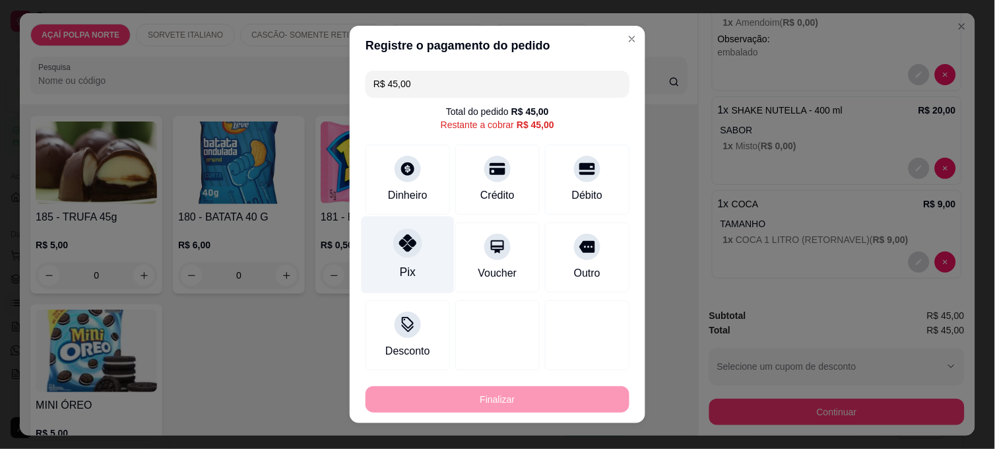
click at [418, 253] on div "Pix" at bounding box center [407, 254] width 93 height 77
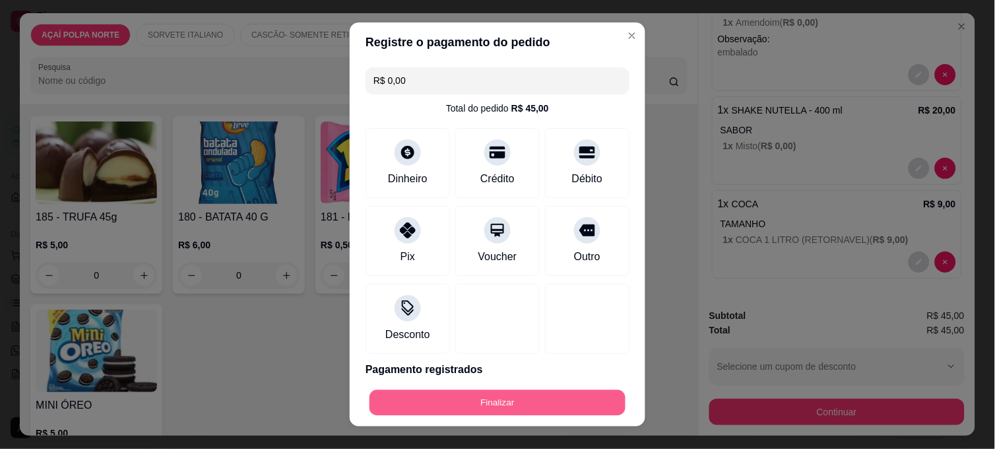
click at [530, 392] on button "Finalizar" at bounding box center [497, 403] width 256 height 26
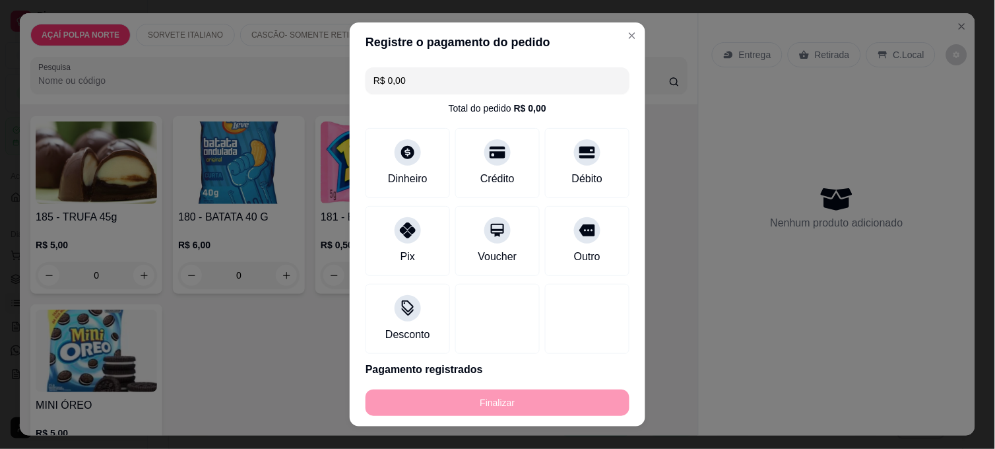
type input "-R$ 45,00"
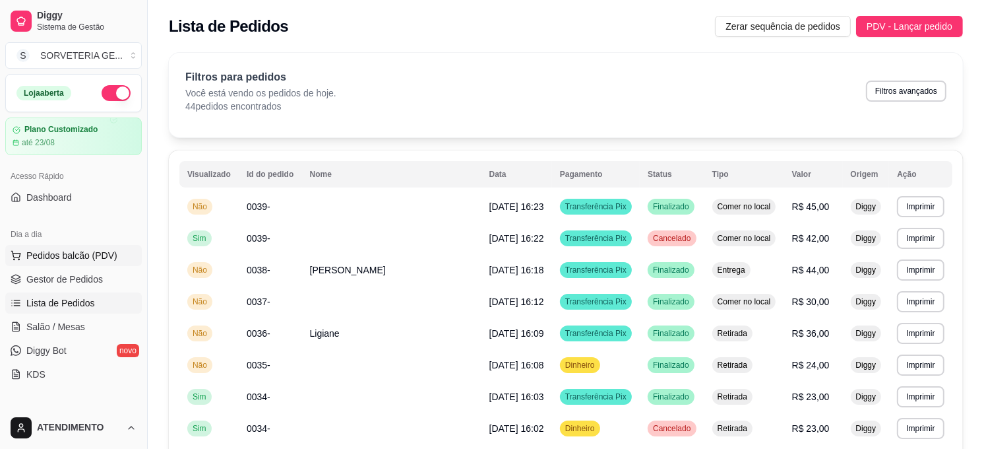
click at [106, 251] on span "Pedidos balcão (PDV)" at bounding box center [71, 255] width 91 height 13
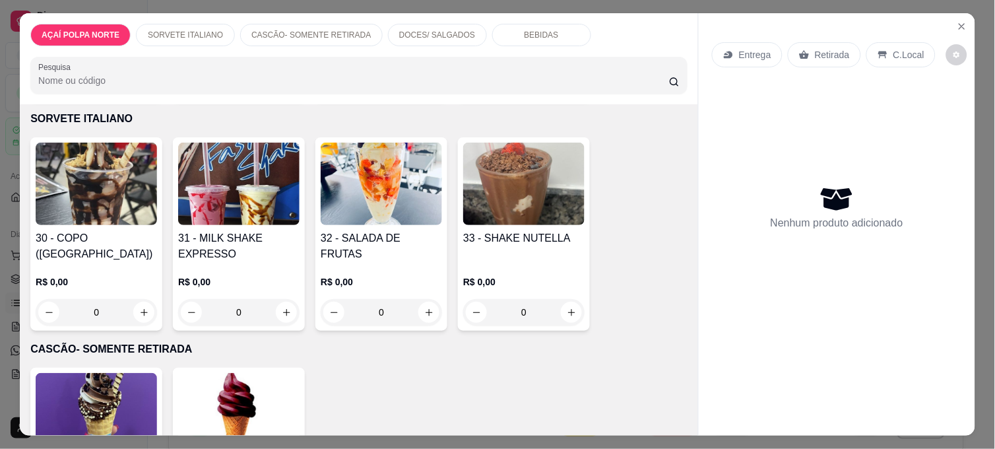
scroll to position [293, 0]
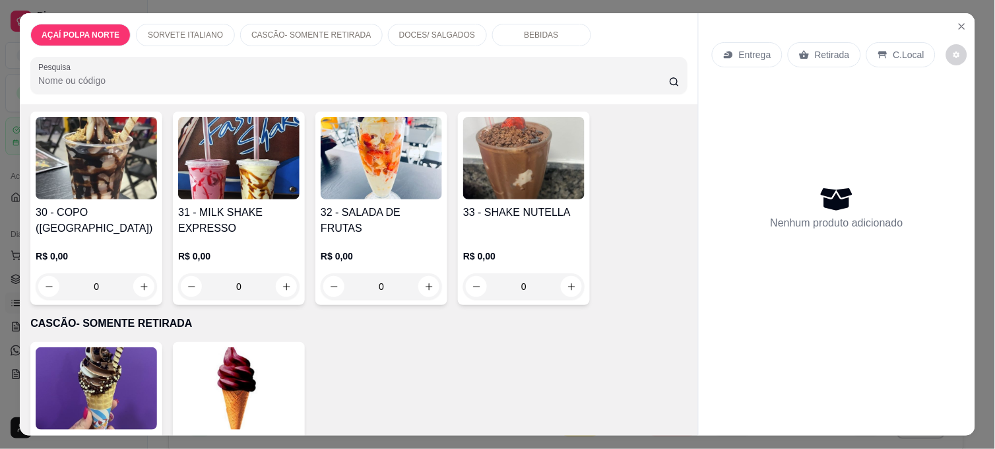
click at [108, 365] on img at bounding box center [96, 388] width 121 height 82
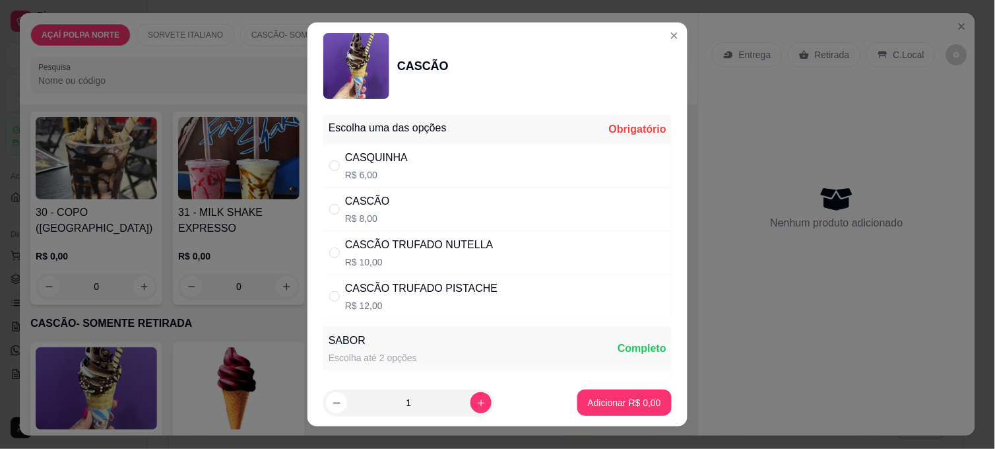
click at [443, 216] on div "CASCÃO R$ 8,00" at bounding box center [497, 209] width 348 height 44
radio input "true"
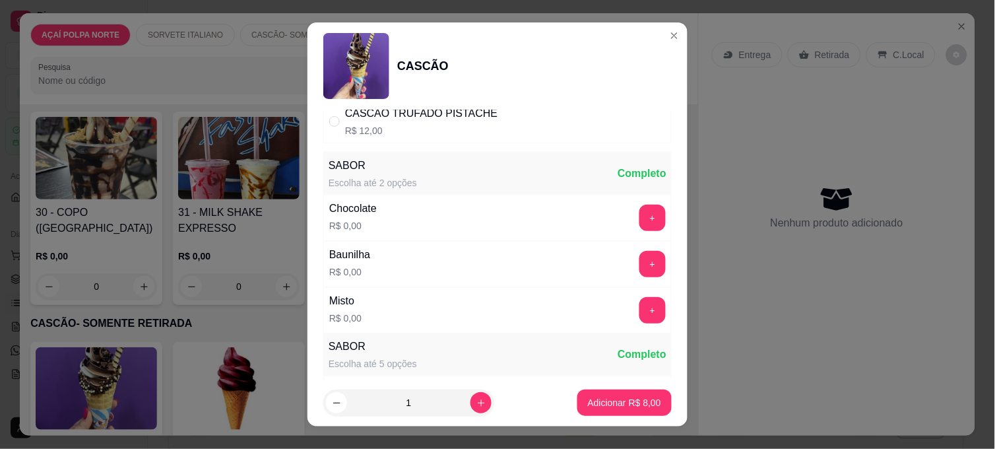
scroll to position [220, 0]
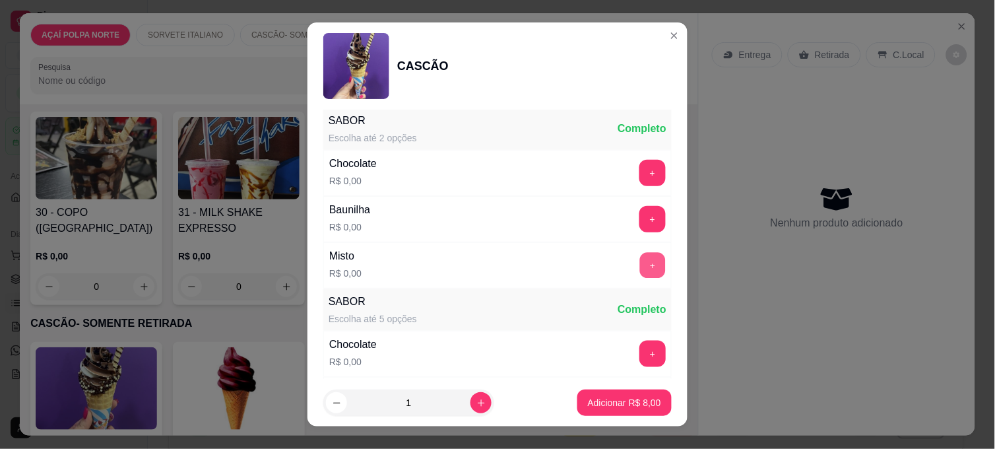
click at [640, 269] on button "+" at bounding box center [653, 266] width 26 height 26
click at [644, 402] on button "Adicionar R$ 8,00" at bounding box center [624, 403] width 92 height 26
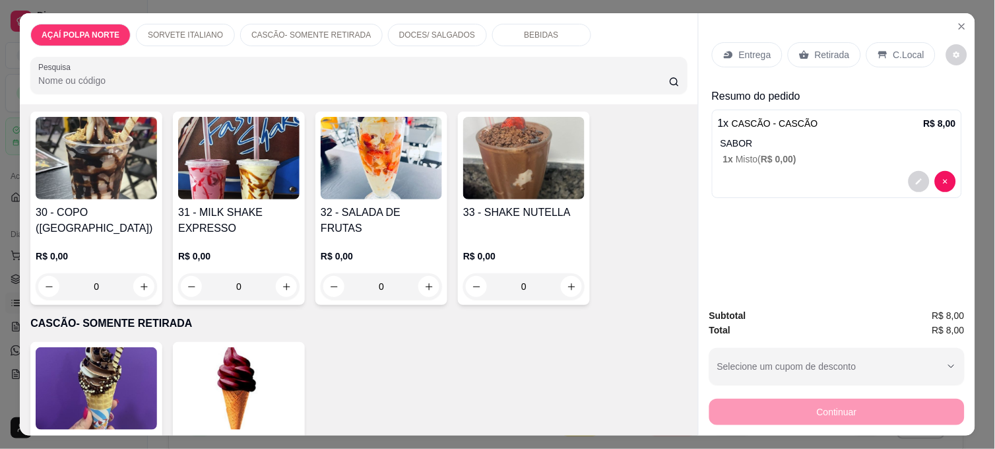
click at [907, 48] on p "C.Local" at bounding box center [908, 54] width 31 height 13
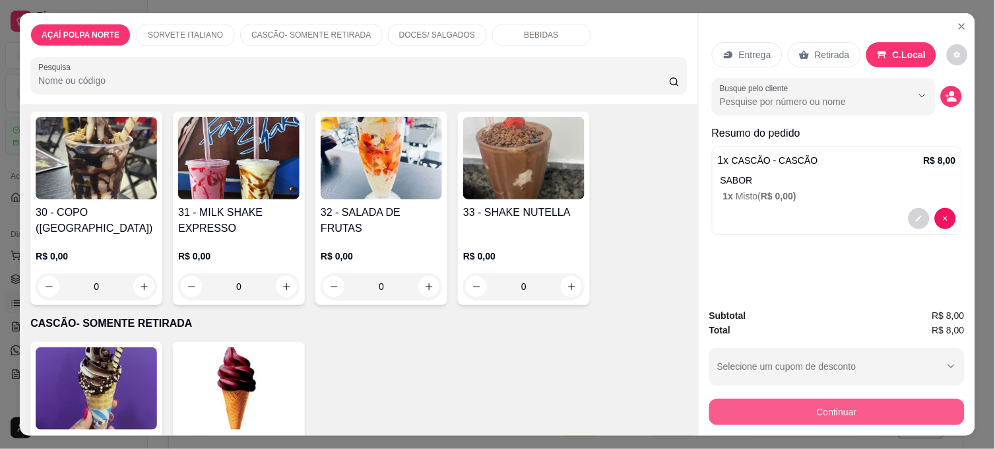
click at [892, 405] on button "Continuar" at bounding box center [836, 411] width 255 height 26
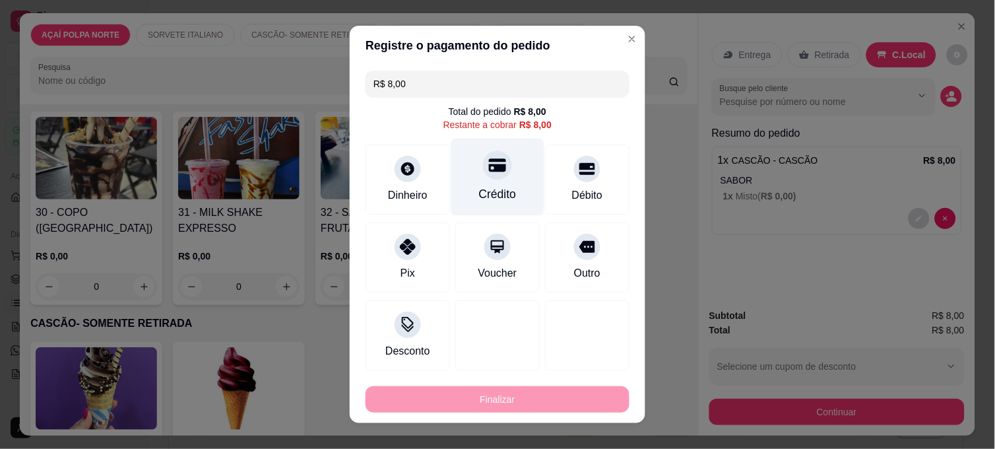
click at [493, 164] on icon at bounding box center [497, 165] width 17 height 13
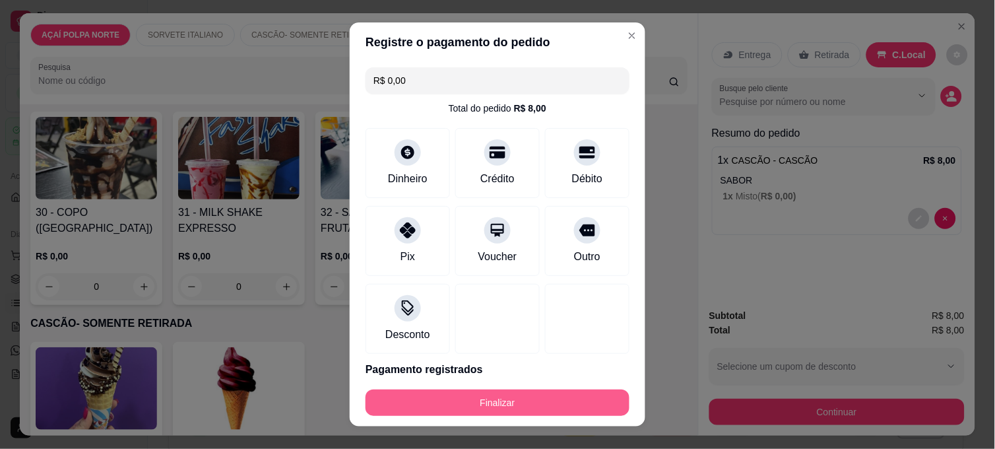
click at [557, 394] on button "Finalizar" at bounding box center [497, 402] width 264 height 26
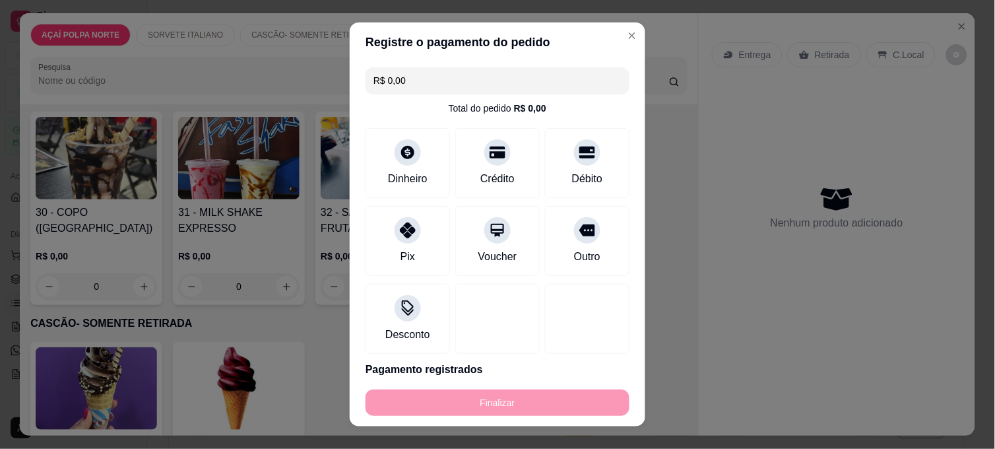
type input "-R$ 8,00"
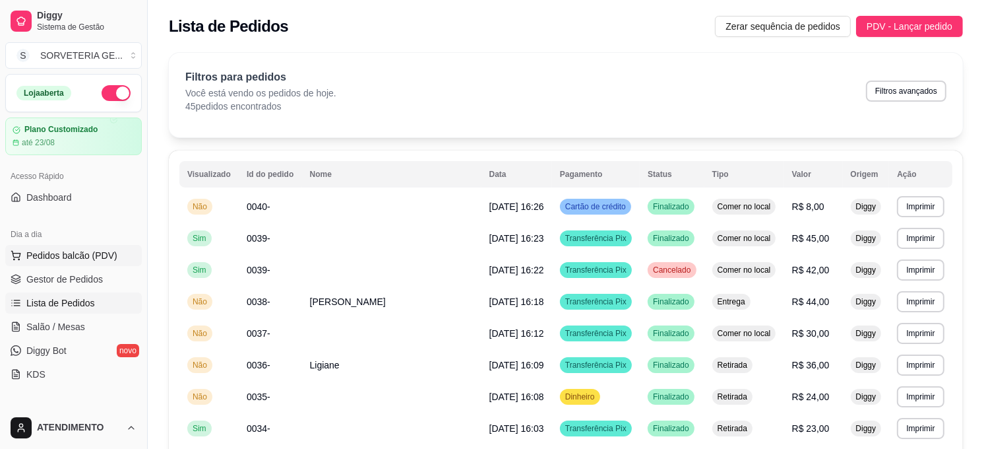
click at [73, 256] on span "Pedidos balcão (PDV)" at bounding box center [71, 255] width 91 height 13
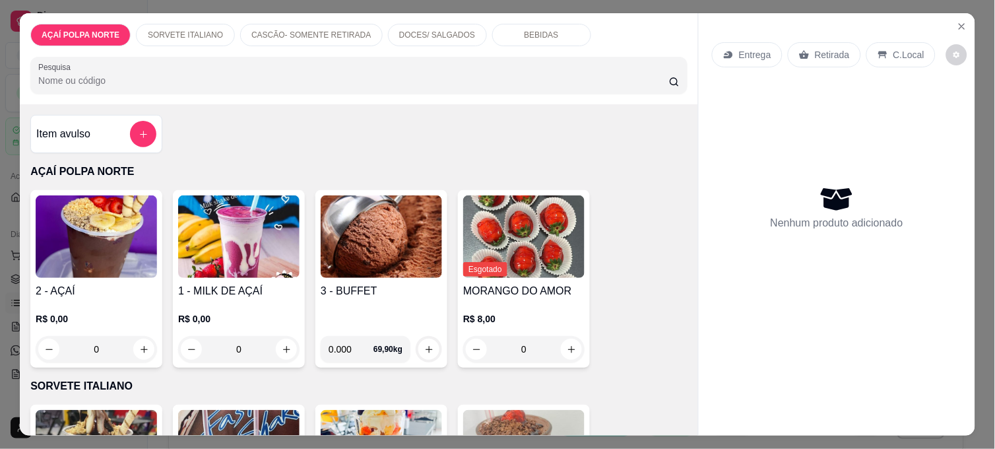
click at [121, 211] on img at bounding box center [96, 236] width 121 height 82
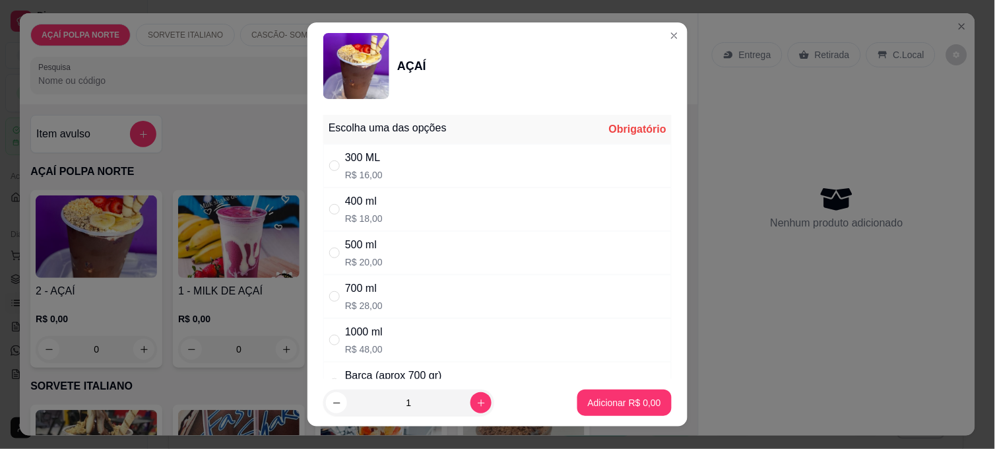
drag, startPoint x: 336, startPoint y: 161, endPoint x: 380, endPoint y: 163, distance: 43.6
click at [337, 161] on div "" at bounding box center [337, 165] width 16 height 15
radio input "true"
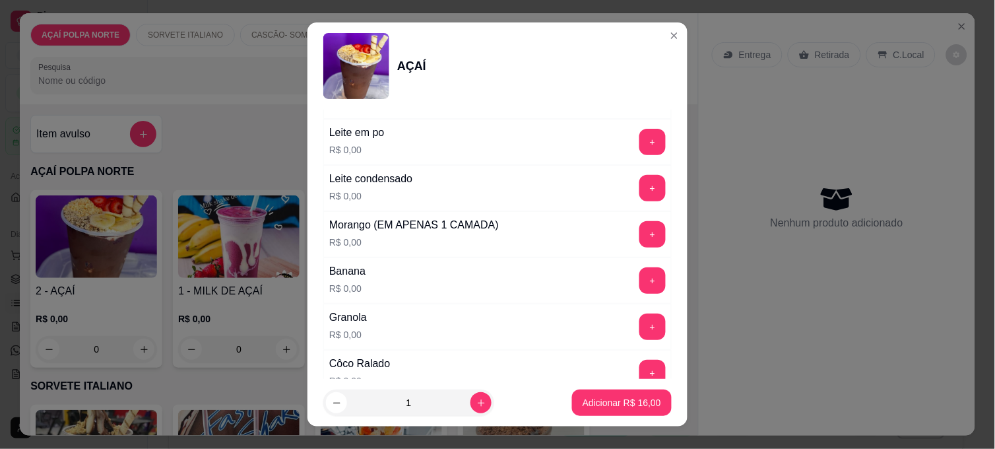
scroll to position [586, 0]
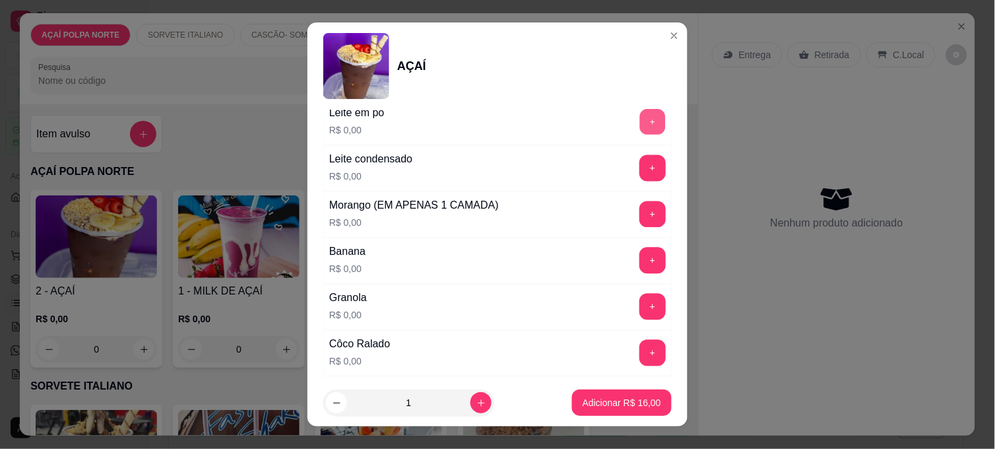
click at [640, 122] on button "+" at bounding box center [653, 122] width 26 height 26
click at [635, 400] on p "Adicionar R$ 16,00" at bounding box center [621, 402] width 78 height 13
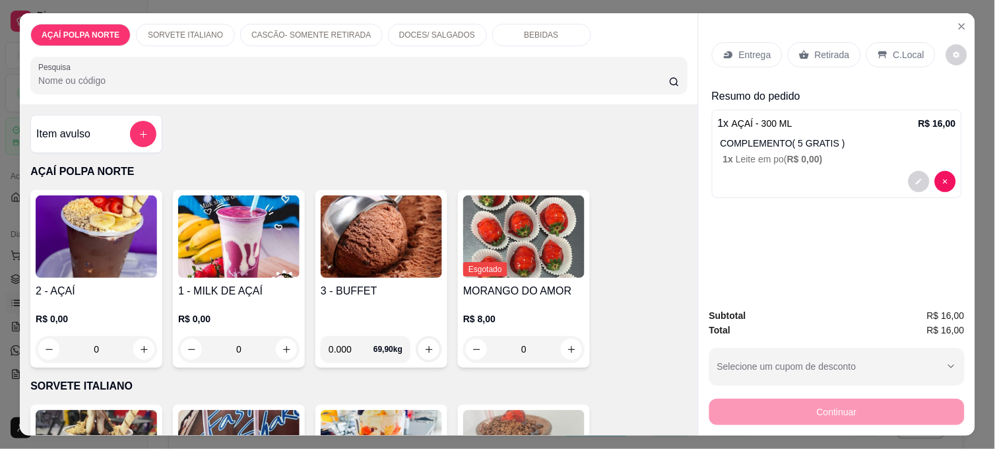
click at [908, 48] on p "C.Local" at bounding box center [908, 54] width 31 height 13
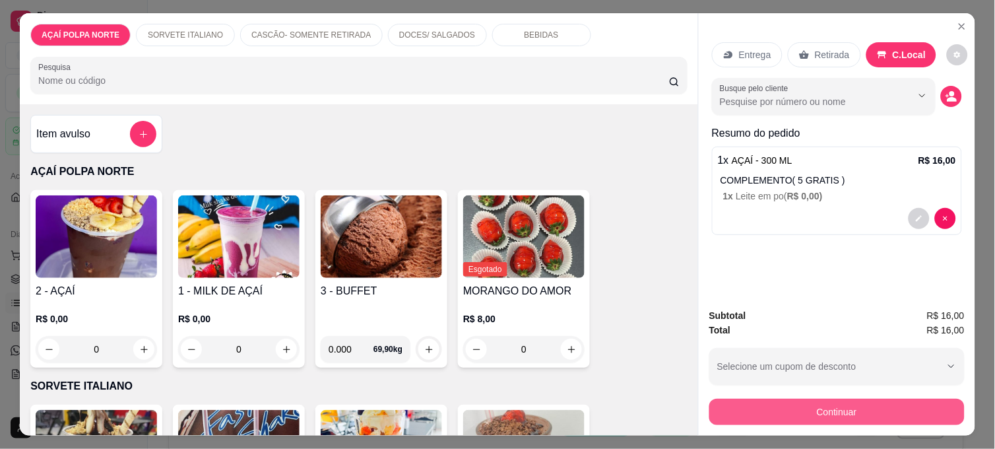
click at [906, 400] on button "Continuar" at bounding box center [836, 411] width 255 height 26
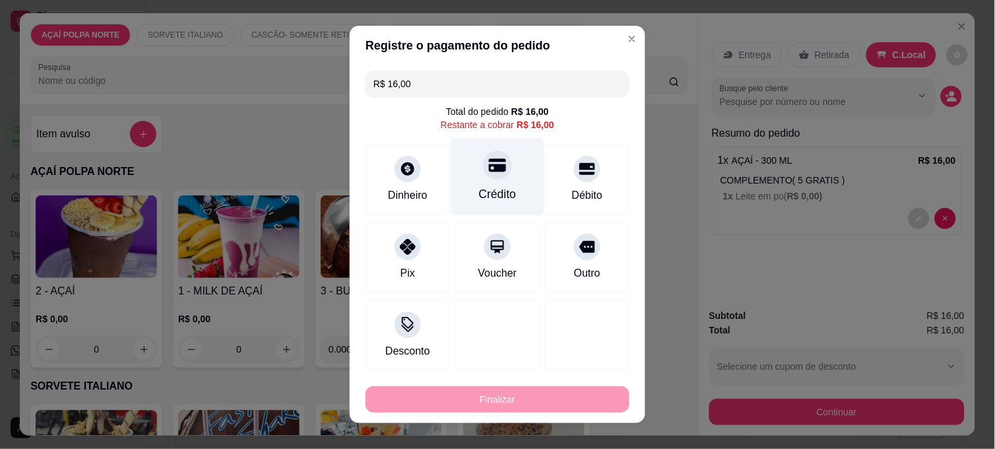
click at [503, 168] on div "Crédito" at bounding box center [497, 177] width 93 height 77
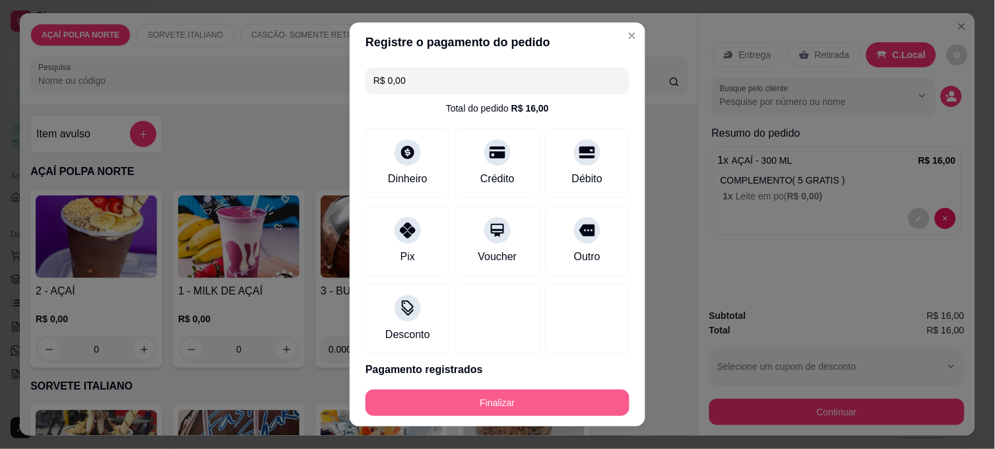
click at [570, 397] on button "Finalizar" at bounding box center [497, 402] width 264 height 26
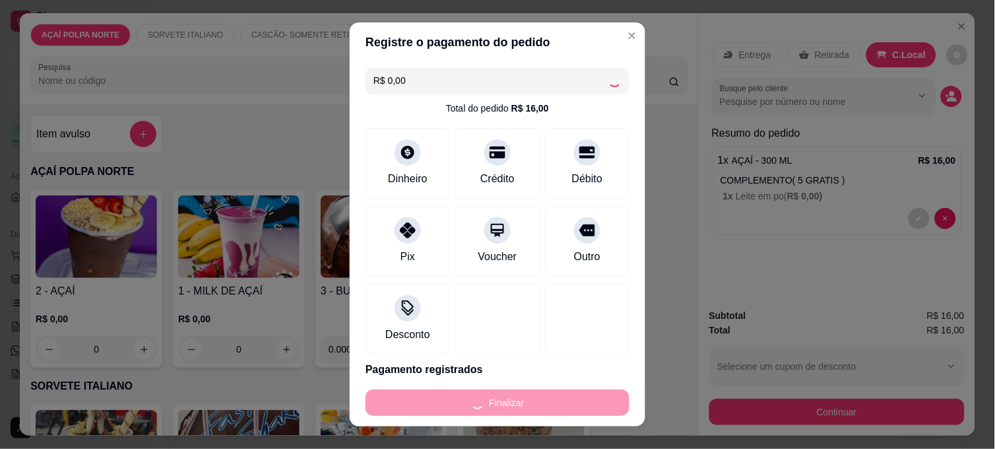
type input "-R$ 16,00"
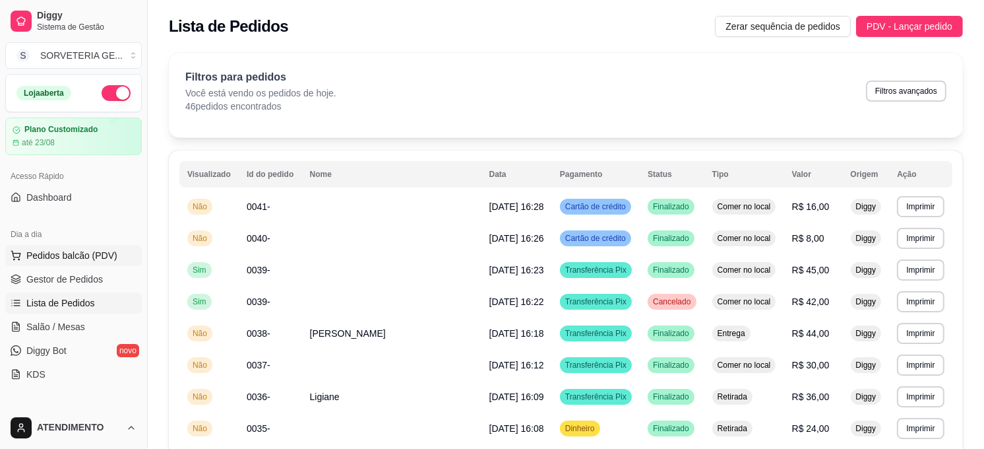
click at [93, 264] on button "Pedidos balcão (PDV)" at bounding box center [73, 255] width 137 height 21
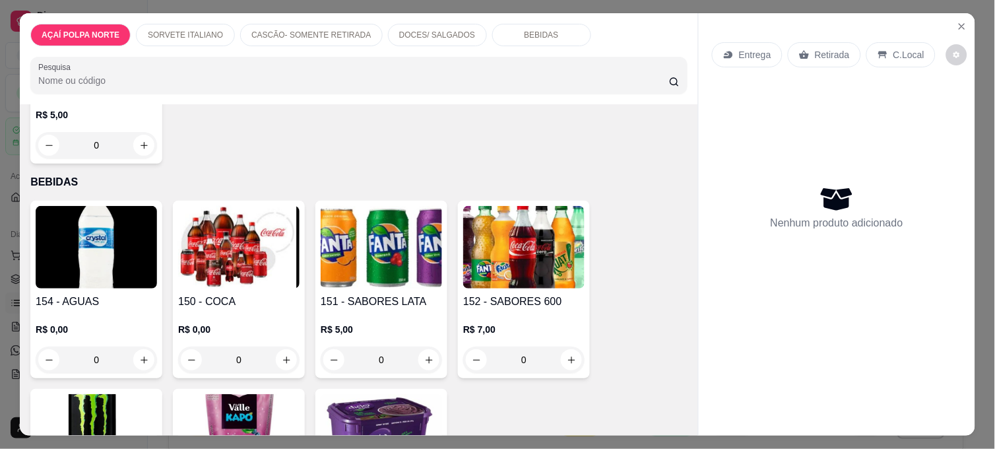
scroll to position [1099, 0]
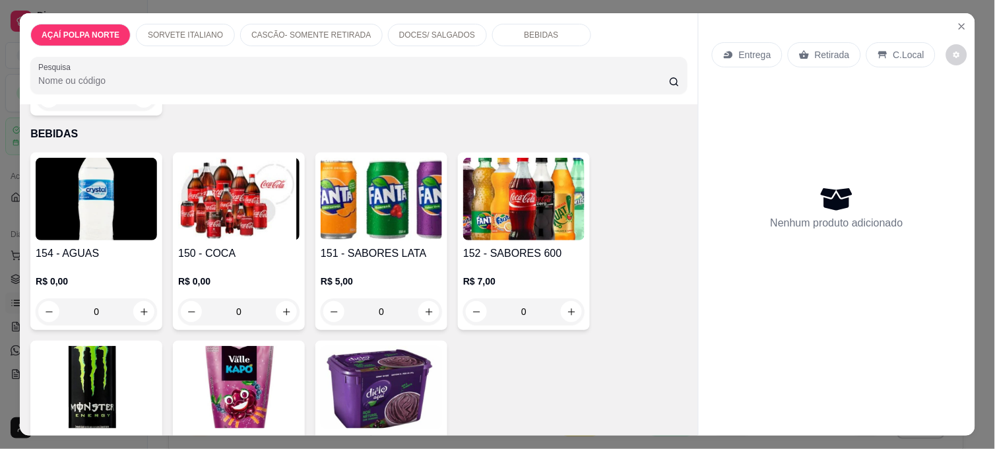
click at [144, 261] on div "R$ 0,00 0" at bounding box center [96, 292] width 121 height 63
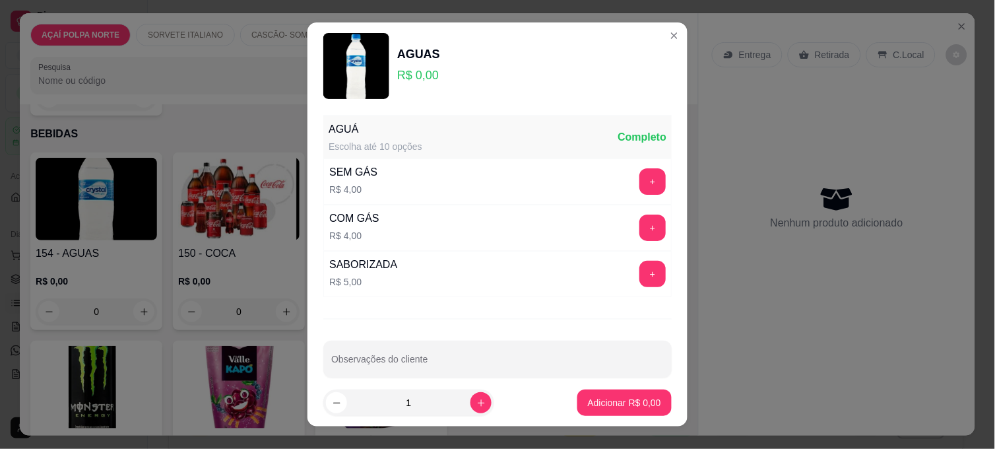
click at [638, 284] on div "+" at bounding box center [652, 274] width 37 height 26
click at [640, 280] on button "+" at bounding box center [653, 274] width 26 height 26
click at [614, 414] on button "Adicionar R$ 5,00" at bounding box center [624, 402] width 94 height 26
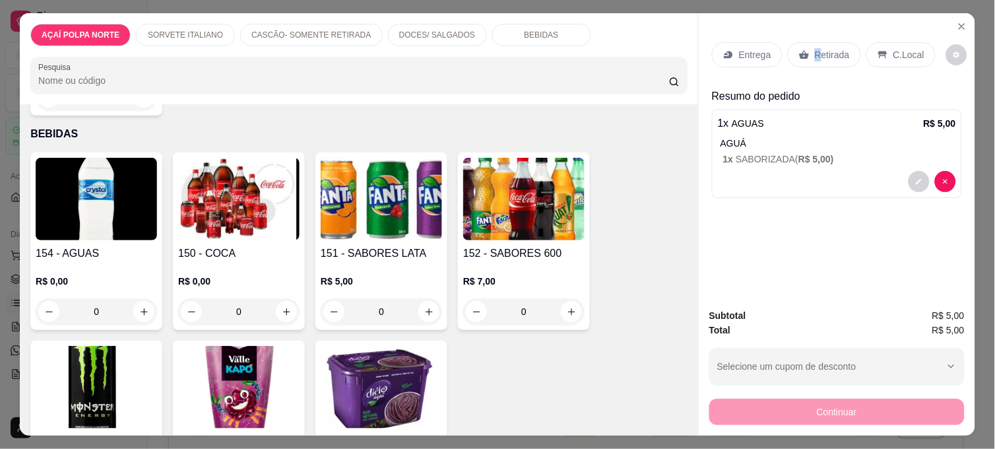
drag, startPoint x: 811, startPoint y: 47, endPoint x: 811, endPoint y: 74, distance: 27.0
click at [815, 48] on p "Retirada" at bounding box center [832, 54] width 35 height 13
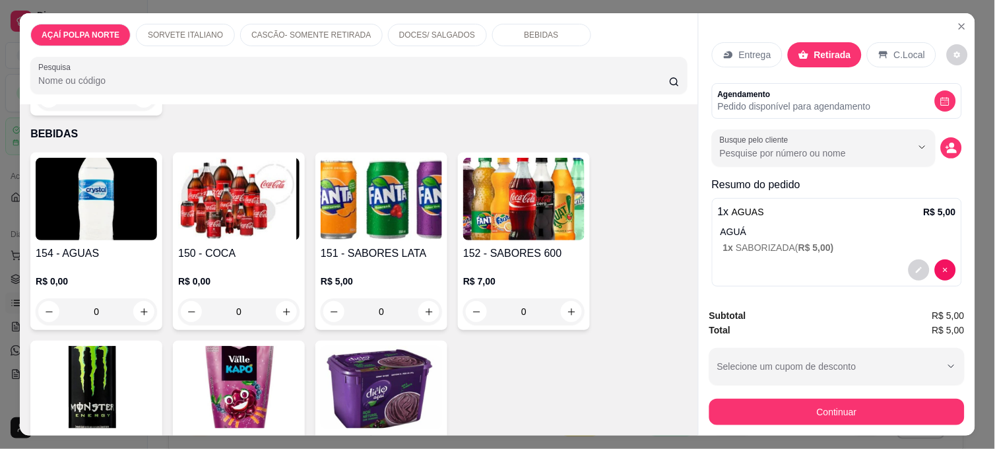
click at [892, 42] on div "C.Local" at bounding box center [901, 54] width 69 height 25
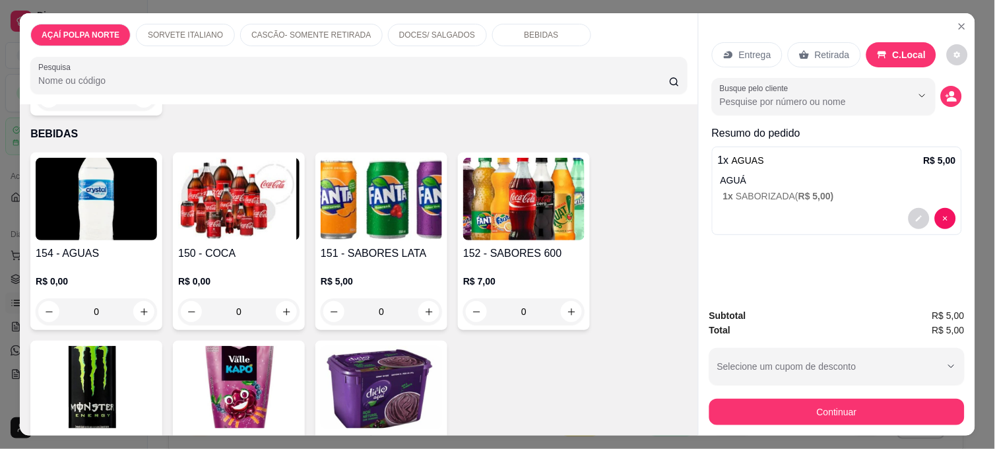
click at [871, 395] on div "Continuar" at bounding box center [836, 410] width 255 height 30
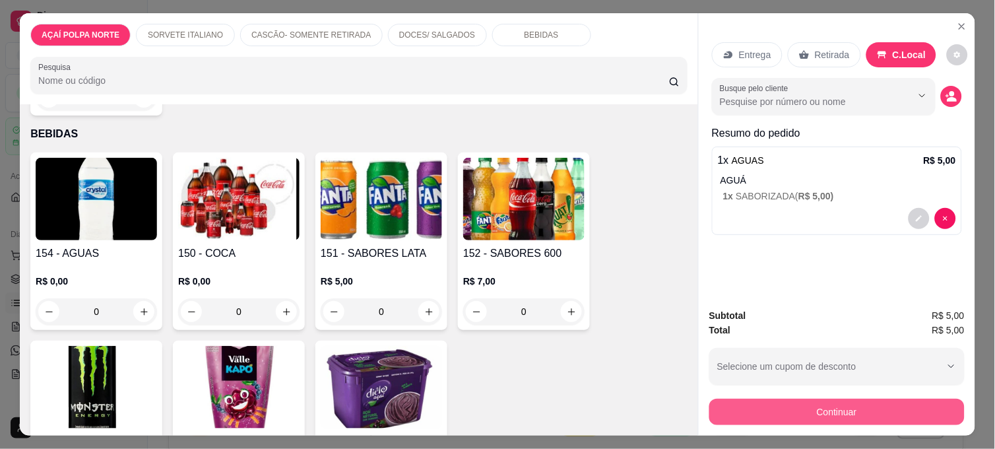
click at [871, 398] on button "Continuar" at bounding box center [836, 411] width 255 height 26
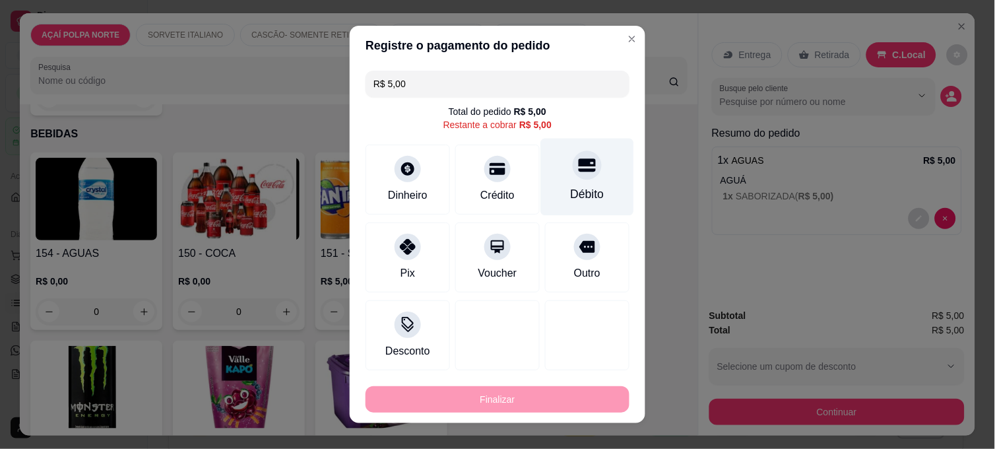
click at [594, 183] on div "Débito" at bounding box center [587, 177] width 93 height 77
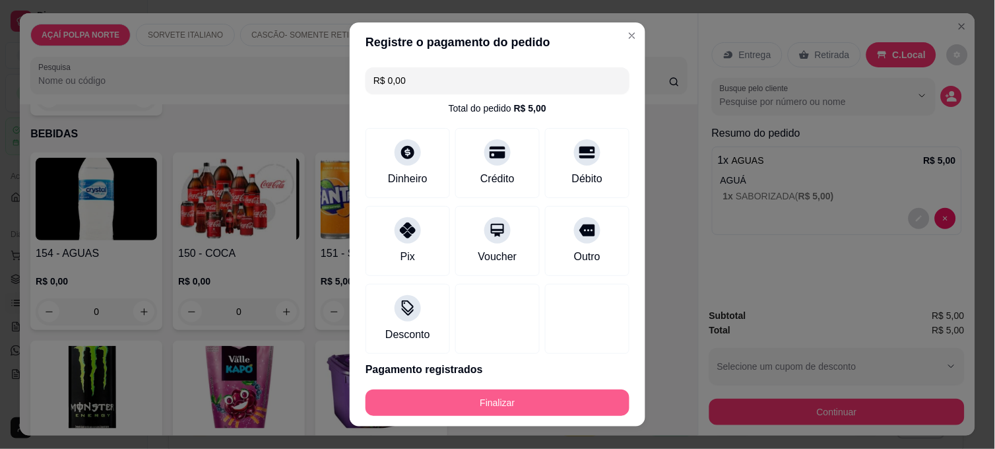
click at [547, 398] on button "Finalizar" at bounding box center [497, 402] width 264 height 26
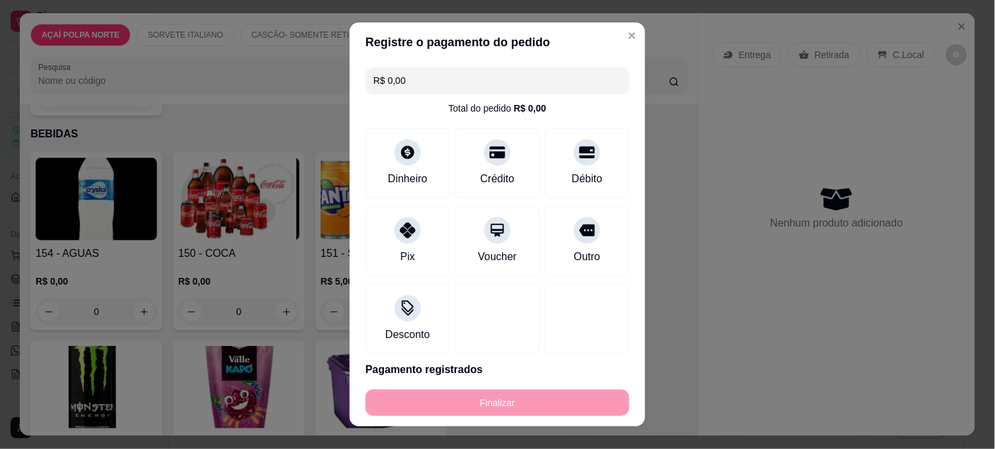
type input "-R$ 5,00"
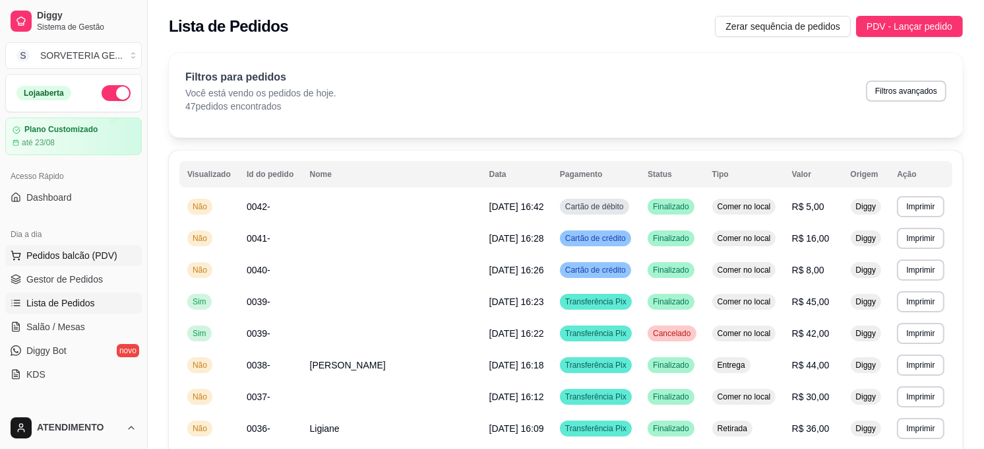
click at [77, 259] on span "Pedidos balcão (PDV)" at bounding box center [71, 255] width 91 height 13
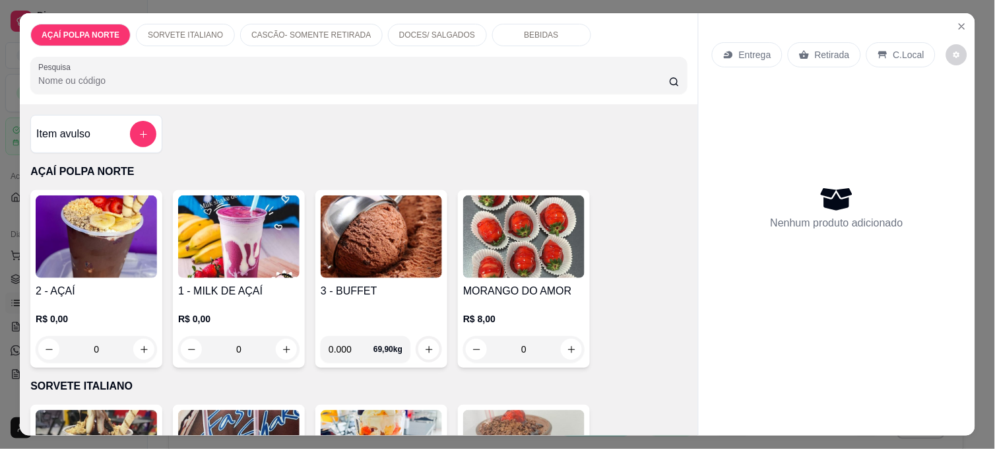
click at [77, 273] on div "2 - AÇAÍ R$ 0,00 0" at bounding box center [96, 278] width 132 height 177
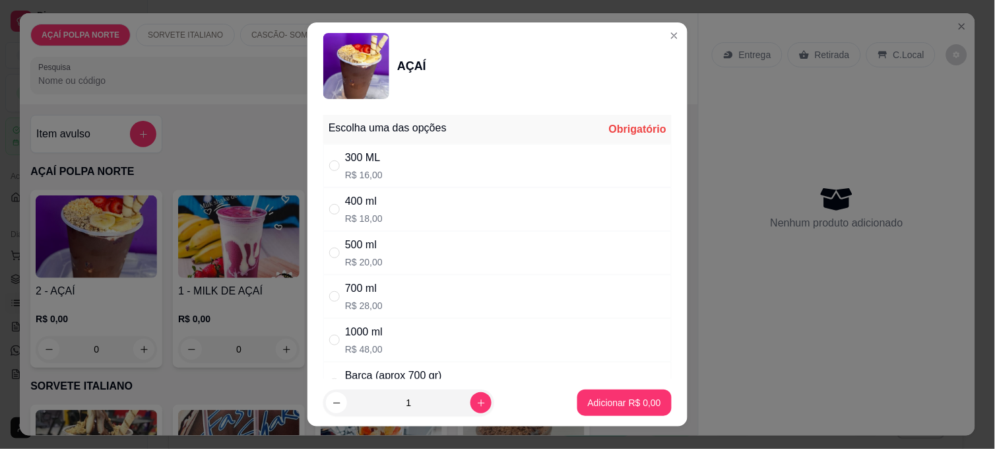
click at [345, 179] on p "R$ 16,00" at bounding box center [364, 174] width 38 height 13
radio input "true"
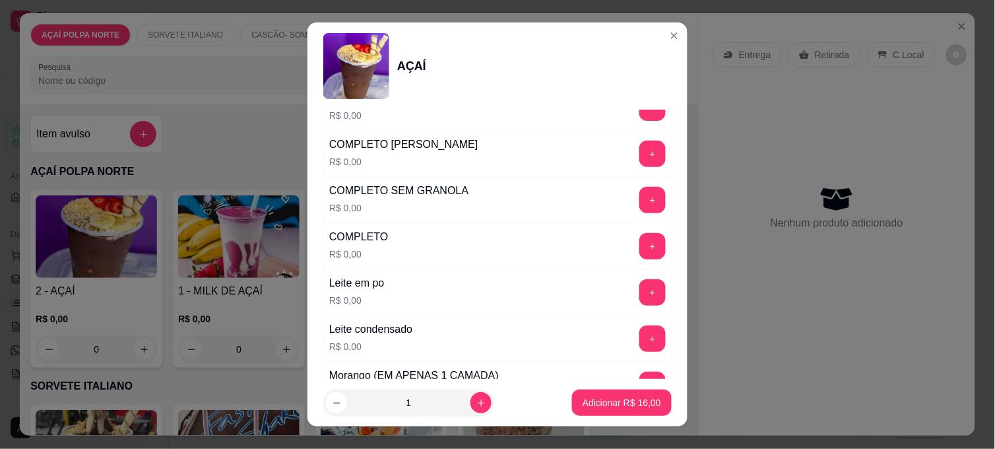
scroll to position [439, 0]
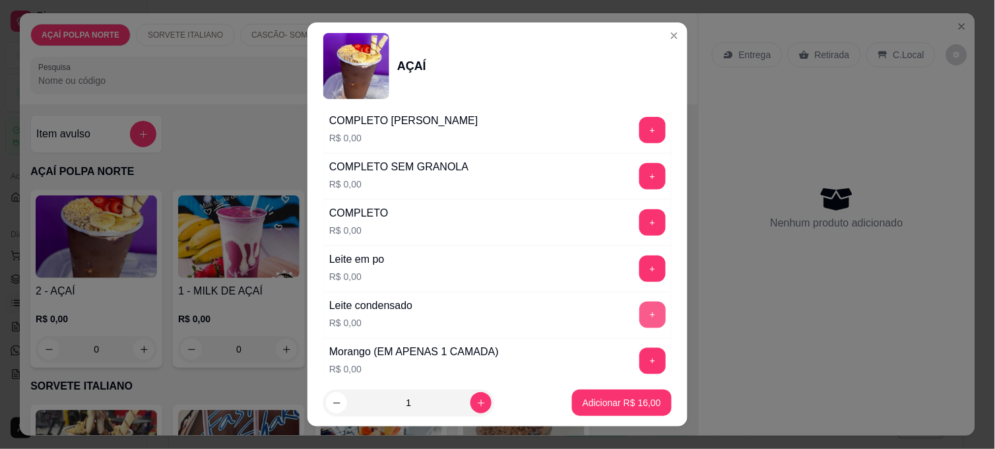
click at [639, 302] on button "+" at bounding box center [652, 314] width 26 height 26
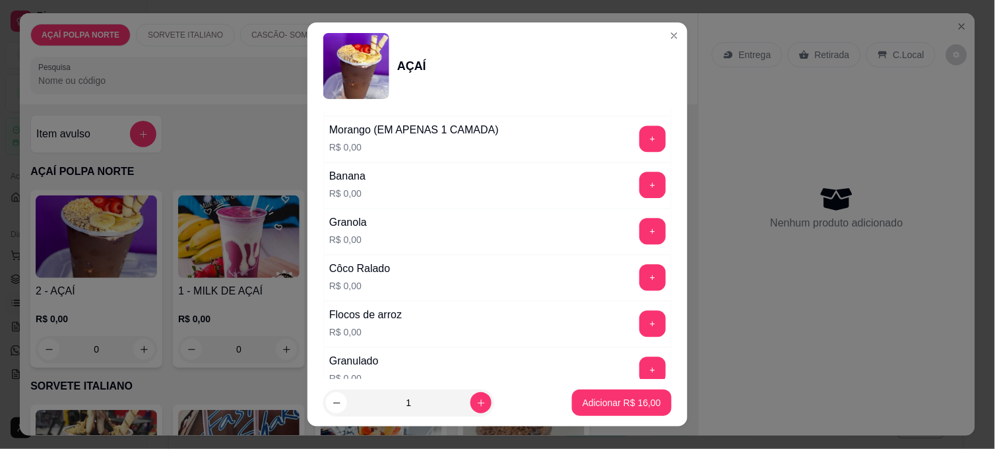
scroll to position [733, 0]
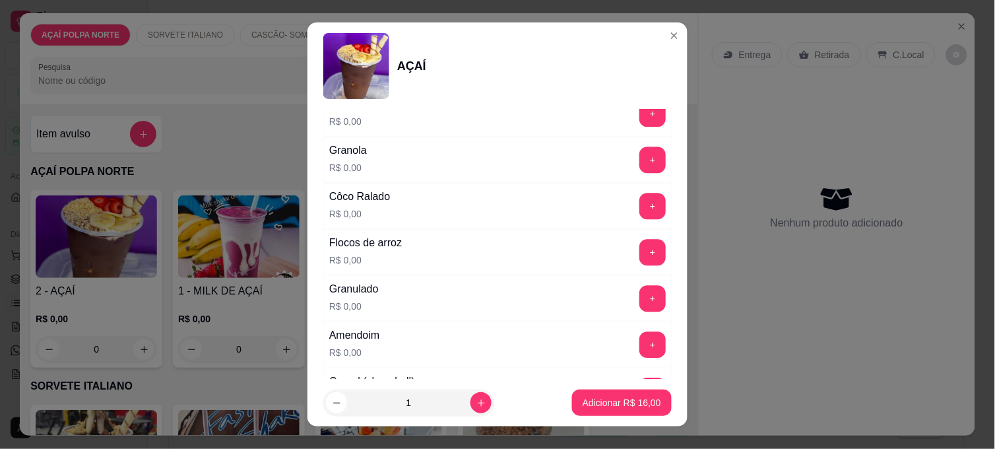
click at [639, 265] on button "+" at bounding box center [652, 252] width 26 height 26
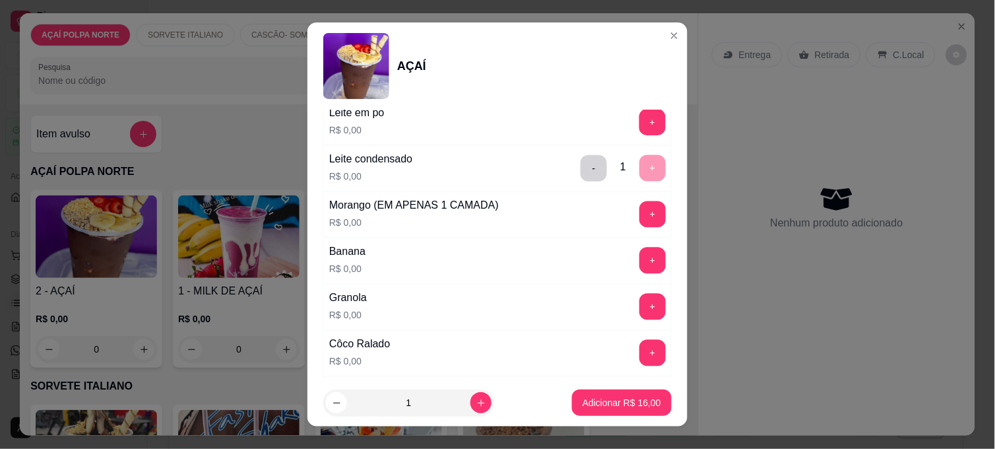
scroll to position [512, 0]
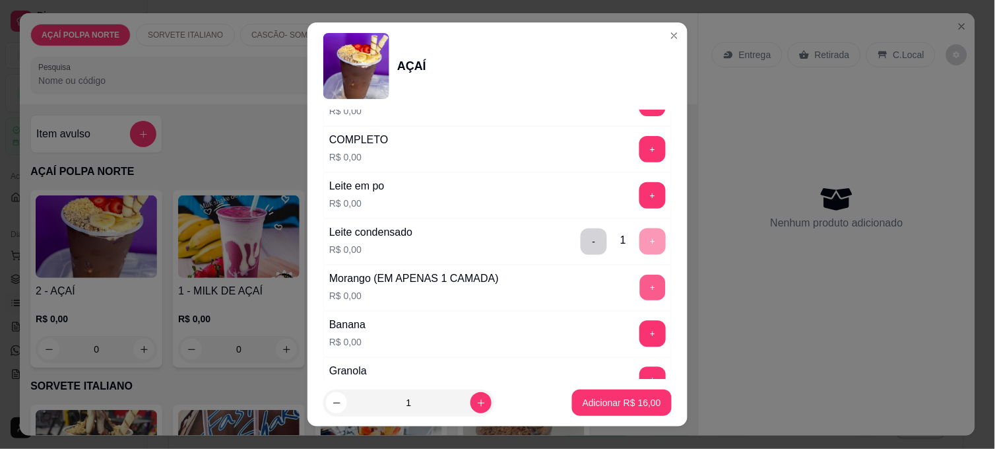
click at [640, 280] on button "+" at bounding box center [653, 288] width 26 height 26
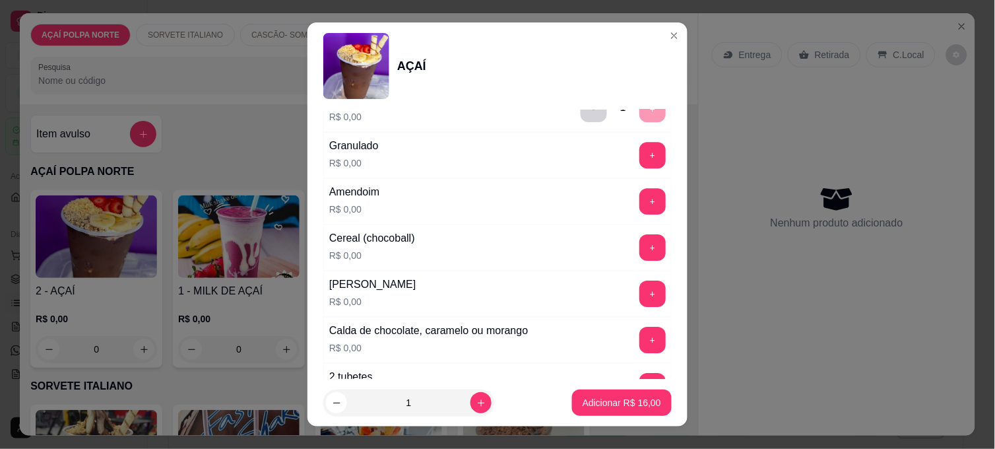
scroll to position [879, 0]
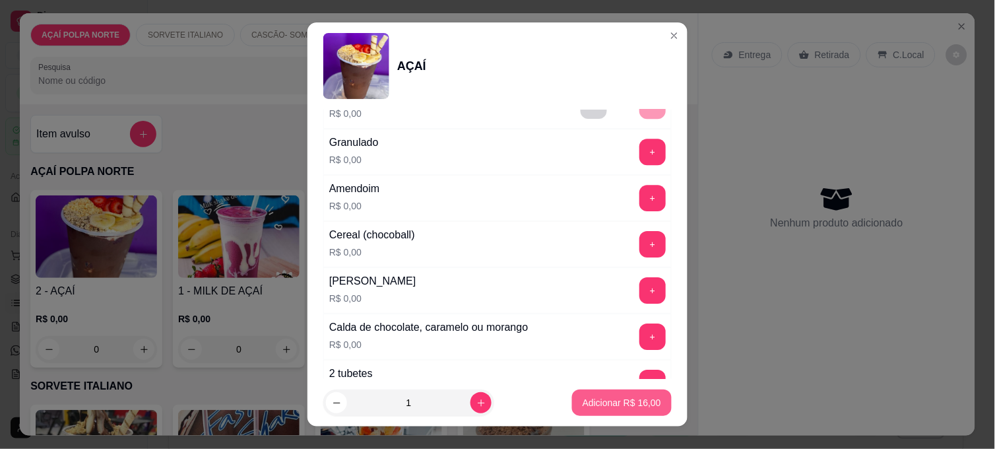
click at [619, 410] on button "Adicionar R$ 16,00" at bounding box center [622, 402] width 100 height 26
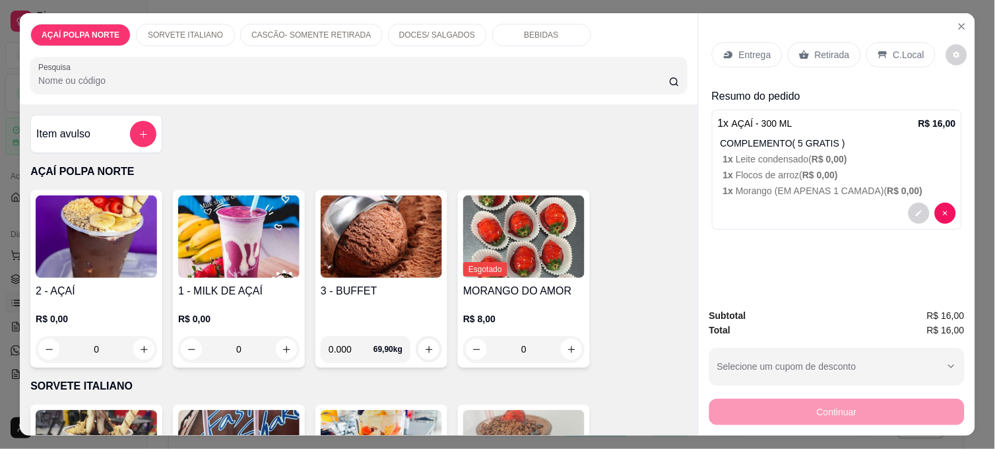
click at [123, 292] on h4 "2 - AÇAÍ" at bounding box center [96, 291] width 121 height 16
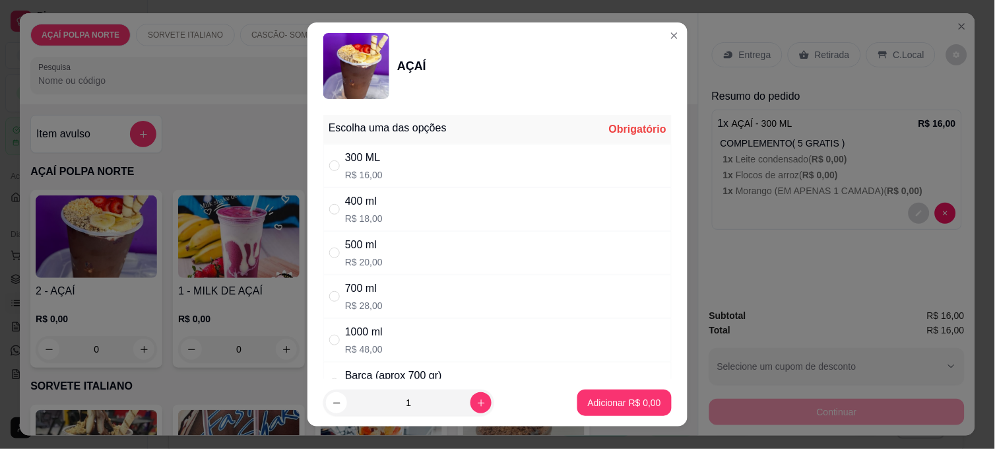
click at [443, 169] on div "300 ML R$ 16,00" at bounding box center [497, 166] width 348 height 44
radio input "true"
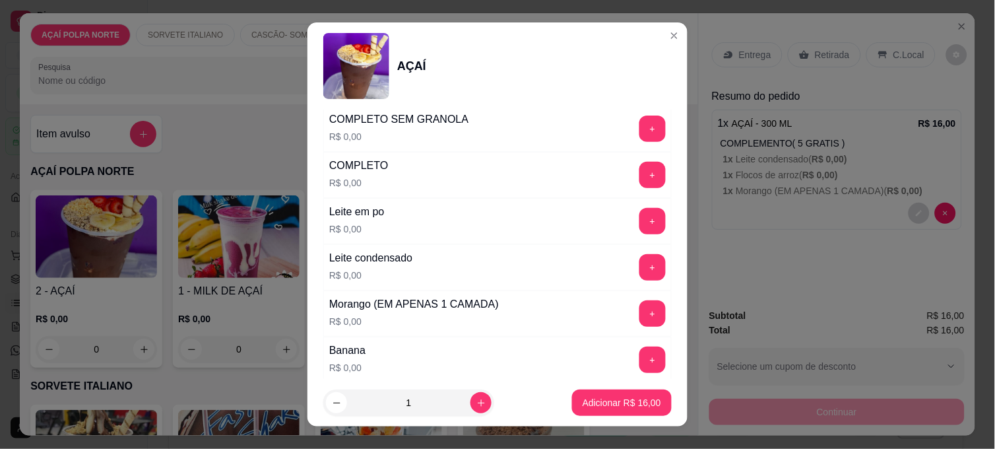
scroll to position [512, 0]
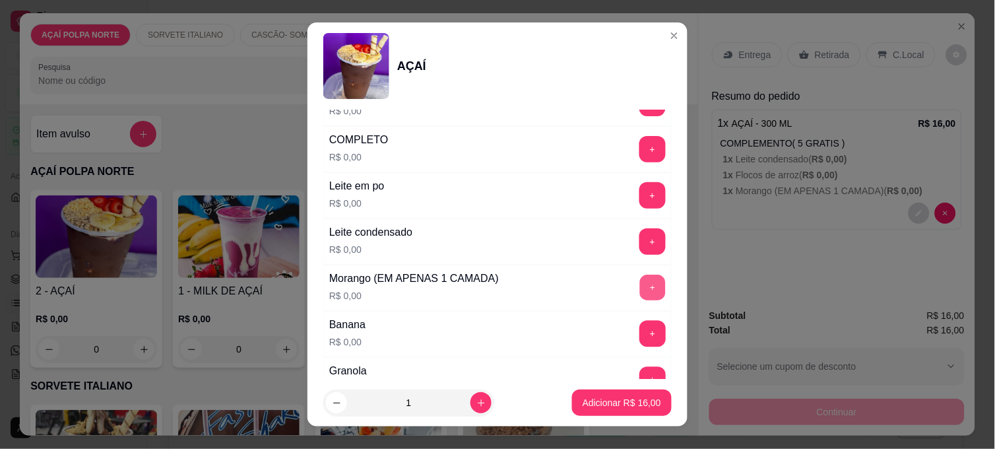
click at [640, 292] on button "+" at bounding box center [653, 288] width 26 height 26
click at [640, 198] on button "+" at bounding box center [653, 196] width 26 height 26
click at [640, 243] on button "+" at bounding box center [653, 242] width 26 height 26
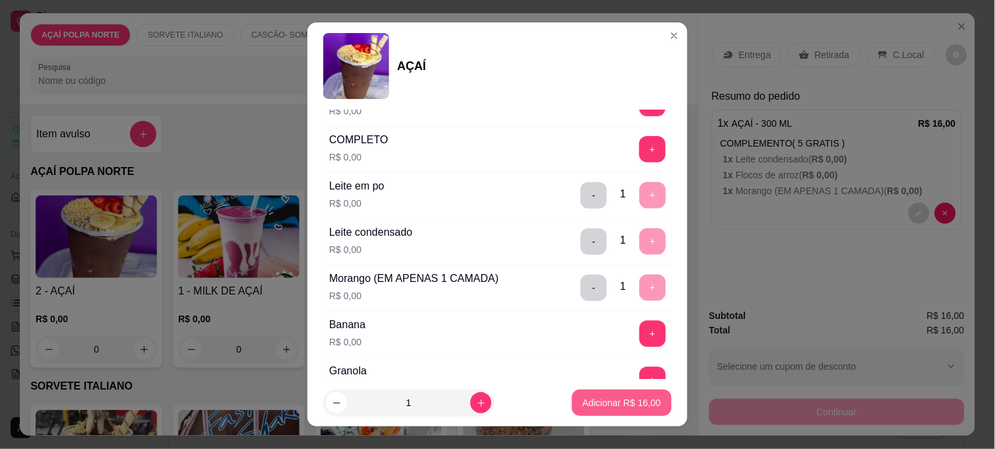
click at [642, 400] on p "Adicionar R$ 16,00" at bounding box center [621, 402] width 78 height 13
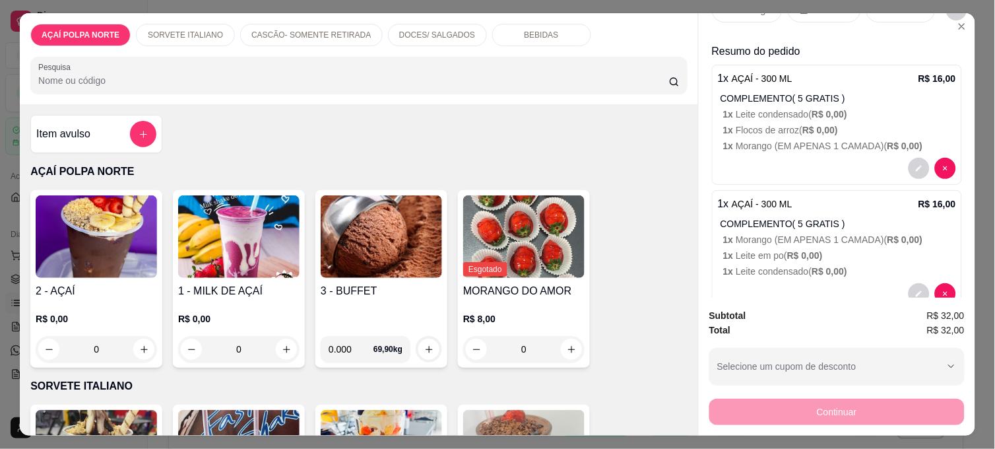
scroll to position [0, 0]
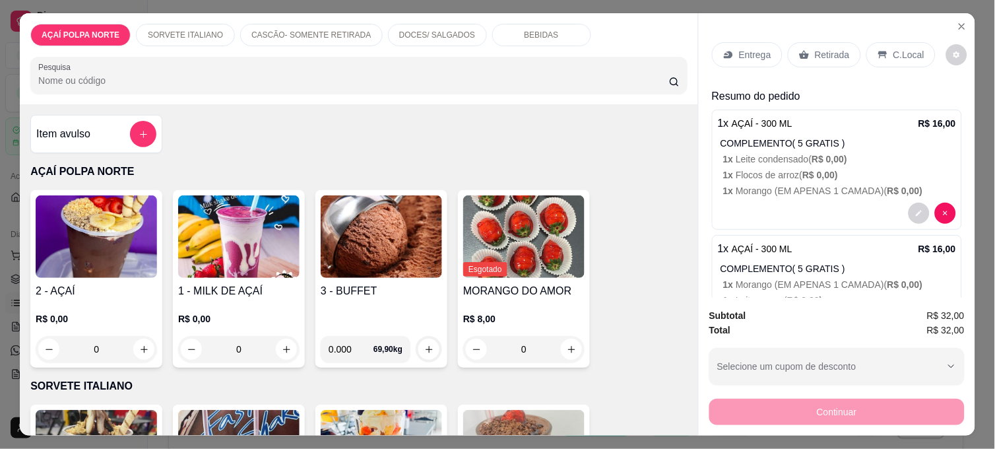
click at [877, 51] on icon at bounding box center [882, 54] width 11 height 11
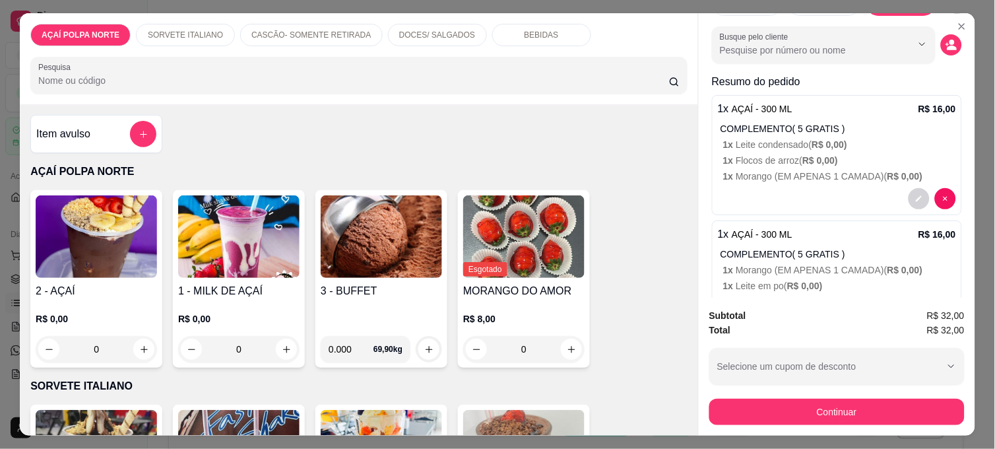
scroll to position [73, 0]
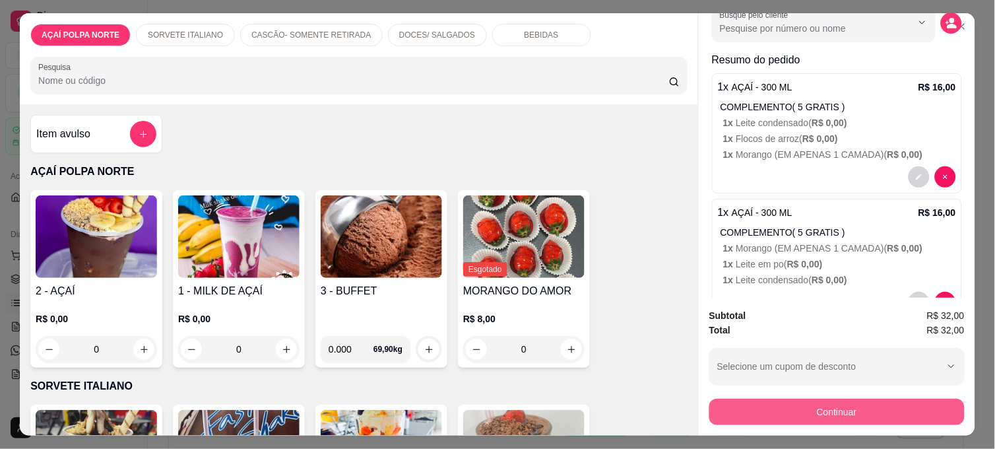
click at [871, 410] on button "Continuar" at bounding box center [836, 411] width 255 height 26
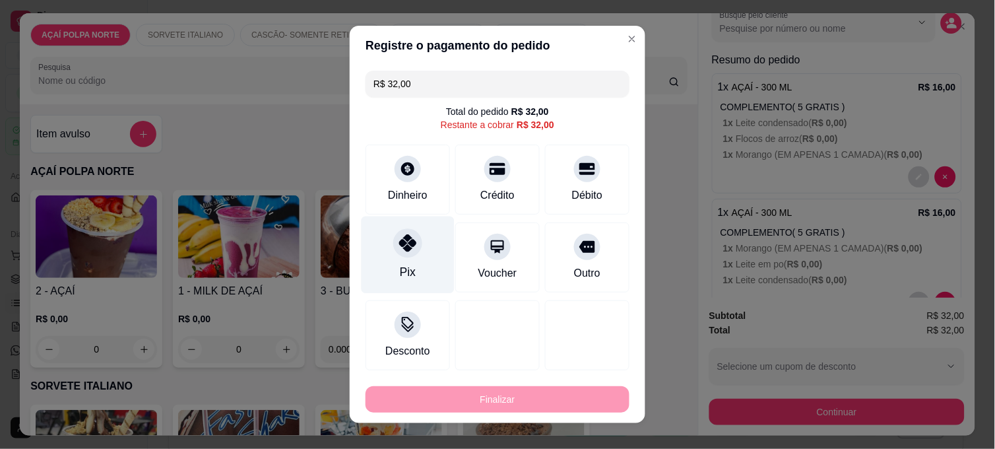
click at [423, 251] on div "Pix" at bounding box center [407, 254] width 93 height 77
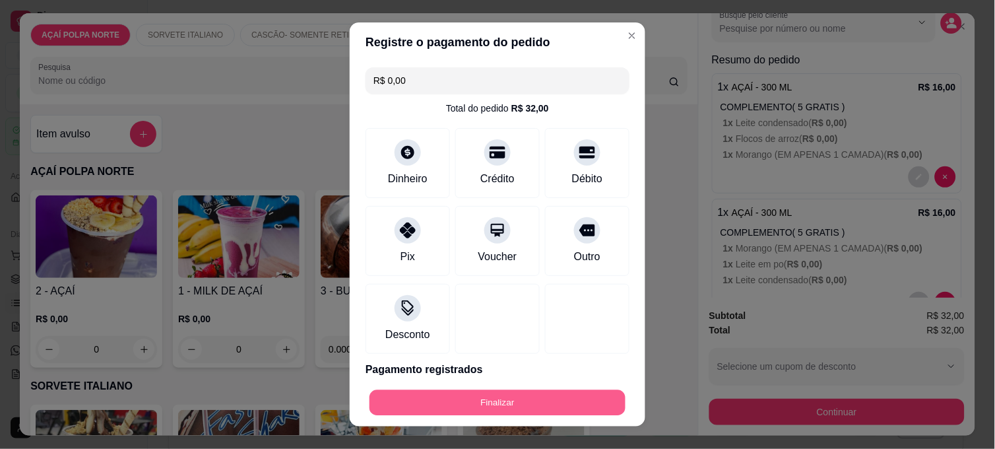
click at [509, 404] on button "Finalizar" at bounding box center [497, 403] width 256 height 26
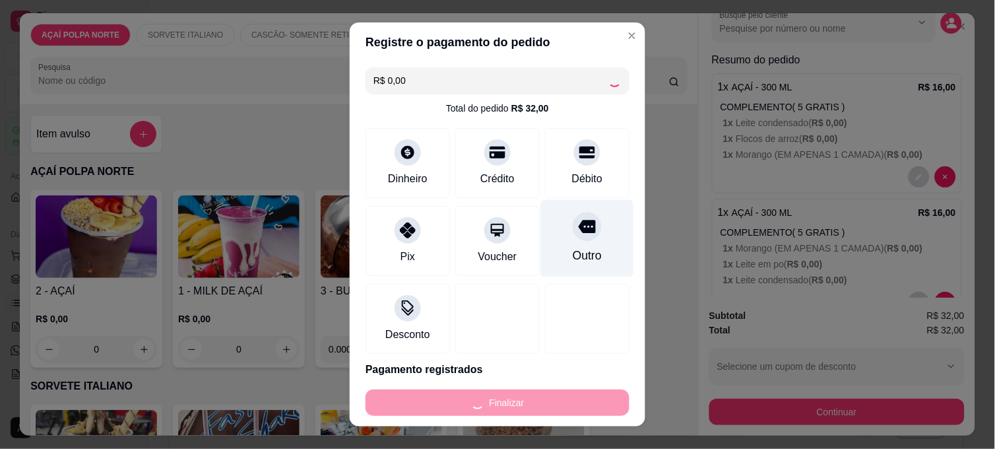
type input "-R$ 32,00"
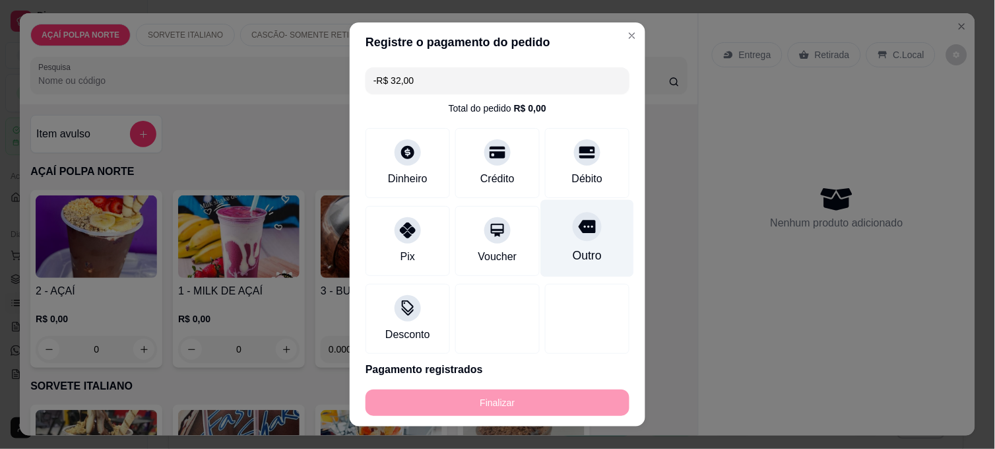
scroll to position [0, 0]
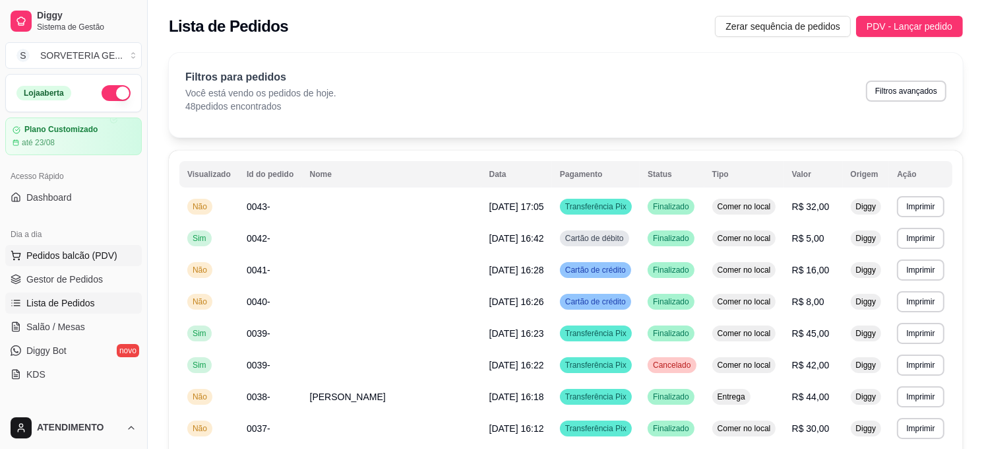
click at [84, 255] on span "Pedidos balcão (PDV)" at bounding box center [71, 255] width 91 height 13
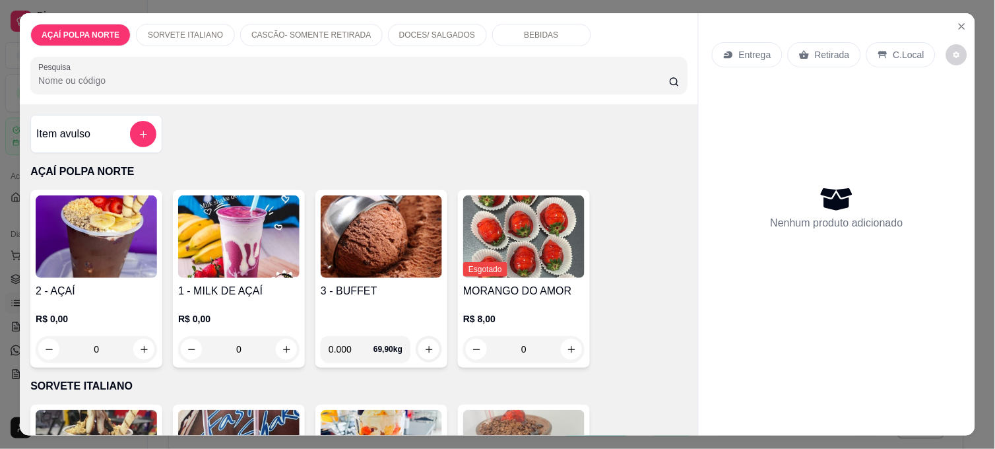
click at [78, 264] on img at bounding box center [96, 236] width 121 height 82
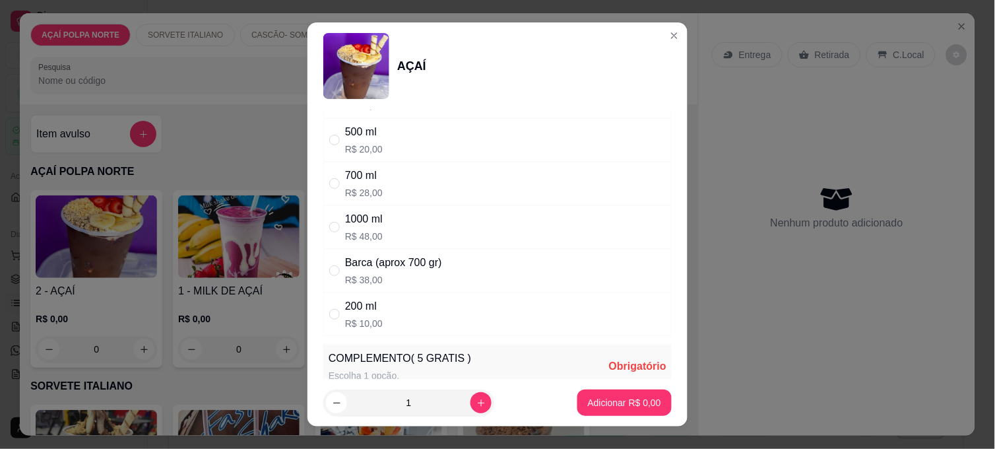
scroll to position [220, 0]
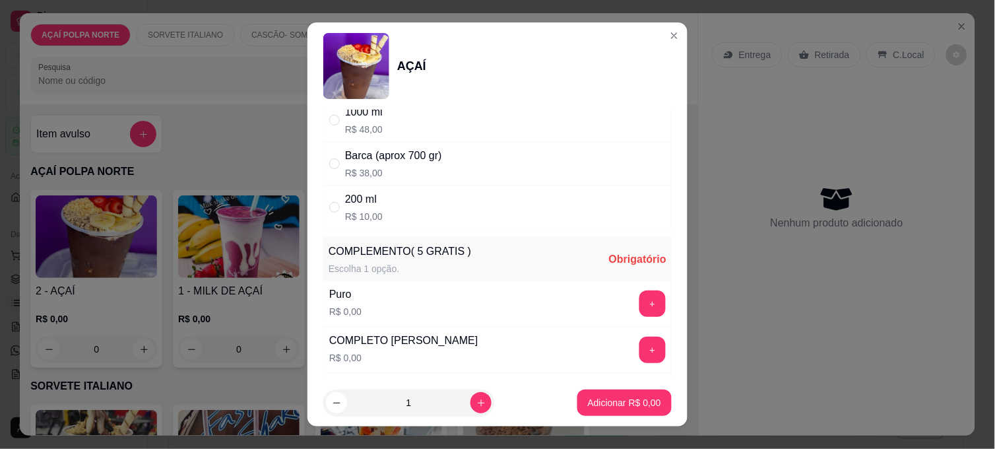
click at [419, 209] on div "200 ml R$ 10,00" at bounding box center [497, 207] width 348 height 44
radio input "true"
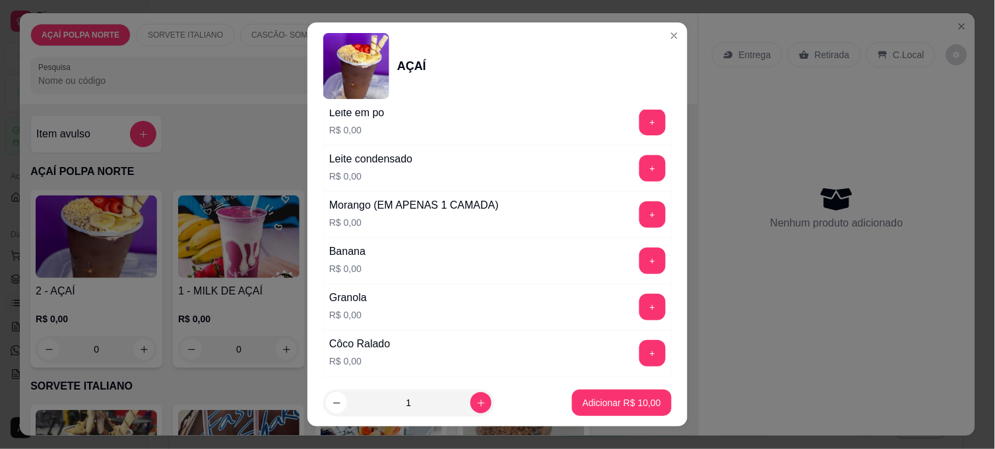
scroll to position [512, 0]
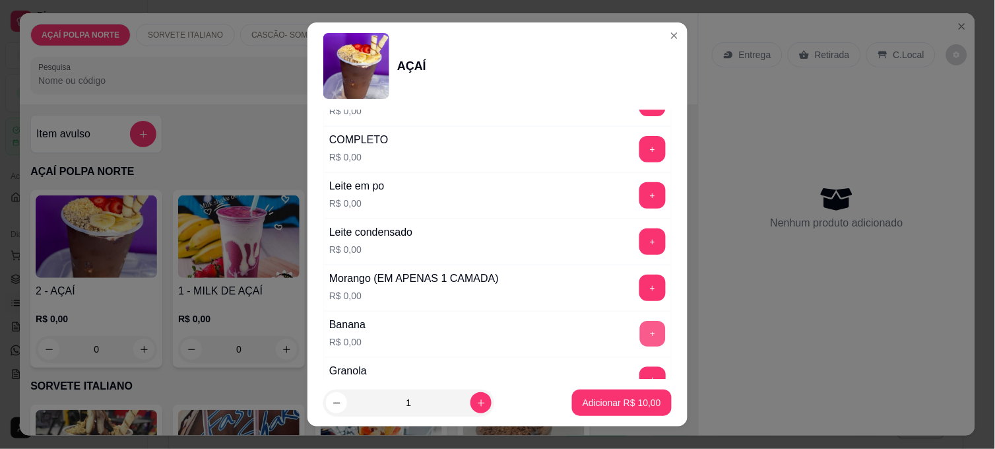
click at [640, 333] on button "+" at bounding box center [653, 334] width 26 height 26
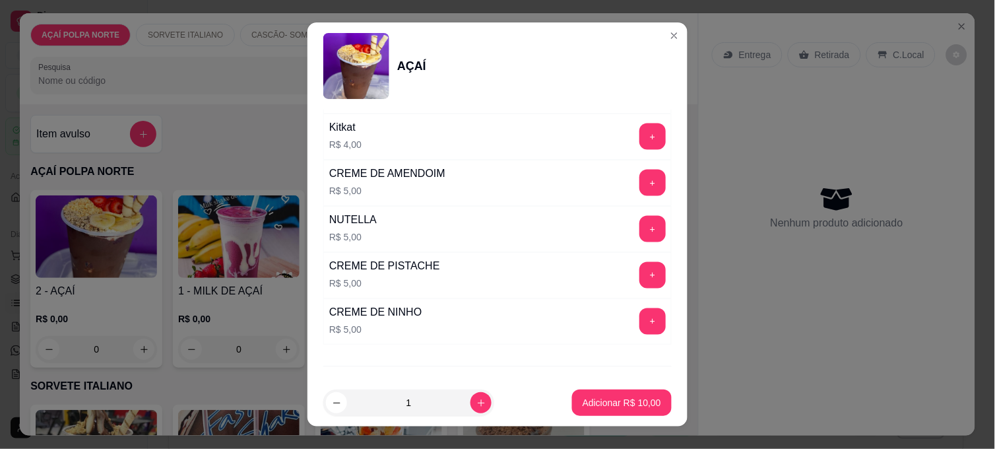
scroll to position [1610, 0]
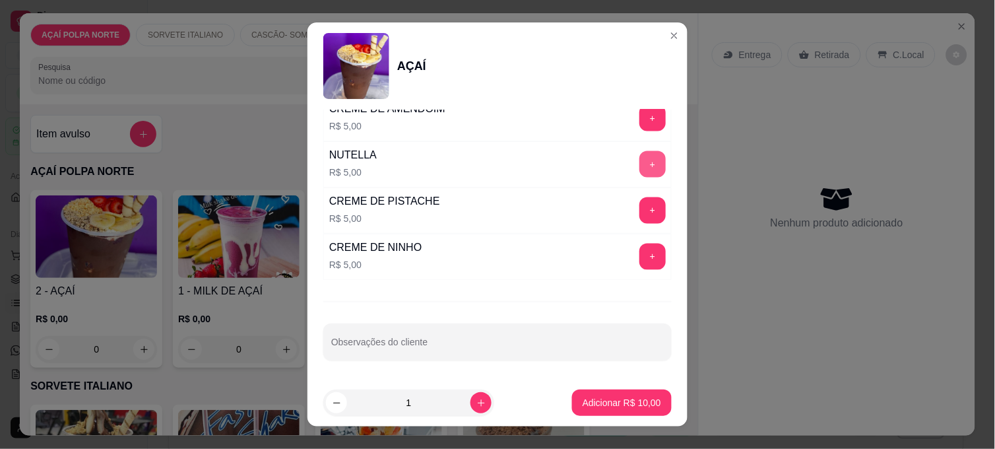
click at [639, 162] on button "+" at bounding box center [652, 164] width 26 height 26
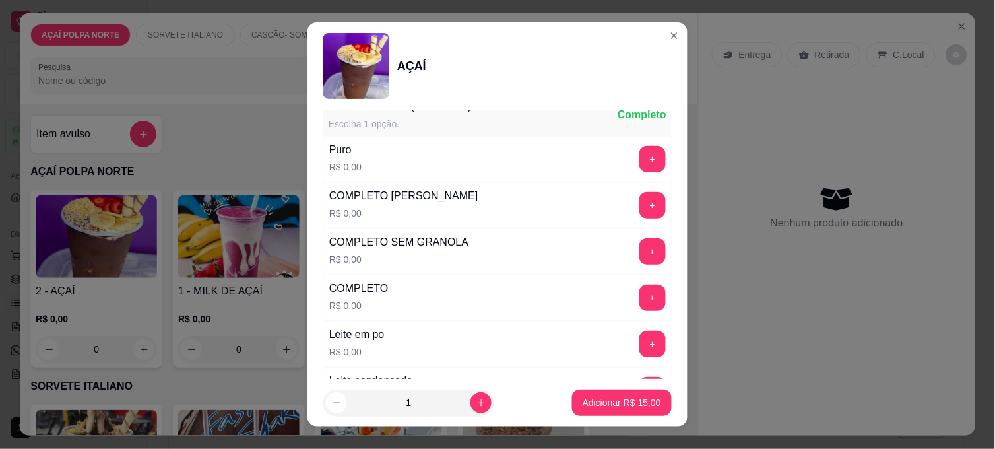
scroll to position [0, 0]
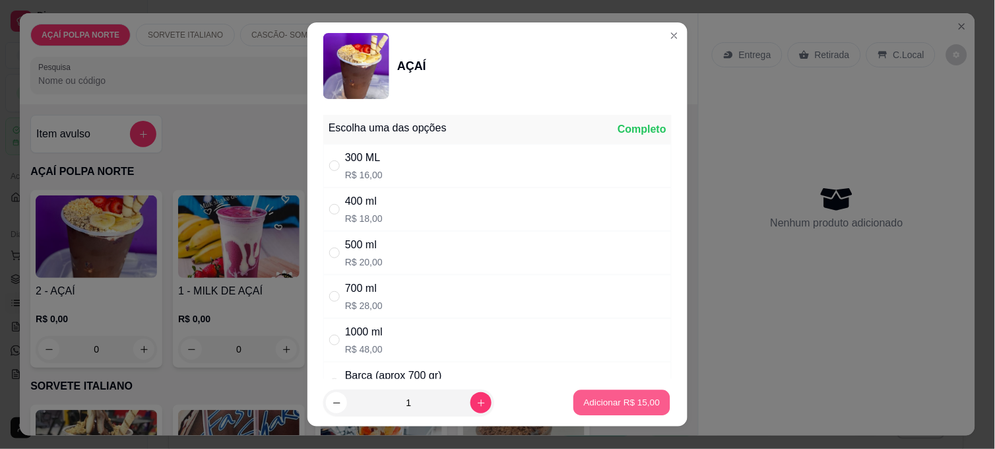
click at [608, 406] on p "Adicionar R$ 15,00" at bounding box center [622, 402] width 77 height 13
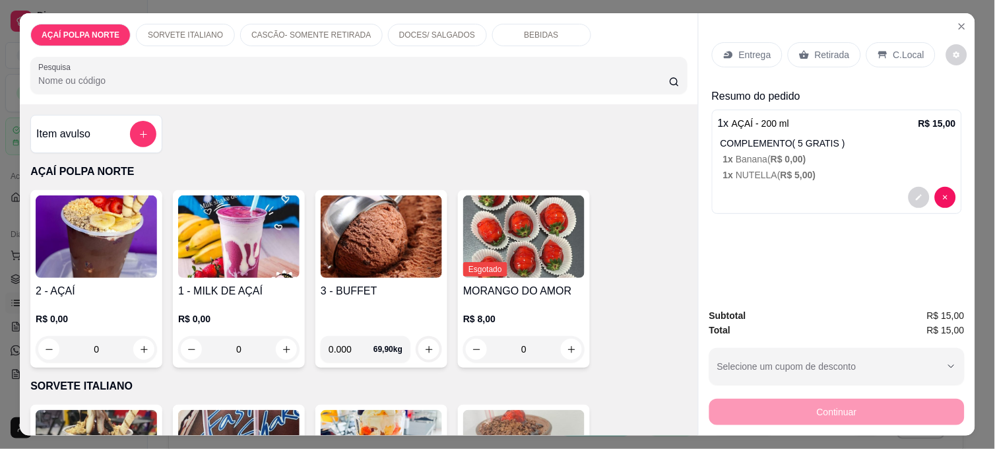
click at [126, 271] on img at bounding box center [96, 236] width 121 height 82
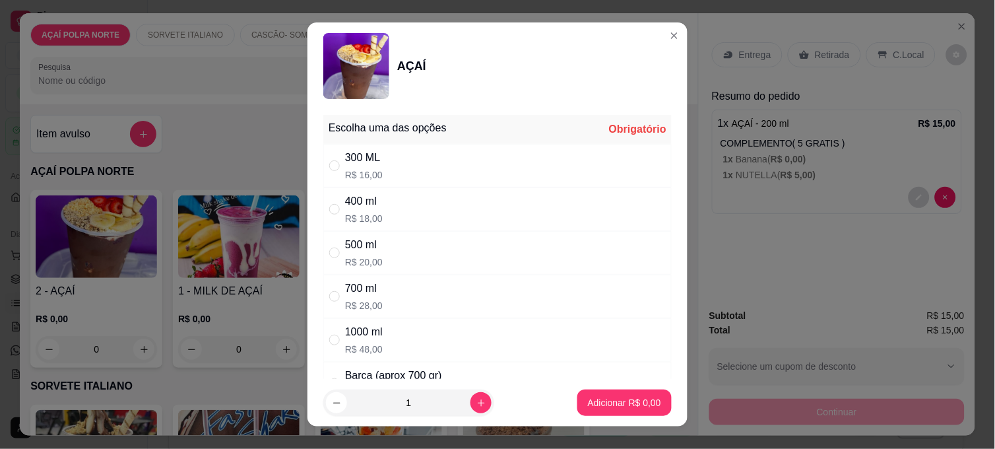
scroll to position [146, 0]
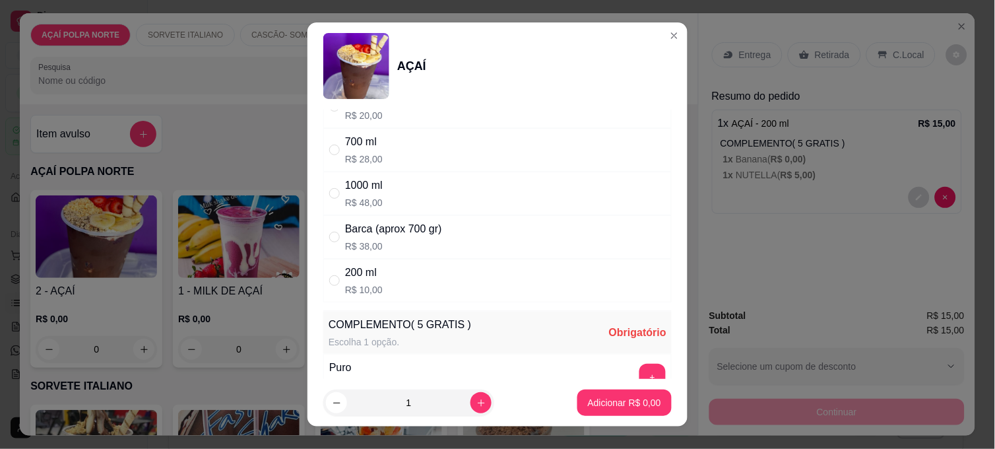
click at [431, 294] on div "200 ml R$ 10,00" at bounding box center [497, 281] width 348 height 44
radio input "true"
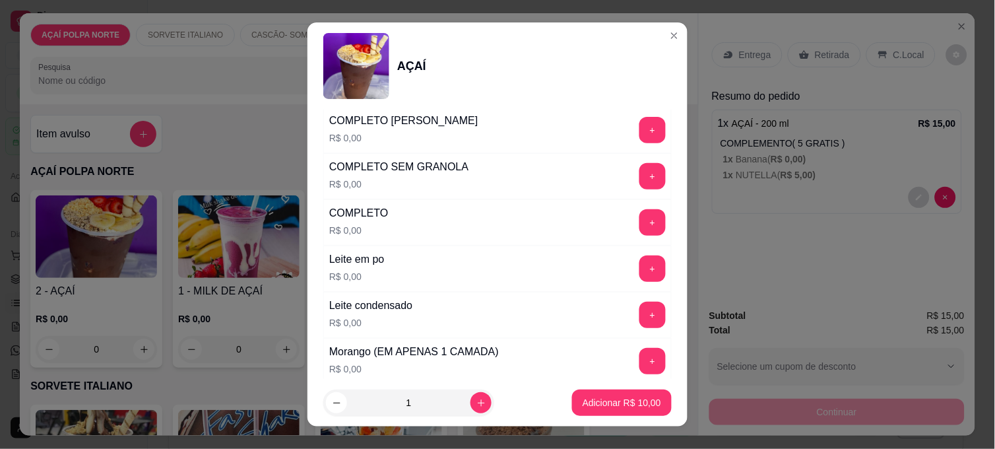
scroll to position [366, 0]
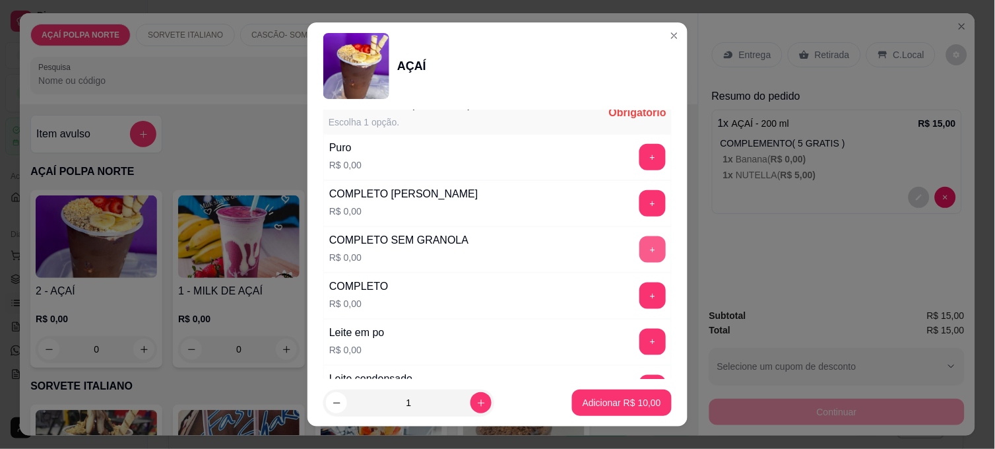
click at [639, 251] on button "+" at bounding box center [652, 249] width 26 height 26
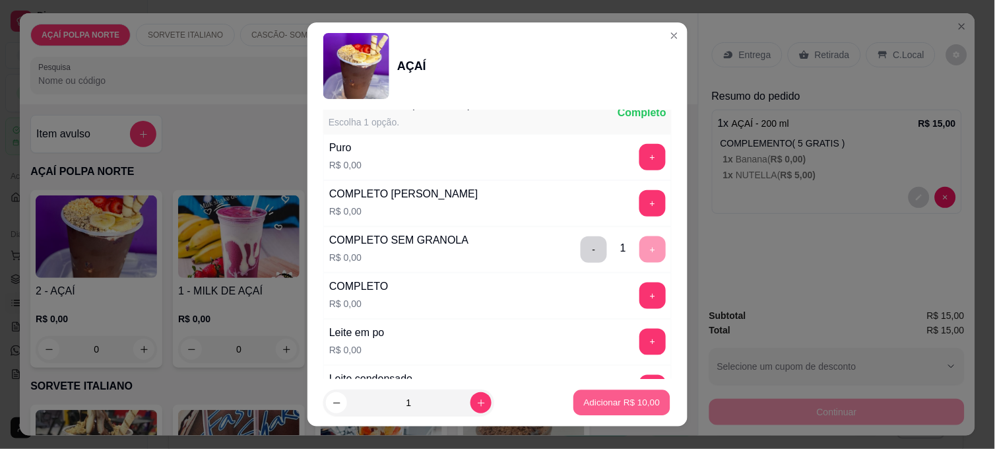
click at [638, 396] on p "Adicionar R$ 10,00" at bounding box center [622, 402] width 77 height 13
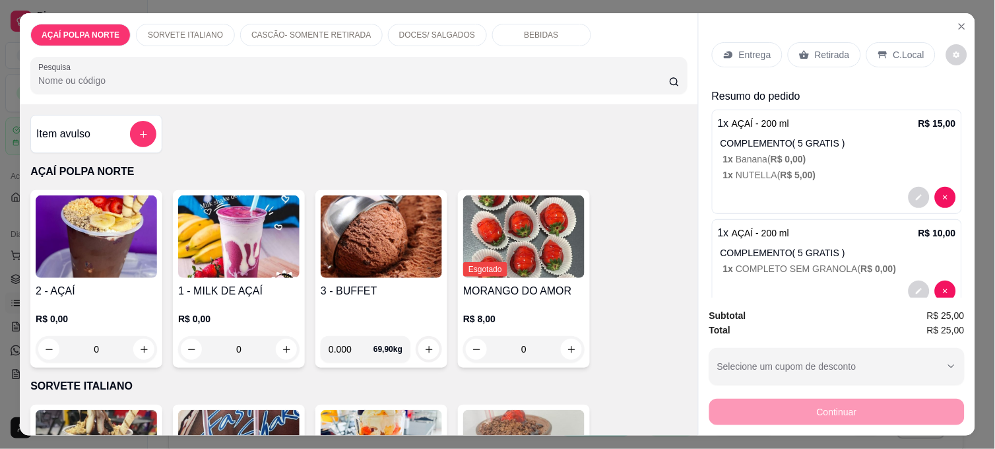
click at [900, 48] on p "C.Local" at bounding box center [908, 54] width 31 height 13
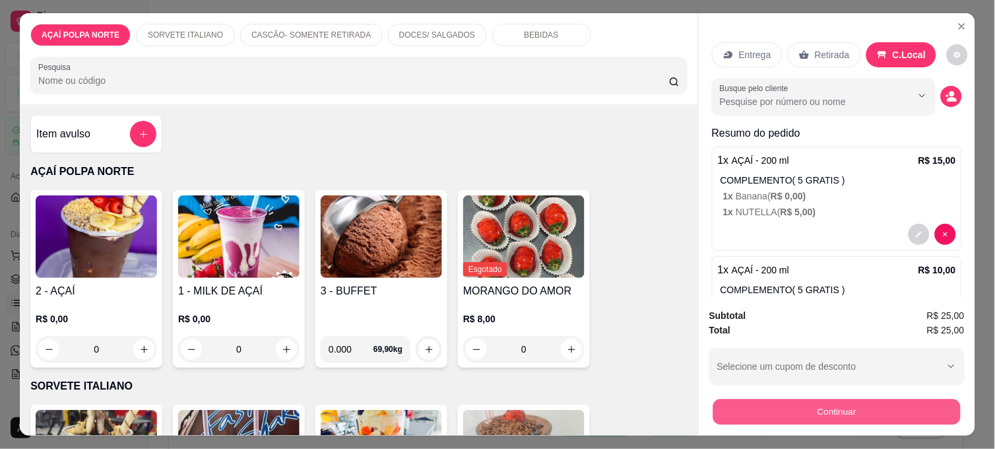
click at [871, 405] on button "Continuar" at bounding box center [836, 411] width 247 height 26
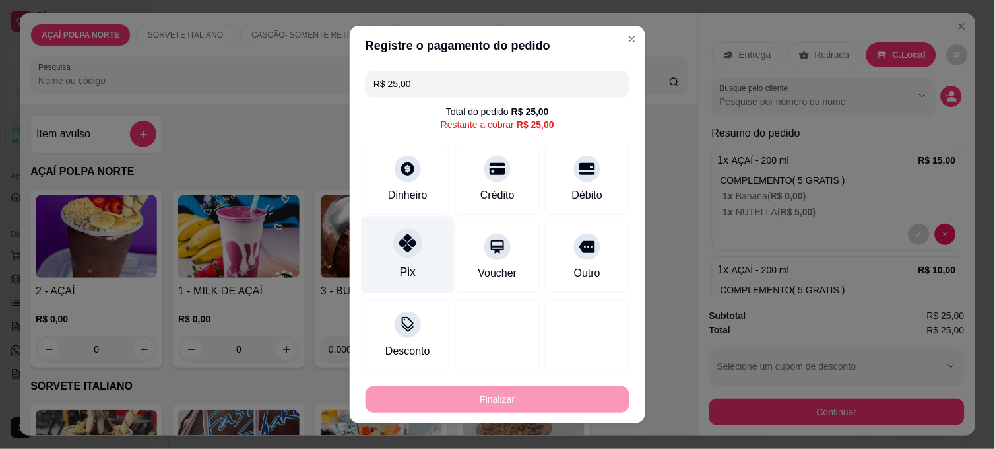
click at [412, 269] on div "Pix" at bounding box center [407, 254] width 93 height 77
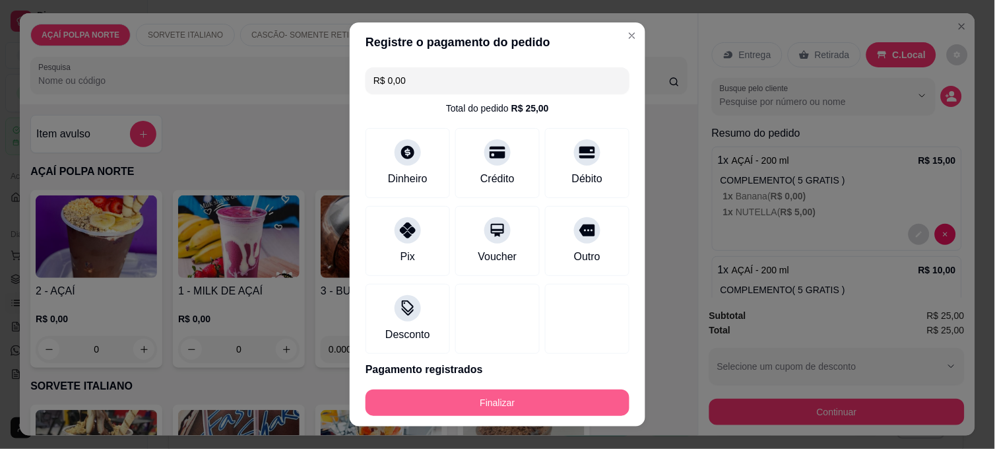
click at [547, 398] on button "Finalizar" at bounding box center [497, 402] width 264 height 26
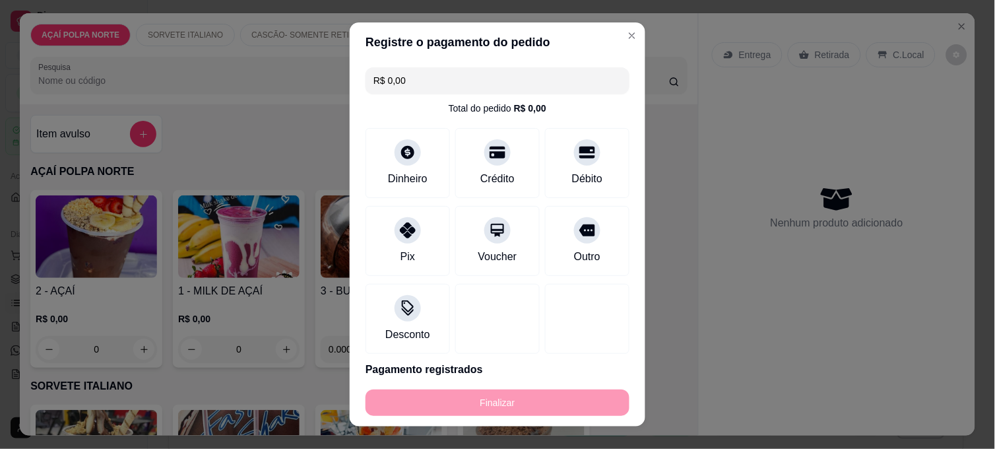
type input "-R$ 25,00"
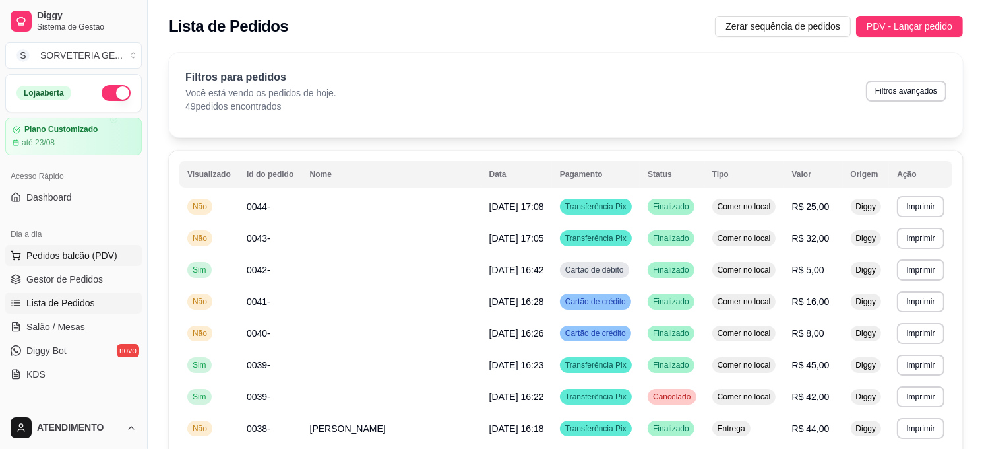
click at [74, 259] on span "Pedidos balcão (PDV)" at bounding box center [71, 255] width 91 height 13
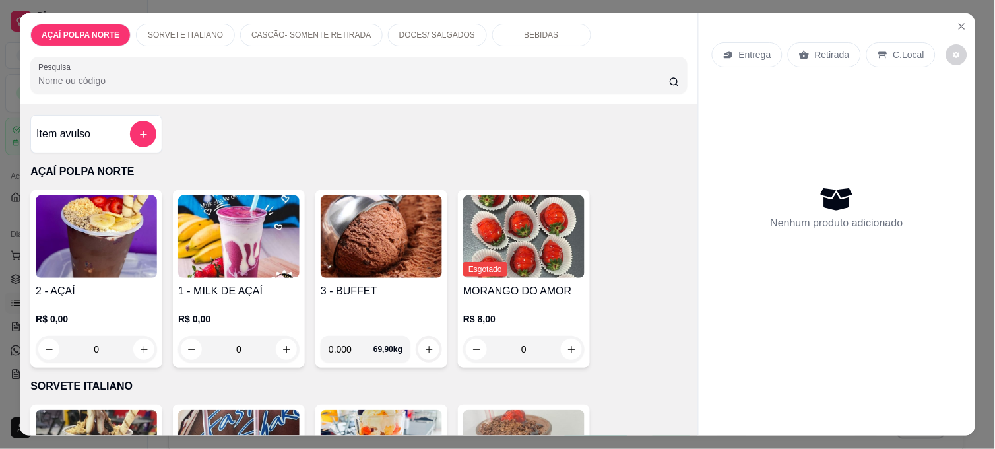
click at [69, 264] on img at bounding box center [96, 236] width 121 height 82
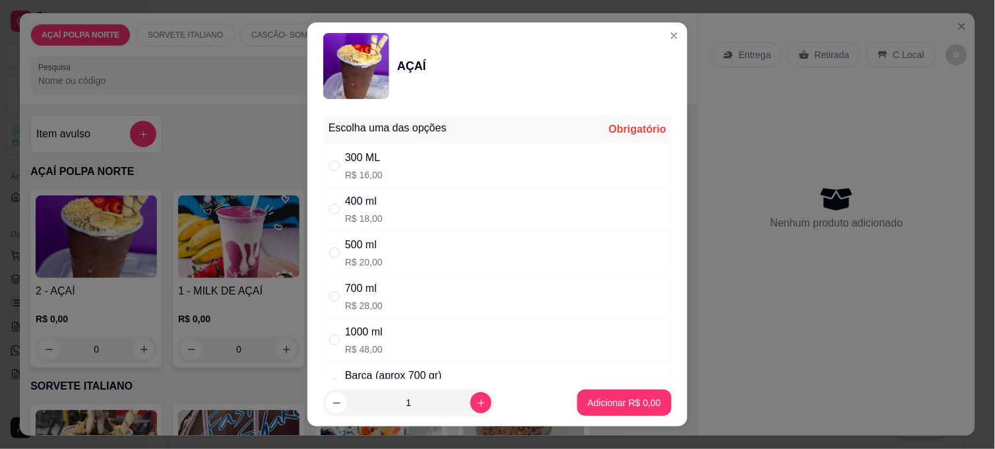
click at [398, 163] on div "300 ML R$ 16,00" at bounding box center [497, 166] width 348 height 44
radio input "true"
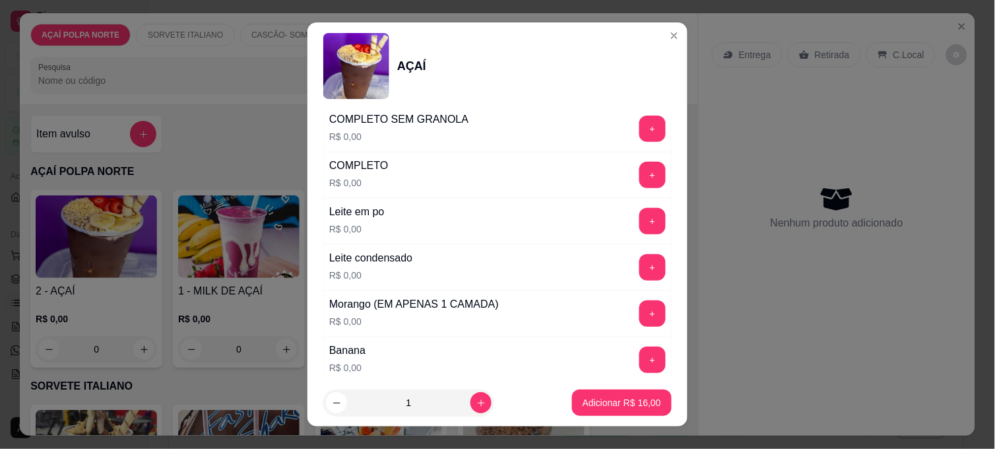
scroll to position [512, 0]
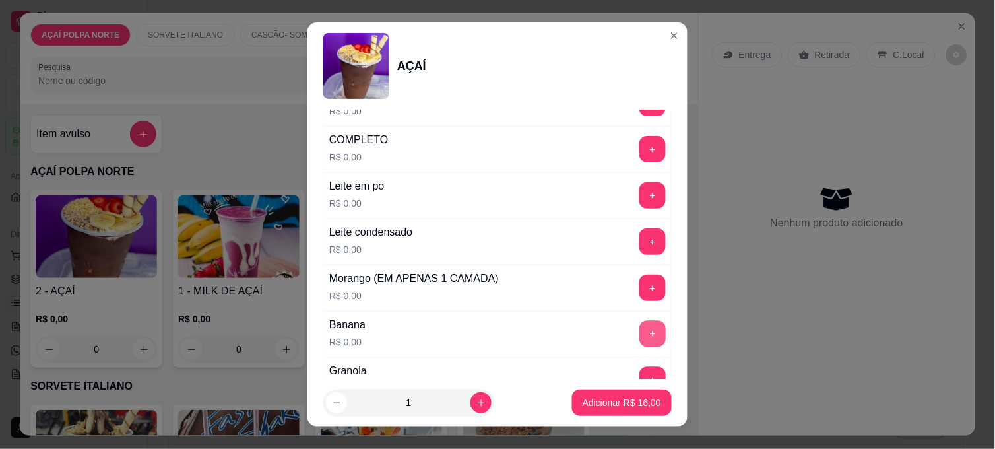
click at [639, 328] on button "+" at bounding box center [652, 334] width 26 height 26
click at [640, 295] on button "+" at bounding box center [653, 288] width 26 height 26
click at [639, 195] on button "+" at bounding box center [652, 195] width 26 height 26
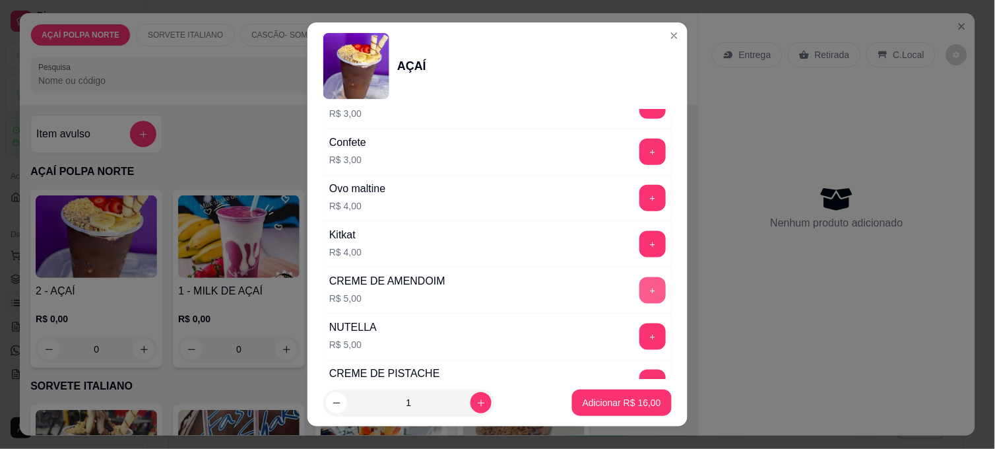
scroll to position [1466, 0]
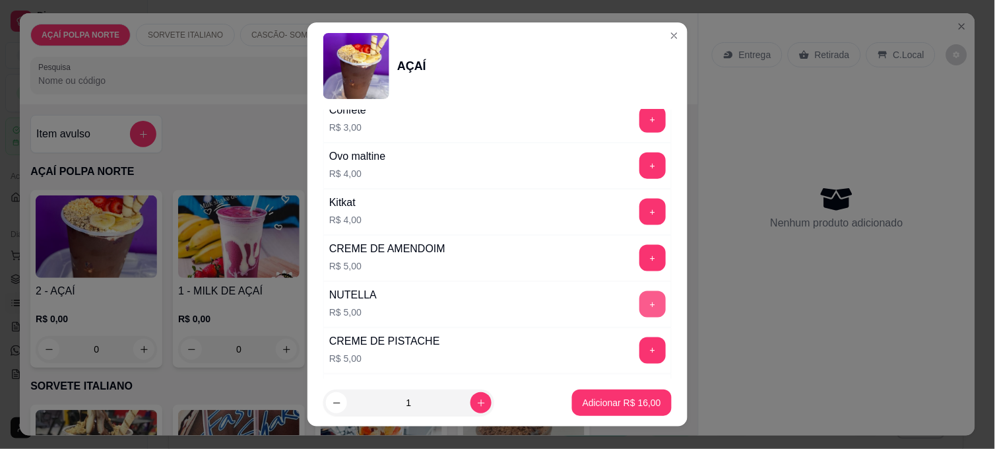
click at [639, 309] on button "+" at bounding box center [652, 304] width 26 height 26
click at [620, 407] on p "Adicionar R$ 21,00" at bounding box center [621, 402] width 78 height 13
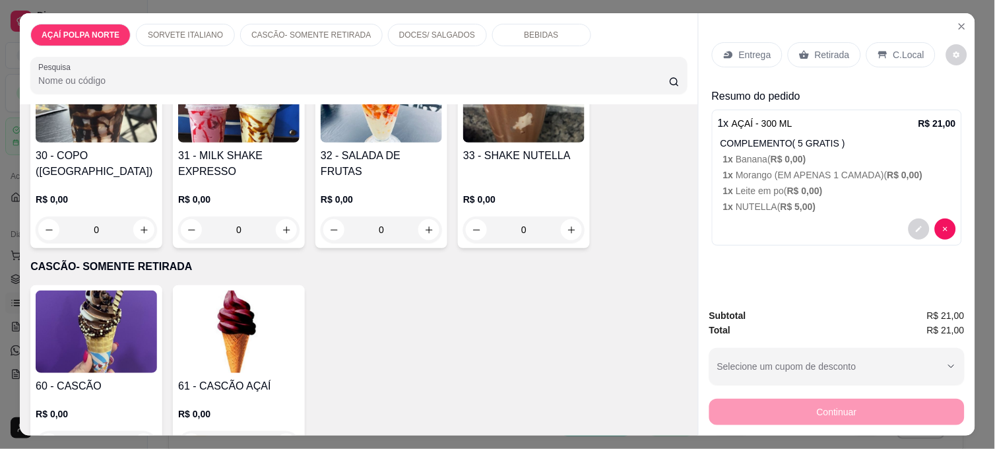
scroll to position [366, 0]
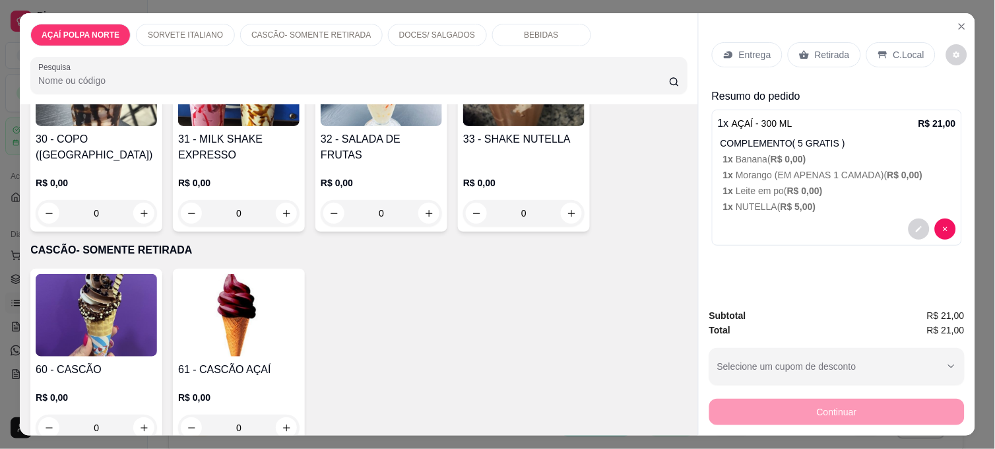
click at [133, 284] on img at bounding box center [96, 315] width 121 height 82
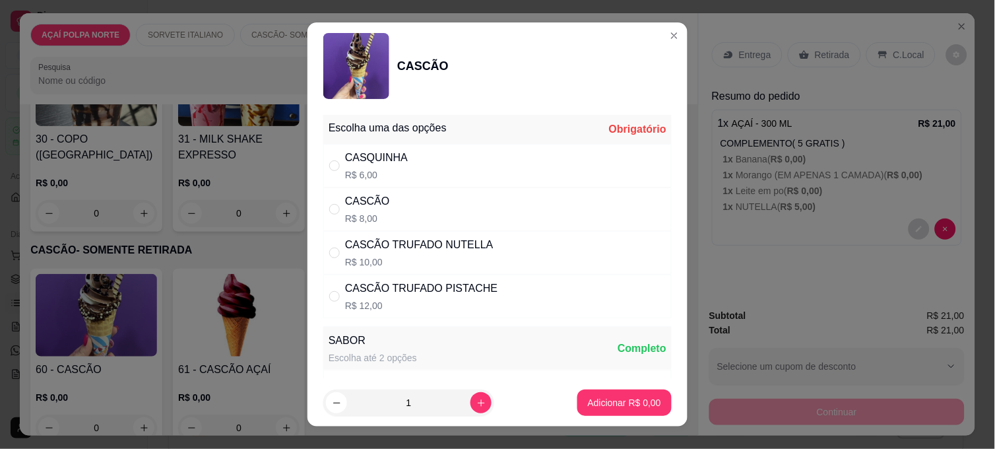
click at [394, 239] on div "CASCÃO TRUFADO NUTELLA" at bounding box center [419, 245] width 148 height 16
radio input "true"
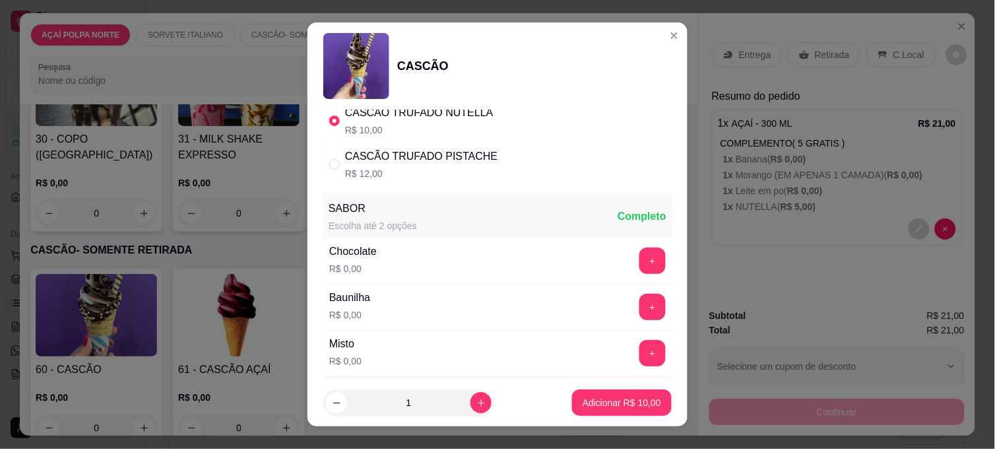
scroll to position [146, 0]
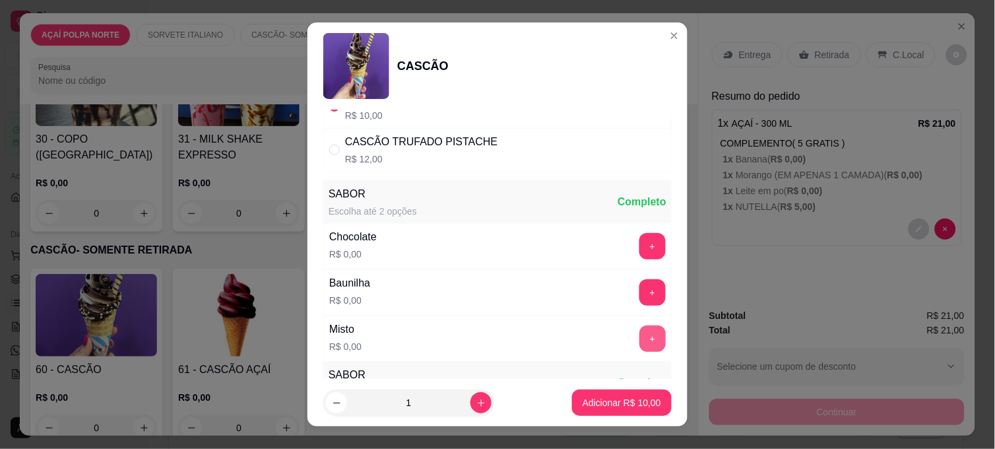
click at [639, 332] on button "+" at bounding box center [652, 338] width 26 height 26
click at [617, 397] on p "Adicionar R$ 10,00" at bounding box center [621, 402] width 78 height 13
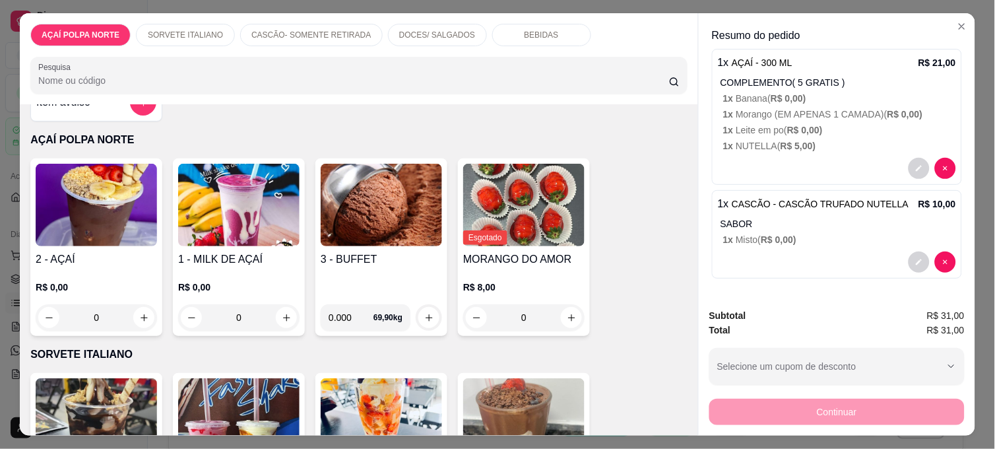
scroll to position [0, 0]
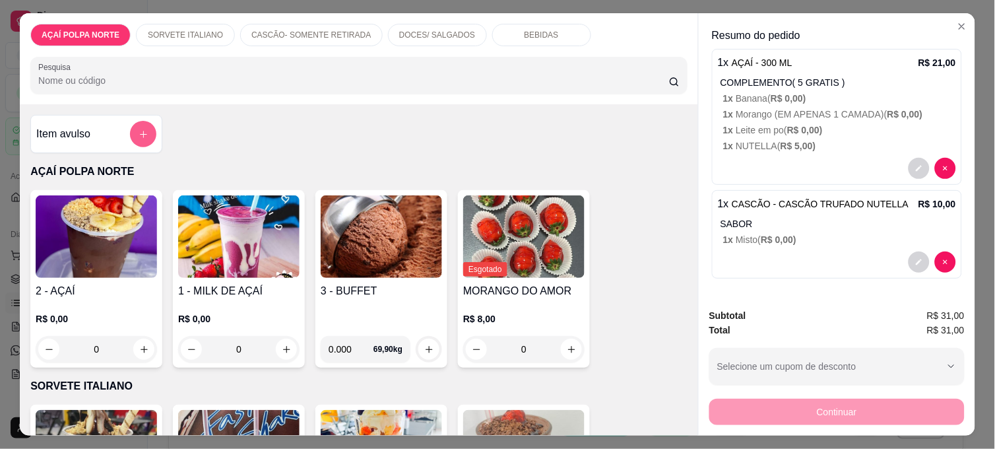
click at [135, 140] on button "add-separate-item" at bounding box center [143, 134] width 26 height 26
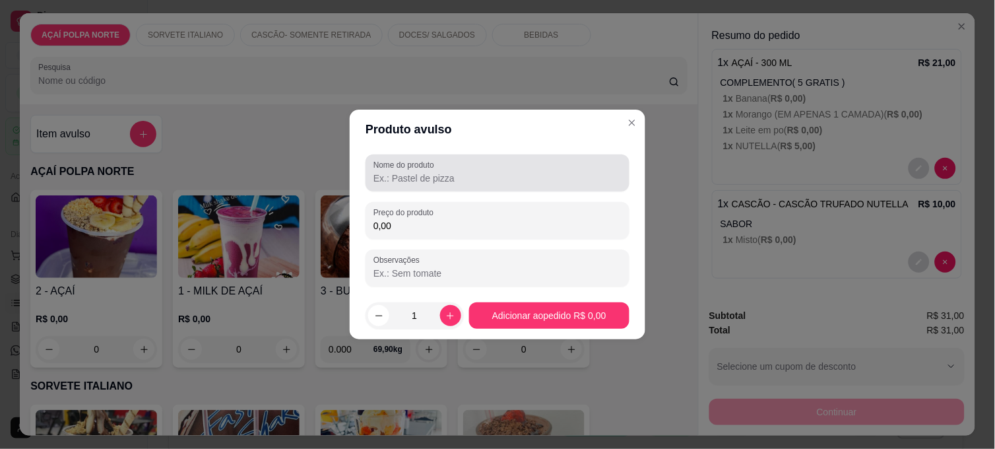
click at [401, 173] on input "Nome do produto" at bounding box center [497, 177] width 248 height 13
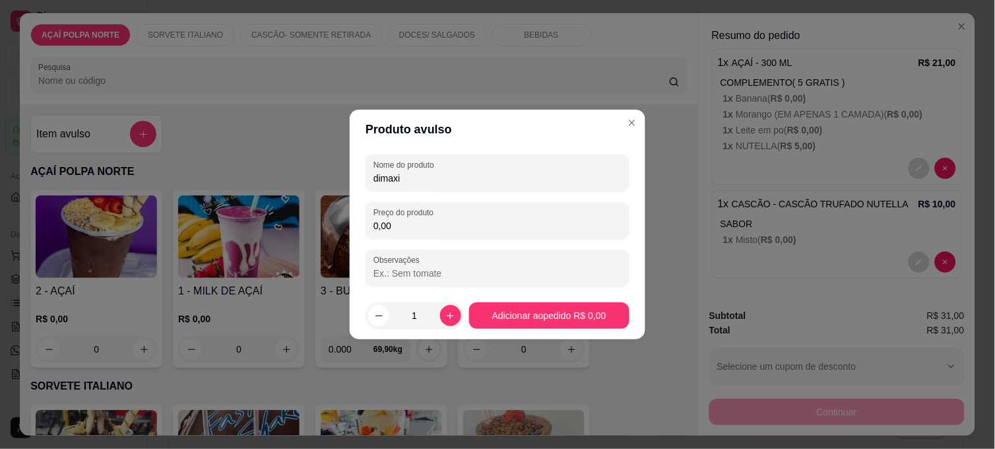
type input "dimaxi"
click at [466, 219] on input "0,00" at bounding box center [497, 225] width 248 height 13
type input "14,90"
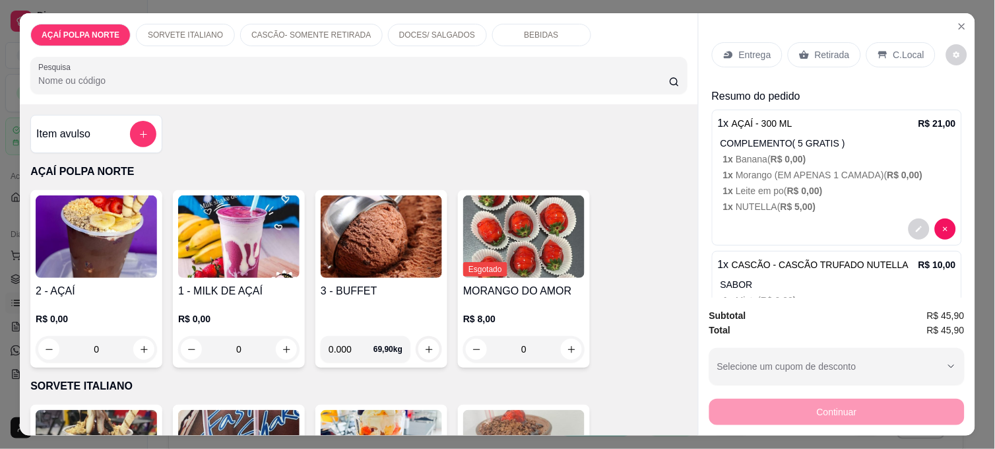
click at [892, 42] on div "C.Local" at bounding box center [900, 54] width 69 height 25
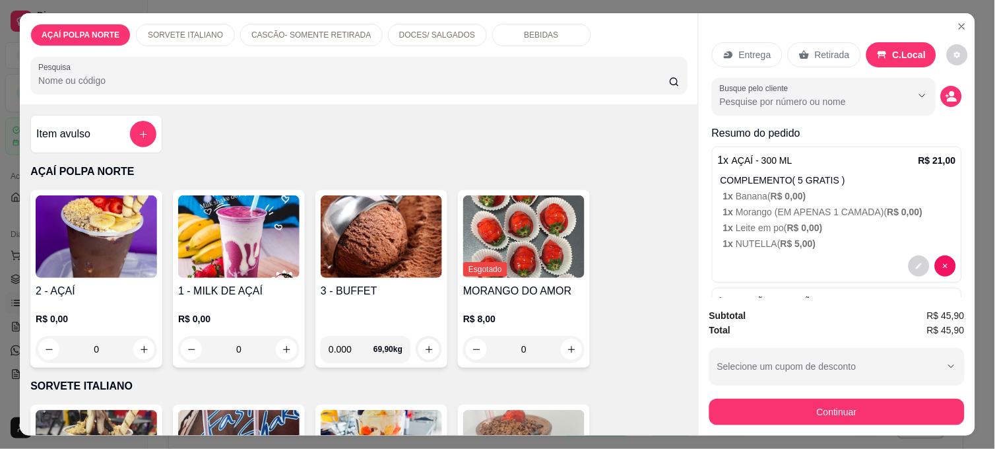
click at [815, 48] on p "Retirada" at bounding box center [832, 54] width 35 height 13
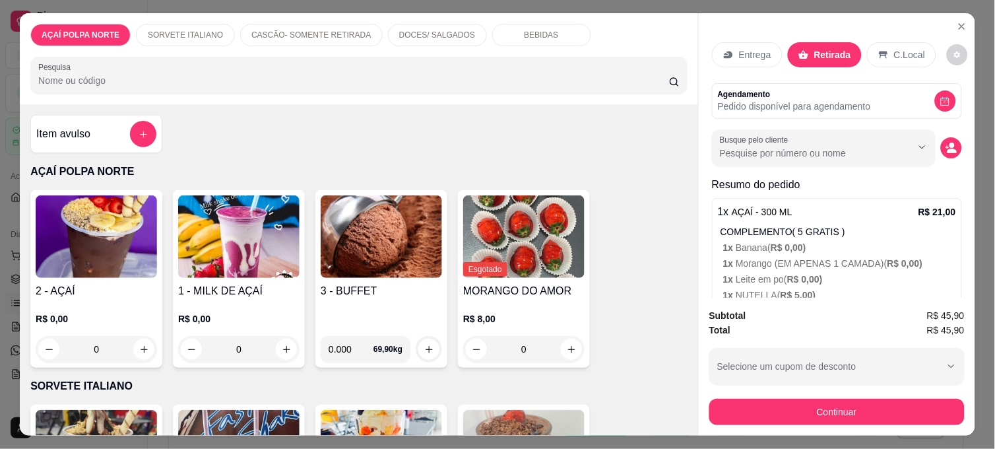
click at [877, 419] on div "Subtotal R$ 45,90 Total R$ 45,90 Selecione um cupom de desconto Selecione um cu…" at bounding box center [836, 366] width 276 height 138
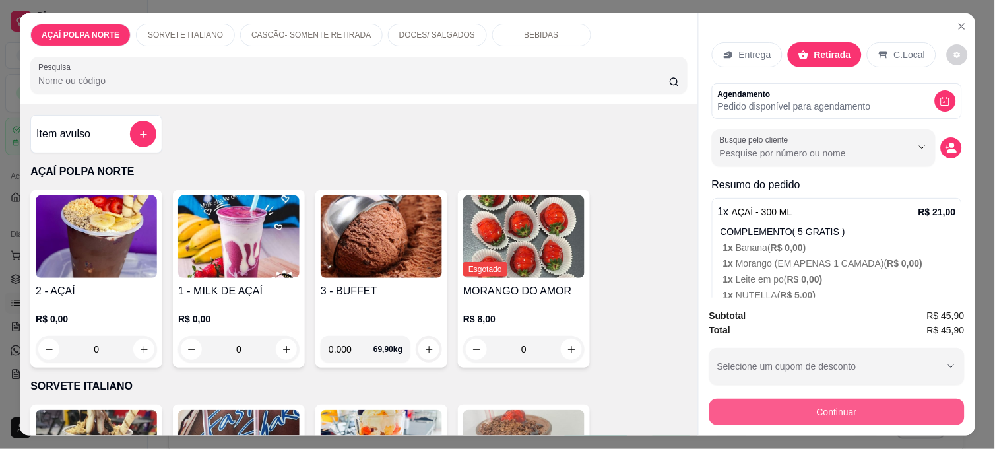
click at [875, 407] on button "Continuar" at bounding box center [836, 411] width 255 height 26
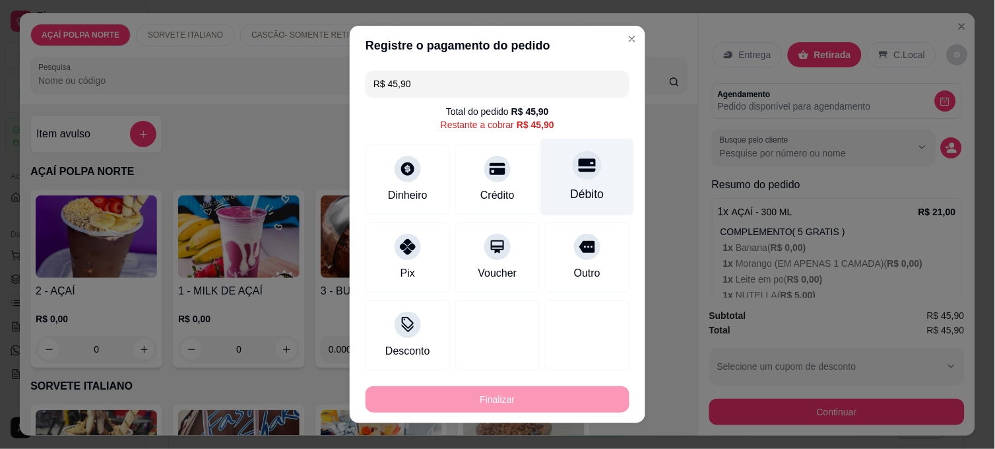
click at [578, 167] on icon at bounding box center [586, 164] width 17 height 17
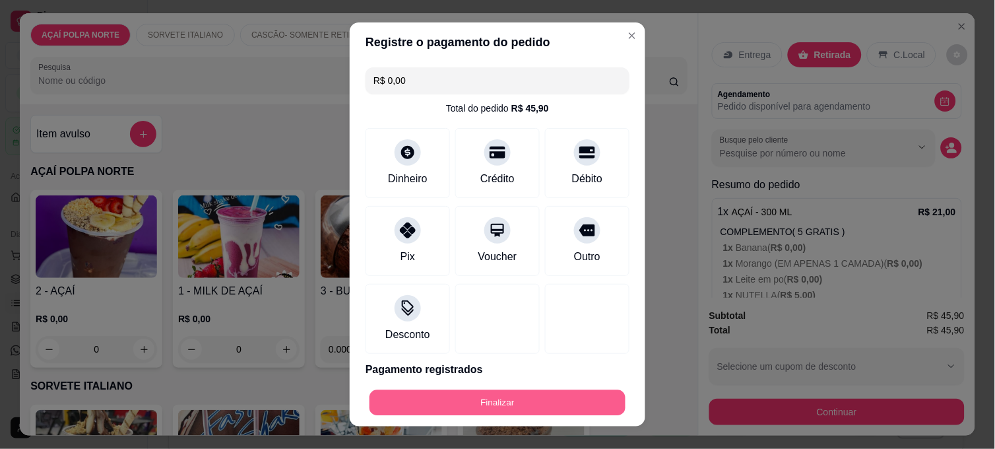
click at [551, 408] on button "Finalizar" at bounding box center [497, 403] width 256 height 26
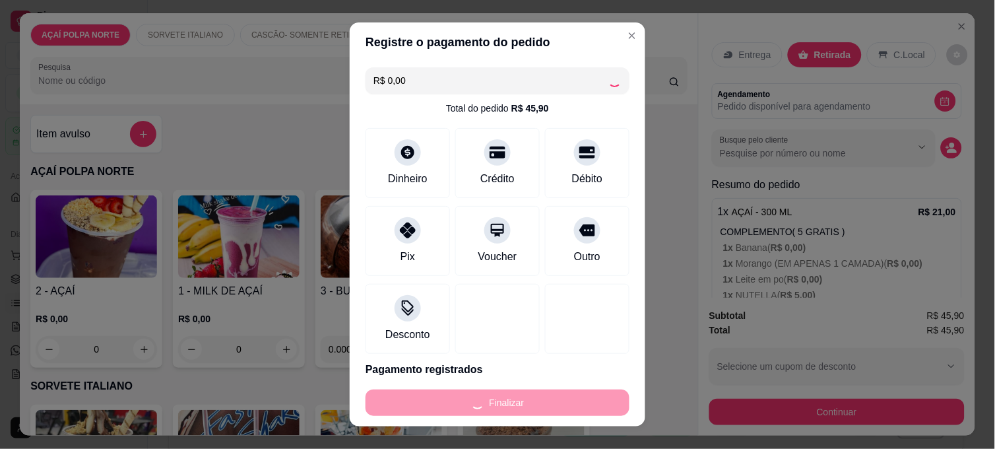
type input "-R$ 45,90"
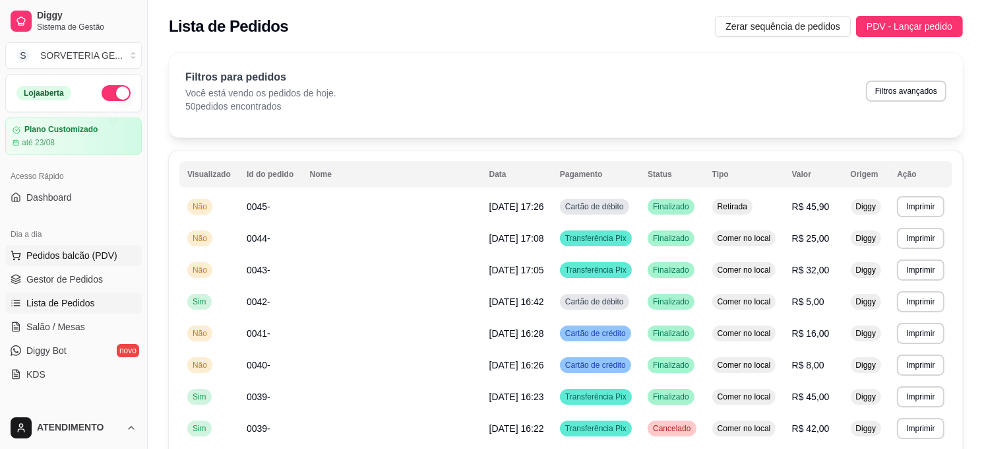
click at [43, 256] on span "Pedidos balcão (PDV)" at bounding box center [71, 255] width 91 height 13
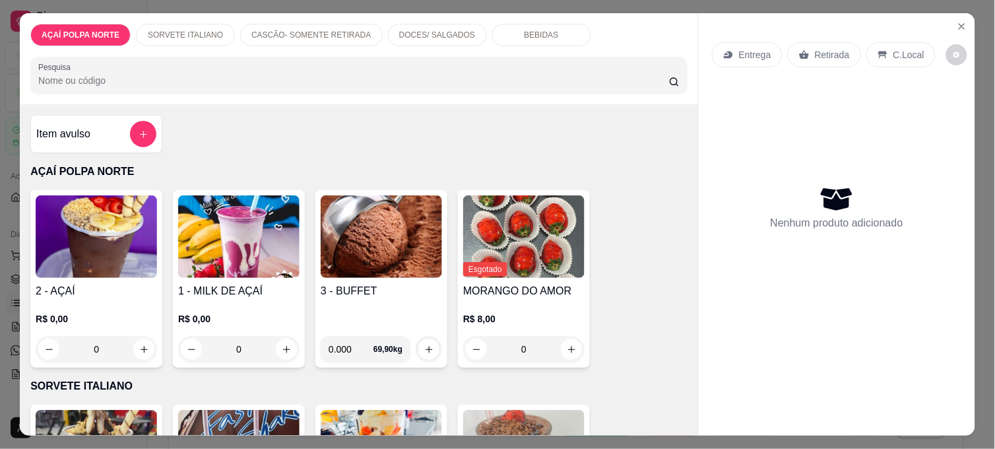
click at [96, 299] on div "R$ 0,00 0" at bounding box center [96, 330] width 121 height 63
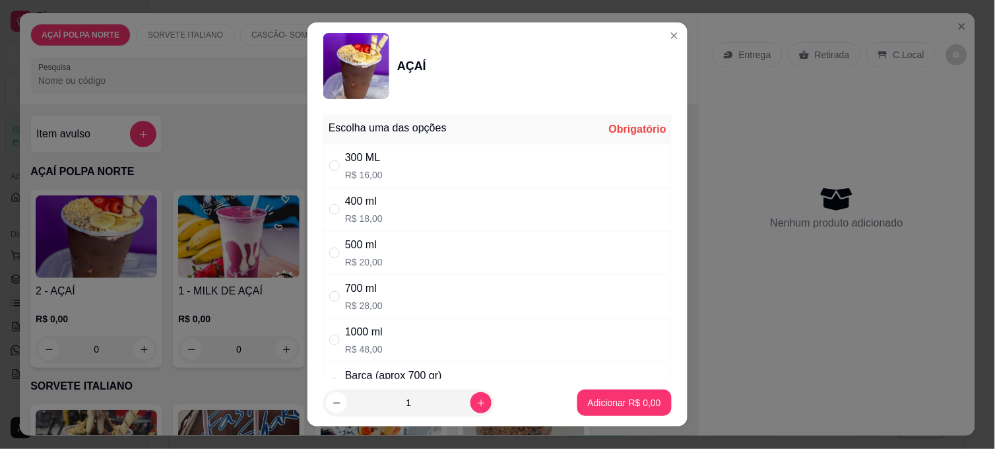
click at [406, 212] on div "400 ml R$ 18,00" at bounding box center [497, 209] width 348 height 44
radio input "true"
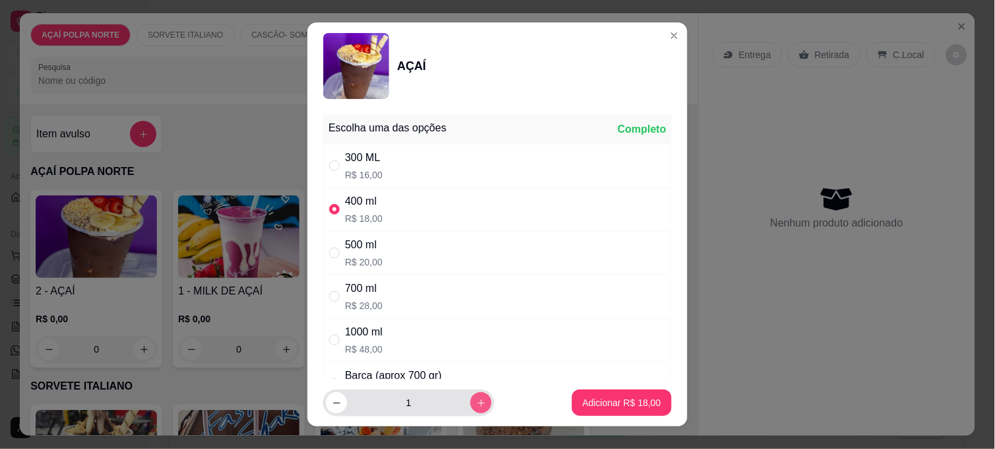
click at [470, 410] on button "increase-product-quantity" at bounding box center [480, 402] width 21 height 21
type input "2"
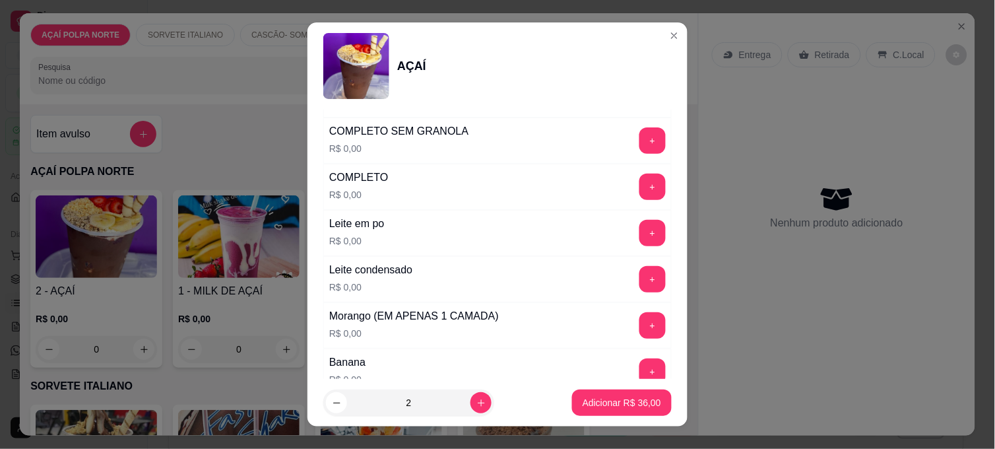
scroll to position [512, 0]
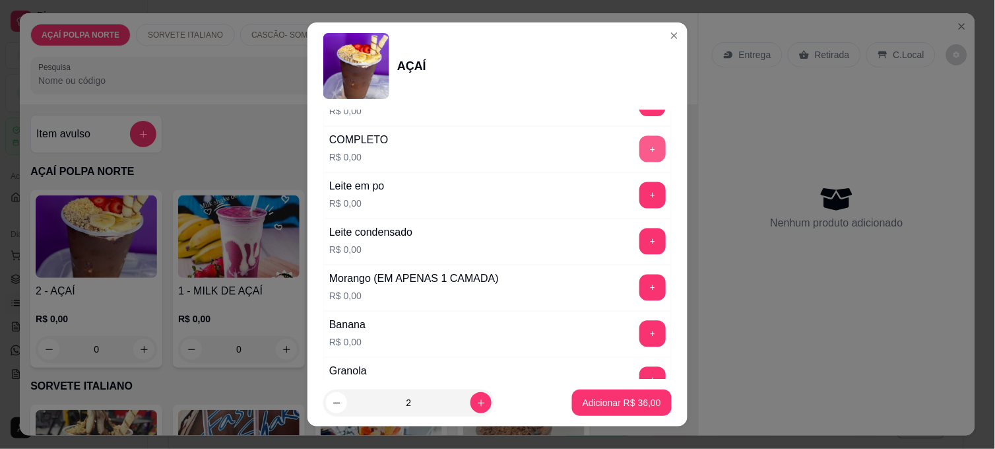
click at [639, 160] on button "+" at bounding box center [652, 149] width 26 height 26
click at [649, 397] on button "Adicionar R$ 36,00" at bounding box center [622, 402] width 100 height 26
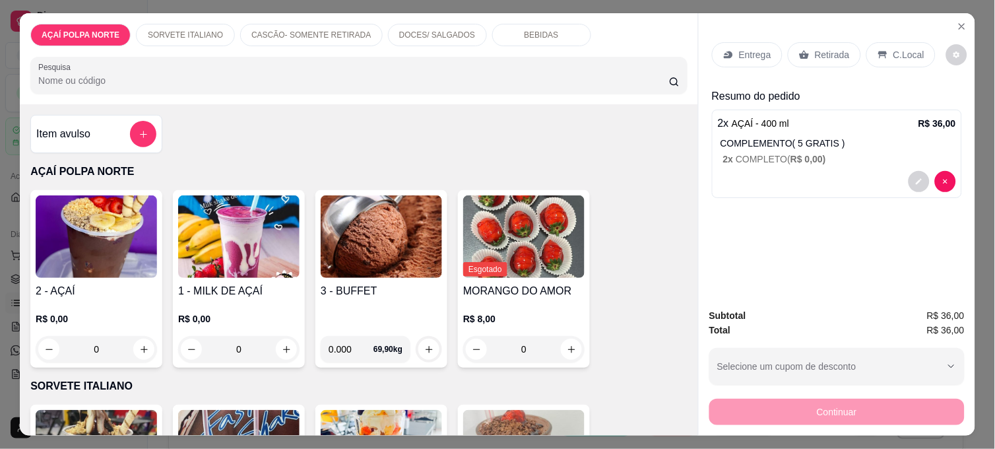
click at [825, 42] on div "Retirada" at bounding box center [824, 54] width 73 height 25
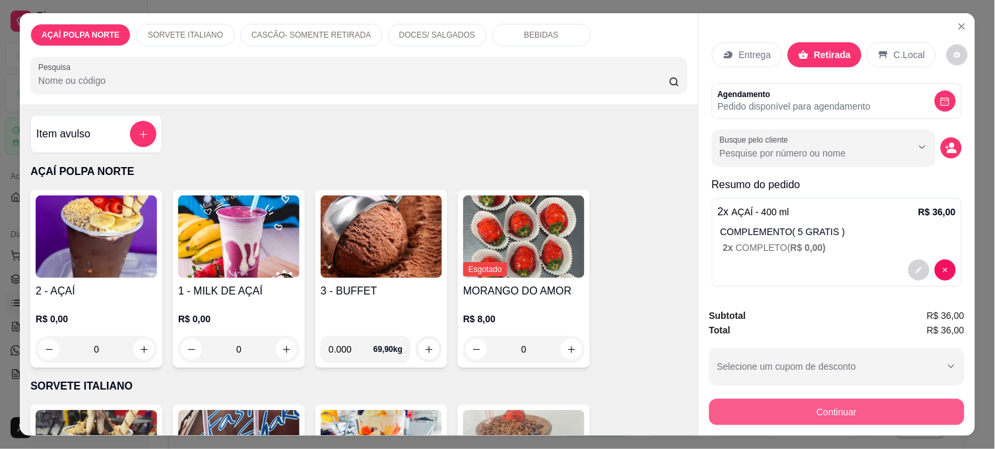
click at [808, 404] on button "Continuar" at bounding box center [836, 411] width 255 height 26
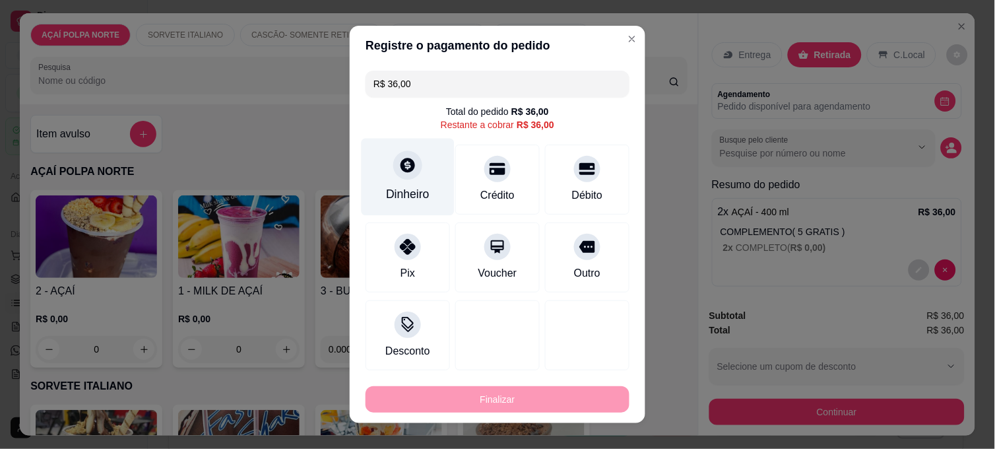
click at [414, 183] on div "Dinheiro" at bounding box center [407, 177] width 93 height 77
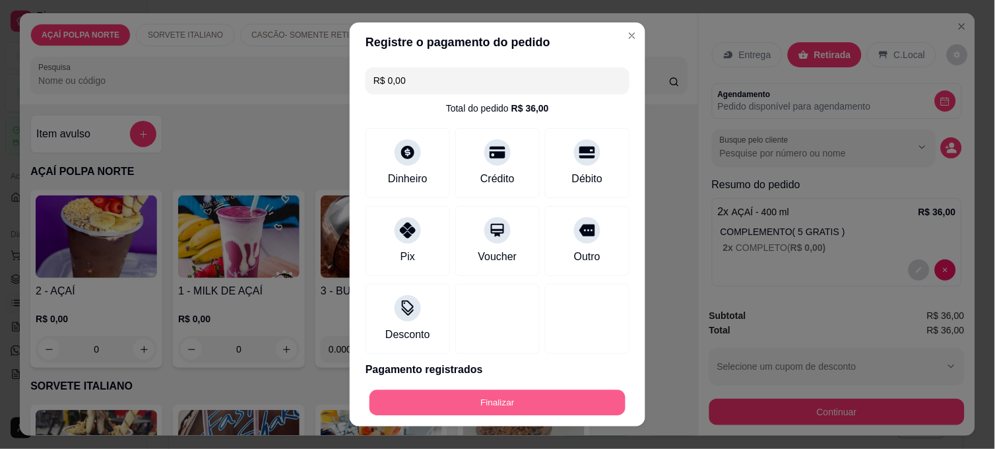
click at [508, 398] on button "Finalizar" at bounding box center [497, 403] width 256 height 26
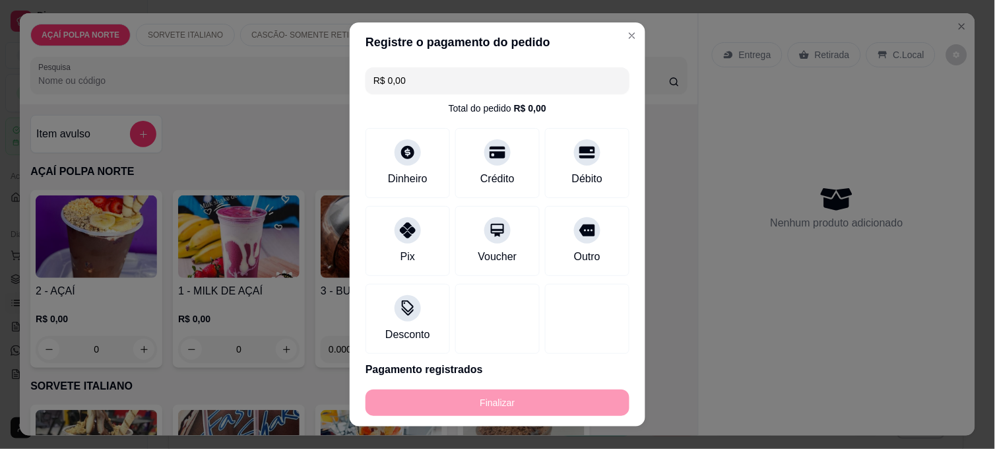
type input "-R$ 36,00"
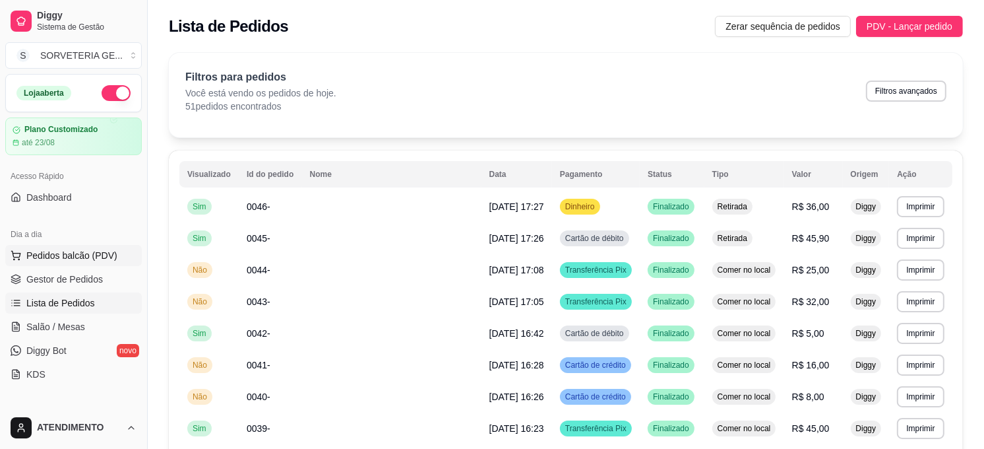
click at [82, 253] on span "Pedidos balcão (PDV)" at bounding box center [71, 255] width 91 height 13
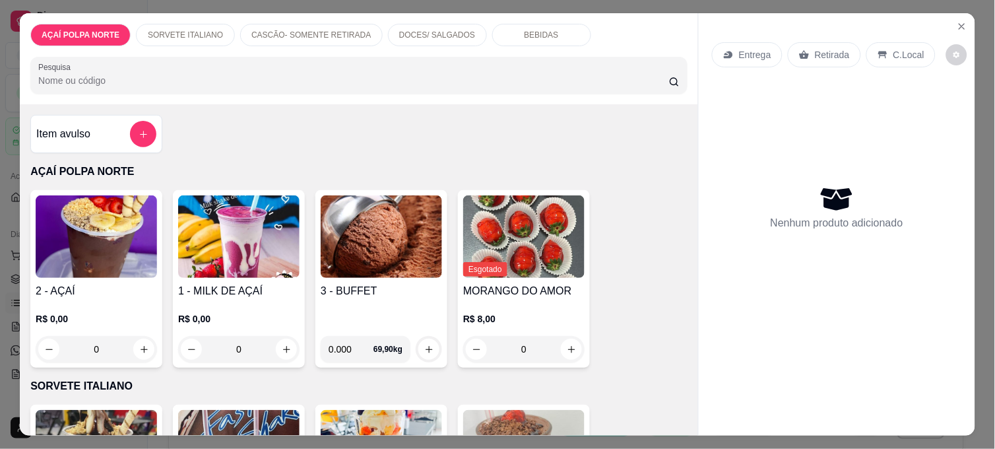
click at [84, 141] on div "Item avulso" at bounding box center [96, 134] width 120 height 26
click at [98, 125] on div "Item avulso" at bounding box center [96, 134] width 120 height 26
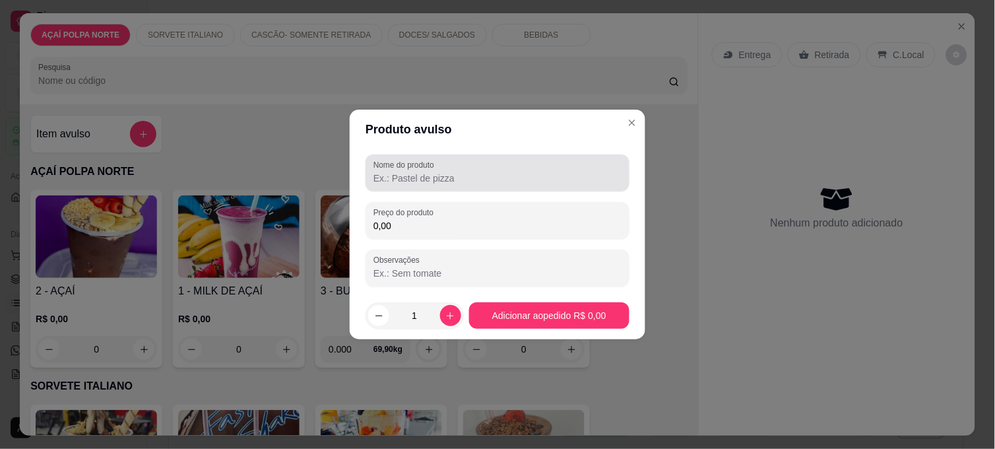
click at [418, 172] on input "Nome do produto" at bounding box center [497, 177] width 248 height 13
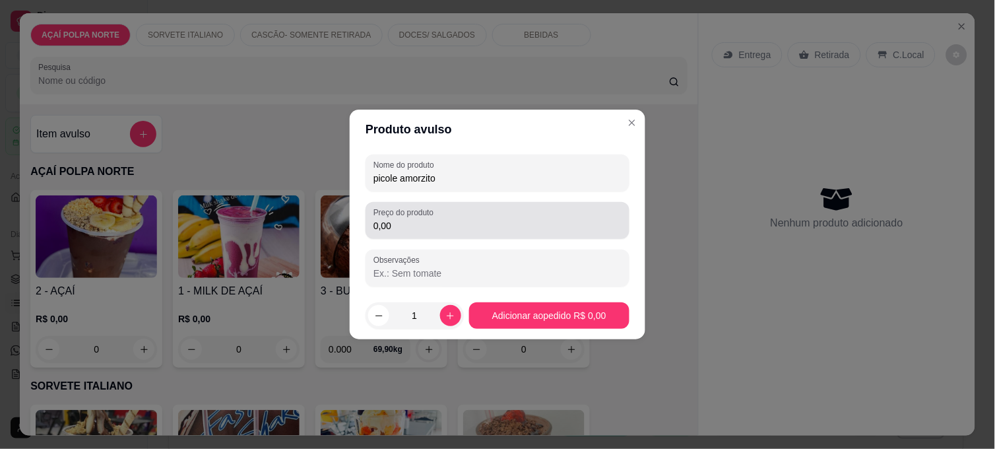
type input "picole amorzito"
click at [409, 230] on input "0,00" at bounding box center [497, 225] width 248 height 13
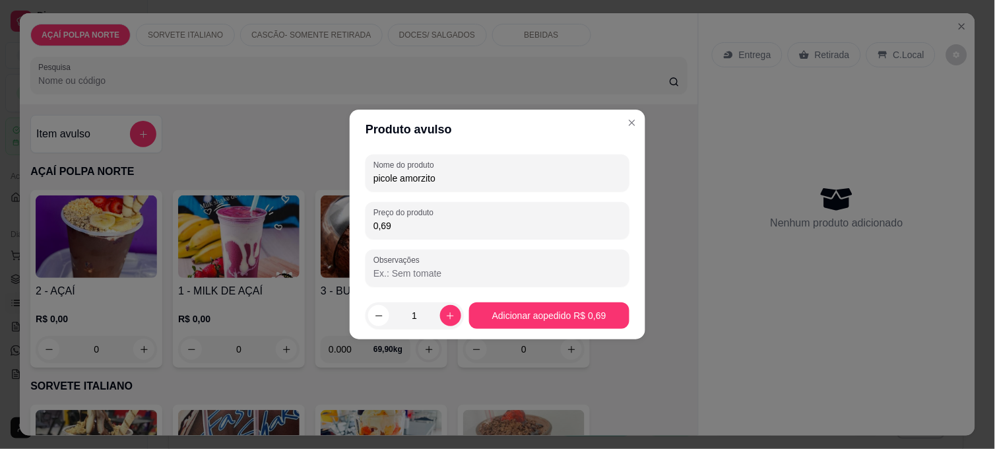
type input "6,90"
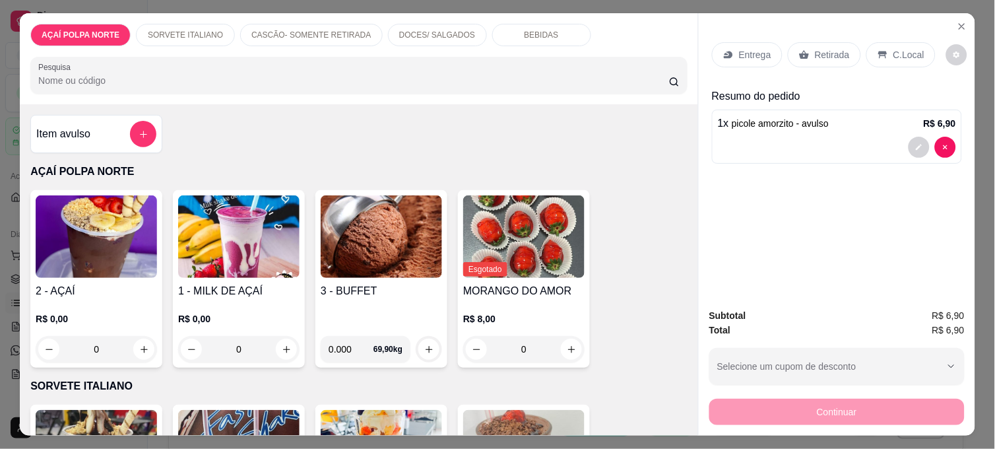
click at [836, 48] on p "Retirada" at bounding box center [832, 54] width 35 height 13
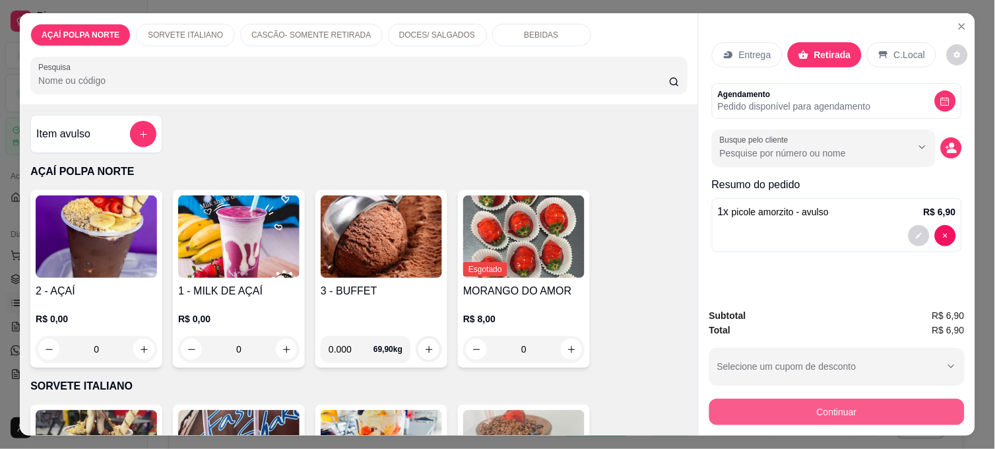
click at [902, 409] on button "Continuar" at bounding box center [836, 411] width 255 height 26
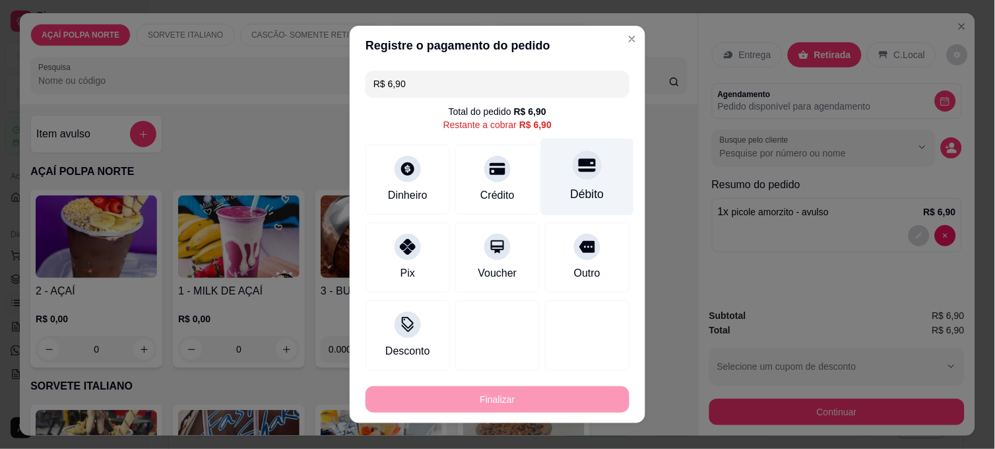
click at [571, 189] on div "Débito" at bounding box center [588, 193] width 34 height 17
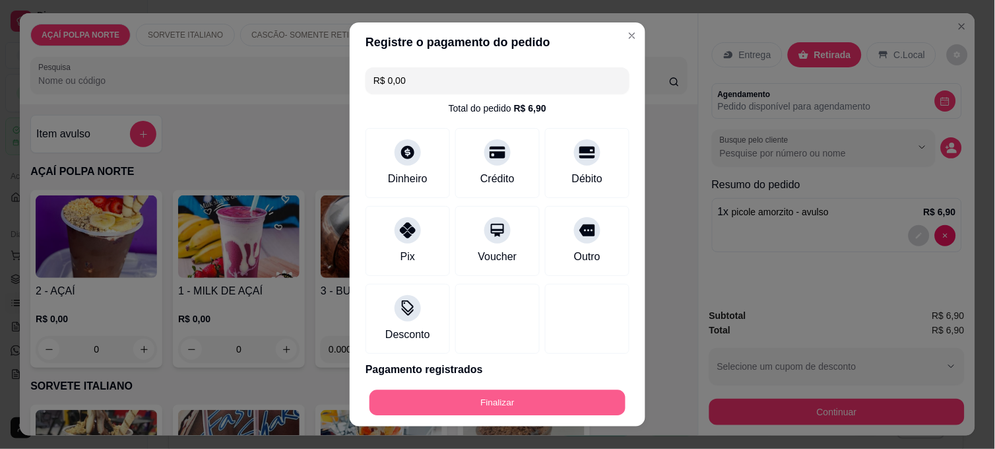
click at [584, 404] on button "Finalizar" at bounding box center [497, 403] width 256 height 26
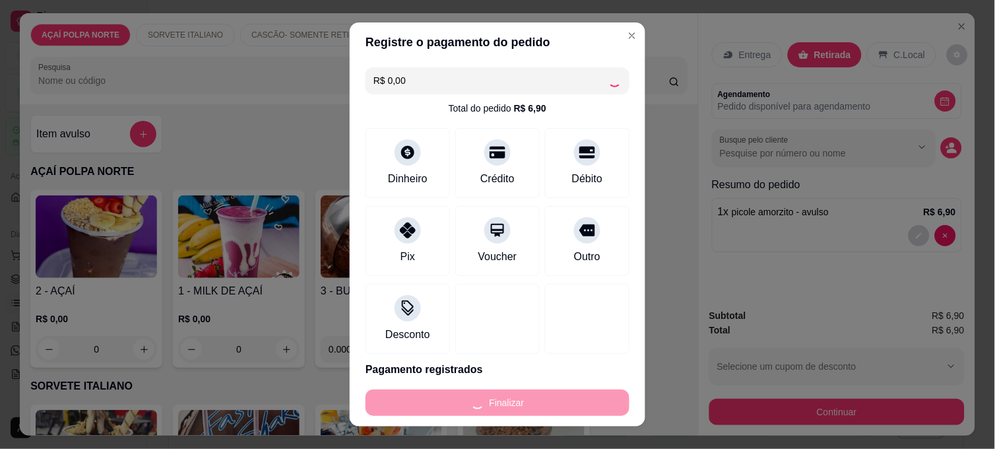
type input "-R$ 6,90"
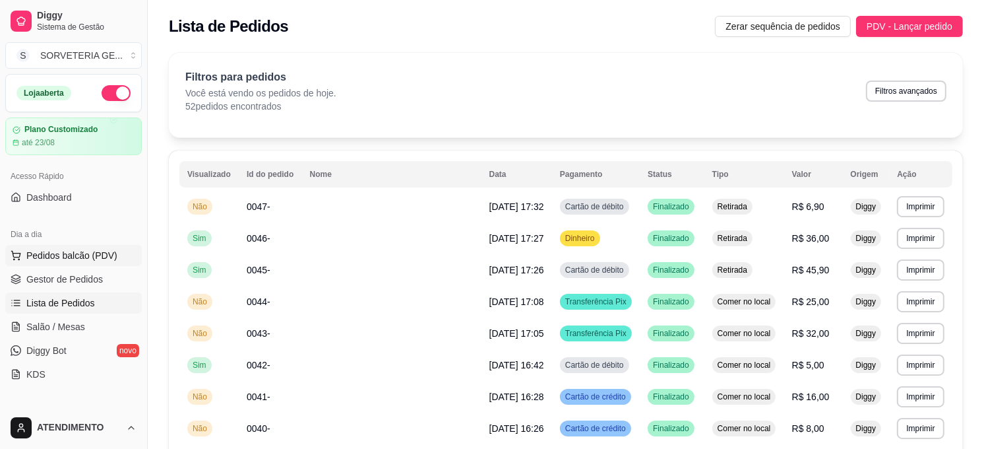
click at [102, 254] on span "Pedidos balcão (PDV)" at bounding box center [71, 255] width 91 height 13
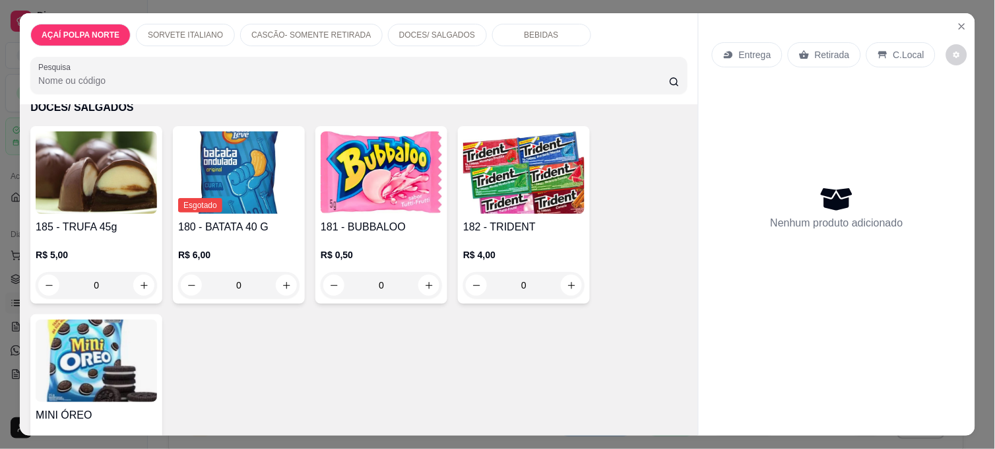
scroll to position [806, 0]
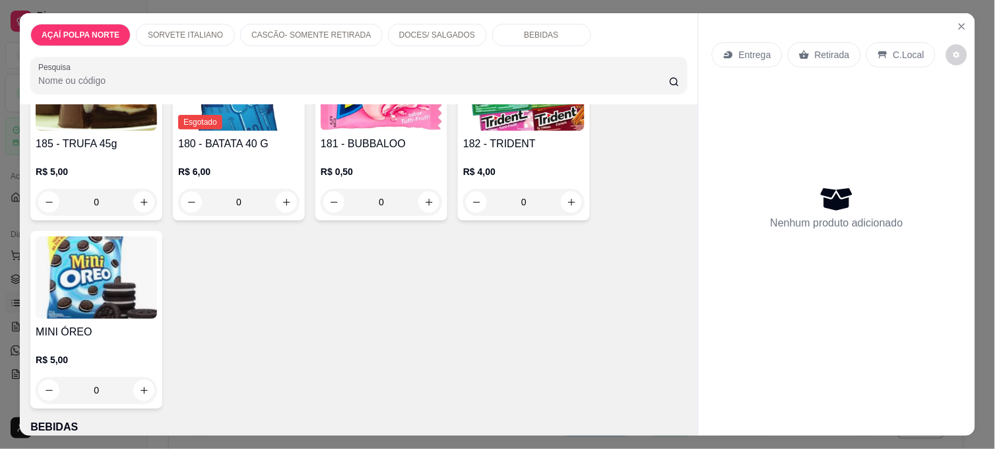
click at [119, 152] on div "R$ 5,00 0" at bounding box center [96, 183] width 121 height 63
click at [956, 21] on icon "Close" at bounding box center [961, 26] width 11 height 11
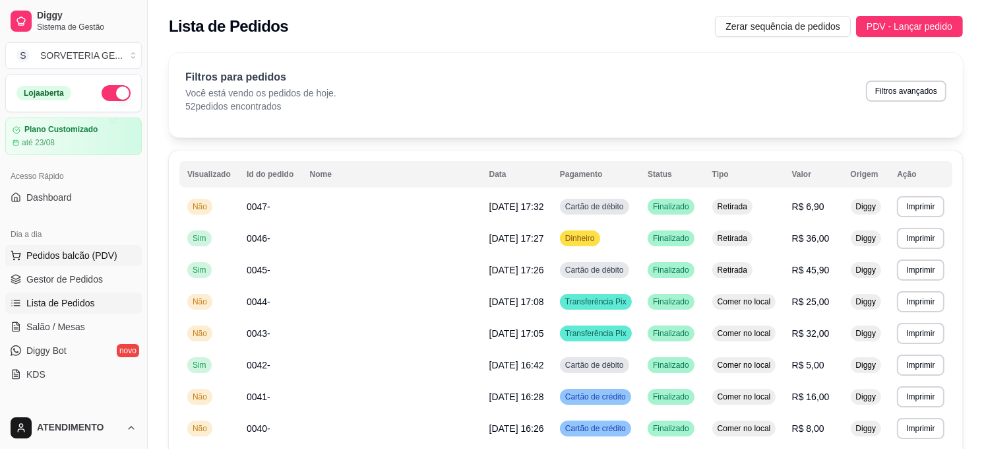
click at [96, 257] on span "Pedidos balcão (PDV)" at bounding box center [71, 255] width 91 height 13
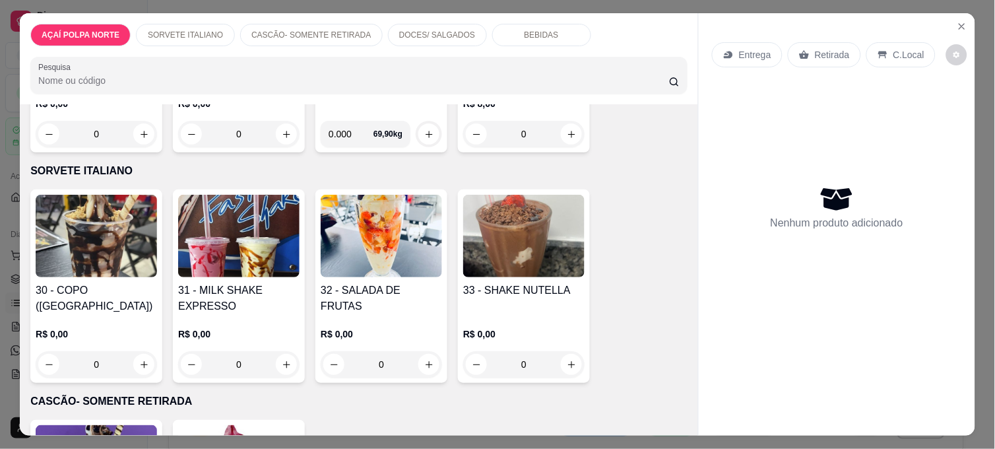
scroll to position [220, 0]
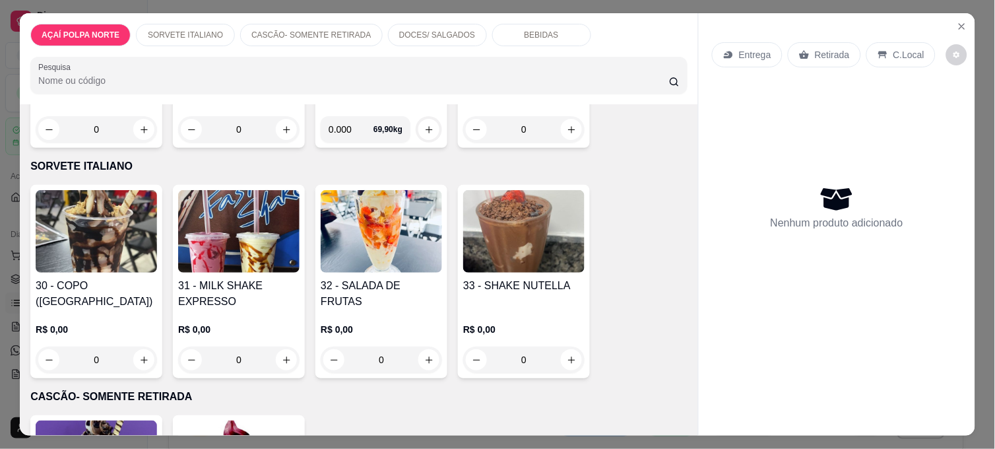
click at [243, 309] on div "R$ 0,00 0" at bounding box center [238, 340] width 121 height 63
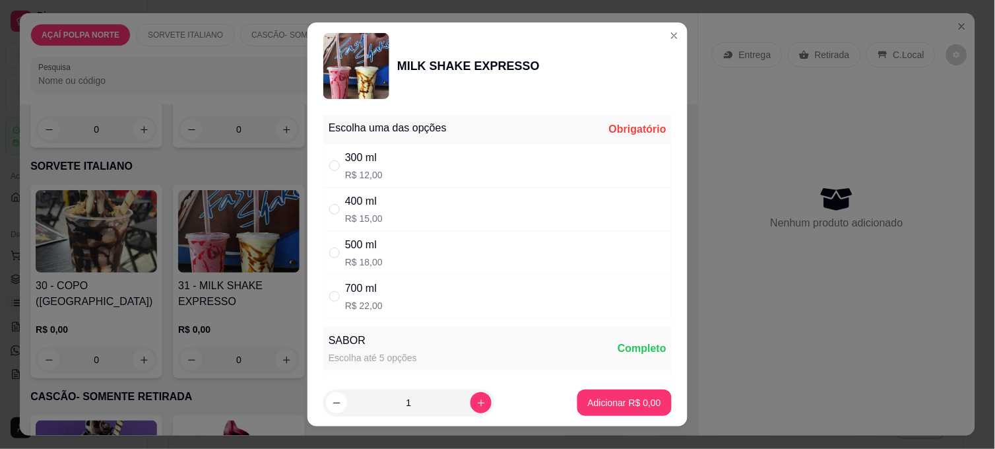
click at [420, 238] on div "500 ml R$ 18,00" at bounding box center [497, 253] width 348 height 44
radio input "true"
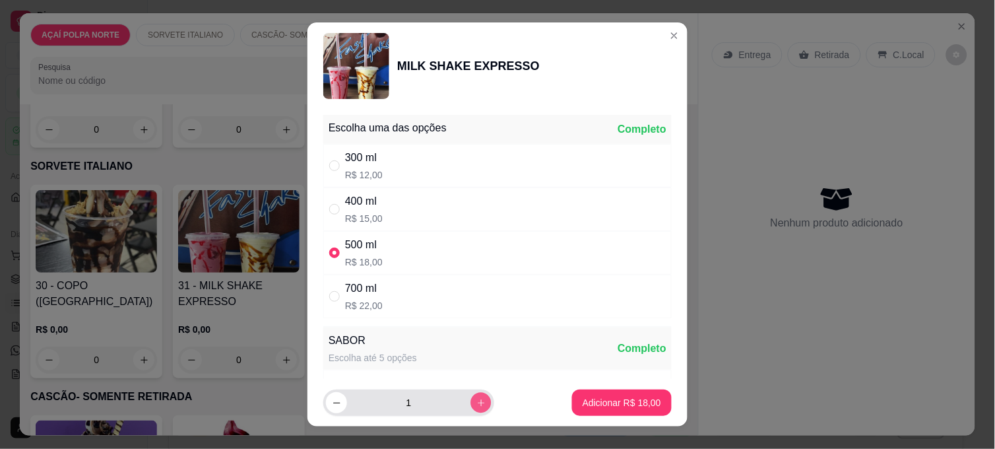
click at [476, 403] on icon "increase-product-quantity" at bounding box center [481, 403] width 10 height 10
type input "2"
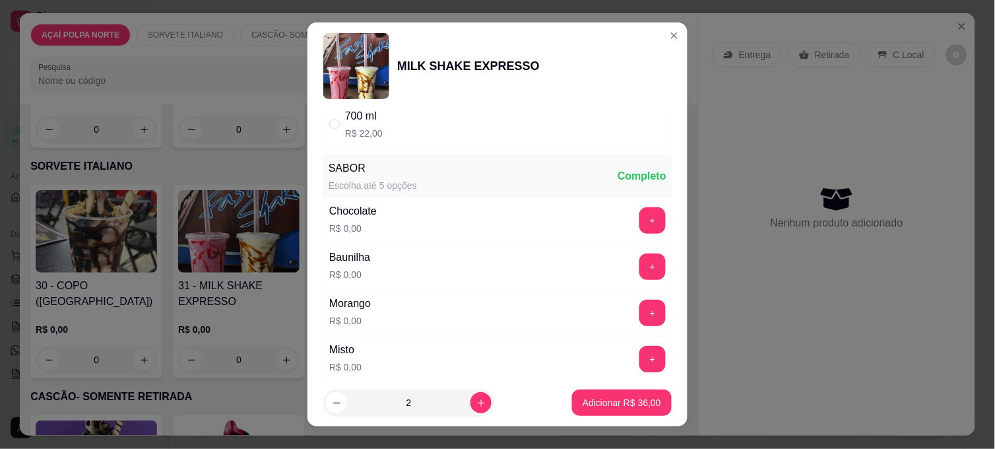
scroll to position [146, 0]
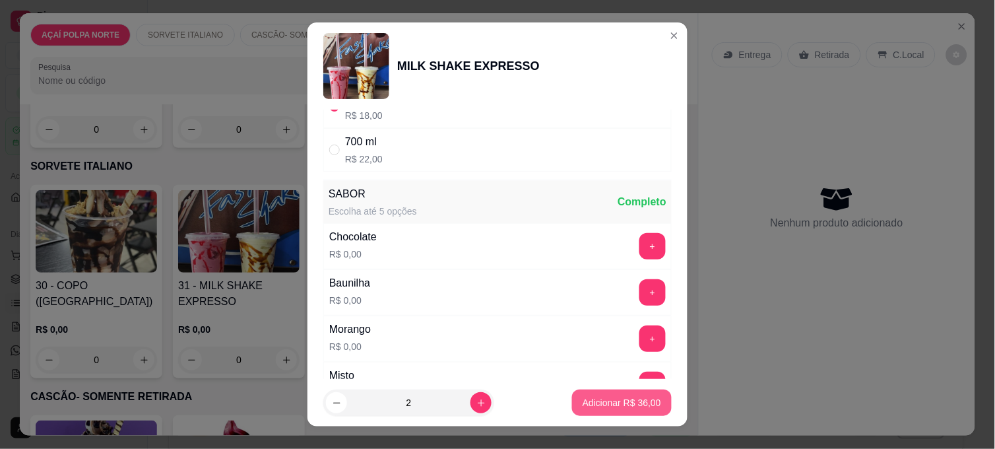
click at [599, 401] on p "Adicionar R$ 36,00" at bounding box center [621, 402] width 78 height 13
type input "2"
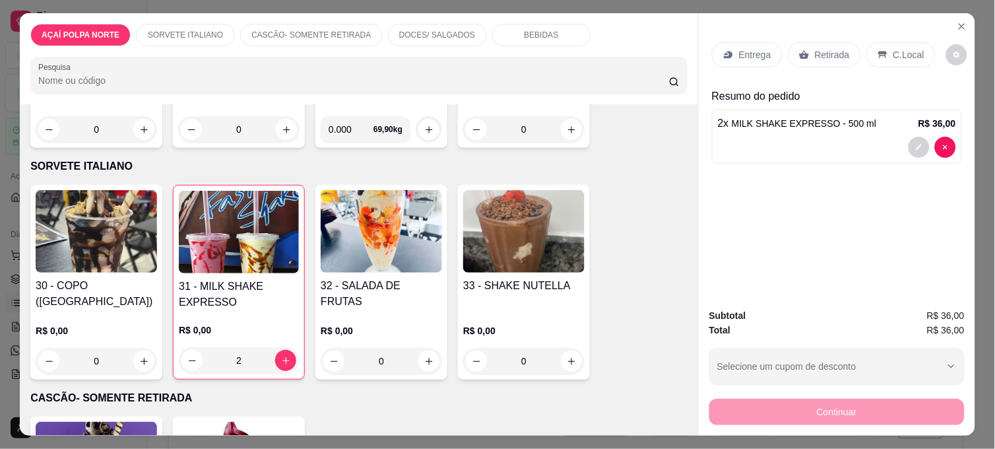
click at [815, 53] on p "Retirada" at bounding box center [832, 54] width 35 height 13
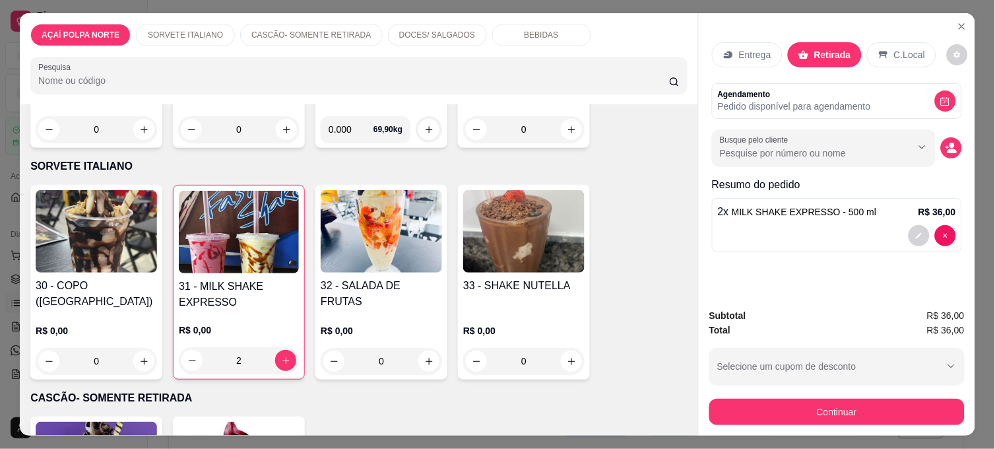
click at [226, 282] on h4 "31 - MILK SHAKE EXPRESSO" at bounding box center [239, 294] width 120 height 32
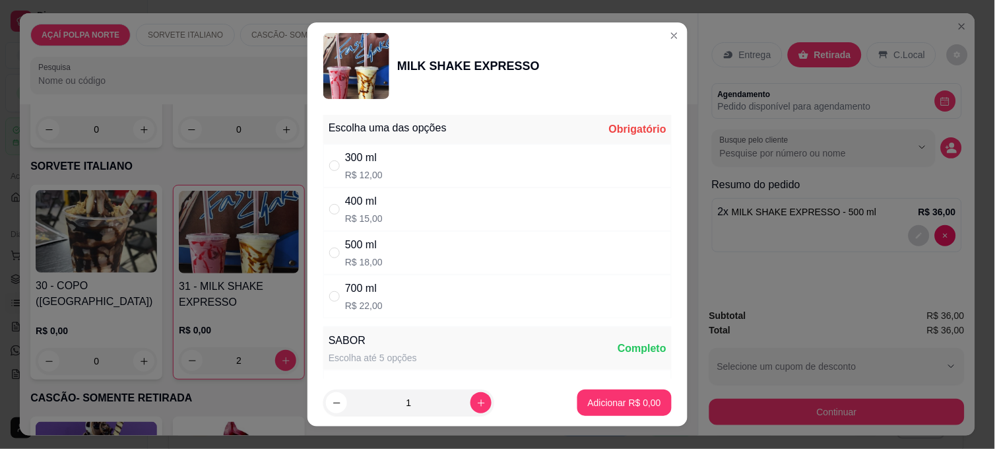
click at [452, 160] on div "300 ml R$ 12,00" at bounding box center [497, 166] width 348 height 44
radio input "true"
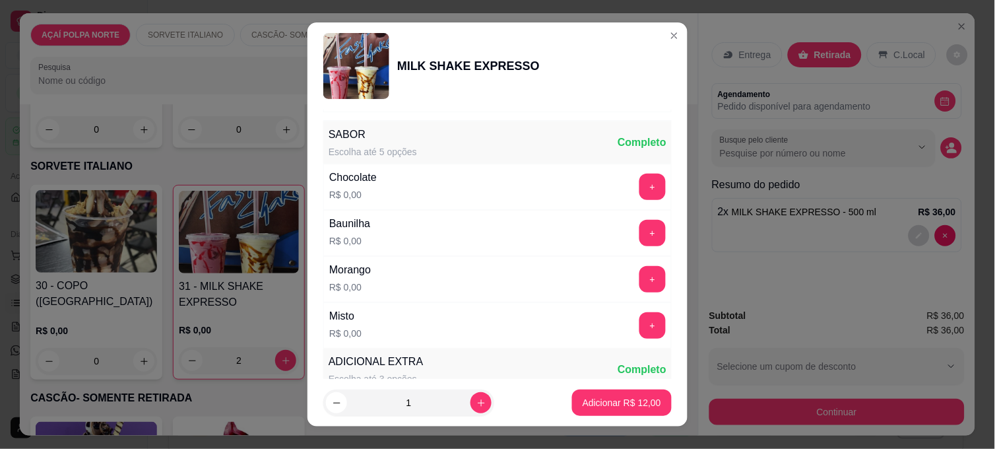
scroll to position [220, 0]
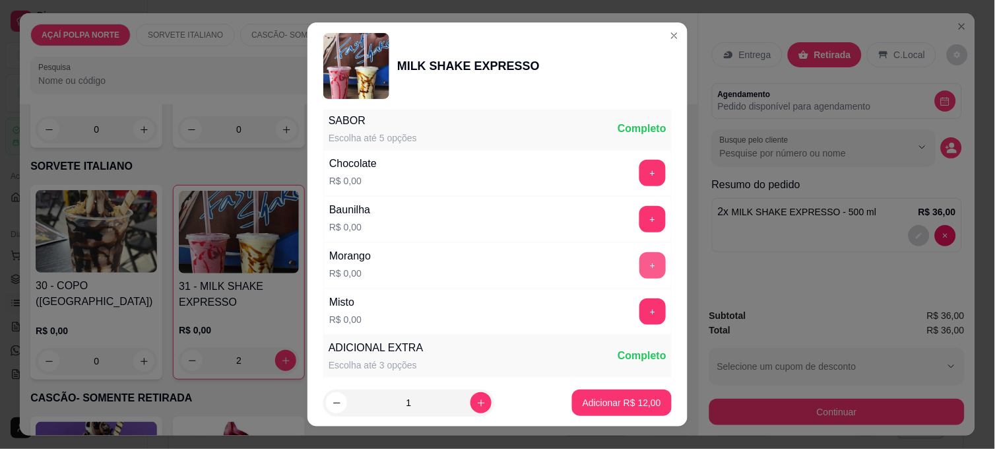
click at [639, 259] on button "+" at bounding box center [652, 265] width 26 height 26
click at [621, 404] on p "Adicionar R$ 12,00" at bounding box center [622, 402] width 77 height 13
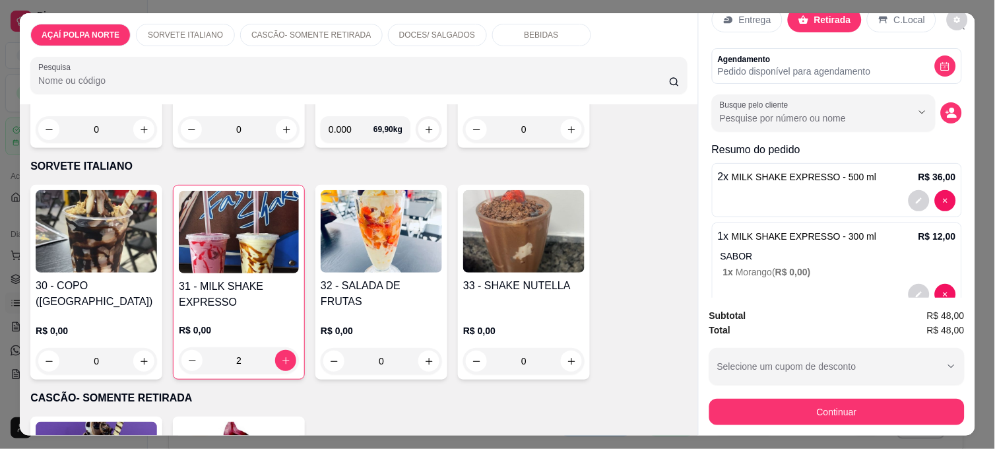
scroll to position [67, 0]
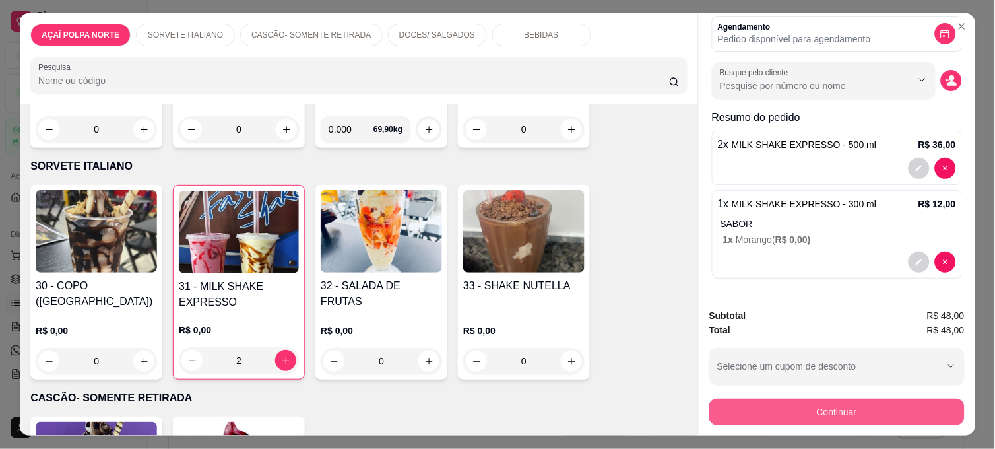
click at [858, 409] on button "Continuar" at bounding box center [836, 411] width 255 height 26
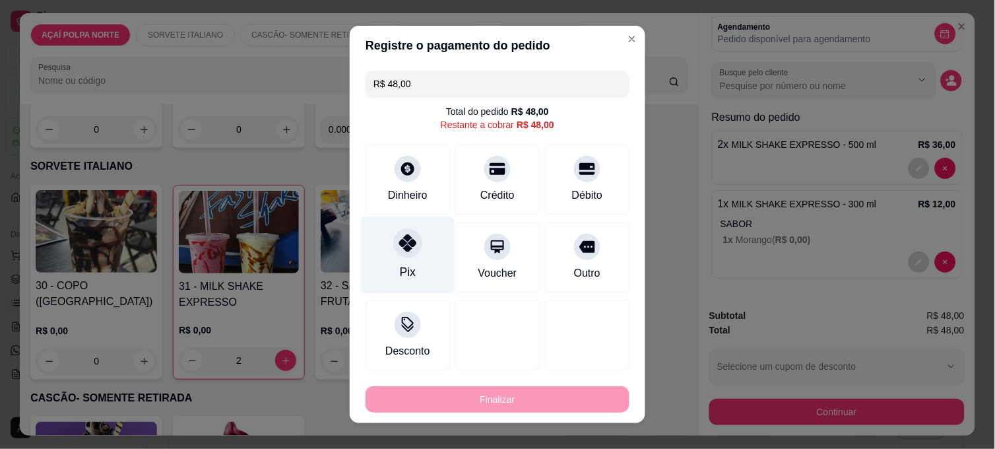
click at [402, 264] on div "Pix" at bounding box center [408, 271] width 16 height 17
type input "R$ 0,00"
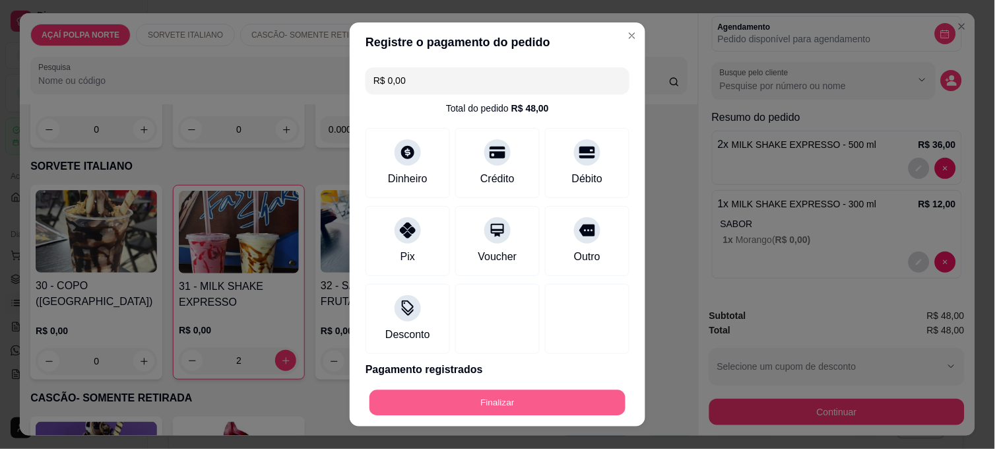
click at [537, 406] on button "Finalizar" at bounding box center [497, 403] width 256 height 26
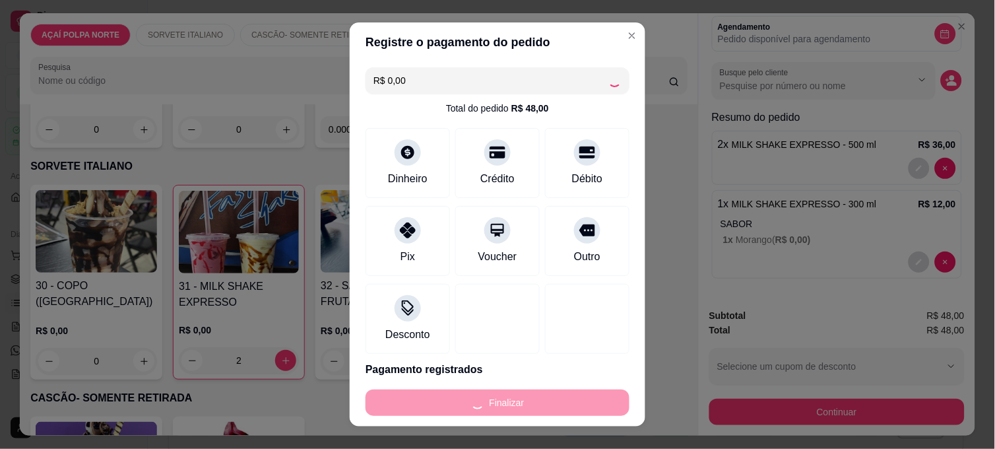
type input "0"
type input "-R$ 48,00"
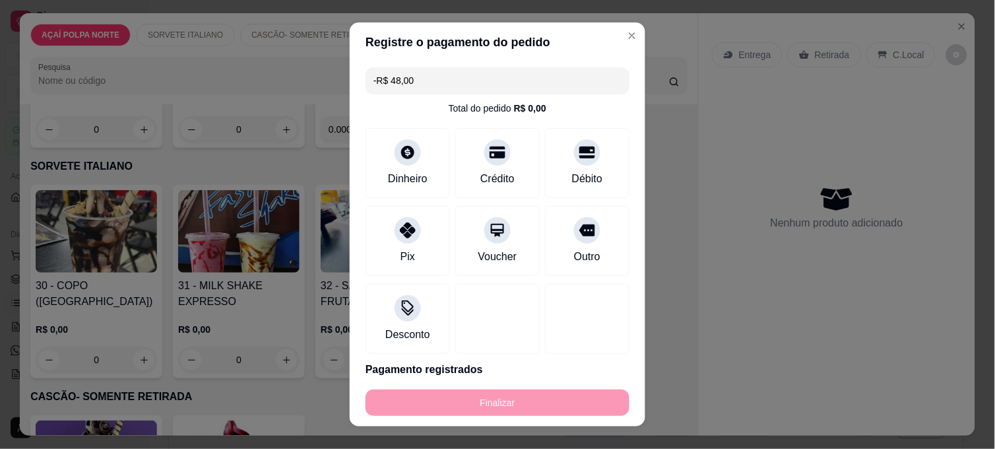
scroll to position [0, 0]
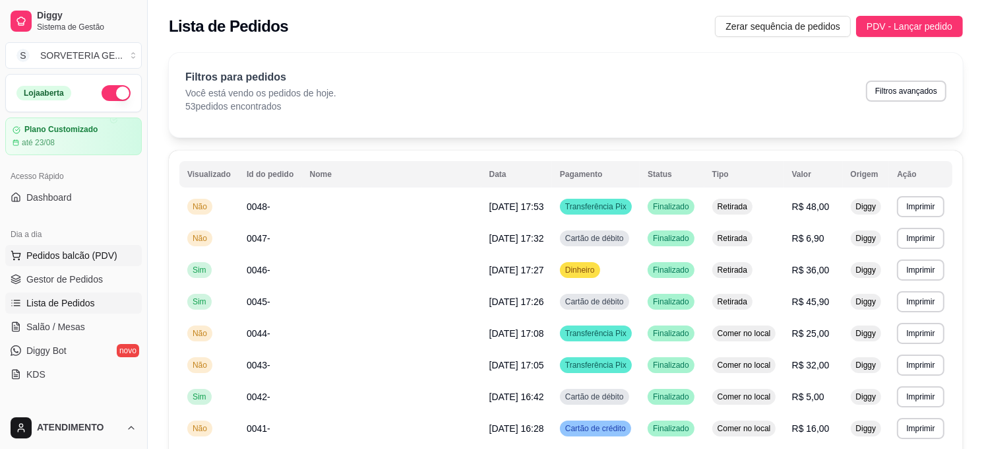
click at [46, 249] on span "Pedidos balcão (PDV)" at bounding box center [71, 255] width 91 height 13
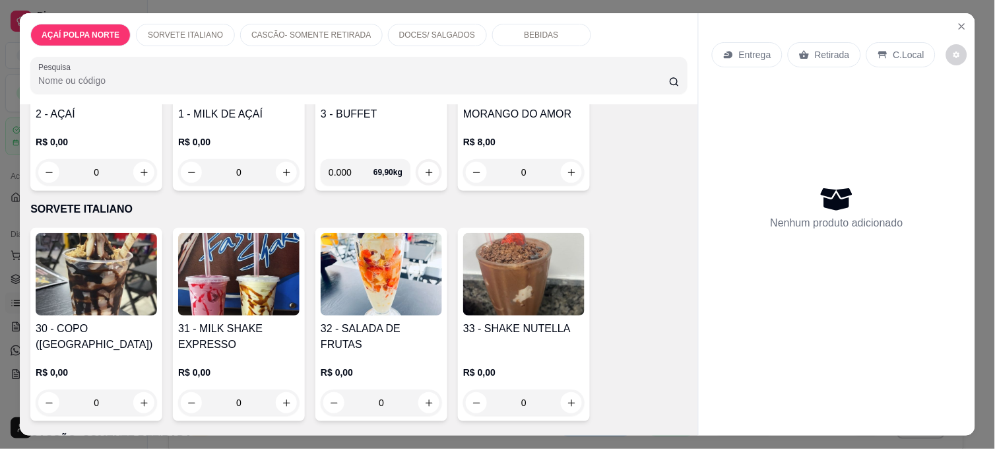
scroll to position [220, 0]
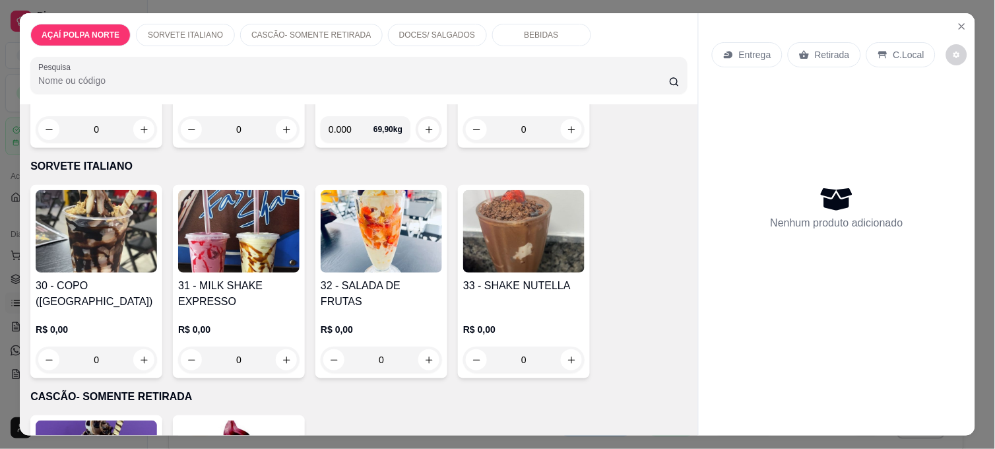
click at [238, 234] on img at bounding box center [238, 231] width 121 height 82
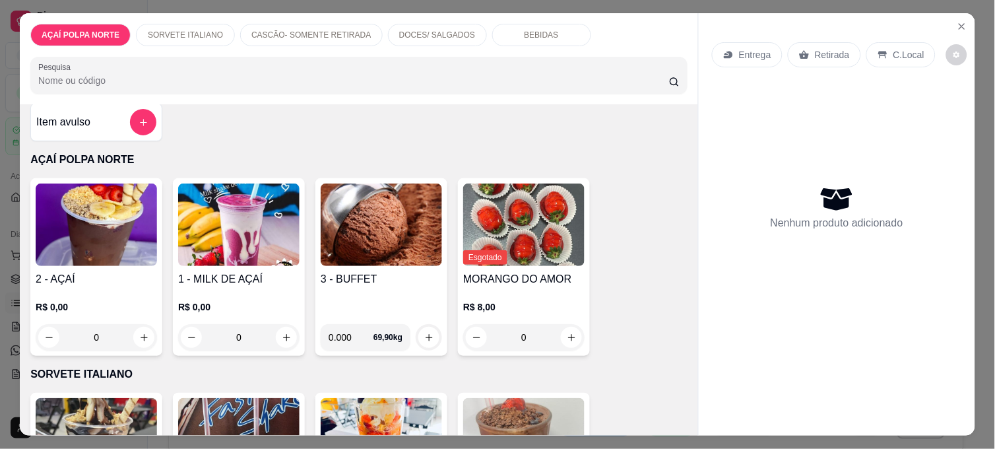
scroll to position [0, 0]
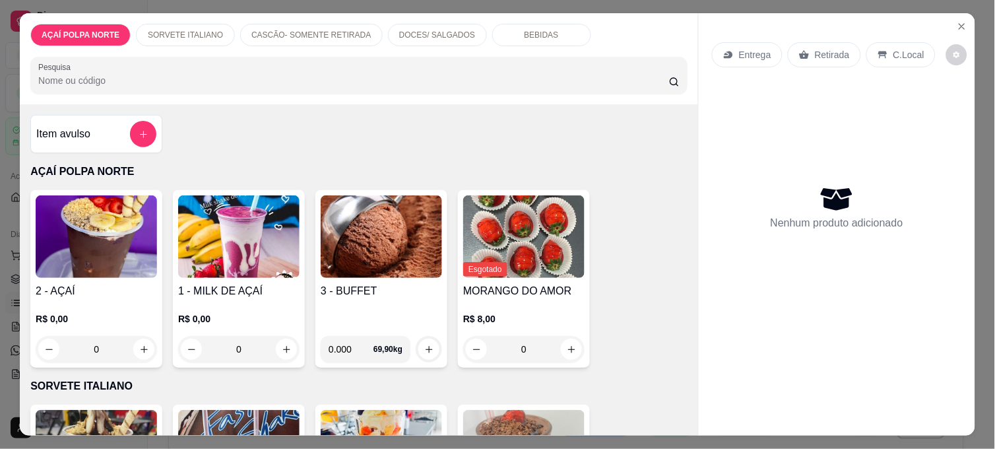
click at [419, 268] on img at bounding box center [381, 236] width 121 height 82
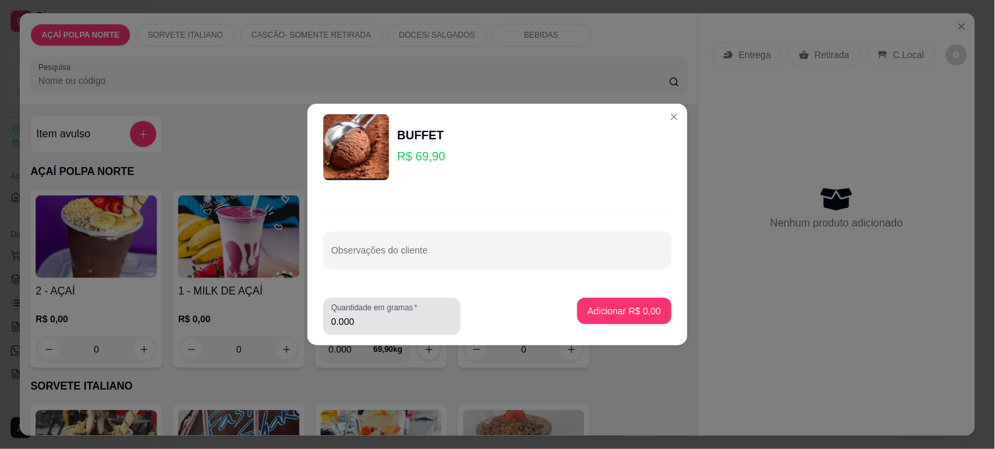
click at [380, 313] on label "Quantidade em gramas" at bounding box center [376, 307] width 91 height 11
click at [380, 315] on input "0.000" at bounding box center [391, 321] width 121 height 13
type input "0.210"
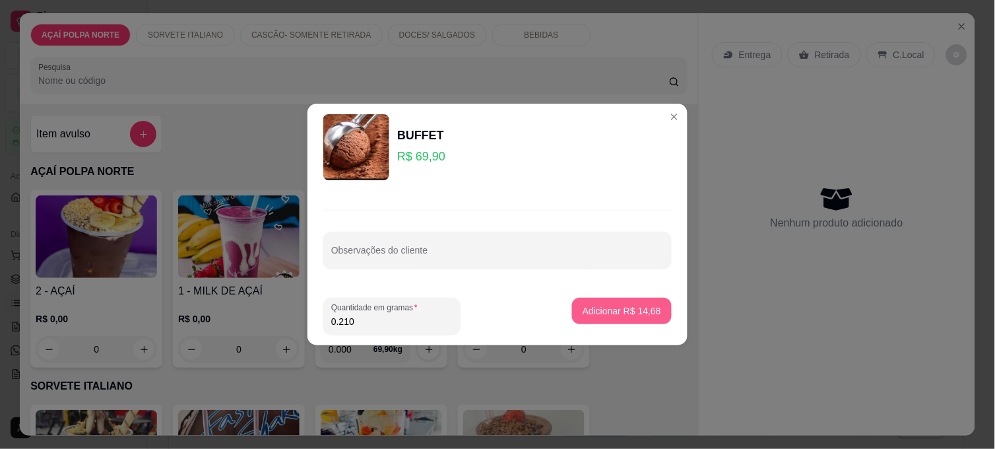
click at [627, 304] on p "Adicionar R$ 14,68" at bounding box center [621, 310] width 78 height 13
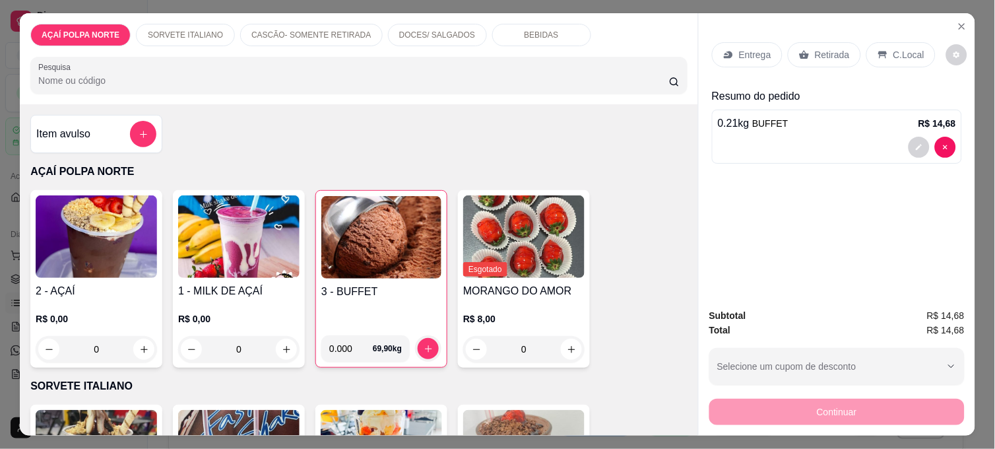
click at [912, 48] on p "C.Local" at bounding box center [908, 54] width 31 height 13
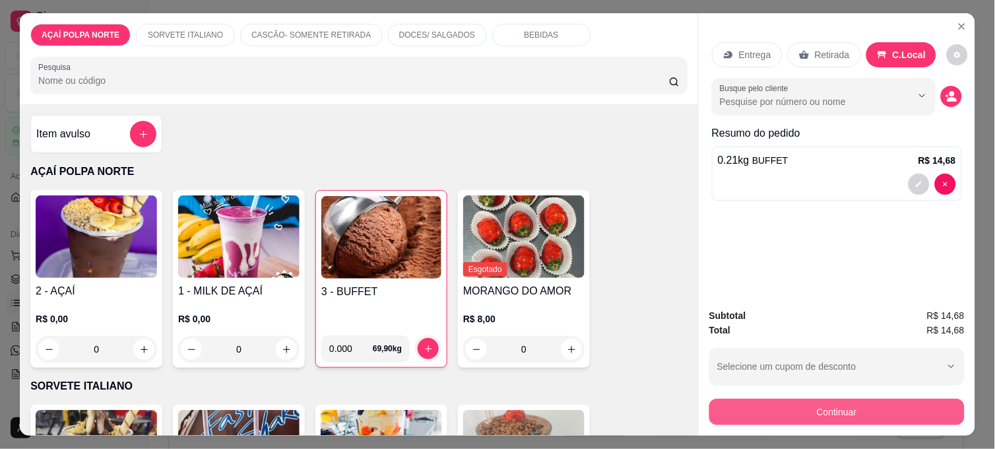
click at [839, 398] on button "Continuar" at bounding box center [836, 411] width 255 height 26
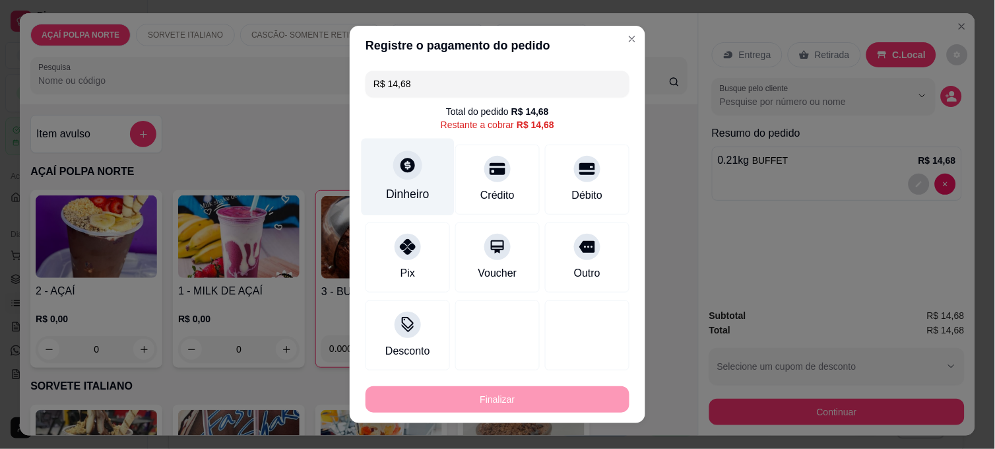
click at [402, 177] on div at bounding box center [407, 164] width 29 height 29
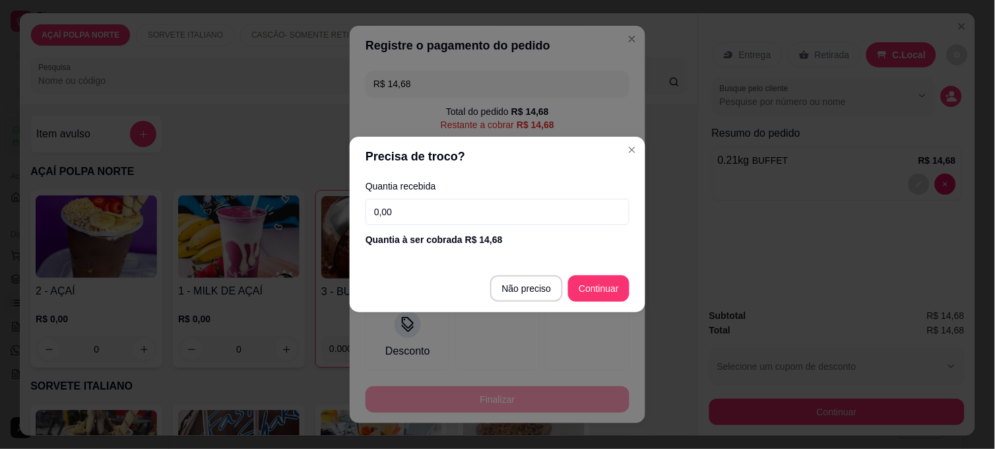
click at [436, 211] on input "0,00" at bounding box center [497, 212] width 264 height 26
type input "20,00"
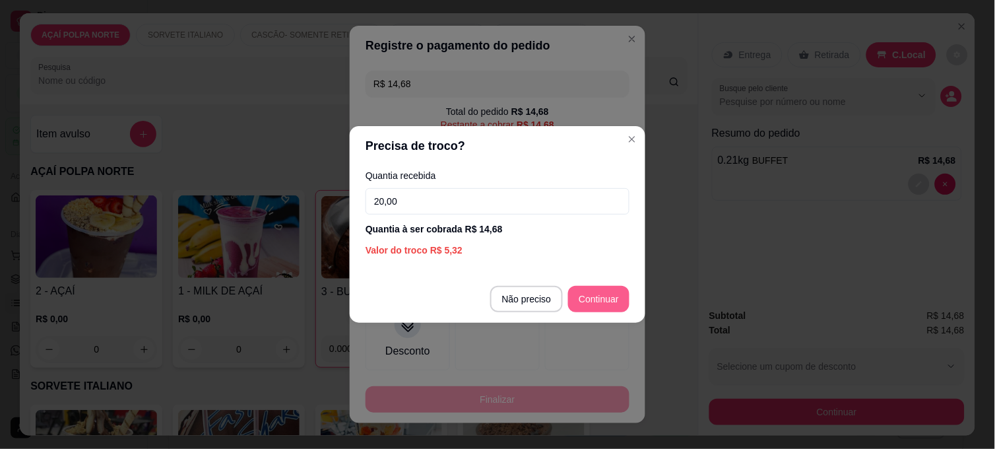
type input "R$ 0,00"
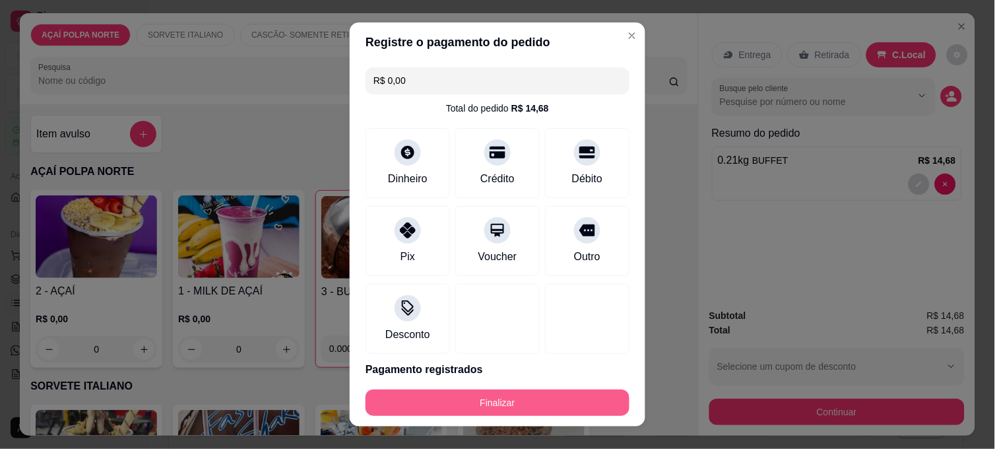
click at [582, 396] on button "Finalizar" at bounding box center [497, 402] width 264 height 26
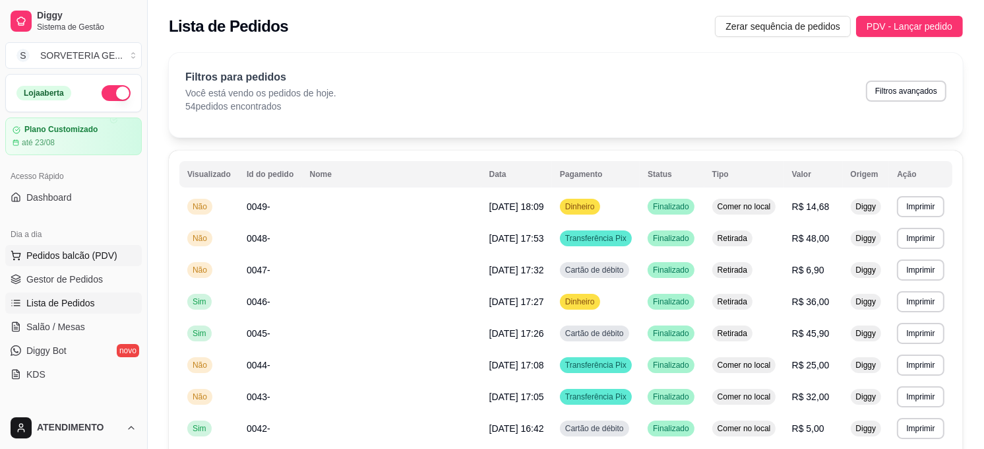
click at [89, 247] on button "Pedidos balcão (PDV)" at bounding box center [73, 255] width 137 height 21
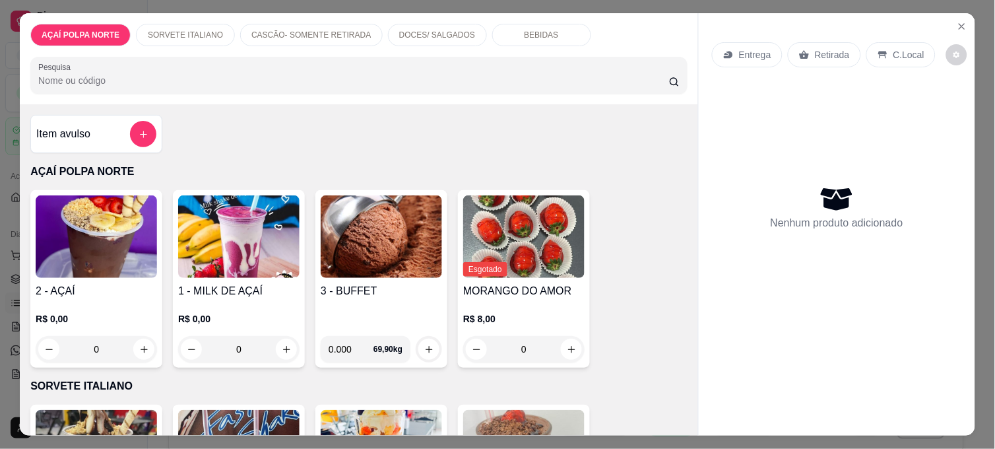
scroll to position [73, 0]
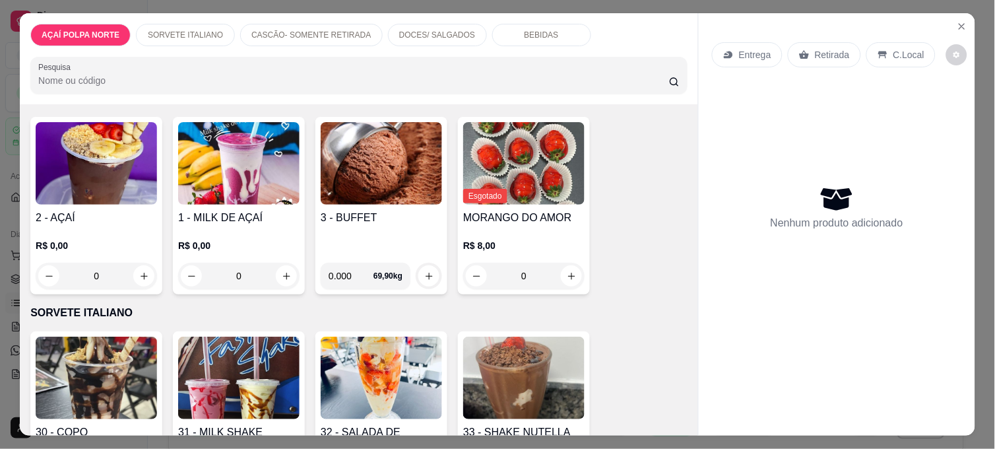
click at [245, 360] on img at bounding box center [238, 377] width 121 height 82
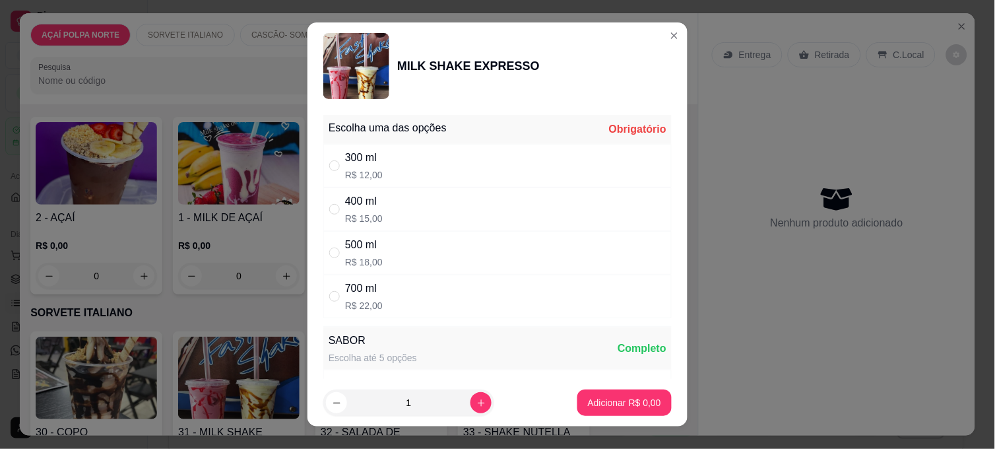
click at [505, 163] on div "300 ml R$ 12,00" at bounding box center [497, 166] width 348 height 44
radio input "true"
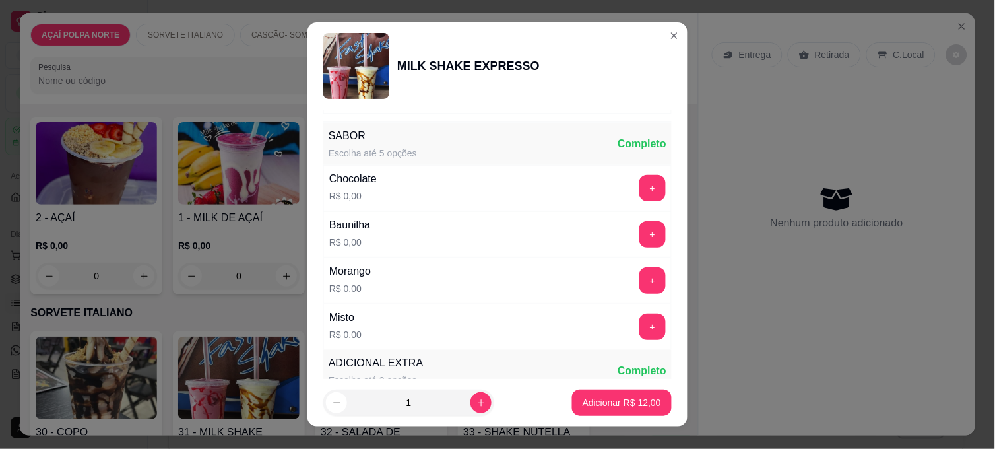
scroll to position [220, 0]
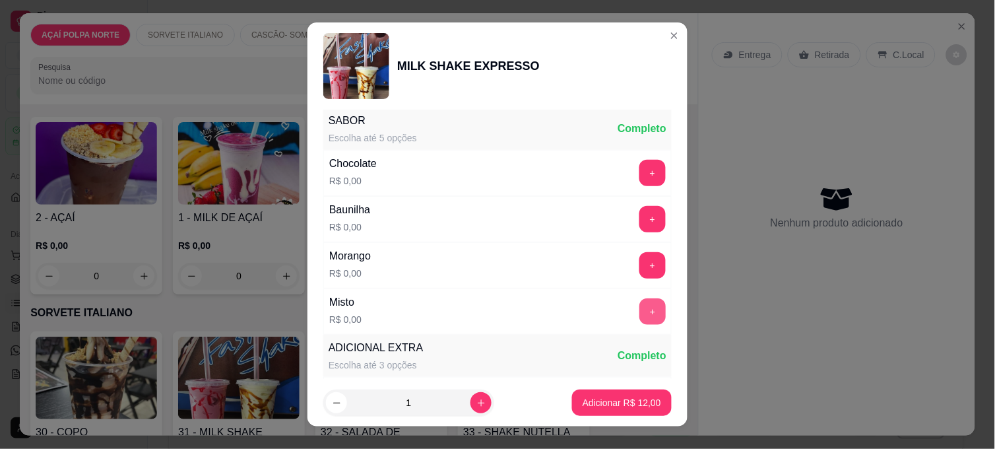
click at [639, 309] on button "+" at bounding box center [652, 311] width 26 height 26
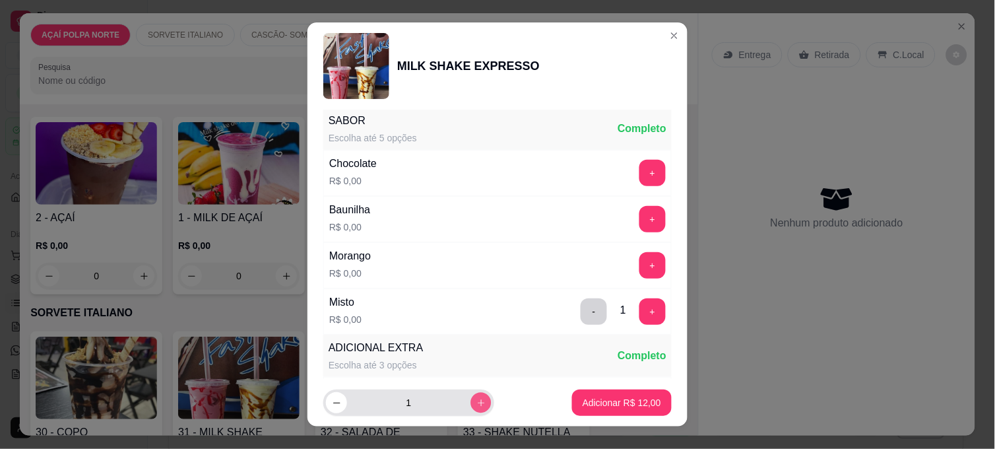
click at [476, 400] on icon "increase-product-quantity" at bounding box center [481, 403] width 10 height 10
type input "2"
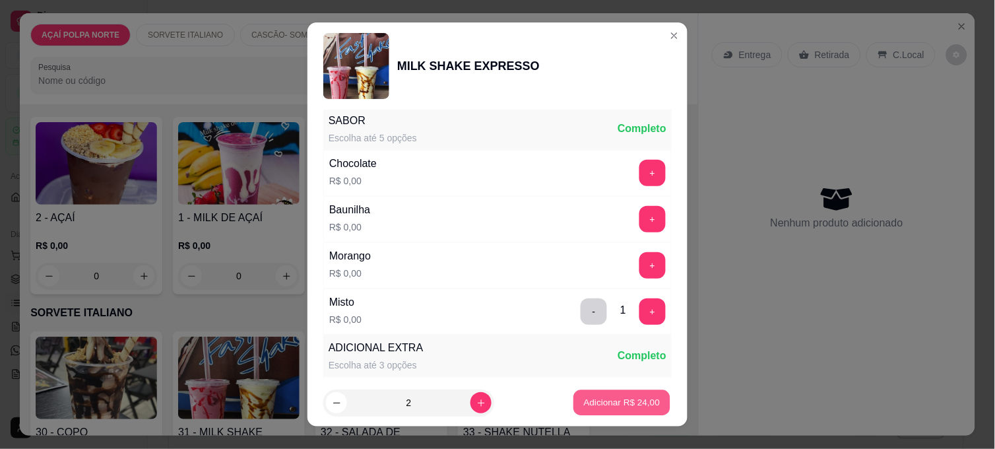
click at [609, 394] on button "Adicionar R$ 24,00" at bounding box center [621, 403] width 97 height 26
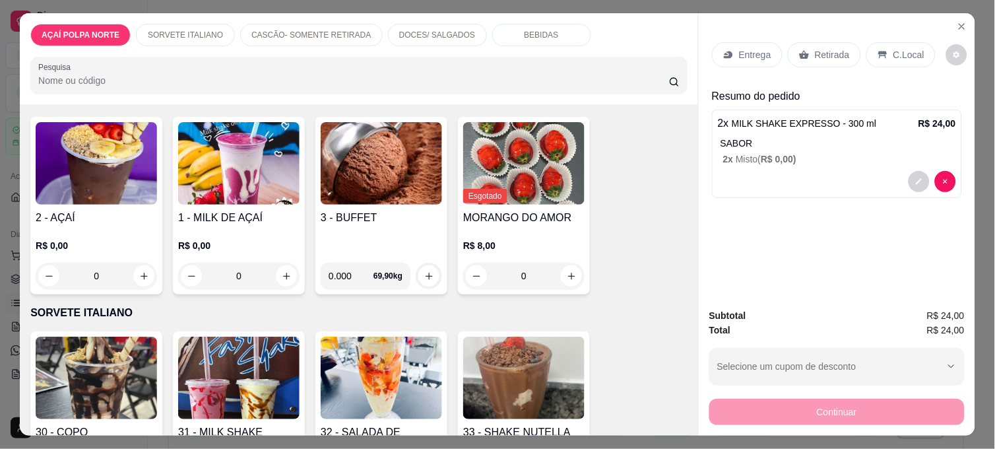
click at [902, 48] on p "C.Local" at bounding box center [908, 54] width 31 height 13
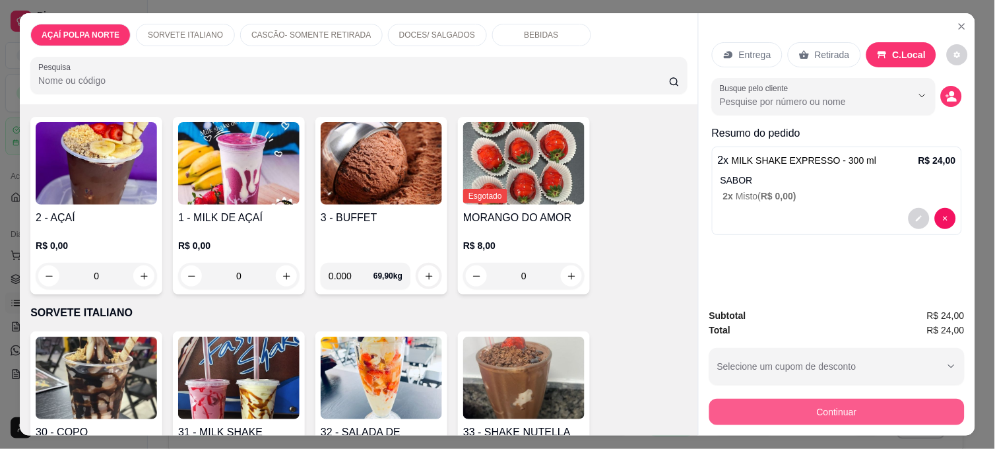
click at [906, 400] on button "Continuar" at bounding box center [836, 411] width 255 height 26
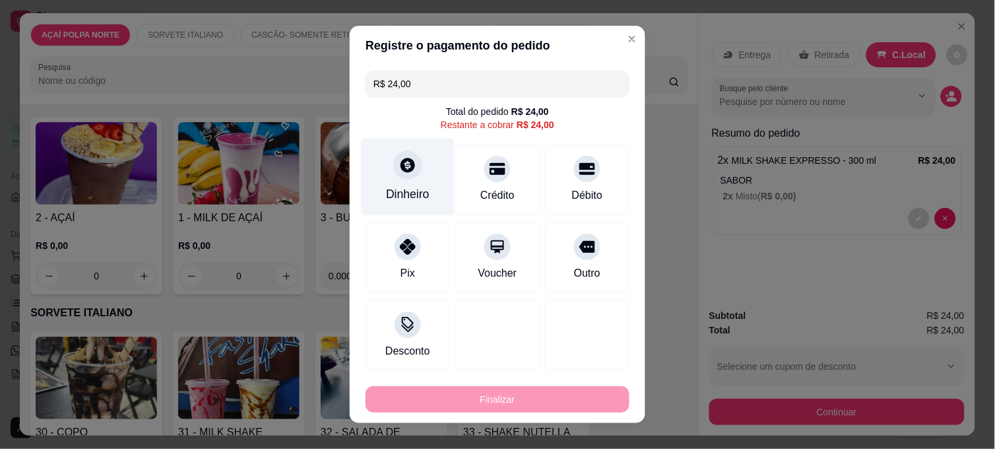
click at [409, 174] on div at bounding box center [407, 164] width 29 height 29
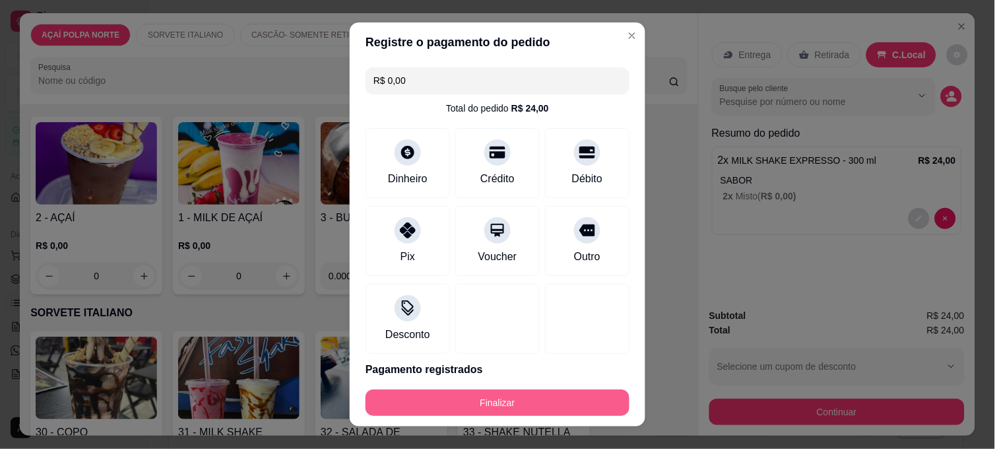
click at [574, 402] on button "Finalizar" at bounding box center [497, 402] width 264 height 26
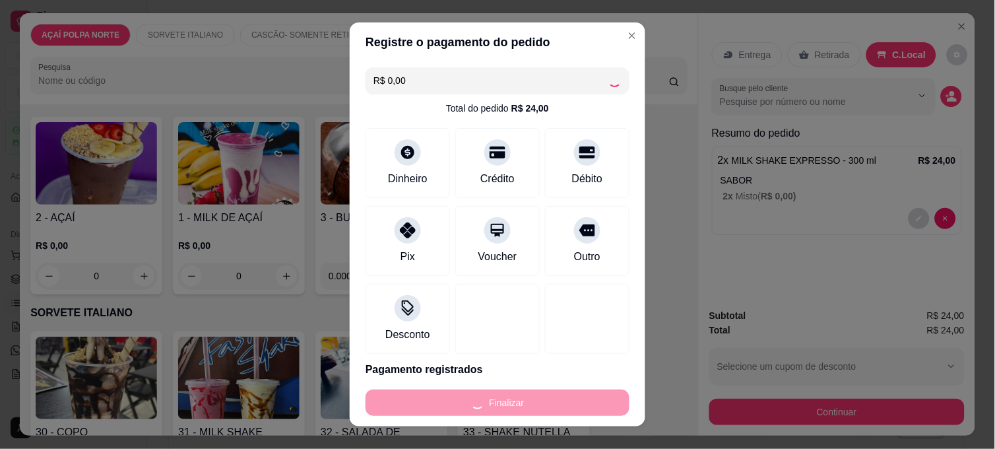
type input "-R$ 24,00"
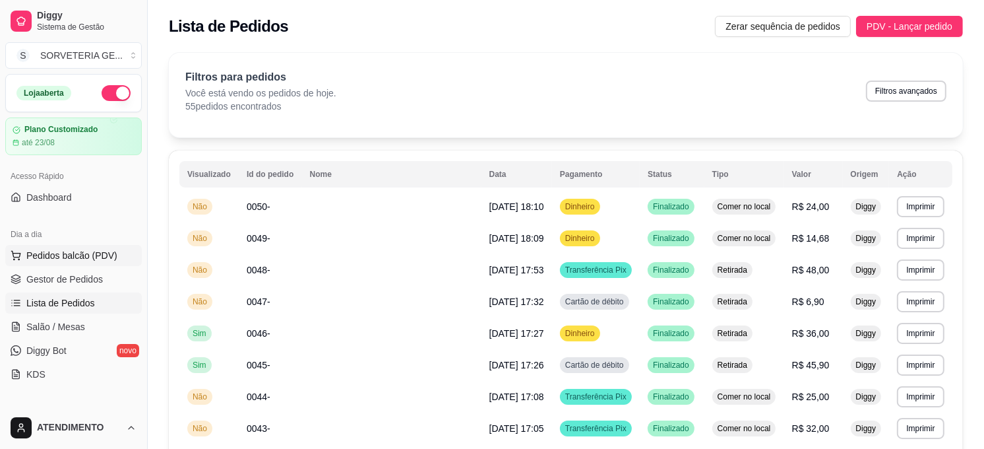
click at [87, 259] on span "Pedidos balcão (PDV)" at bounding box center [71, 255] width 91 height 13
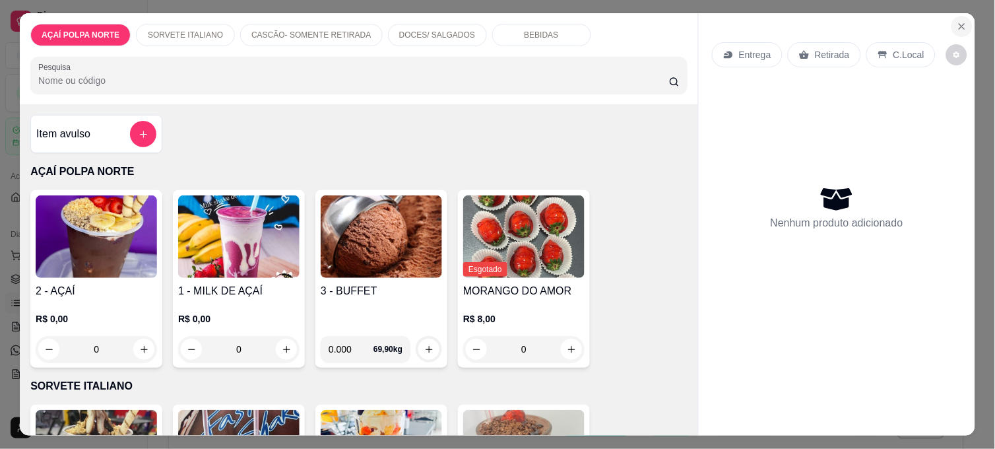
click at [956, 21] on icon "Close" at bounding box center [961, 26] width 11 height 11
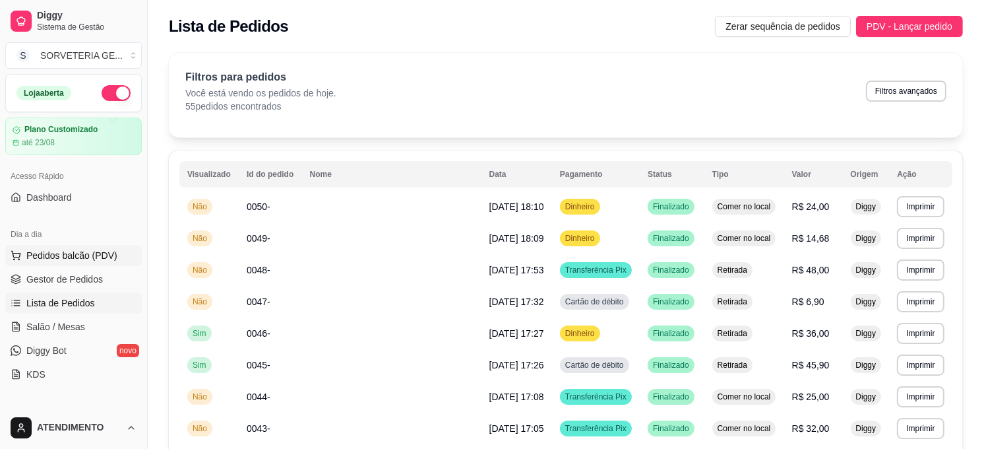
click at [97, 251] on span "Pedidos balcão (PDV)" at bounding box center [71, 255] width 91 height 13
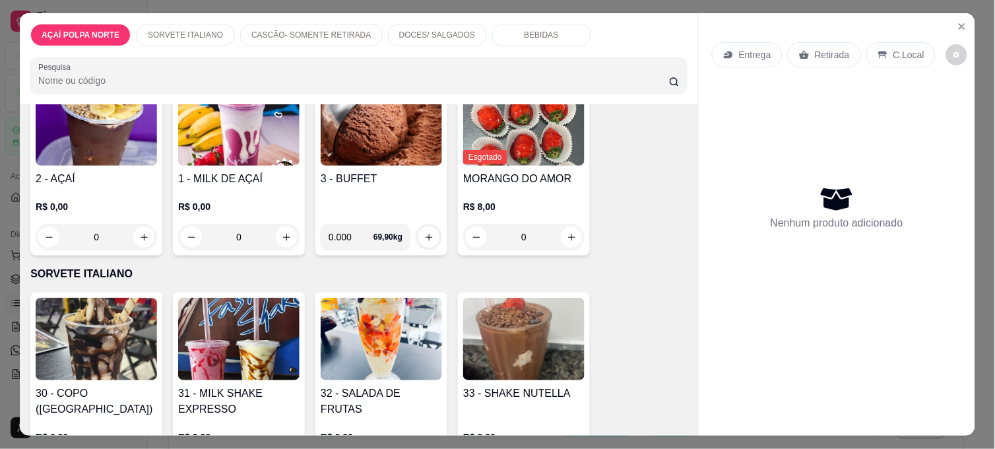
scroll to position [146, 0]
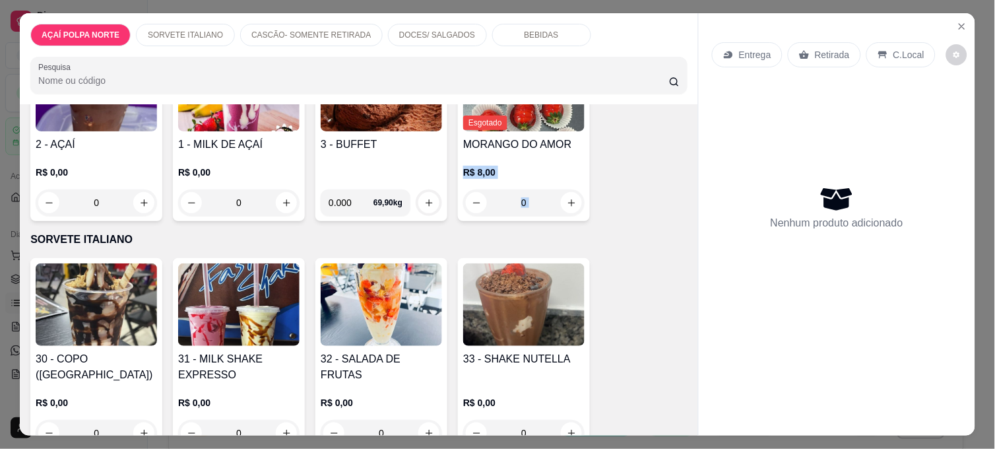
drag, startPoint x: 615, startPoint y: 129, endPoint x: 631, endPoint y: 208, distance: 80.2
click at [631, 208] on div "2 - AÇAÍ R$ 0,00 0 1 - MILK DE AÇAÍ R$ 0,00 0 3 - BUFFET 0.000 69,90 kg Esgotad…" at bounding box center [358, 132] width 657 height 177
drag, startPoint x: 631, startPoint y: 208, endPoint x: 625, endPoint y: 247, distance: 40.0
click at [625, 247] on div "Item avulso AÇAÍ POLPA NORTE 2 - AÇAÍ R$ 0,00 0 1 - MILK DE AÇAÍ R$ 0,00 0 3 - …" at bounding box center [359, 269] width 678 height 330
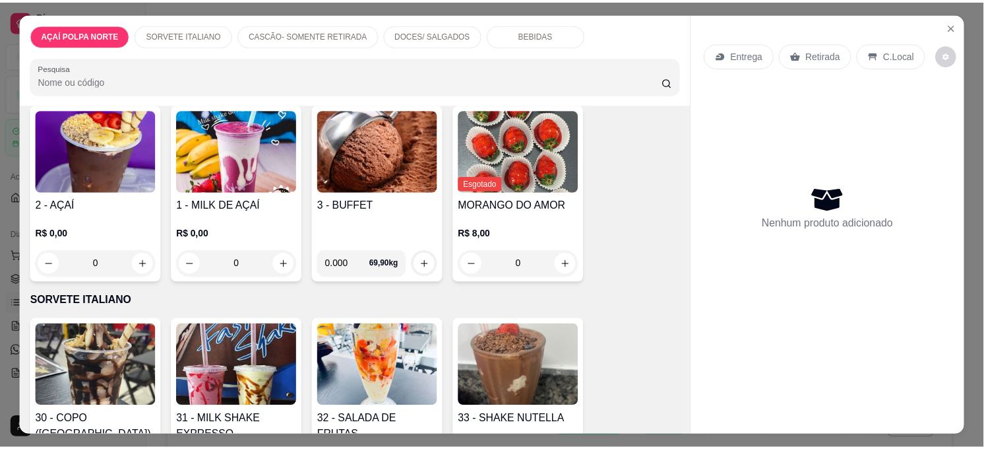
scroll to position [0, 0]
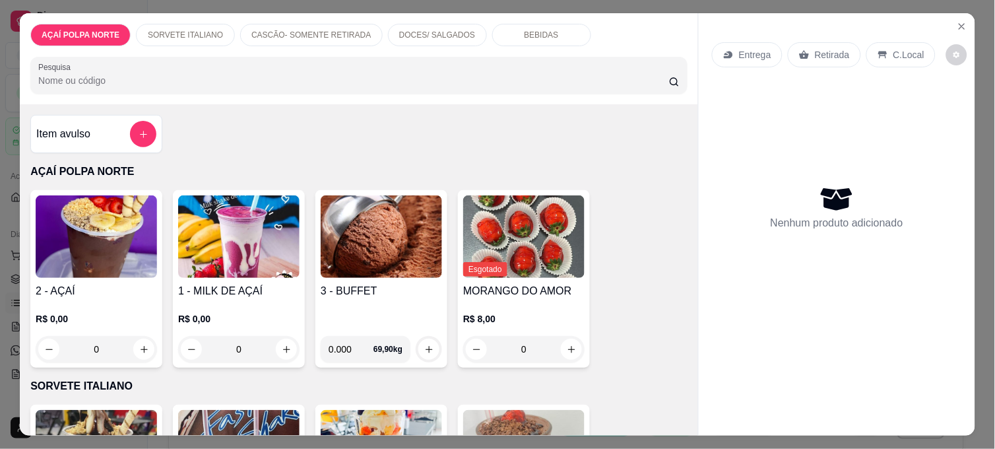
click at [384, 212] on img at bounding box center [381, 236] width 121 height 82
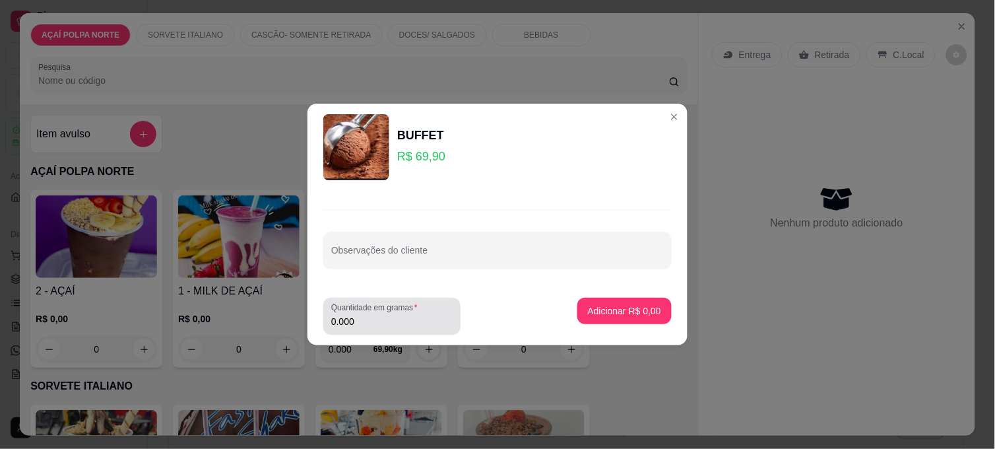
click at [364, 325] on input "0.000" at bounding box center [391, 321] width 121 height 13
type input "0.185"
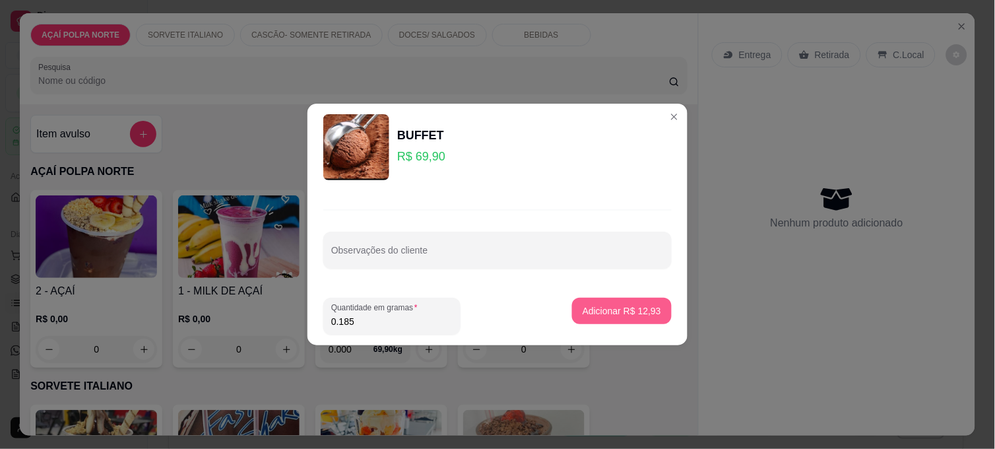
click at [605, 309] on p "Adicionar R$ 12,93" at bounding box center [621, 310] width 78 height 13
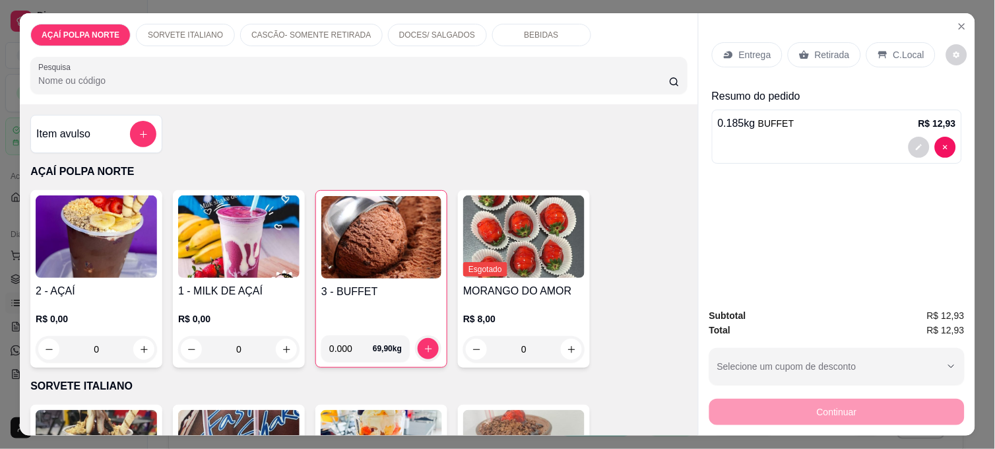
click at [398, 284] on h4 "3 - BUFFET" at bounding box center [381, 292] width 120 height 16
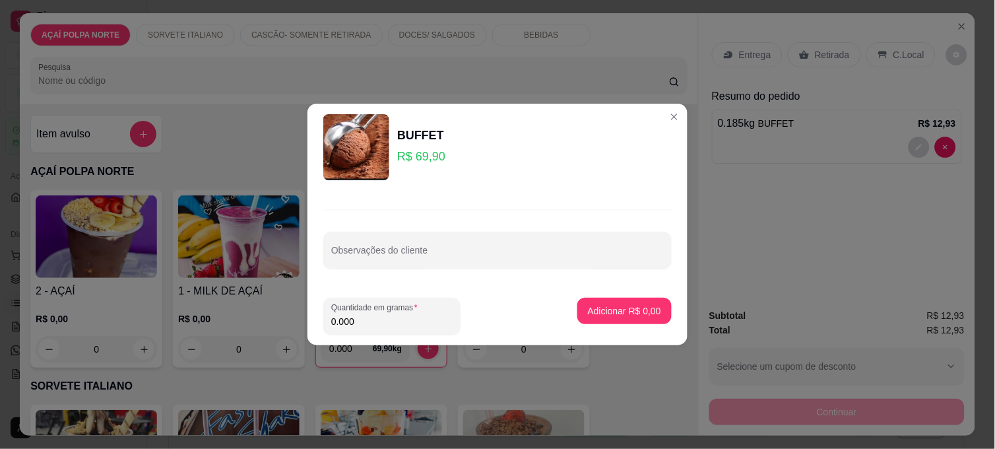
click at [384, 319] on input "0.000" at bounding box center [391, 321] width 121 height 13
type input "0.225"
click at [638, 307] on p "Adicionar R$ 15,73" at bounding box center [622, 310] width 77 height 13
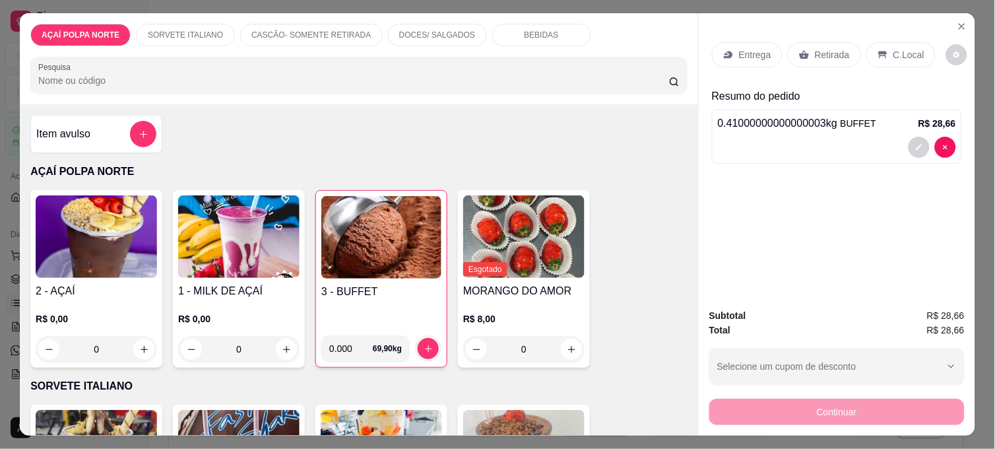
click at [901, 51] on p "C.Local" at bounding box center [908, 54] width 31 height 13
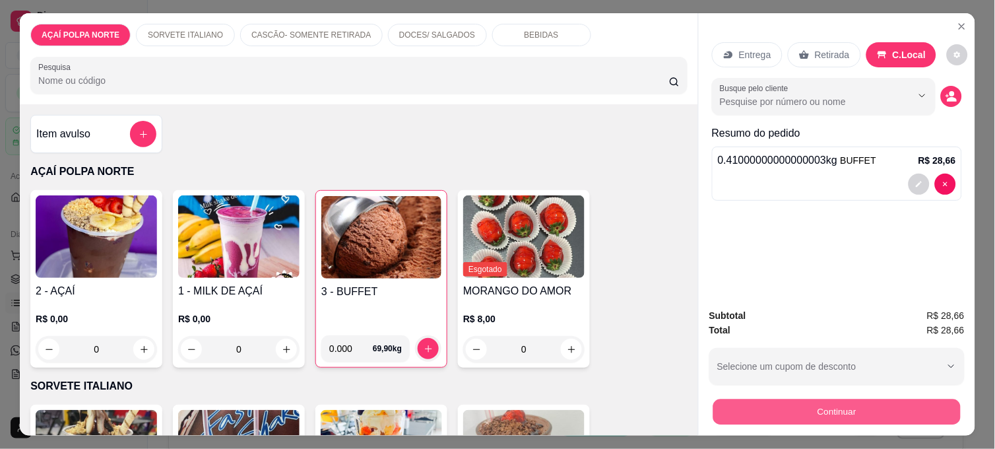
click at [920, 406] on button "Continuar" at bounding box center [836, 411] width 247 height 26
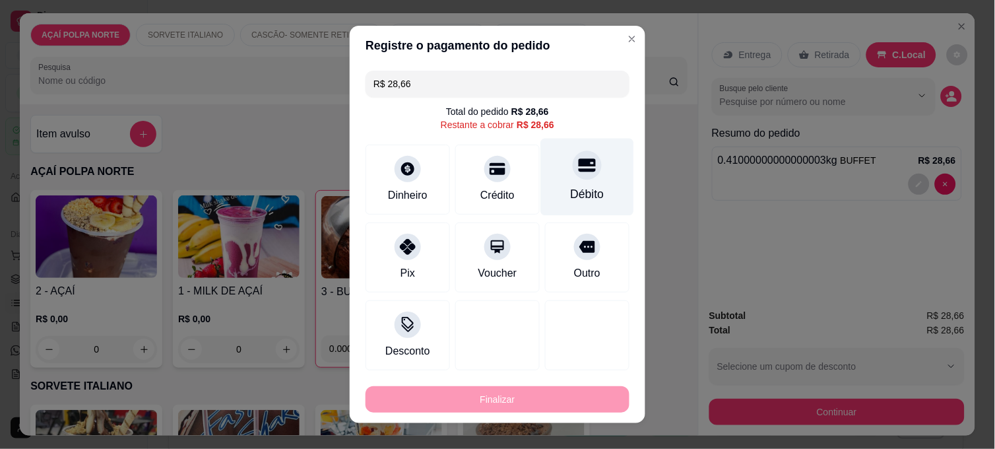
click at [574, 176] on div at bounding box center [587, 164] width 29 height 29
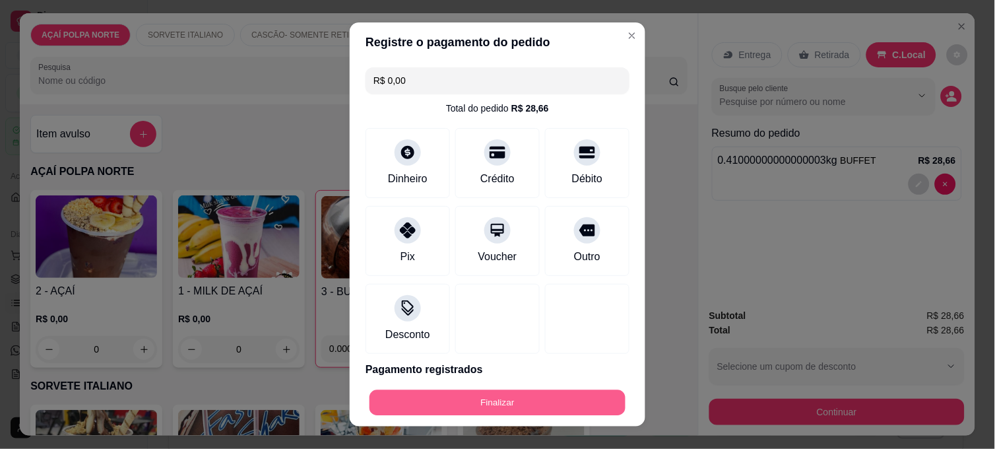
click at [565, 406] on button "Finalizar" at bounding box center [497, 403] width 256 height 26
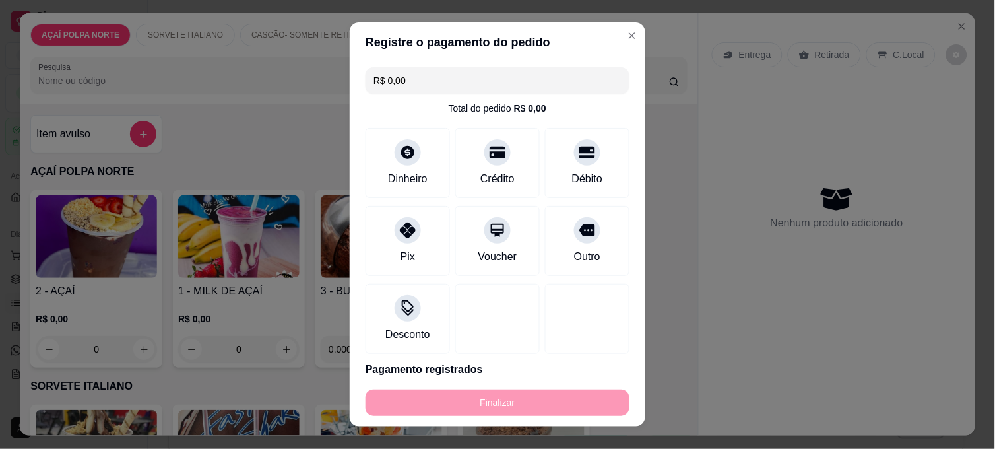
type input "-R$ 28,66"
